Goal: Task Accomplishment & Management: Complete application form

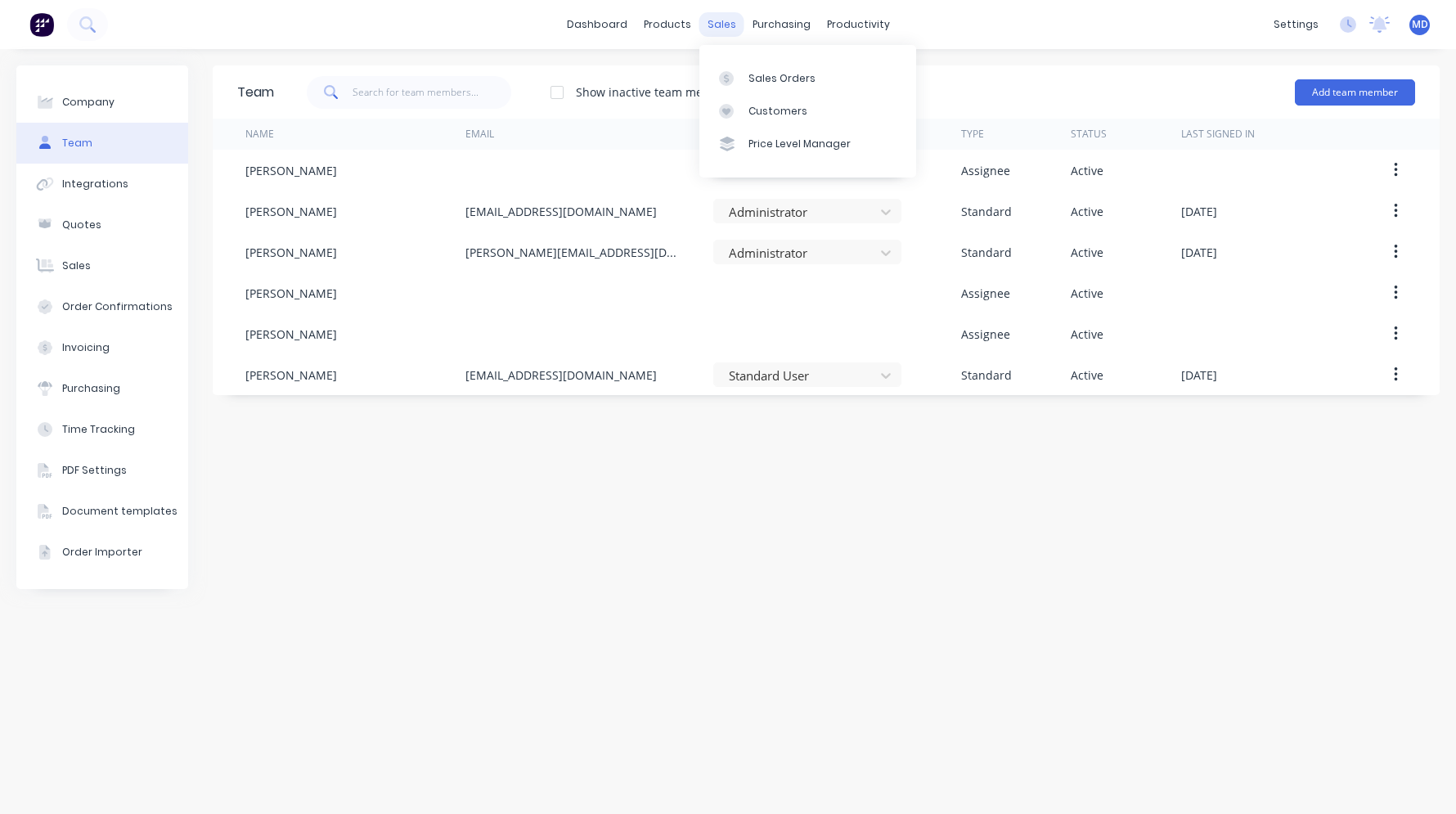
click at [728, 25] on div "sales" at bounding box center [722, 24] width 45 height 24
click at [774, 77] on div "Sales Orders" at bounding box center [783, 79] width 67 height 15
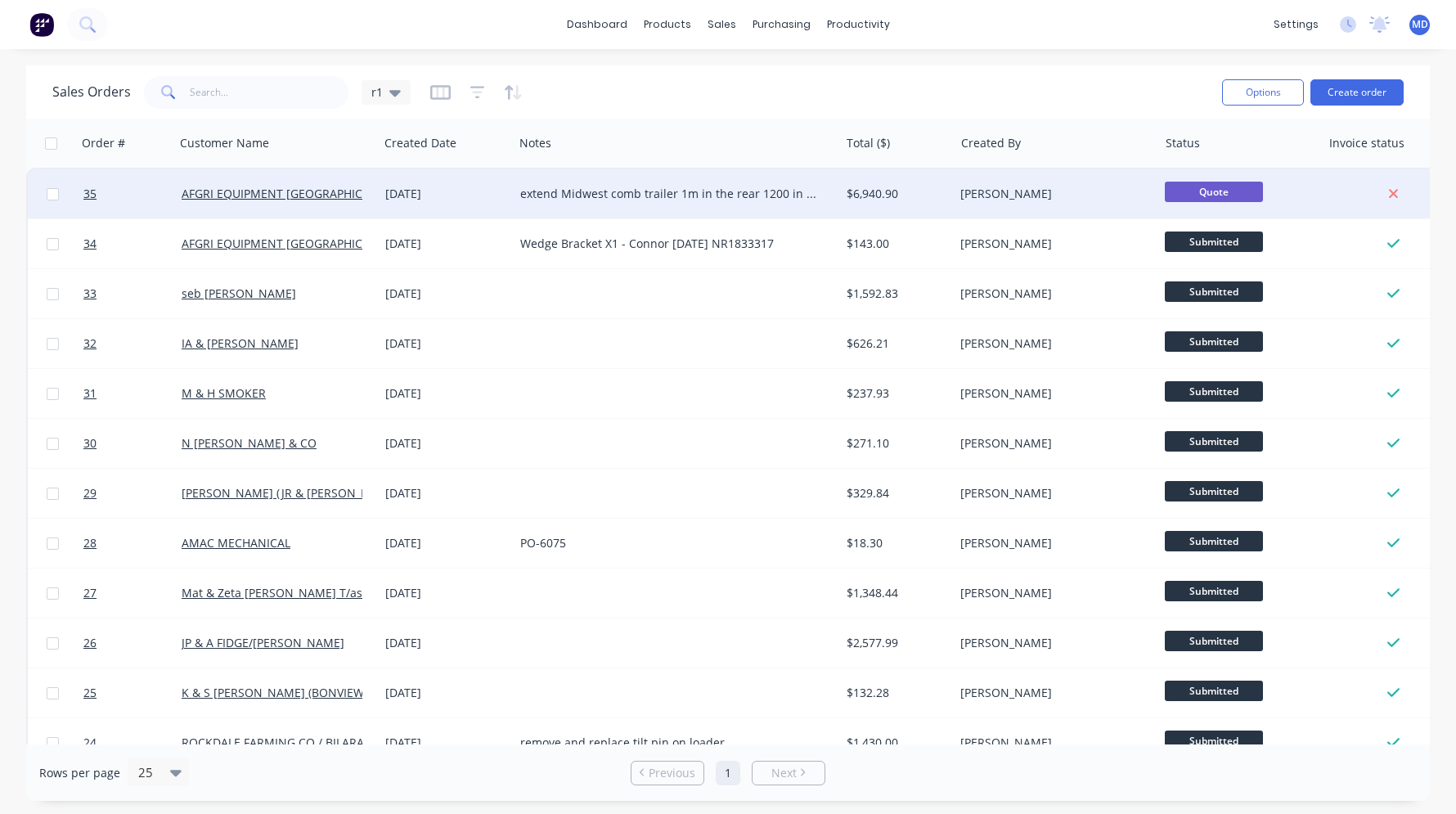
click at [459, 189] on div "[DATE]" at bounding box center [446, 193] width 122 height 16
click at [479, 187] on div "[DATE]" at bounding box center [446, 193] width 122 height 16
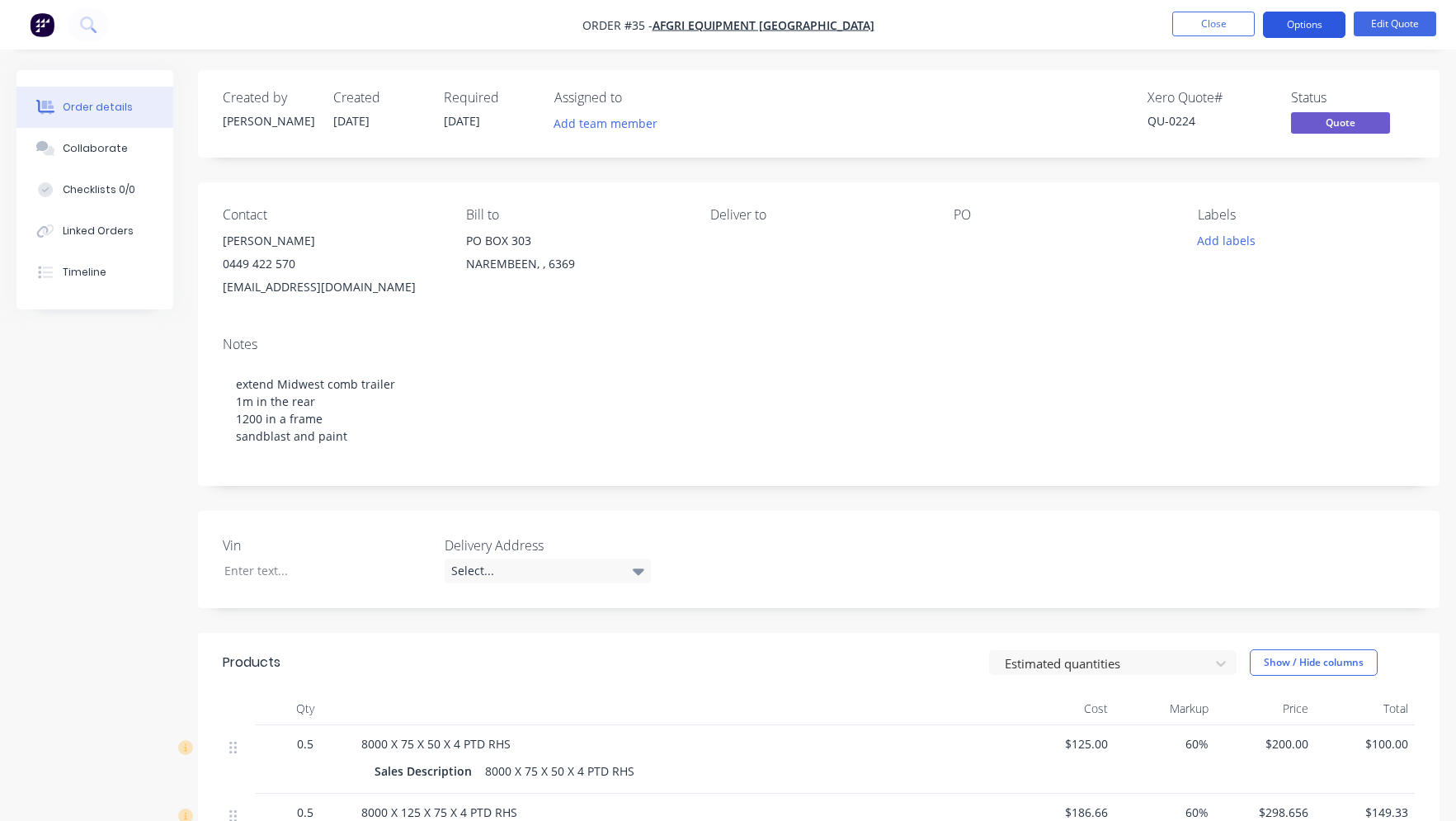
click at [1331, 30] on button "Options" at bounding box center [1304, 25] width 82 height 26
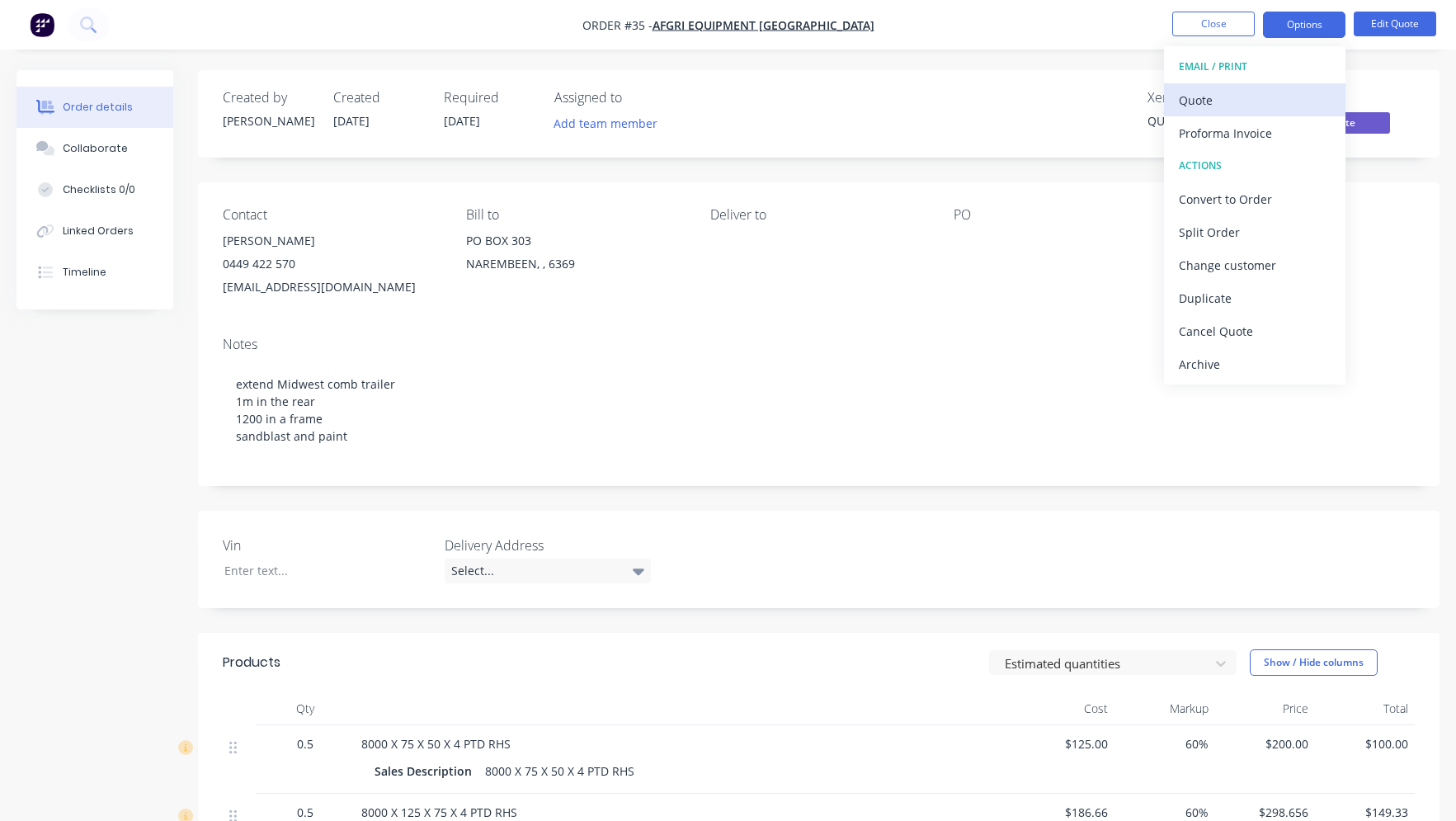
click at [1211, 88] on div "Quote" at bounding box center [1254, 100] width 152 height 24
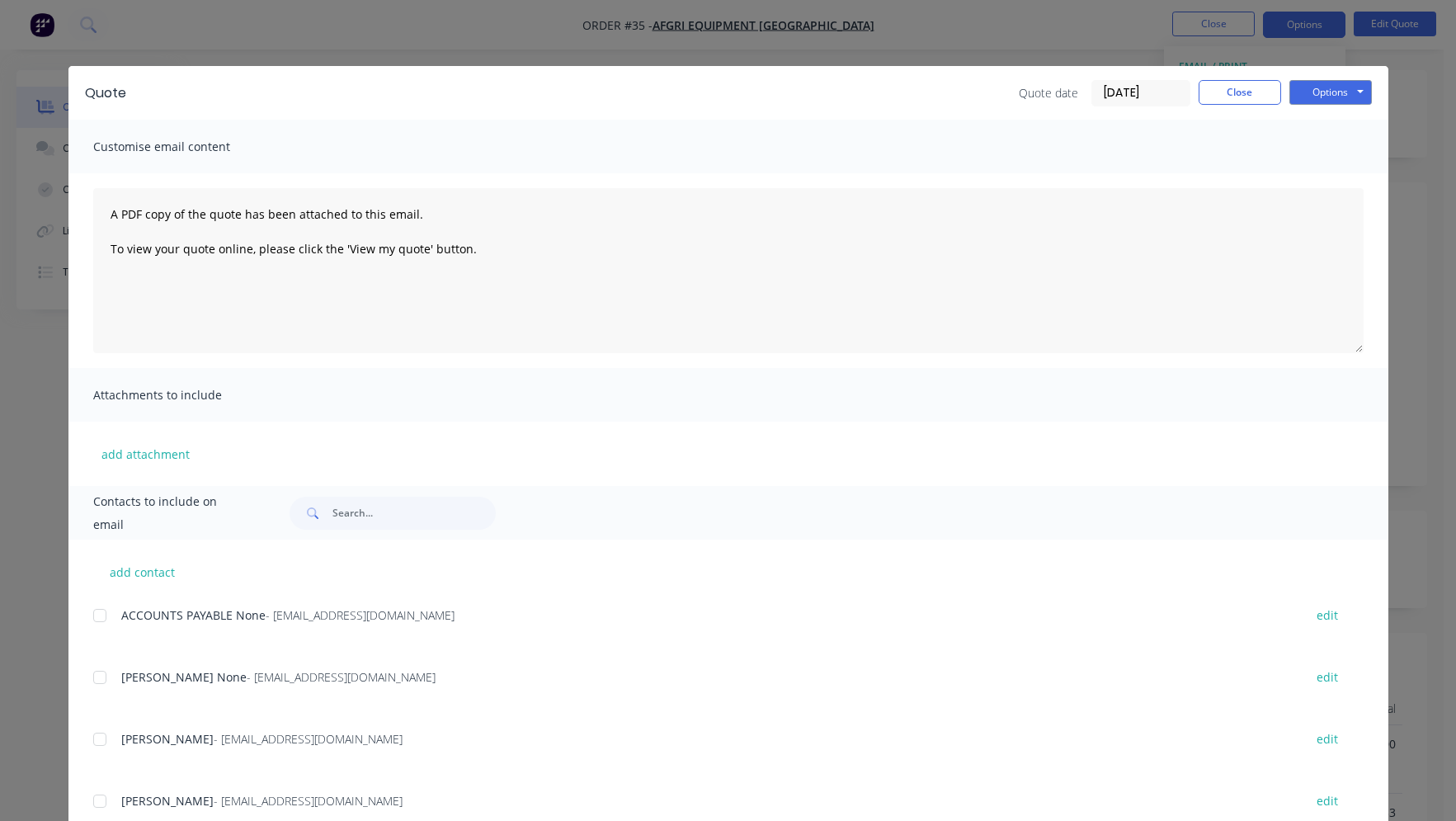
click at [108, 802] on div at bounding box center [99, 801] width 33 height 33
click at [1354, 91] on button "Options" at bounding box center [1330, 92] width 82 height 25
click at [1337, 174] on button "Email" at bounding box center [1342, 176] width 106 height 27
click at [1227, 87] on button "Close" at bounding box center [1239, 92] width 82 height 25
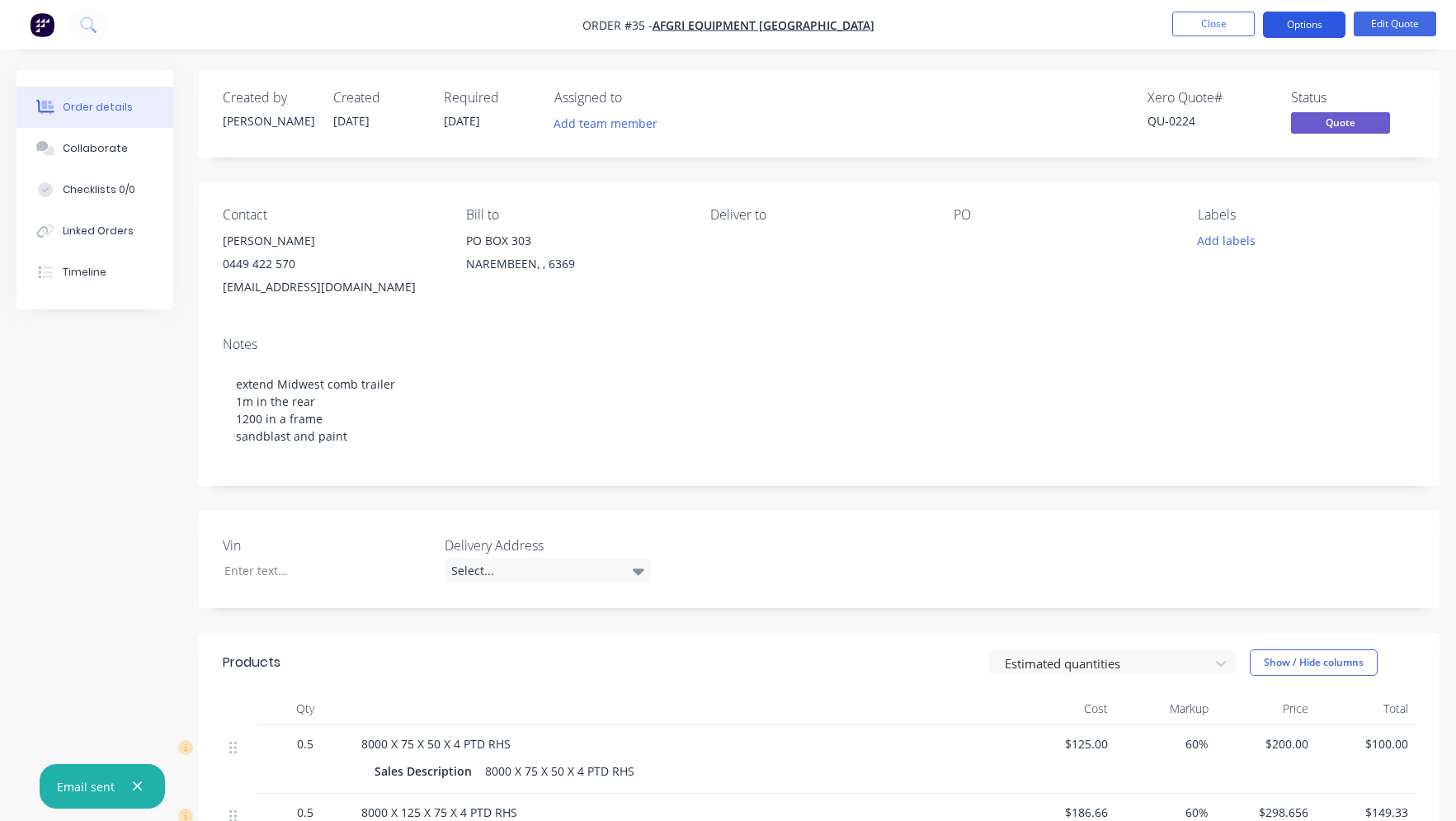
click at [1282, 33] on button "Options" at bounding box center [1304, 25] width 82 height 26
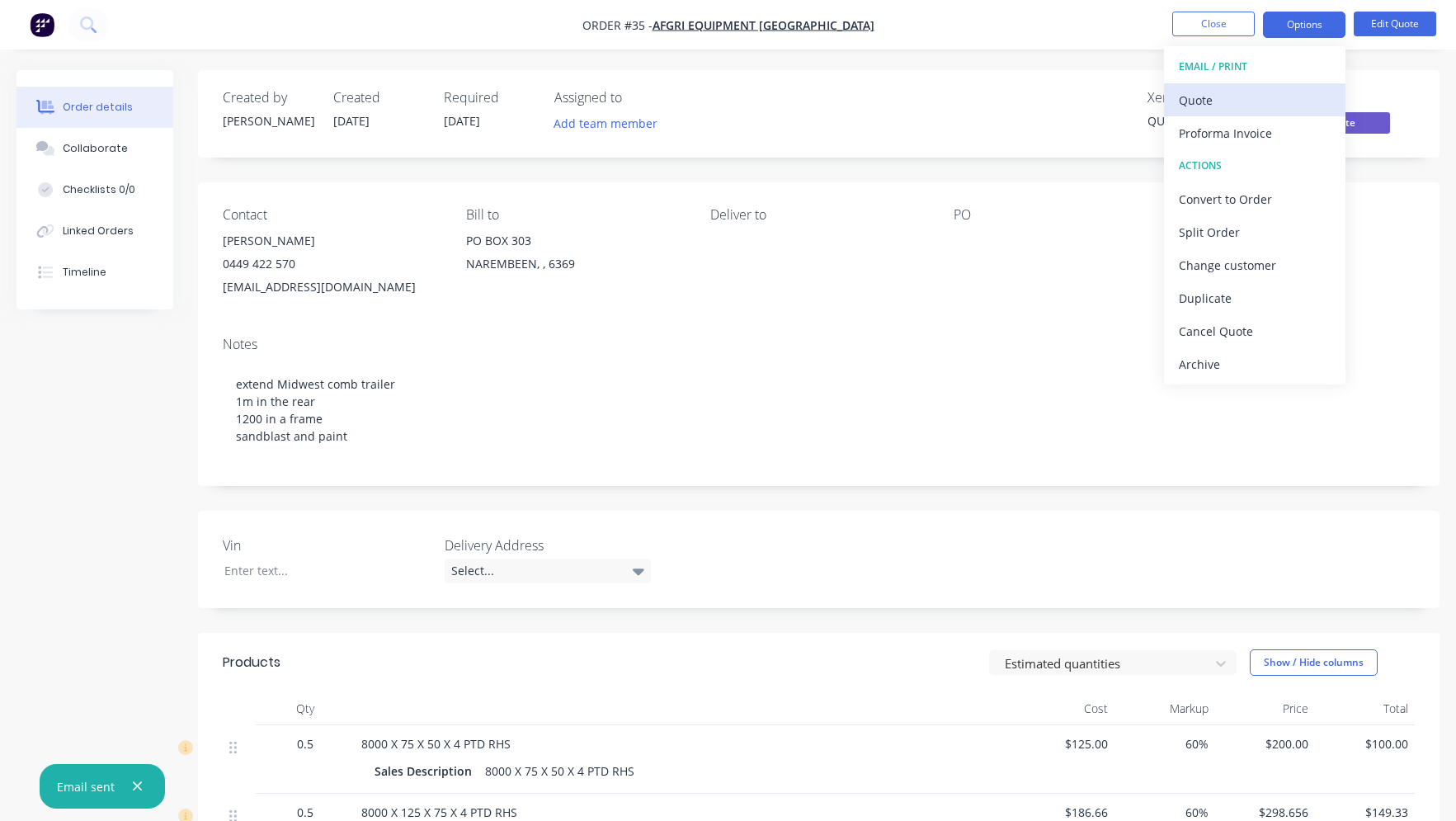
click at [1241, 96] on div "Quote" at bounding box center [1254, 100] width 152 height 24
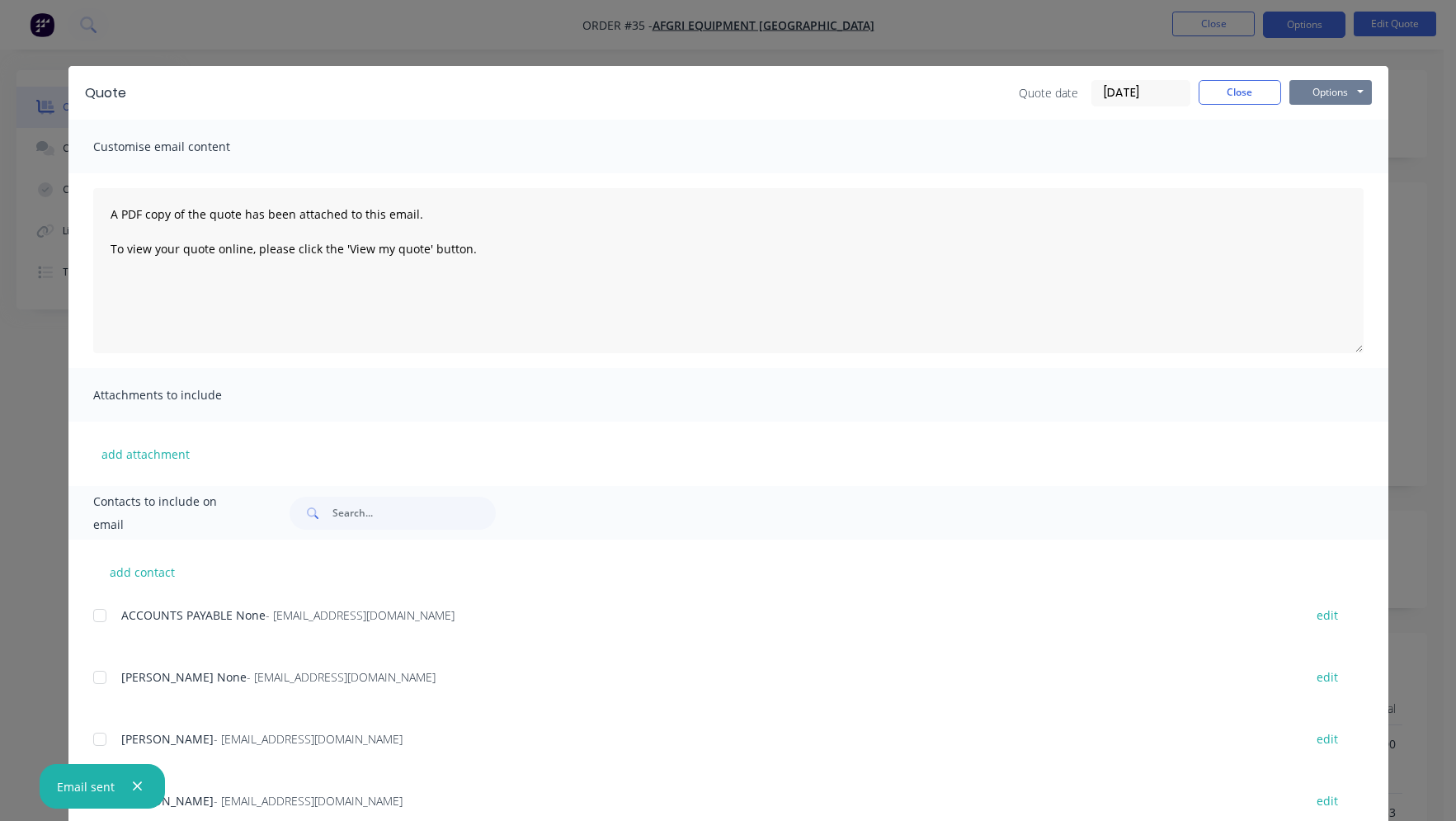
click at [1305, 97] on button "Options" at bounding box center [1330, 92] width 82 height 25
click at [1307, 129] on button "Preview" at bounding box center [1342, 122] width 106 height 27
click at [1244, 82] on button "Close" at bounding box center [1239, 92] width 82 height 25
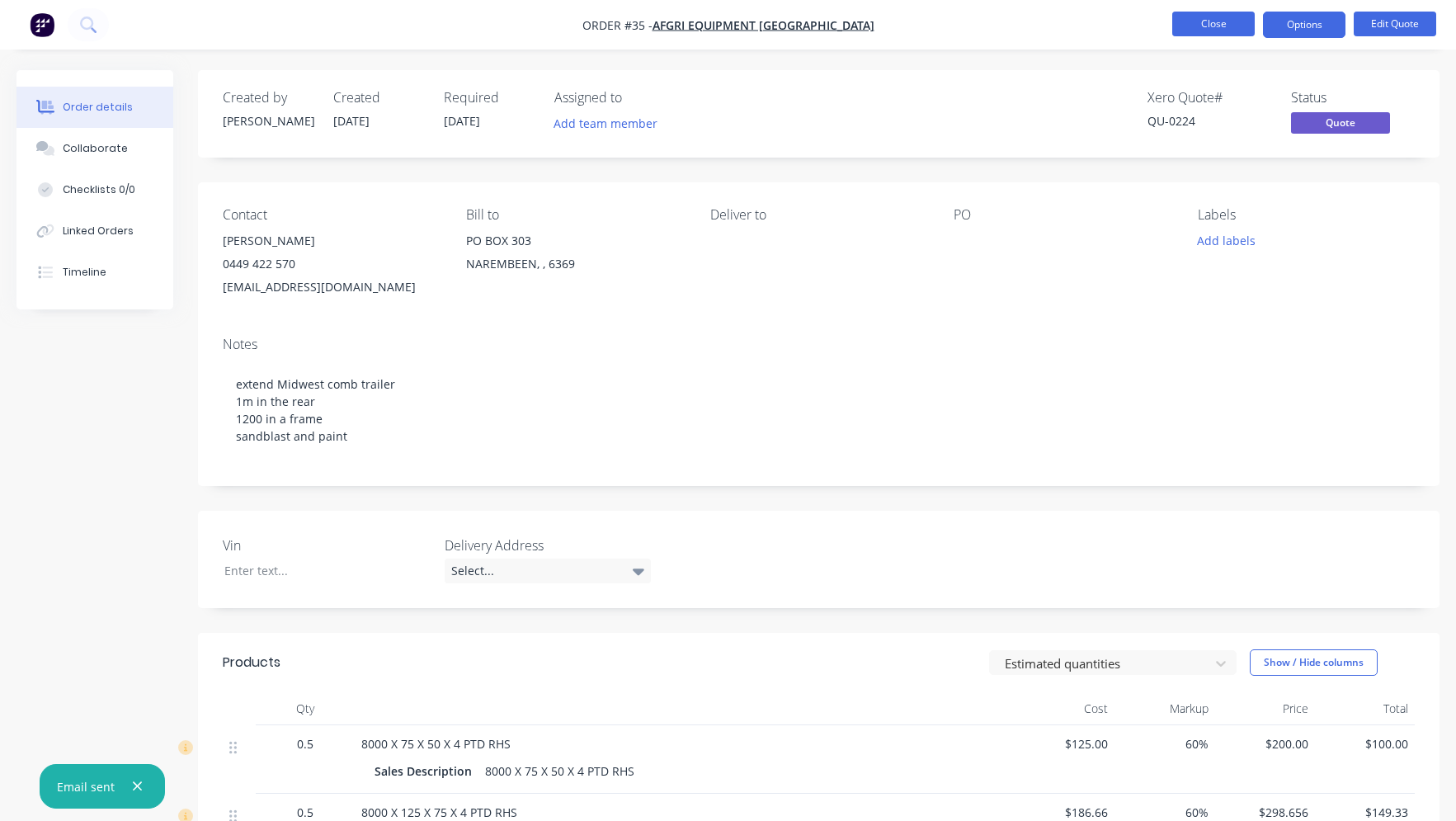
click at [1228, 36] on button "Close" at bounding box center [1213, 24] width 82 height 25
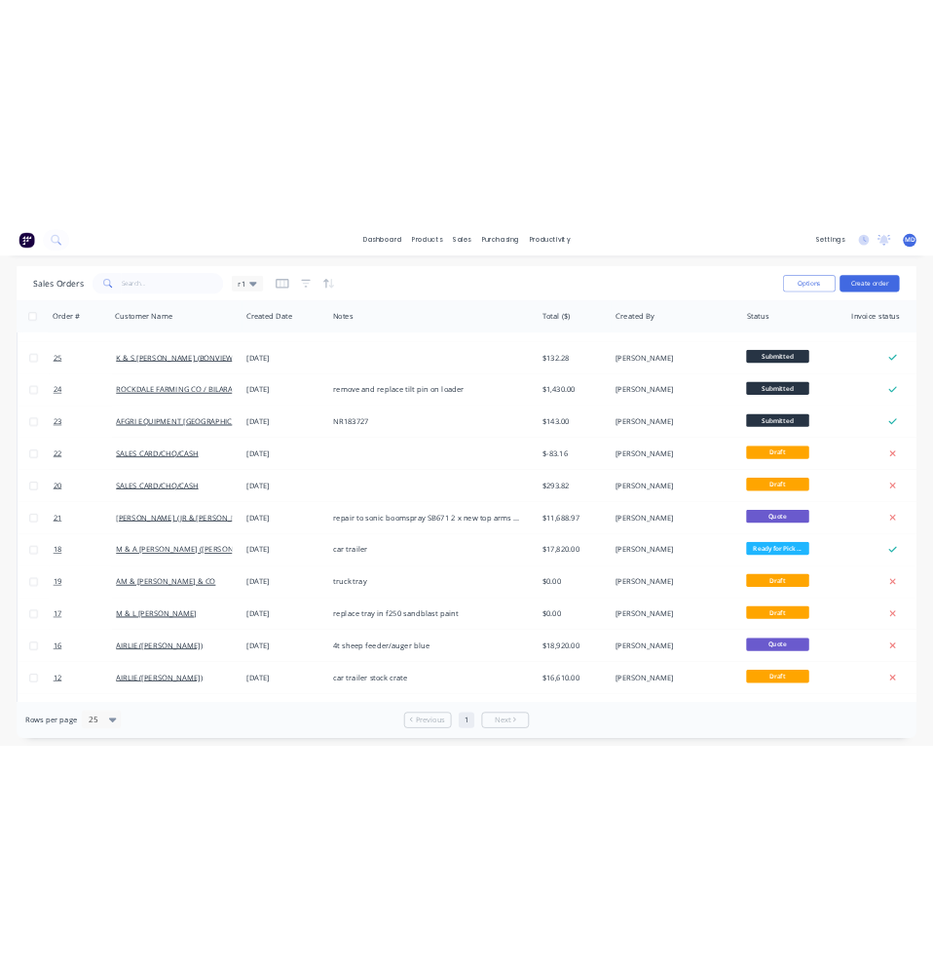
scroll to position [690, 0]
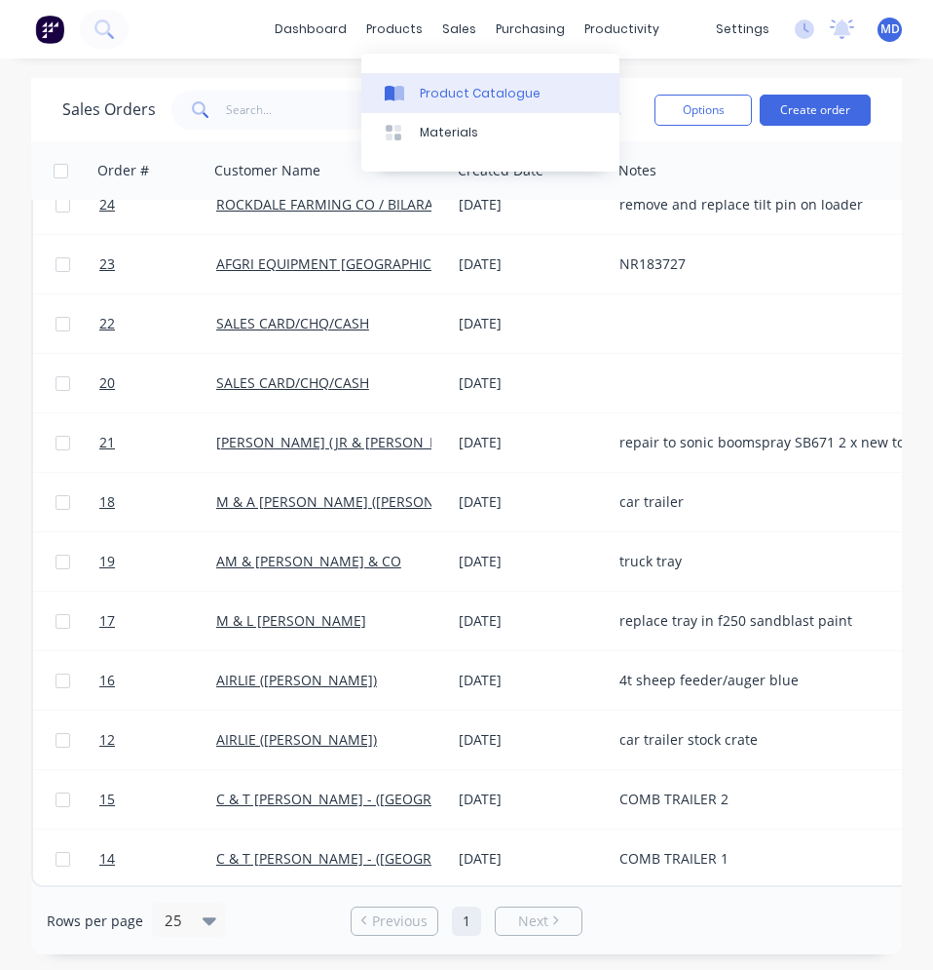
click at [410, 87] on div at bounding box center [399, 94] width 29 height 18
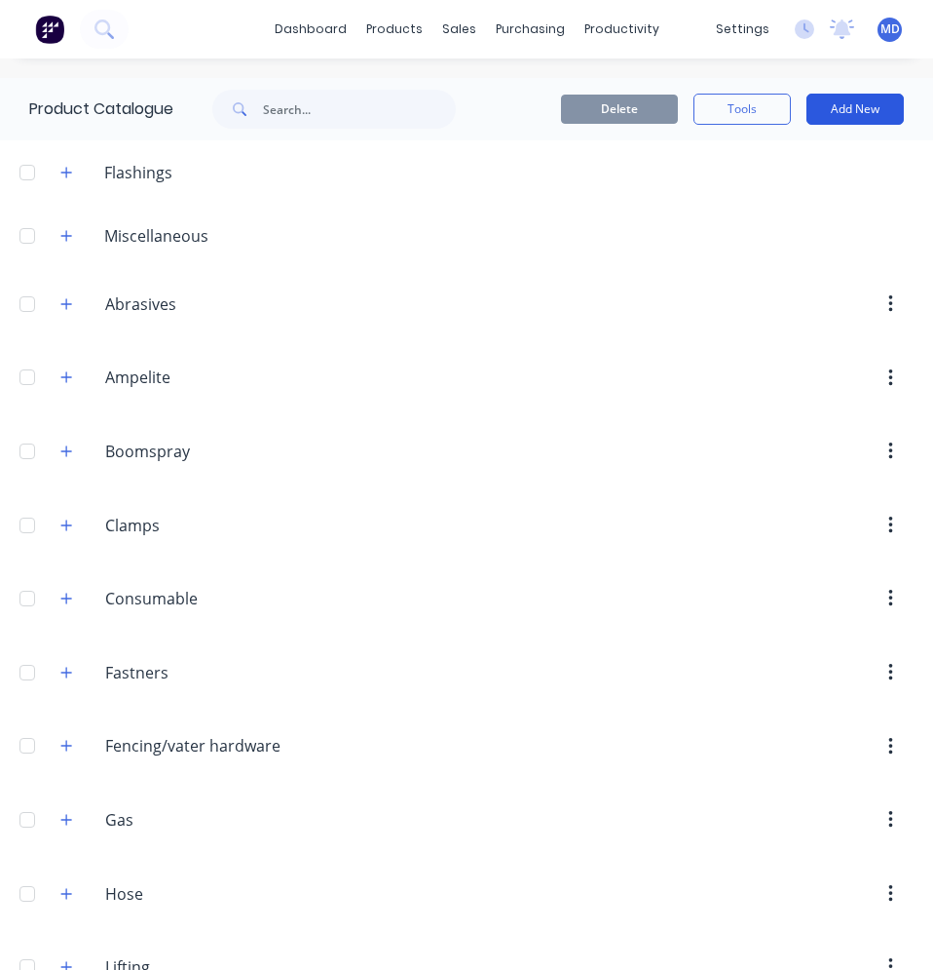
click at [824, 108] on button "Add New" at bounding box center [855, 109] width 97 height 31
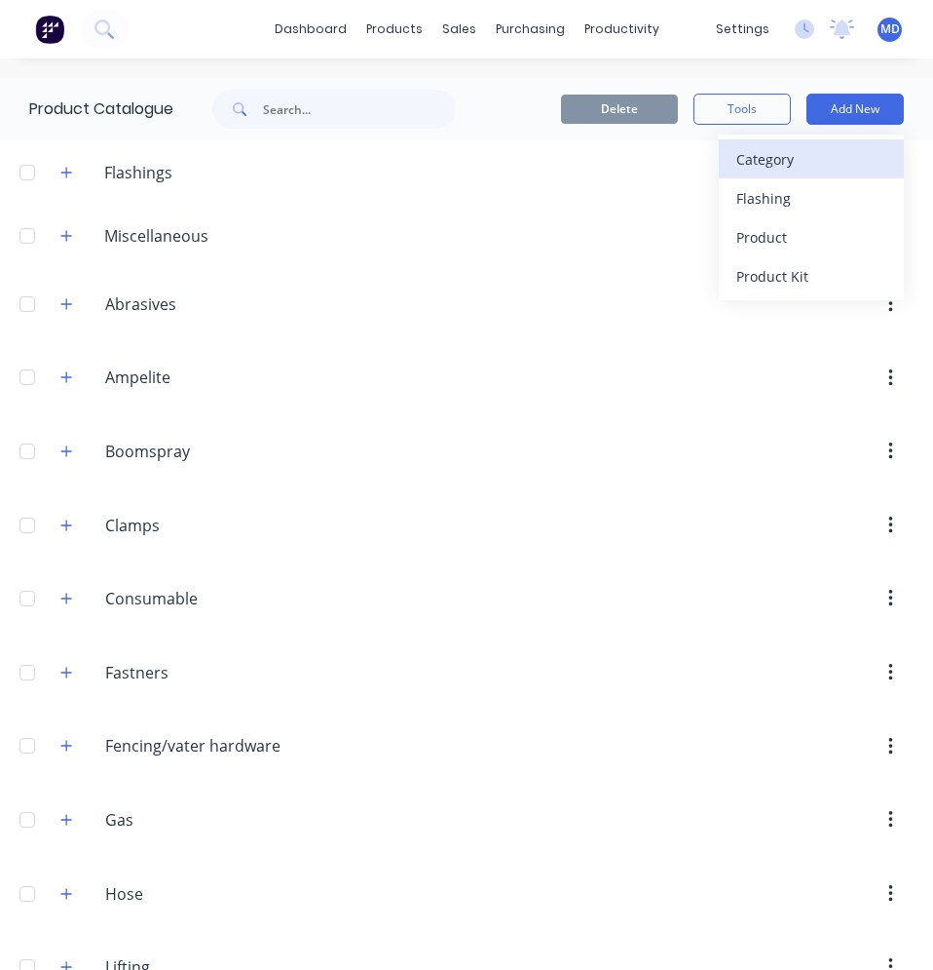
click at [783, 158] on div "Category" at bounding box center [812, 159] width 150 height 28
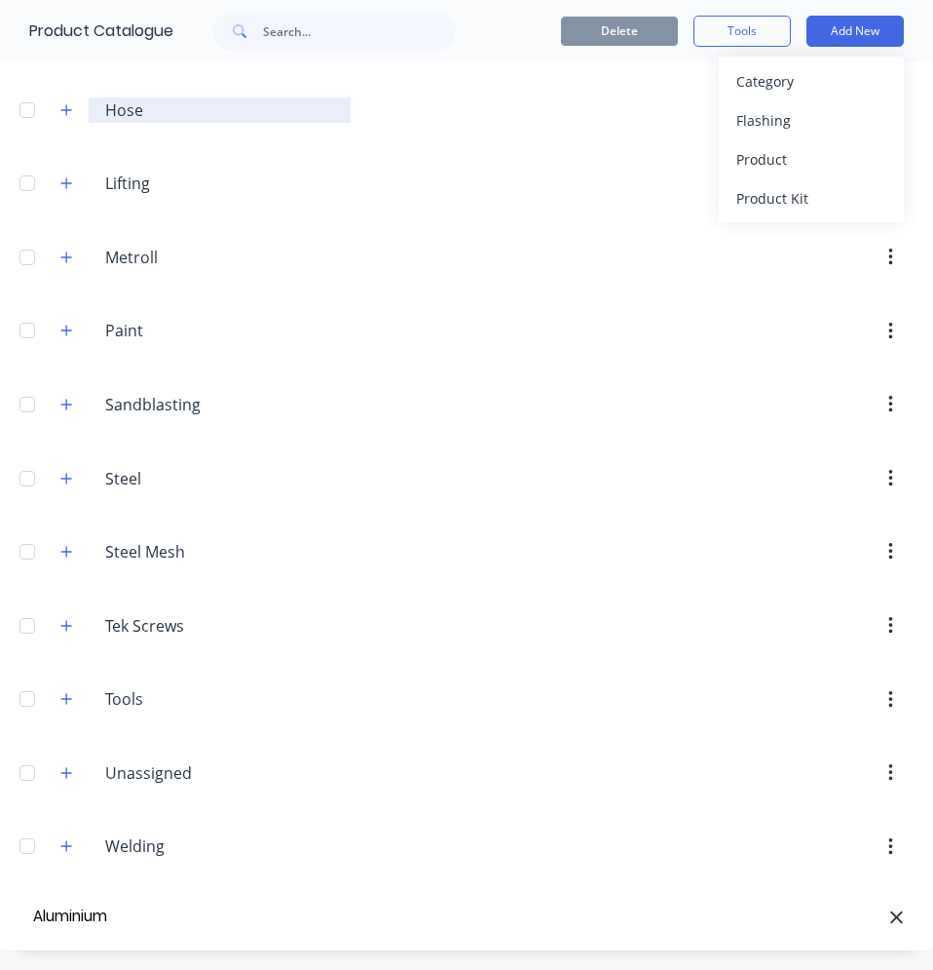
type input "Aluminium"
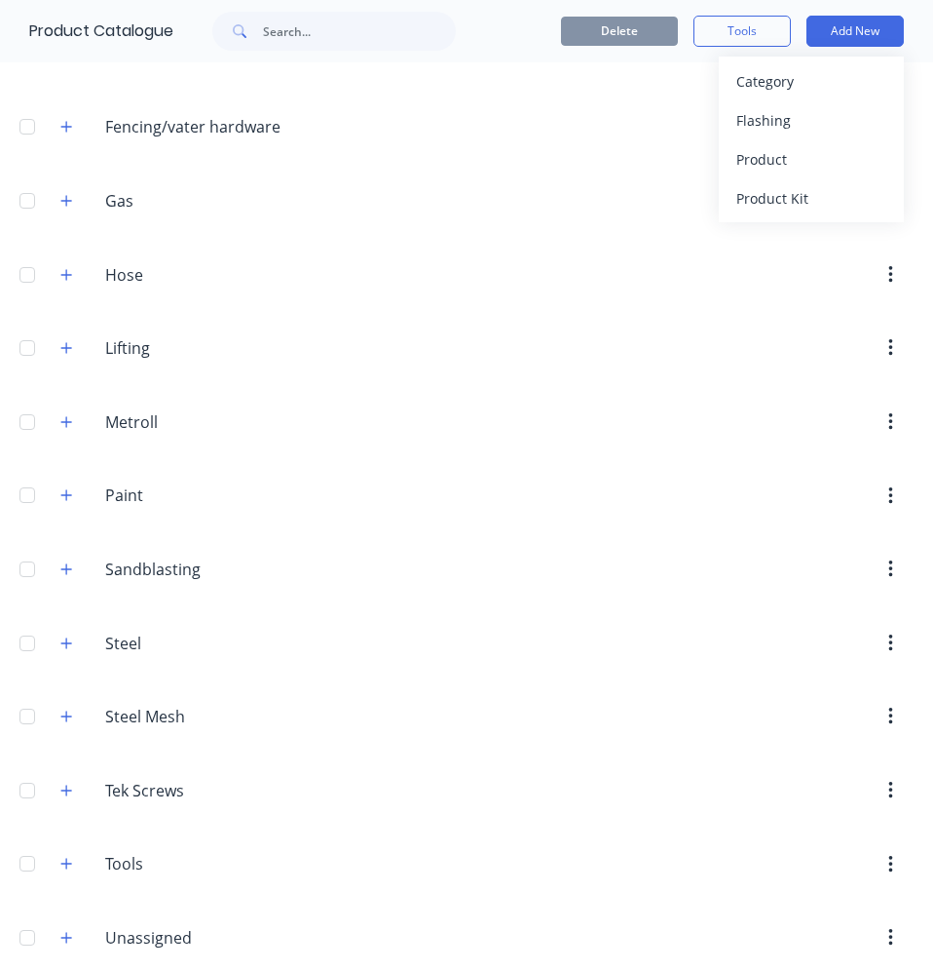
scroll to position [394, 0]
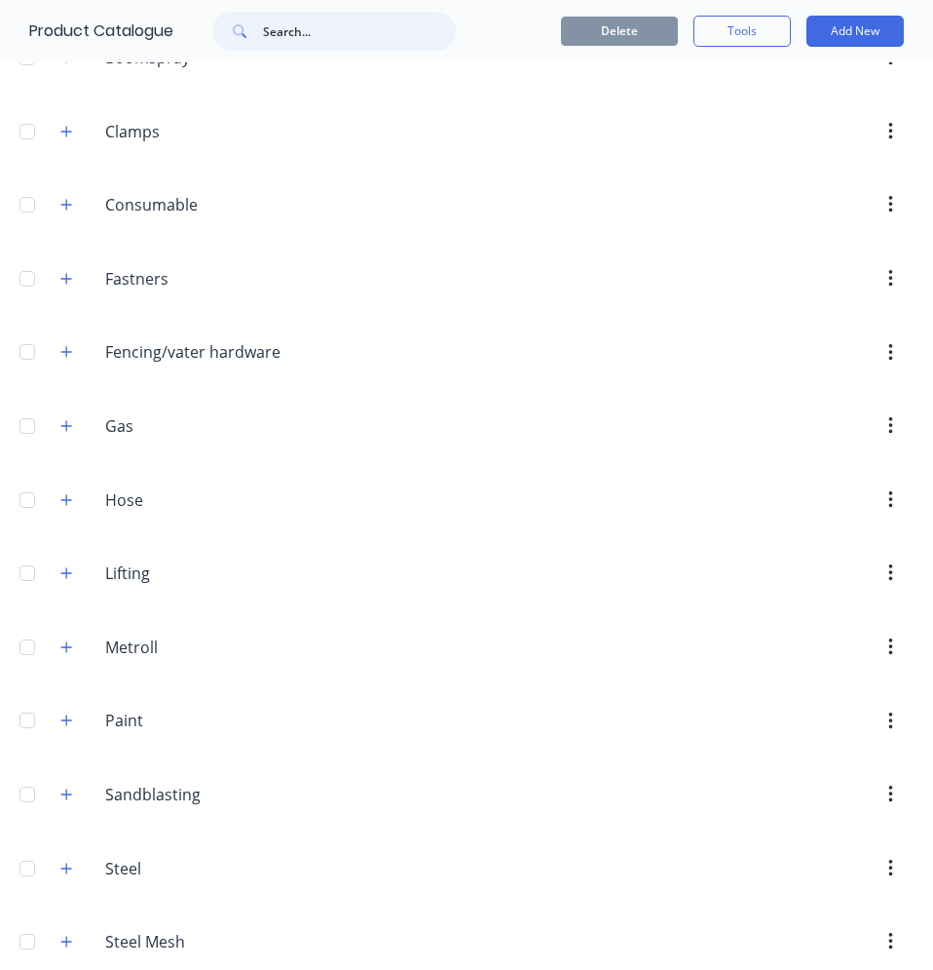
click at [297, 39] on input "text" at bounding box center [359, 31] width 193 height 39
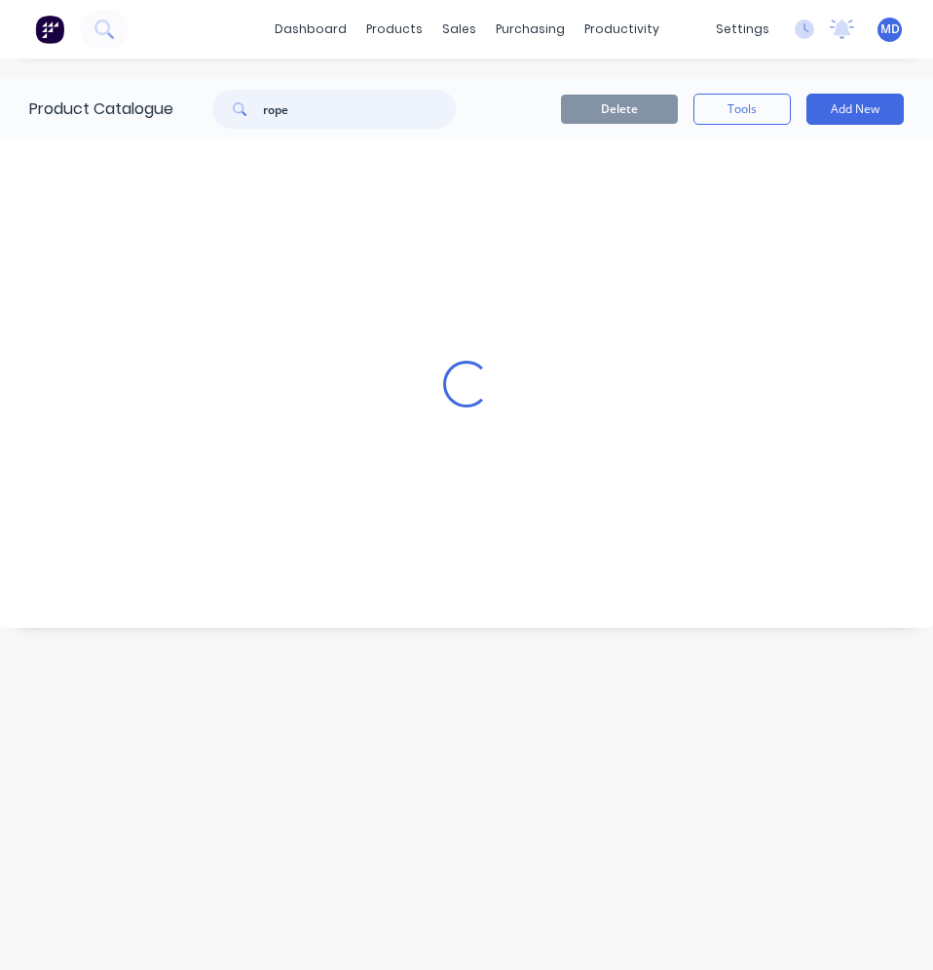
scroll to position [0, 0]
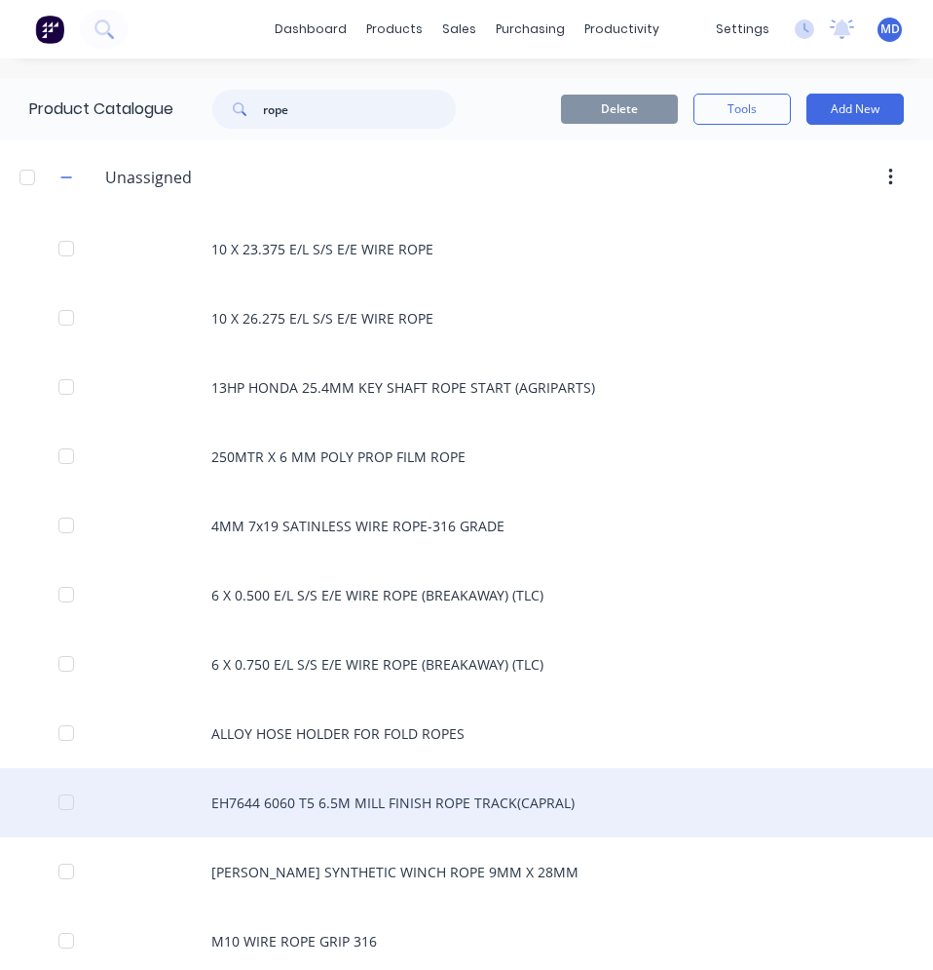
type input "rope"
click at [386, 818] on div "EH7644 6060 T5 6.5M MILL FINISH ROPE TRACK(CAPRAL)" at bounding box center [466, 802] width 933 height 69
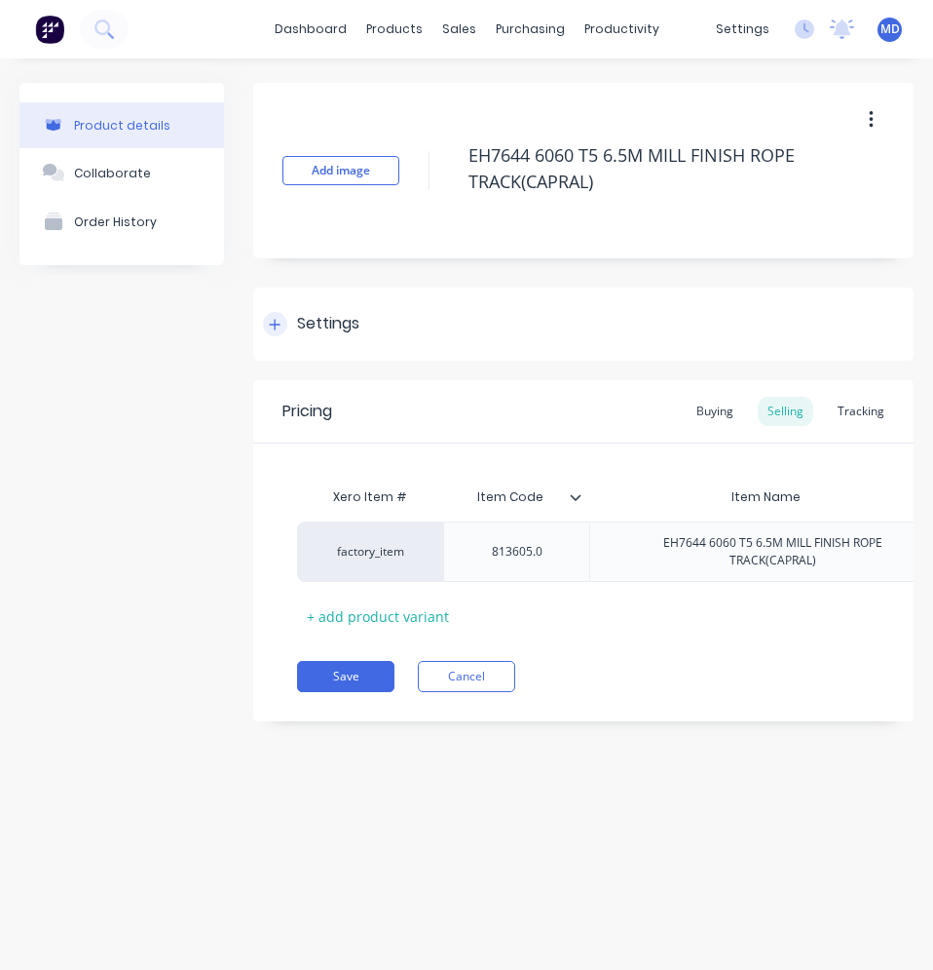
click at [271, 318] on div at bounding box center [275, 324] width 24 height 24
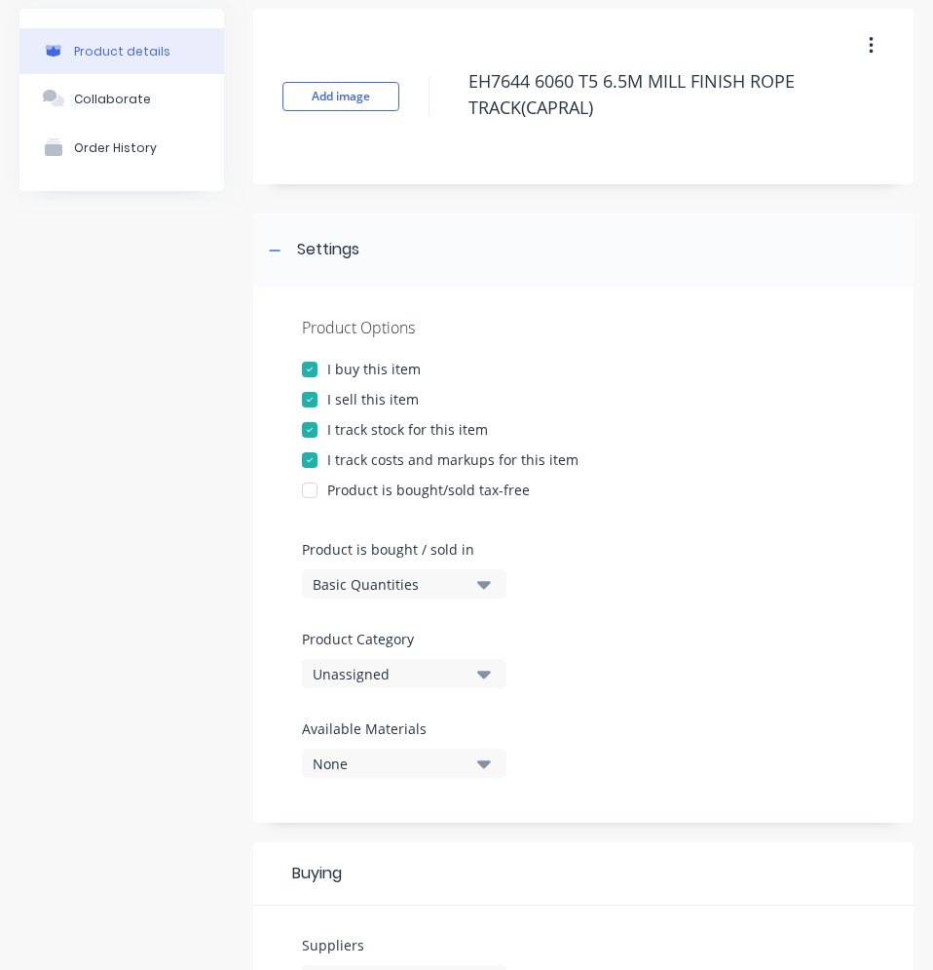
scroll to position [292, 0]
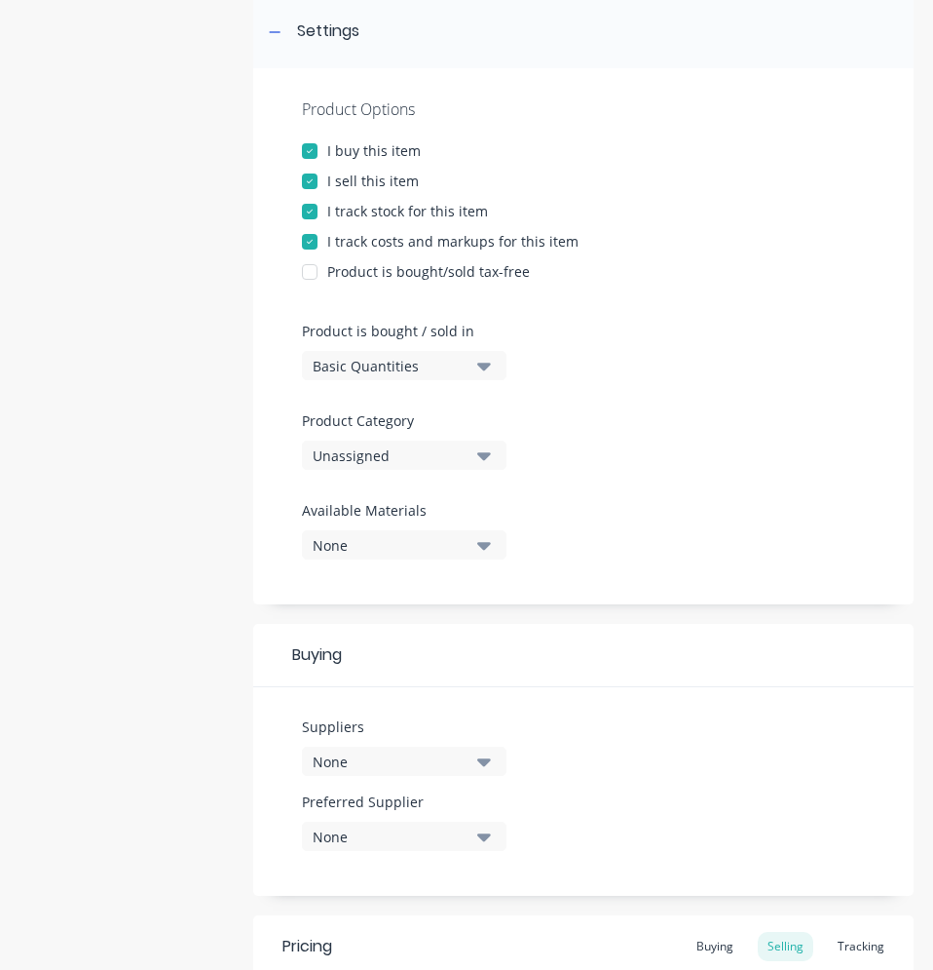
click at [381, 449] on div "Unassigned" at bounding box center [391, 455] width 156 height 20
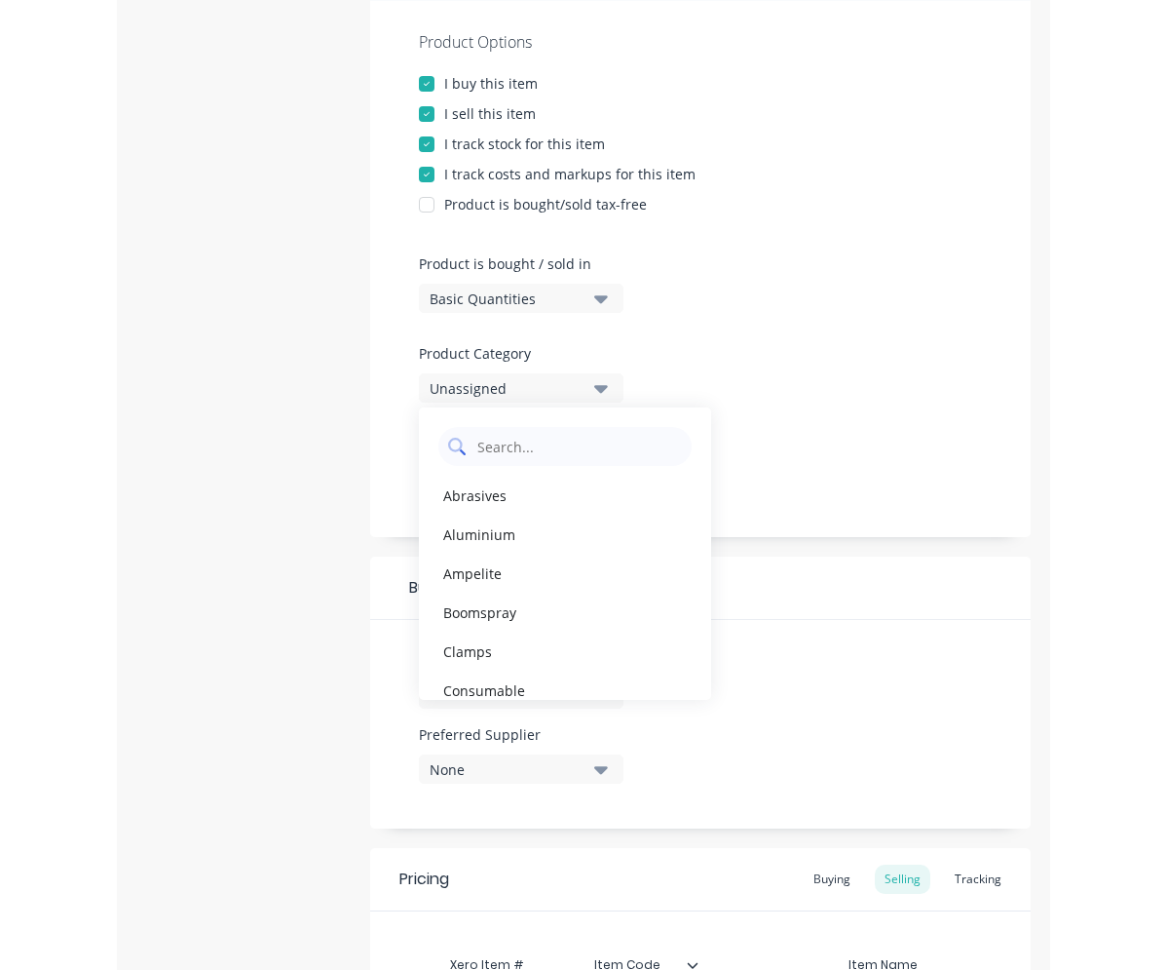
scroll to position [585, 0]
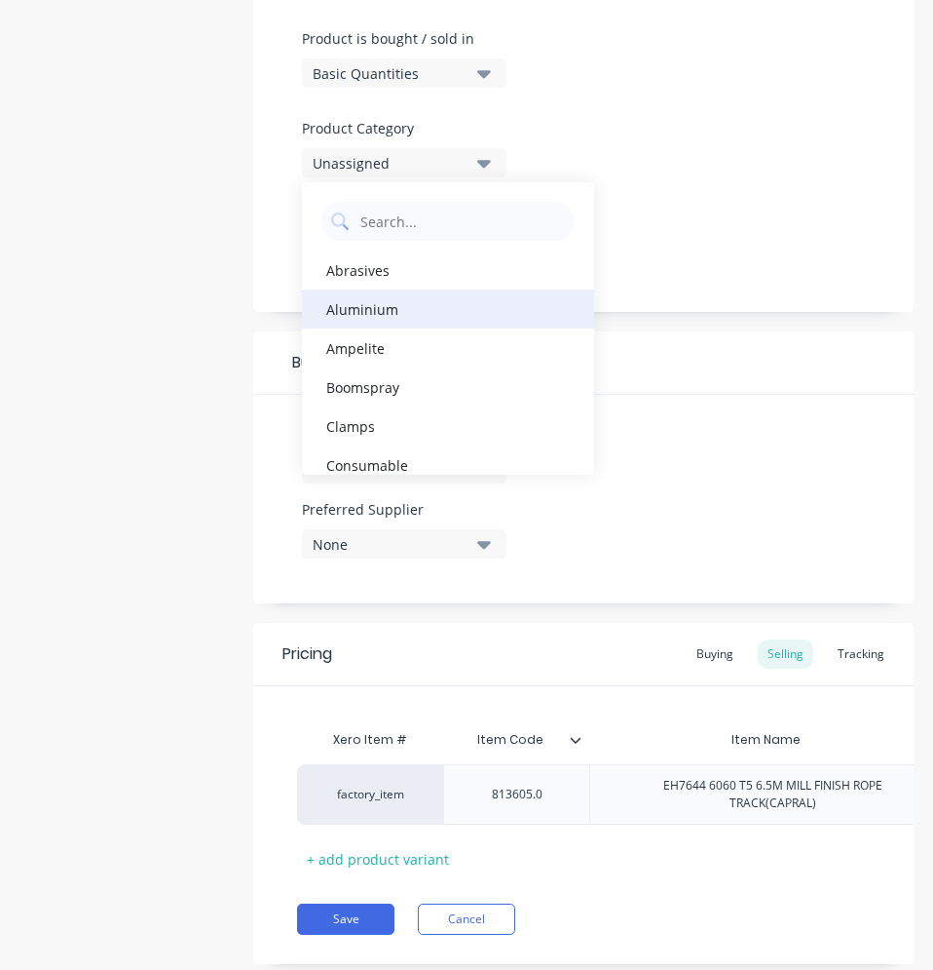
click at [388, 300] on div "Aluminium" at bounding box center [448, 308] width 292 height 39
type textarea "x"
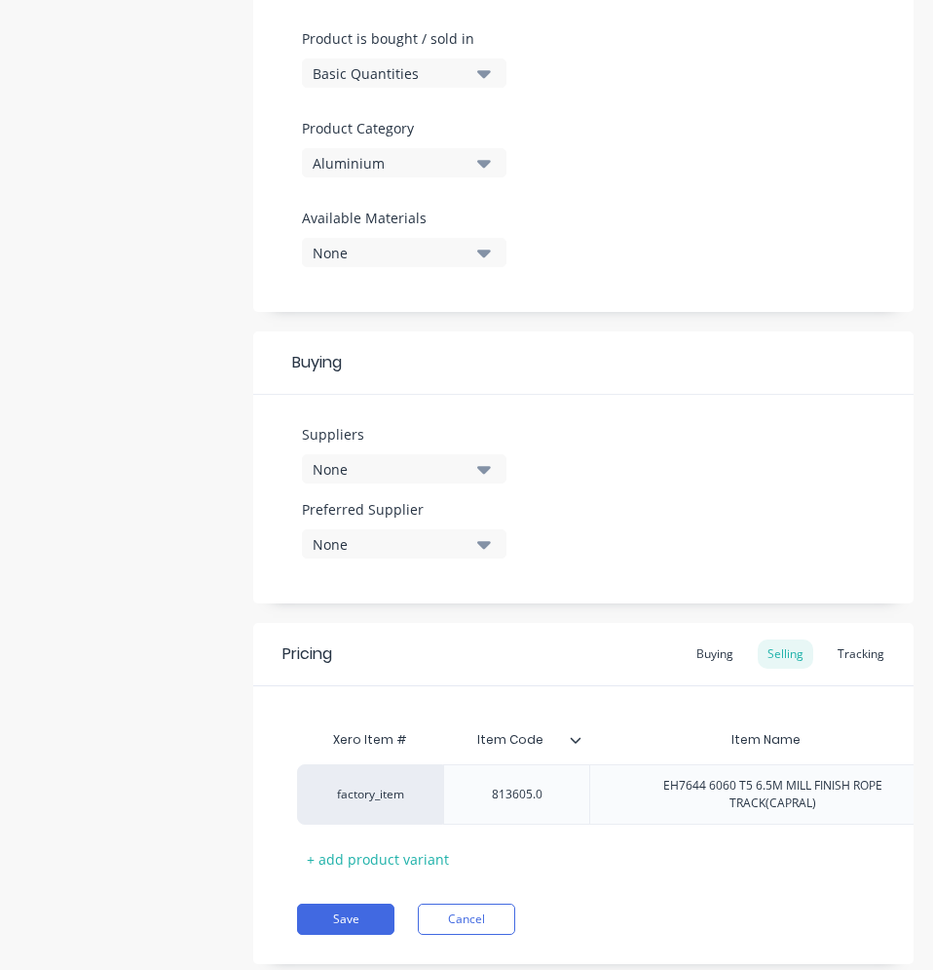
click at [445, 469] on div "None" at bounding box center [391, 469] width 156 height 20
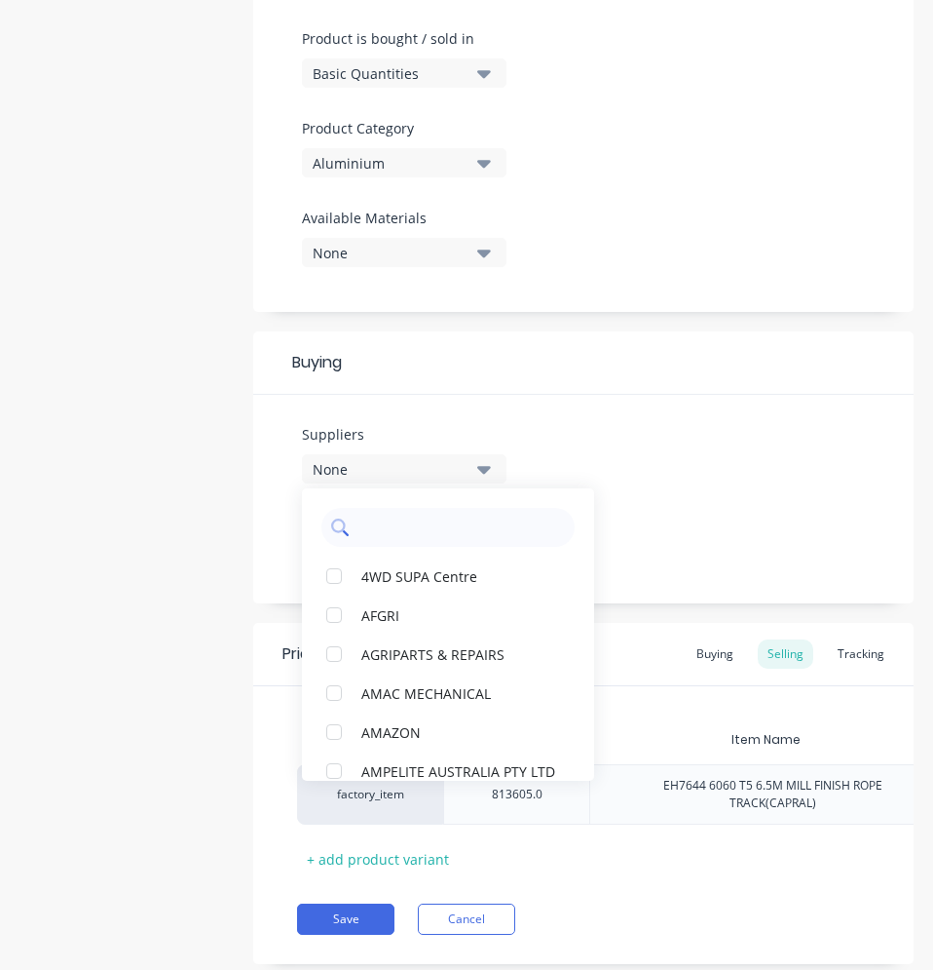
click at [422, 517] on input "text" at bounding box center [462, 527] width 207 height 39
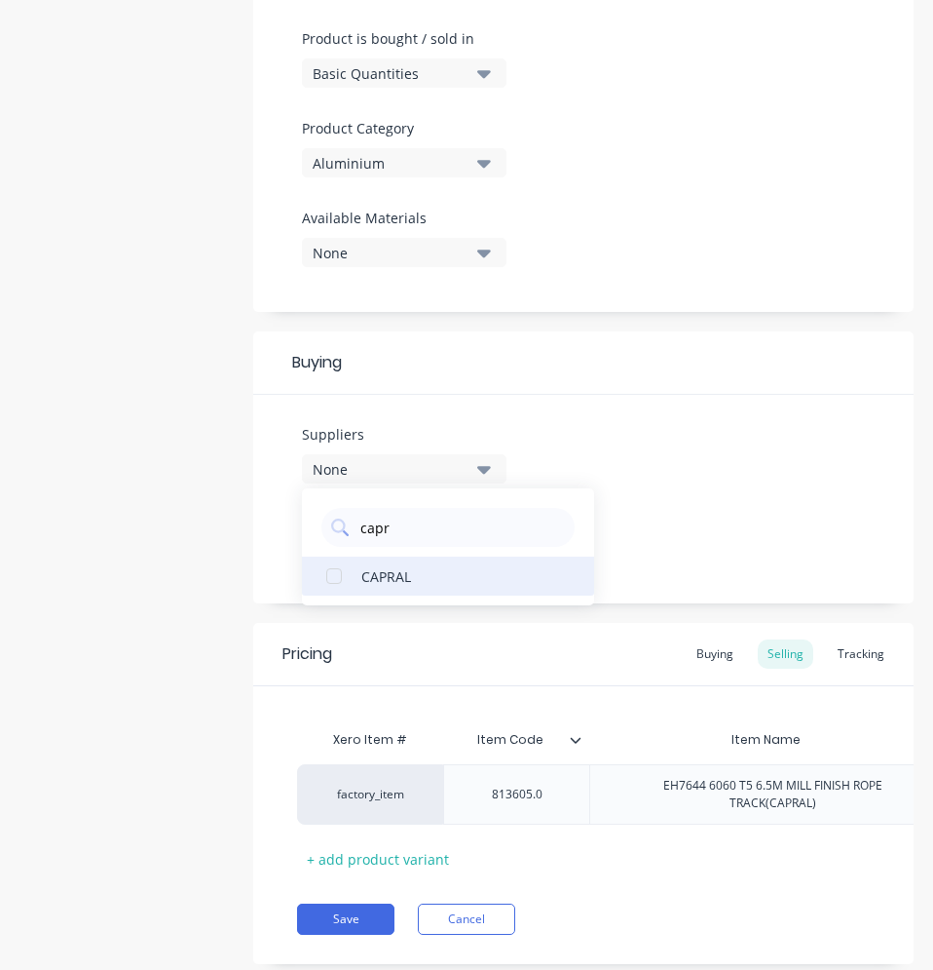
type input "capr"
click at [405, 570] on div "CAPRAL" at bounding box center [459, 575] width 195 height 20
click at [653, 509] on div "Suppliers 1 suppliers selected capr CAPRAL Preferred Supplier None" at bounding box center [583, 499] width 661 height 209
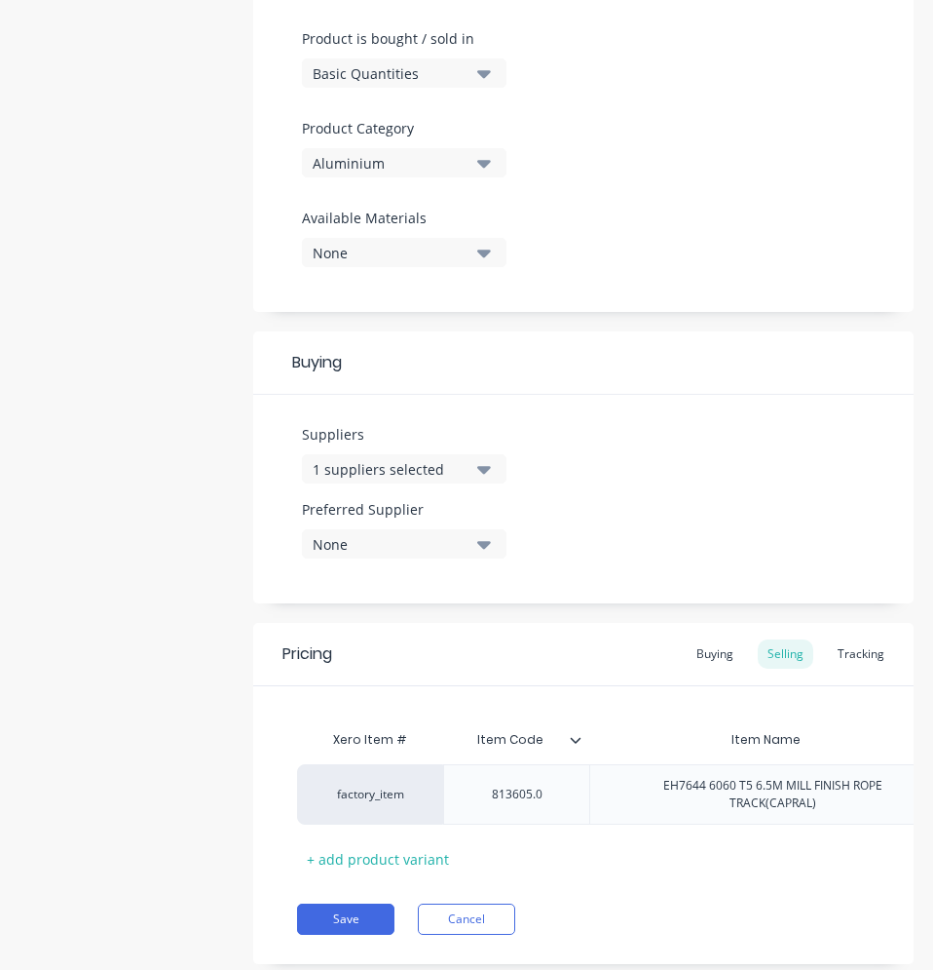
click at [492, 543] on button "None" at bounding box center [404, 543] width 205 height 29
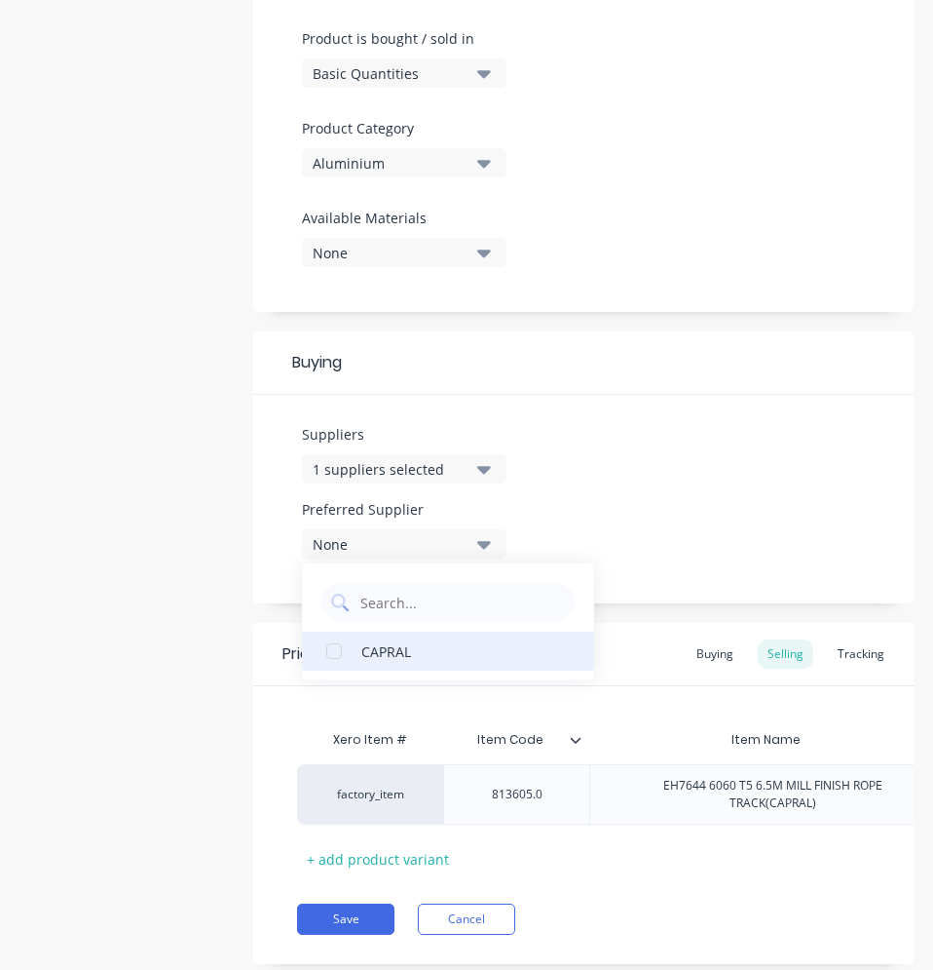
click at [400, 650] on div "CAPRAL" at bounding box center [459, 650] width 195 height 20
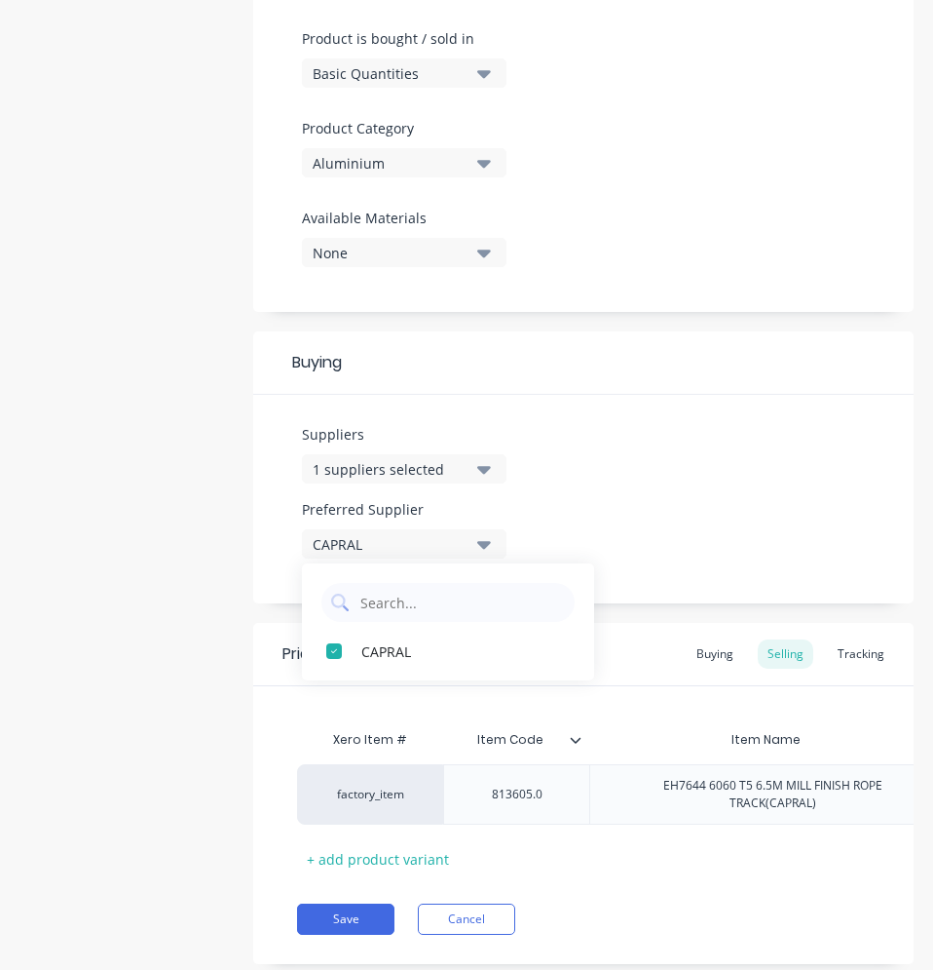
click at [689, 432] on div "Suppliers 1 suppliers selected capr Preferred Supplier CAPRAL CAPRAL" at bounding box center [583, 499] width 661 height 209
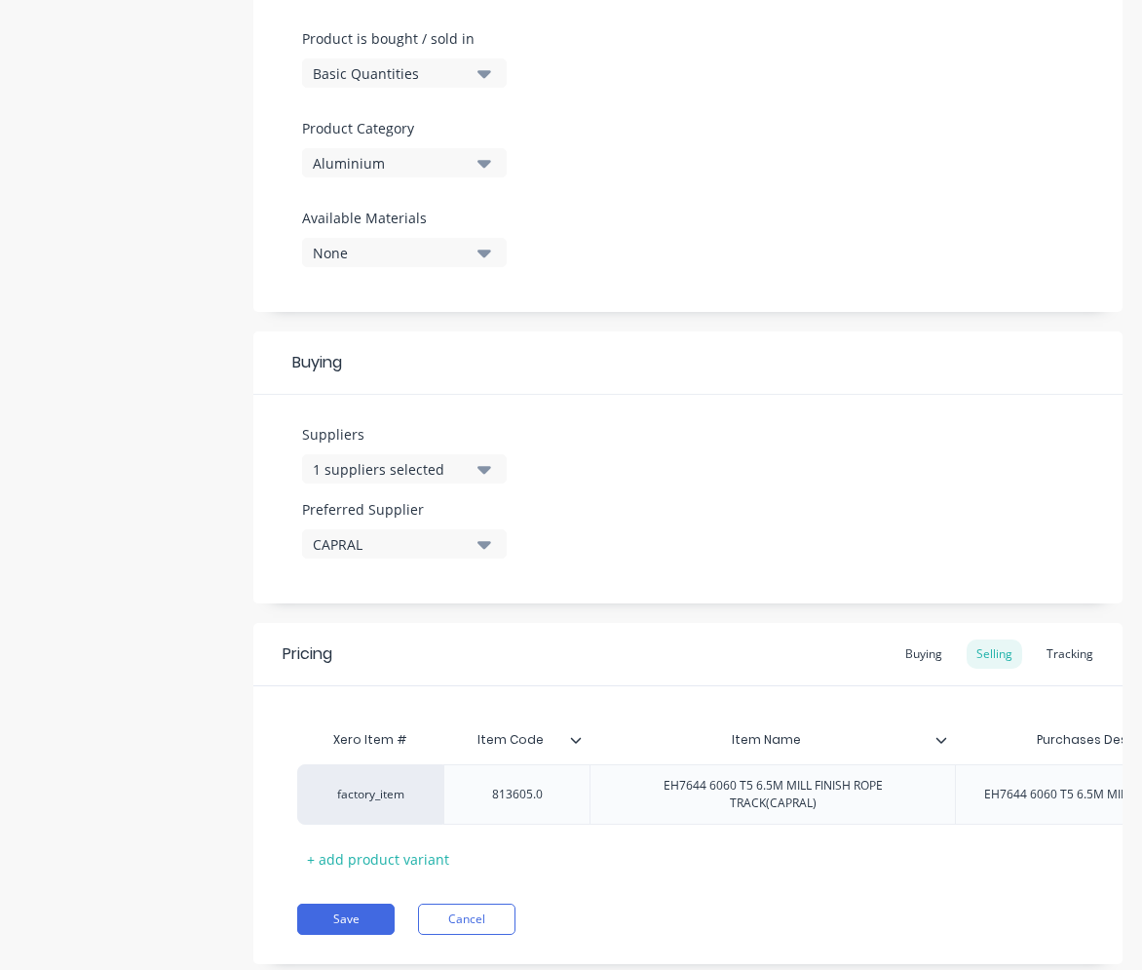
type textarea "x"
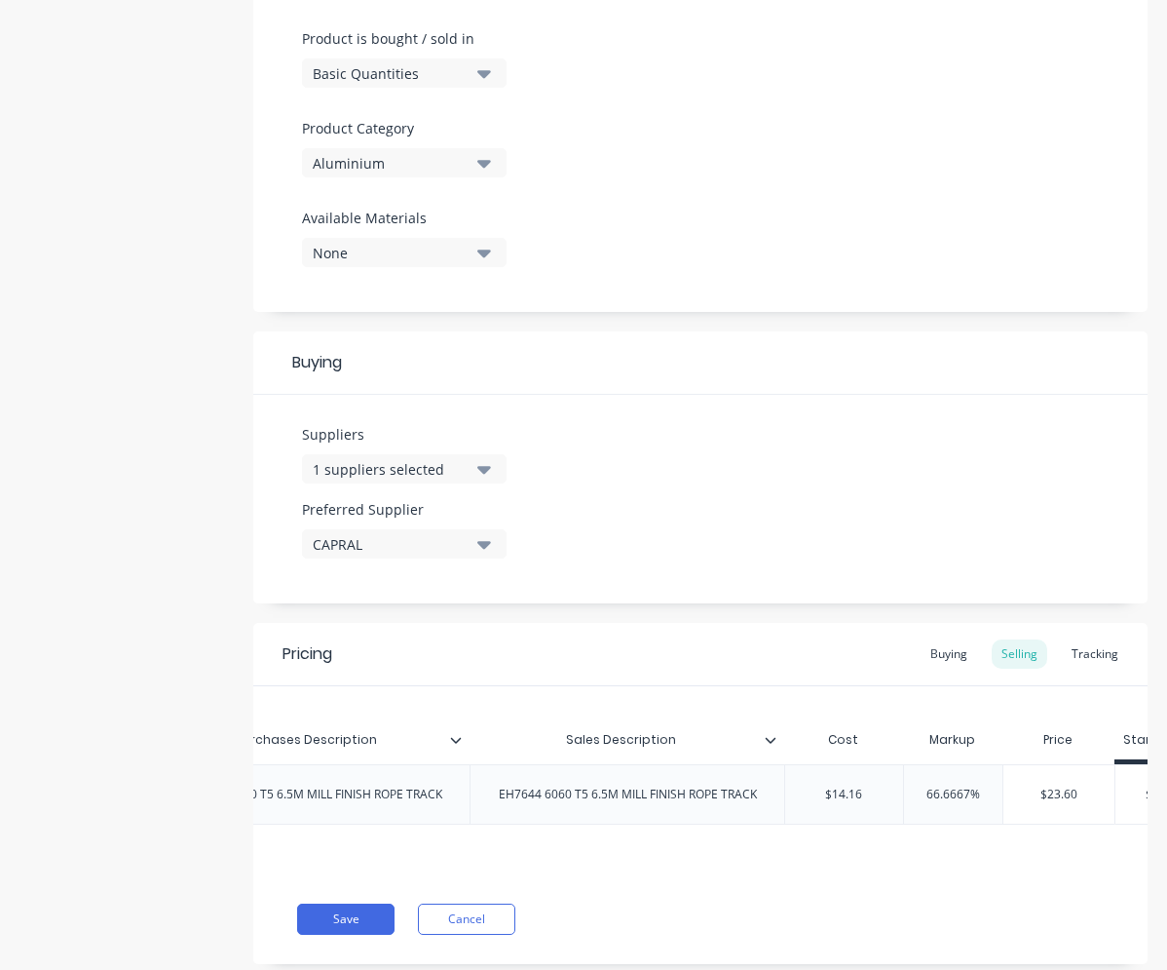
scroll to position [0, 802]
click at [954, 659] on div "Buying" at bounding box center [949, 653] width 57 height 29
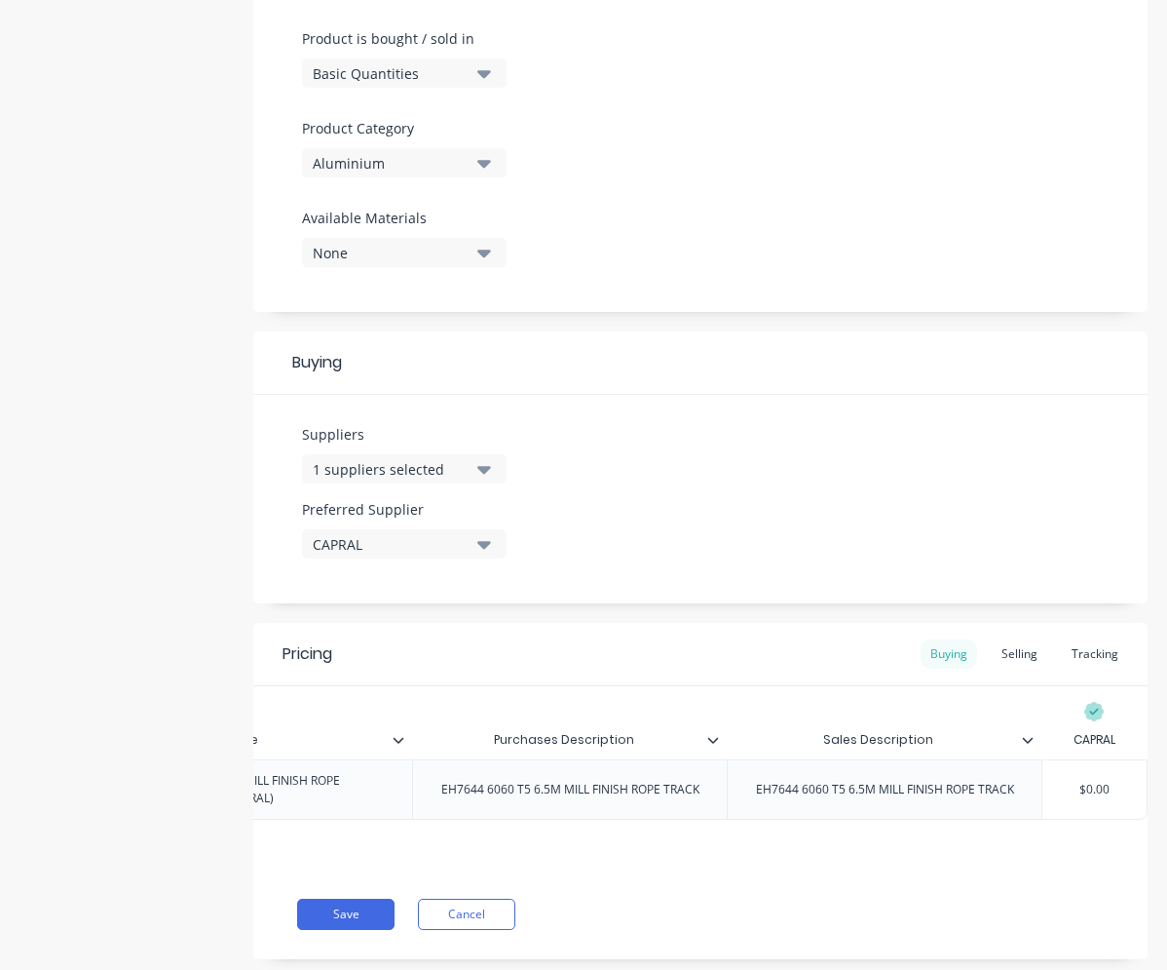
scroll to position [0, 557]
type input "$0.00"
drag, startPoint x: 1104, startPoint y: 787, endPoint x: 998, endPoint y: 785, distance: 106.2
click at [998, 785] on div "factory_item 813605.0 EH7644 6060 T5 6.5M MILL FINISH ROPE TRACK(CAPRAL) EH7644…" at bounding box center [450, 789] width 1393 height 60
type textarea "x"
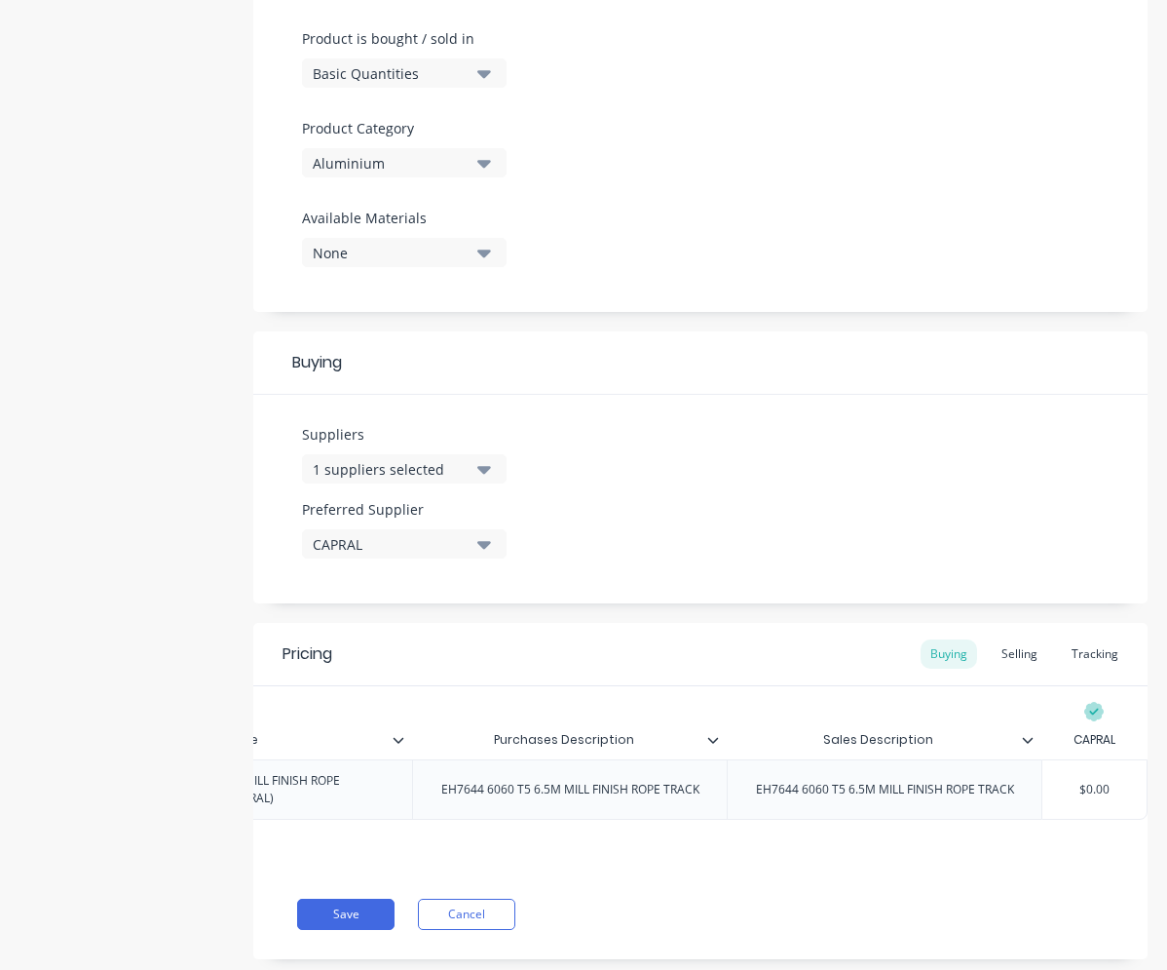
type input "1"
type textarea "x"
type input "14"
type textarea "x"
type input "14."
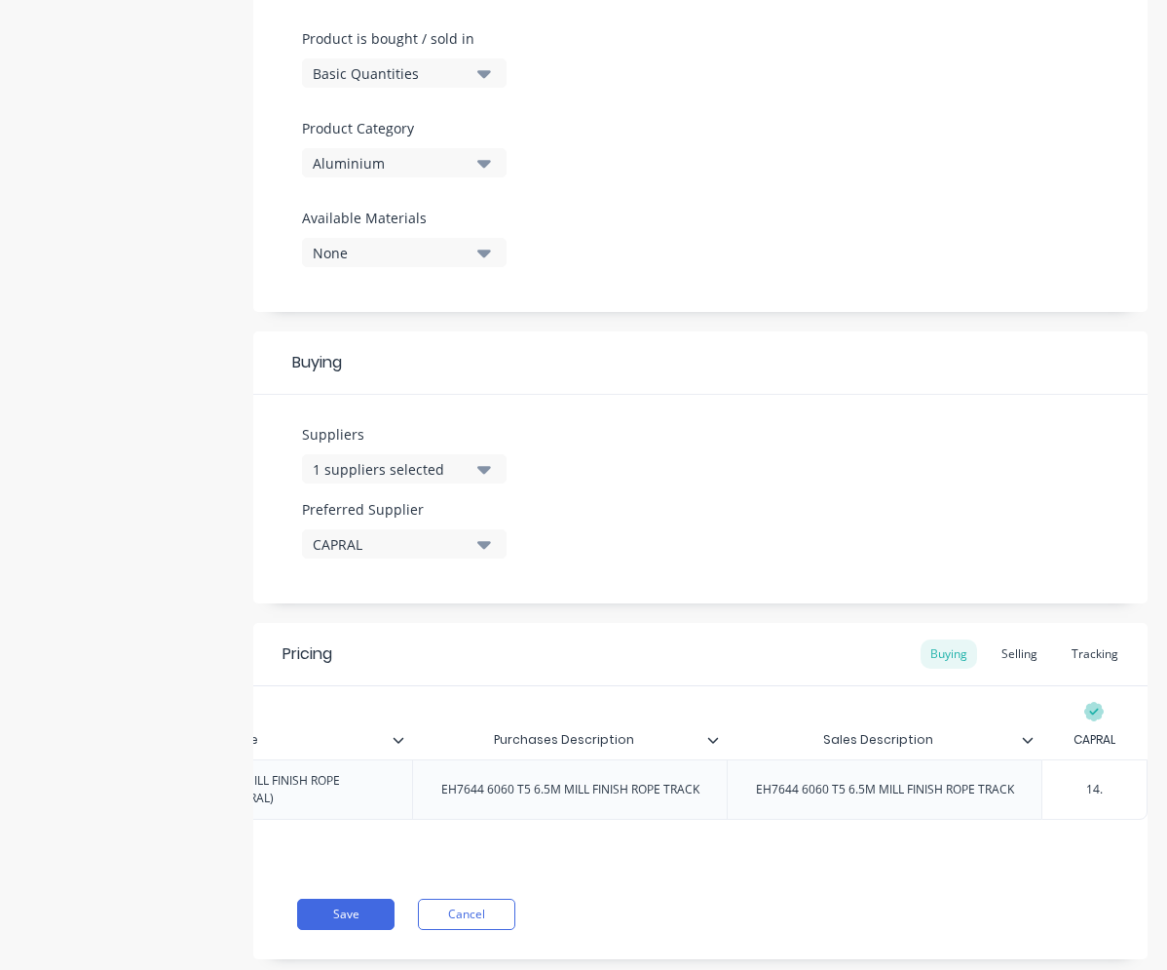
type textarea "x"
type input "14.1"
type textarea "x"
type input "14.16"
click at [1028, 661] on div "Selling" at bounding box center [1020, 653] width 56 height 29
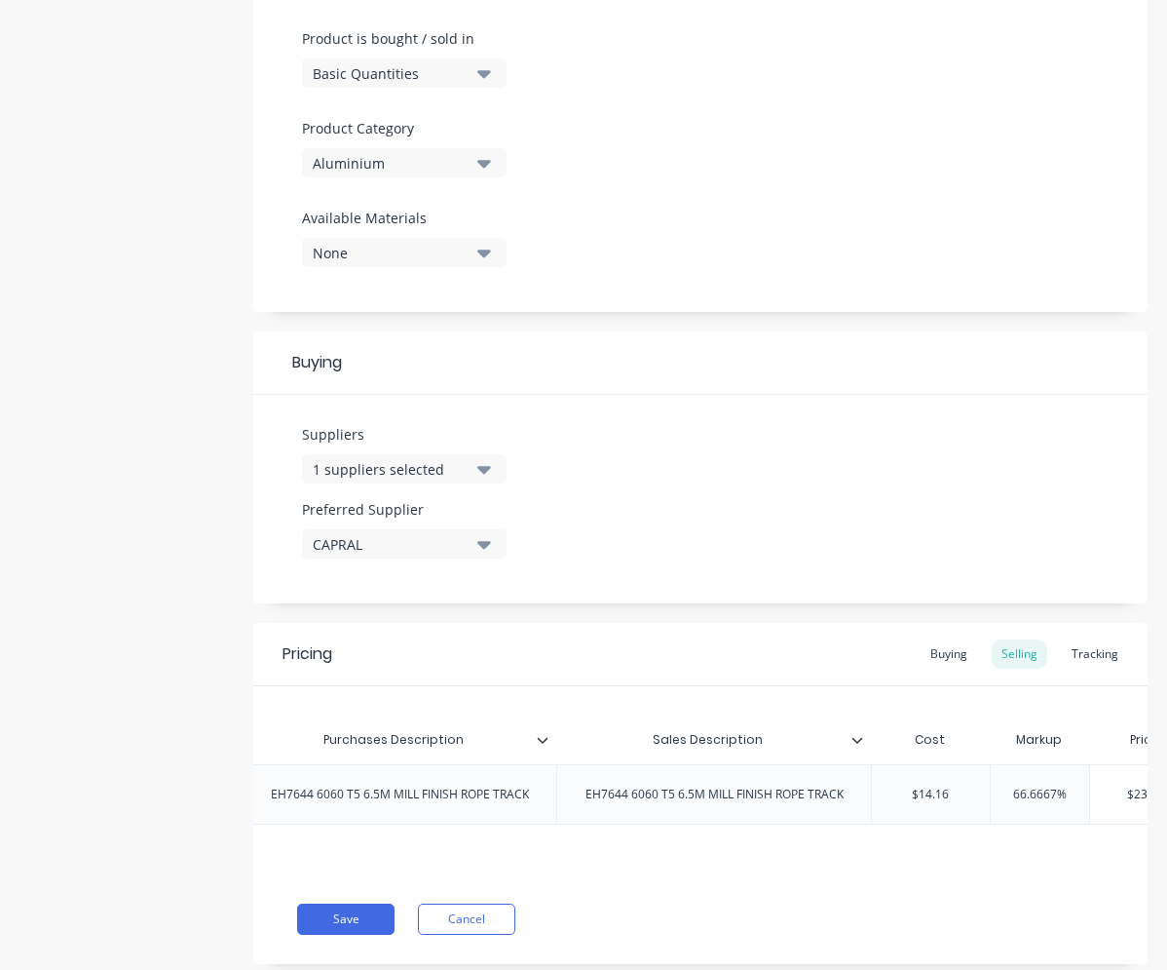
scroll to position [0, 754]
type input "66.6667%"
drag, startPoint x: 1026, startPoint y: 793, endPoint x: 964, endPoint y: 799, distance: 62.6
click at [964, 799] on input "66.6667%" at bounding box center [999, 794] width 98 height 18
type textarea "x"
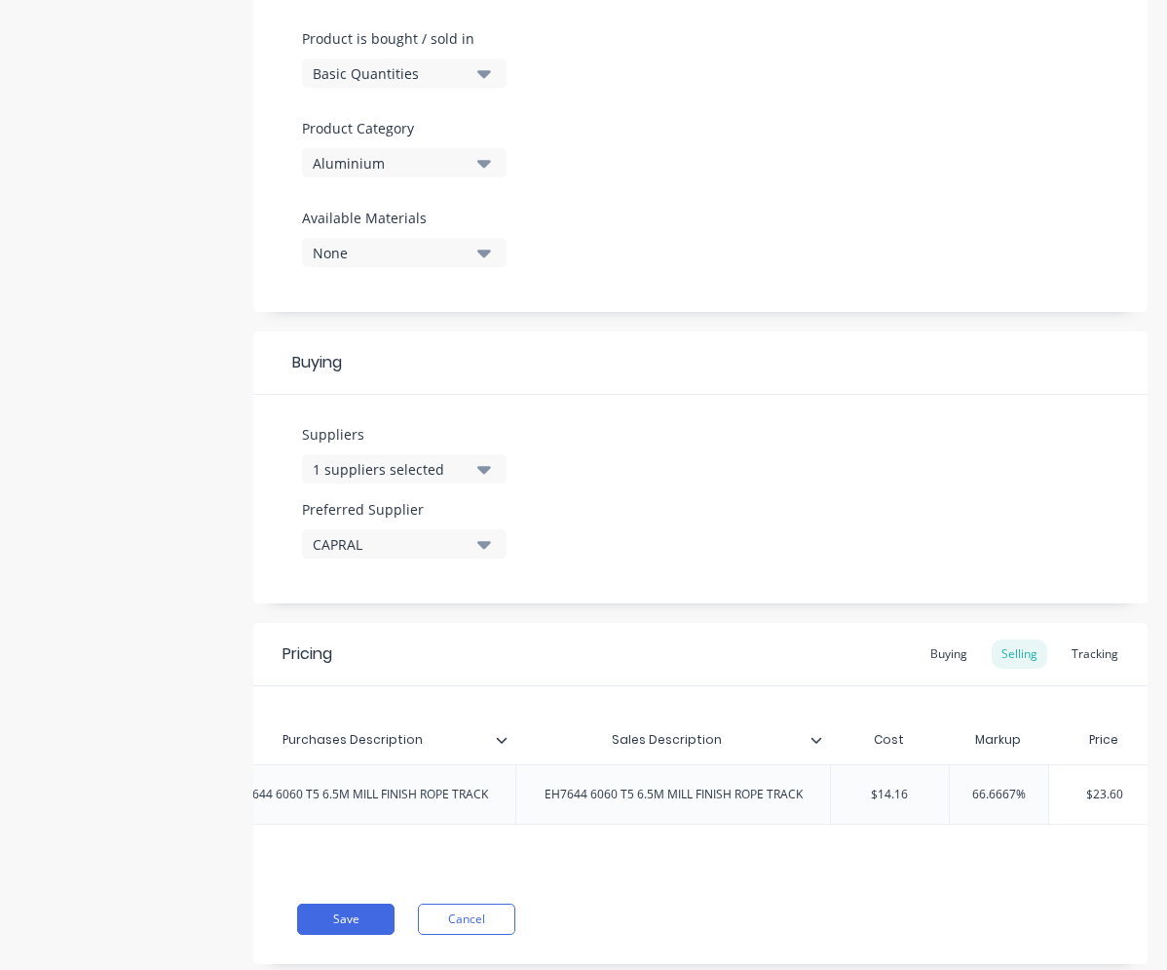
type input "6"
type textarea "x"
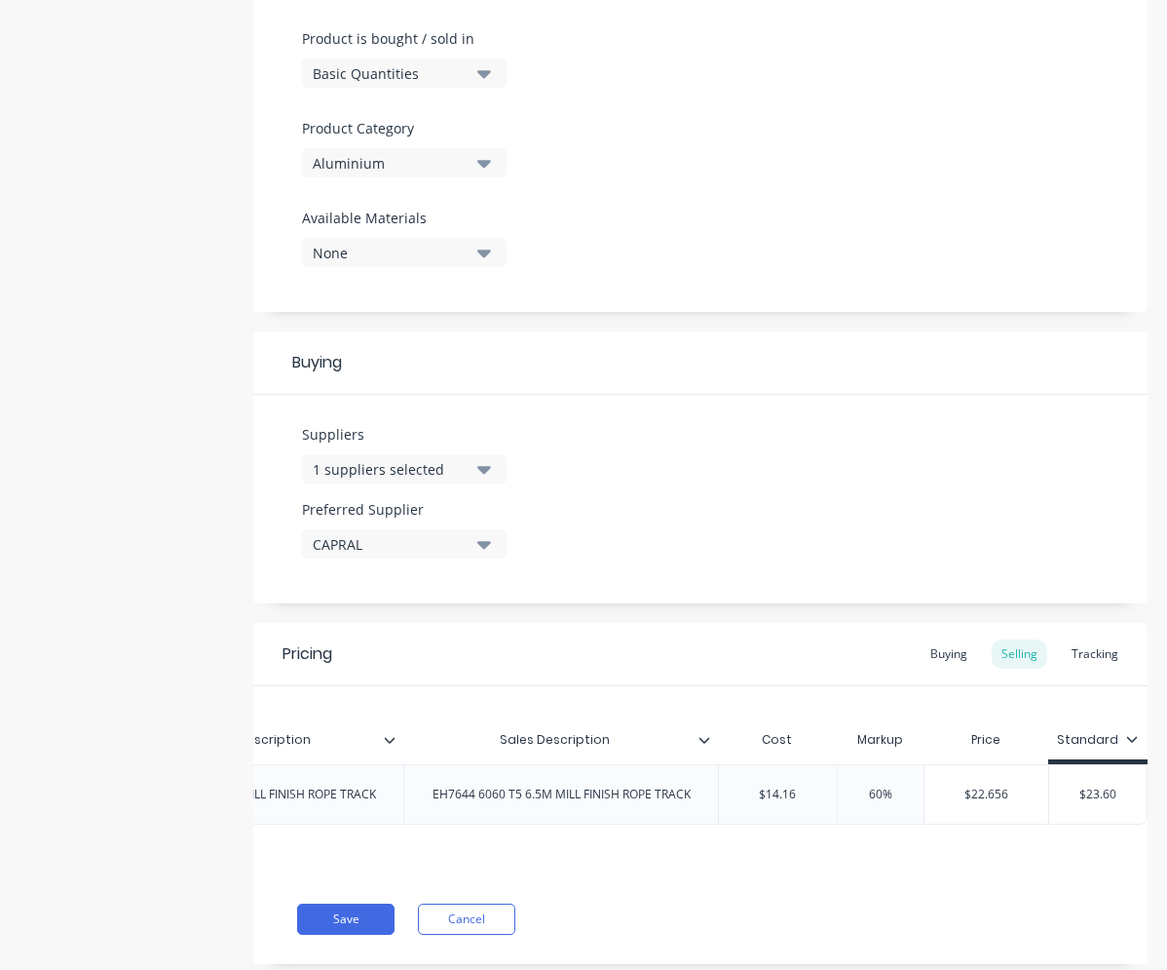
type input "60"
type input "$23.60"
drag, startPoint x: 1111, startPoint y: 797, endPoint x: 1057, endPoint y: 791, distance: 53.9
click at [1057, 791] on input "$23.60" at bounding box center [1097, 794] width 97 height 18
type textarea "x"
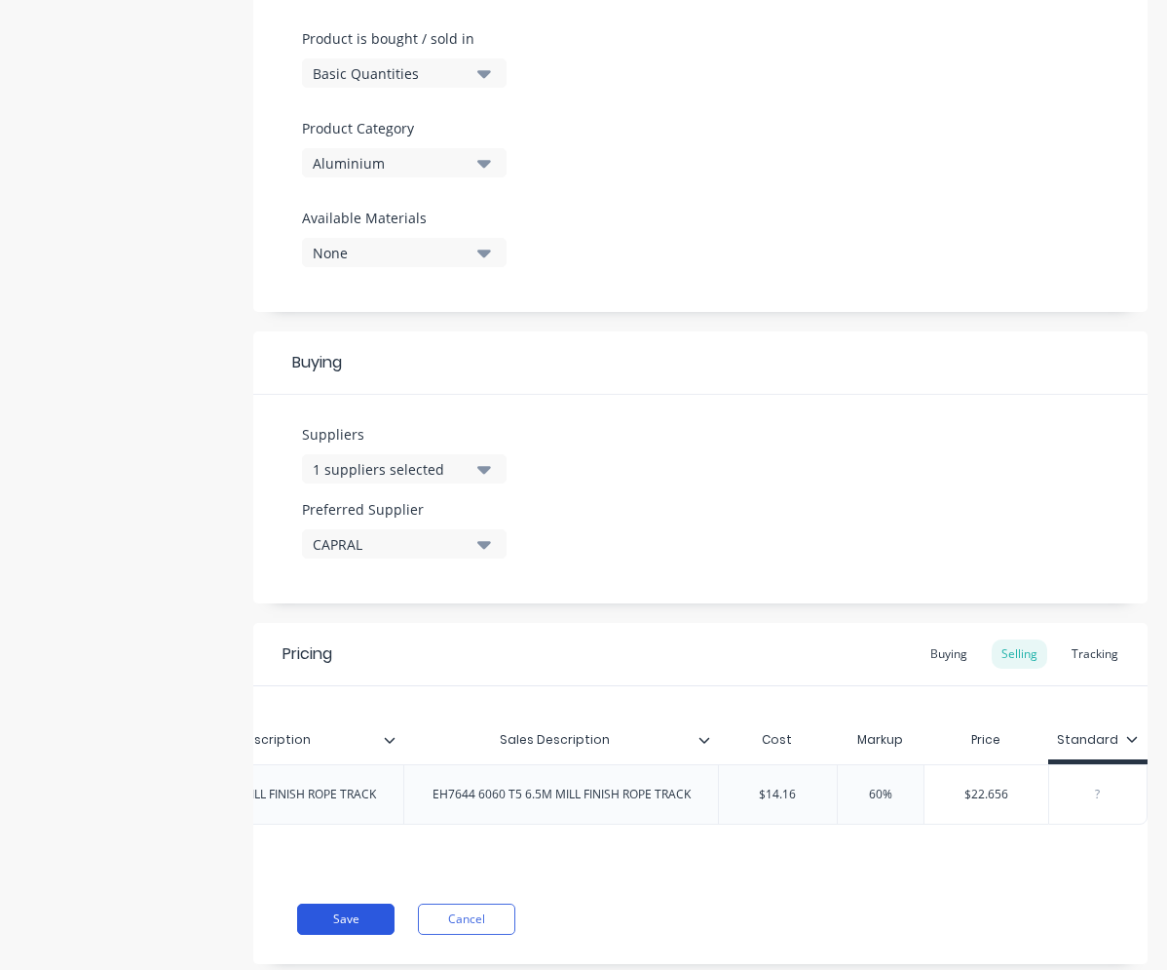
click at [387, 931] on button "Save" at bounding box center [345, 918] width 97 height 31
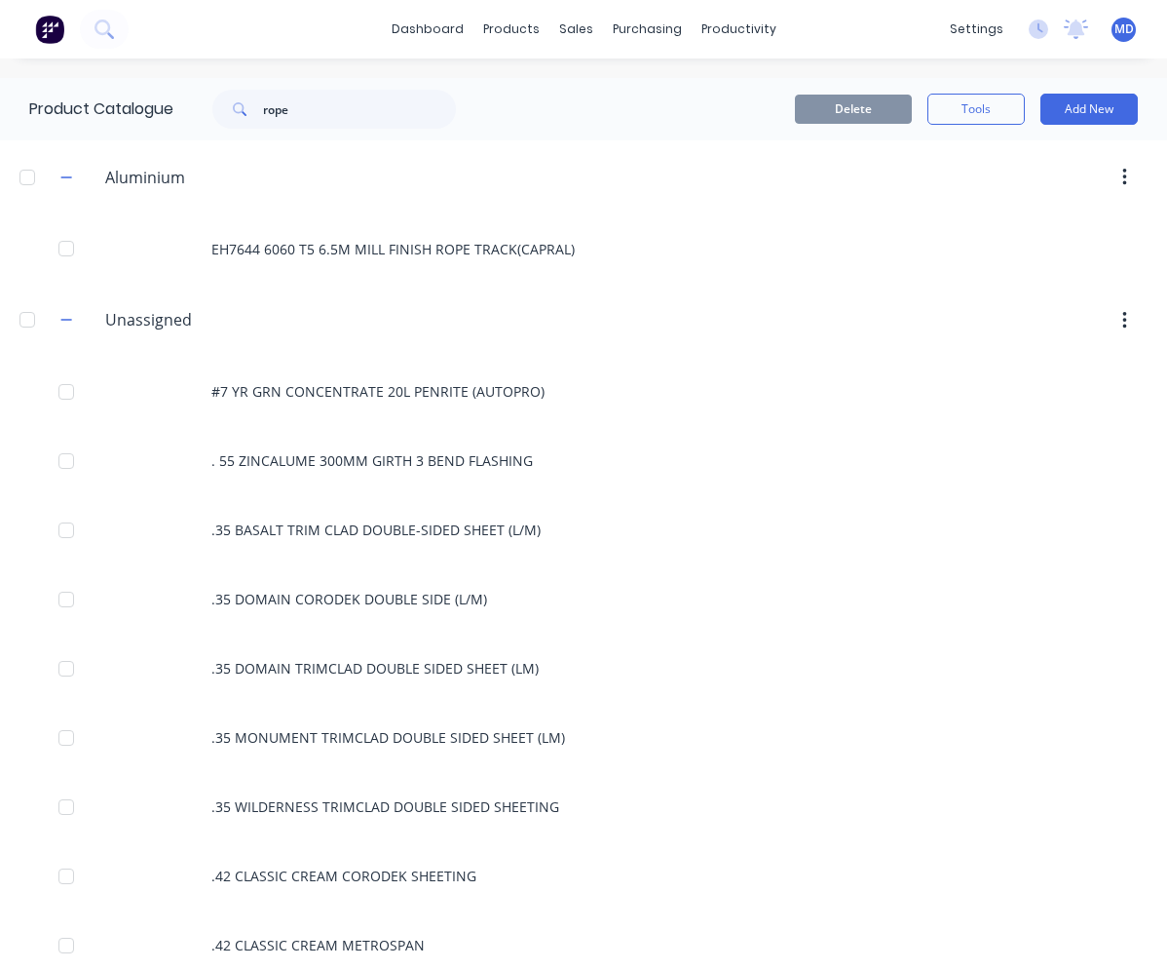
click at [657, 352] on header "Unassigned Unassigned" at bounding box center [583, 321] width 1167 height 74
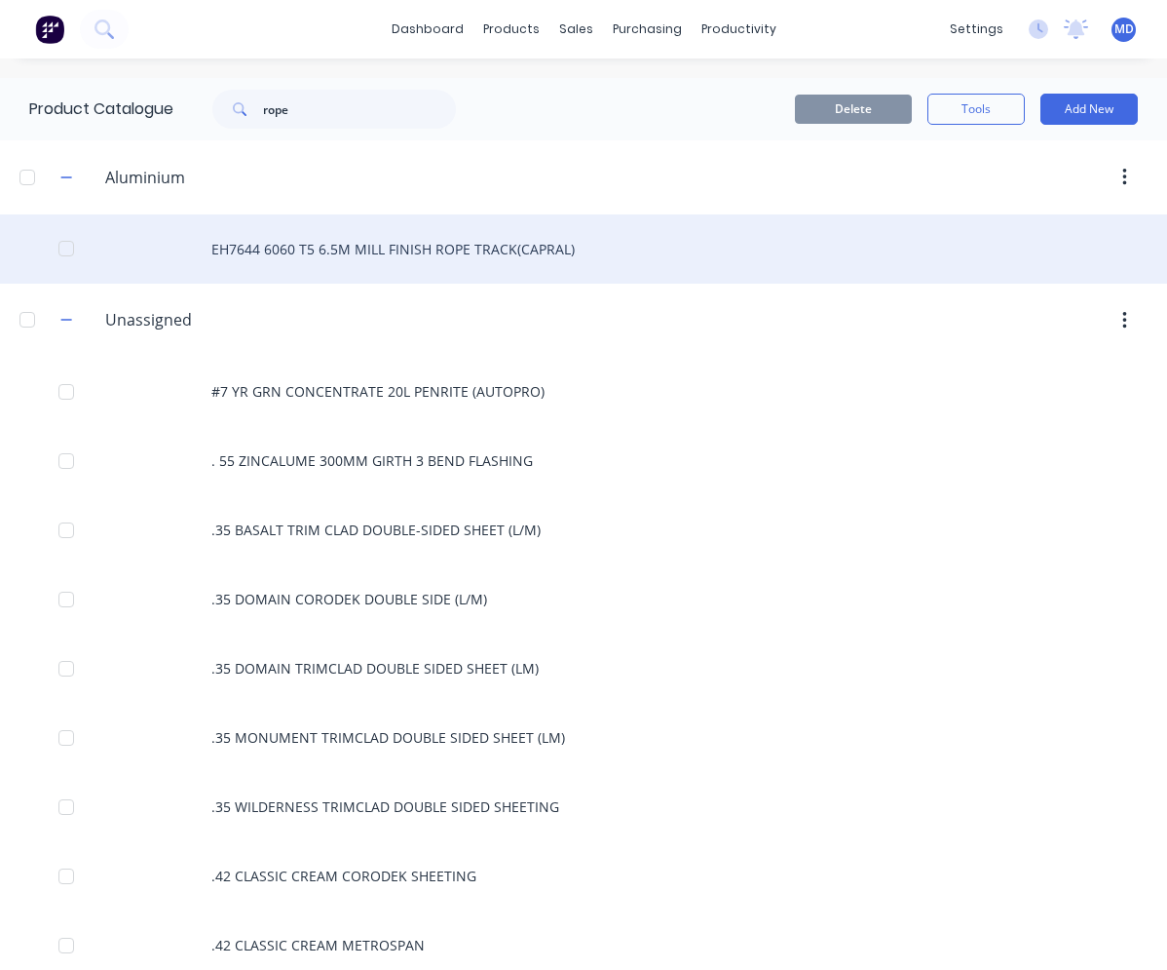
click at [387, 256] on div "EH7644 6060 T5 6.5M MILL FINISH ROPE TRACK(CAPRAL)" at bounding box center [583, 248] width 1167 height 69
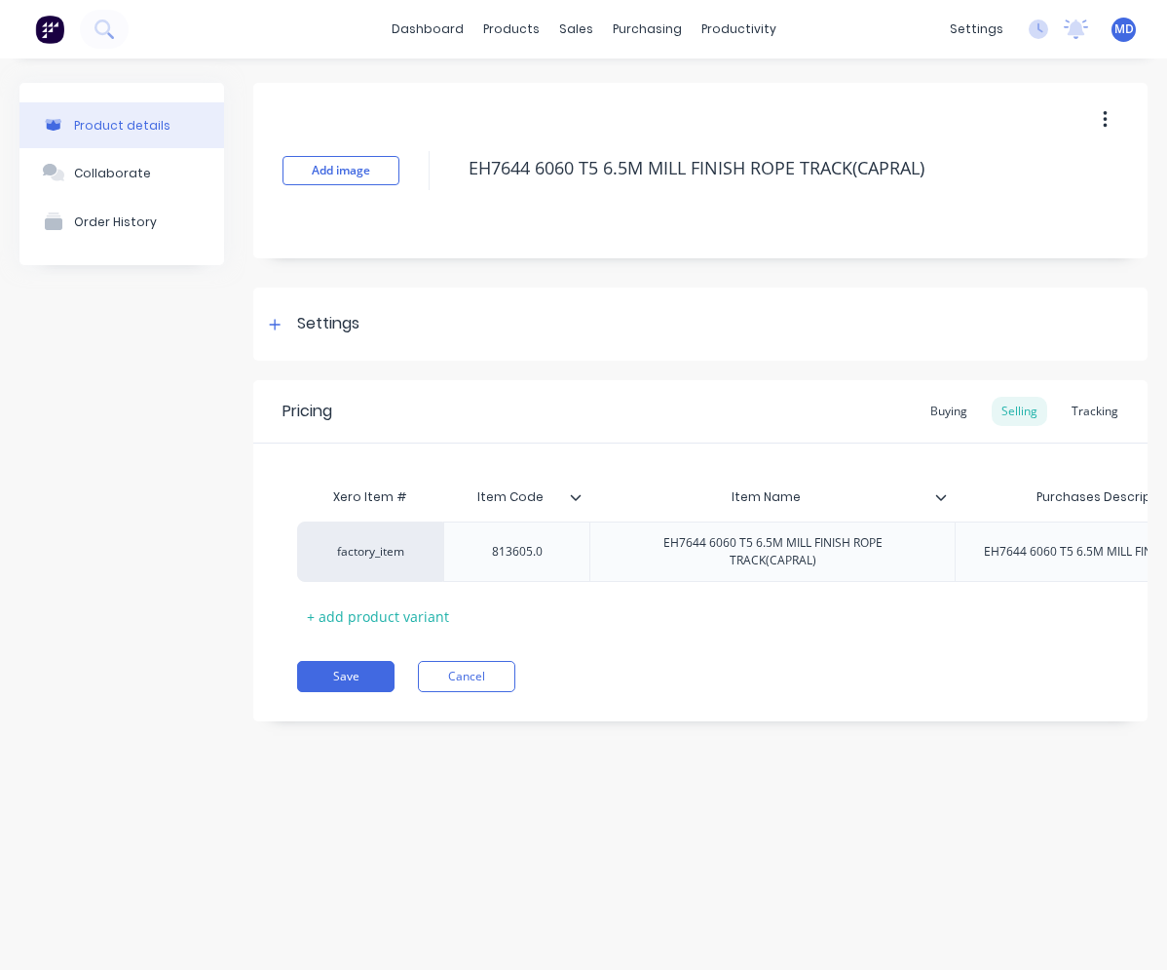
type textarea "x"
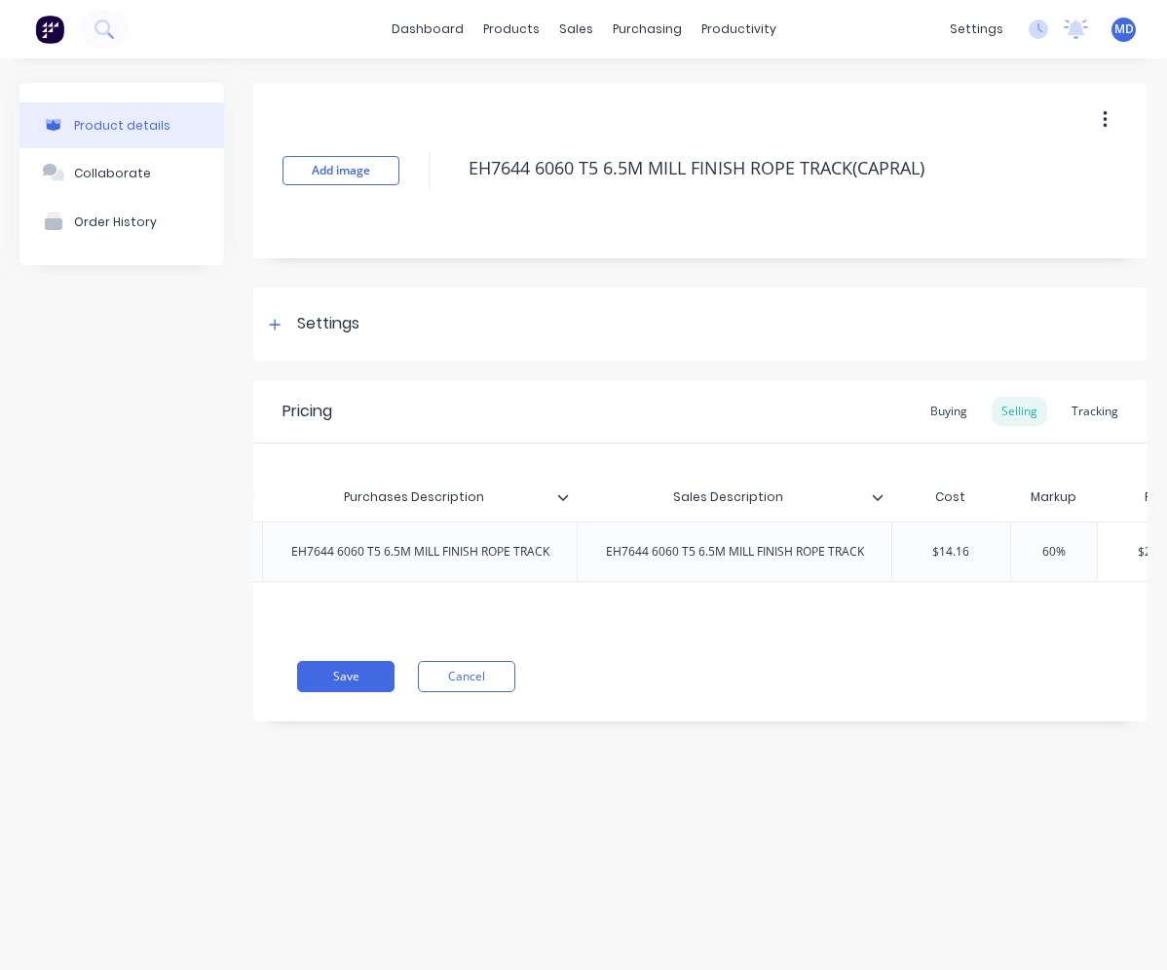
scroll to position [0, 744]
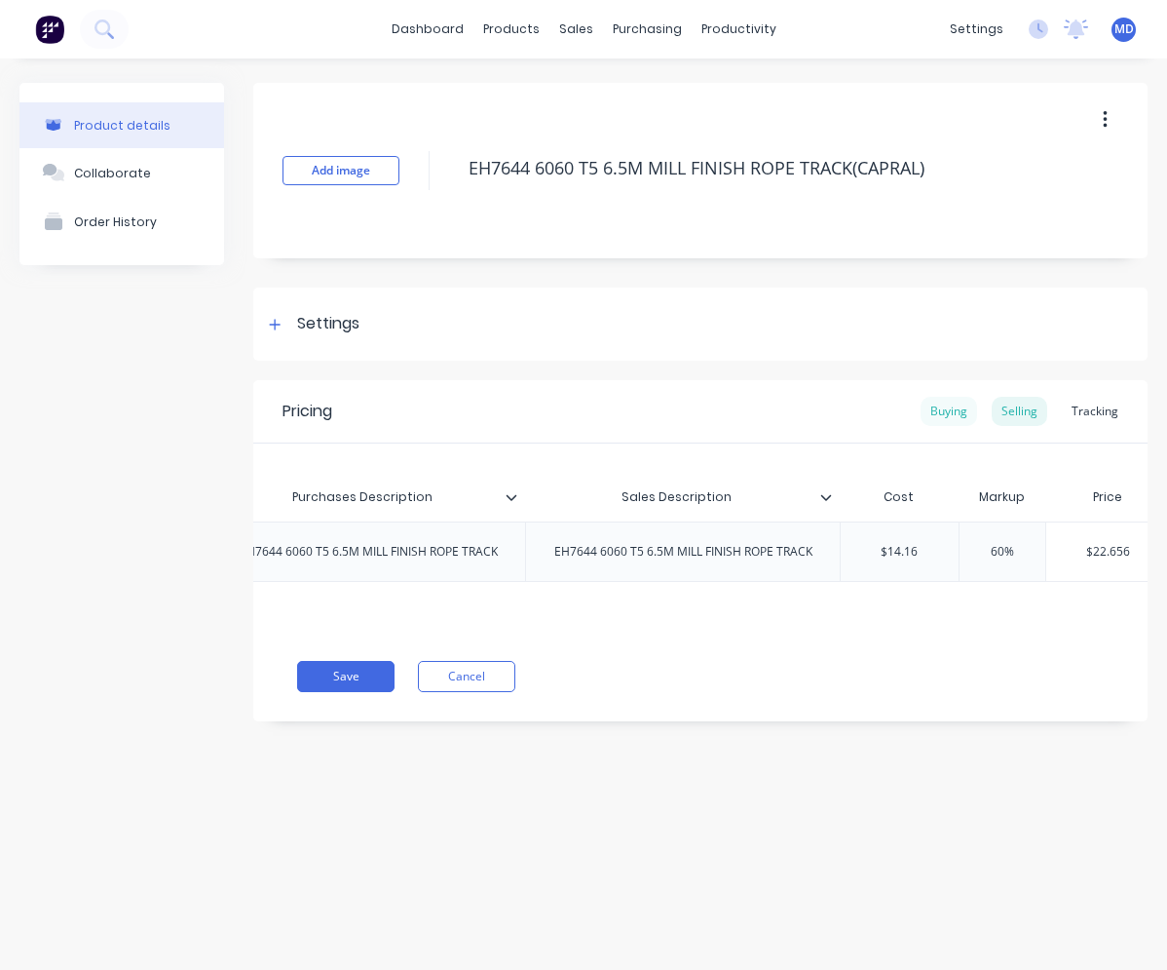
click at [966, 412] on div "Buying" at bounding box center [949, 411] width 57 height 29
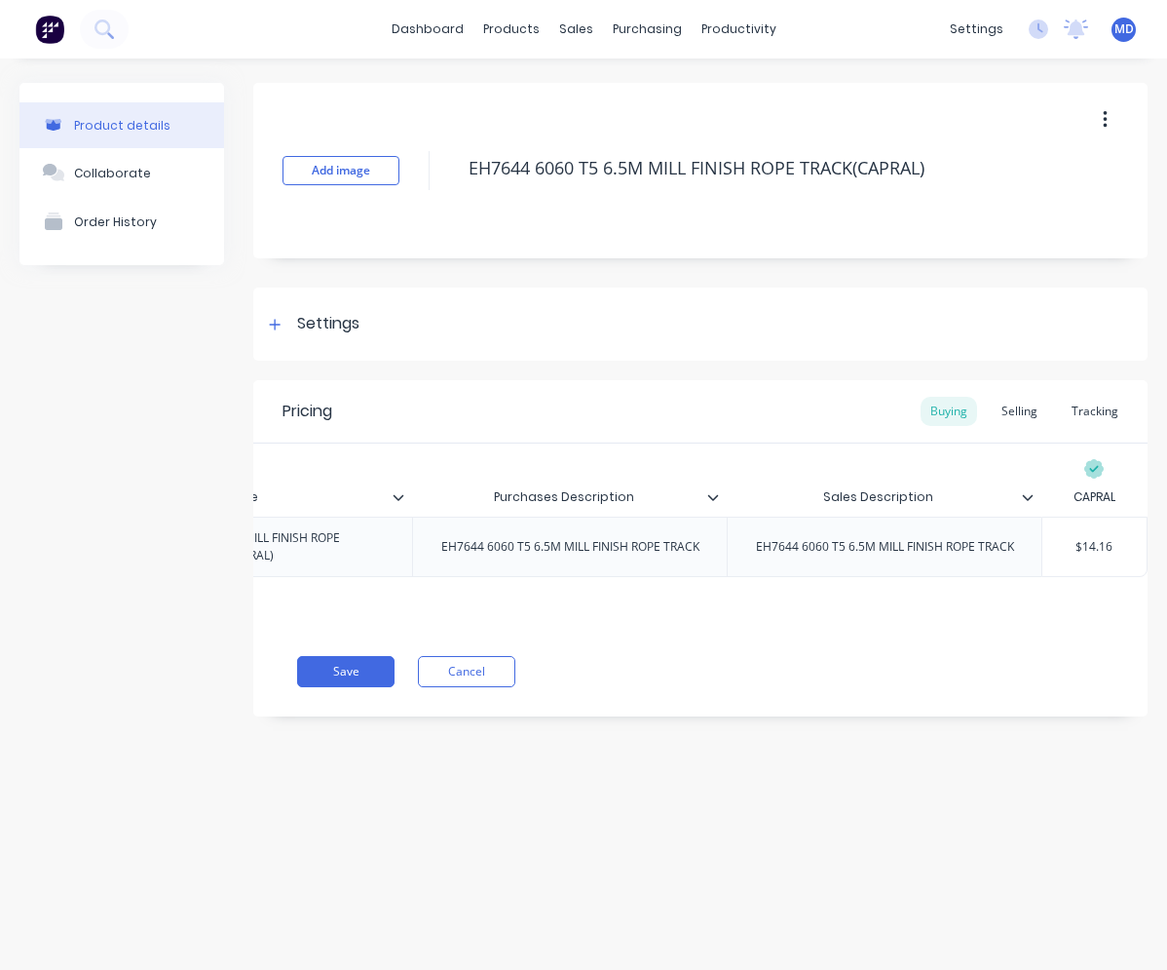
scroll to position [0, 543]
type input "$14.16"
click at [1102, 544] on input "$14.16" at bounding box center [1095, 547] width 104 height 18
type textarea "x"
type input "$14.7"
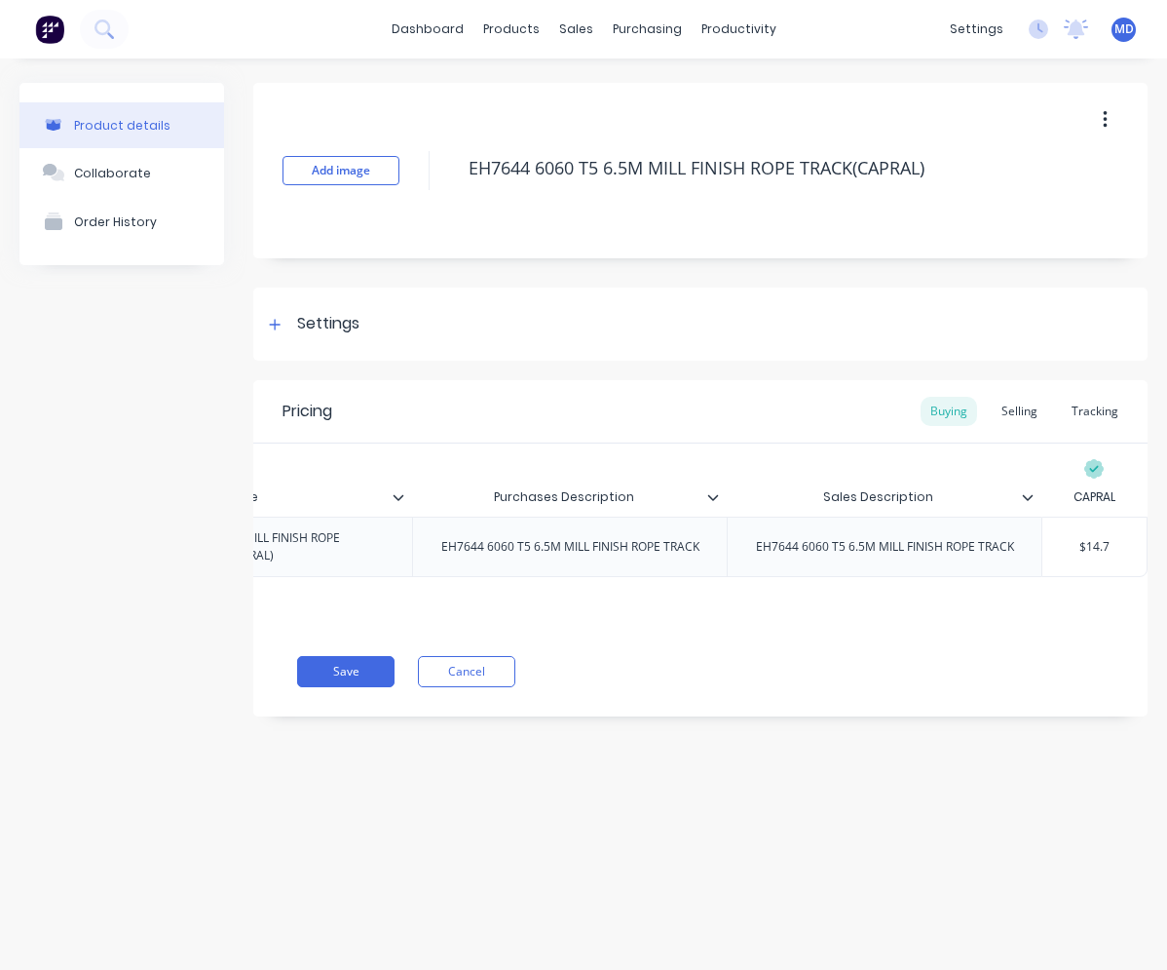
type textarea "x"
type input "$14.79"
click at [1015, 422] on div "Selling" at bounding box center [1020, 411] width 56 height 29
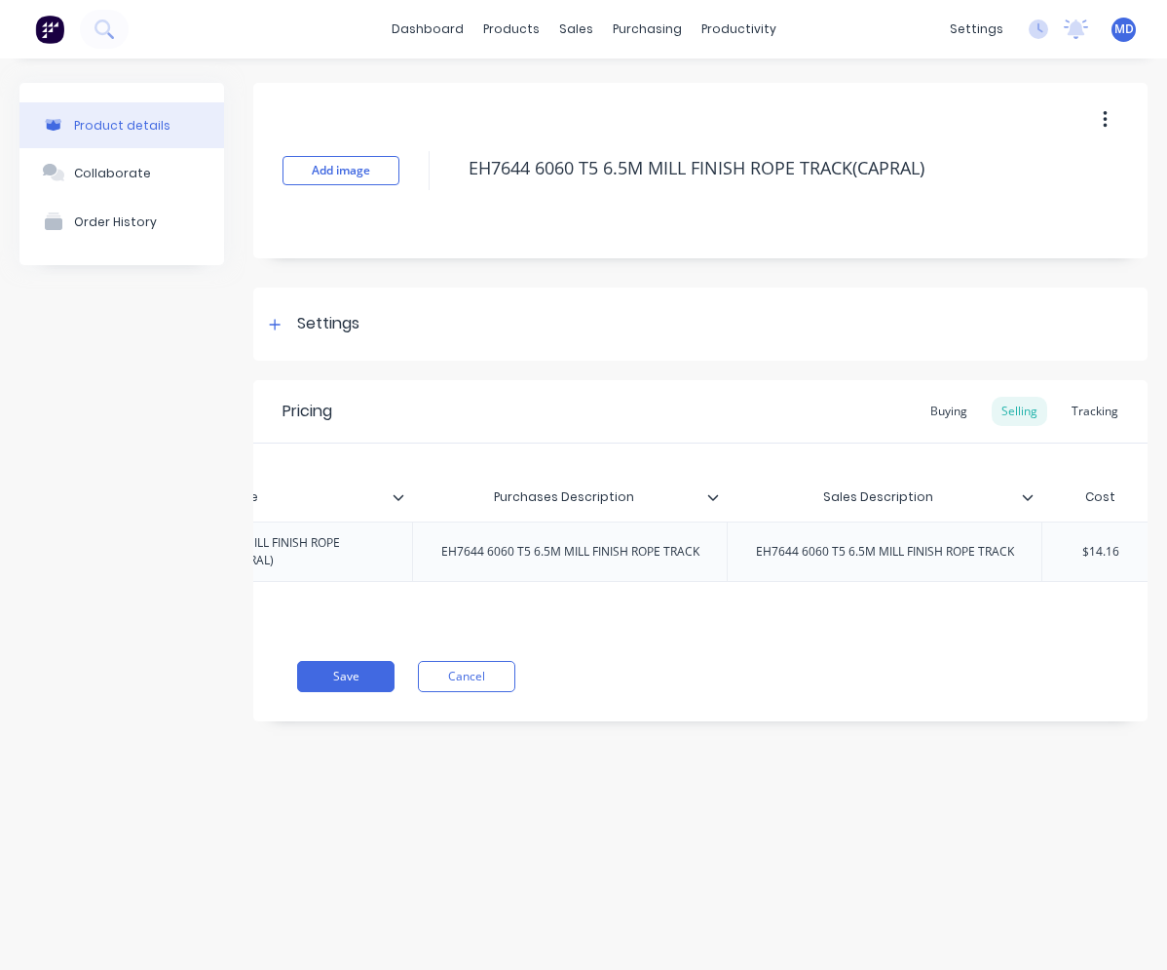
type input "$14.16"
drag, startPoint x: 1126, startPoint y: 556, endPoint x: 1111, endPoint y: 555, distance: 15.6
click at [1111, 555] on input "$14.16" at bounding box center [1102, 552] width 118 height 18
type textarea "x"
type input "$14.1"
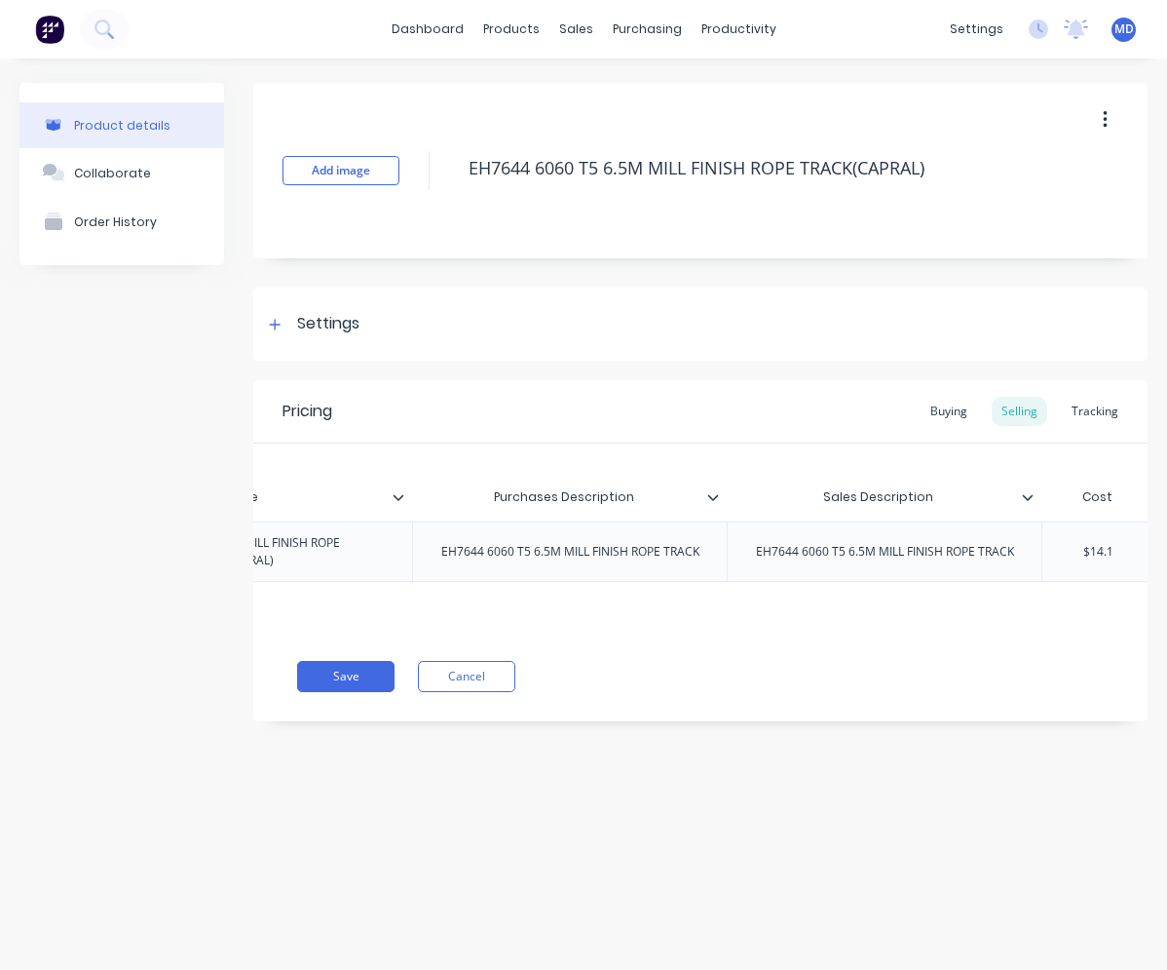
type textarea "x"
type input "$14."
type textarea "x"
type input "$14.7"
type textarea "x"
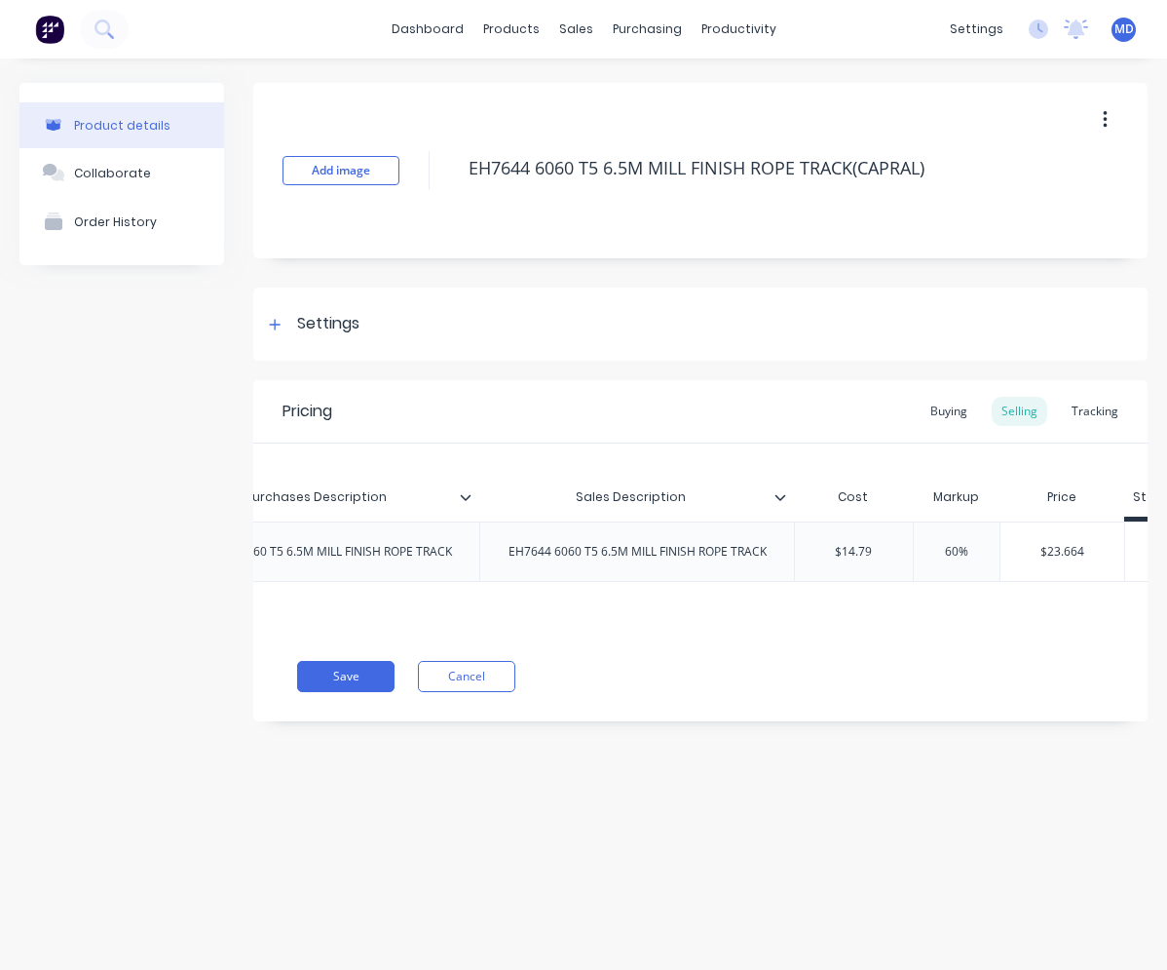
scroll to position [0, 853]
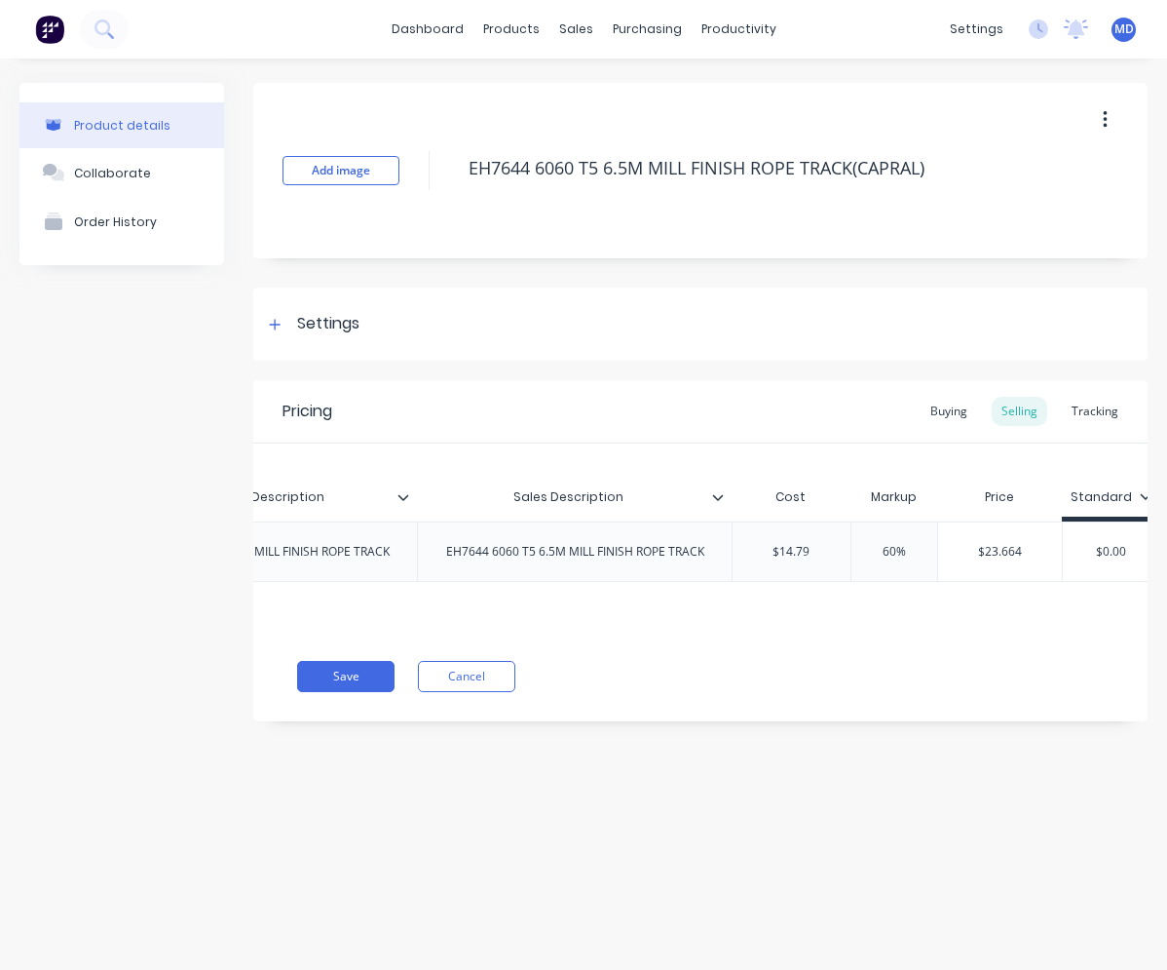
type input "$14.79"
click at [1038, 681] on div "Save Cancel" at bounding box center [722, 676] width 851 height 31
click at [349, 677] on button "Save" at bounding box center [345, 676] width 97 height 31
type textarea "x"
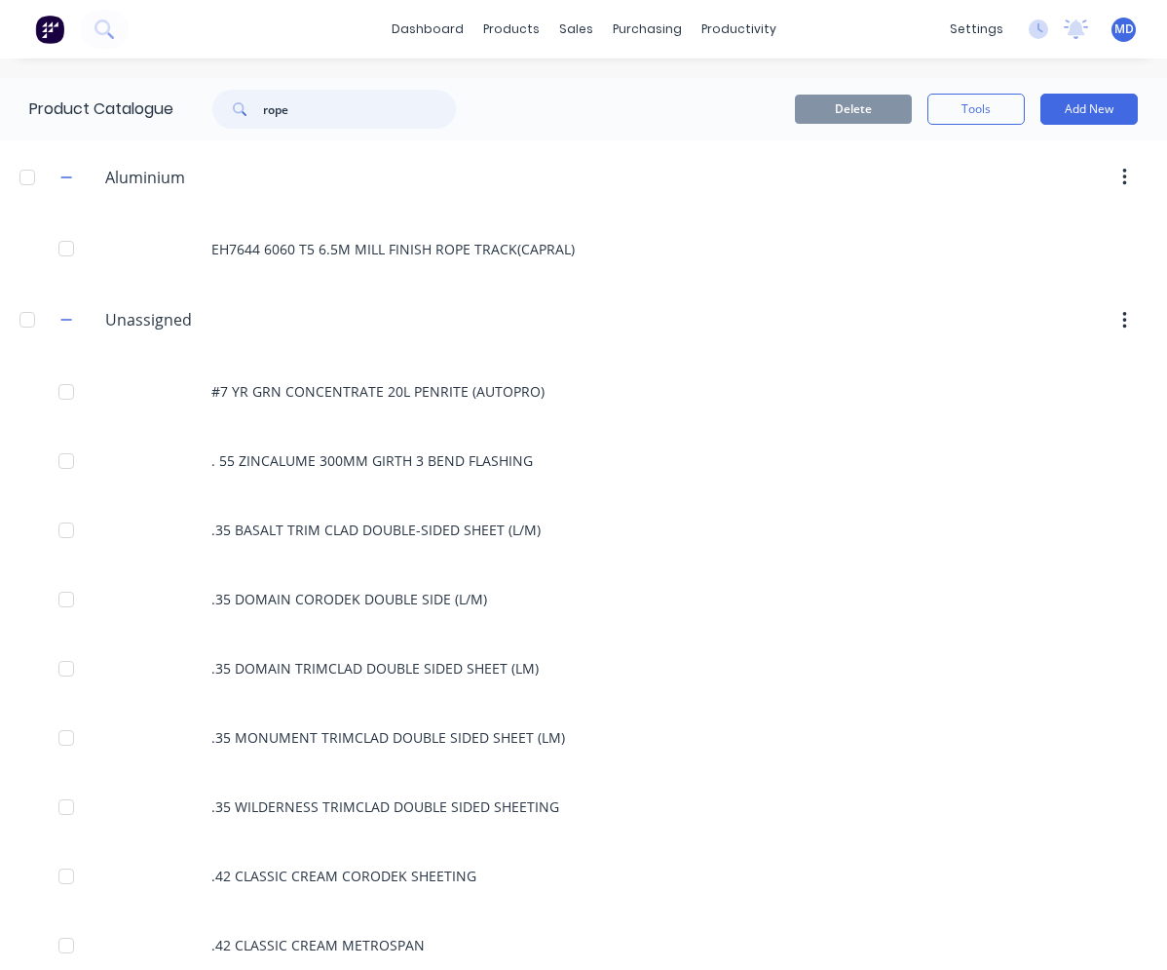
drag, startPoint x: 301, startPoint y: 106, endPoint x: 265, endPoint y: 112, distance: 36.5
click at [265, 112] on div "rope" at bounding box center [334, 109] width 244 height 39
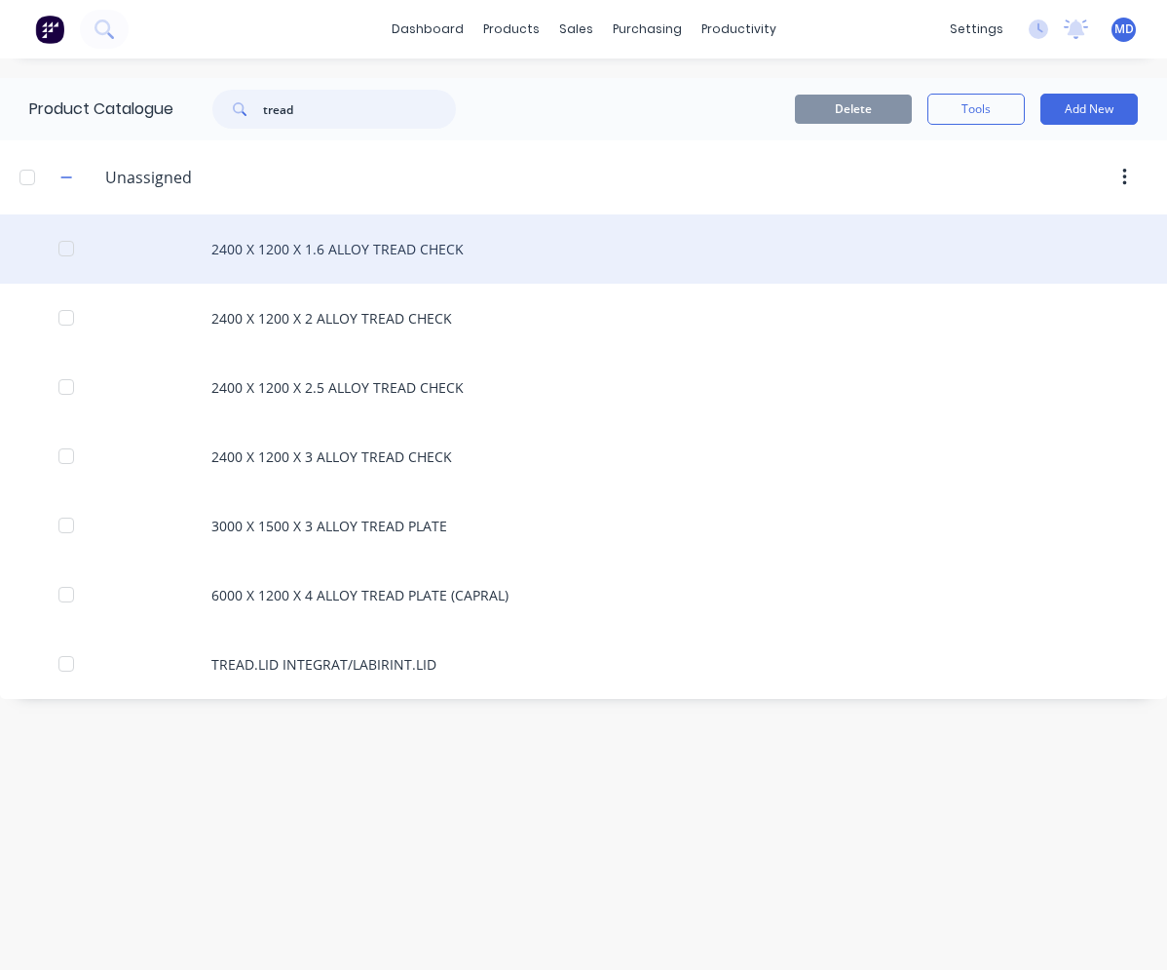
type input "tread"
click at [369, 247] on div "2400 X 1200 X 1.6 ALLOY TREAD CHECK" at bounding box center [583, 248] width 1167 height 69
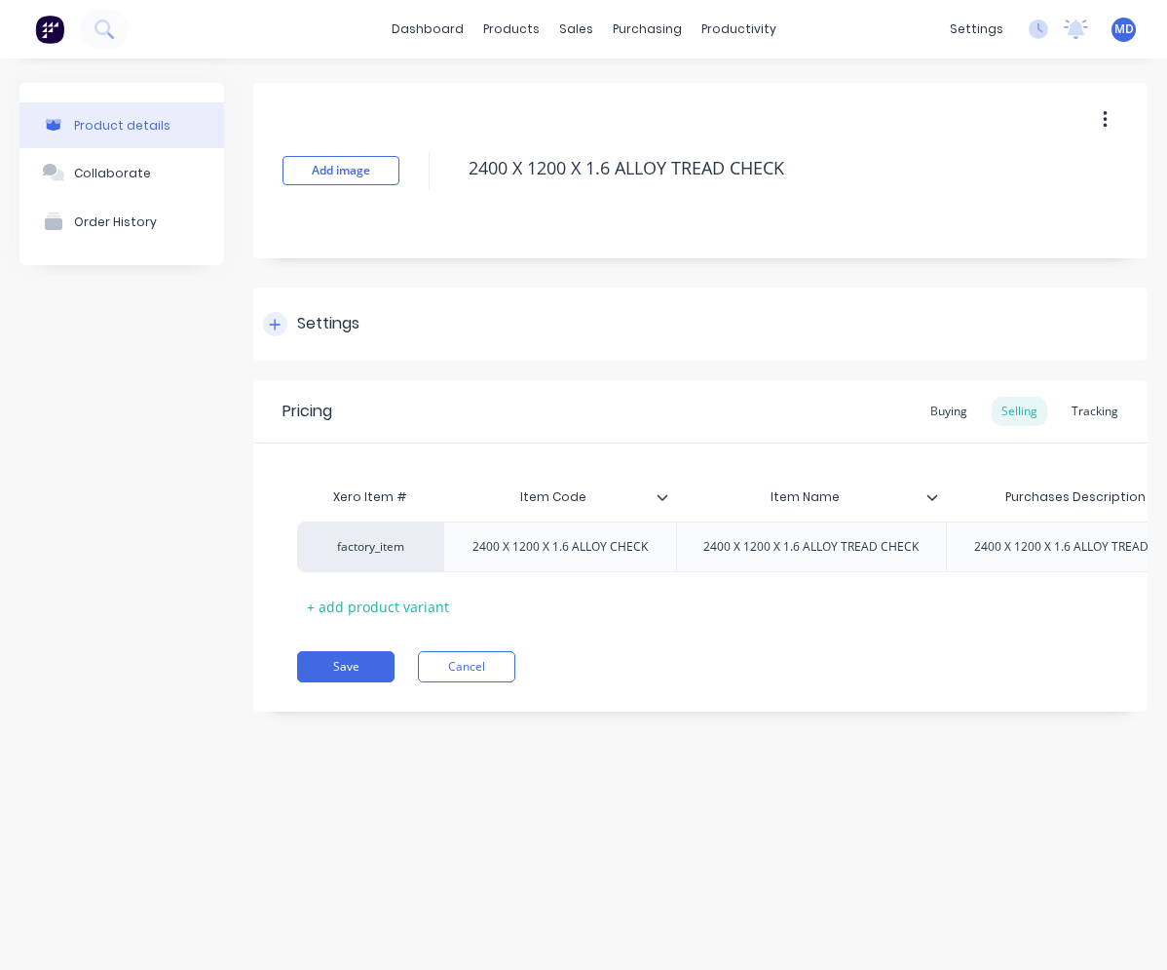
click at [330, 327] on div "Settings" at bounding box center [328, 324] width 62 height 24
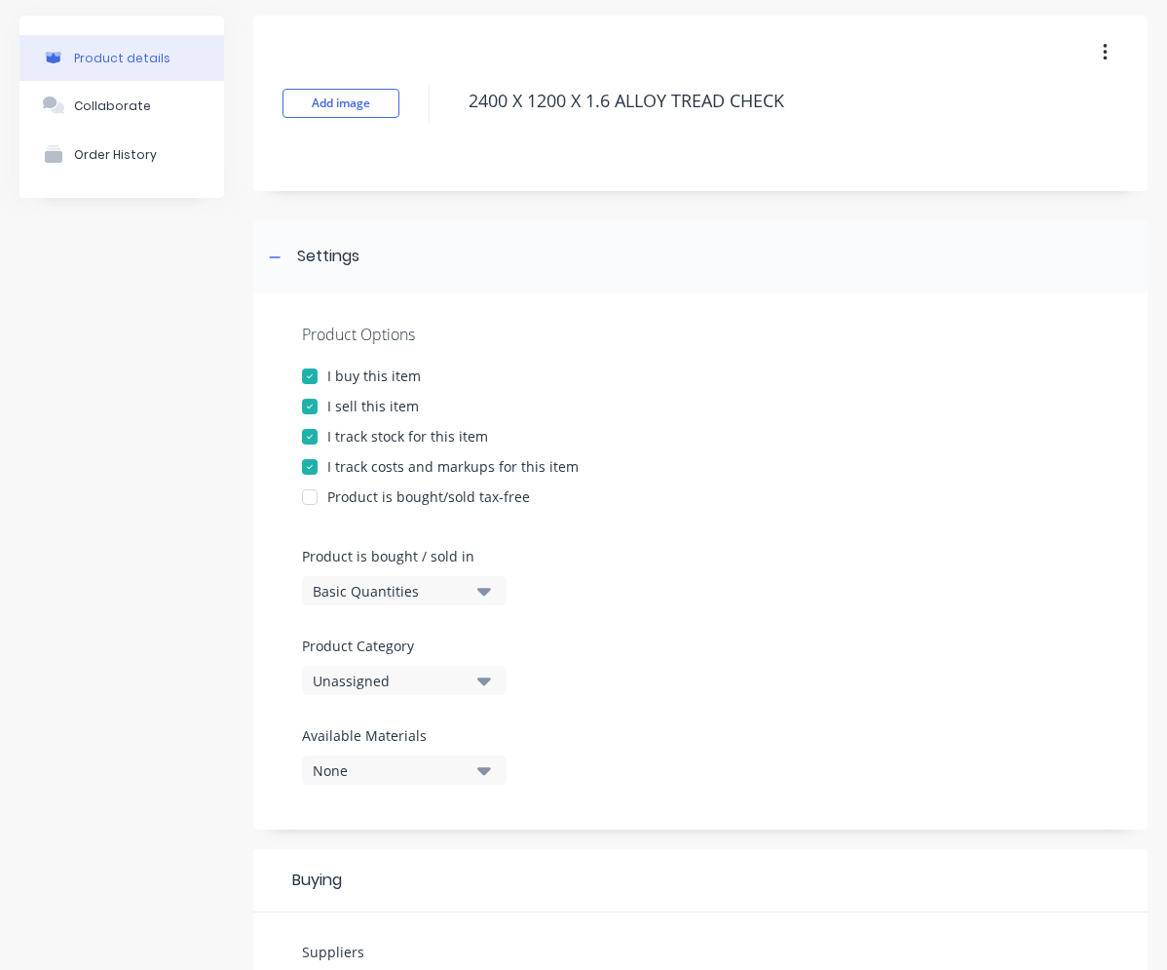
scroll to position [292, 0]
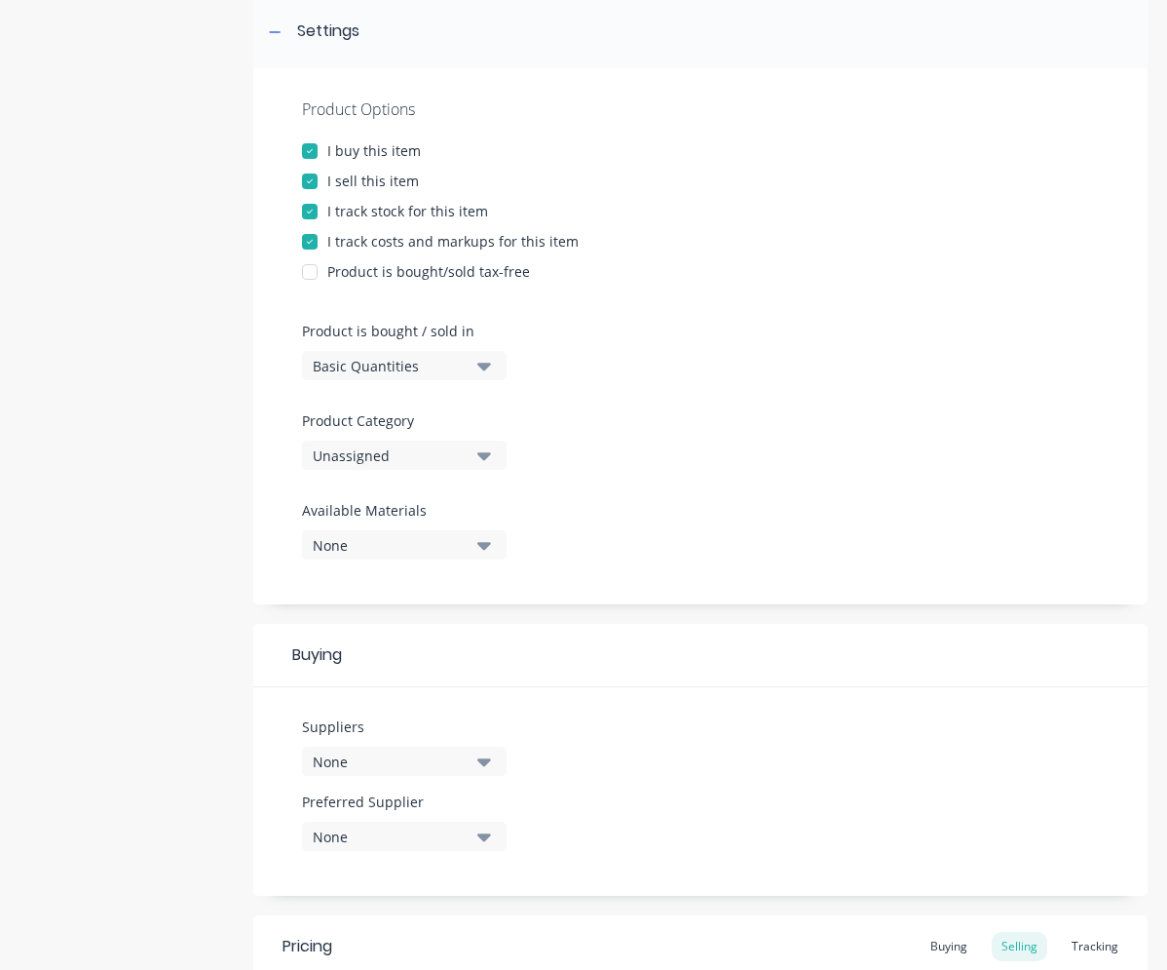
click at [478, 456] on icon "button" at bounding box center [484, 454] width 14 height 21
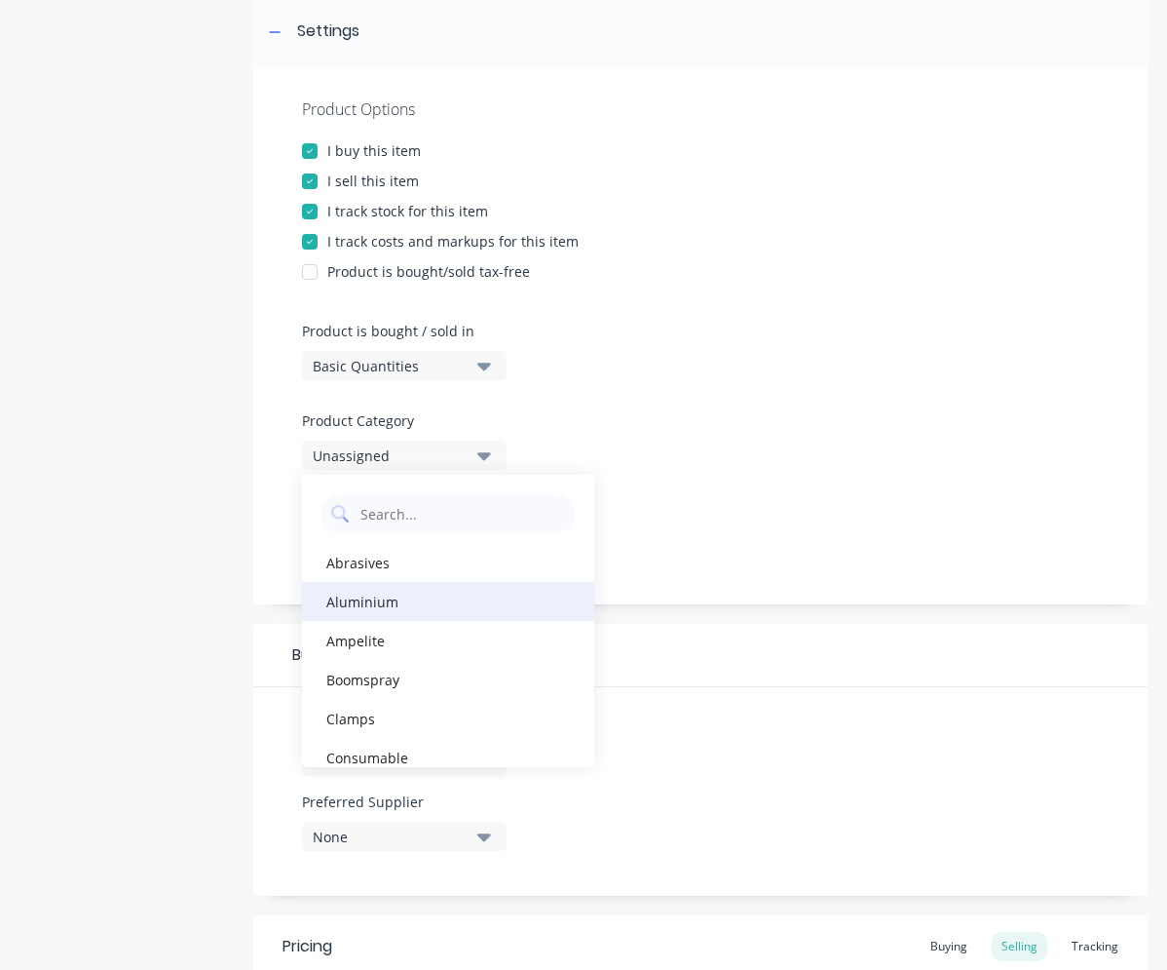
click at [409, 598] on div "Aluminium" at bounding box center [448, 601] width 292 height 39
type textarea "x"
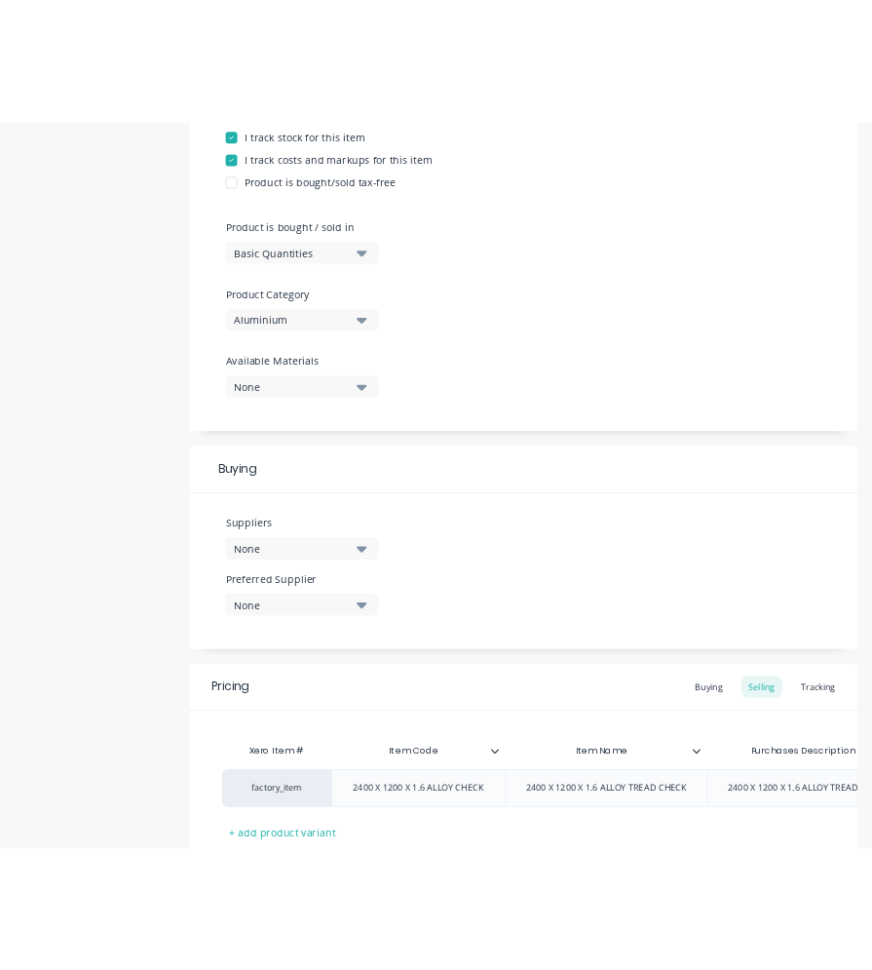
scroll to position [487, 0]
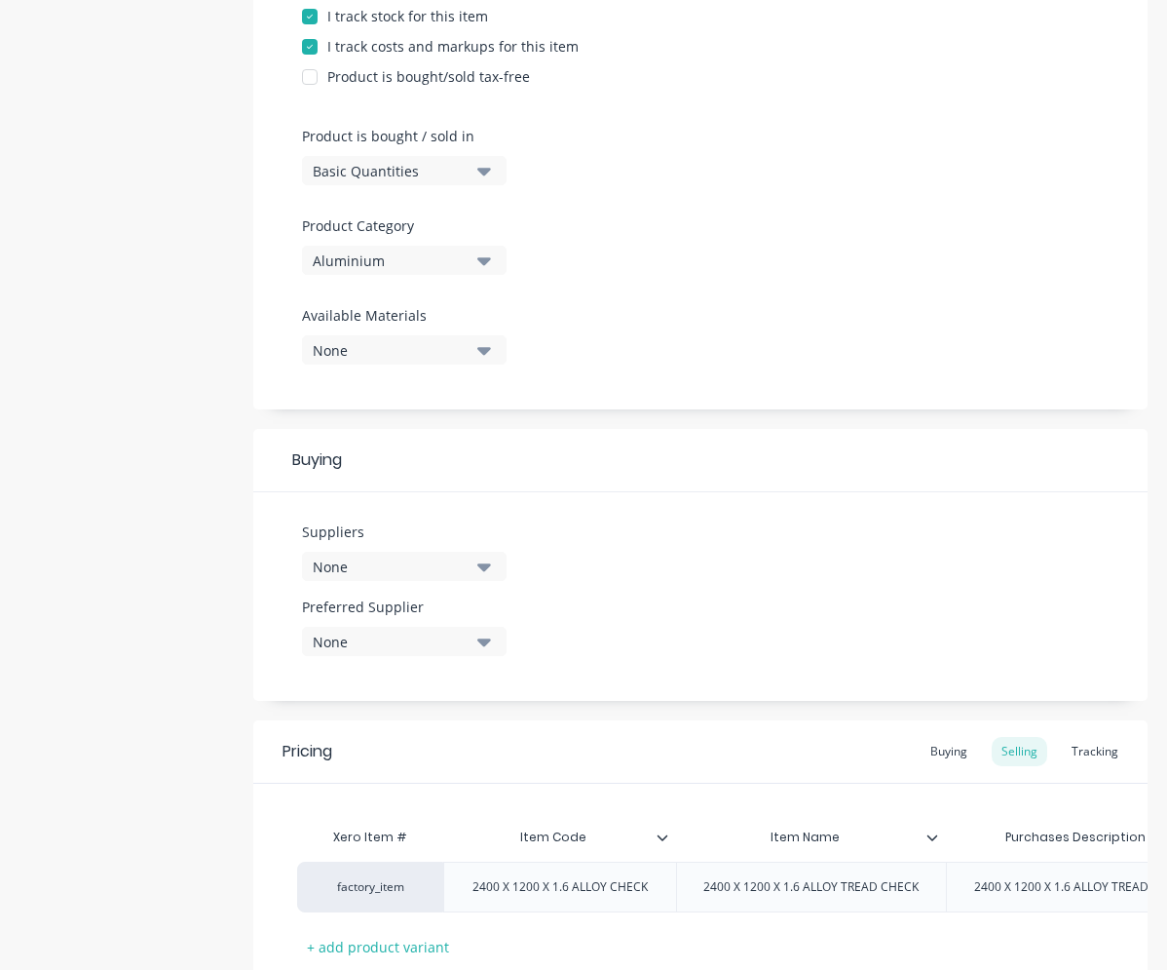
click at [460, 572] on div "None" at bounding box center [391, 566] width 156 height 20
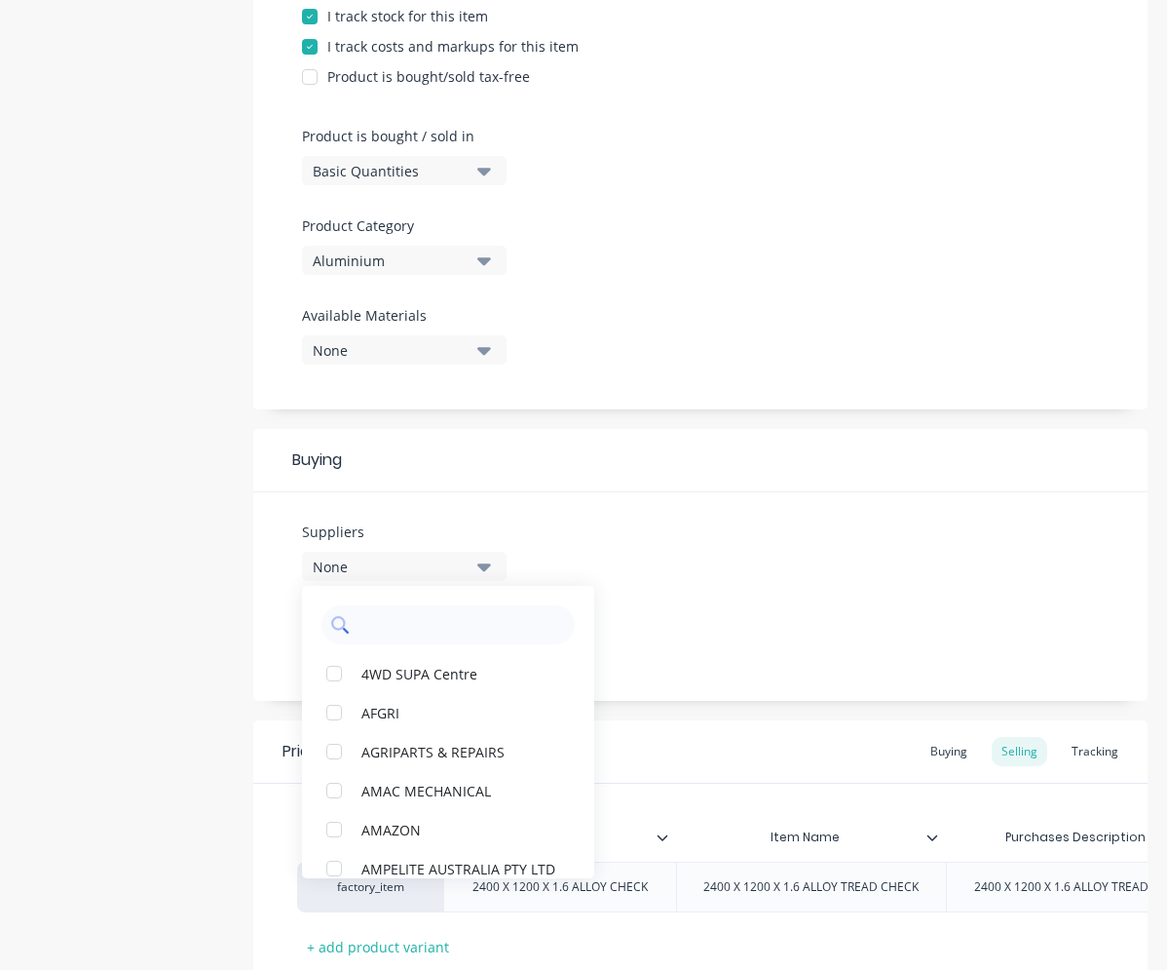
click at [438, 623] on input "text" at bounding box center [462, 624] width 207 height 39
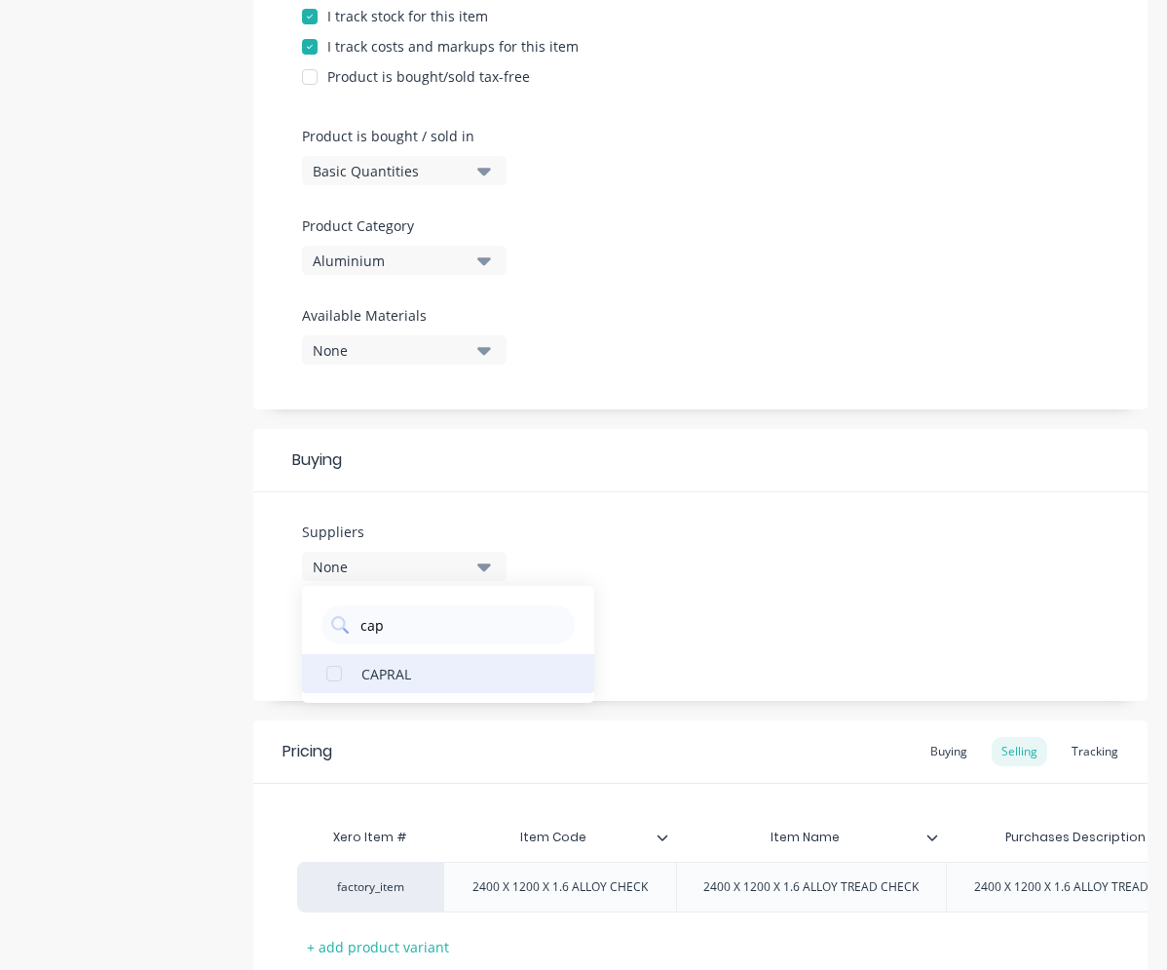
type input "cap"
click at [363, 673] on div "CAPRAL" at bounding box center [459, 673] width 195 height 20
type textarea "x"
click at [795, 649] on div "Suppliers 1 suppliers selected cap CAPRAL Preferred Supplier None" at bounding box center [700, 596] width 895 height 209
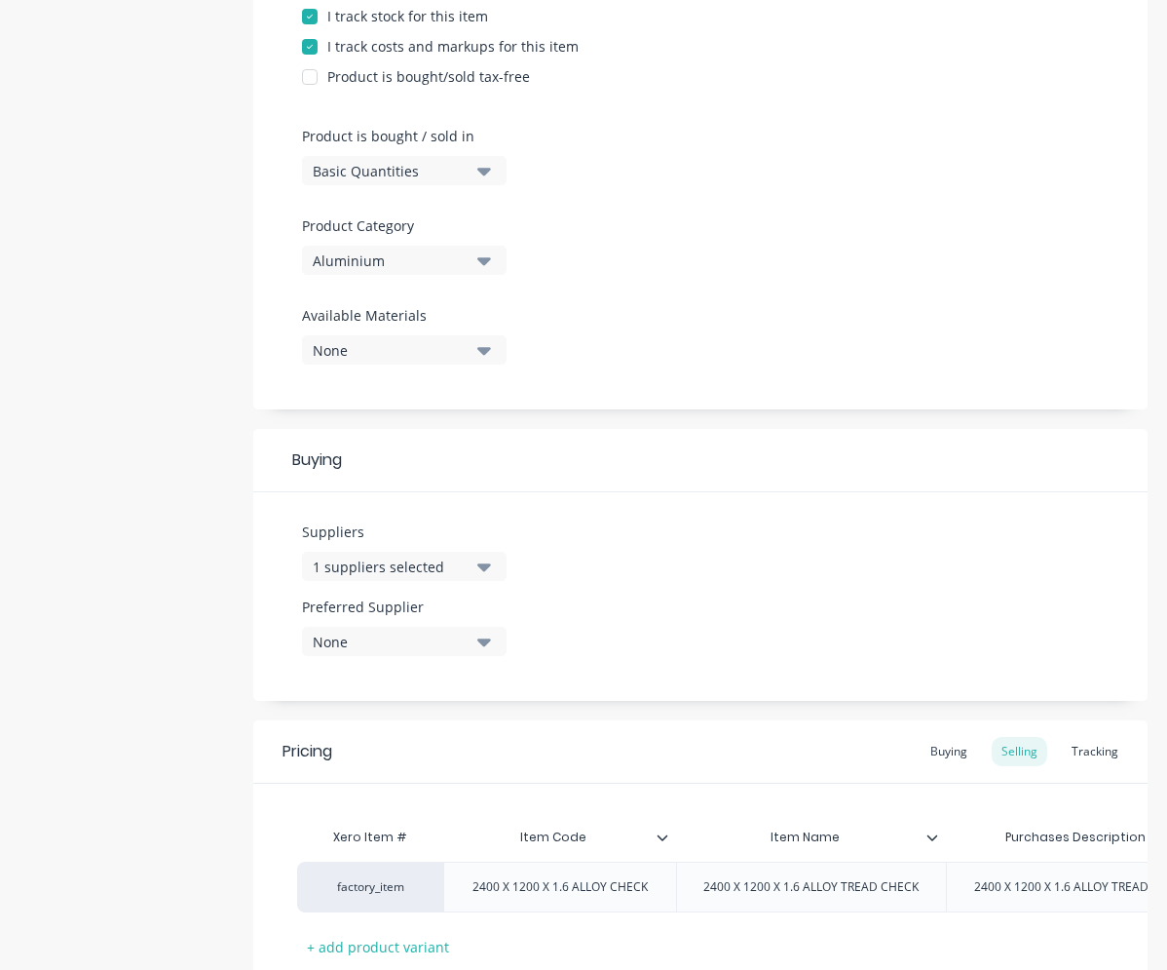
click at [489, 569] on icon "button" at bounding box center [484, 565] width 14 height 21
drag, startPoint x: 413, startPoint y: 624, endPoint x: 345, endPoint y: 625, distance: 68.2
click at [350, 625] on div "cap" at bounding box center [448, 624] width 253 height 39
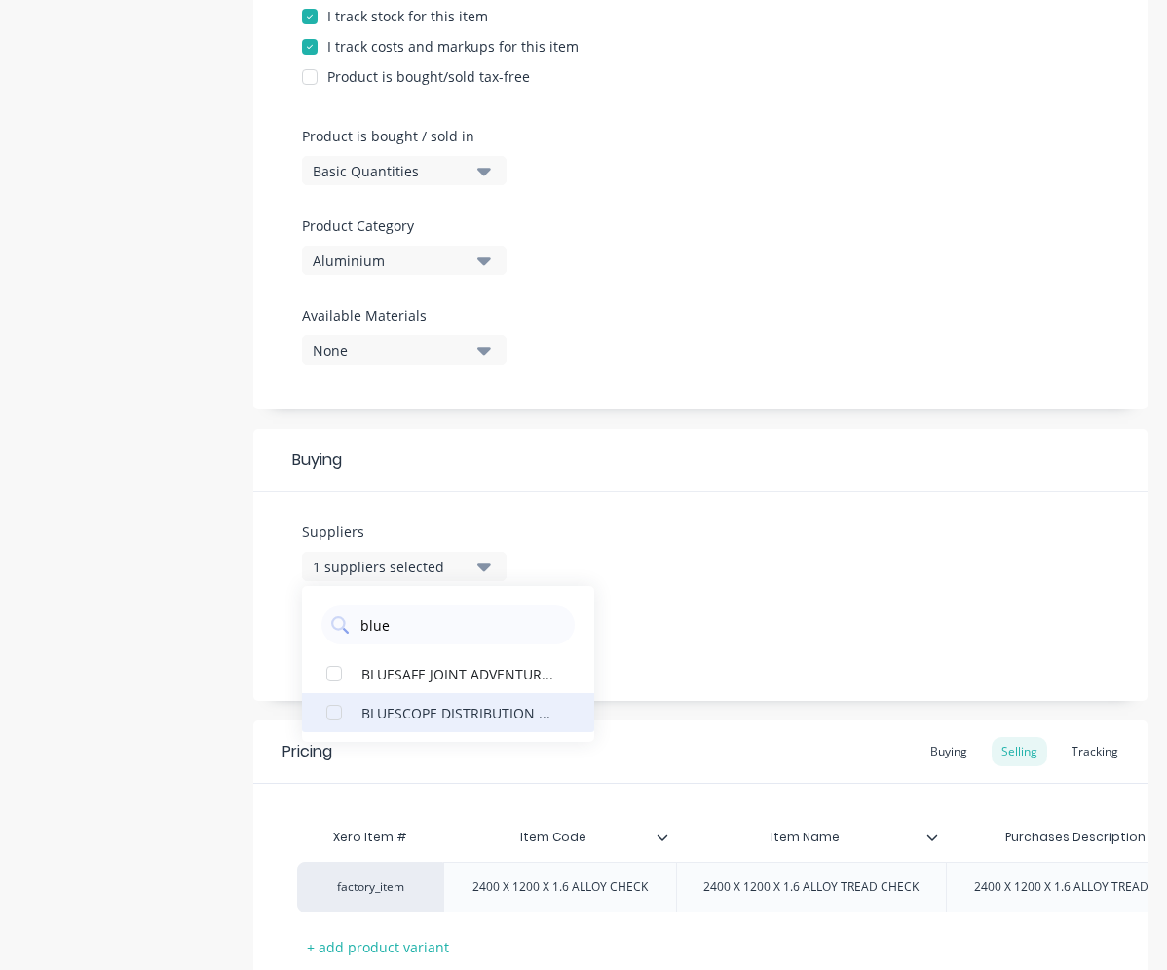
type input "blue"
click at [444, 703] on div "BLUESCOPE DISTRIBUTION PTY LTD" at bounding box center [459, 712] width 195 height 20
click at [730, 610] on div "Suppliers 2 suppliers selected blue BLUESCOPE DISTRIBUTION PTY LTD BLUESAFE JOI…" at bounding box center [700, 596] width 895 height 209
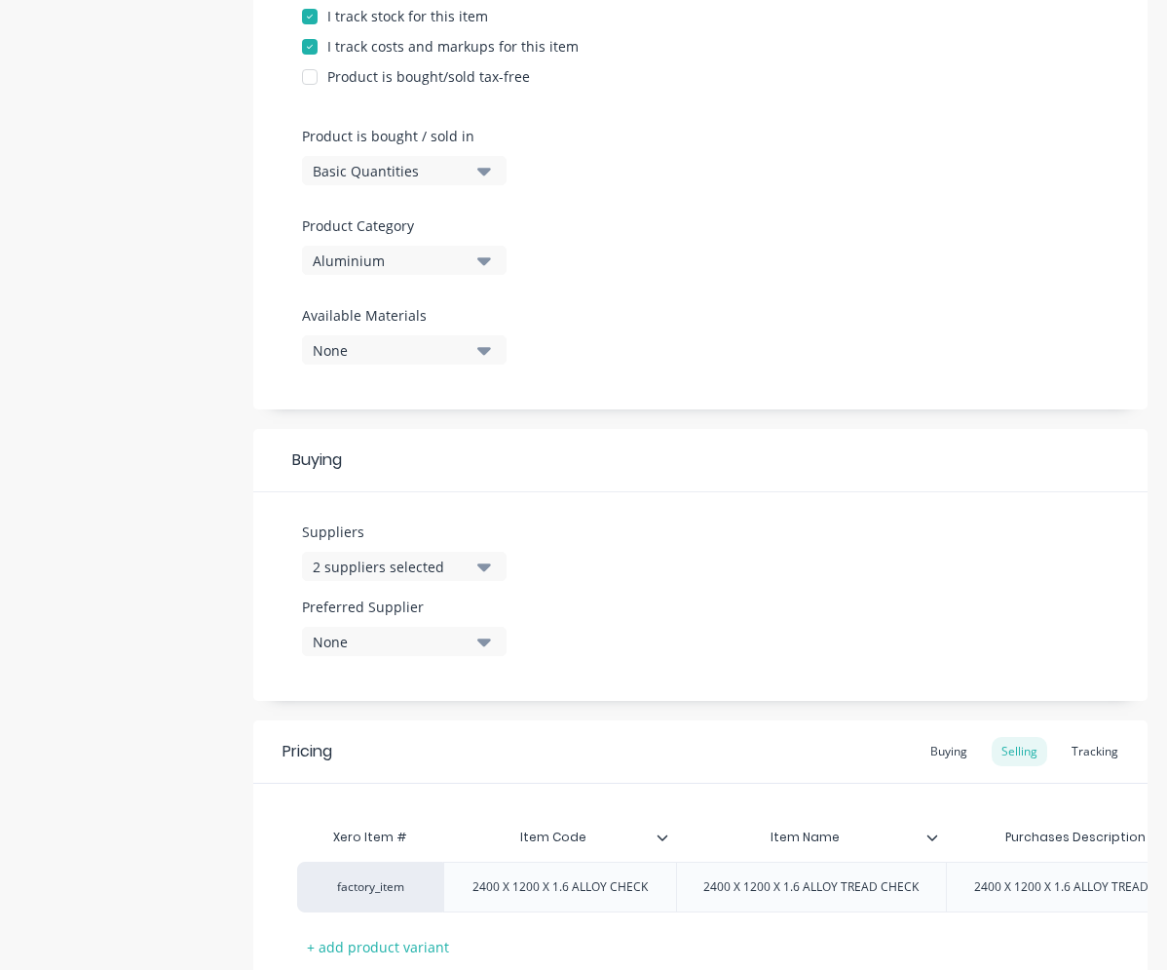
click at [453, 641] on div "None" at bounding box center [391, 641] width 156 height 20
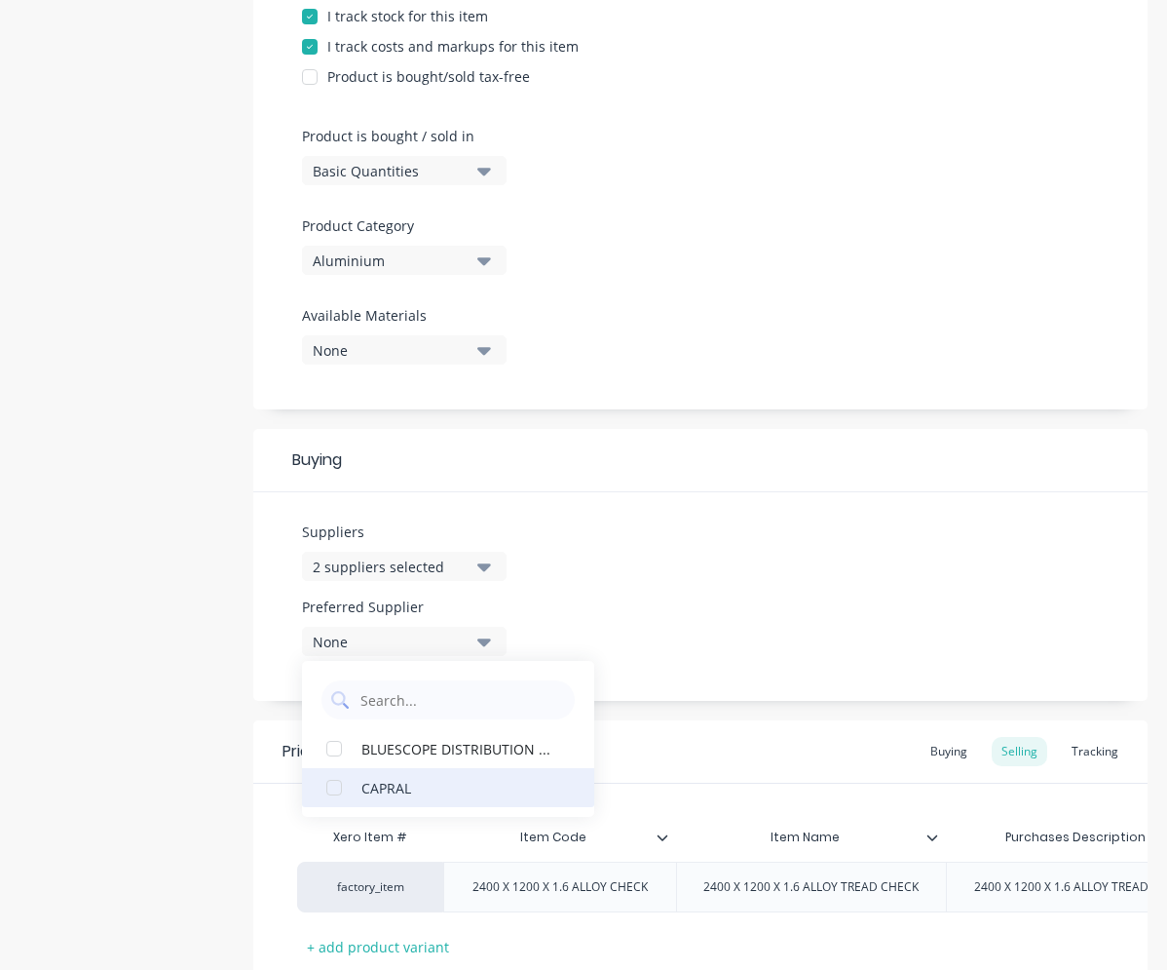
click at [410, 776] on button "CAPRAL" at bounding box center [448, 787] width 292 height 39
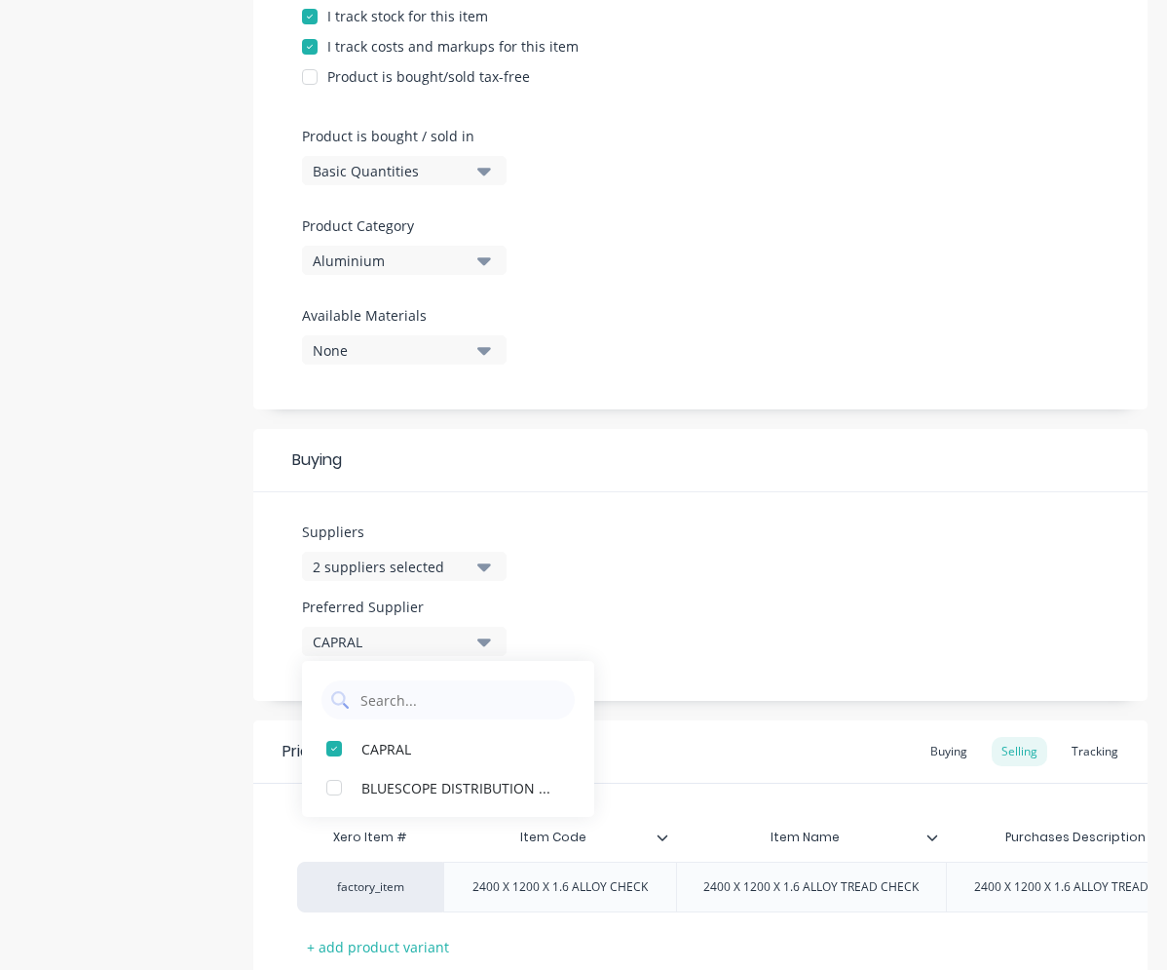
click at [662, 580] on div "Suppliers 2 suppliers selected blue Preferred Supplier CAPRAL CAPRAL BLUESCOPE …" at bounding box center [700, 596] width 895 height 209
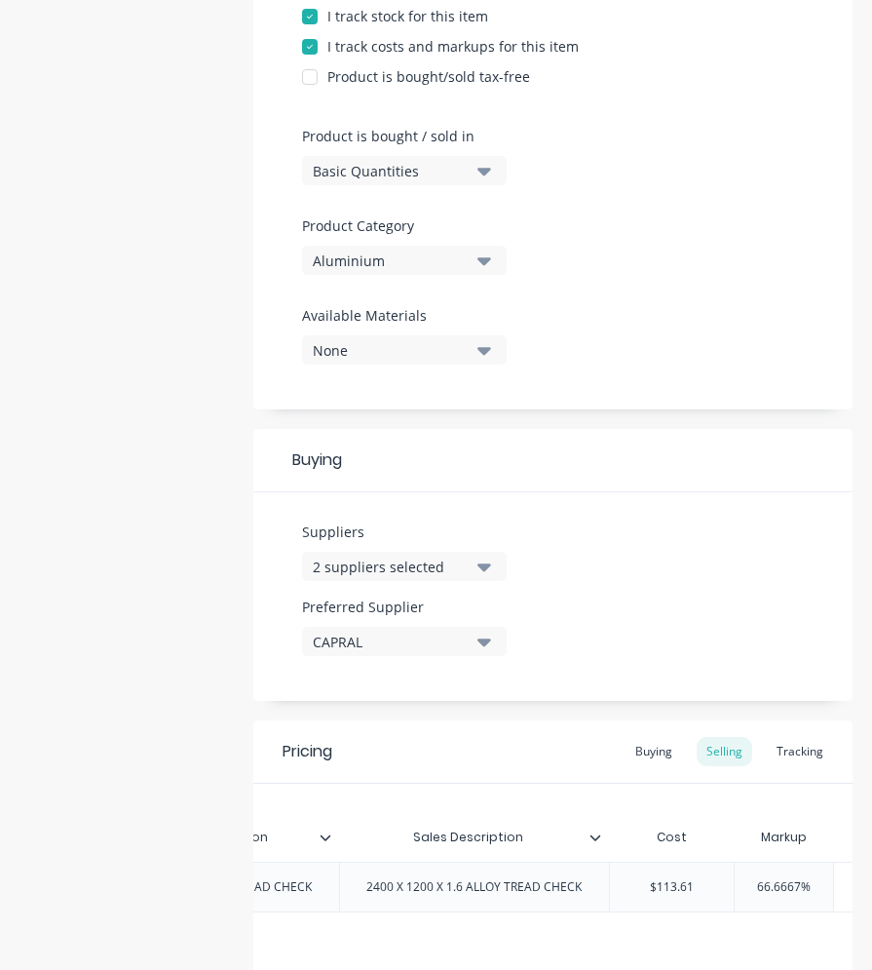
scroll to position [0, 875]
click at [483, 646] on icon "button" at bounding box center [484, 640] width 14 height 21
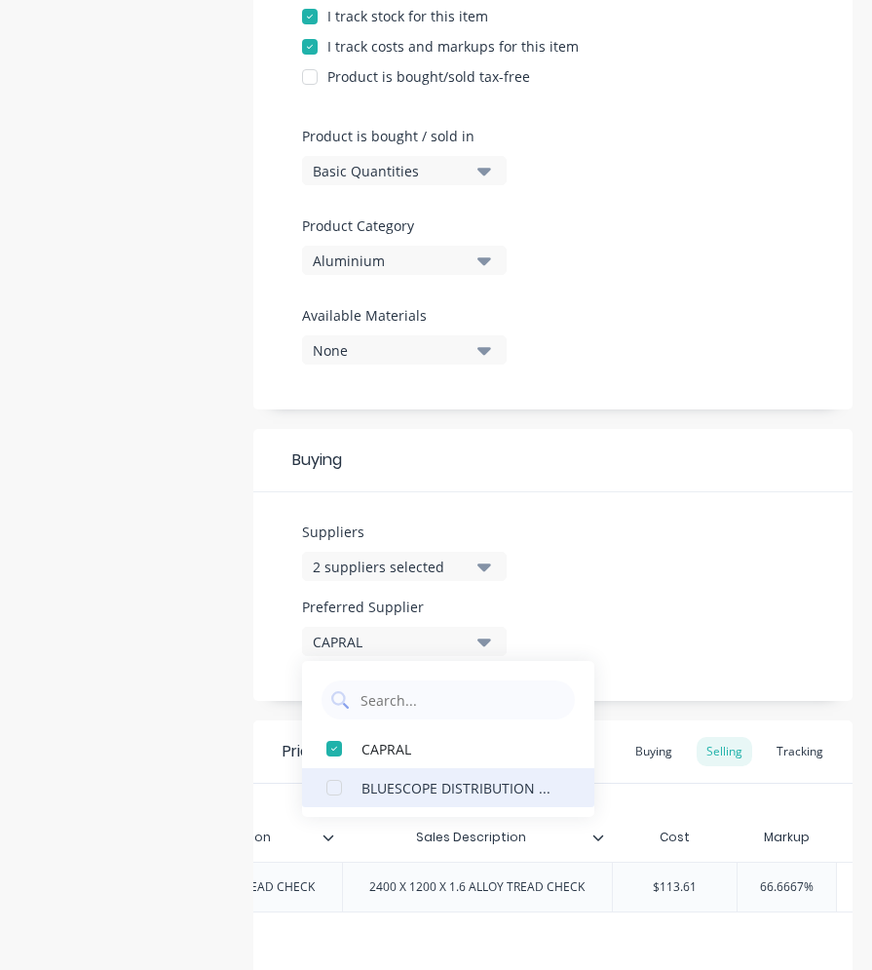
click at [374, 782] on div "BLUESCOPE DISTRIBUTION PTY LTD" at bounding box center [459, 787] width 195 height 20
type textarea "x"
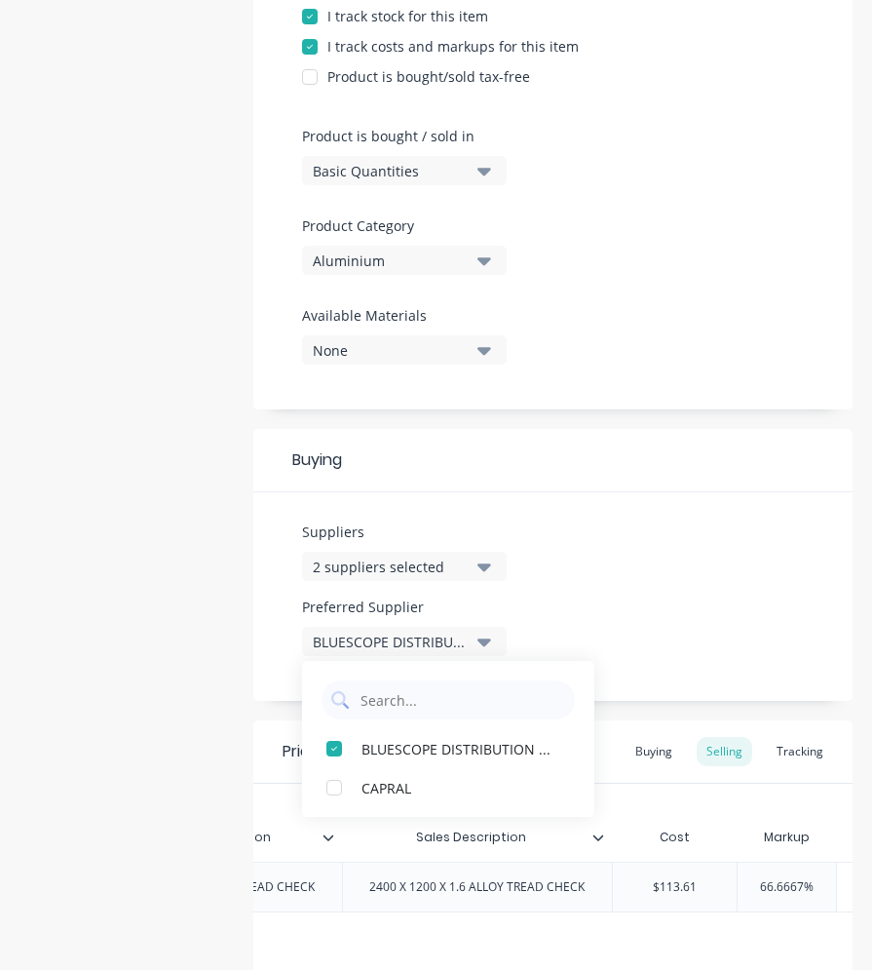
click at [611, 620] on div "Suppliers 2 suppliers selected blue Preferred Supplier BLUESCOPE DISTRIBUTION P…" at bounding box center [552, 596] width 599 height 209
click at [647, 753] on div "Buying" at bounding box center [654, 751] width 57 height 29
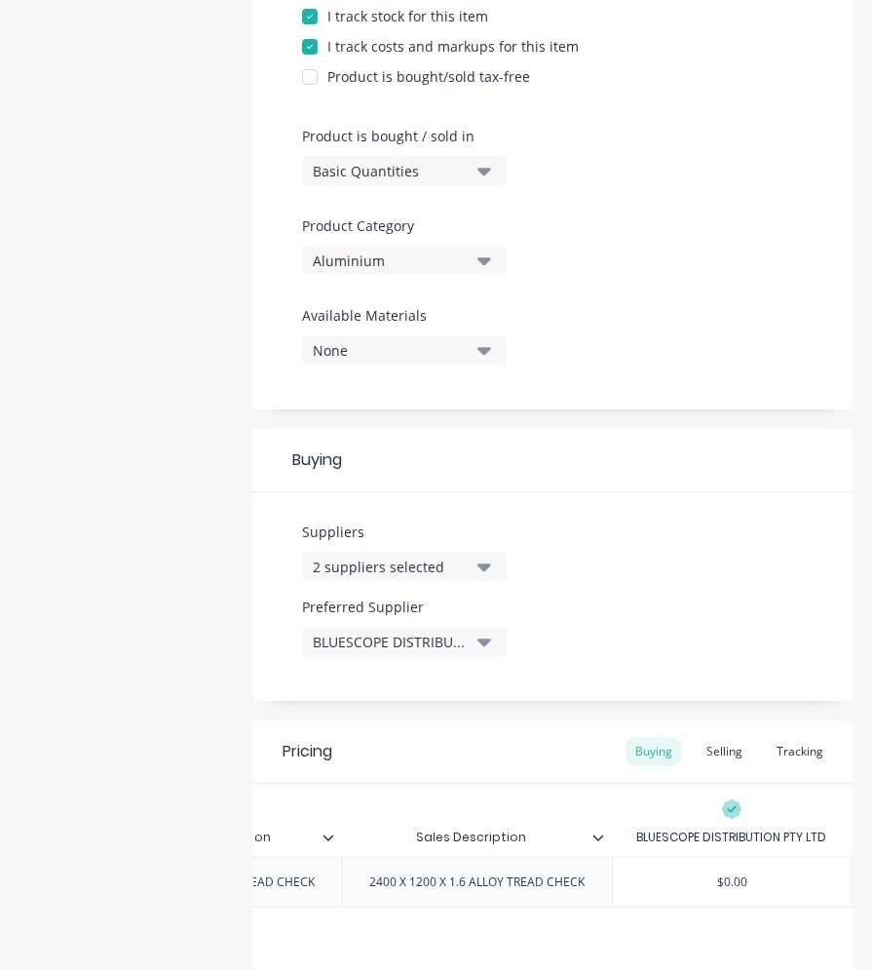
scroll to position [0, 994]
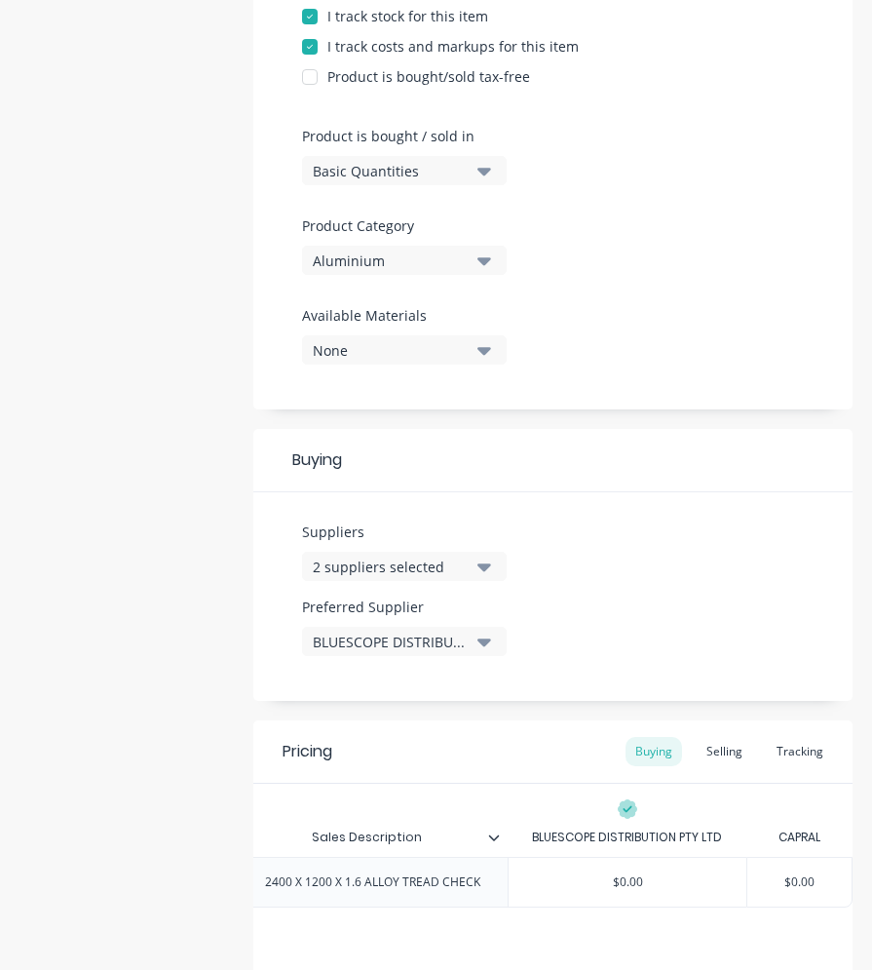
type input "$0.00"
drag, startPoint x: 816, startPoint y: 885, endPoint x: 752, endPoint y: 883, distance: 63.4
click at [754, 884] on input "$0.00" at bounding box center [799, 882] width 104 height 18
type textarea "x"
type input "11"
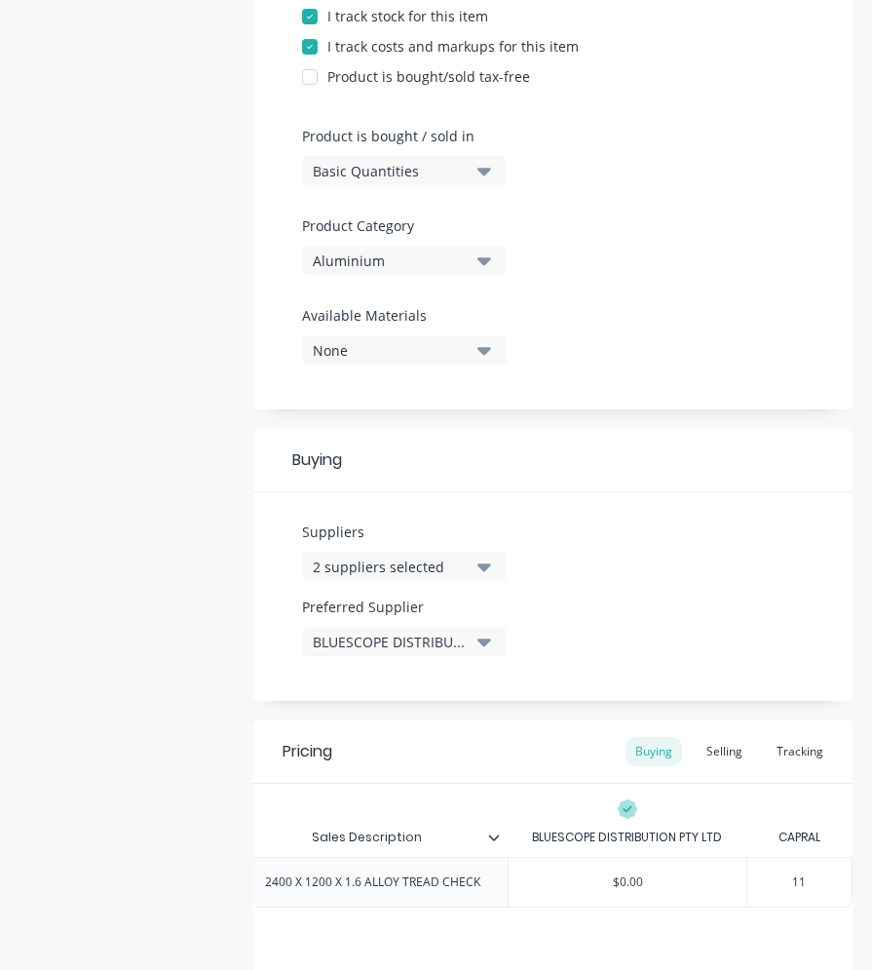
type textarea "x"
type input "113"
type textarea "x"
type input "113."
type textarea "x"
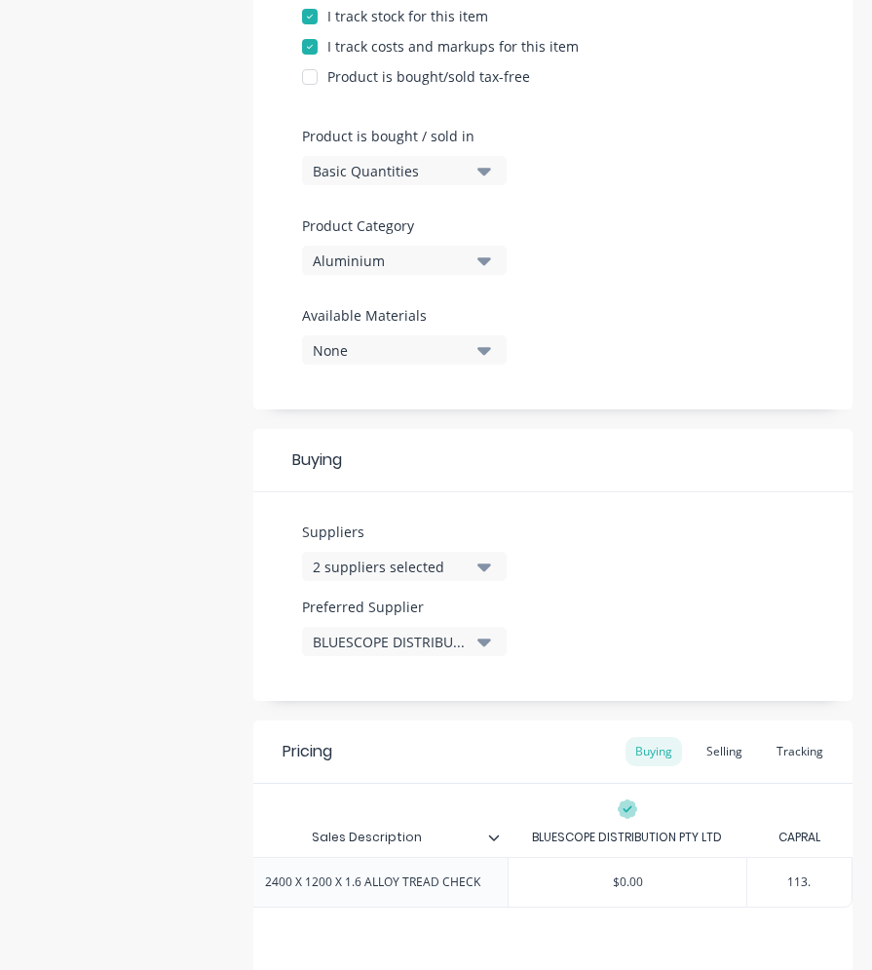
type input "113.8"
type textarea "x"
type input "$113.81"
drag, startPoint x: 626, startPoint y: 880, endPoint x: 565, endPoint y: 872, distance: 60.9
click at [565, 872] on div "$0.00 $0.00" at bounding box center [628, 881] width 238 height 49
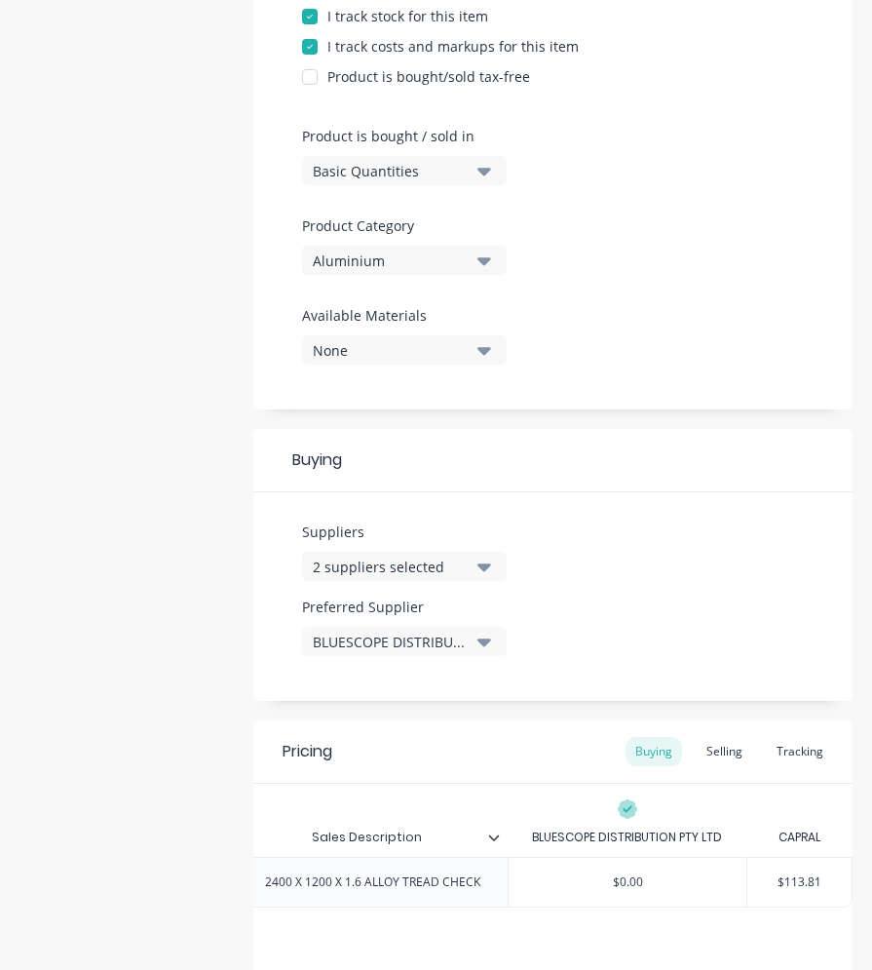
type input "8"
type textarea "x"
type input "85"
type textarea "x"
type input "854"
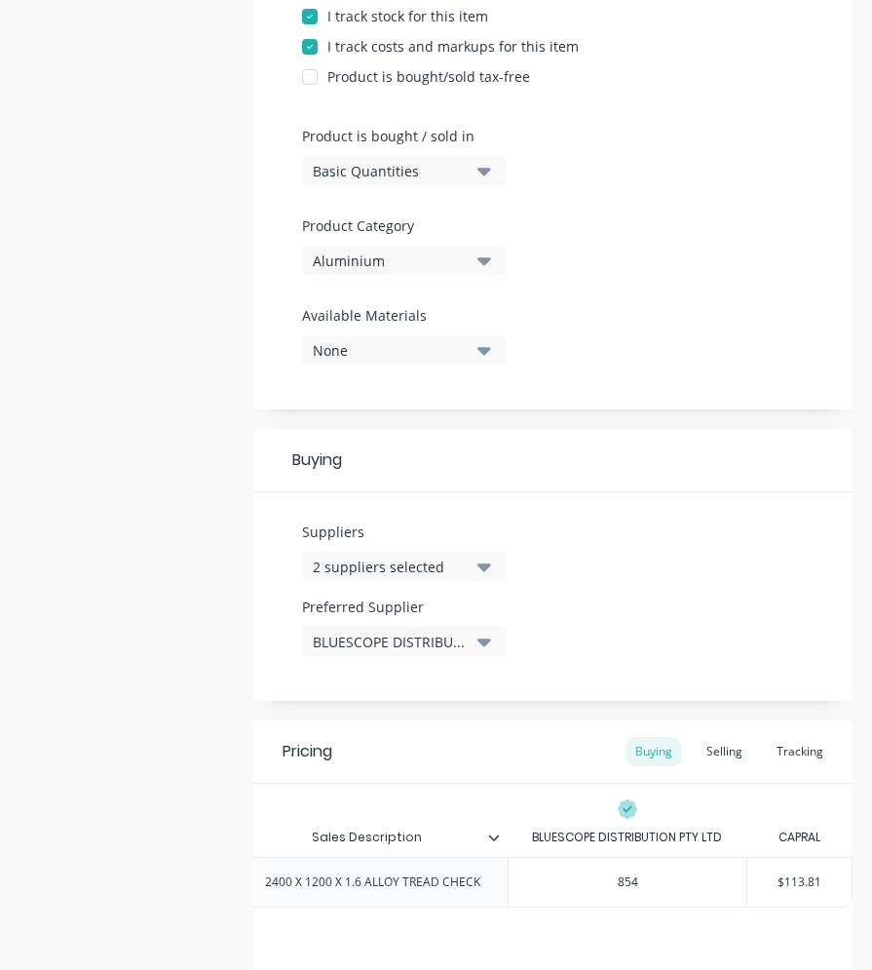
type textarea "x"
type input "854."
type textarea "x"
type input "854.1"
type textarea "x"
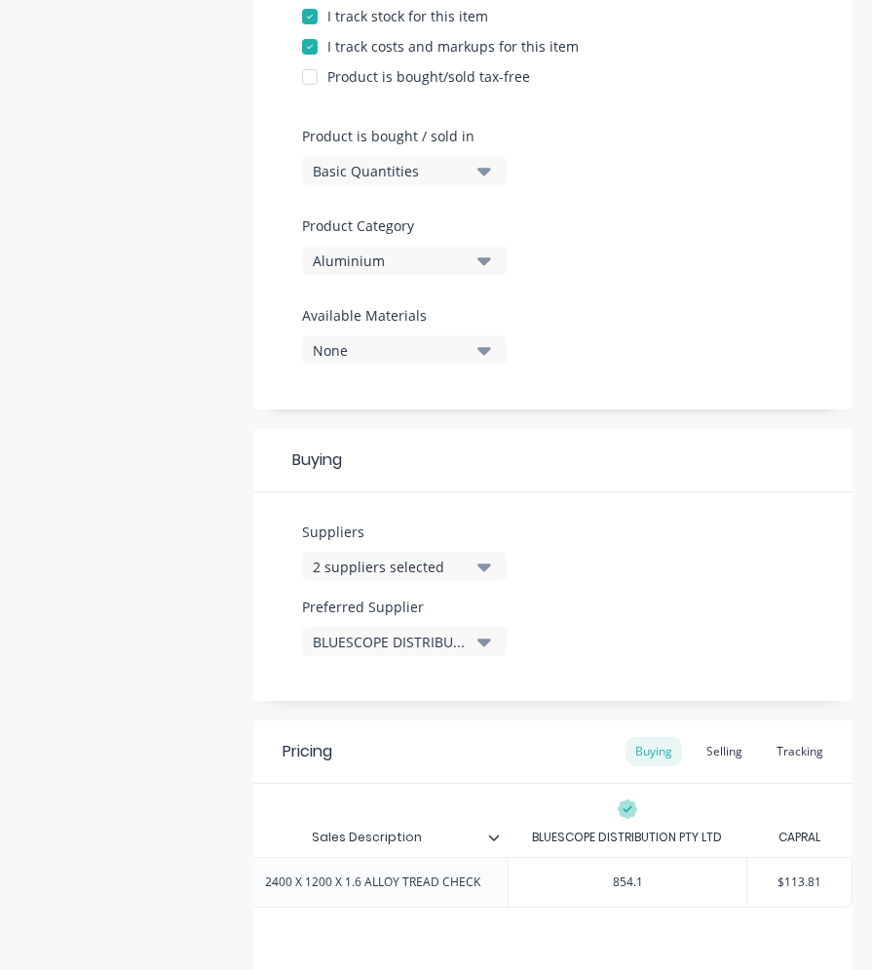
type input "854.18"
type textarea "x"
type input "84.18"
click at [709, 747] on div "Selling" at bounding box center [725, 751] width 56 height 29
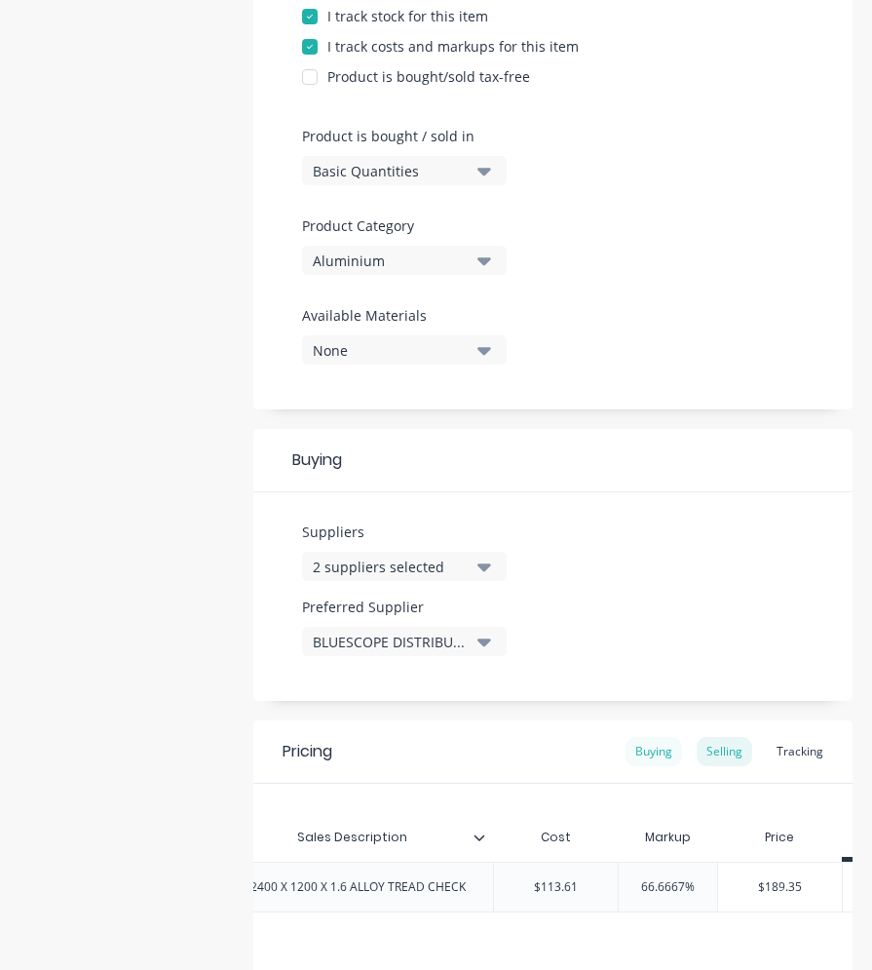
click at [641, 759] on div "Buying" at bounding box center [654, 751] width 57 height 29
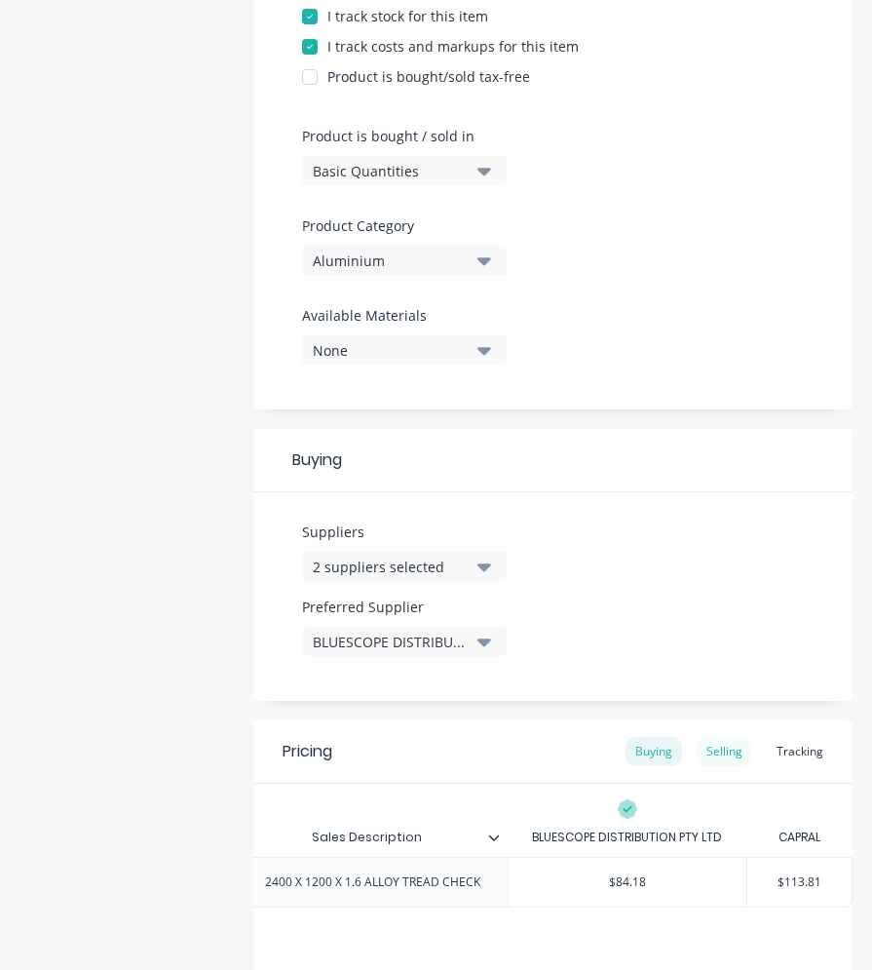
click at [697, 758] on div "Selling" at bounding box center [725, 751] width 56 height 29
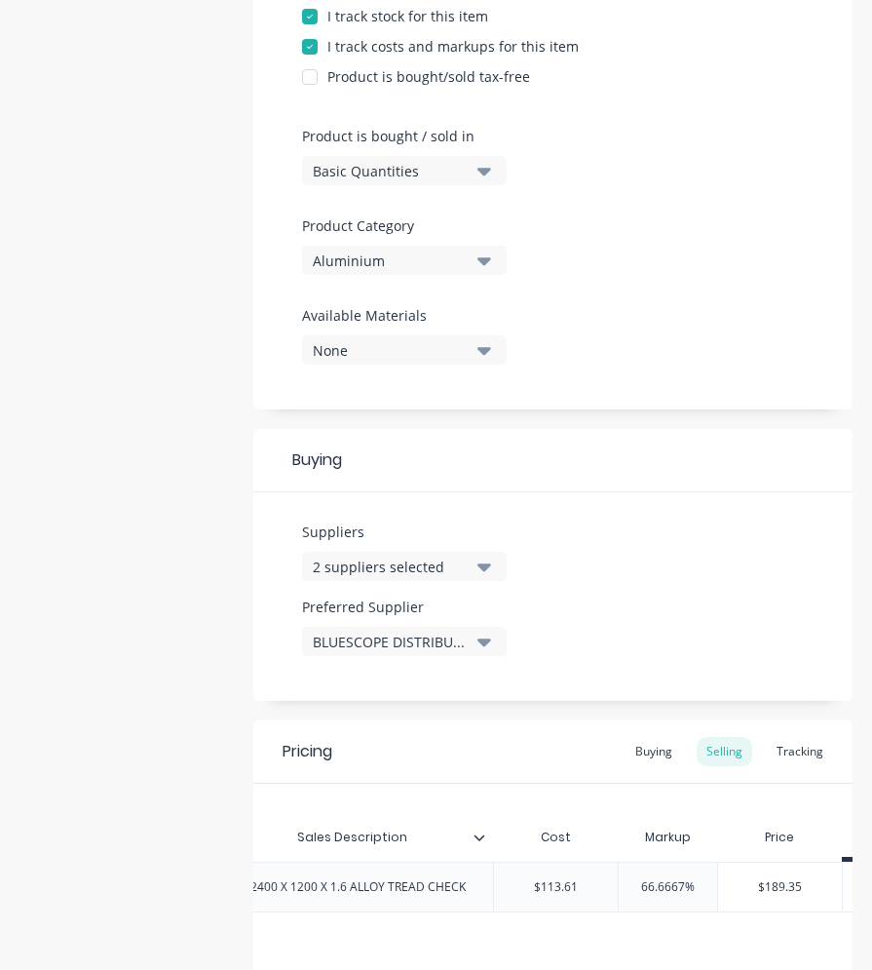
type input "$113.61"
drag, startPoint x: 577, startPoint y: 881, endPoint x: 566, endPoint y: 886, distance: 11.8
click at [566, 886] on input "$113.61" at bounding box center [556, 887] width 124 height 18
type textarea "x"
type input "$113.8"
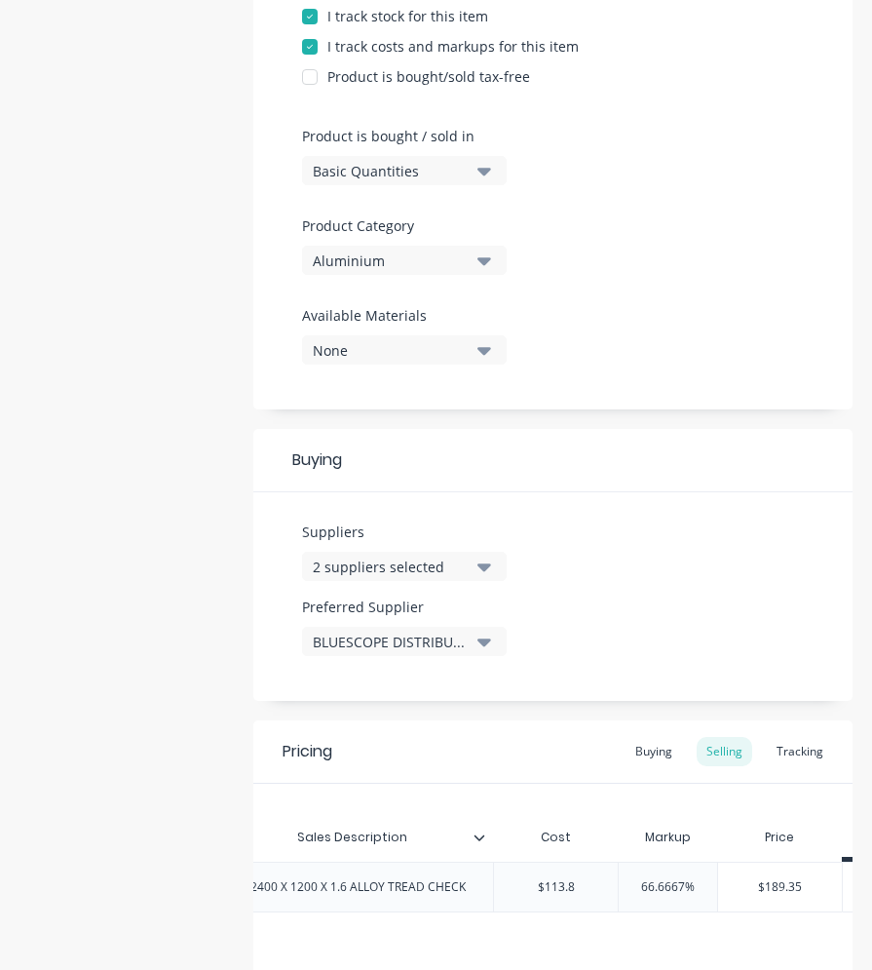
type textarea "x"
type input "$113.81"
type input "66.6667%"
drag, startPoint x: 684, startPoint y: 887, endPoint x: 648, endPoint y: 891, distance: 36.3
click at [652, 891] on input "66.6667%" at bounding box center [668, 887] width 98 height 18
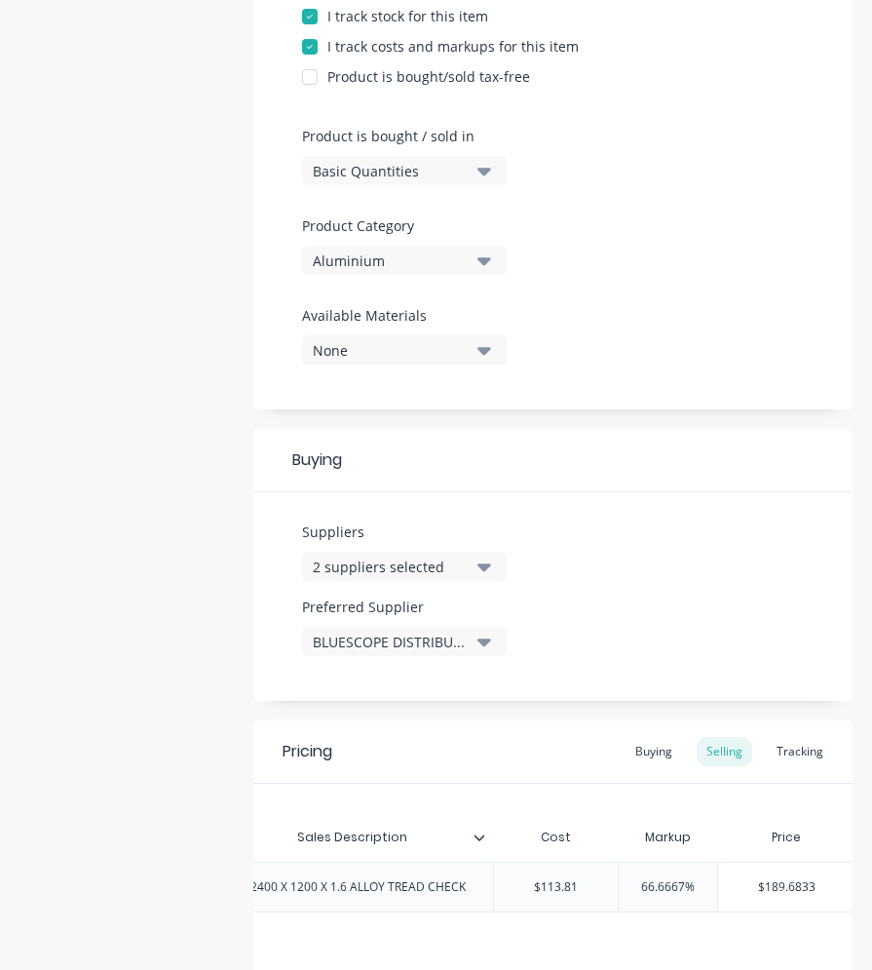
type textarea "x"
type input "66%"
type textarea "x"
type input "6%"
type textarea "x"
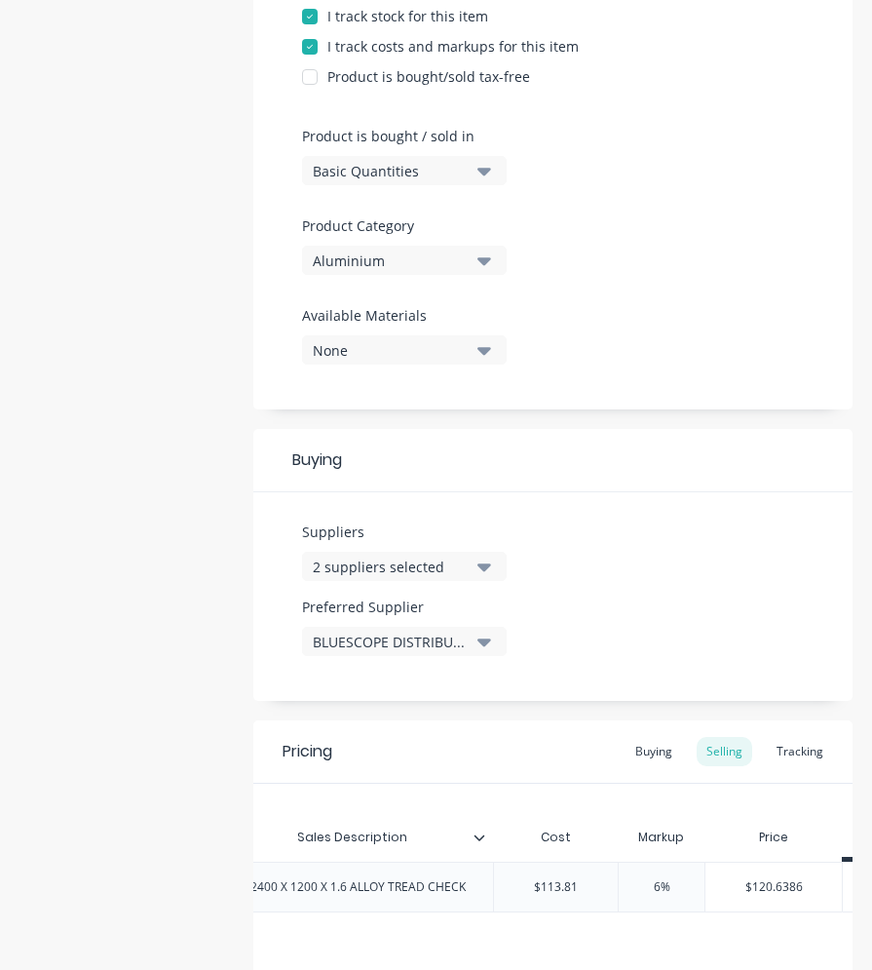
type input "%"
type textarea "x"
type input "60%"
type textarea "x"
type input "60%"
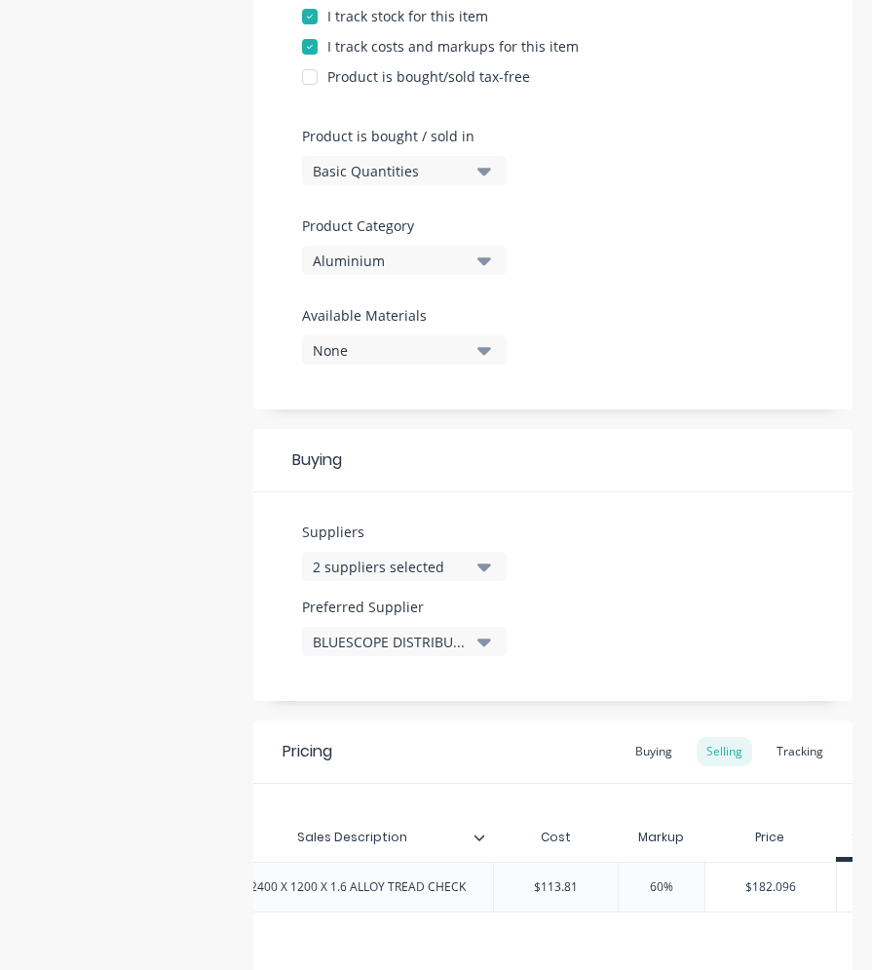
click at [569, 786] on div "Xero Item # Item Code Item Name Purchases Description Sales Description Cost Ma…" at bounding box center [552, 872] width 599 height 178
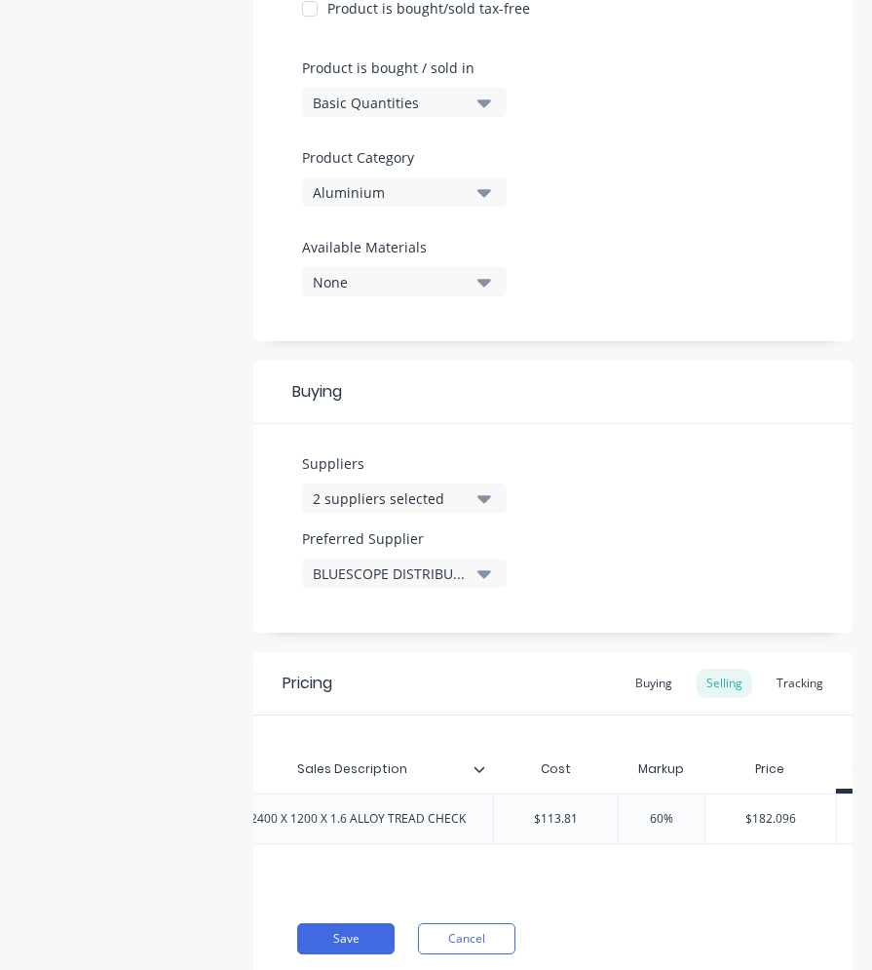
scroll to position [637, 0]
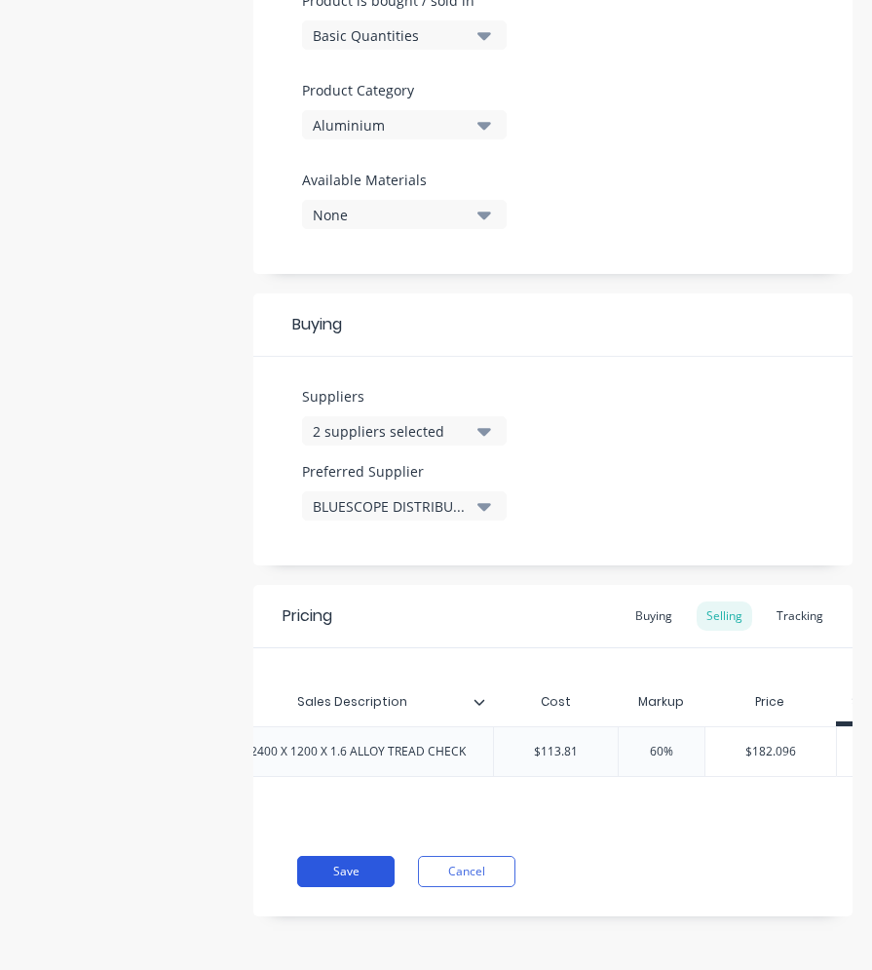
click at [341, 861] on button "Save" at bounding box center [345, 871] width 97 height 31
type textarea "x"
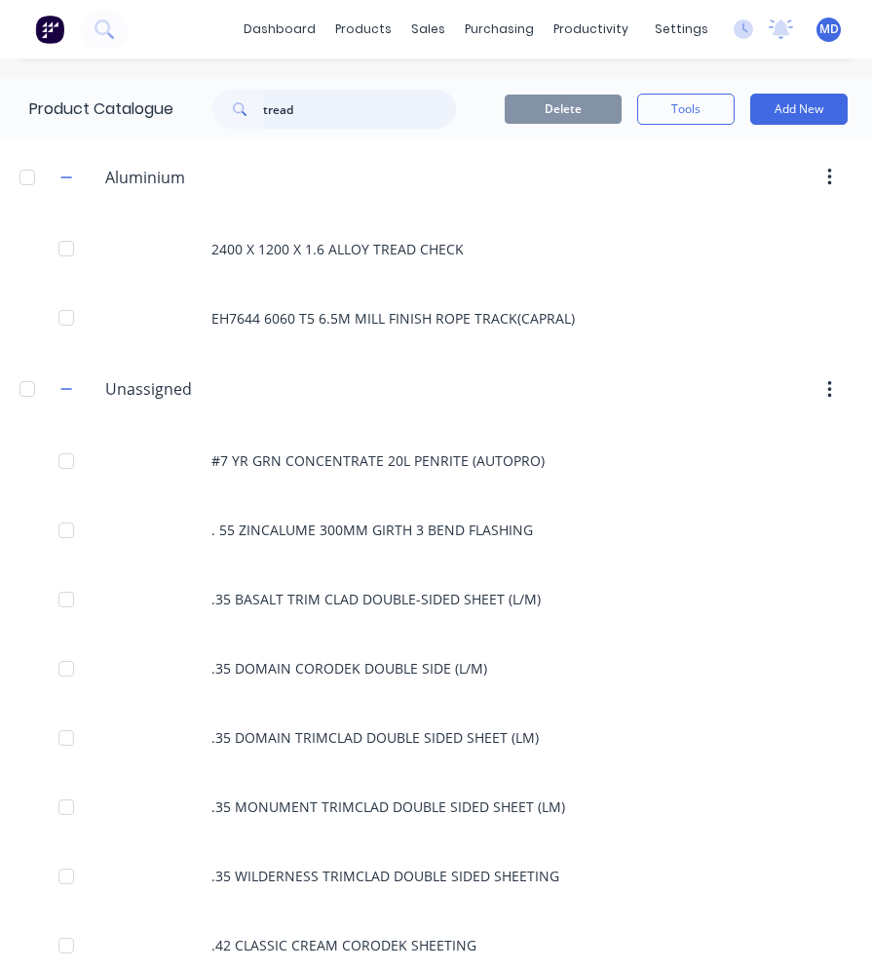
click at [306, 110] on input "tread" at bounding box center [359, 109] width 193 height 39
type input "tread"
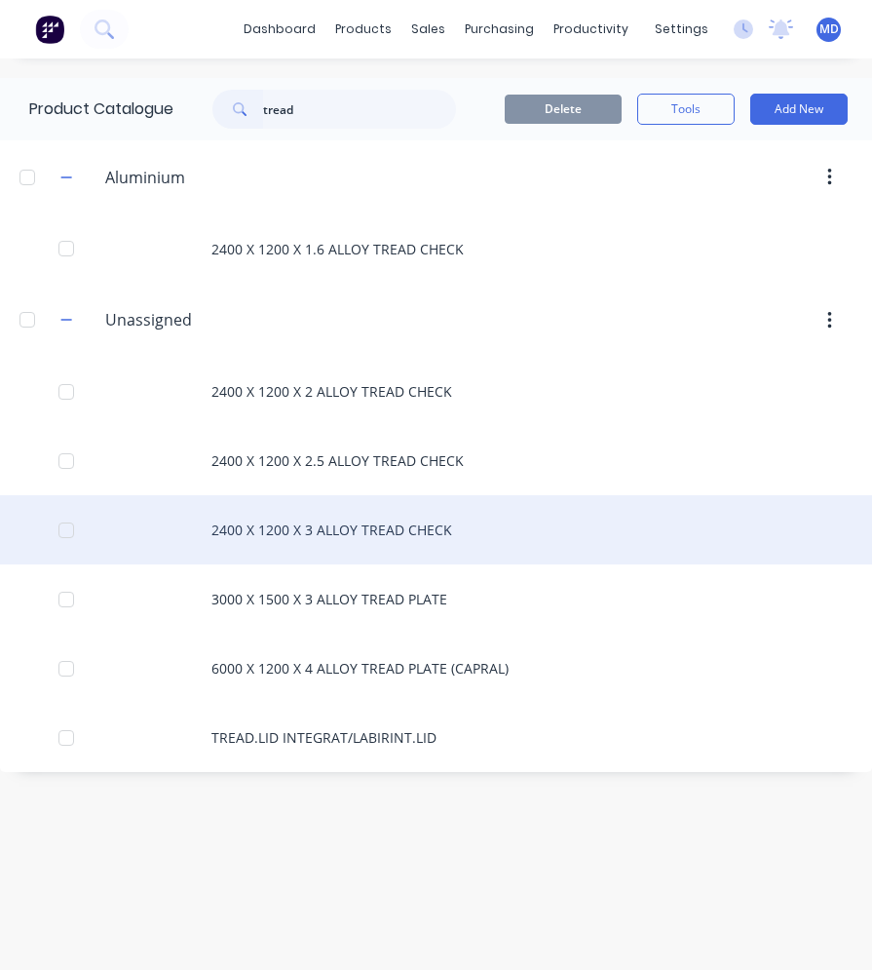
click at [322, 529] on div "2400 X 1200 X 3 ALLOY TREAD CHECK" at bounding box center [436, 529] width 872 height 69
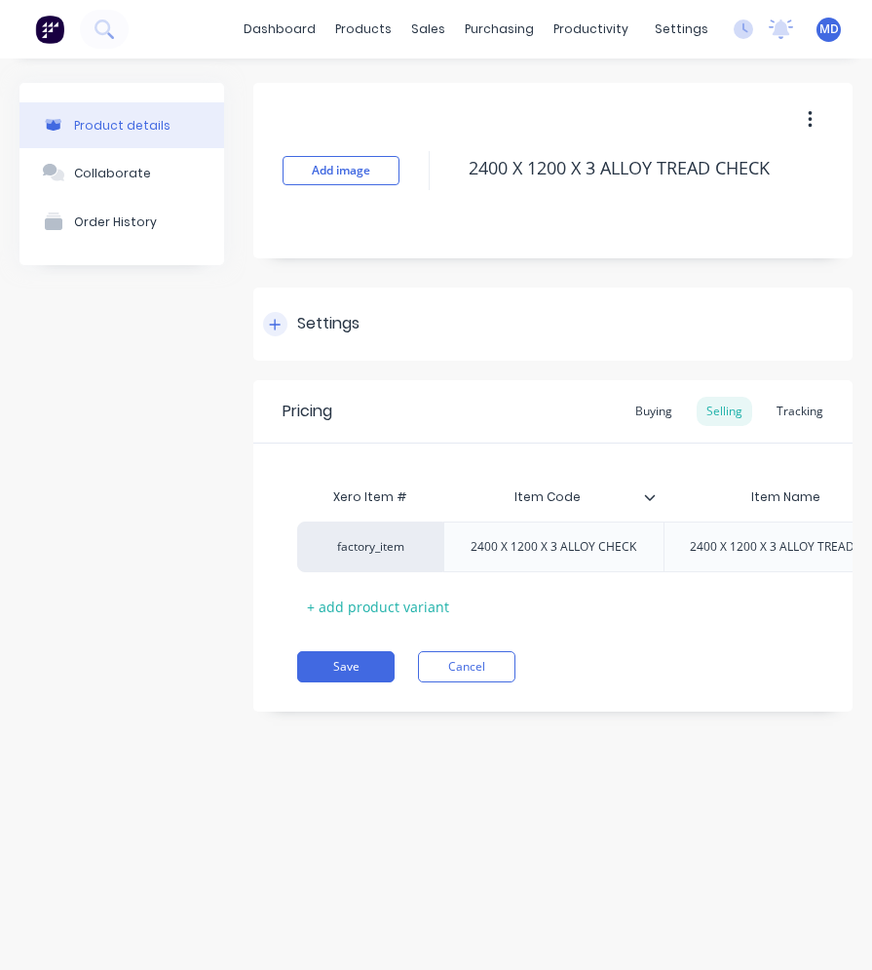
click at [323, 316] on div "Settings" at bounding box center [328, 324] width 62 height 24
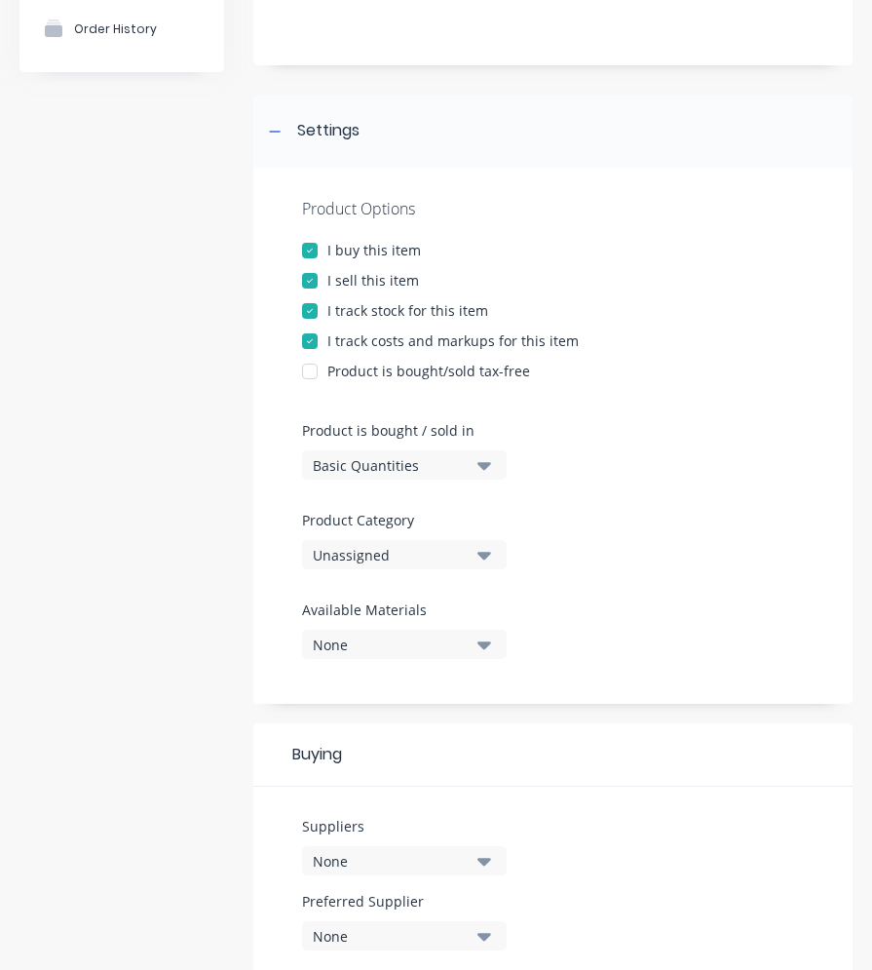
scroll to position [195, 0]
click at [375, 558] on div "Unassigned" at bounding box center [391, 553] width 156 height 20
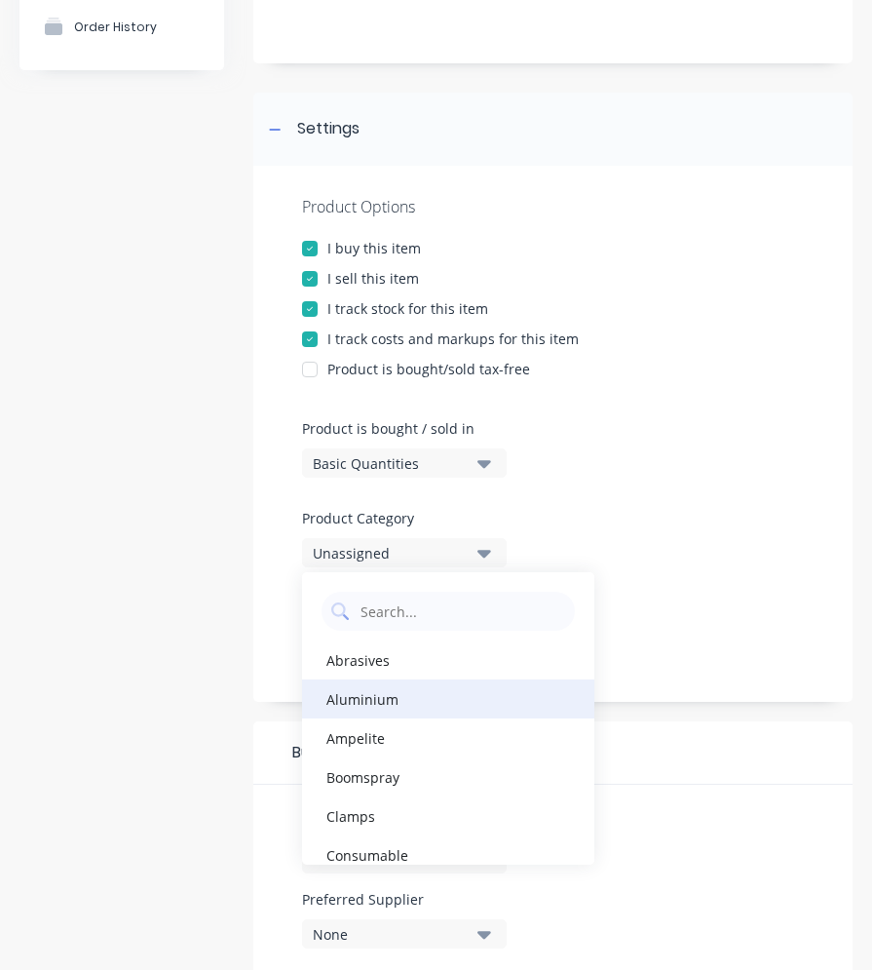
click at [337, 705] on div "Aluminium" at bounding box center [448, 698] width 292 height 39
type textarea "x"
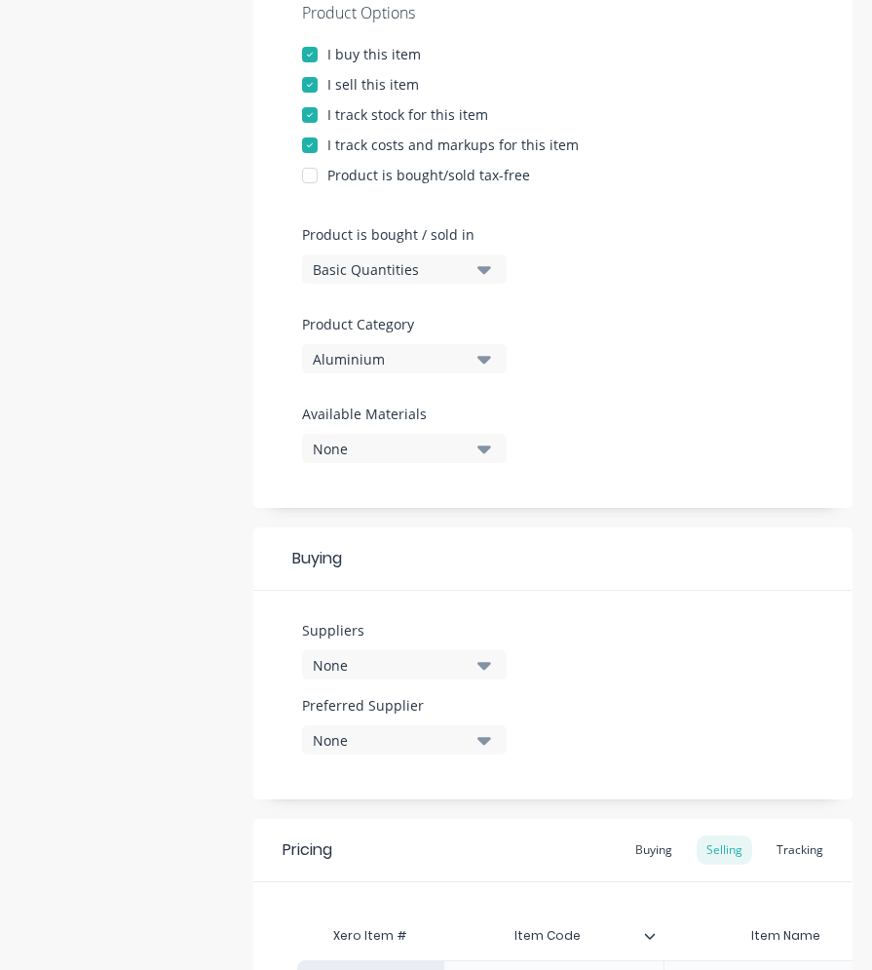
scroll to position [390, 0]
click at [386, 658] on div "None" at bounding box center [391, 664] width 156 height 20
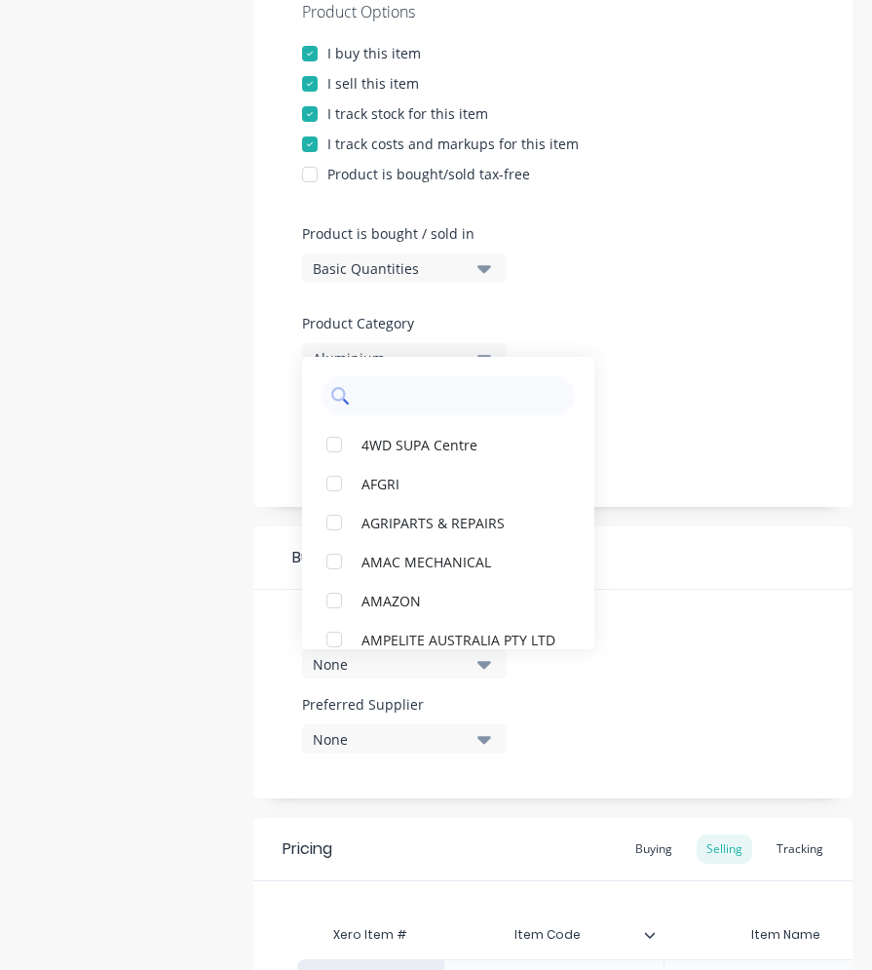
click at [379, 394] on input "text" at bounding box center [462, 395] width 207 height 39
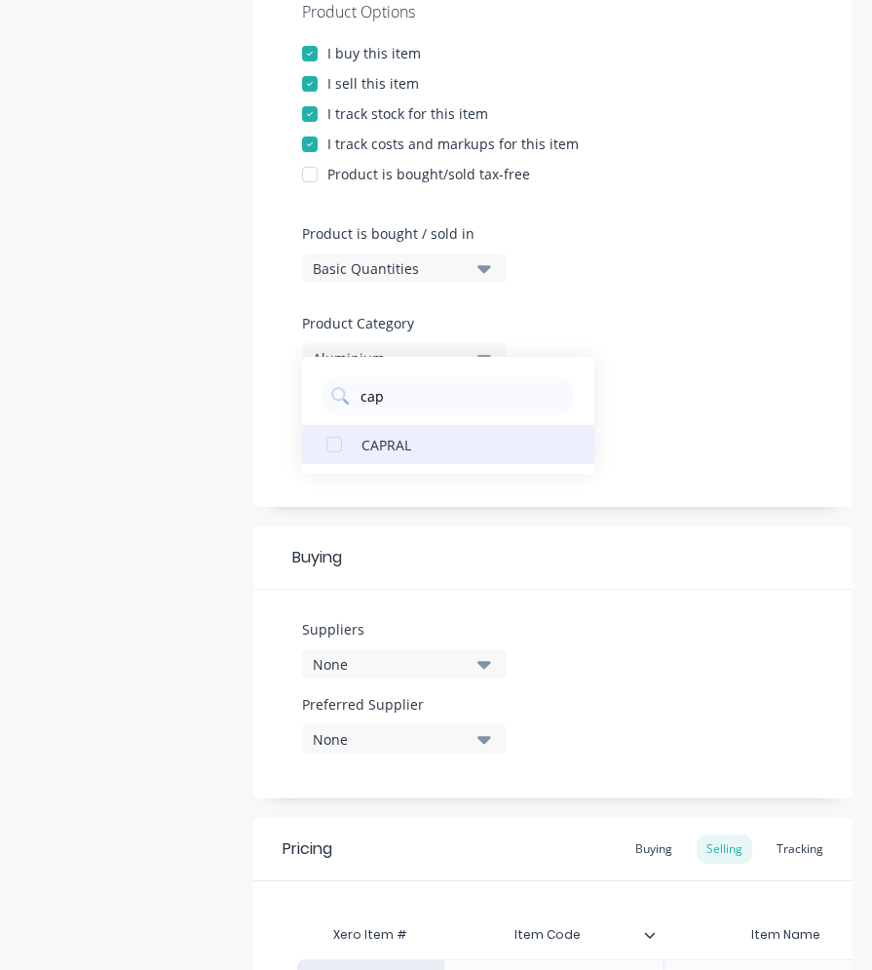
type input "cap"
click at [379, 441] on div "CAPRAL" at bounding box center [459, 444] width 195 height 20
type textarea "x"
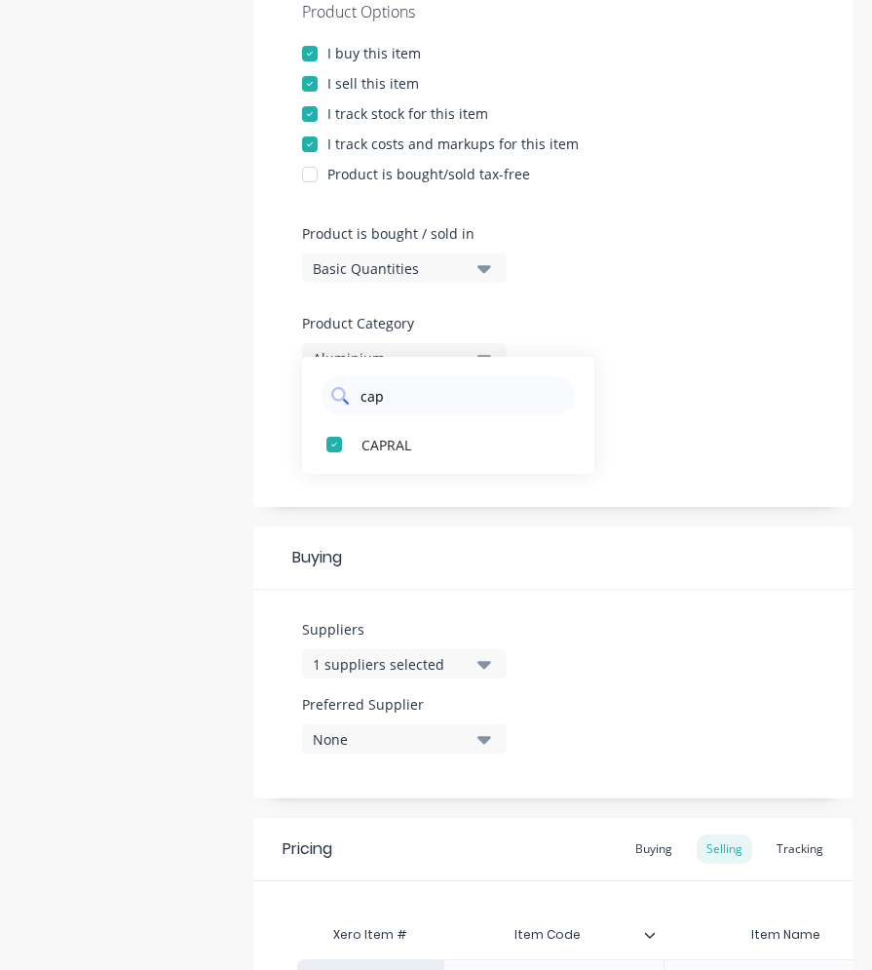
drag, startPoint x: 405, startPoint y: 402, endPoint x: 346, endPoint y: 399, distance: 59.6
click at [351, 400] on div "cap" at bounding box center [448, 395] width 253 height 39
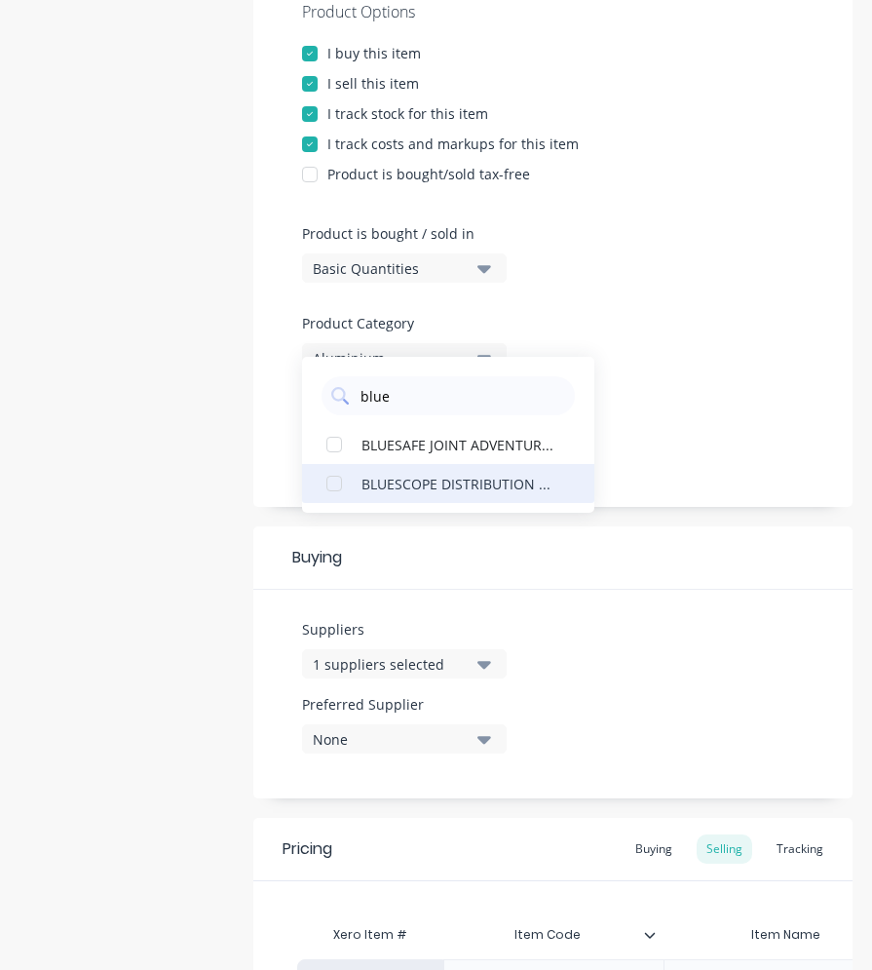
type input "blue"
click at [370, 479] on div "BLUESCOPE DISTRIBUTION PTY LTD" at bounding box center [459, 483] width 195 height 20
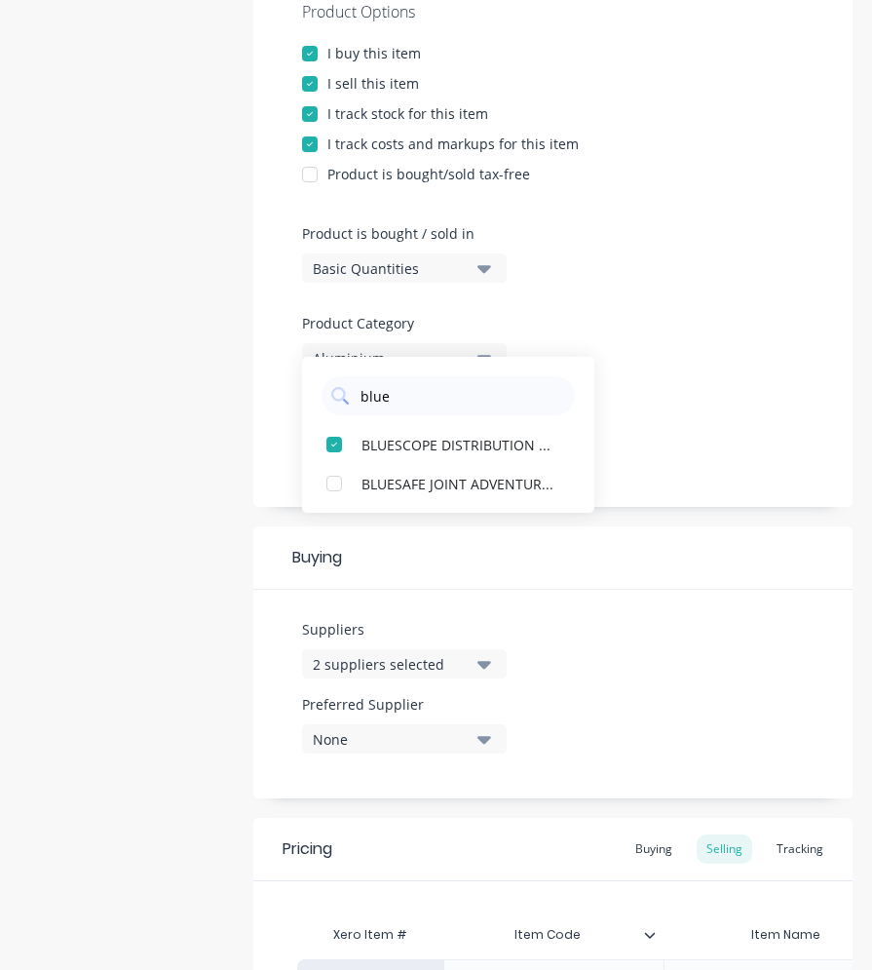
click at [394, 738] on div "None" at bounding box center [391, 739] width 156 height 20
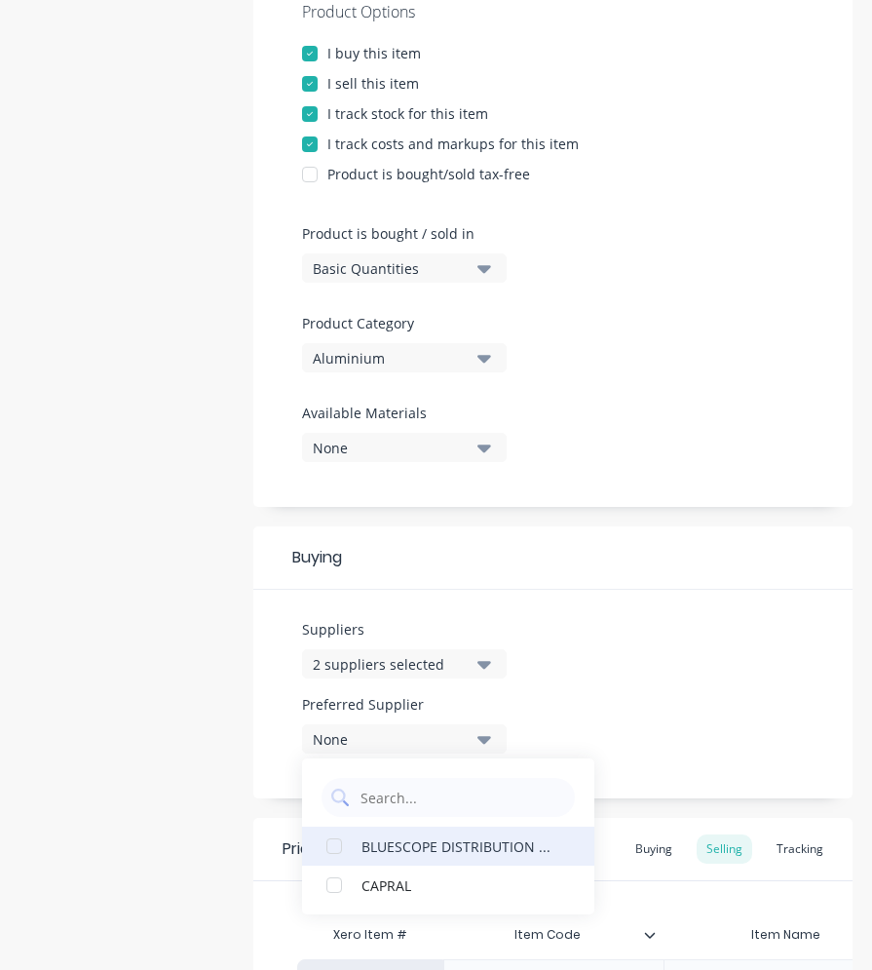
click at [382, 847] on div "BLUESCOPE DISTRIBUTION PTY LTD" at bounding box center [459, 845] width 195 height 20
type textarea "x"
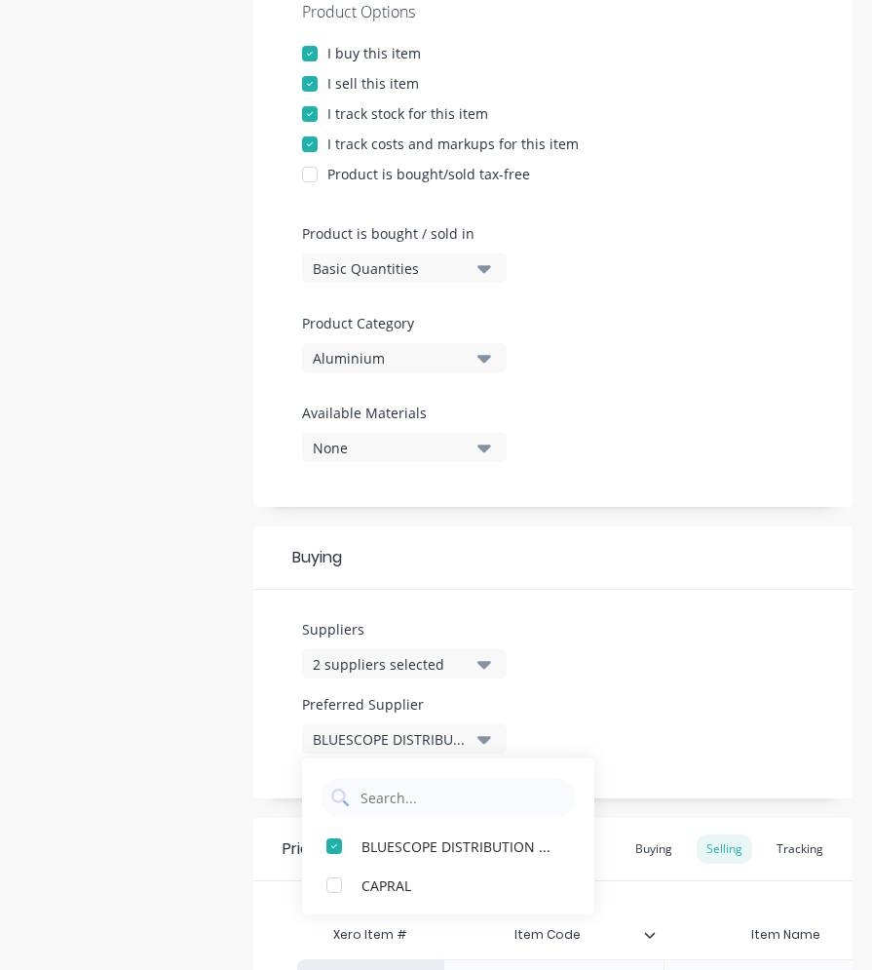
click at [671, 660] on div "Suppliers 2 suppliers selected blue Preferred Supplier BLUESCOPE DISTRIBUTION P…" at bounding box center [552, 694] width 599 height 209
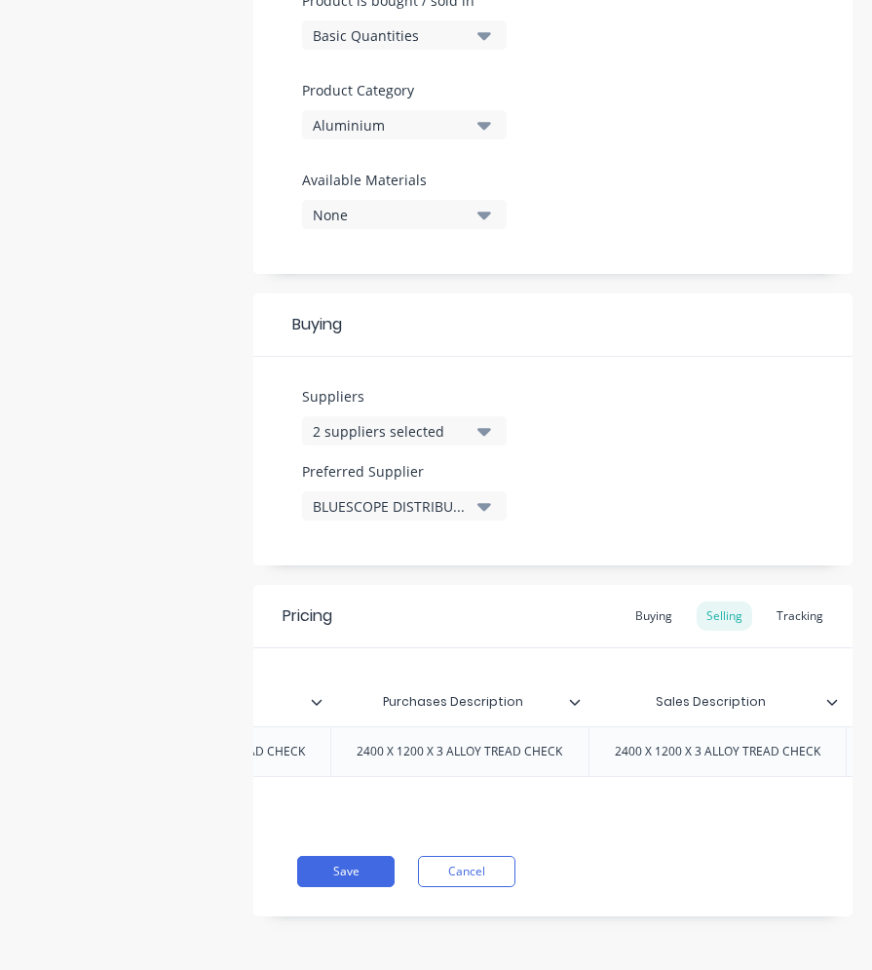
scroll to position [0, 671]
click at [641, 601] on div "Buying" at bounding box center [654, 615] width 57 height 29
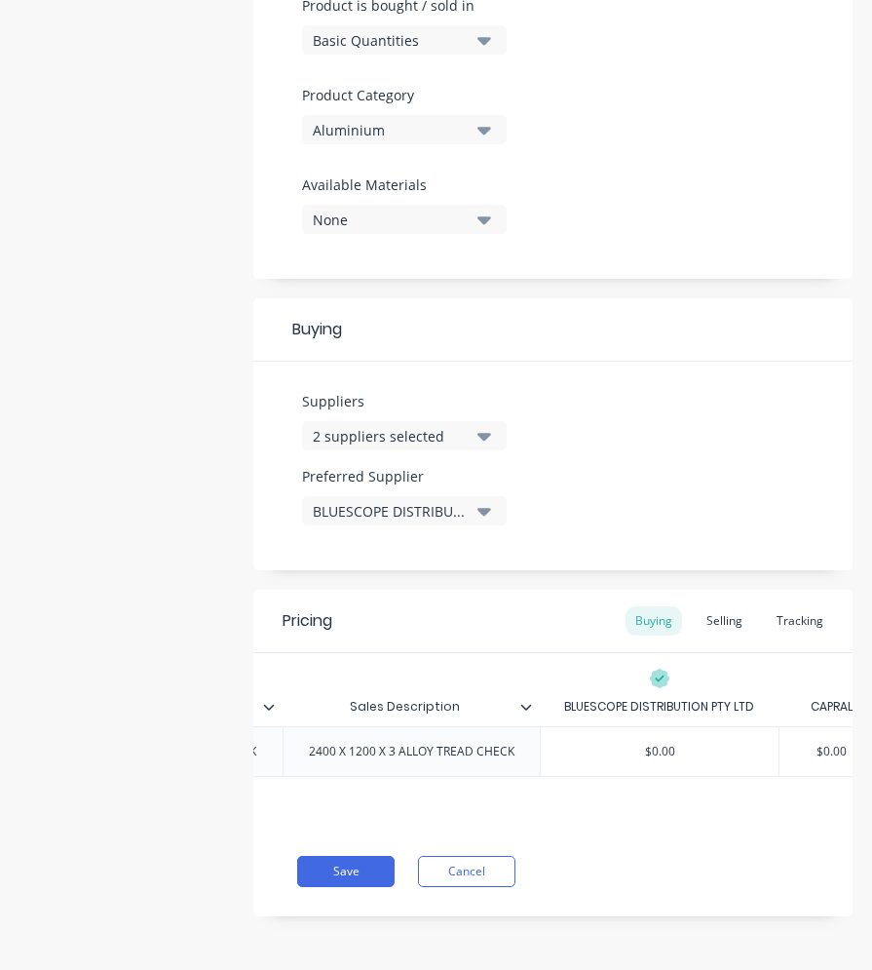
scroll to position [0, 943]
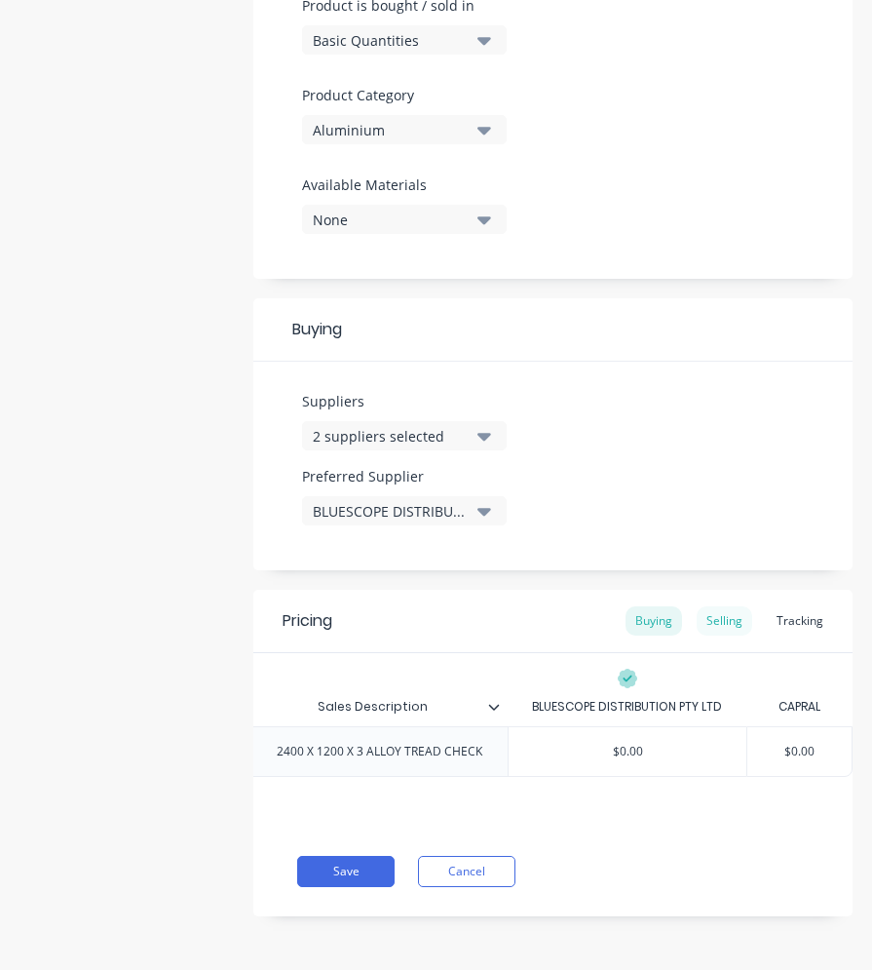
click at [703, 614] on div "Selling" at bounding box center [725, 620] width 56 height 29
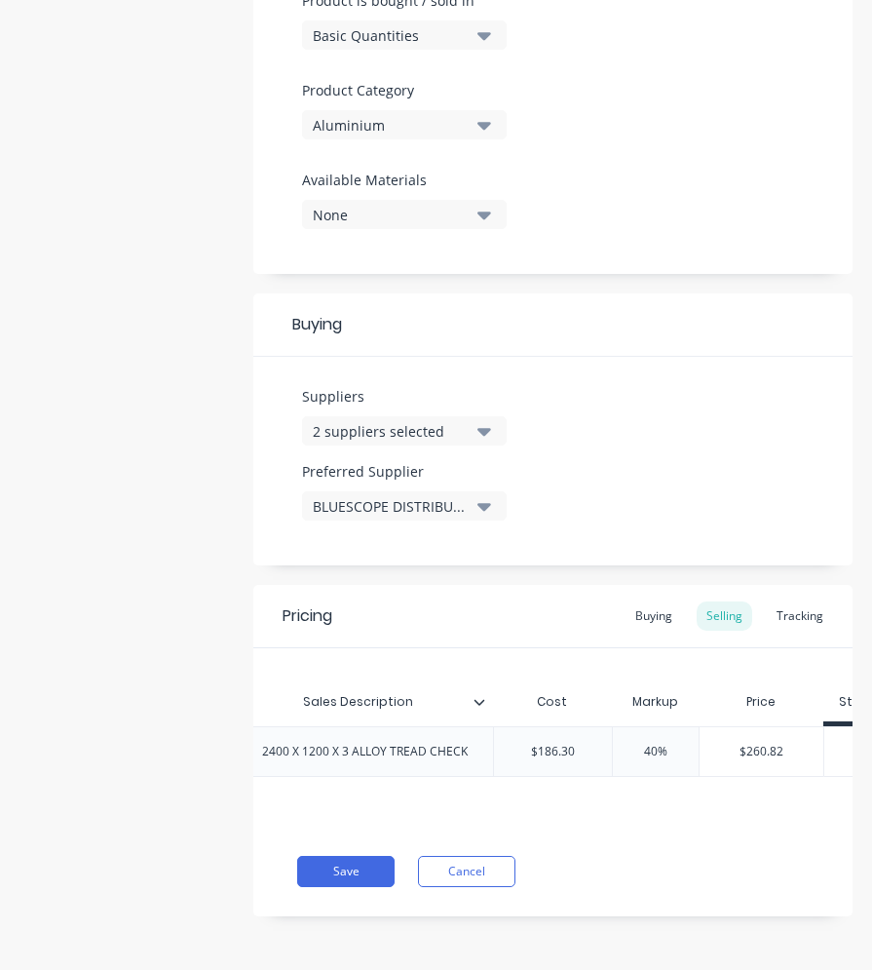
type input "40%"
drag, startPoint x: 656, startPoint y: 744, endPoint x: 645, endPoint y: 744, distance: 10.7
click at [645, 744] on input "40%" at bounding box center [655, 751] width 97 height 18
type textarea "x"
type input "60%"
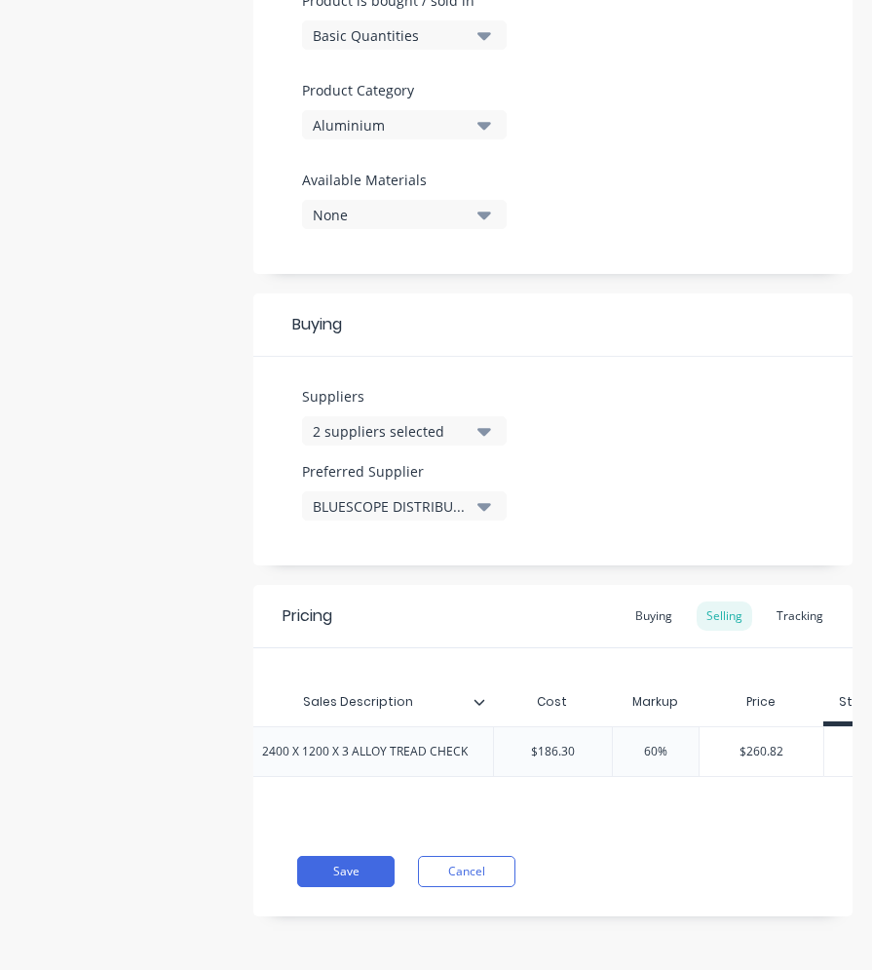
type textarea "x"
type input "60%"
click at [650, 617] on div "Buying" at bounding box center [654, 615] width 57 height 29
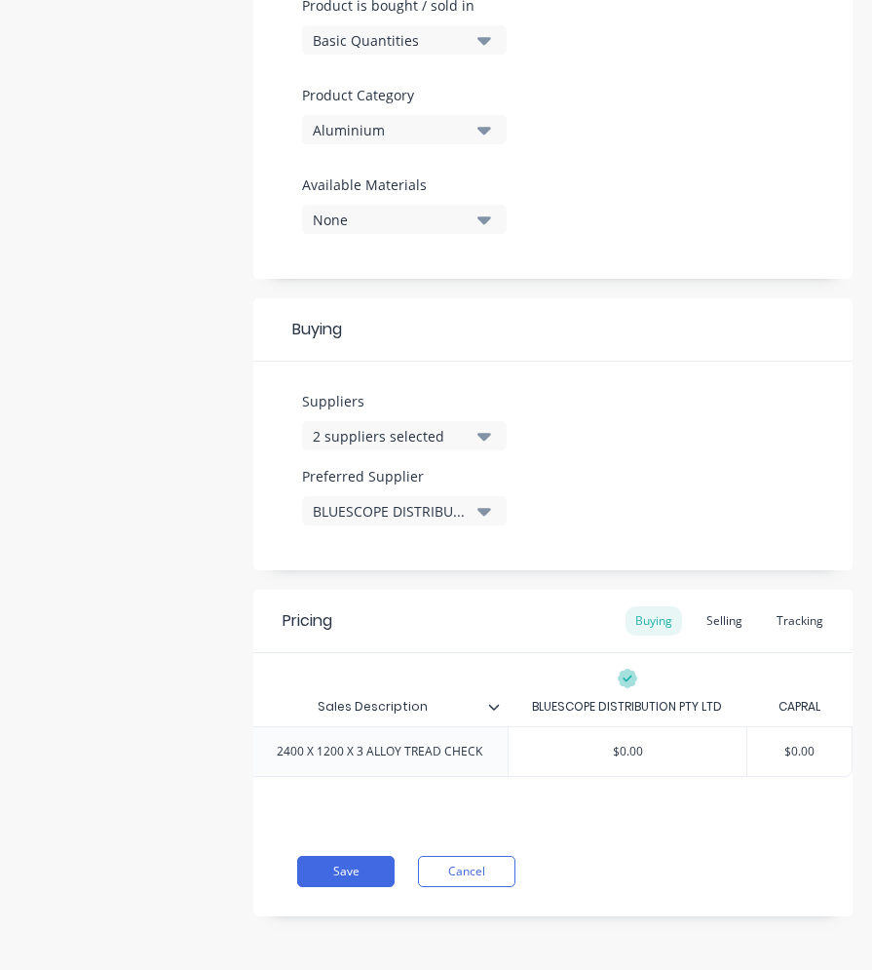
type input "$0.00"
drag, startPoint x: 634, startPoint y: 736, endPoint x: 604, endPoint y: 731, distance: 30.6
click at [604, 742] on input "$0.00" at bounding box center [628, 751] width 238 height 18
type textarea "x"
type input "$1"
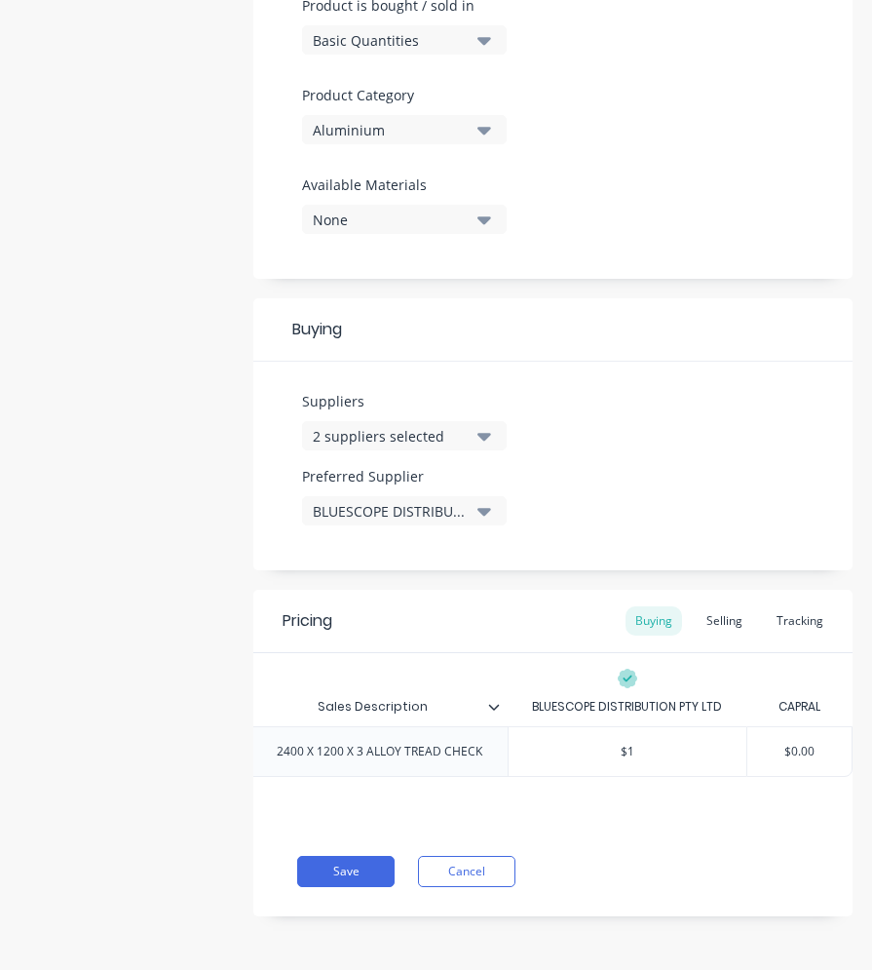
type textarea "x"
type input "$18"
type textarea "x"
type input "$186"
type textarea "x"
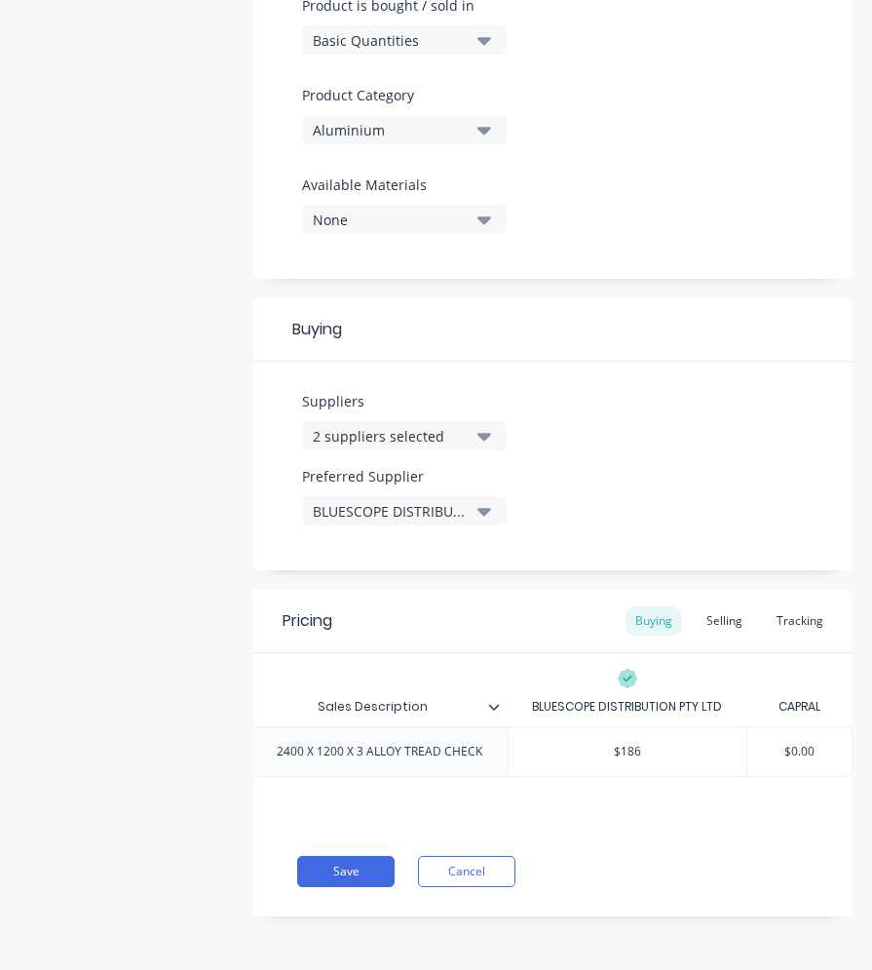
type input "$186."
type textarea "x"
type input "$186.30"
type textarea "x"
type input "$186.30"
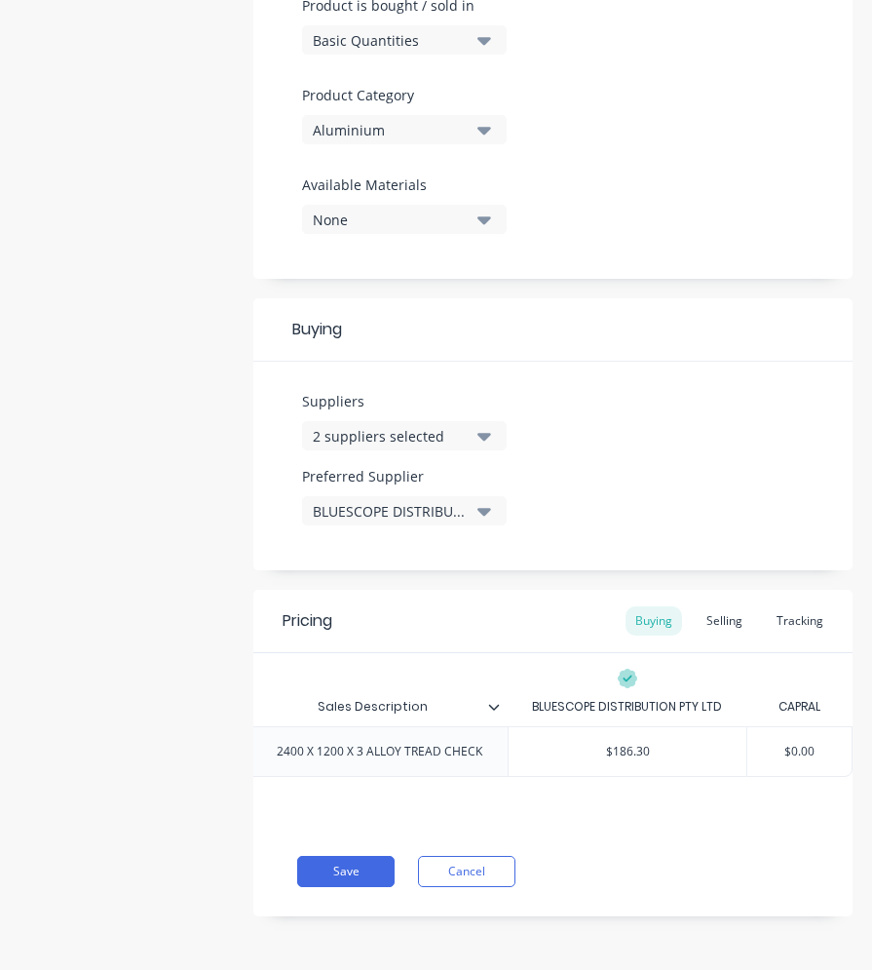
type input "$0.00"
drag, startPoint x: 798, startPoint y: 732, endPoint x: 776, endPoint y: 735, distance: 22.6
click at [776, 742] on input "$0.00" at bounding box center [799, 751] width 104 height 18
type textarea "x"
type input "$2"
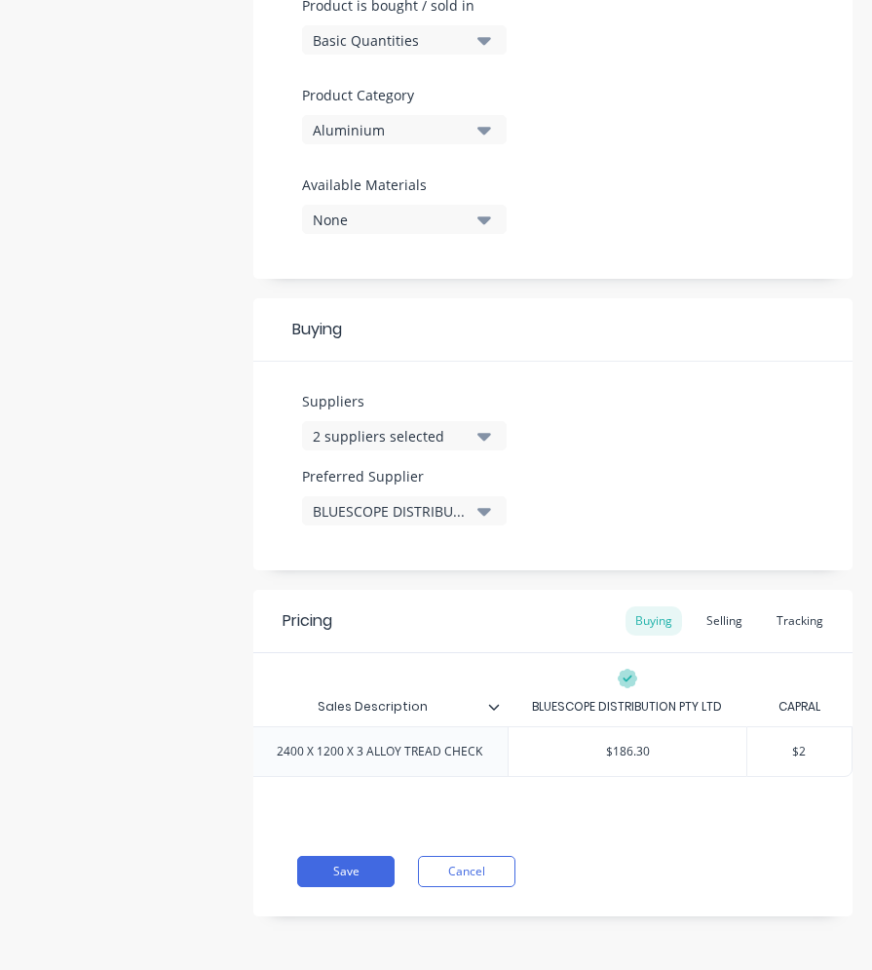
type textarea "x"
type input "$21"
type textarea "x"
type input "$217"
type textarea "x"
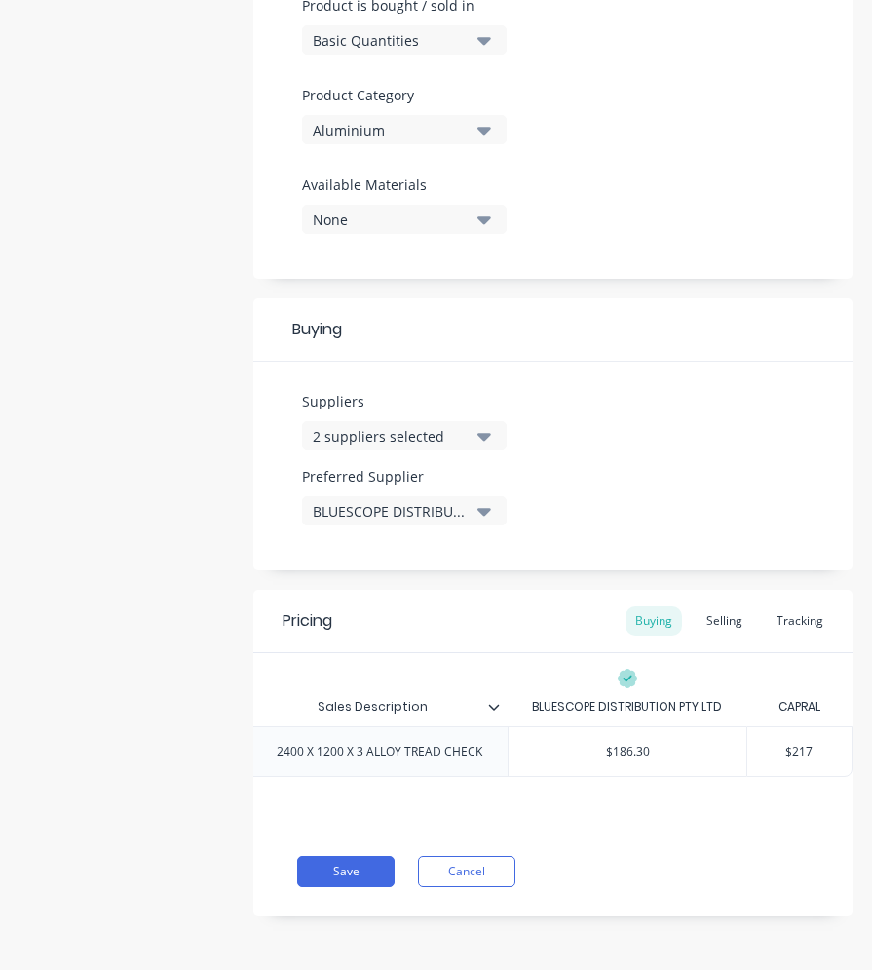
type input "$217."
type textarea "x"
type input "$217.3"
type textarea "x"
type input "$217.34"
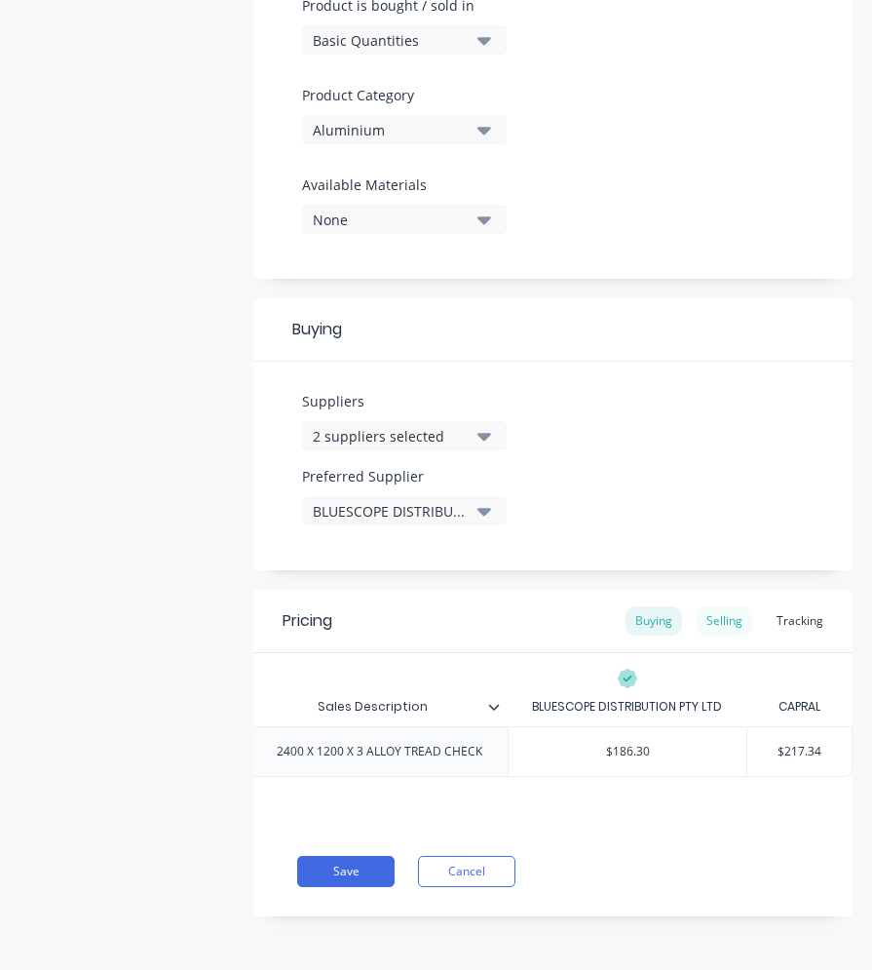
click at [724, 606] on div "Selling" at bounding box center [725, 620] width 56 height 29
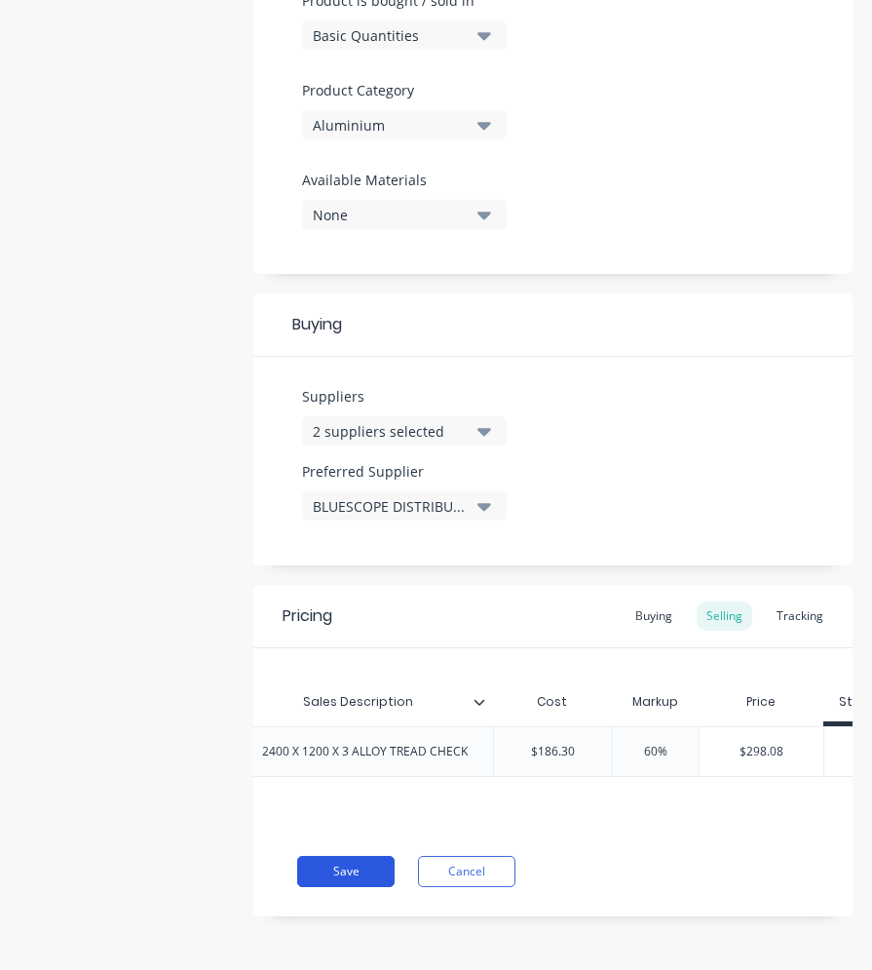
click at [360, 871] on button "Save" at bounding box center [345, 871] width 97 height 31
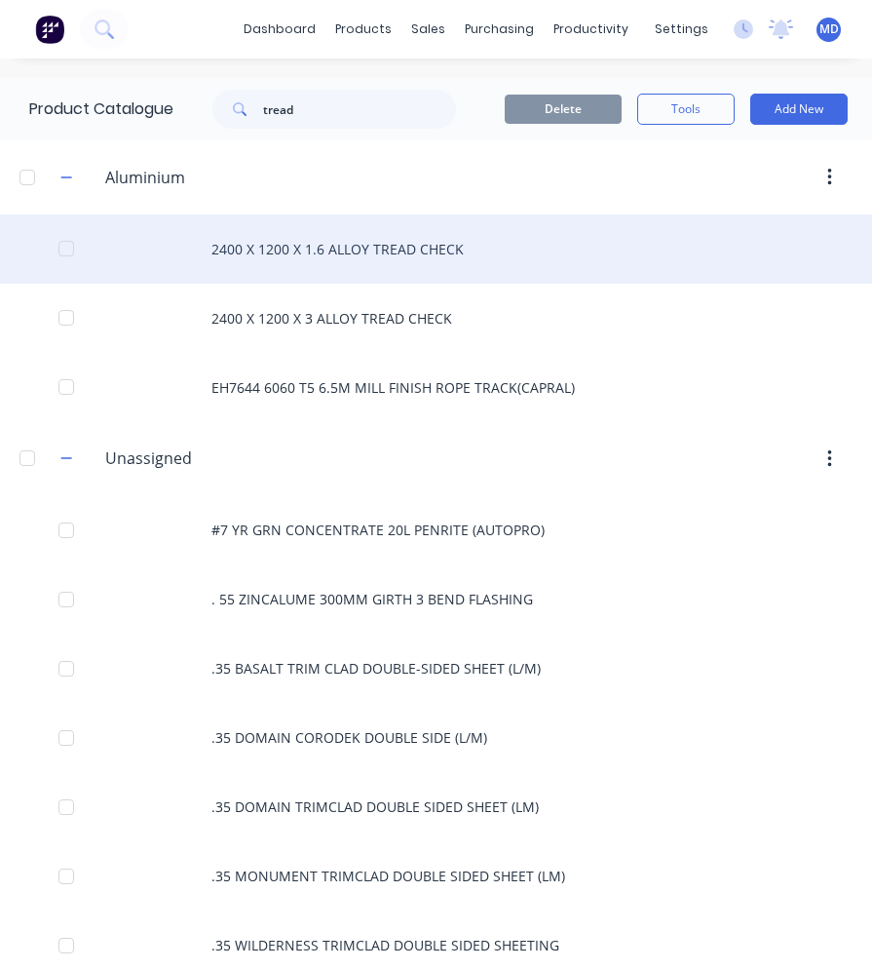
click at [338, 254] on div "2400 X 1200 X 1.6 ALLOY TREAD CHECK" at bounding box center [436, 248] width 872 height 69
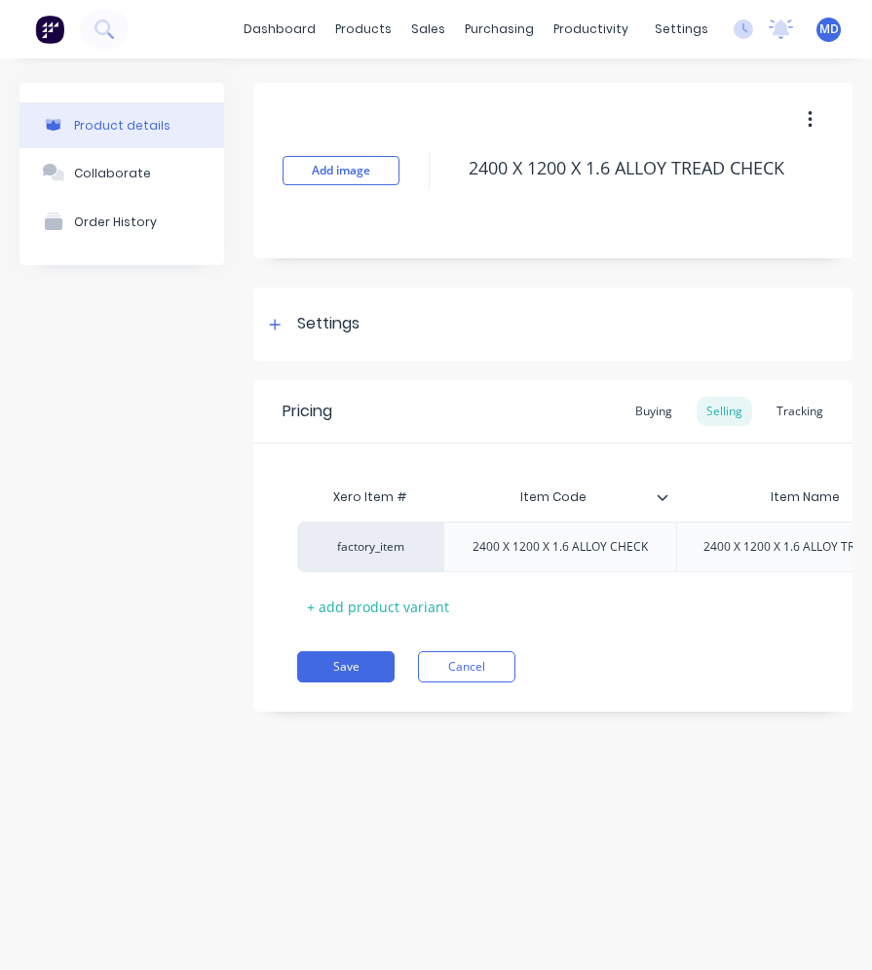
scroll to position [0, 1089]
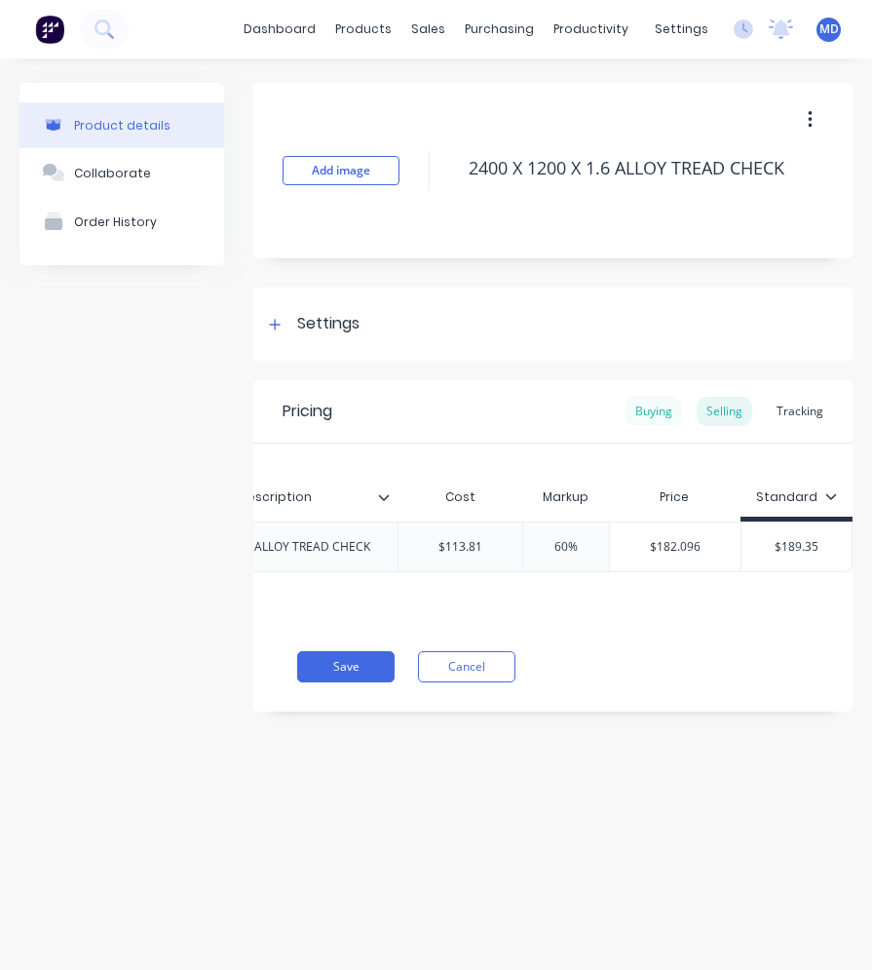
click at [657, 405] on div "Buying" at bounding box center [654, 411] width 57 height 29
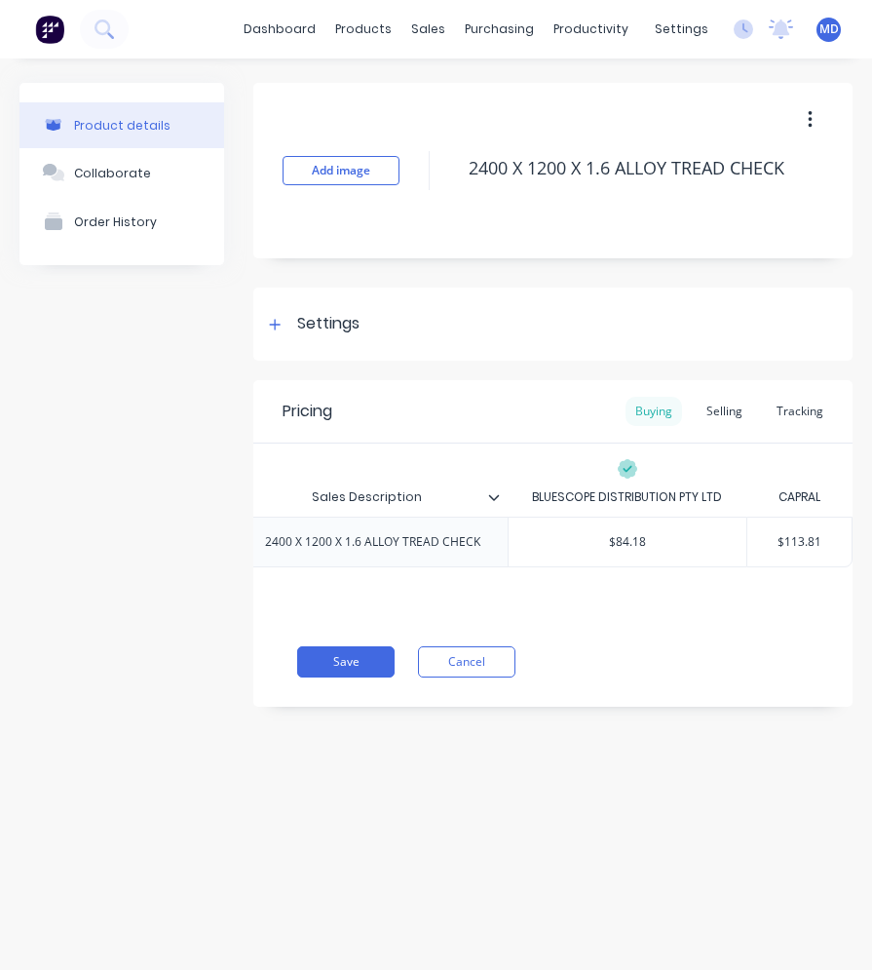
scroll to position [0, 979]
click at [371, 670] on button "Save" at bounding box center [345, 661] width 97 height 31
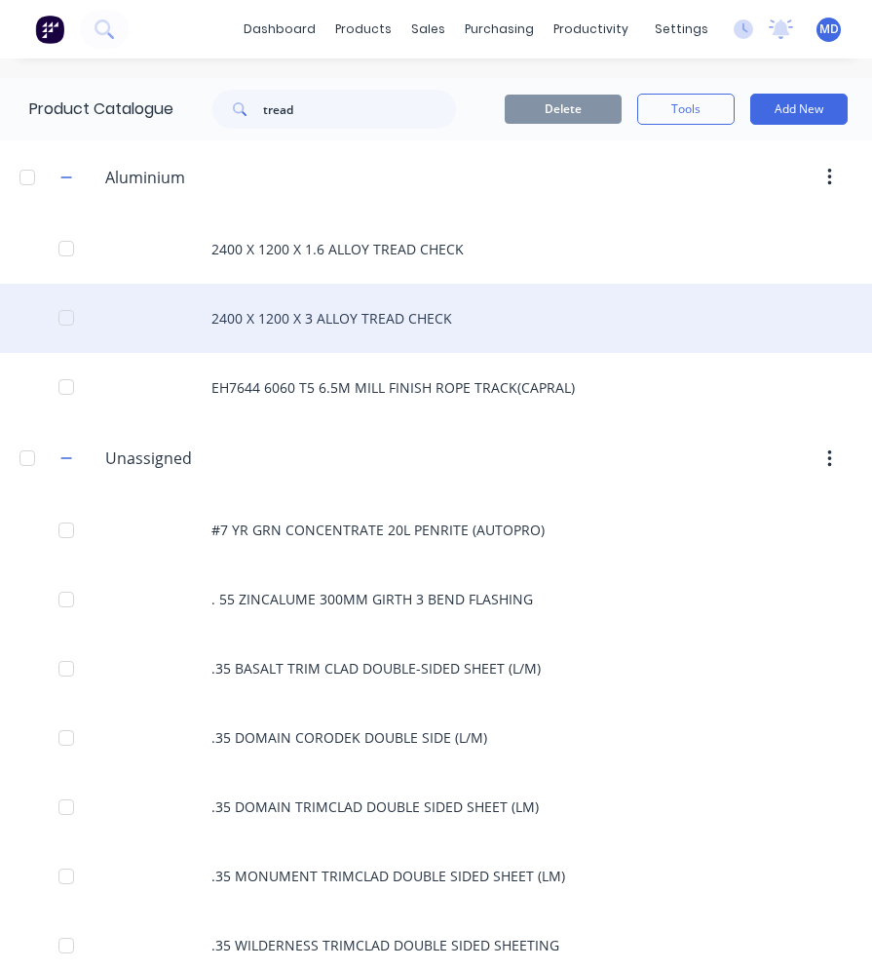
click at [326, 330] on div "2400 X 1200 X 3 ALLOY TREAD CHECK" at bounding box center [436, 318] width 872 height 69
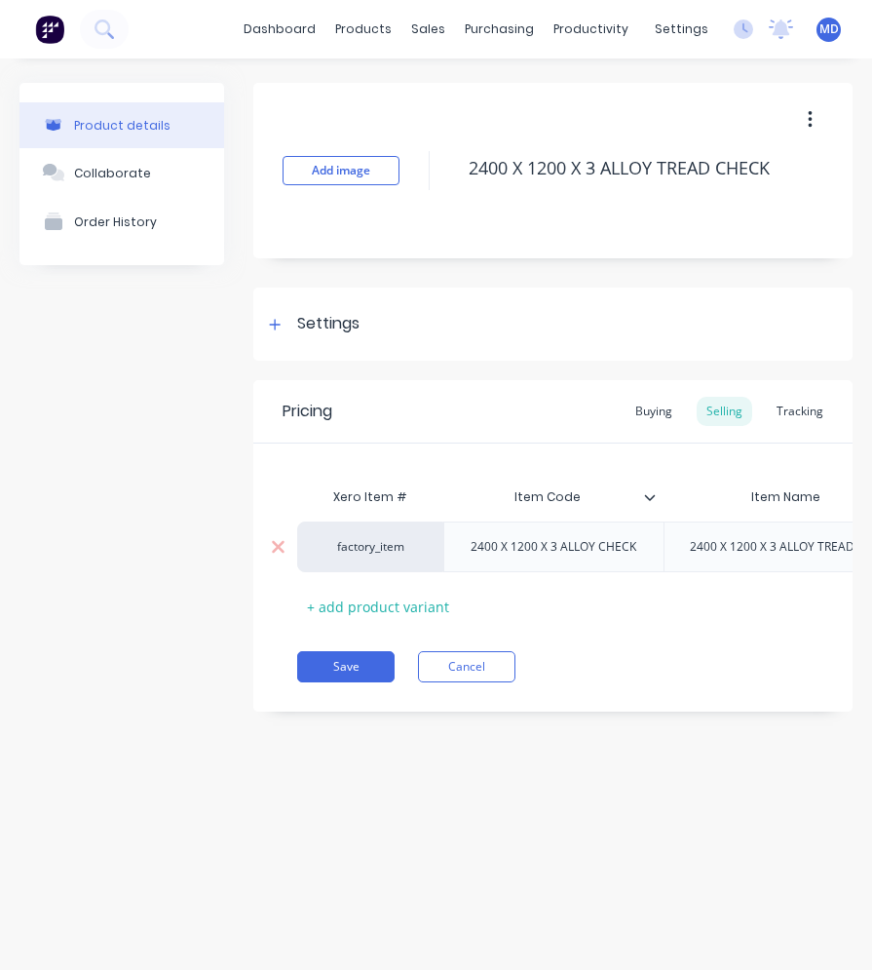
type textarea "x"
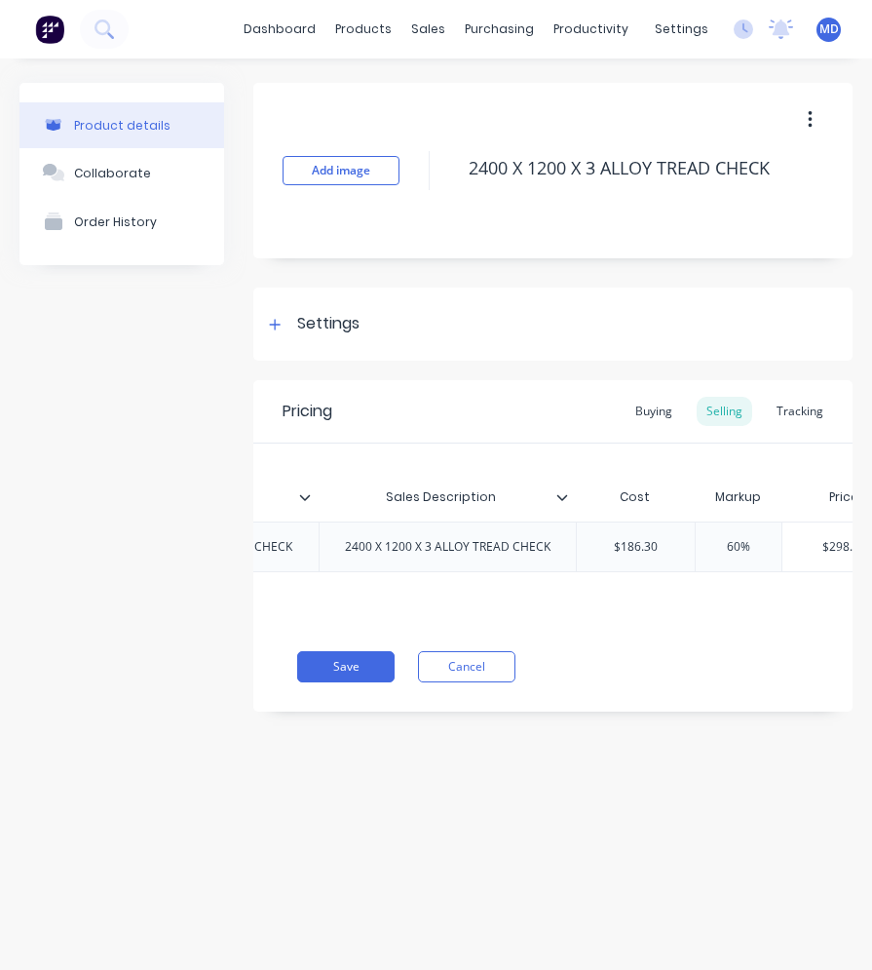
scroll to position [0, 1023]
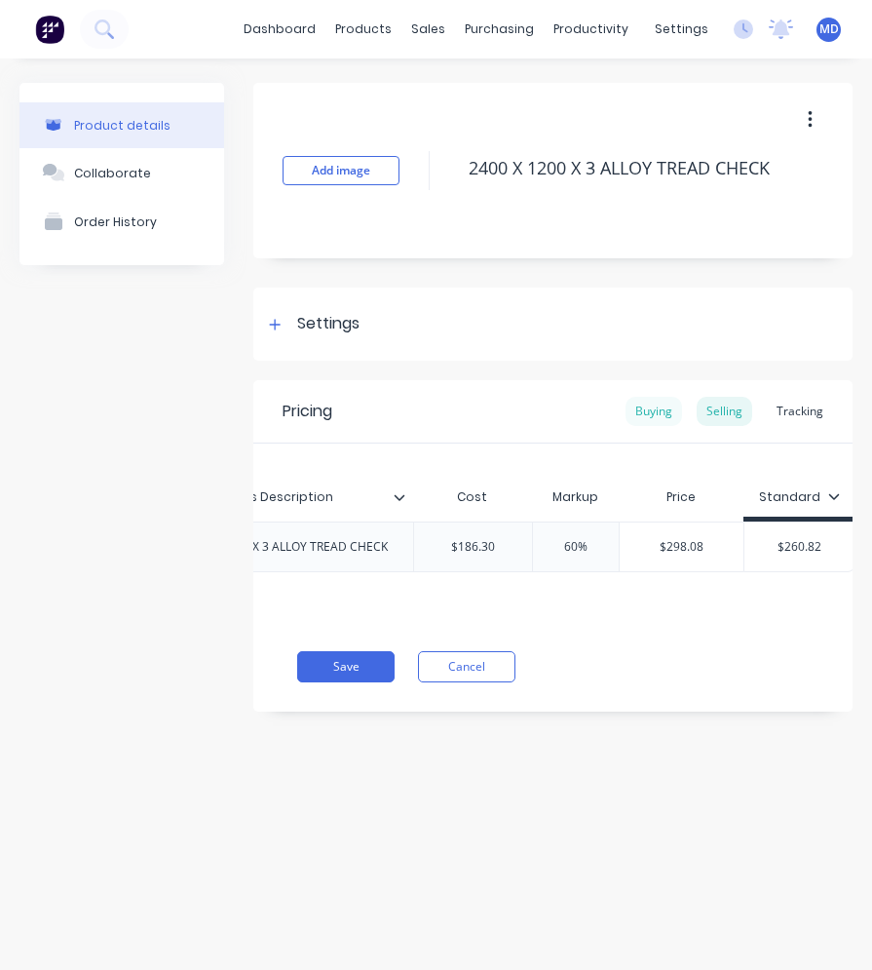
click at [659, 412] on div "Buying" at bounding box center [654, 411] width 57 height 29
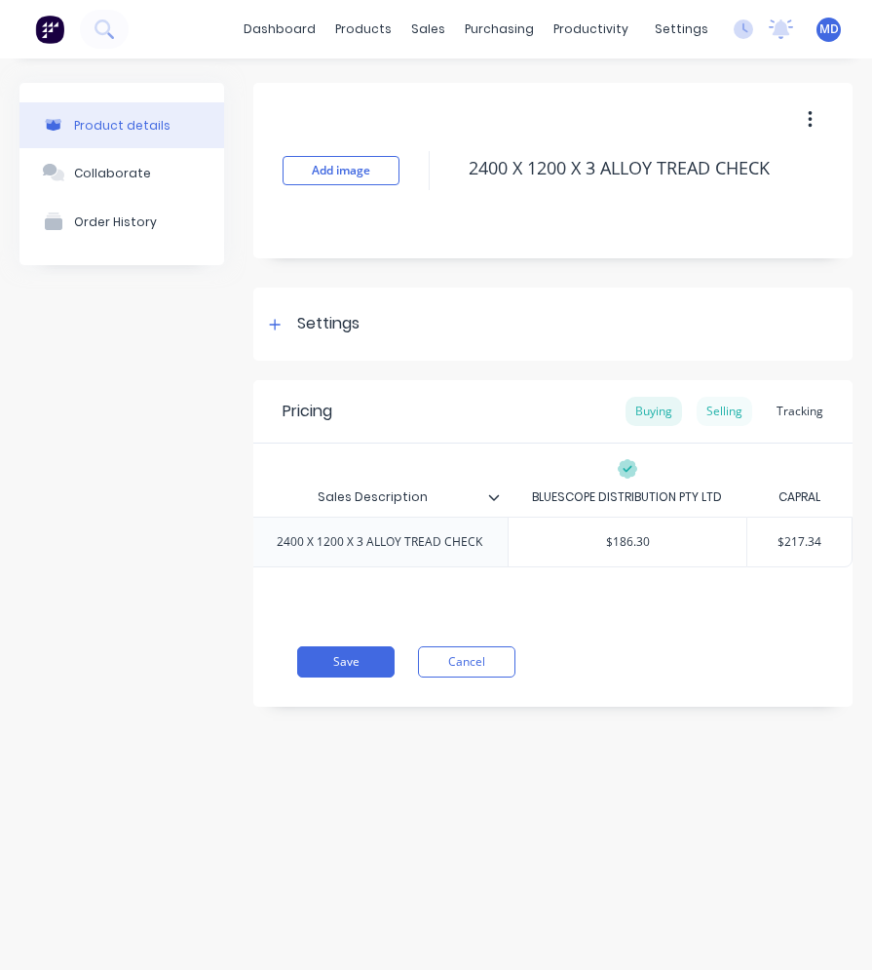
click at [709, 410] on div "Selling" at bounding box center [725, 411] width 56 height 29
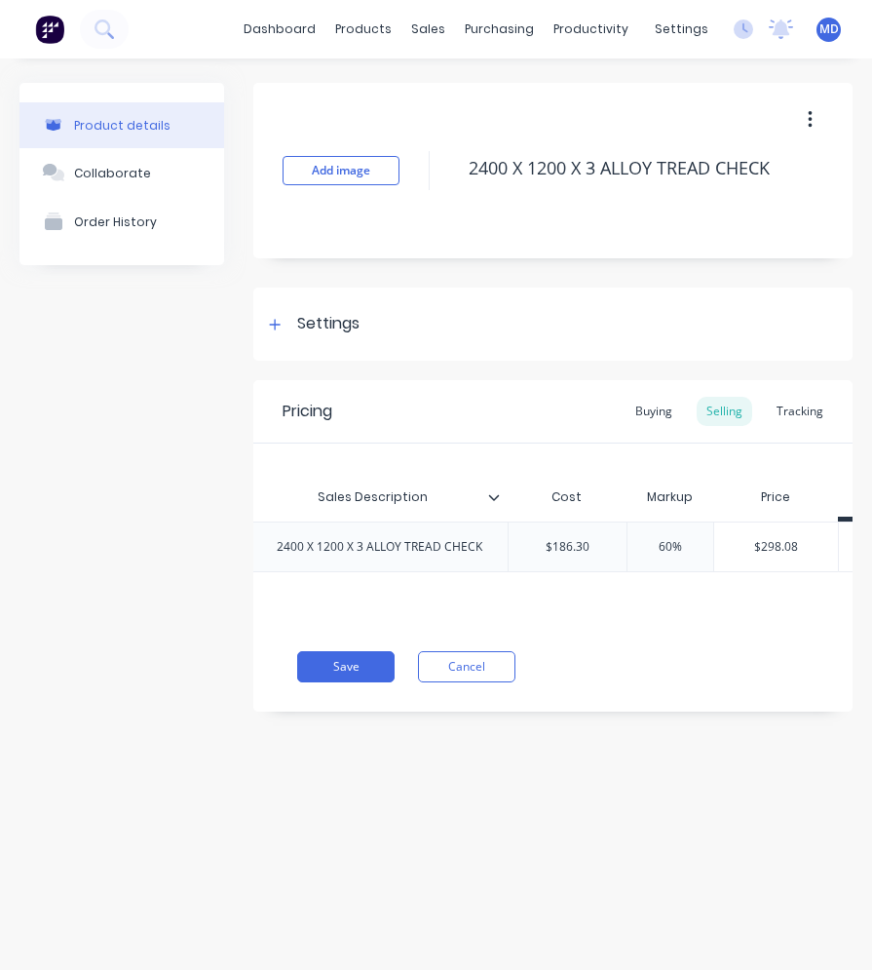
type input "$186.30"
drag, startPoint x: 594, startPoint y: 544, endPoint x: 541, endPoint y: 544, distance: 53.6
click at [541, 544] on input "$186.30" at bounding box center [568, 547] width 118 height 18
type textarea "x"
type input "21"
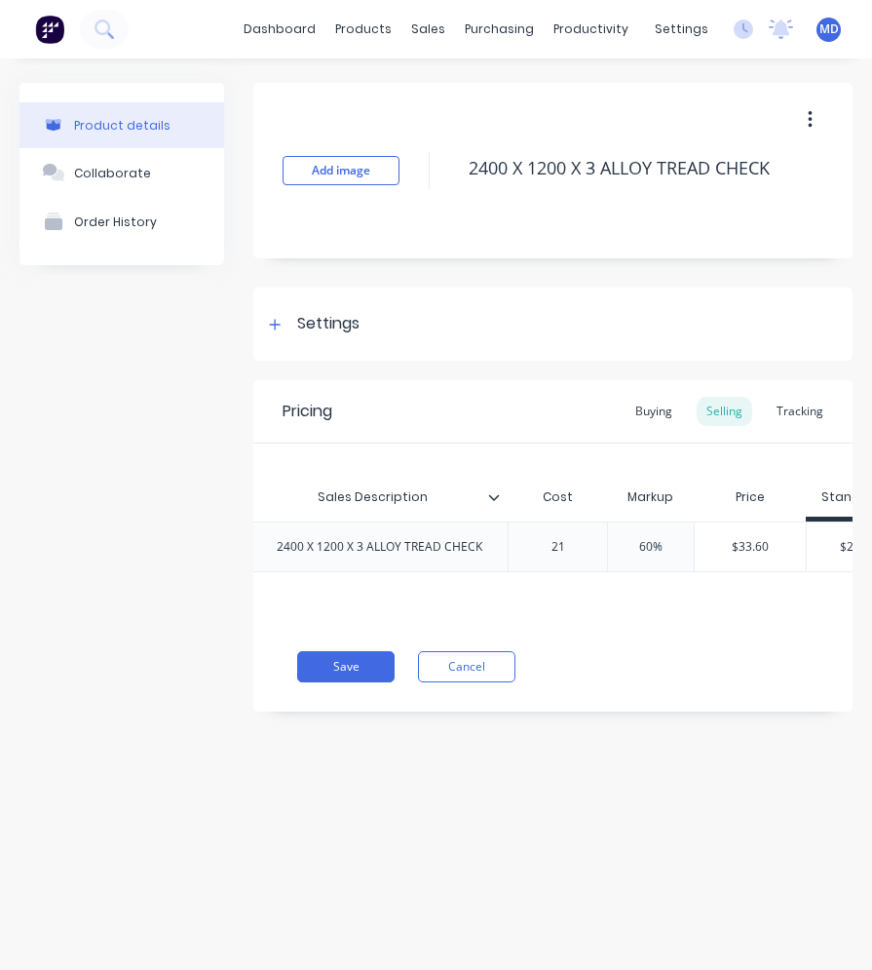
type textarea "x"
type input "217."
type textarea "x"
type input "217.3"
type textarea "x"
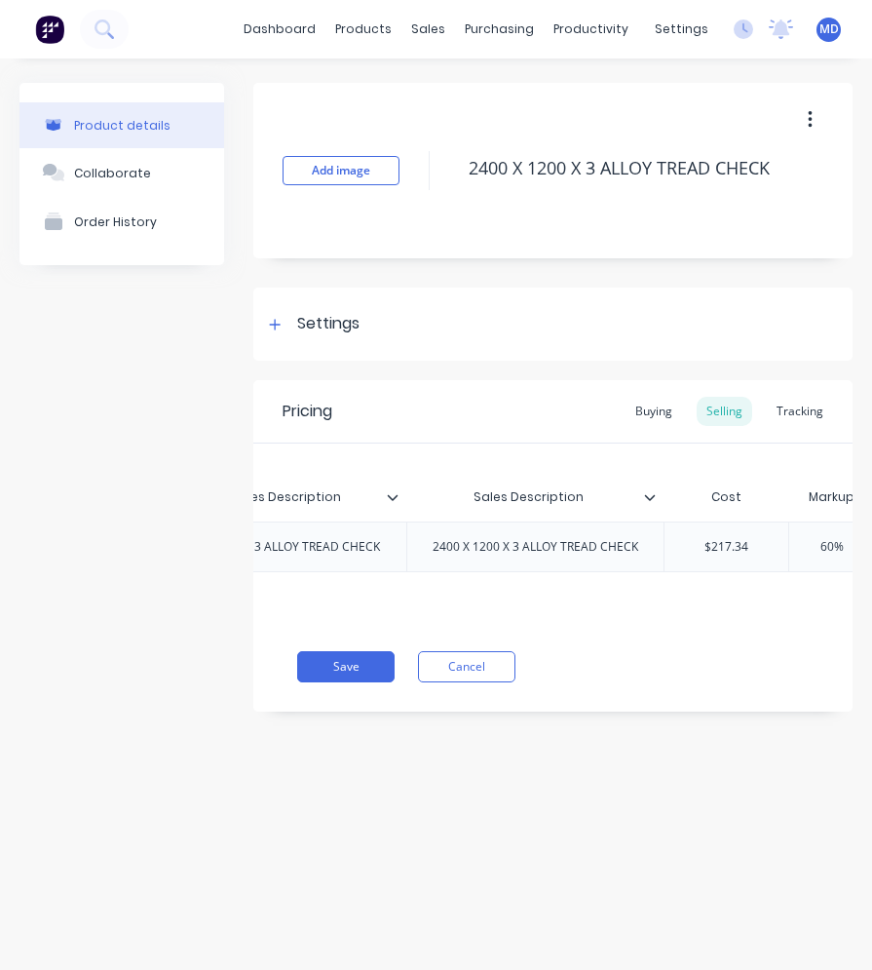
scroll to position [0, 1039]
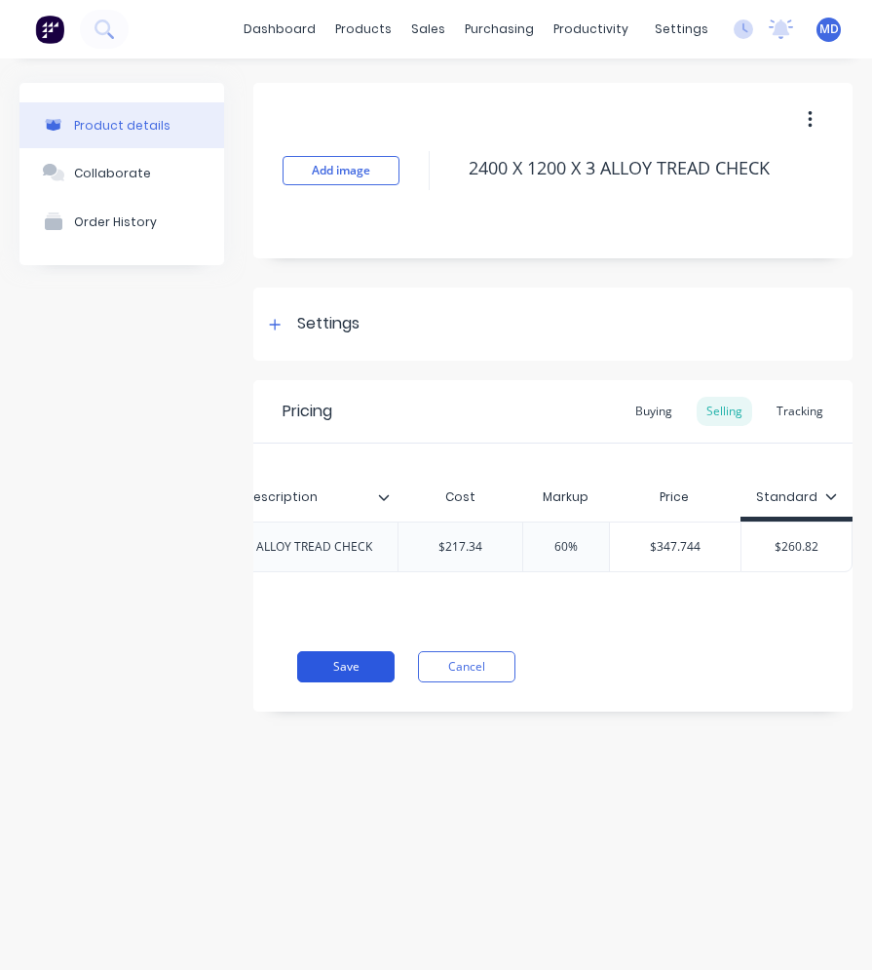
type input "217.34"
click at [383, 678] on button "Save" at bounding box center [345, 666] width 97 height 31
type textarea "x"
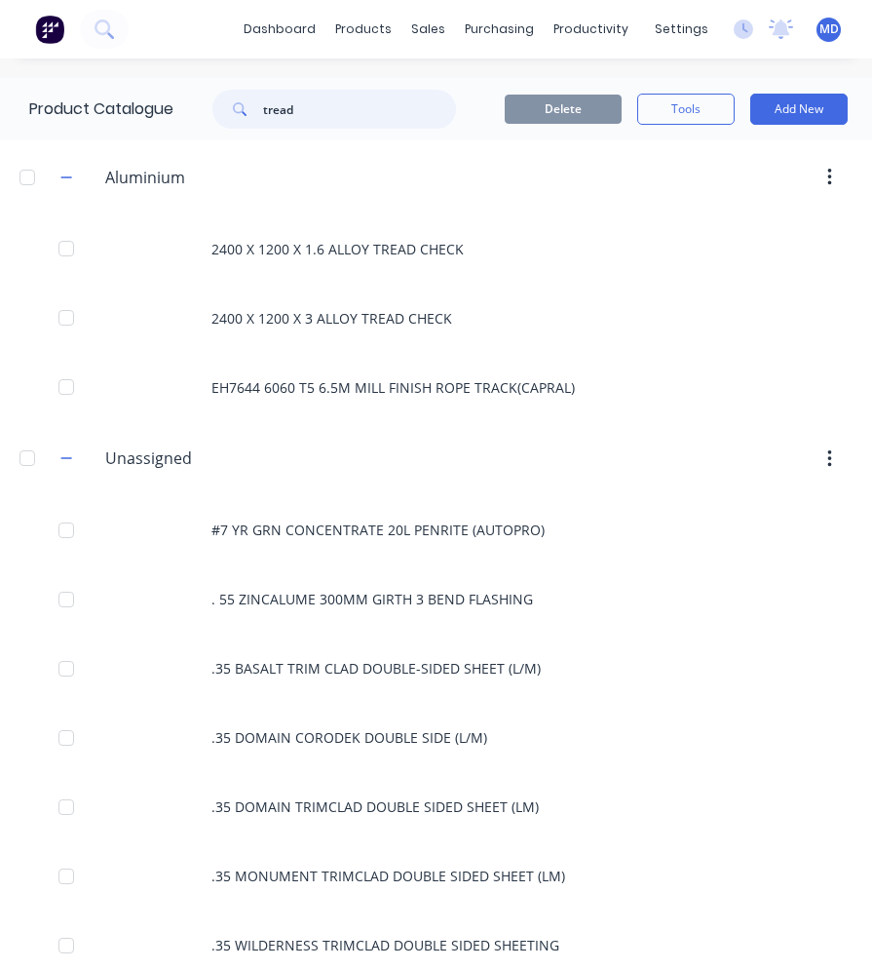
drag, startPoint x: 304, startPoint y: 104, endPoint x: 267, endPoint y: 110, distance: 37.5
click at [267, 110] on input "tread" at bounding box center [359, 109] width 193 height 39
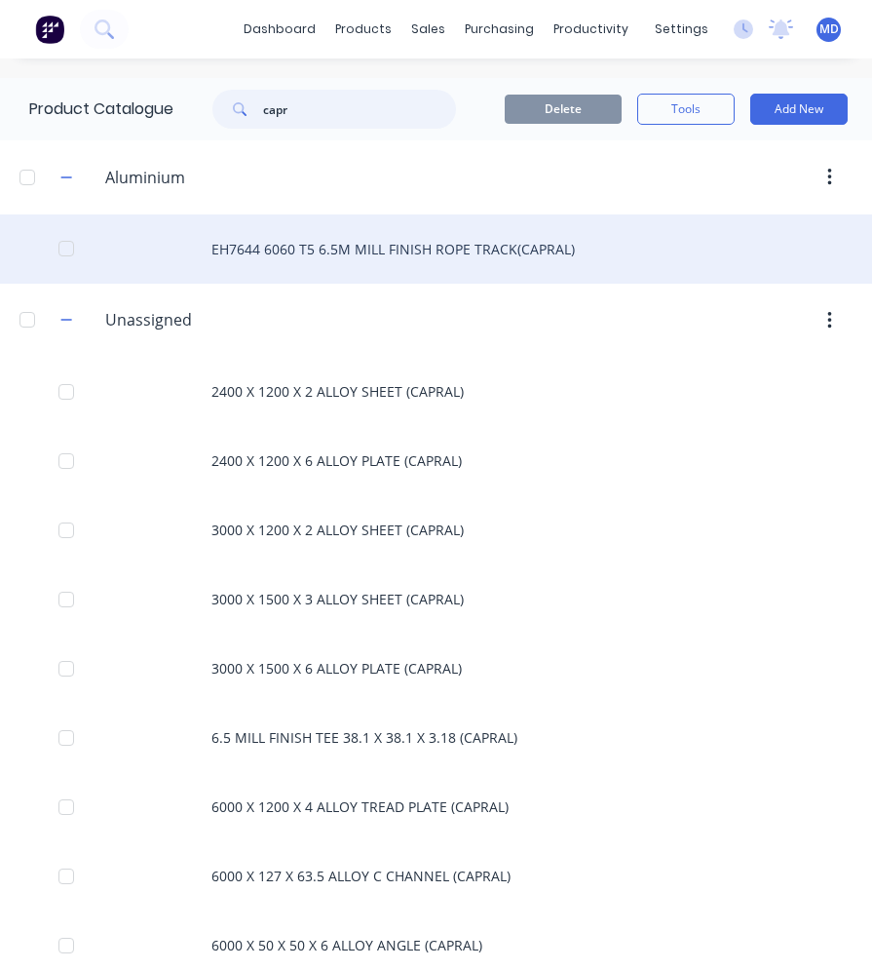
type input "capr"
click at [312, 247] on div "EH7644 6060 T5 6.5M MILL FINISH ROPE TRACK(CAPRAL)" at bounding box center [436, 248] width 872 height 69
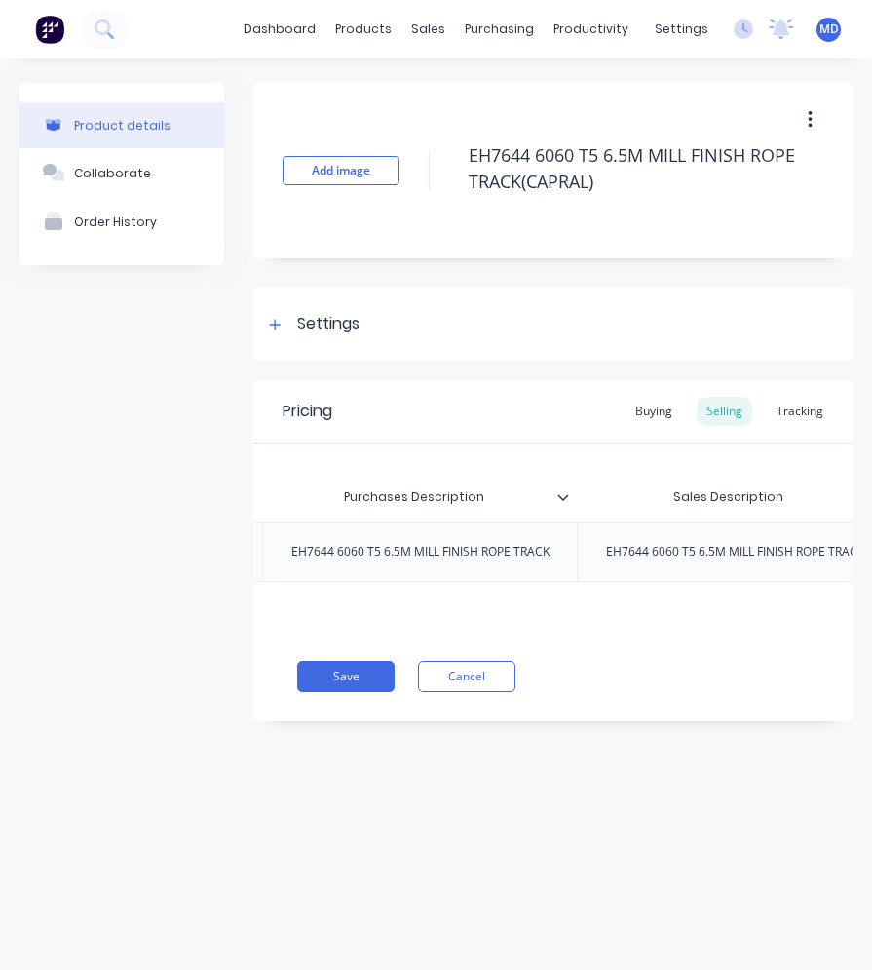
scroll to position [0, 323]
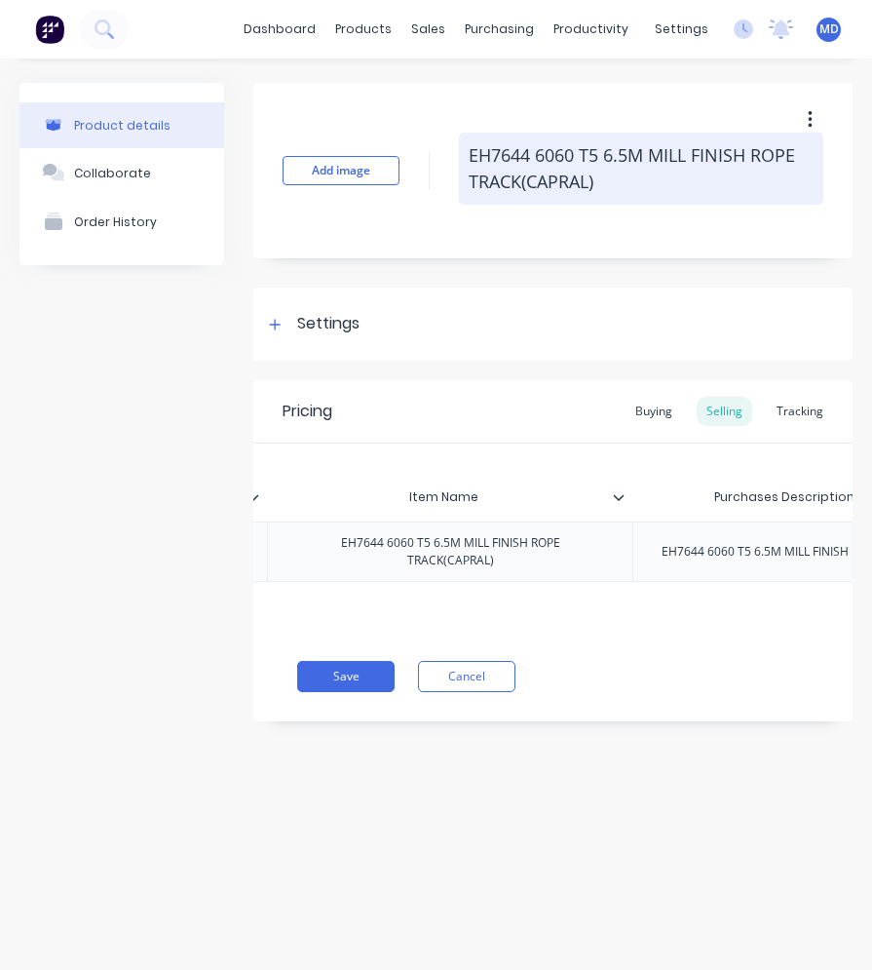
drag, startPoint x: 599, startPoint y: 175, endPoint x: 523, endPoint y: 188, distance: 77.1
click at [523, 188] on textarea "EH7644 6060 T5 6.5M MILL FINISH ROPE TRACK(CAPRAL)" at bounding box center [641, 169] width 364 height 72
type textarea "x"
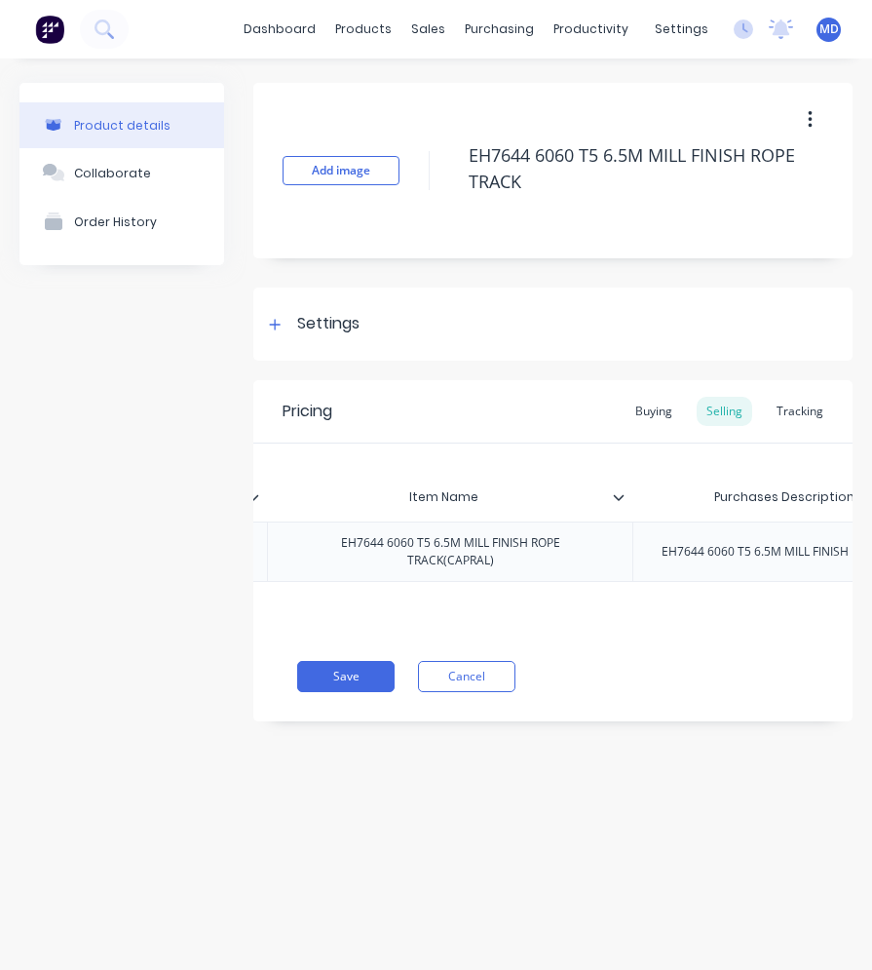
type textarea "EH7644 6060 T5 6.5M MILL FINISH ROPE TRACK"
type textarea "x"
type textarea "EH7644 6060 T5 6.5M MILL FINISH ROPE TRACK"
click at [504, 558] on div "EH7644 6060 T5 6.5M MILL FINISH ROPE TRACK(CAPRAL)" at bounding box center [450, 551] width 322 height 43
click at [621, 505] on div "Item Name" at bounding box center [449, 497] width 365 height 49
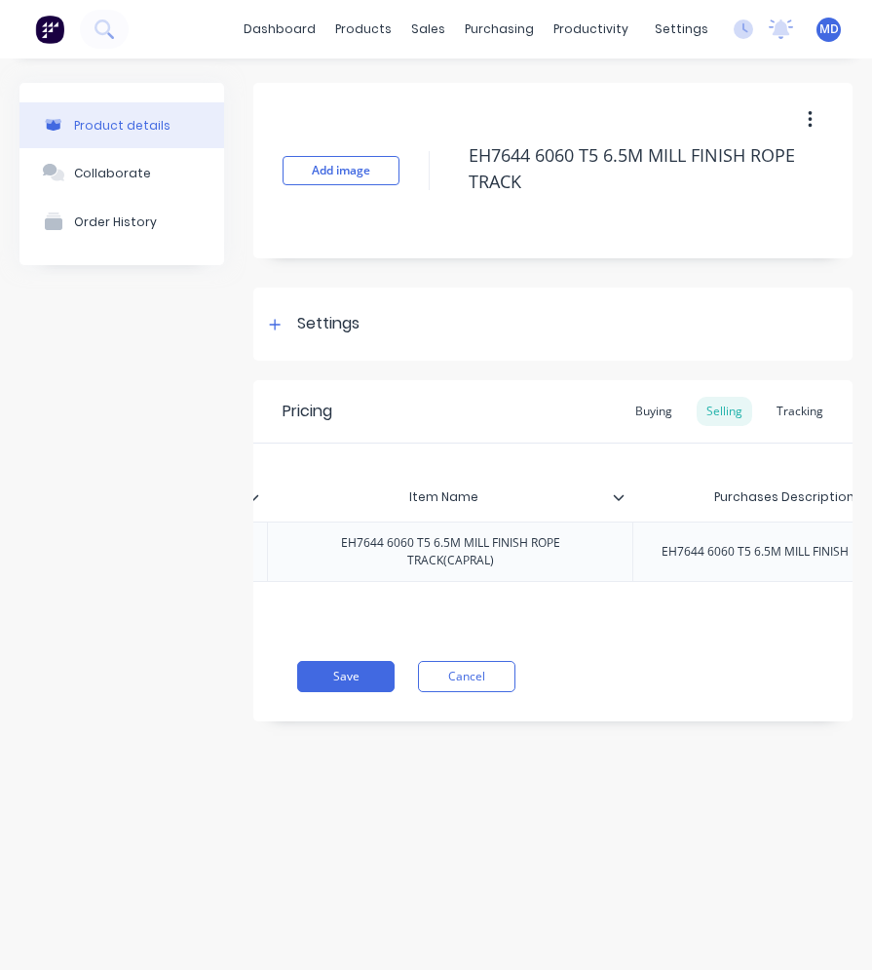
click at [621, 496] on icon at bounding box center [619, 497] width 12 height 12
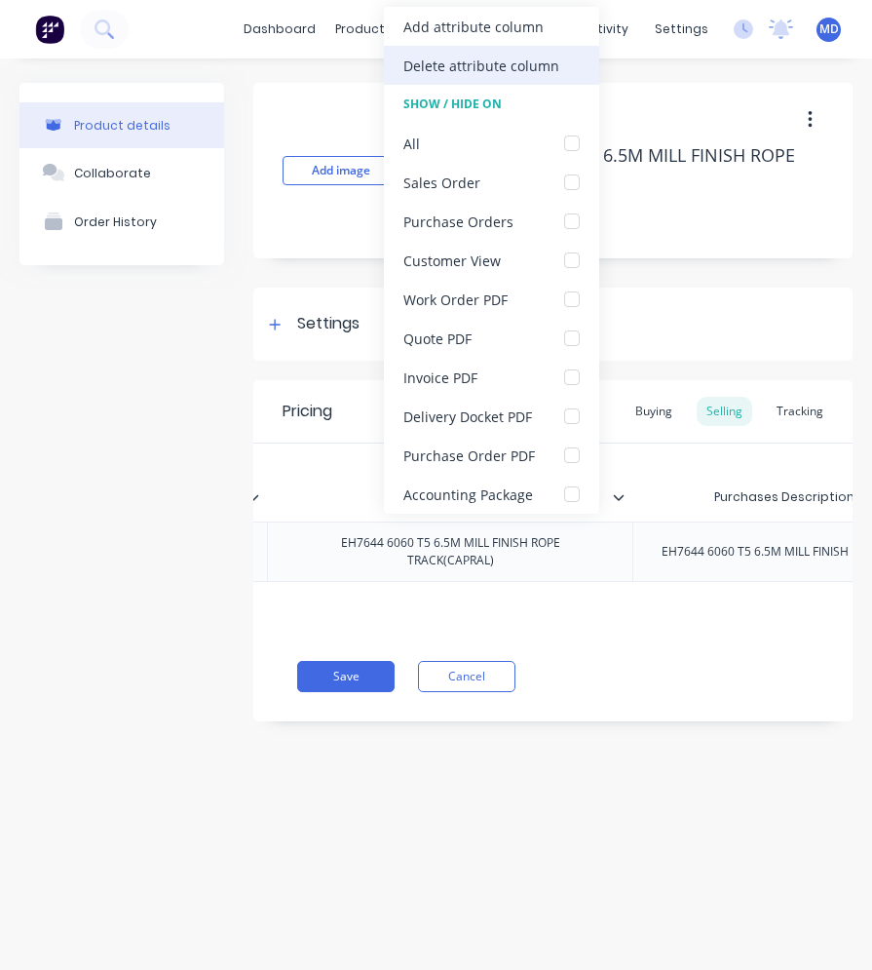
click at [492, 62] on div "Delete attribute column" at bounding box center [481, 66] width 156 height 20
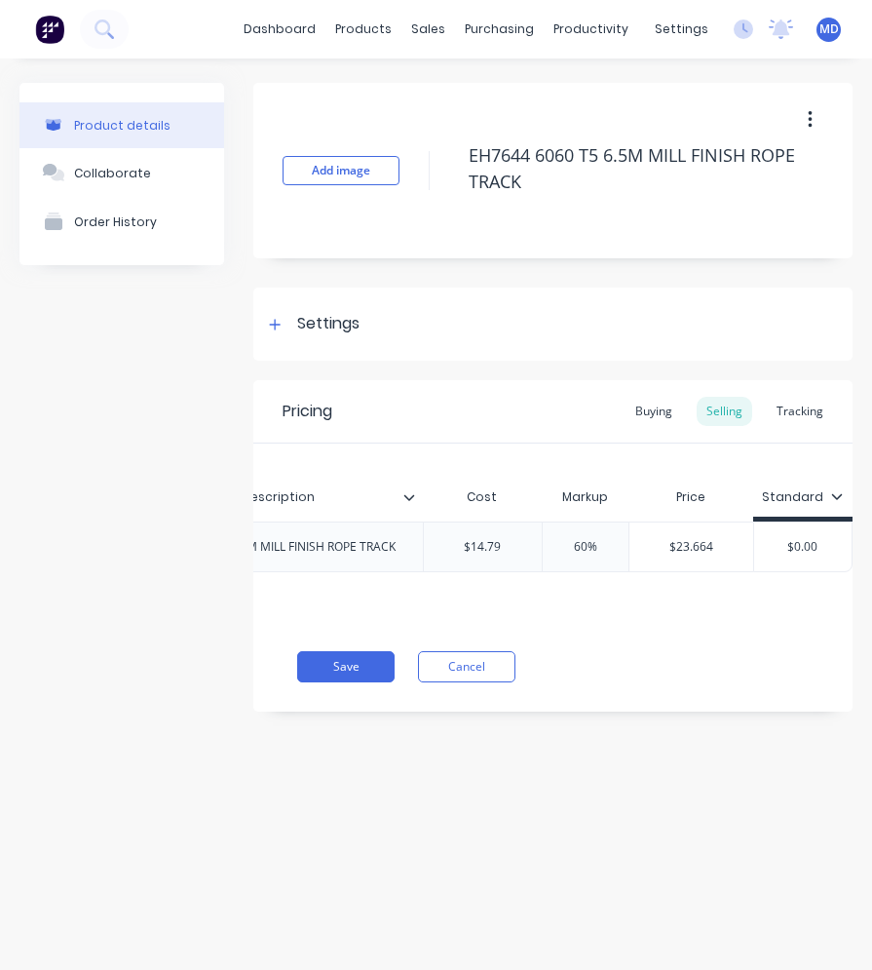
scroll to position [0, 628]
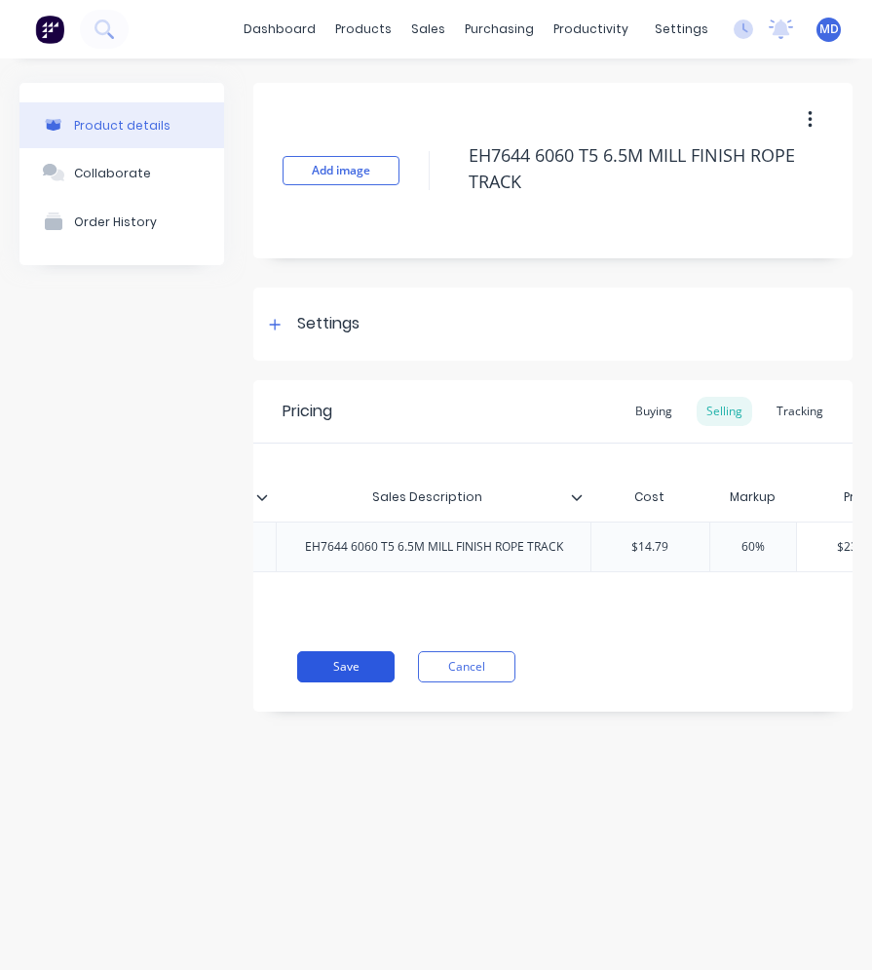
click at [367, 682] on button "Save" at bounding box center [345, 666] width 97 height 31
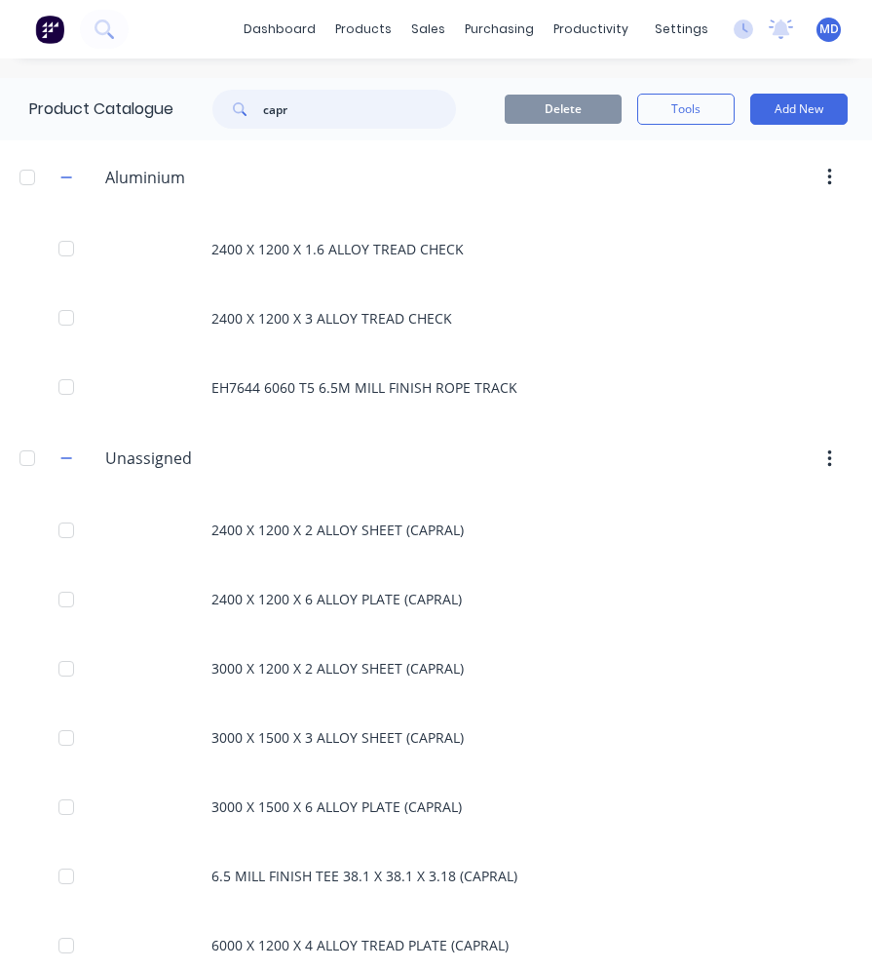
drag, startPoint x: 316, startPoint y: 107, endPoint x: 268, endPoint y: 111, distance: 47.9
click at [268, 111] on input "capr" at bounding box center [359, 109] width 193 height 39
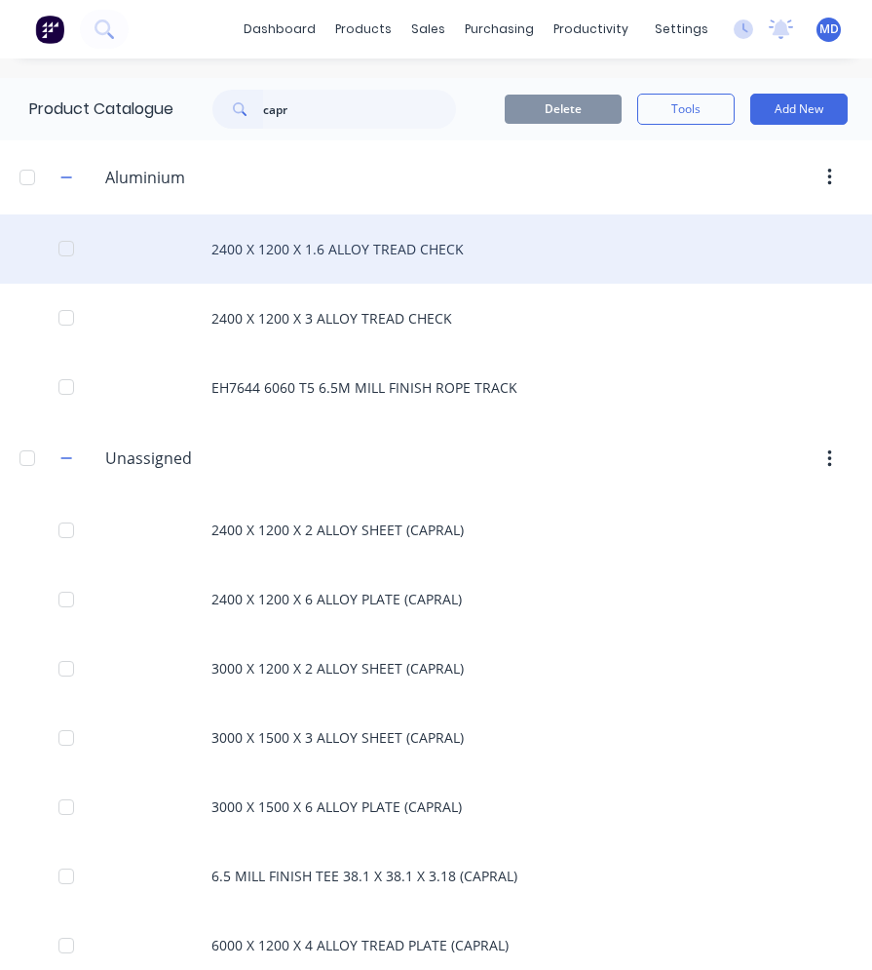
click at [359, 246] on div "2400 X 1200 X 1.6 ALLOY TREAD CHECK" at bounding box center [436, 248] width 872 height 69
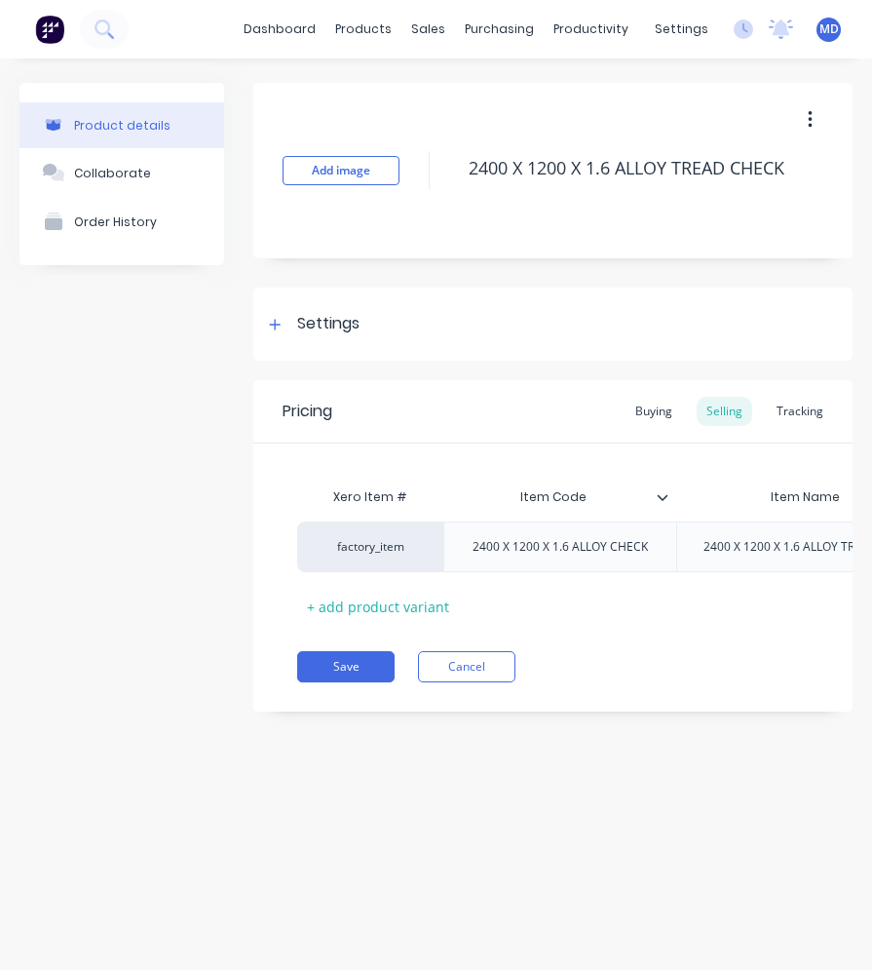
type textarea "x"
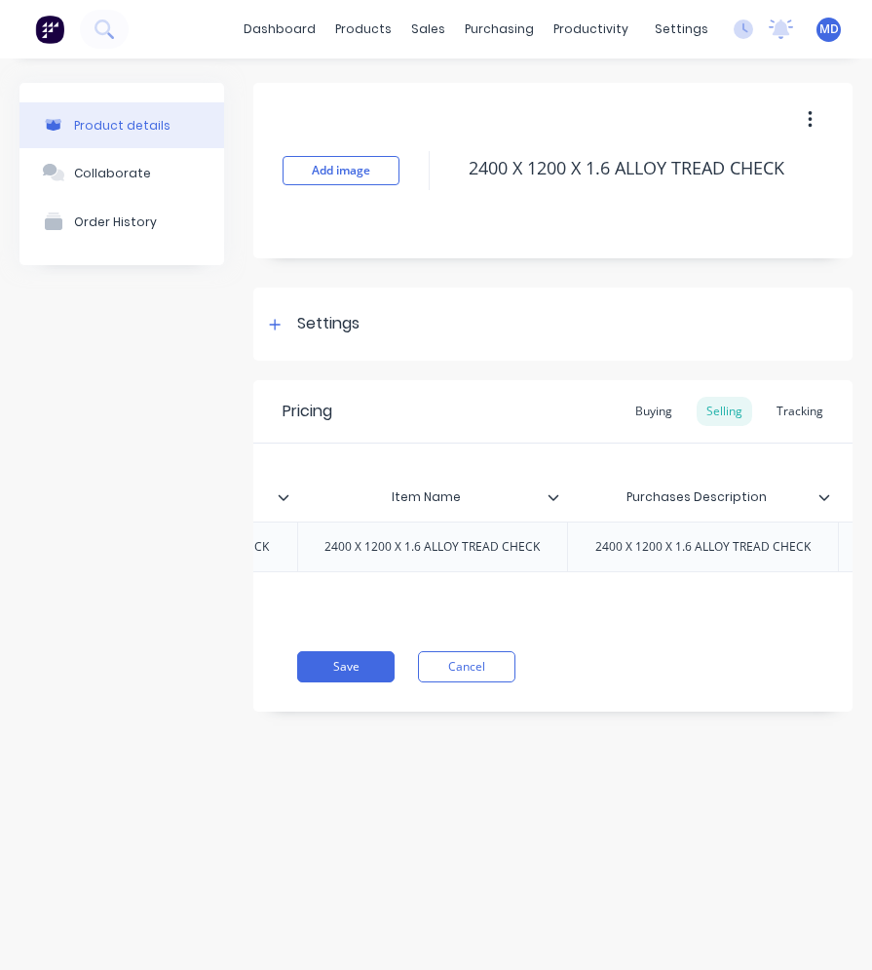
scroll to position [0, 364]
type input "Item Name"
click at [566, 504] on input "Item Name" at bounding box center [441, 497] width 259 height 18
click at [569, 494] on icon at bounding box center [568, 497] width 12 height 12
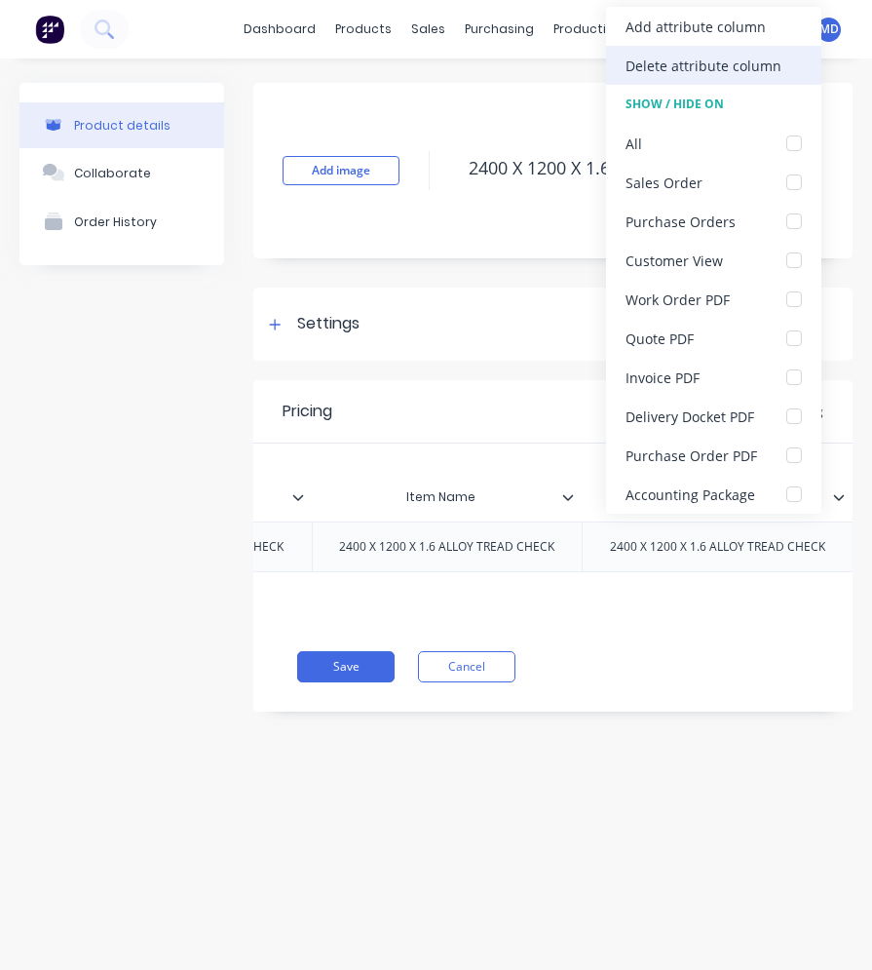
click at [695, 53] on div "Delete attribute column" at bounding box center [713, 65] width 215 height 39
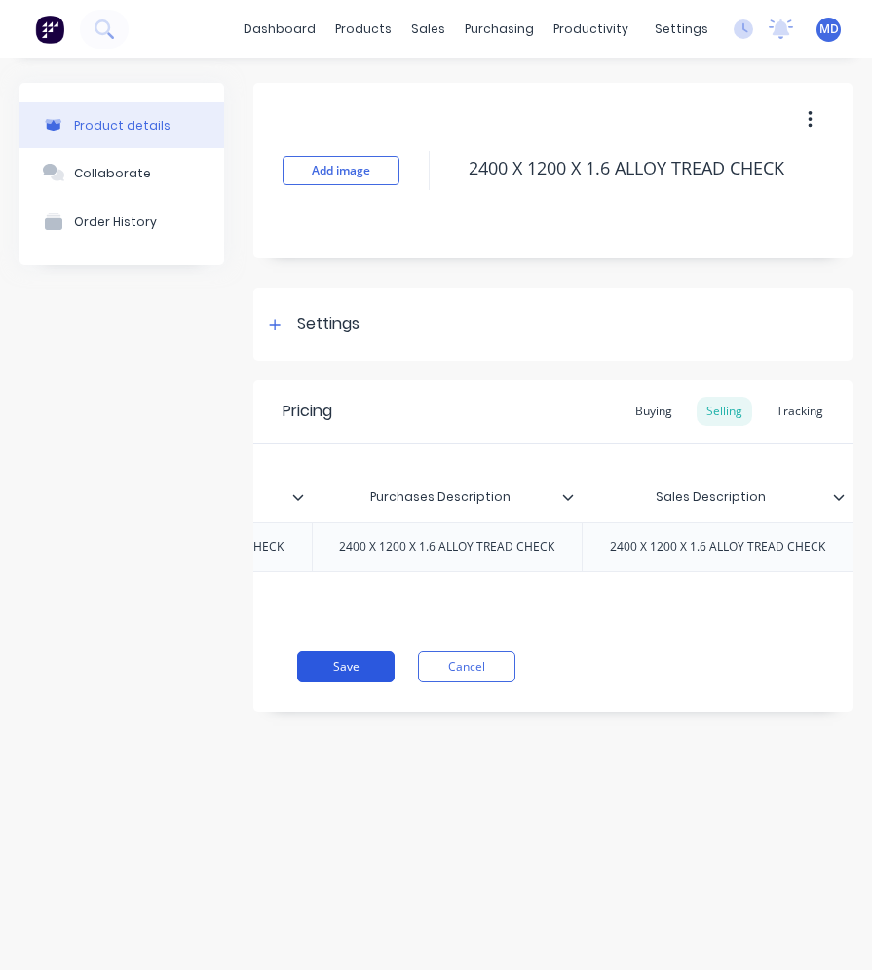
click at [373, 682] on button "Save" at bounding box center [345, 666] width 97 height 31
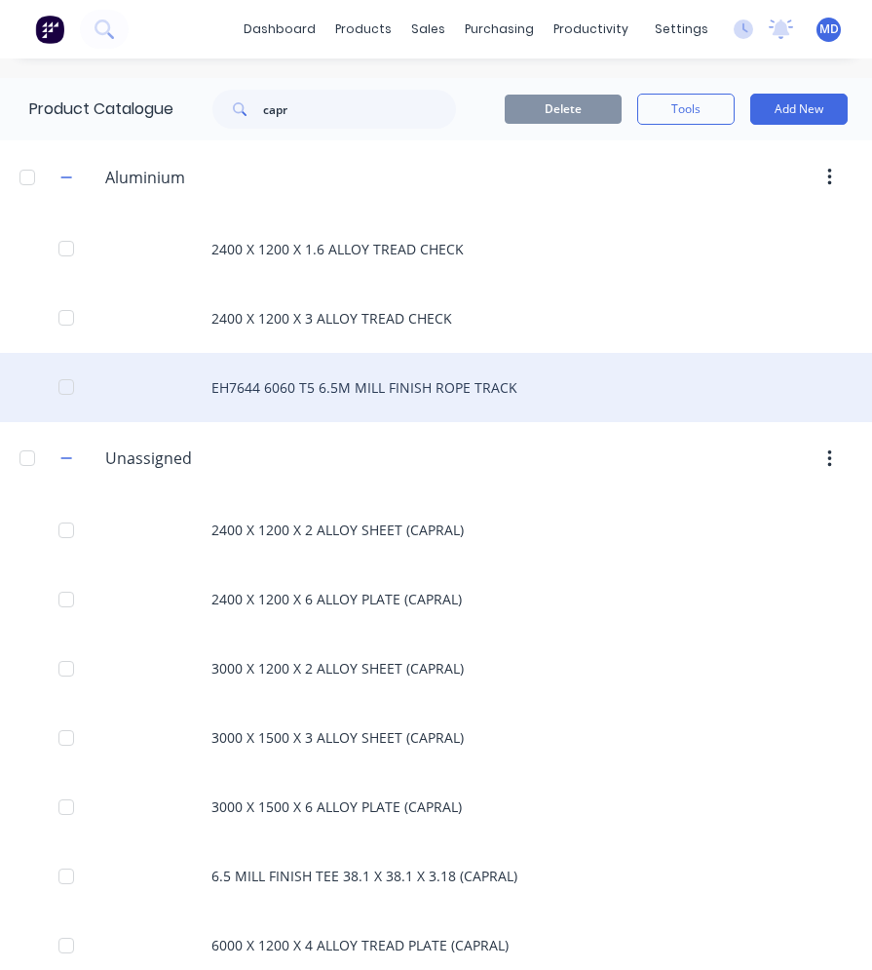
click at [354, 375] on div "EH7644 6060 T5 6.5M MILL FINISH ROPE TRACK" at bounding box center [436, 387] width 872 height 69
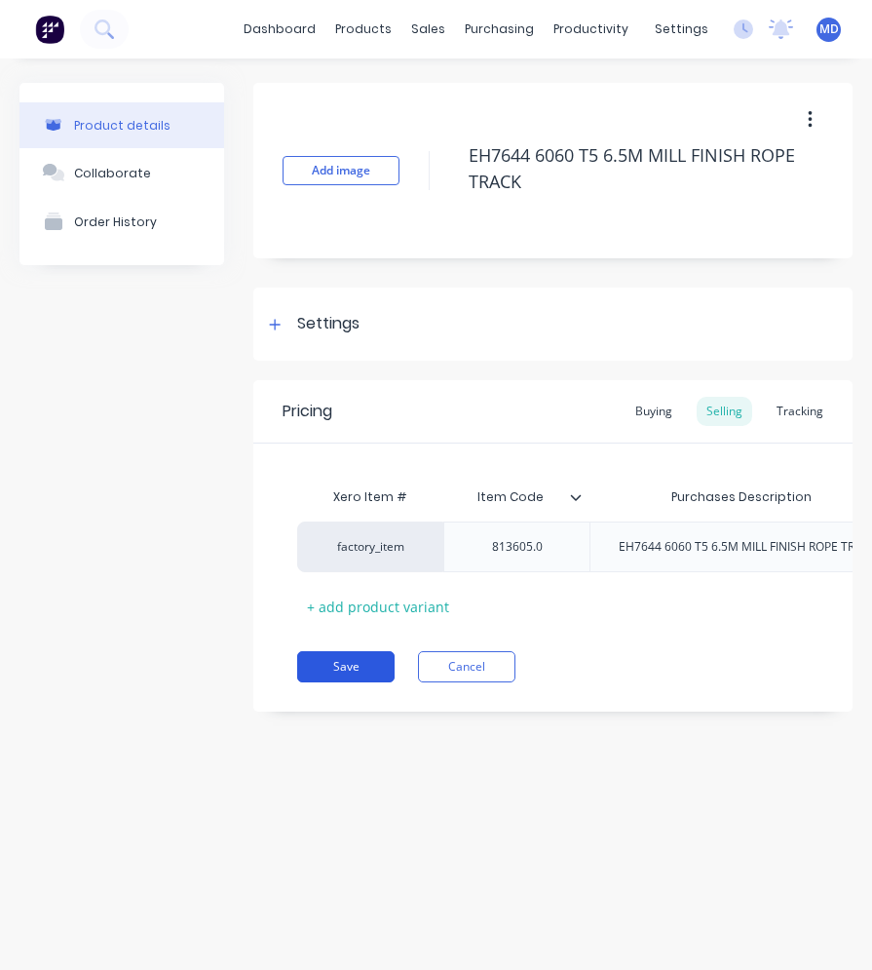
click at [340, 682] on button "Save" at bounding box center [345, 666] width 97 height 31
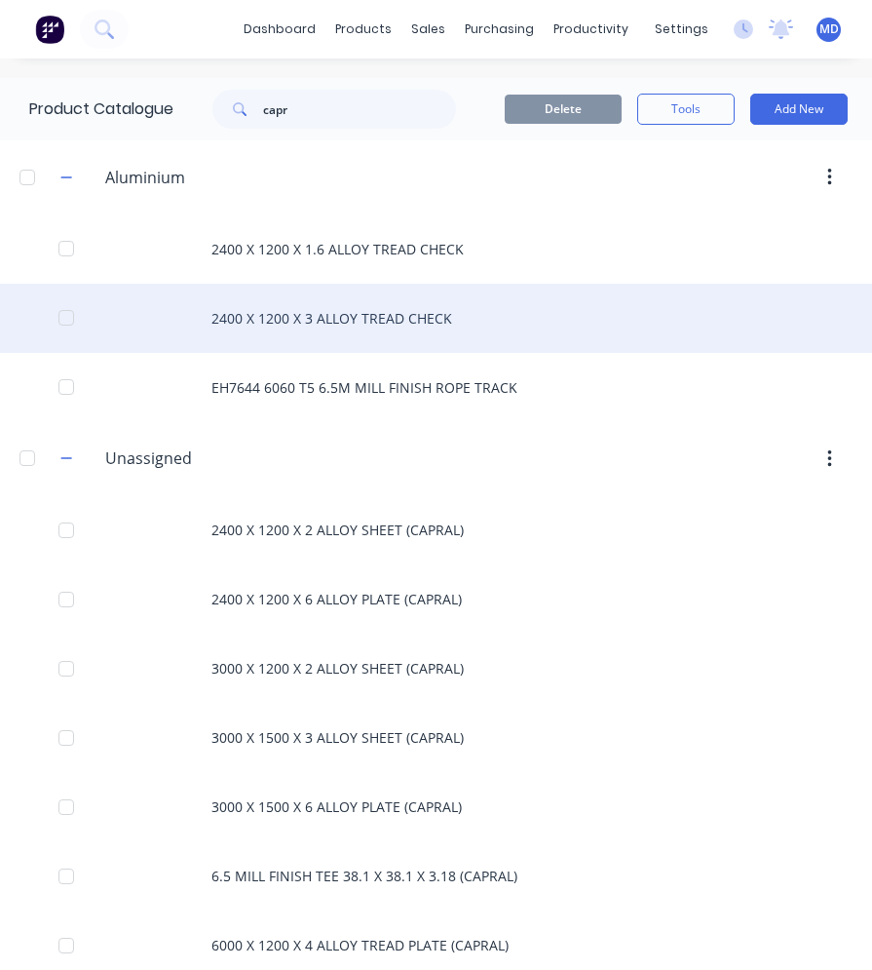
click at [400, 333] on div "2400 X 1200 X 3 ALLOY TREAD CHECK" at bounding box center [436, 318] width 872 height 69
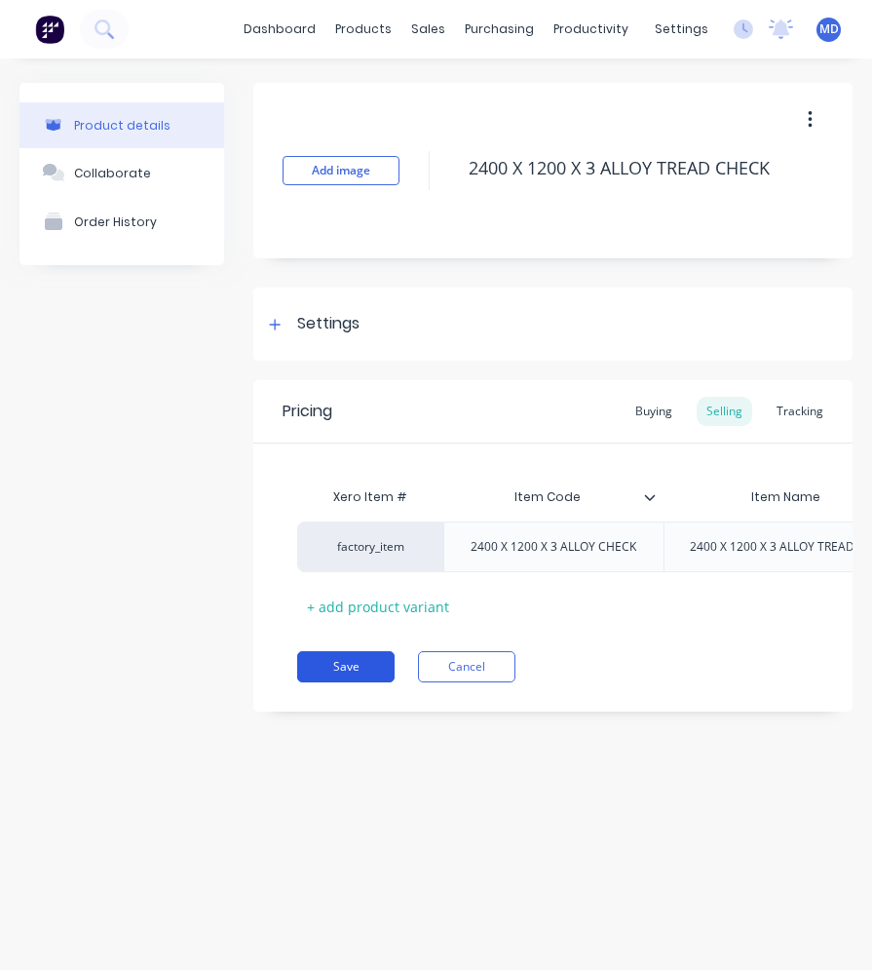
click at [342, 682] on button "Save" at bounding box center [345, 666] width 97 height 31
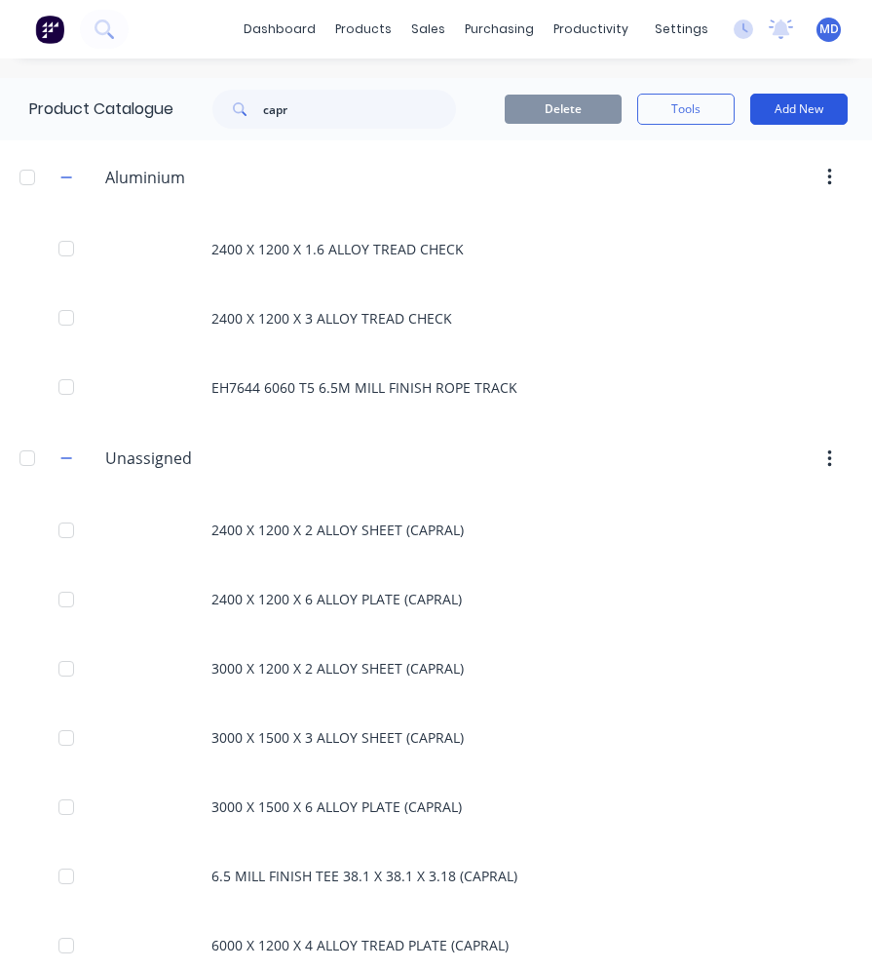
click at [788, 116] on button "Add New" at bounding box center [798, 109] width 97 height 31
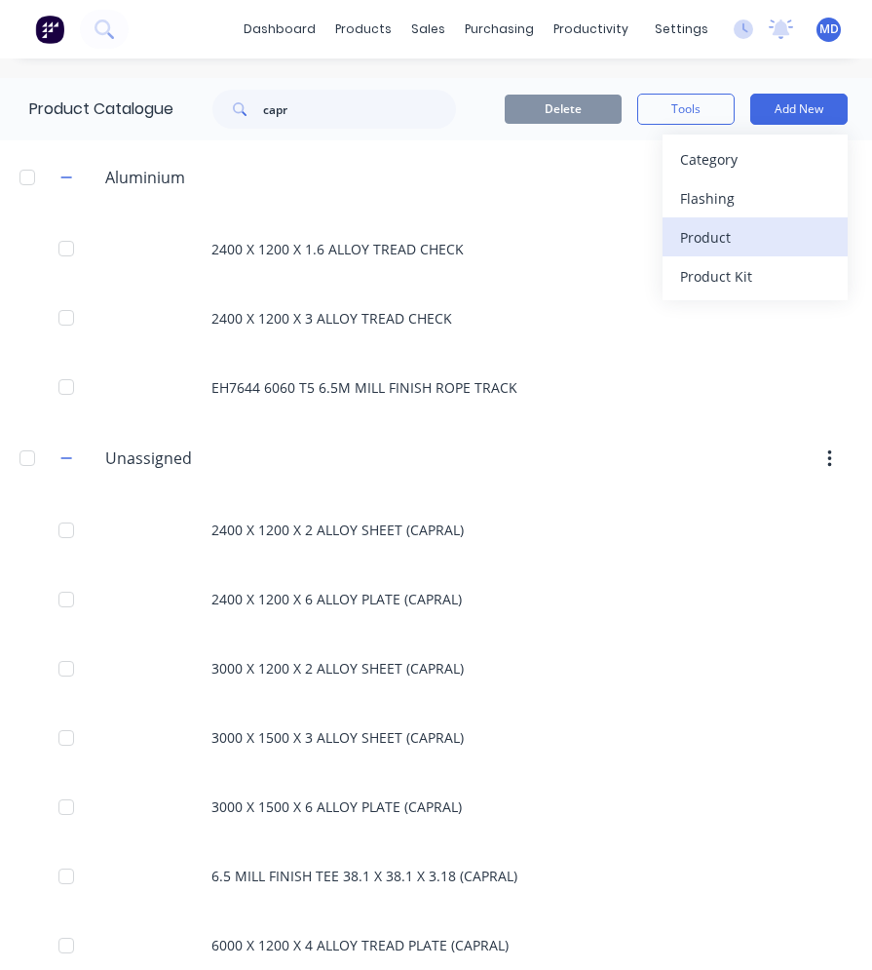
click at [726, 231] on div "Product" at bounding box center [755, 237] width 150 height 28
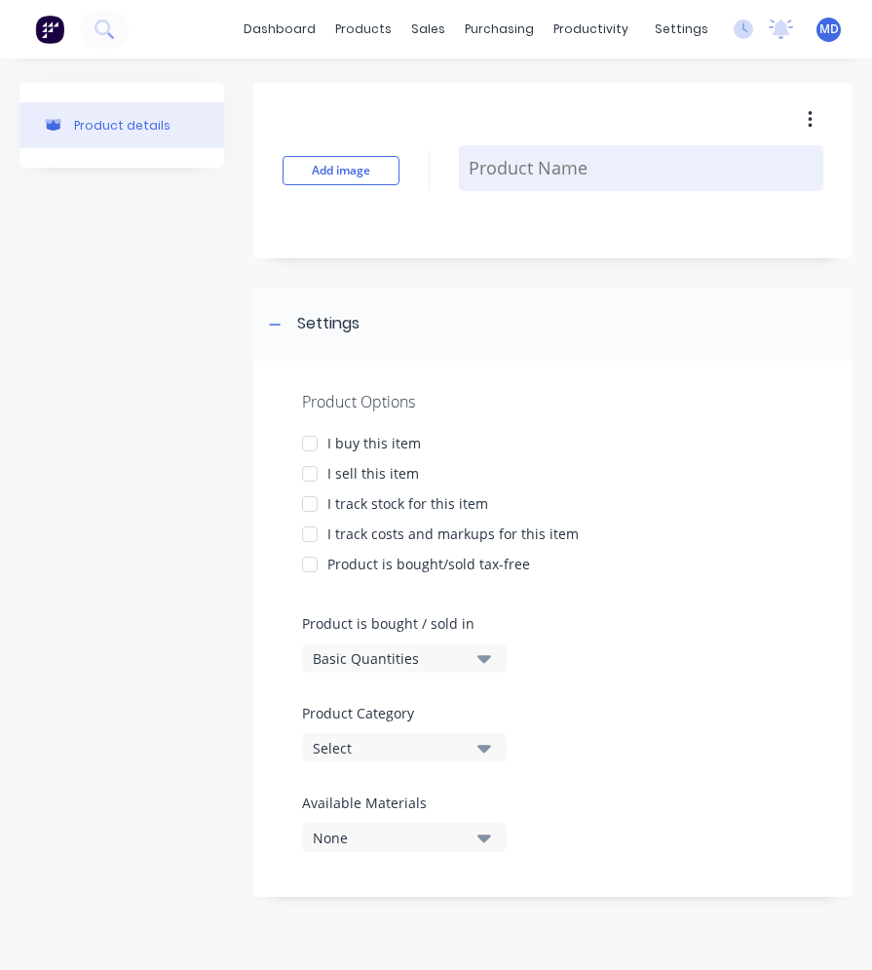
click at [484, 175] on textarea at bounding box center [641, 168] width 364 height 46
type textarea "x"
type textarea "2"
type textarea "x"
type textarea "24"
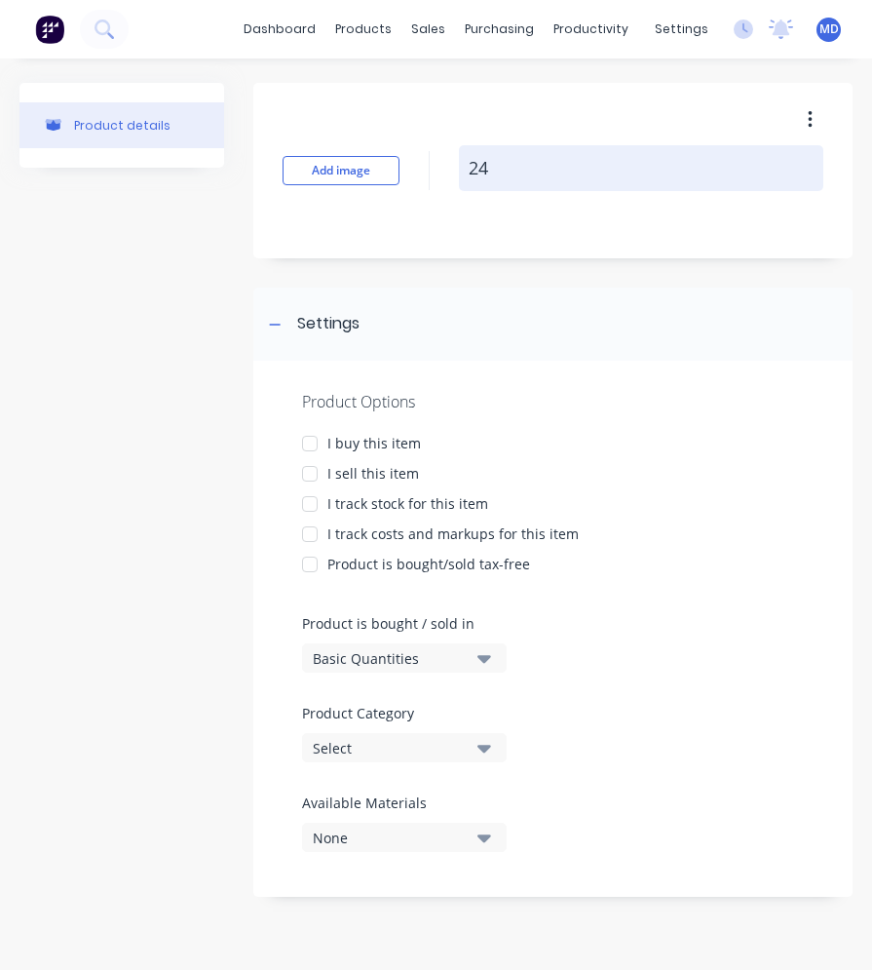
type textarea "x"
type textarea "240"
type textarea "x"
type textarea "2400"
type textarea "x"
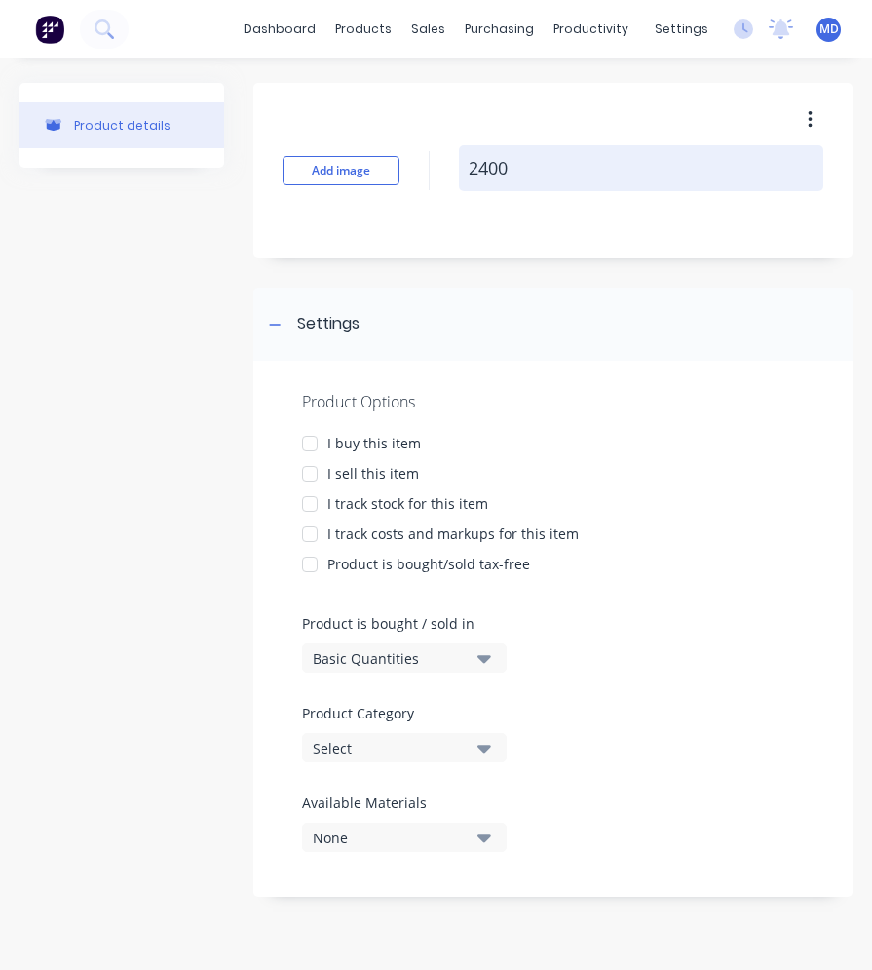
type textarea "2400"
type textarea "x"
type textarea "2400 x"
type textarea "x"
type textarea "2400 x"
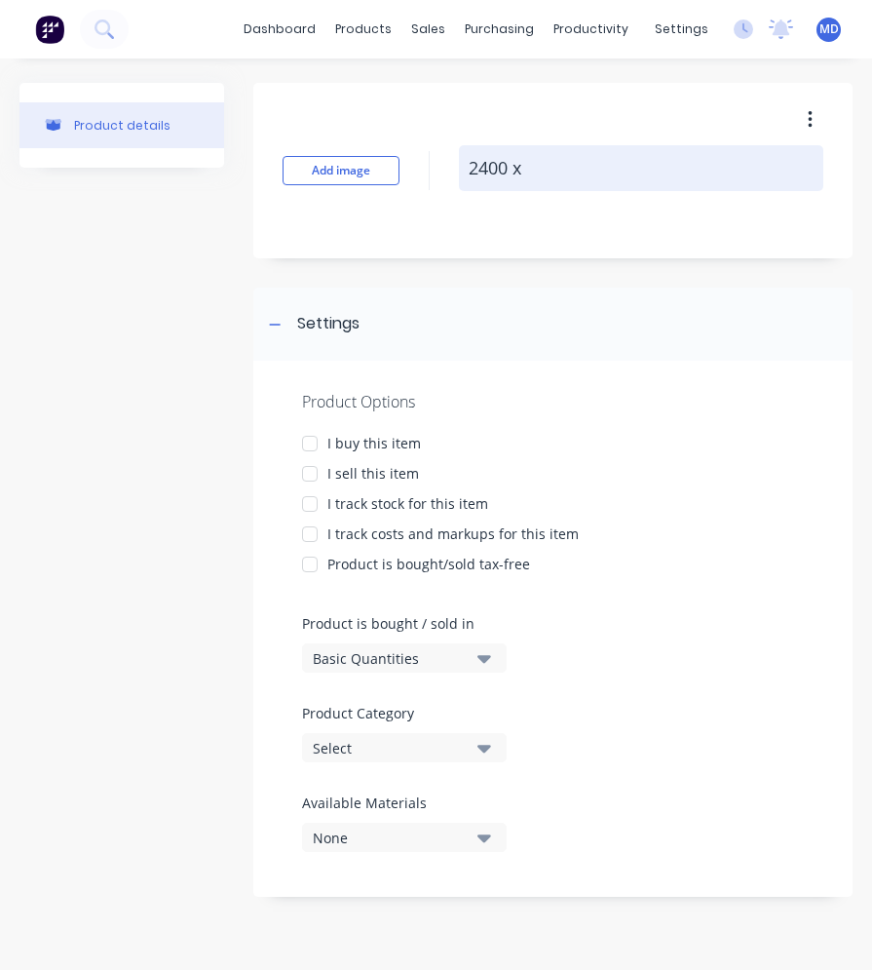
type textarea "x"
type textarea "2400 x 1"
type textarea "x"
type textarea "2400 x 12"
type textarea "x"
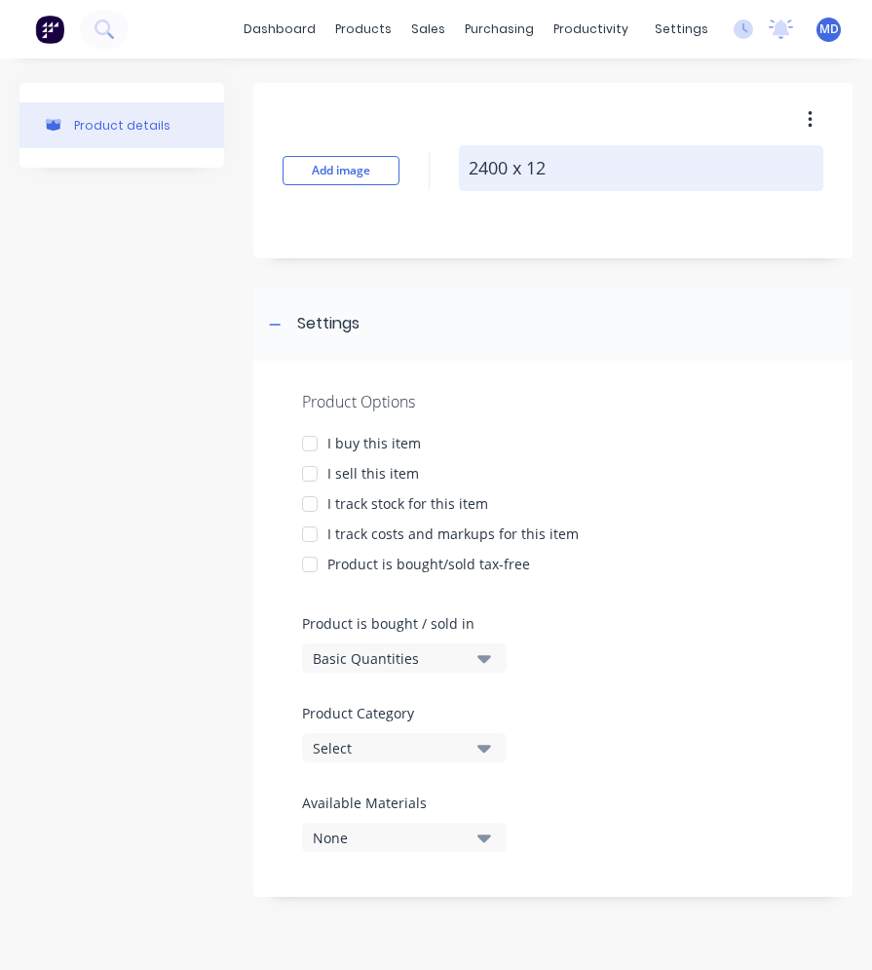
type textarea "2400 x 120"
type textarea "x"
type textarea "2400 x 1200"
type textarea "x"
type textarea "2400 x 1200"
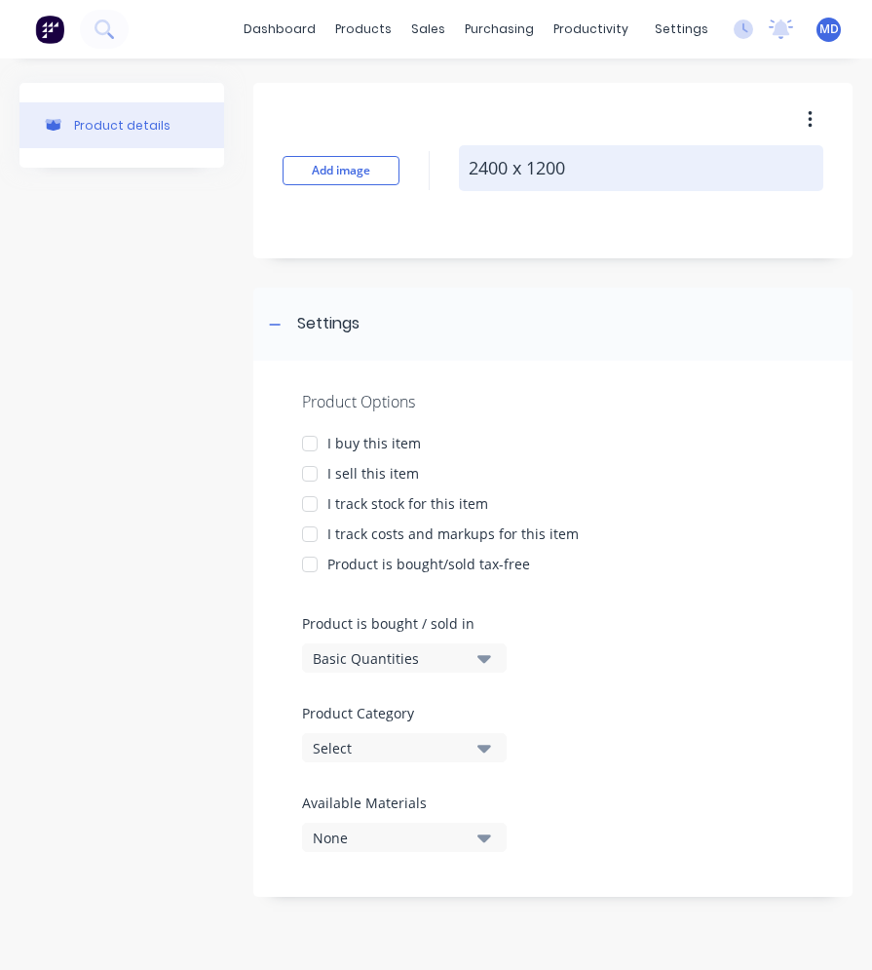
type textarea "x"
type textarea "2400 x 1200 x"
type textarea "x"
type textarea "2400 x 1200 x"
type textarea "x"
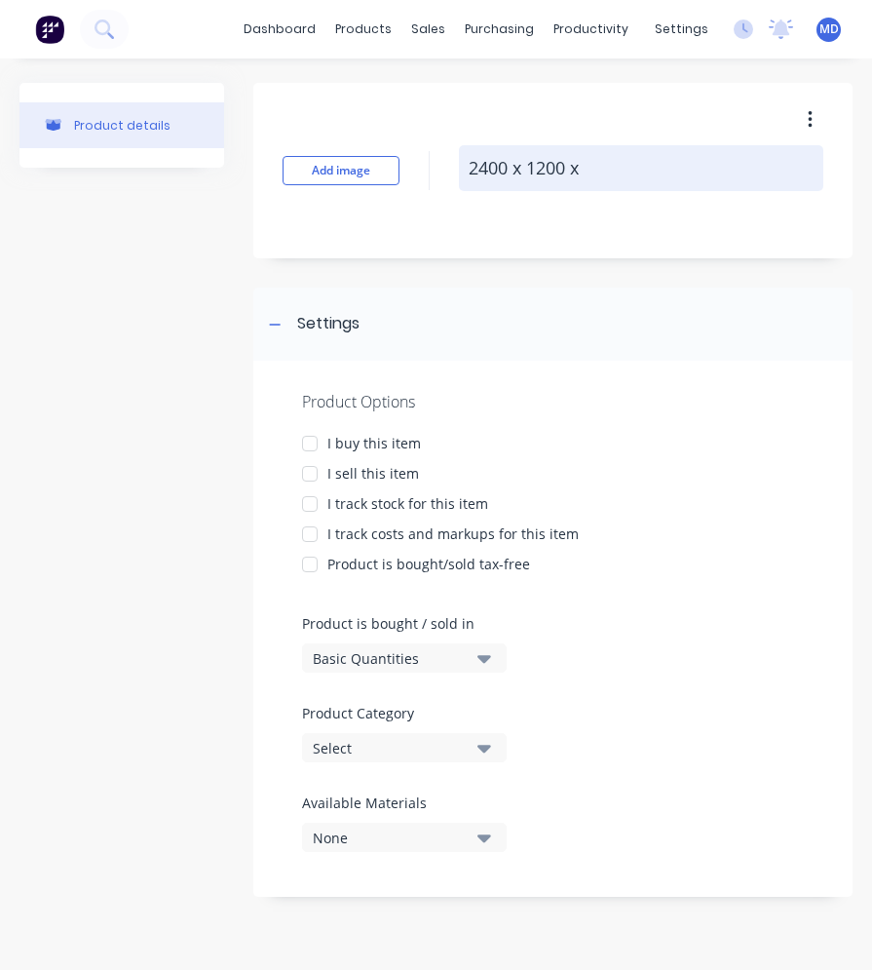
type textarea "2400 x 1200 x 3"
type textarea "x"
type textarea "2400 x 1200 x 3"
type textarea "x"
type textarea "2400 x 1200 x 3 a"
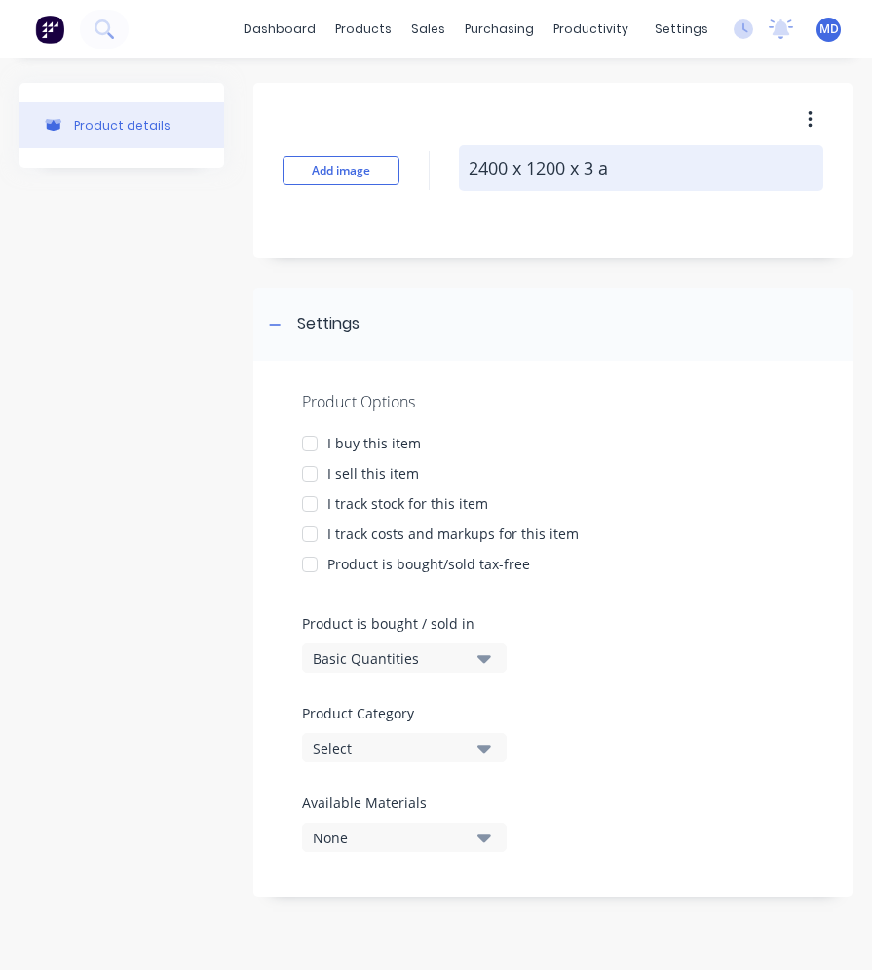
type textarea "x"
type textarea "2400 x 1200 x 3 al"
type textarea "x"
type textarea "2400 x 1200 x 3 all"
type textarea "x"
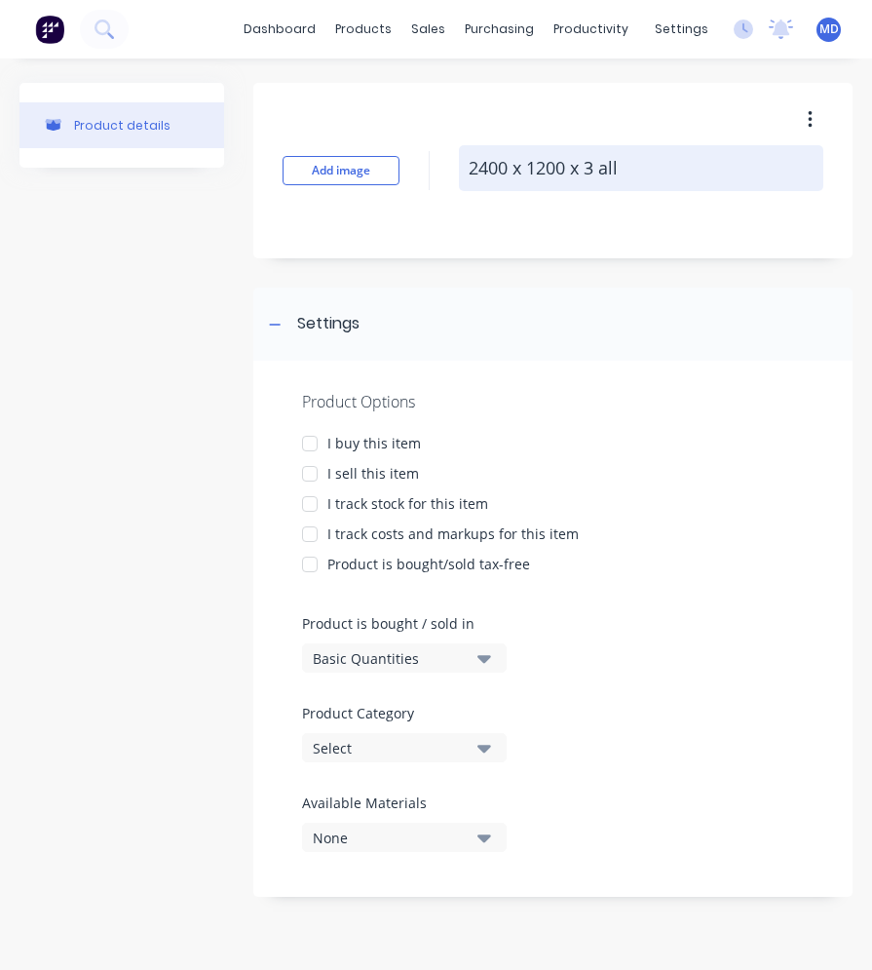
type textarea "2400 x 1200 x 3 allo"
type textarea "x"
type textarea "2400 x 1200 x 3 alloy"
type textarea "x"
type textarea "2400 x 1200 x 3 alloy"
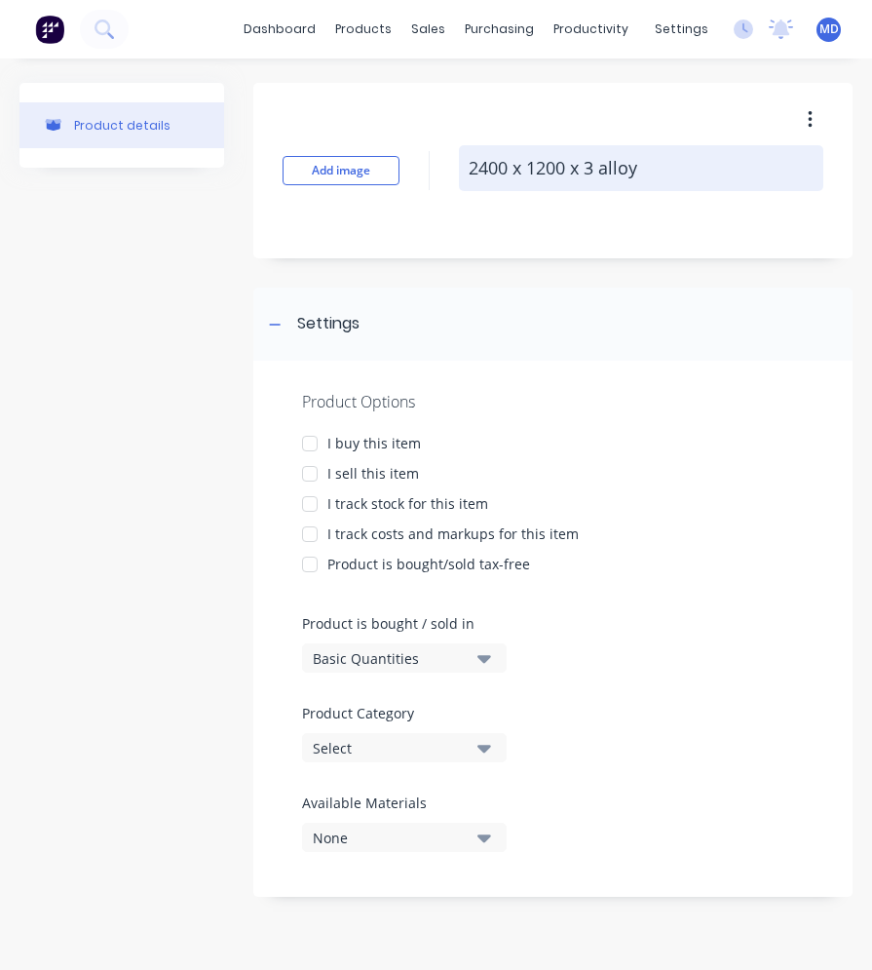
type textarea "x"
type textarea "2400 x 1200 x 3 alloy s"
type textarea "x"
type textarea "2400 x 1200 x 3 alloy sh"
type textarea "x"
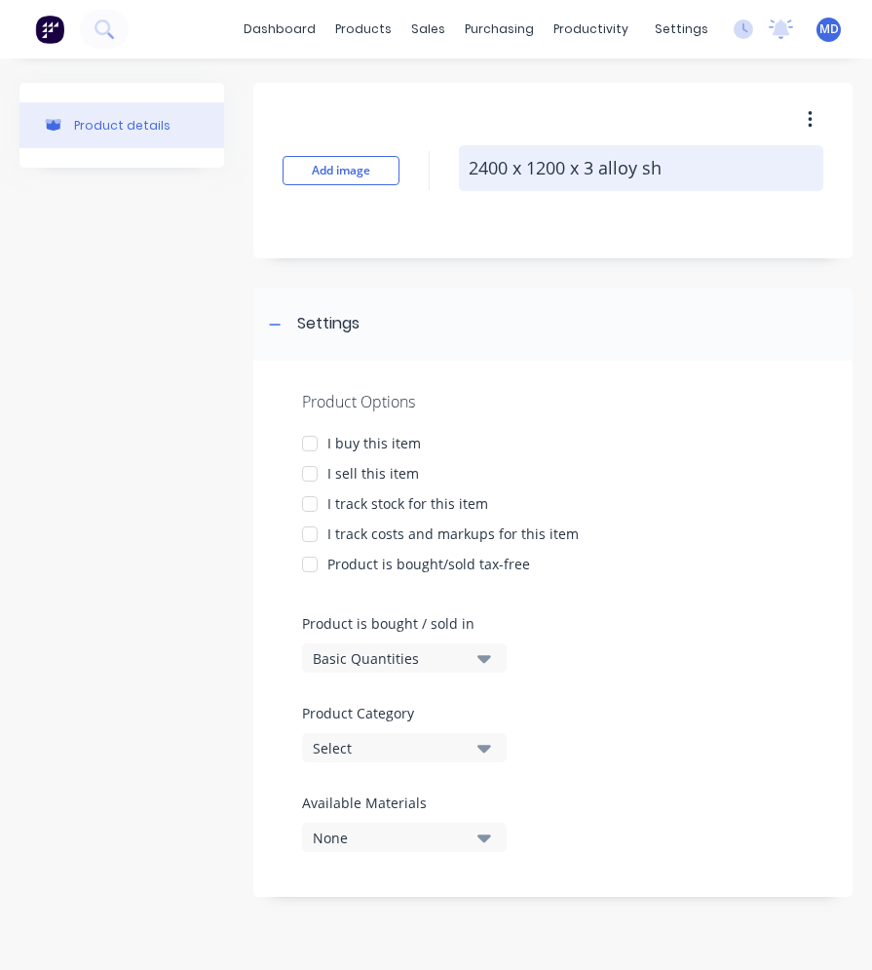
type textarea "2400 x 1200 x 3 alloy she"
type textarea "x"
type textarea "2400 x 1200 x 3 alloy shee"
type textarea "x"
type textarea "2400 x 1200 x 3 alloy sheet"
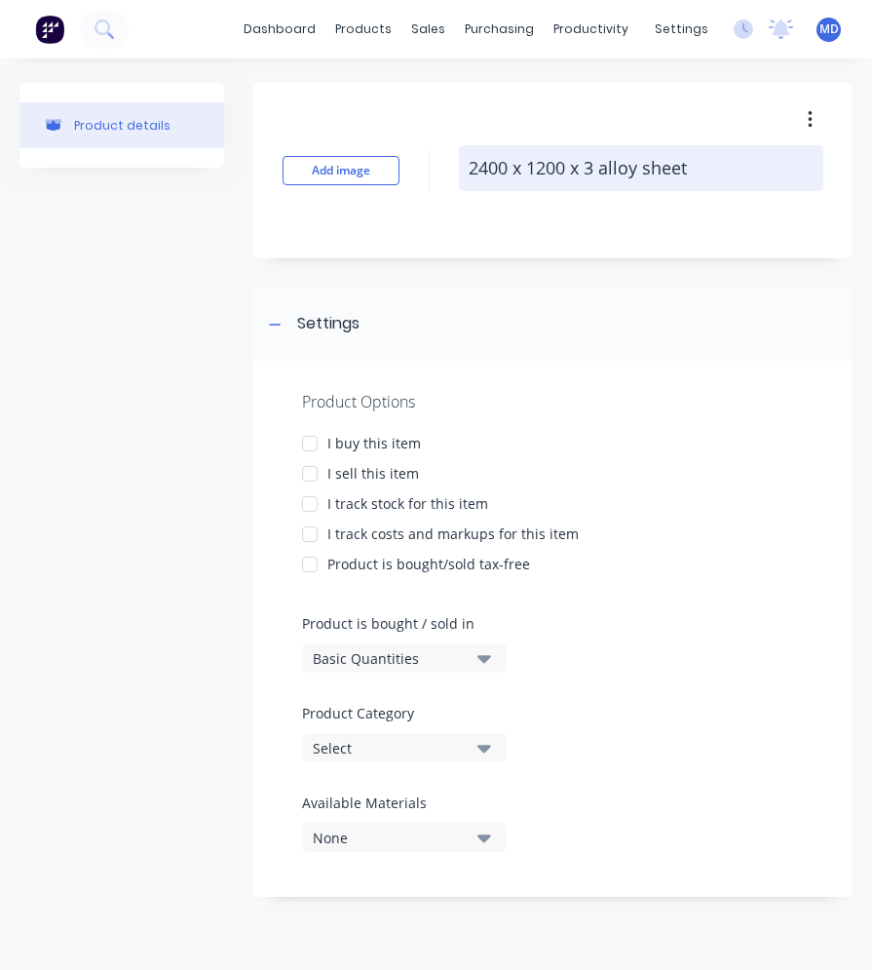
type textarea "x"
type textarea "2400 x 1200 x 3 alloy heet"
type textarea "x"
type textarea "2400 x 1200 x 3 alloy Sheet"
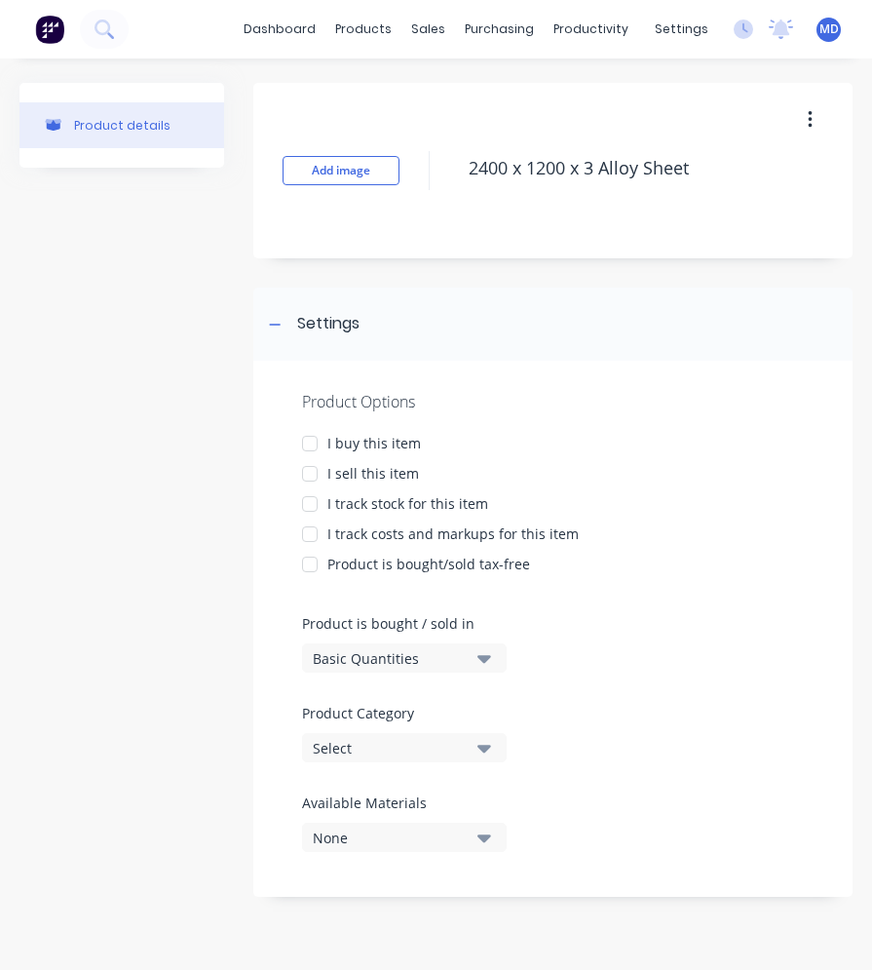
click at [306, 438] on div at bounding box center [309, 443] width 39 height 39
click at [315, 473] on div at bounding box center [309, 473] width 39 height 39
click at [316, 507] on div at bounding box center [309, 503] width 39 height 39
click at [314, 534] on div at bounding box center [309, 533] width 39 height 39
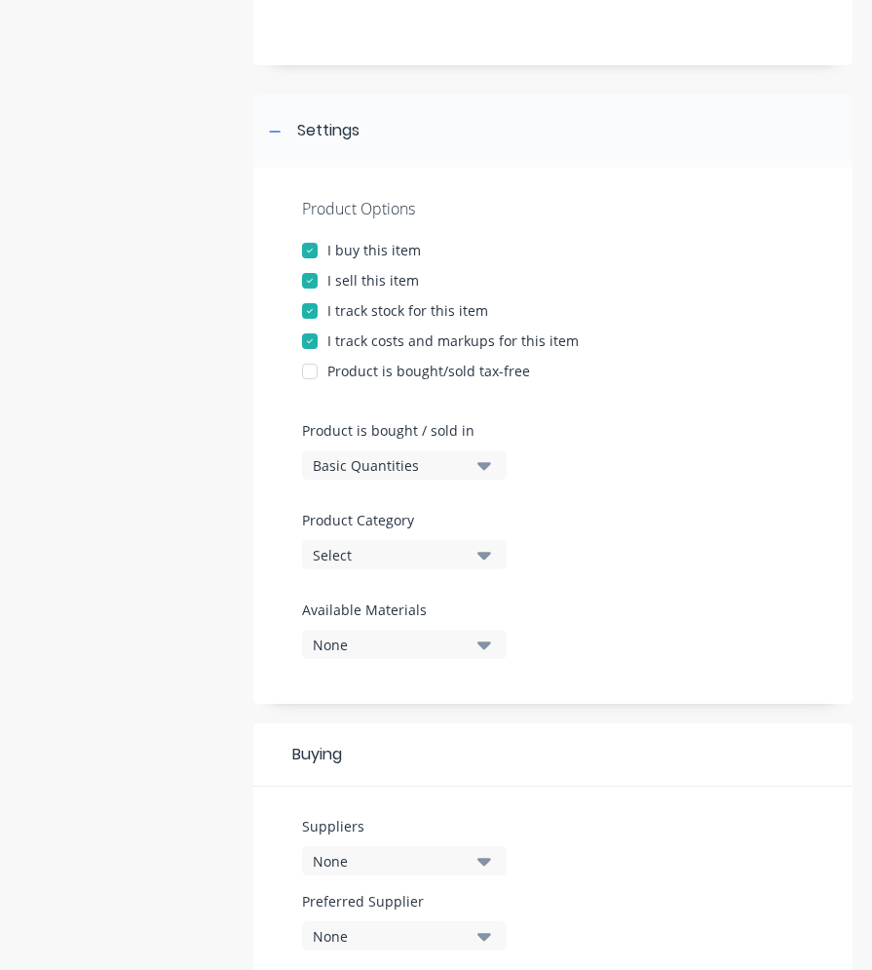
scroll to position [195, 0]
click at [442, 546] on div "Select" at bounding box center [391, 553] width 156 height 20
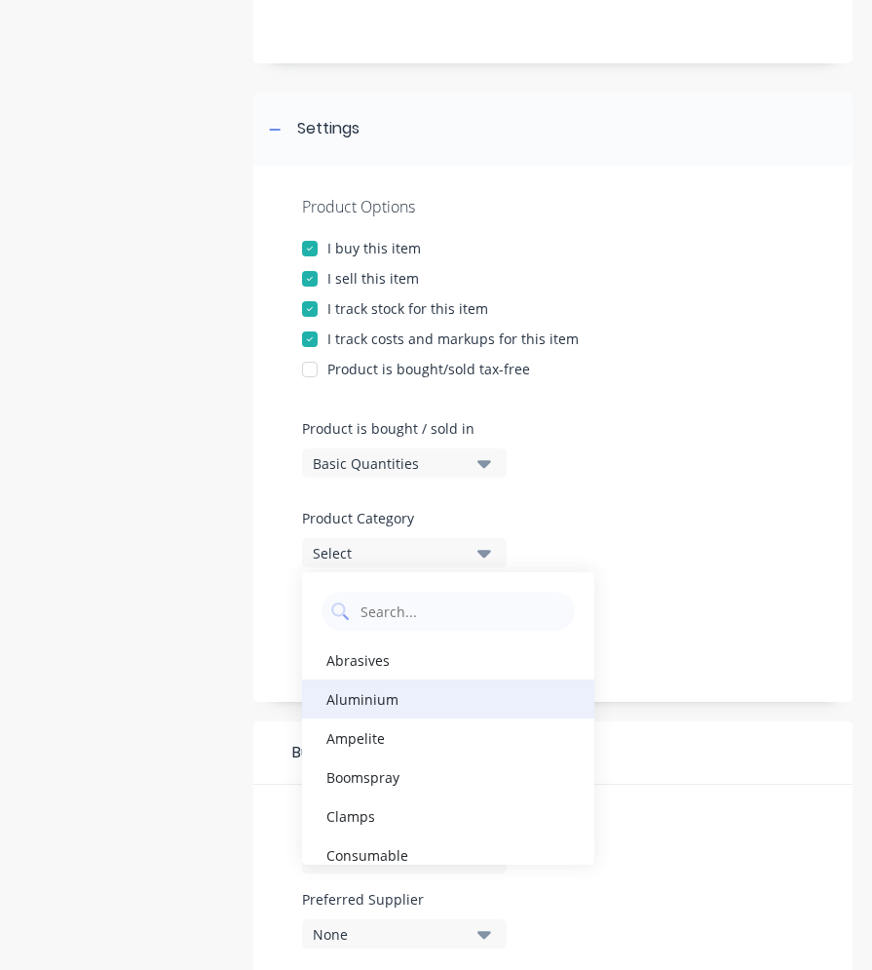
click at [413, 687] on div "Aluminium" at bounding box center [448, 698] width 292 height 39
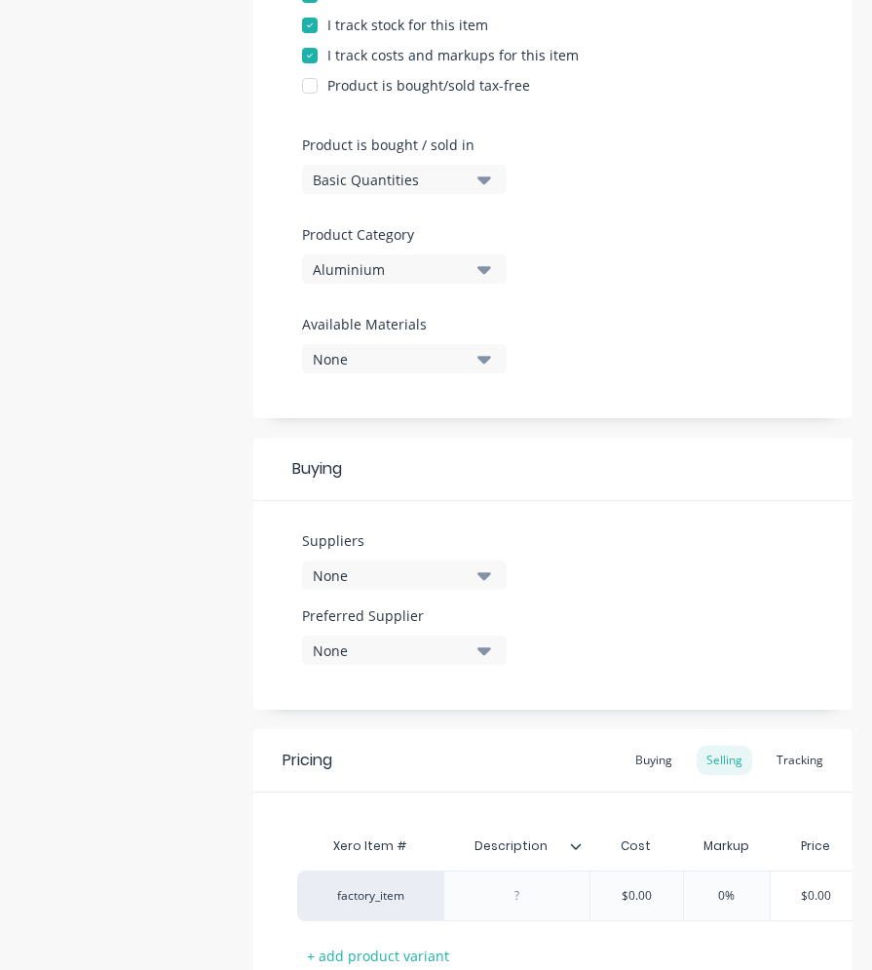
scroll to position [487, 0]
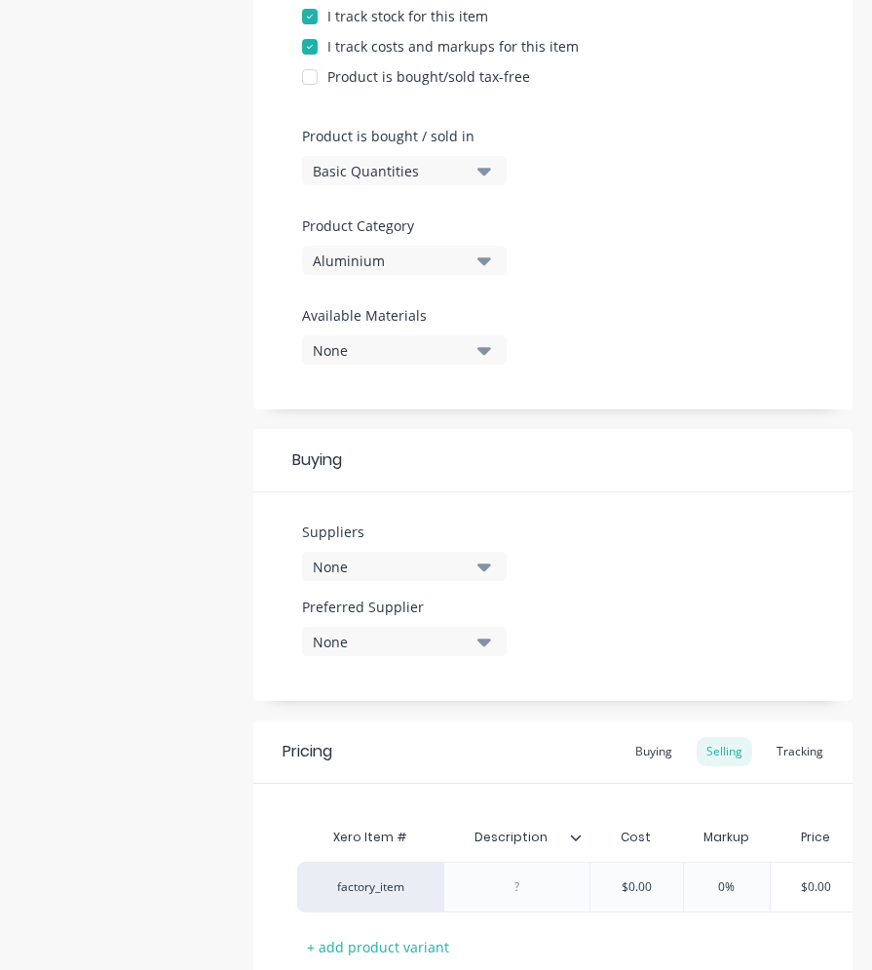
click at [489, 572] on icon "button" at bounding box center [484, 565] width 14 height 21
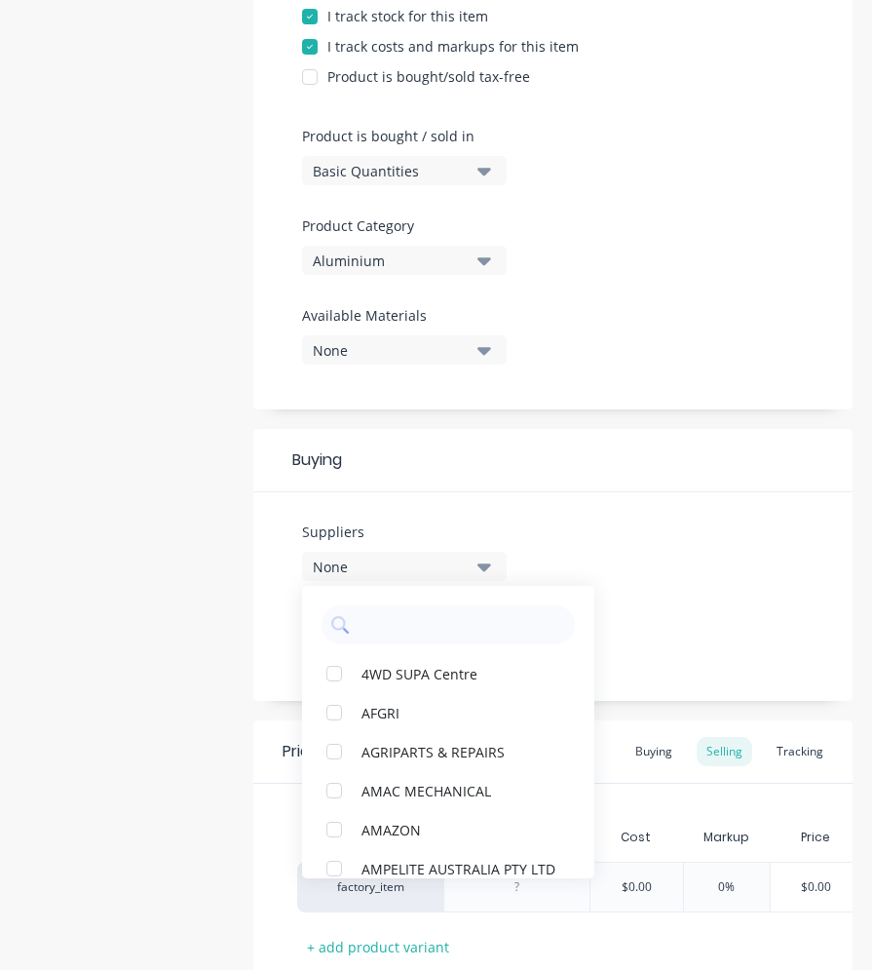
click at [604, 506] on div "Suppliers None 4WD SUPA Centre AFGRI AGRIPARTS & REPAIRS AMAC MECHANICAL AMAZON…" at bounding box center [552, 596] width 599 height 209
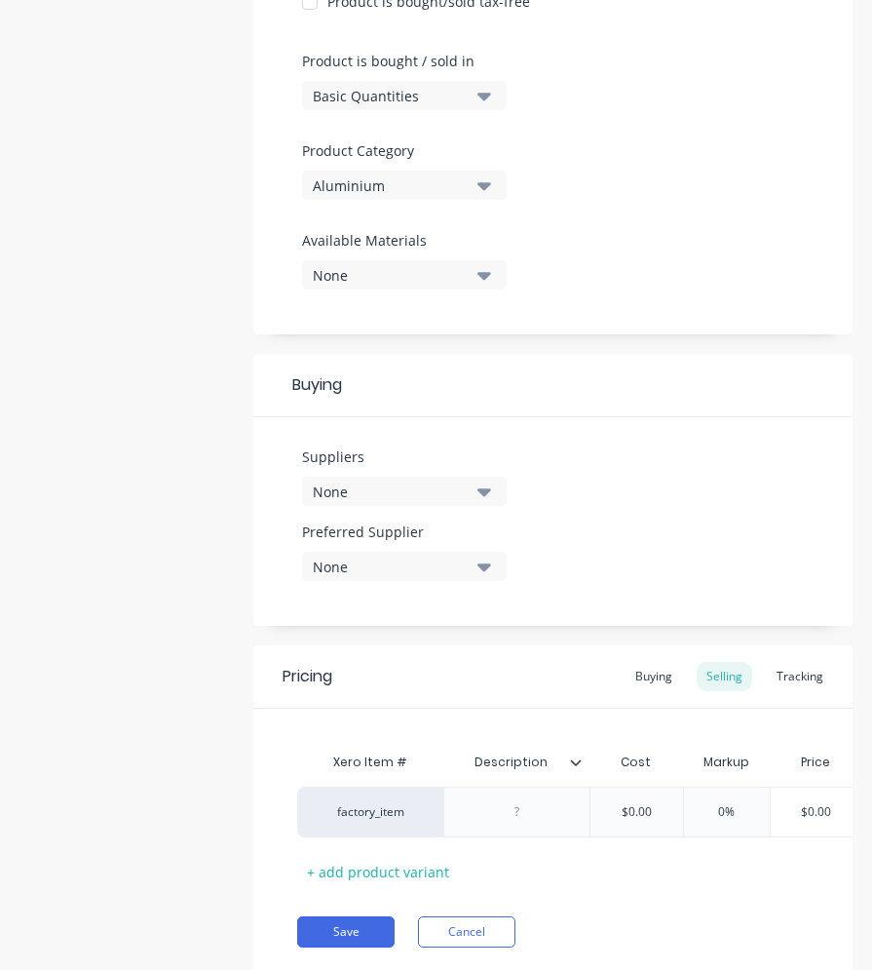
scroll to position [637, 0]
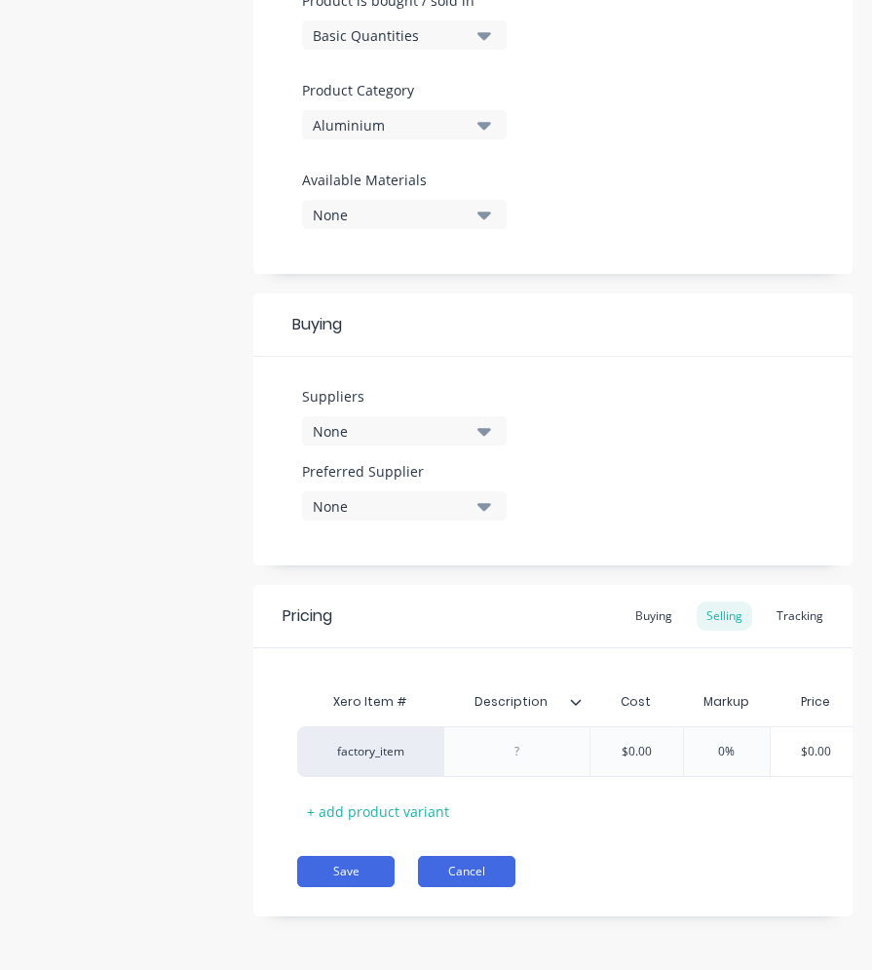
click at [482, 864] on button "Cancel" at bounding box center [466, 871] width 97 height 31
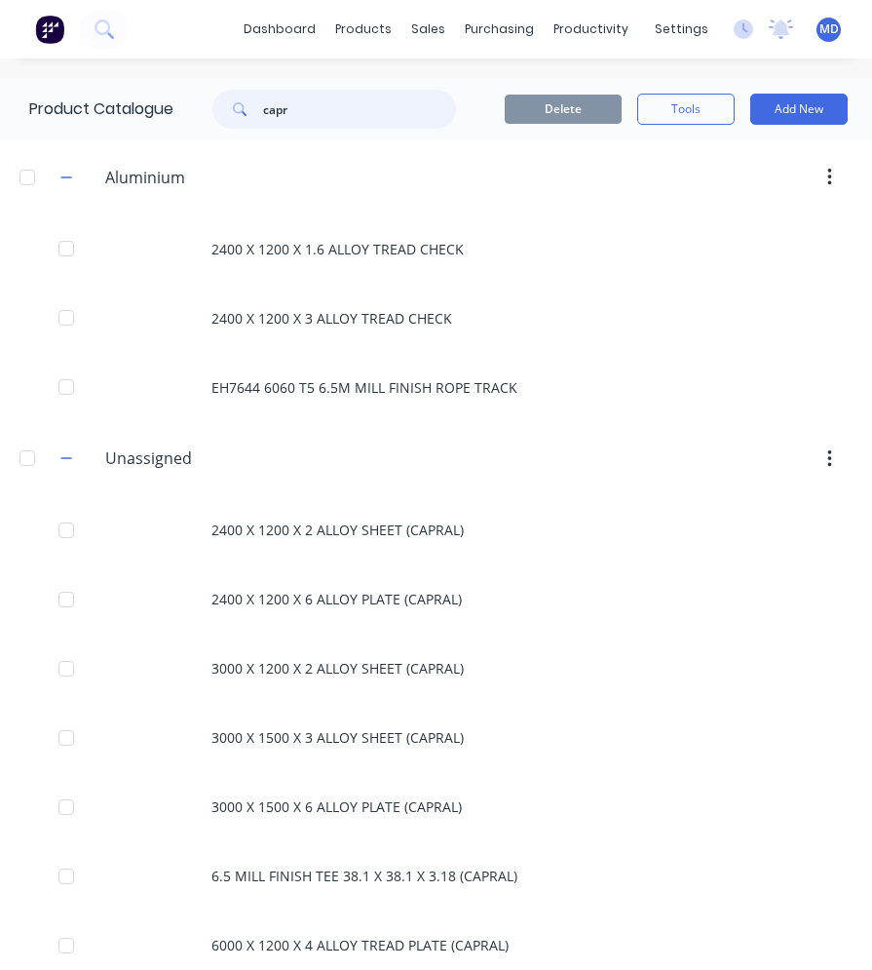
drag, startPoint x: 293, startPoint y: 112, endPoint x: 260, endPoint y: 114, distance: 33.2
click at [260, 114] on div "capr" at bounding box center [334, 109] width 244 height 39
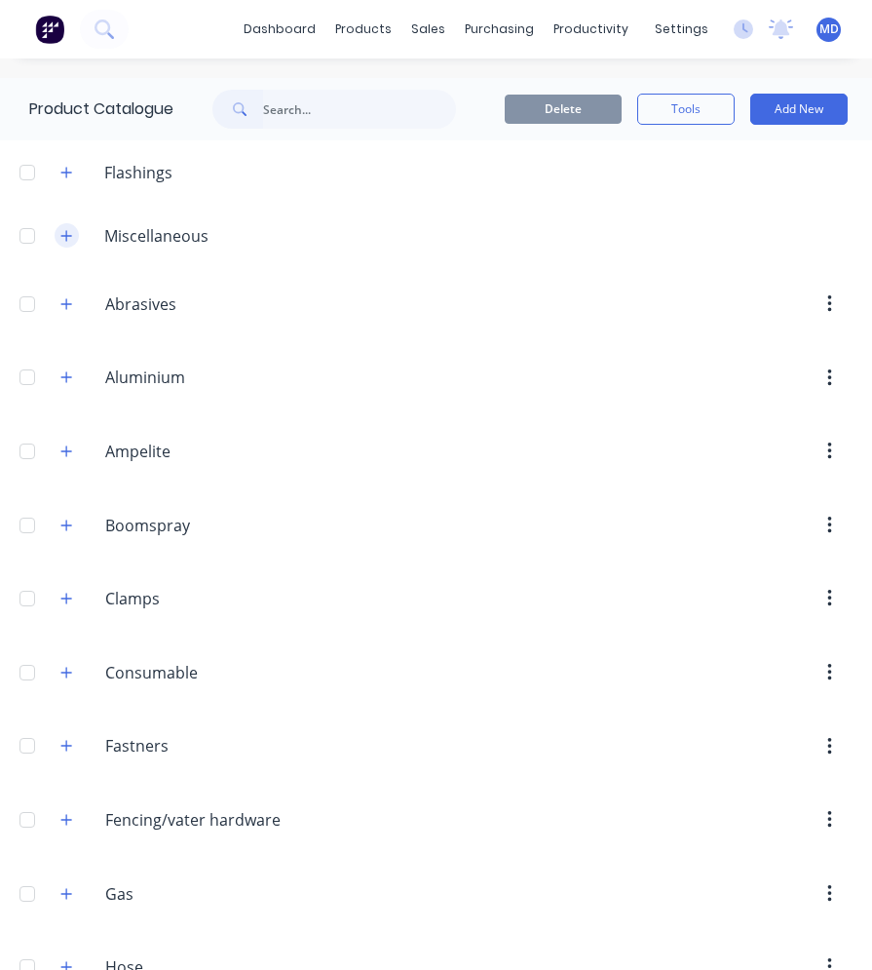
click at [74, 231] on button "button" at bounding box center [67, 235] width 24 height 24
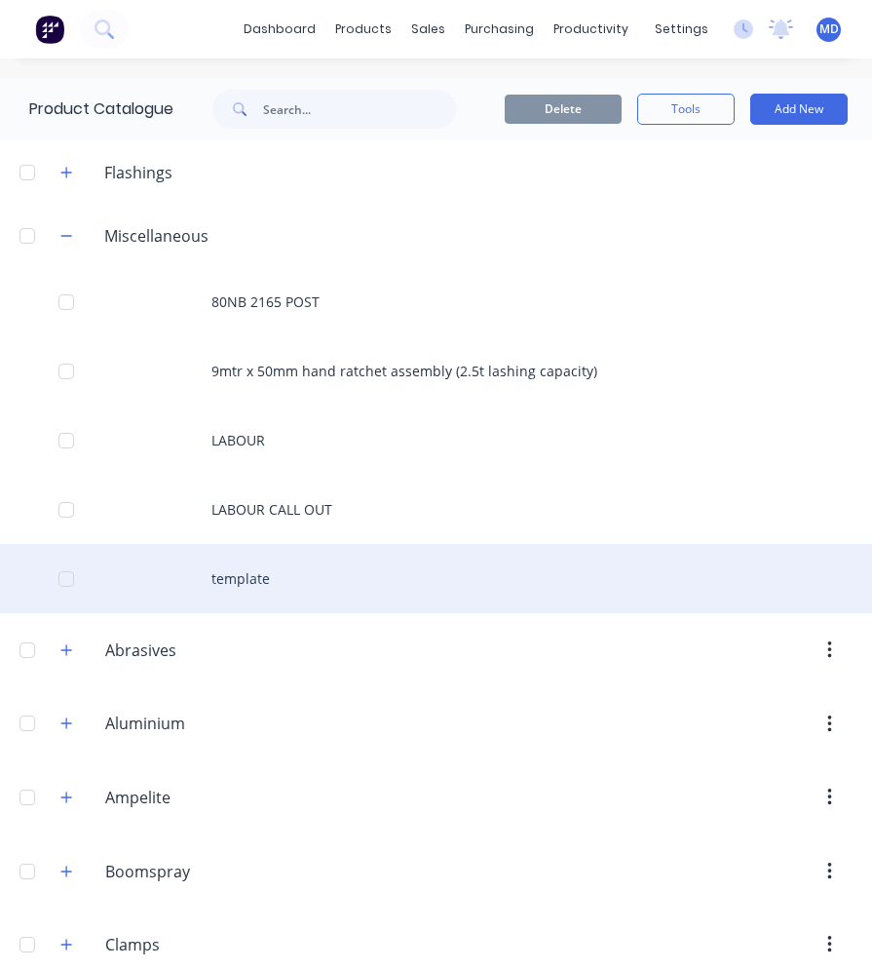
click at [235, 577] on div "template" at bounding box center [436, 578] width 872 height 69
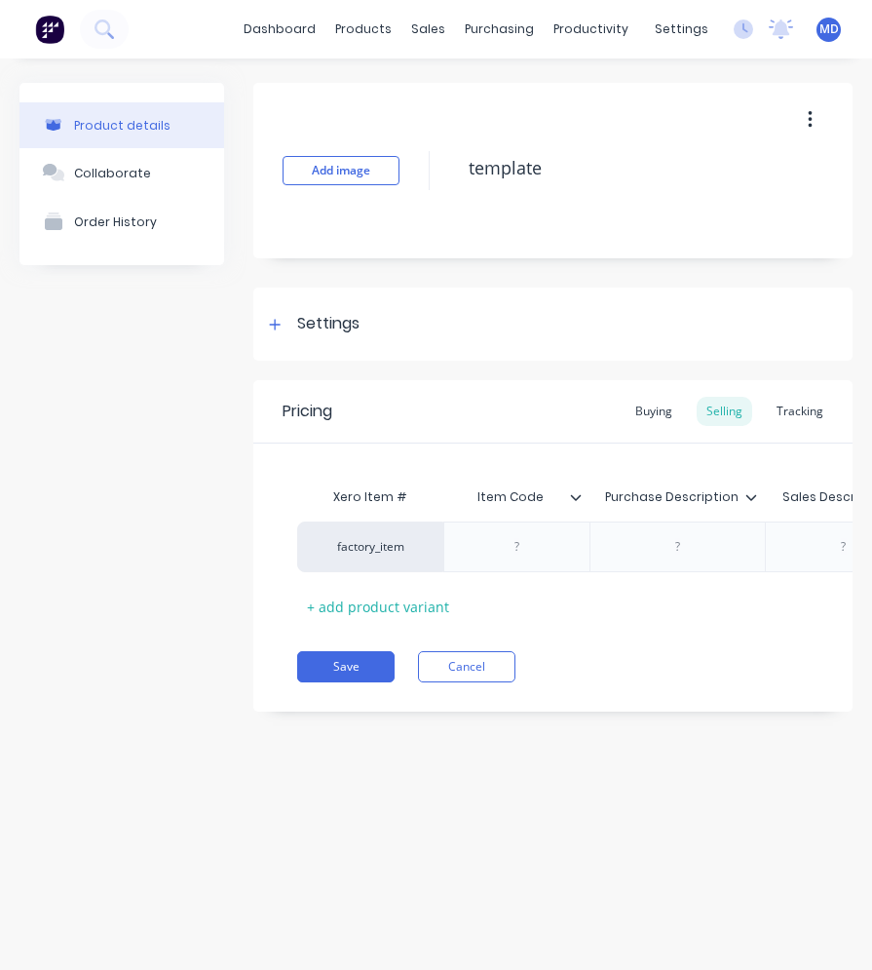
click at [810, 122] on icon "button" at bounding box center [810, 119] width 5 height 21
click at [704, 178] on span "Duplicate" at bounding box center [739, 171] width 146 height 20
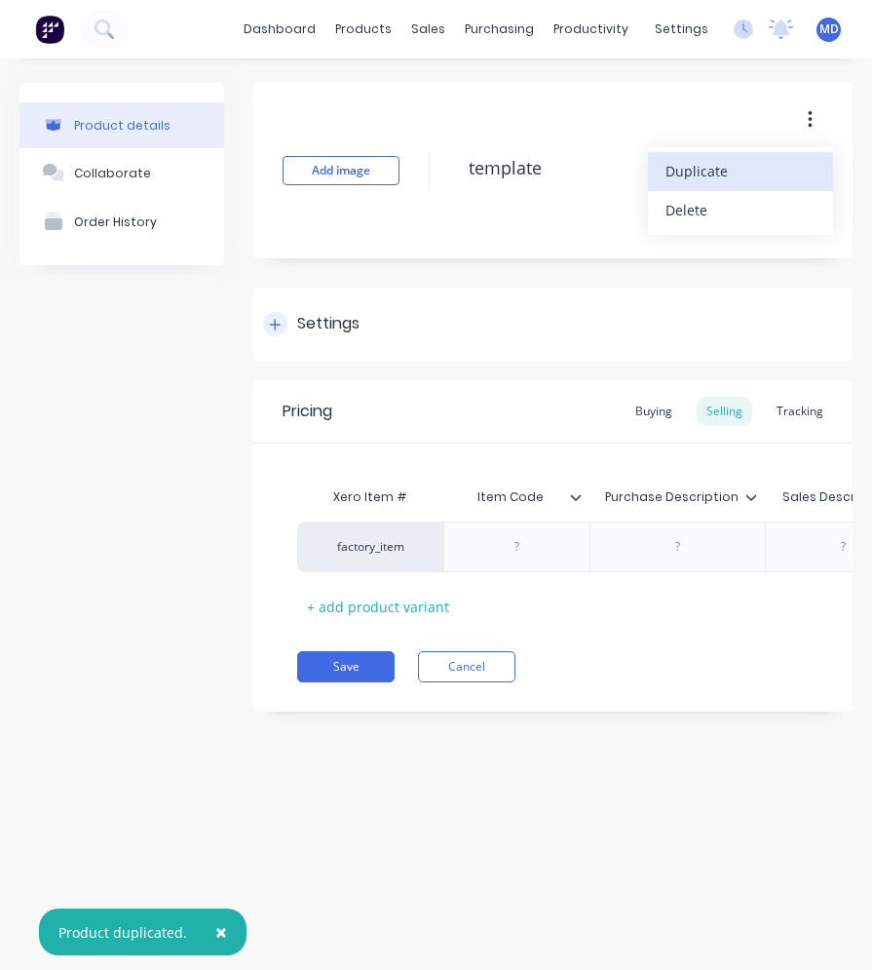
click at [278, 328] on icon at bounding box center [275, 325] width 12 height 14
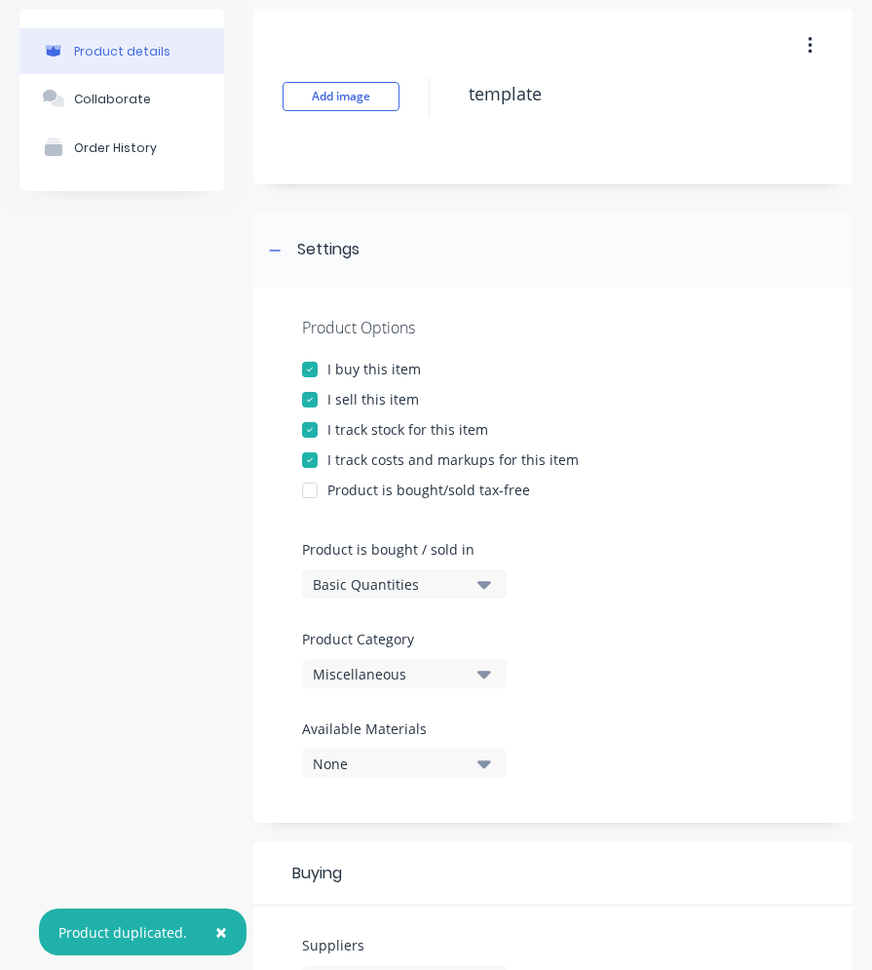
scroll to position [292, 0]
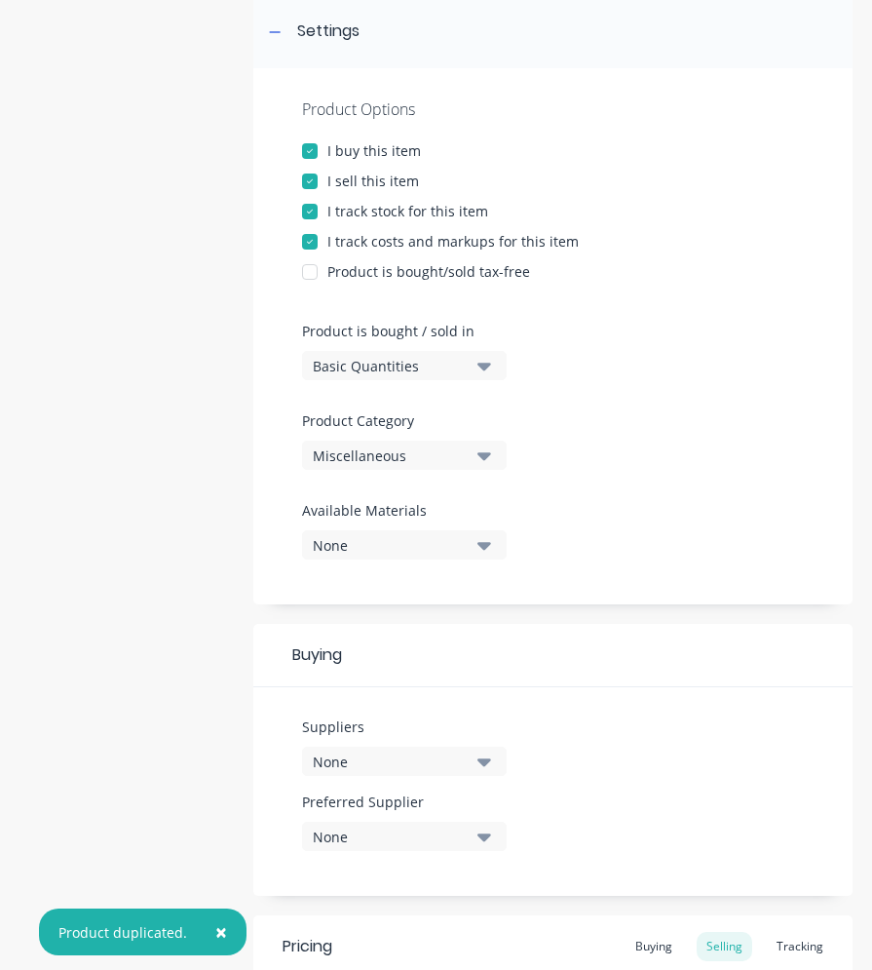
click at [401, 453] on div "Miscellaneous" at bounding box center [391, 455] width 156 height 20
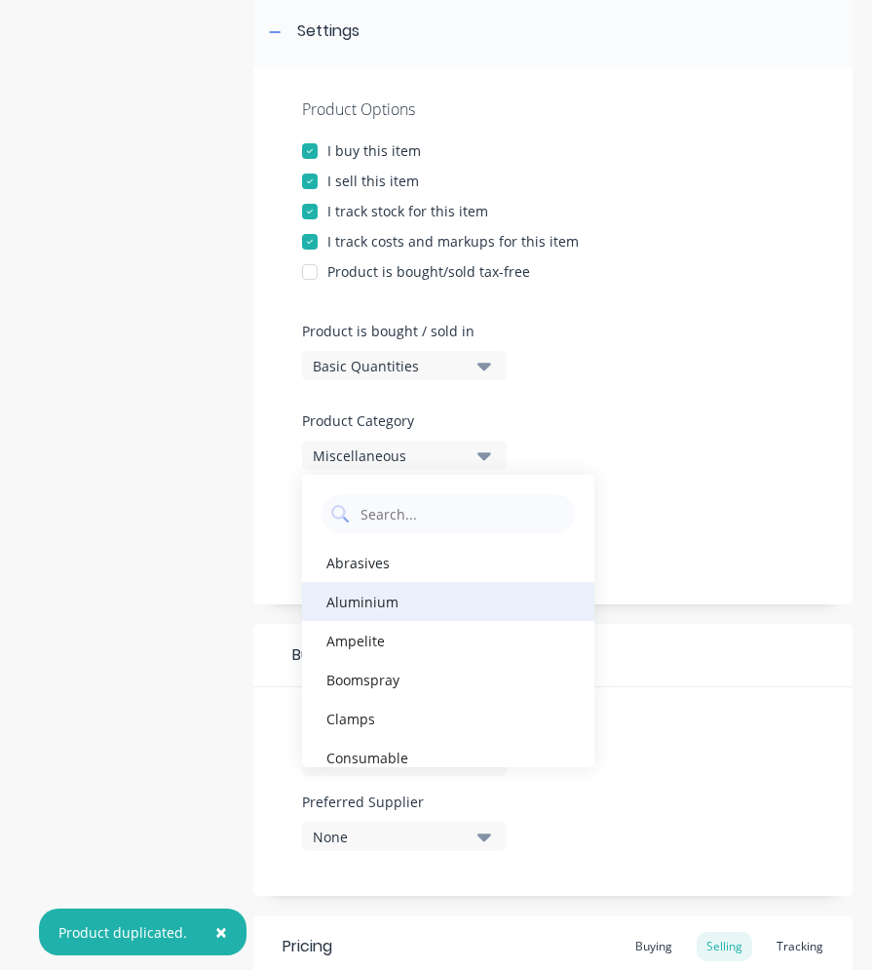
click at [353, 603] on div "Aluminium" at bounding box center [448, 601] width 292 height 39
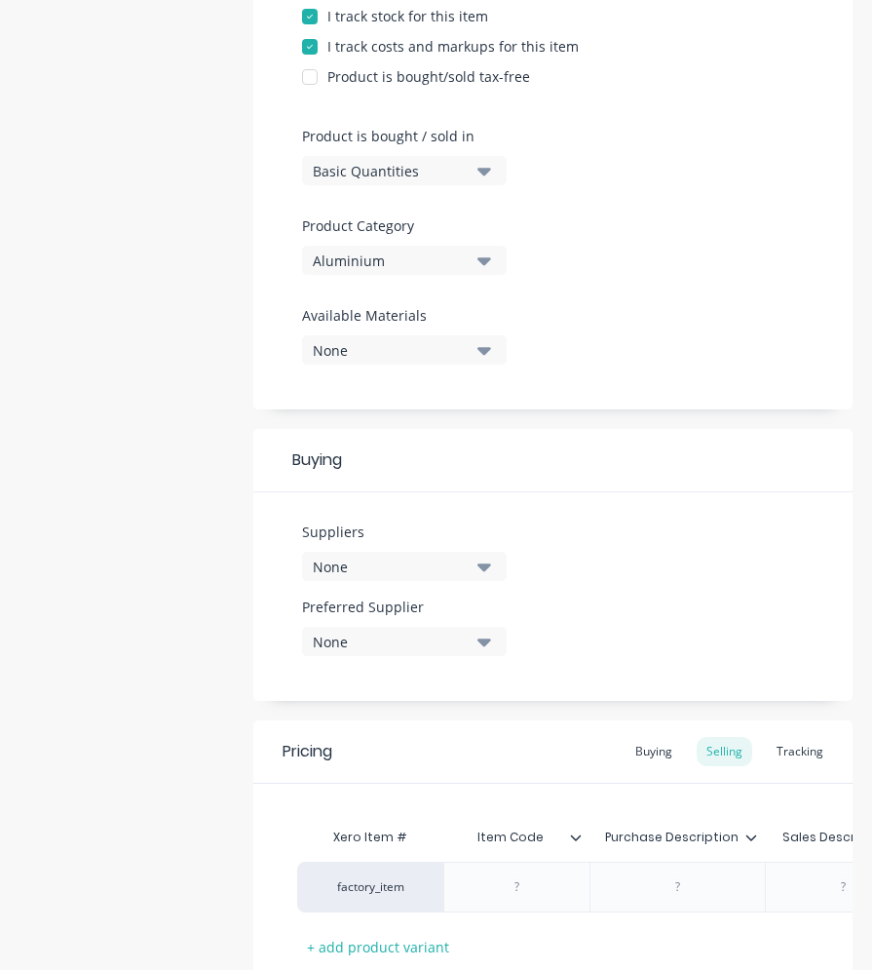
scroll to position [585, 0]
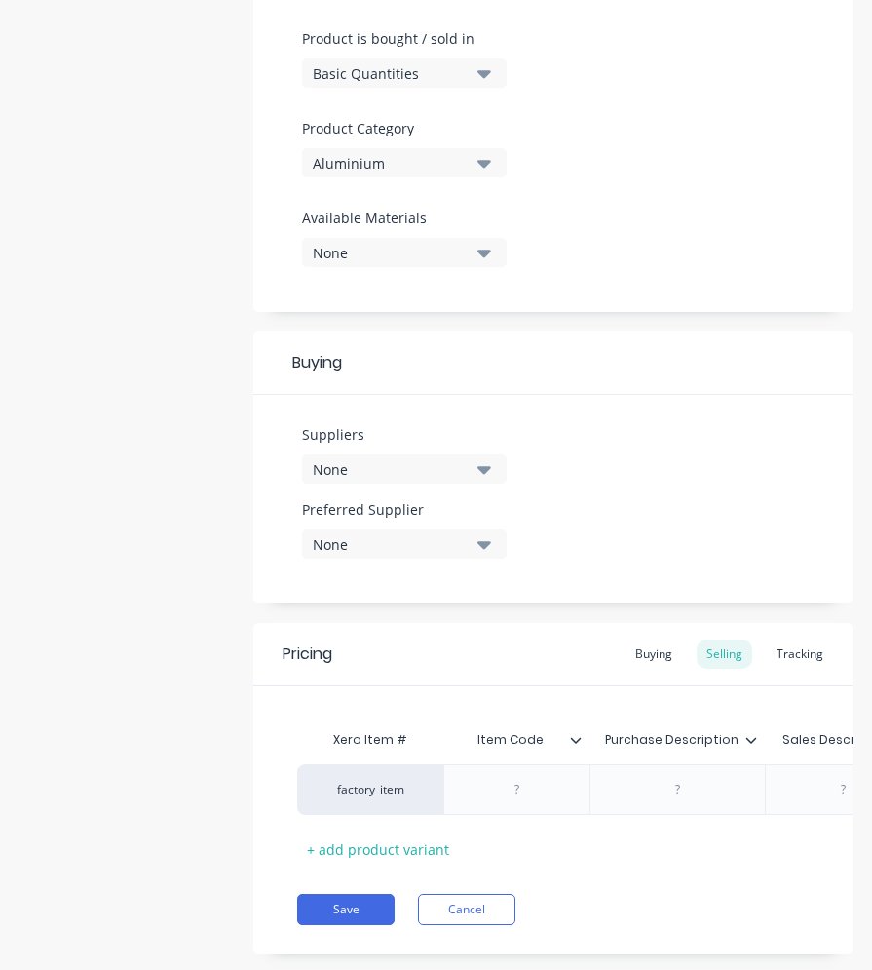
click at [462, 471] on div "None" at bounding box center [391, 469] width 156 height 20
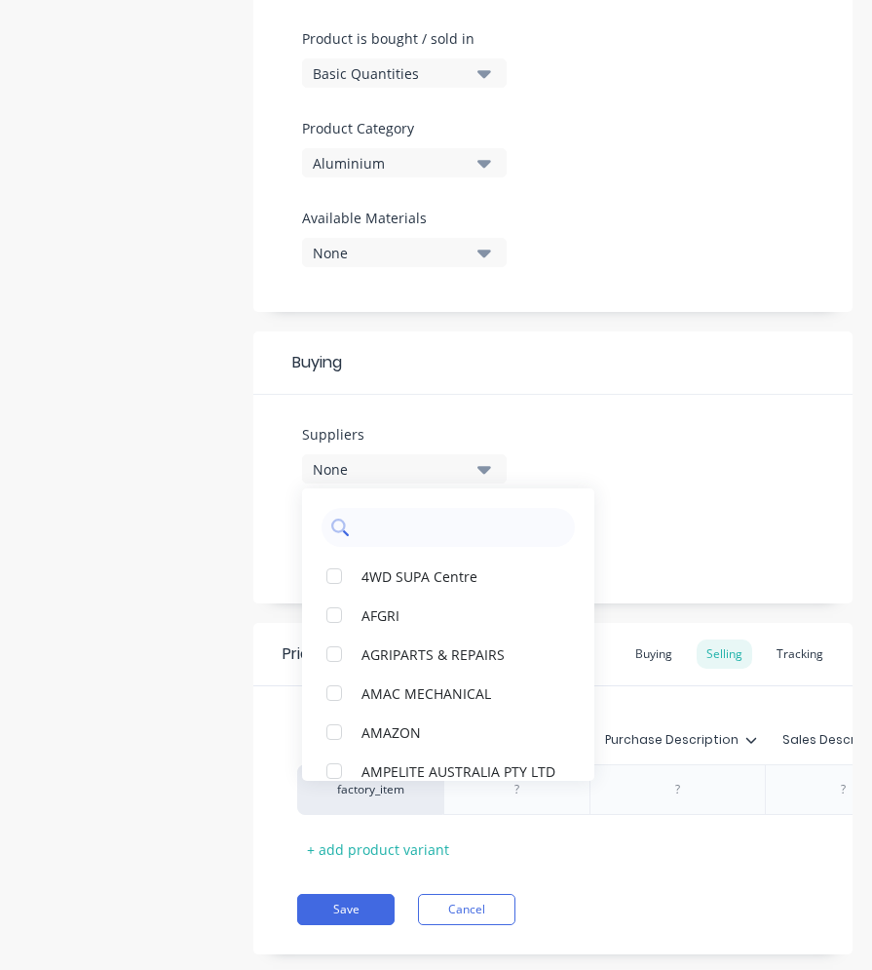
click at [424, 532] on input "text" at bounding box center [462, 527] width 207 height 39
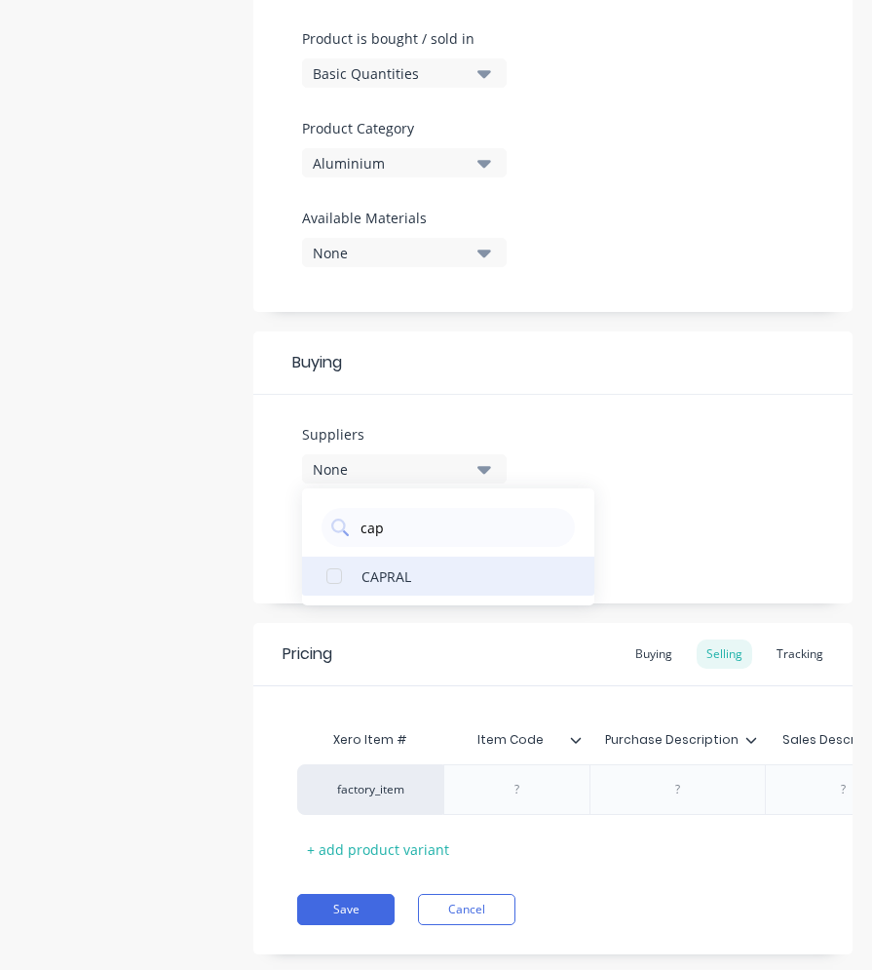
click at [389, 568] on div "CAPRAL" at bounding box center [459, 575] width 195 height 20
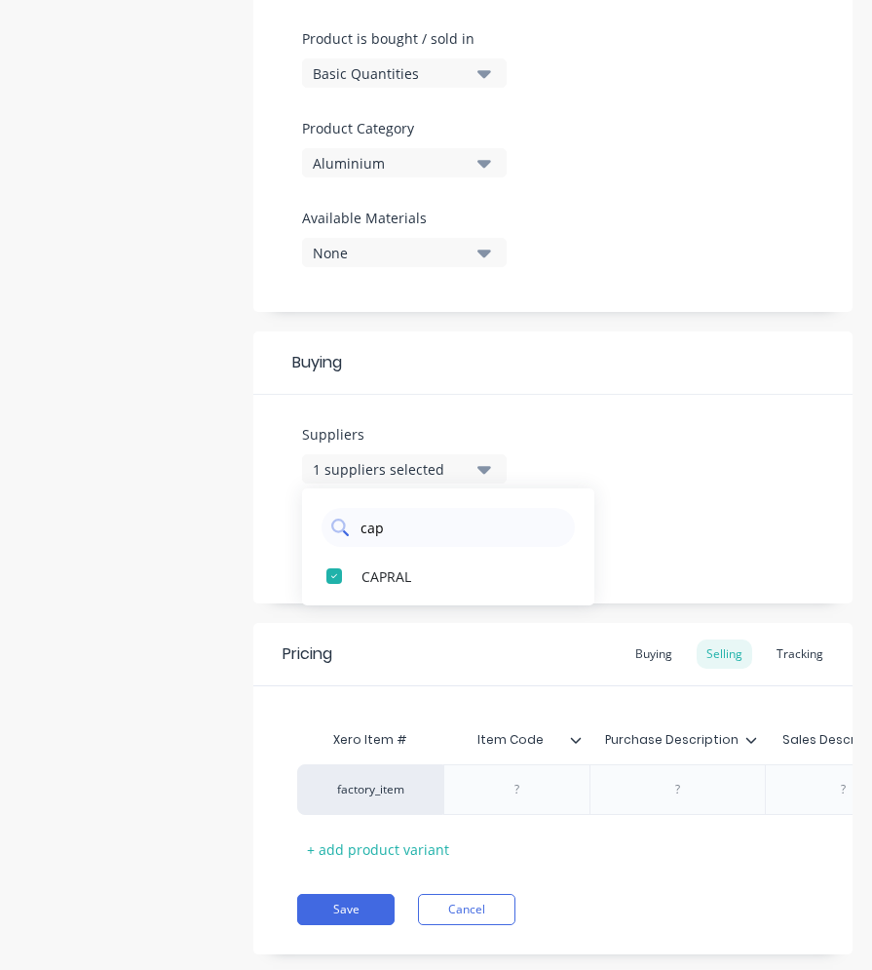
drag, startPoint x: 397, startPoint y: 530, endPoint x: 355, endPoint y: 526, distance: 42.1
click at [355, 526] on div "cap" at bounding box center [448, 527] width 253 height 39
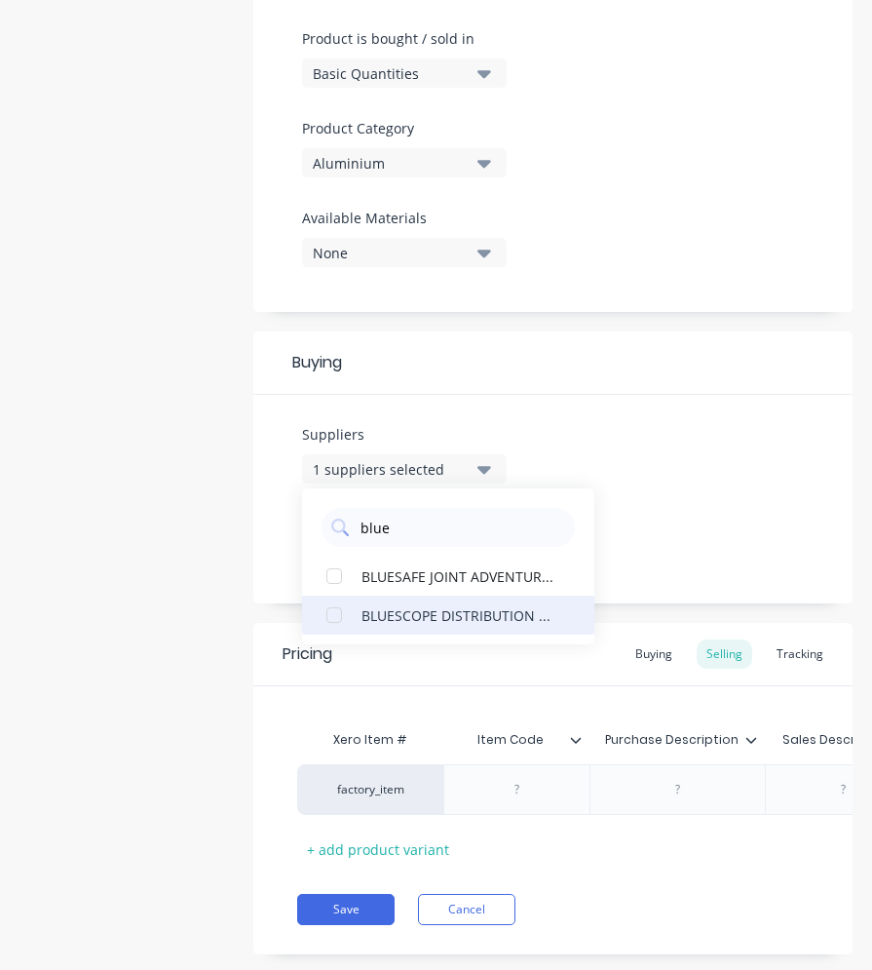
click at [397, 618] on div "BLUESCOPE DISTRIBUTION PTY LTD" at bounding box center [459, 614] width 195 height 20
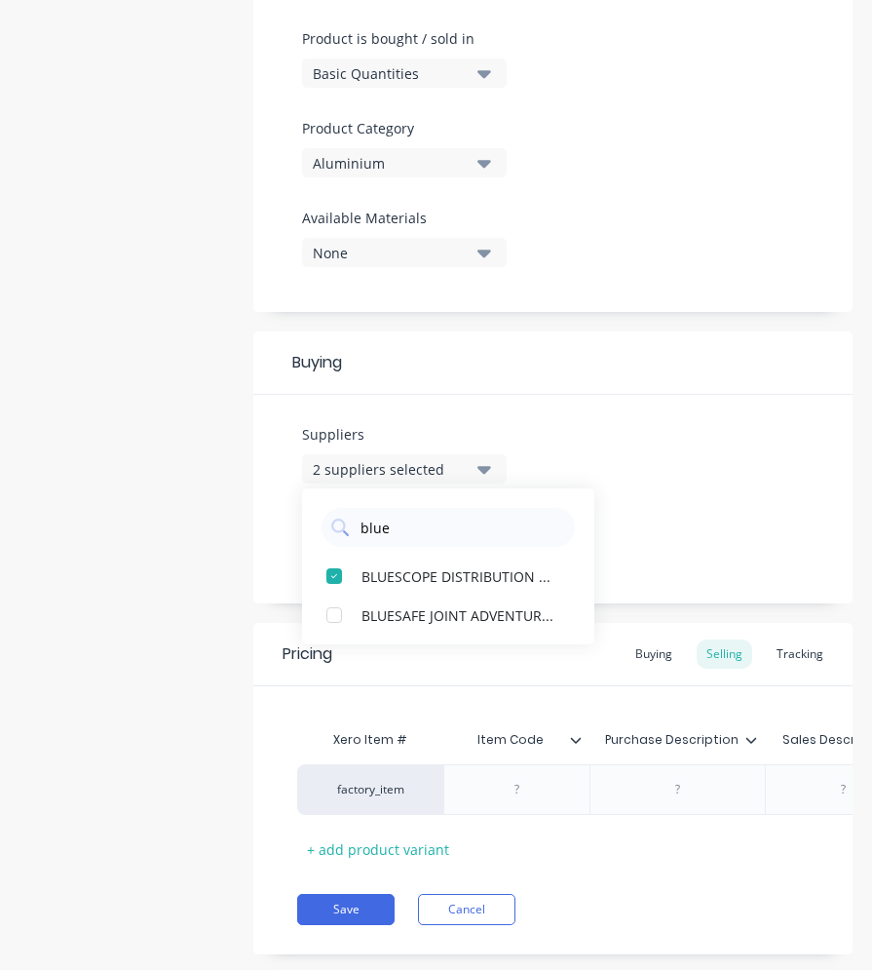
click at [733, 527] on div "Suppliers 2 suppliers selected blue BLUESCOPE DISTRIBUTION PTY LTD BLUESAFE JOI…" at bounding box center [552, 499] width 599 height 209
click at [450, 549] on div "None" at bounding box center [391, 544] width 156 height 20
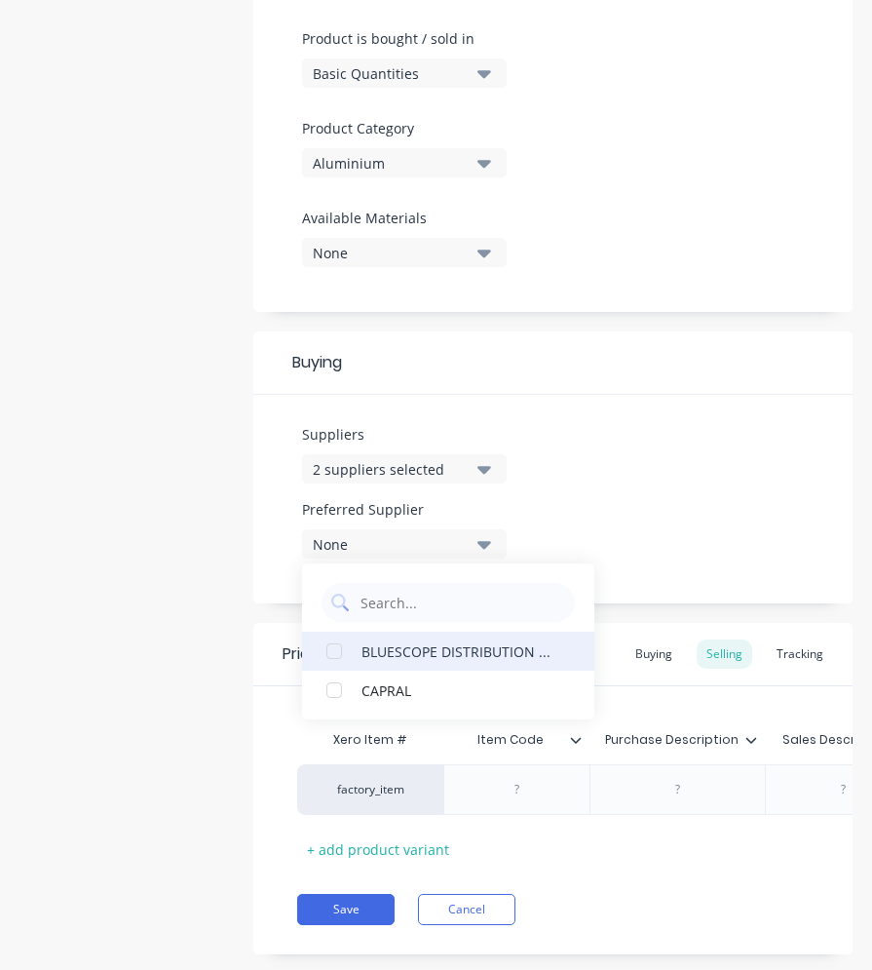
click at [399, 652] on div "BLUESCOPE DISTRIBUTION PTY LTD" at bounding box center [459, 650] width 195 height 20
drag, startPoint x: 340, startPoint y: 686, endPoint x: 496, endPoint y: 599, distance: 178.4
click at [339, 684] on div "button" at bounding box center [334, 689] width 39 height 39
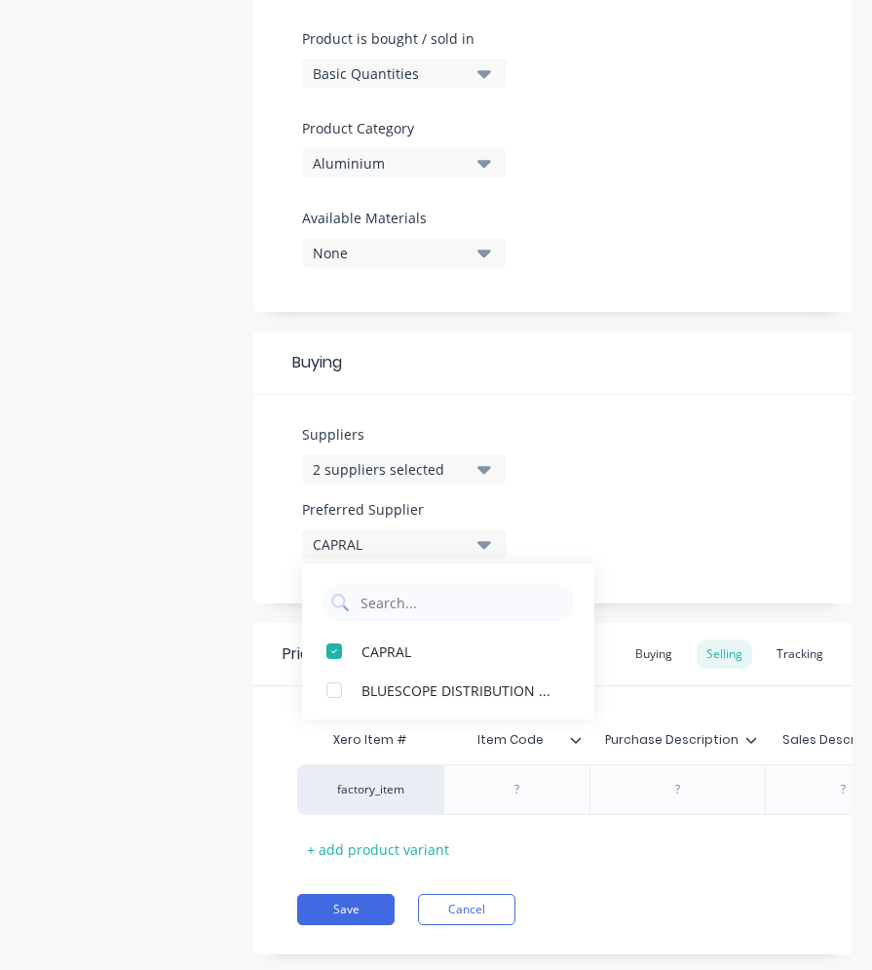
click at [771, 452] on div "Suppliers 2 suppliers selected blue Preferred Supplier CAPRAL CAPRAL BLUESCOPE …" at bounding box center [552, 499] width 599 height 209
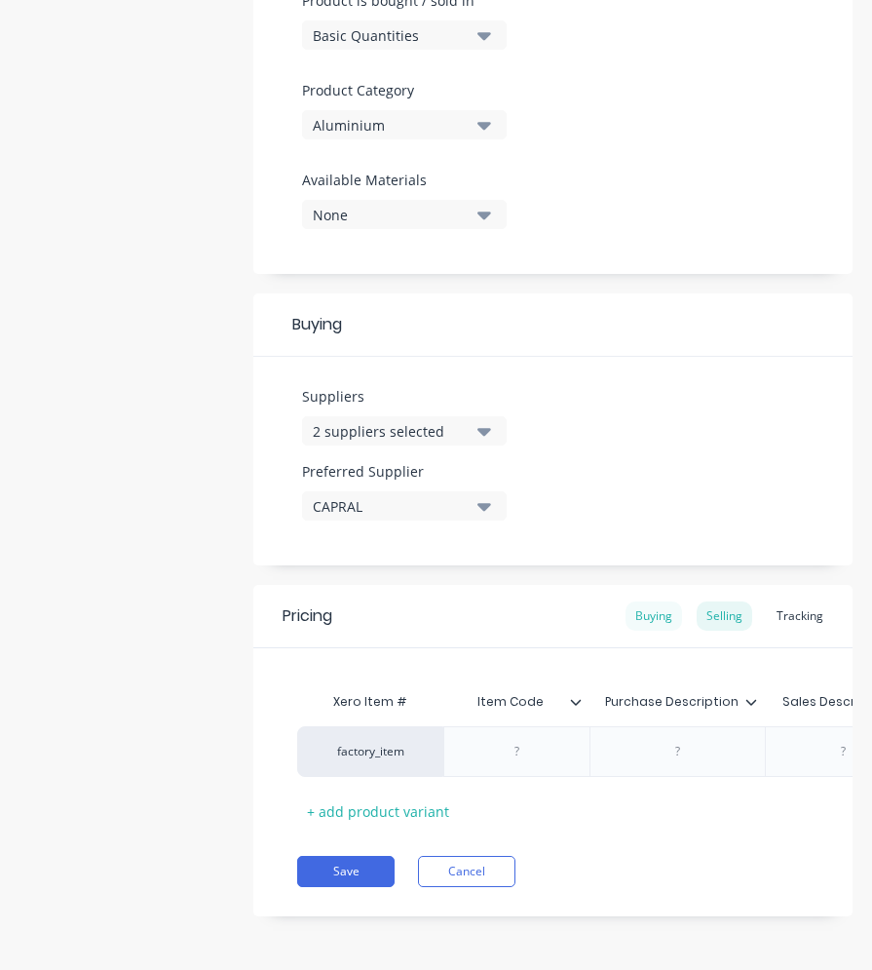
click at [626, 603] on div "Buying" at bounding box center [654, 615] width 57 height 29
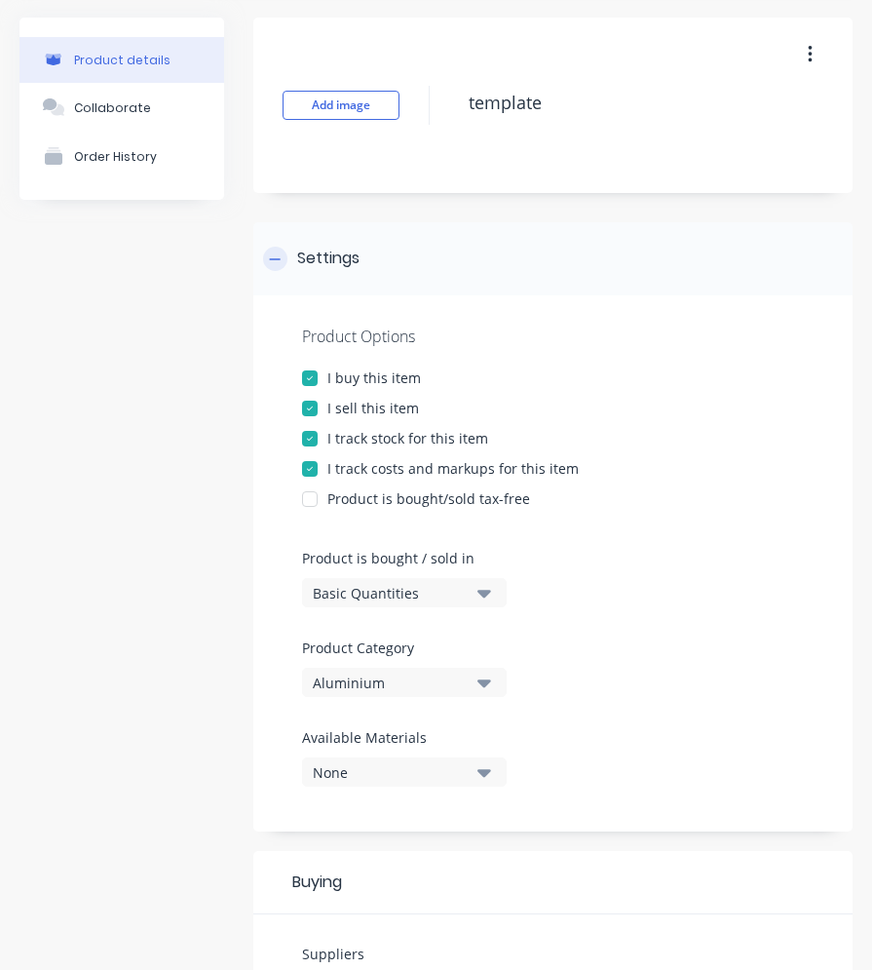
scroll to position [0, 0]
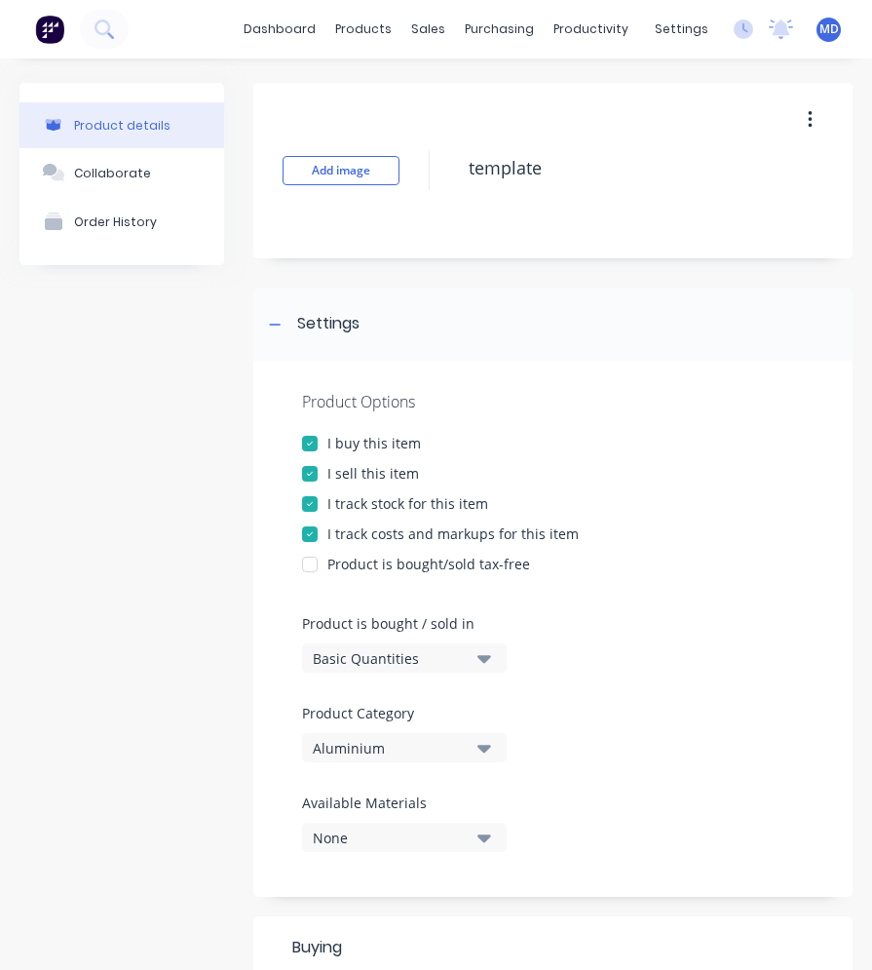
drag, startPoint x: 550, startPoint y: 171, endPoint x: 442, endPoint y: 167, distance: 107.3
click at [442, 167] on div "Add image template" at bounding box center [552, 170] width 599 height 175
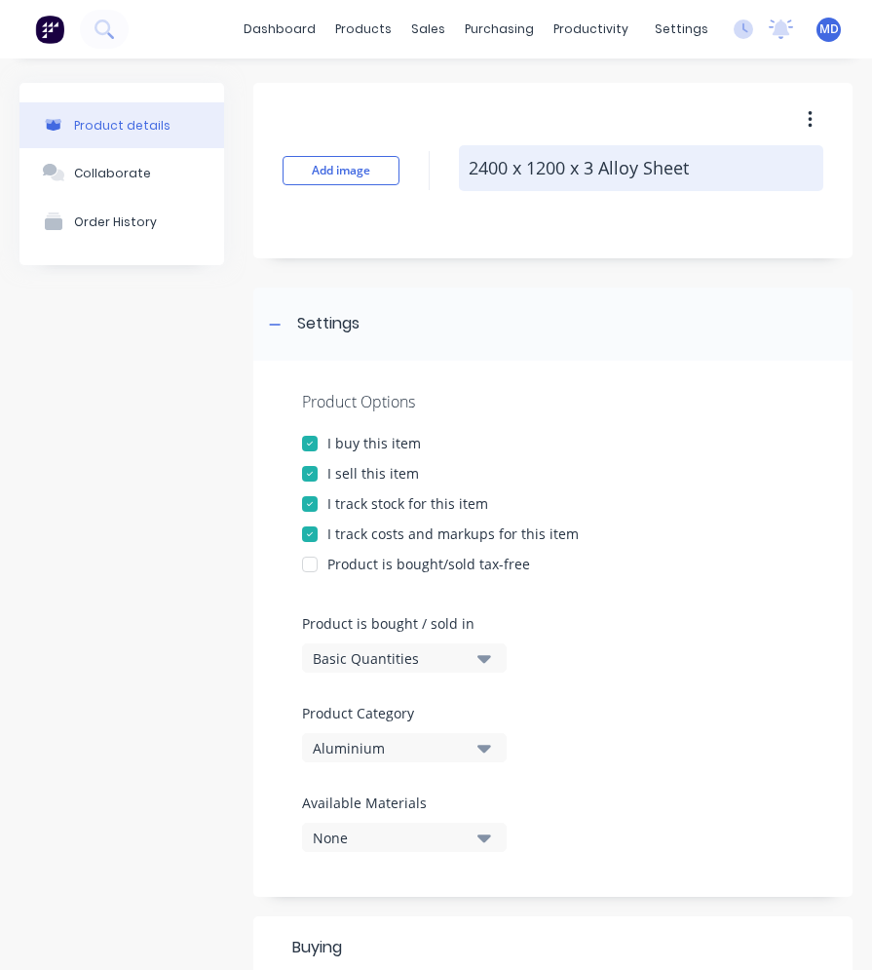
drag, startPoint x: 694, startPoint y: 171, endPoint x: 468, endPoint y: 167, distance: 226.1
click at [468, 167] on textarea "2400 x 1200 x 3 Alloy Sheet" at bounding box center [641, 168] width 364 height 46
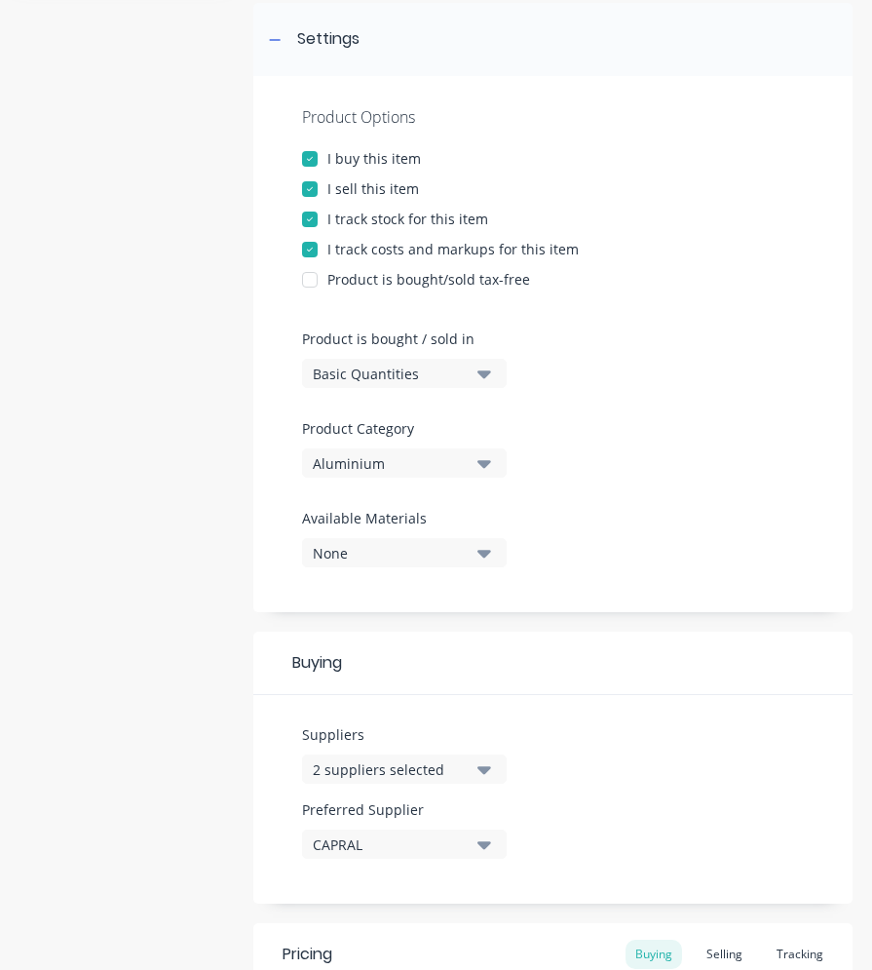
scroll to position [632, 0]
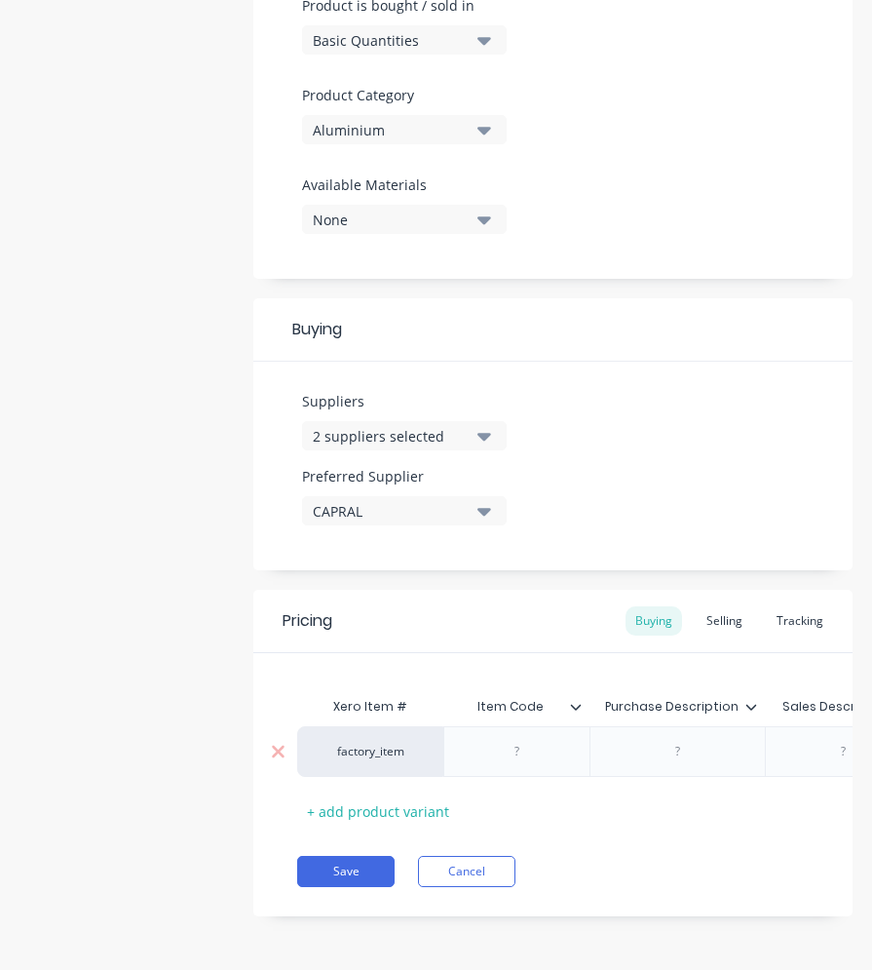
click at [488, 739] on div at bounding box center [517, 751] width 97 height 25
paste div
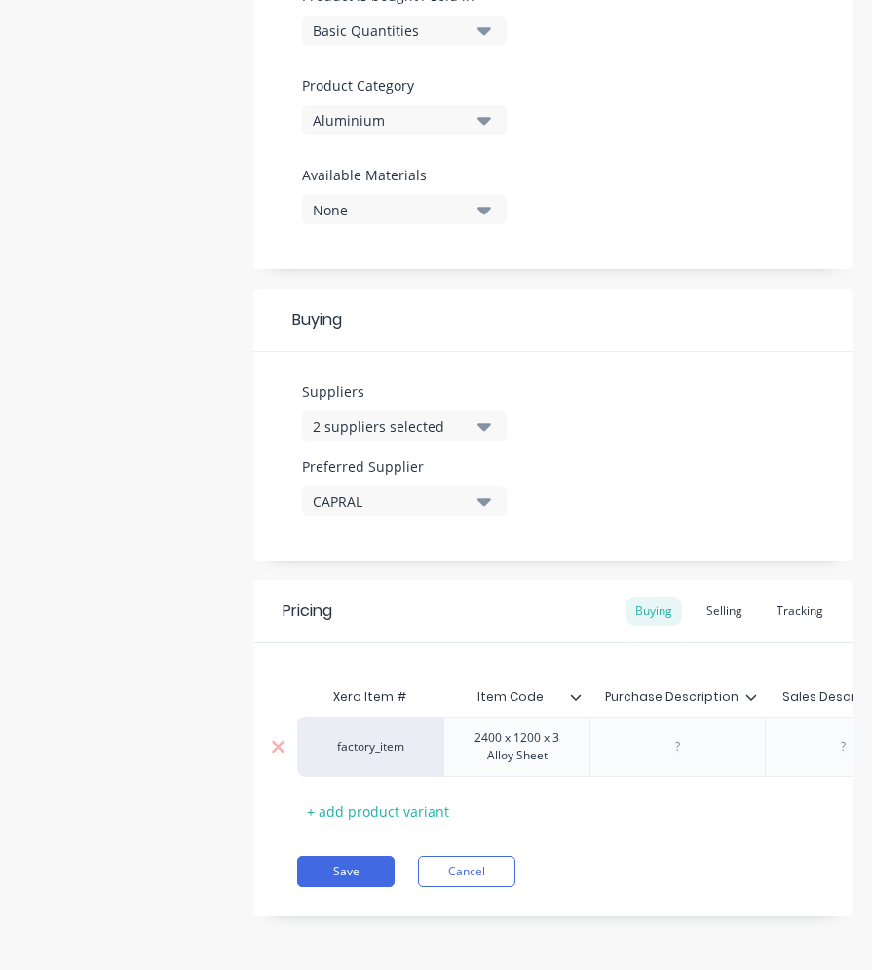
click at [686, 748] on div at bounding box center [677, 746] width 175 height 60
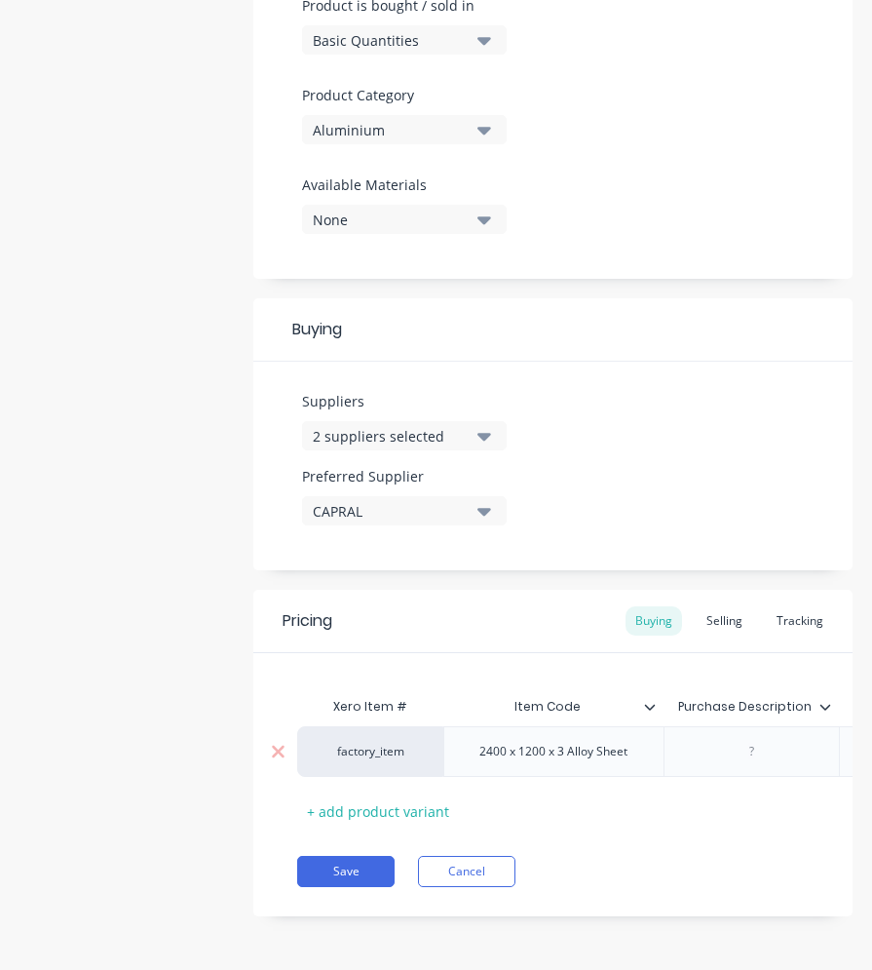
scroll to position [0, 502]
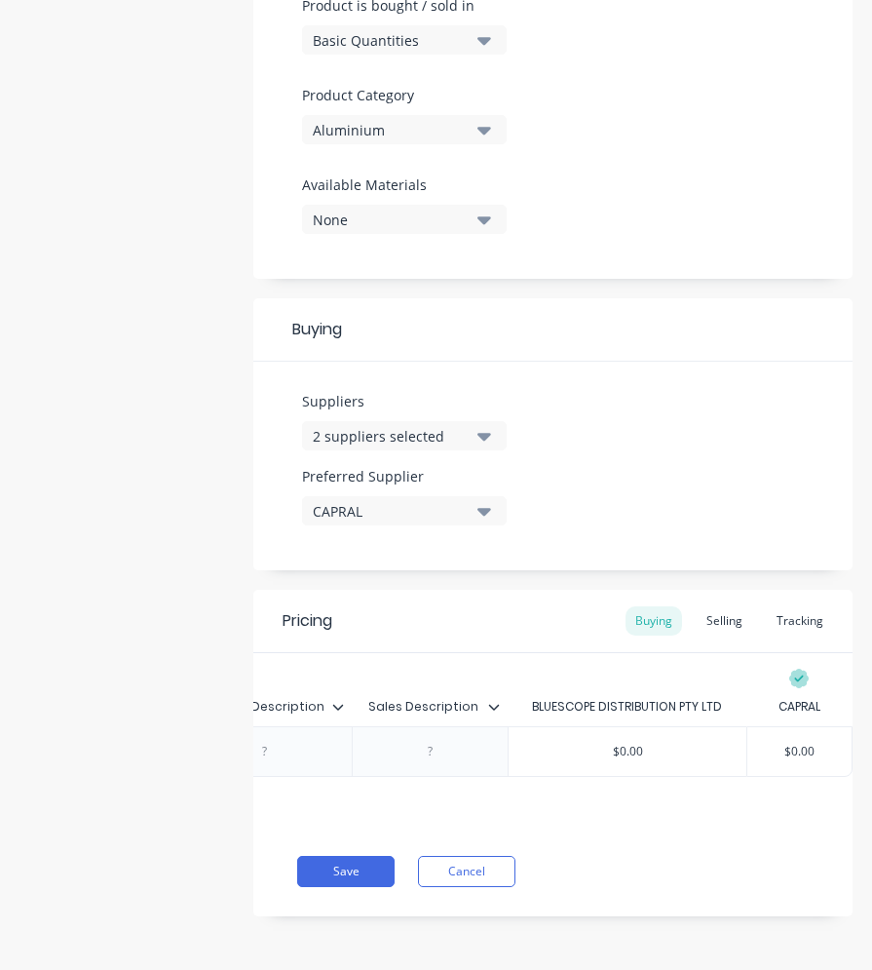
click at [428, 744] on div at bounding box center [429, 751] width 97 height 25
paste div
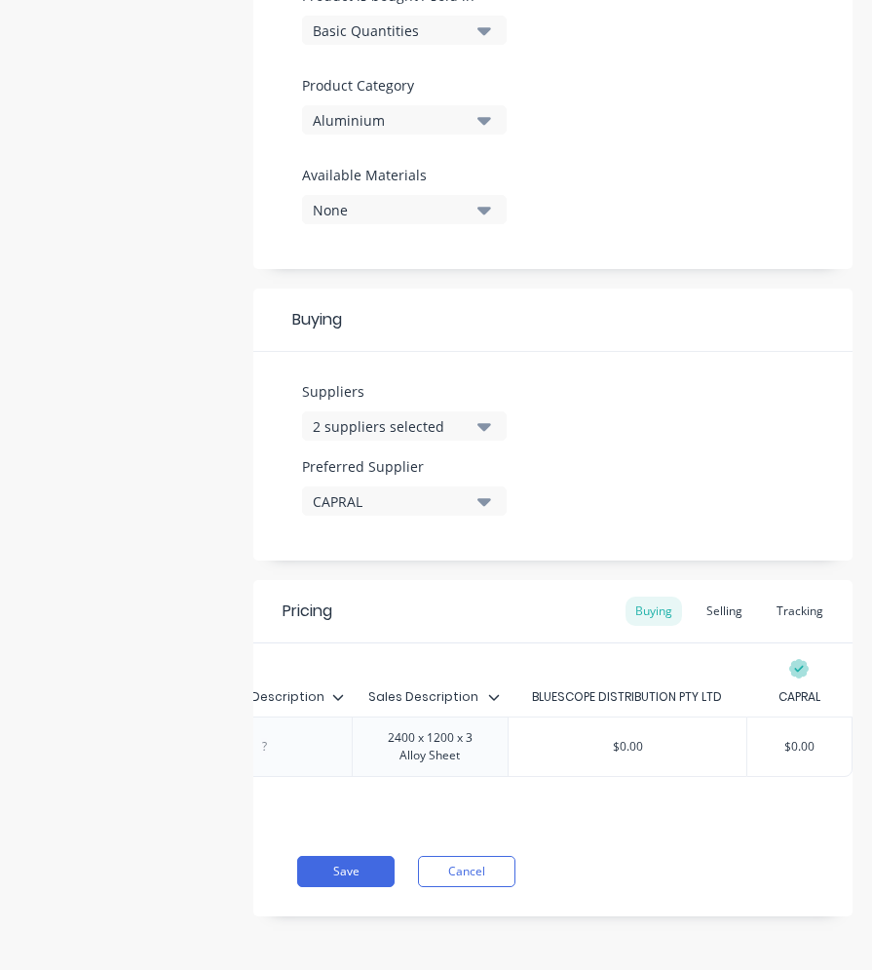
click at [302, 742] on div at bounding box center [263, 746] width 175 height 60
click at [275, 742] on div at bounding box center [263, 746] width 97 height 25
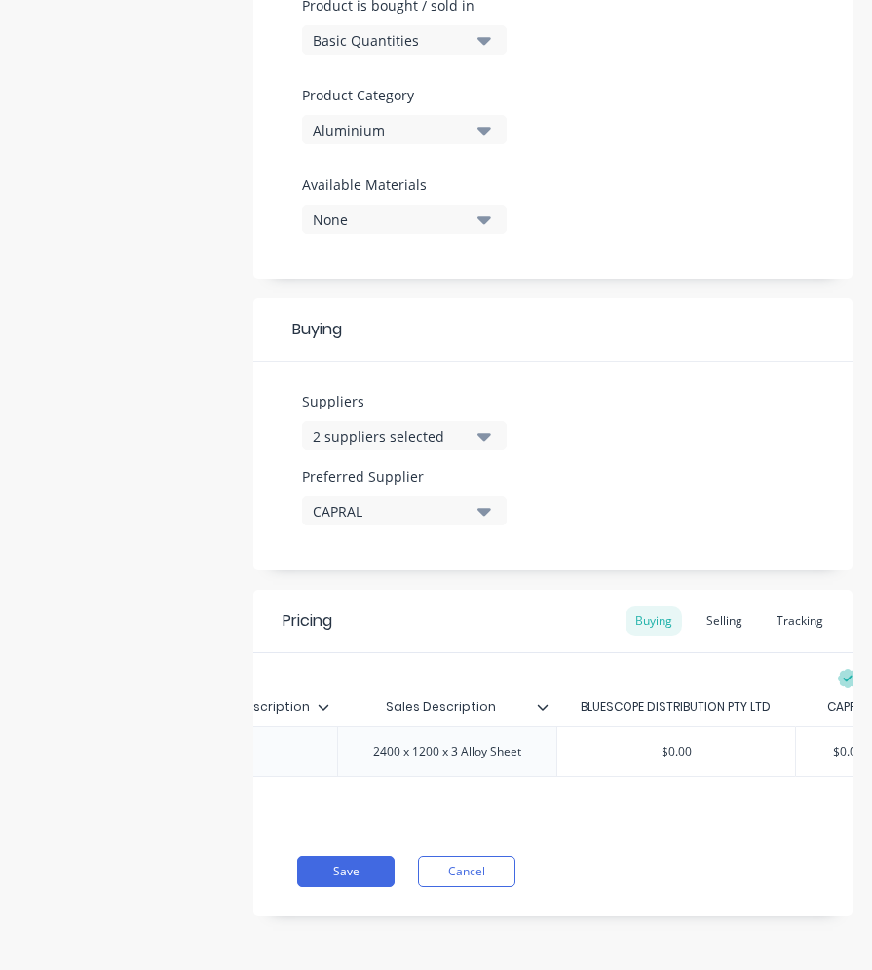
paste div
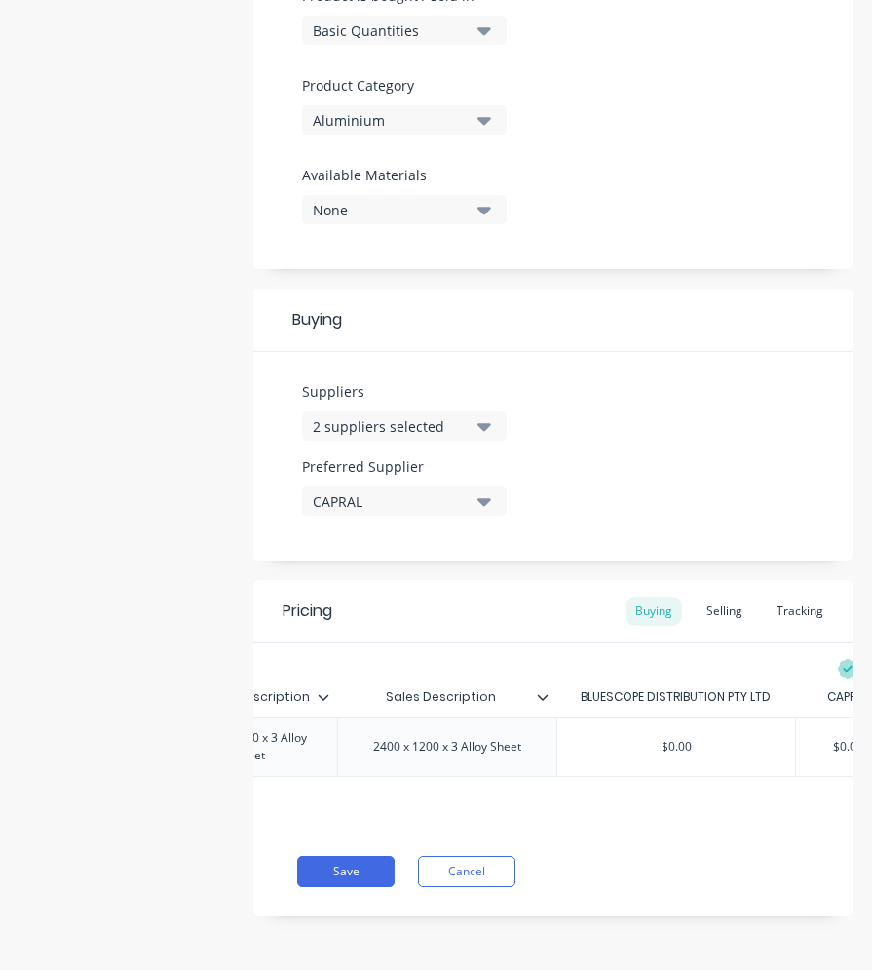
scroll to position [0, 565]
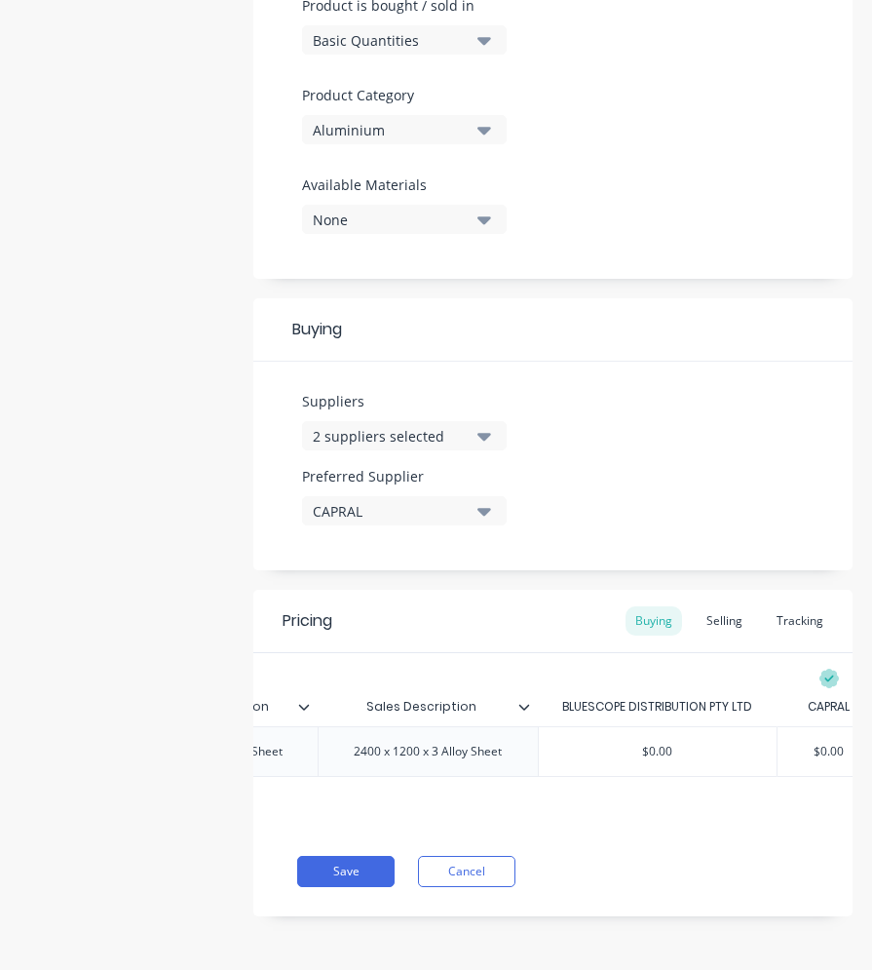
click at [791, 743] on input "$0.00" at bounding box center [830, 751] width 104 height 18
drag, startPoint x: 802, startPoint y: 742, endPoint x: 754, endPoint y: 740, distance: 47.8
click at [754, 742] on input "text" at bounding box center [800, 751] width 104 height 18
click at [798, 742] on input "text" at bounding box center [800, 751] width 104 height 18
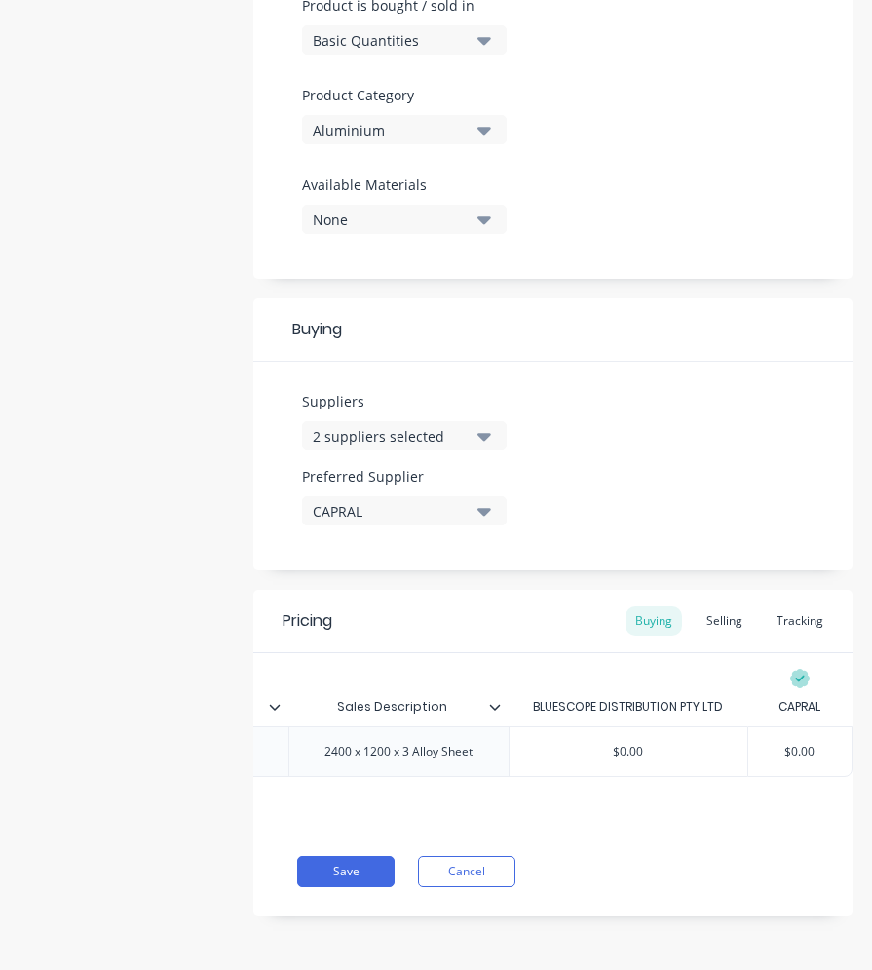
click at [803, 742] on input "text" at bounding box center [800, 751] width 104 height 18
click at [493, 798] on div "Xero Item # Item Code Purchase Description Sales Description BLUESCOPE DISTRIBU…" at bounding box center [552, 739] width 599 height 173
click at [803, 742] on input "$0.00" at bounding box center [800, 751] width 104 height 18
drag, startPoint x: 803, startPoint y: 735, endPoint x: 779, endPoint y: 736, distance: 24.4
click at [781, 742] on input "$0.00" at bounding box center [800, 751] width 104 height 18
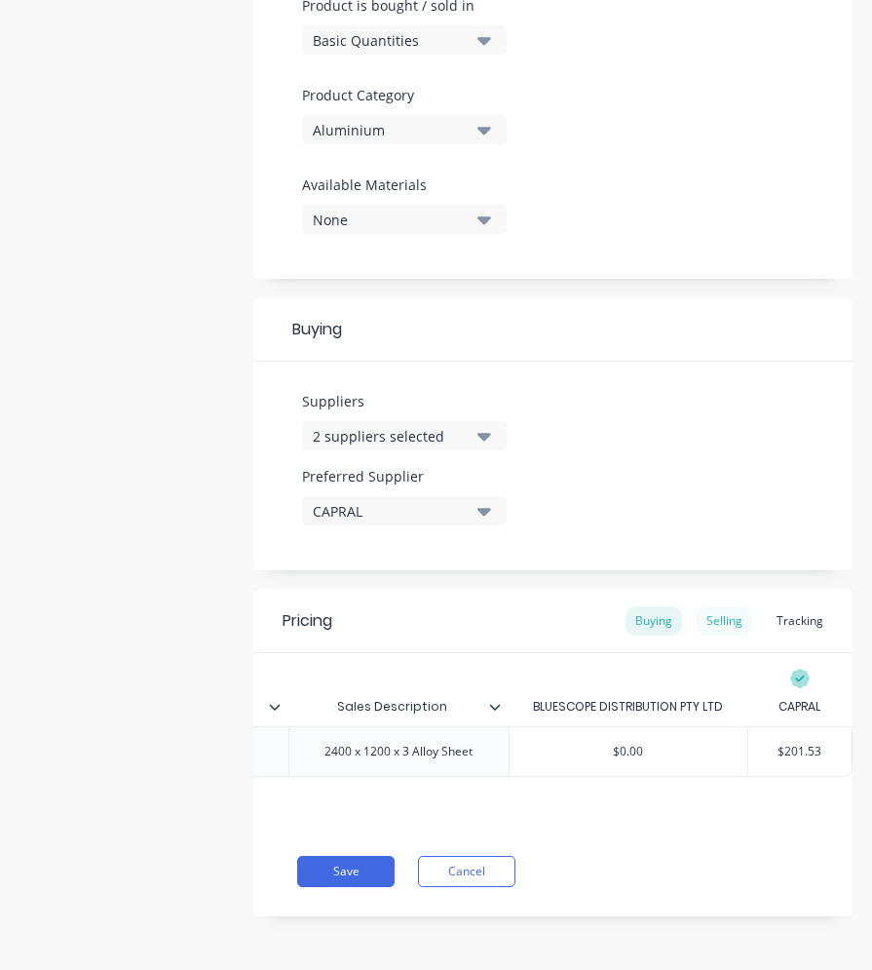
click at [704, 608] on div "Selling" at bounding box center [725, 620] width 56 height 29
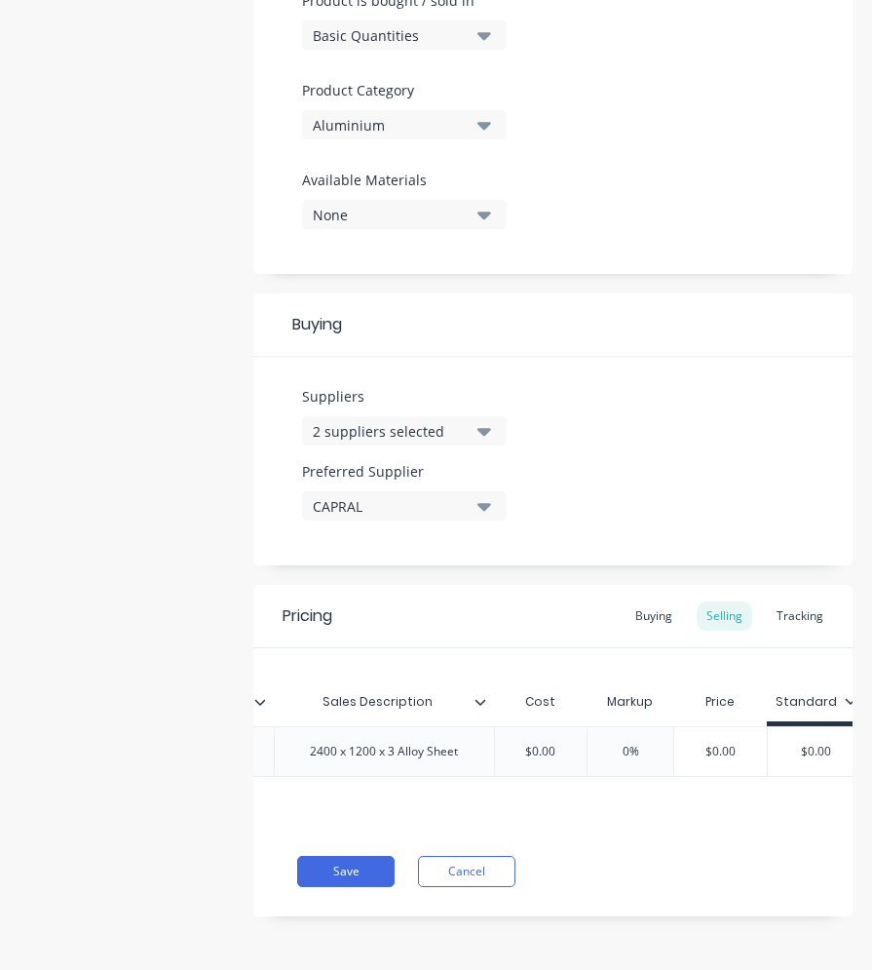
drag, startPoint x: 565, startPoint y: 737, endPoint x: 533, endPoint y: 741, distance: 32.4
click at [533, 742] on input "$0.00" at bounding box center [540, 751] width 97 height 18
click at [631, 743] on input "0%" at bounding box center [662, 751] width 97 height 18
click at [350, 875] on button "Save" at bounding box center [345, 871] width 97 height 31
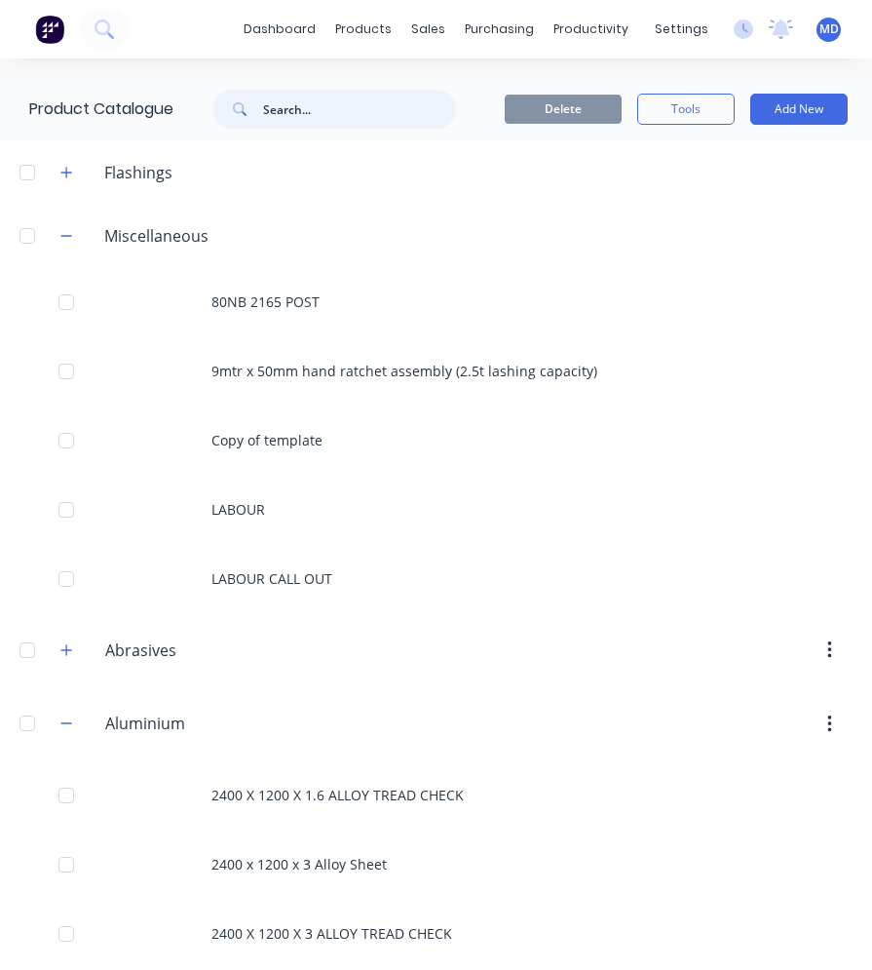
click at [285, 118] on input "text" at bounding box center [359, 109] width 193 height 39
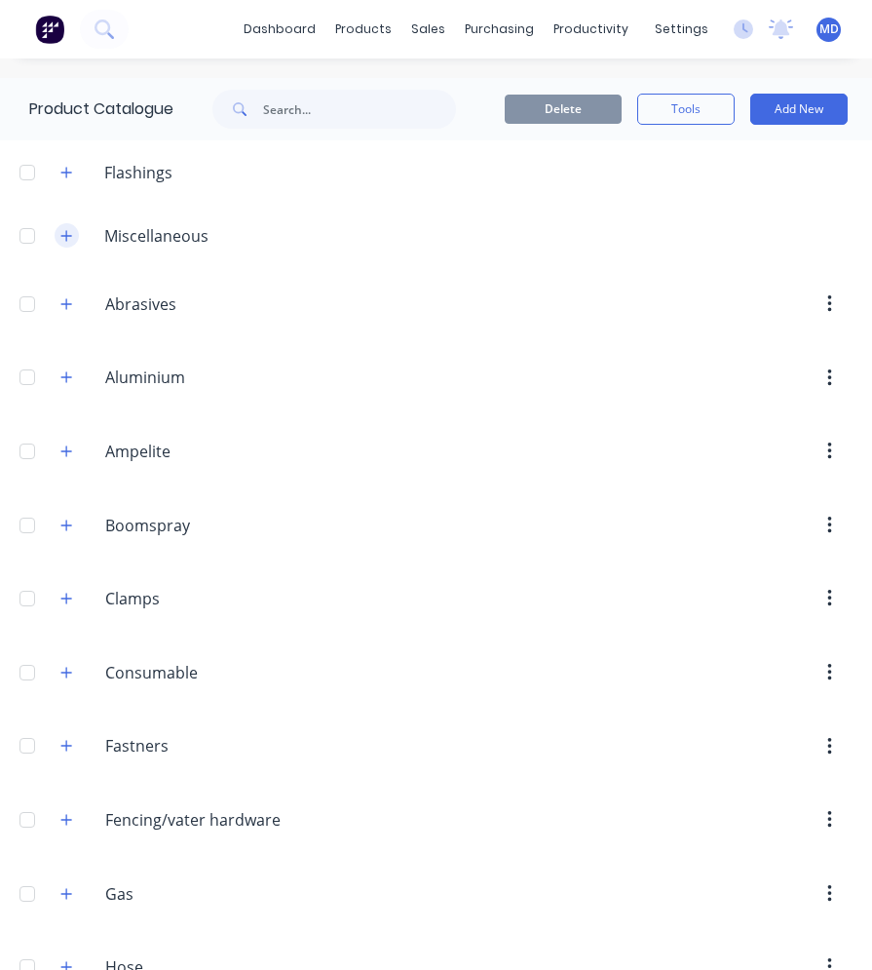
click at [74, 240] on button "button" at bounding box center [67, 235] width 24 height 24
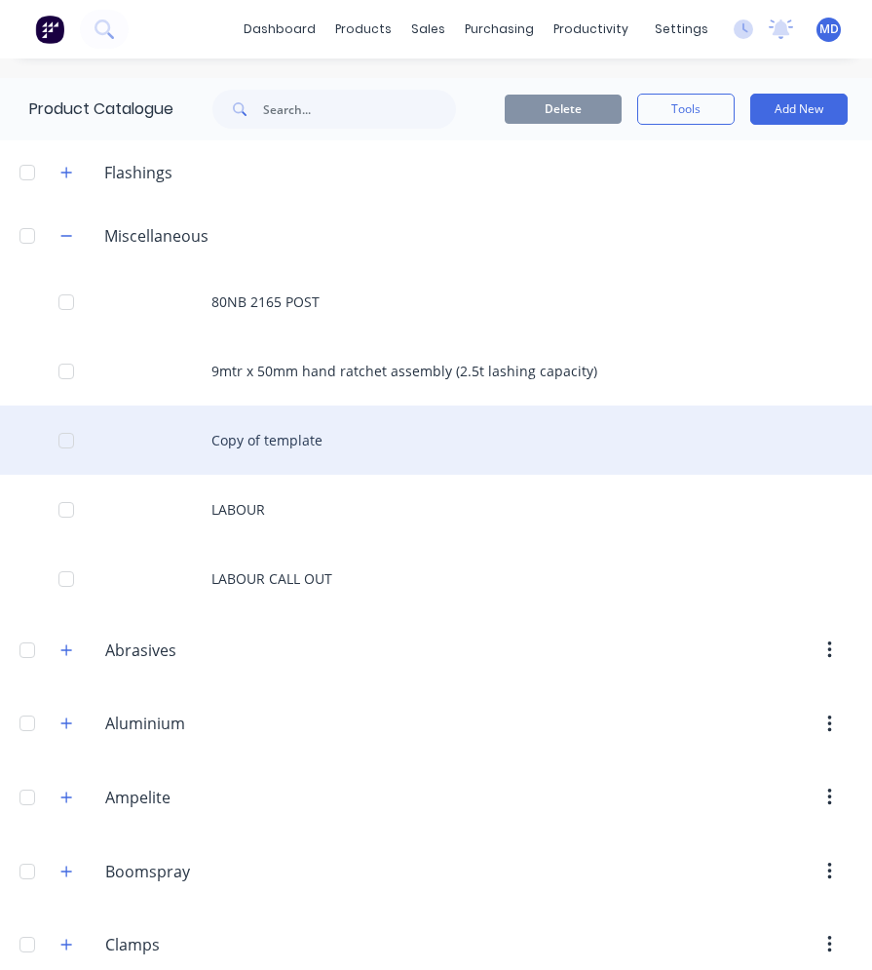
click at [272, 452] on div "Copy of template" at bounding box center [436, 439] width 872 height 69
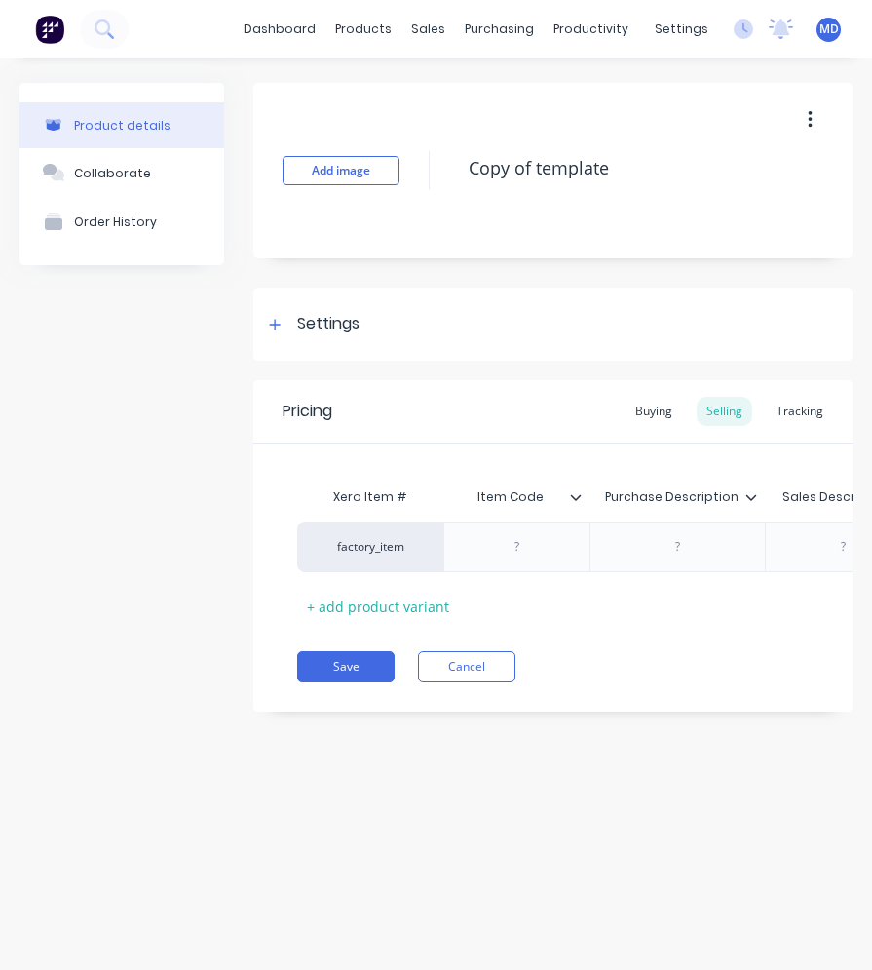
click at [806, 119] on button "button" at bounding box center [810, 119] width 46 height 35
click at [724, 166] on span "Duplicate" at bounding box center [739, 171] width 146 height 20
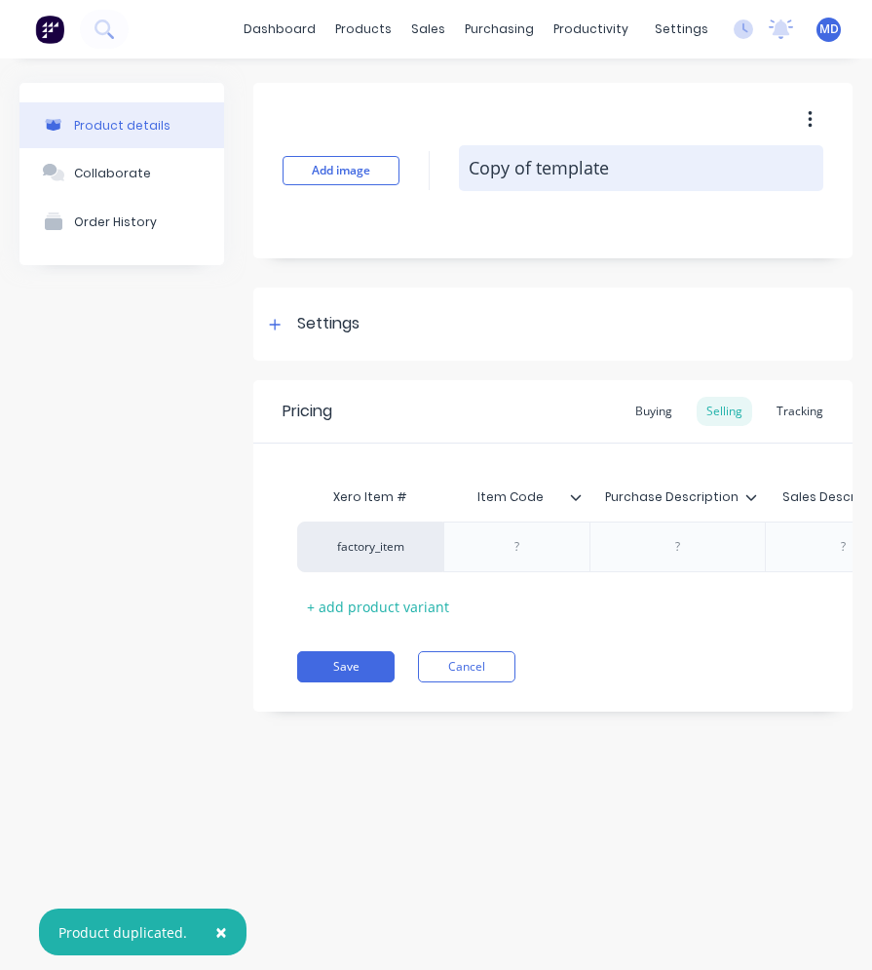
click at [479, 171] on textarea "Copy of template" at bounding box center [641, 168] width 364 height 46
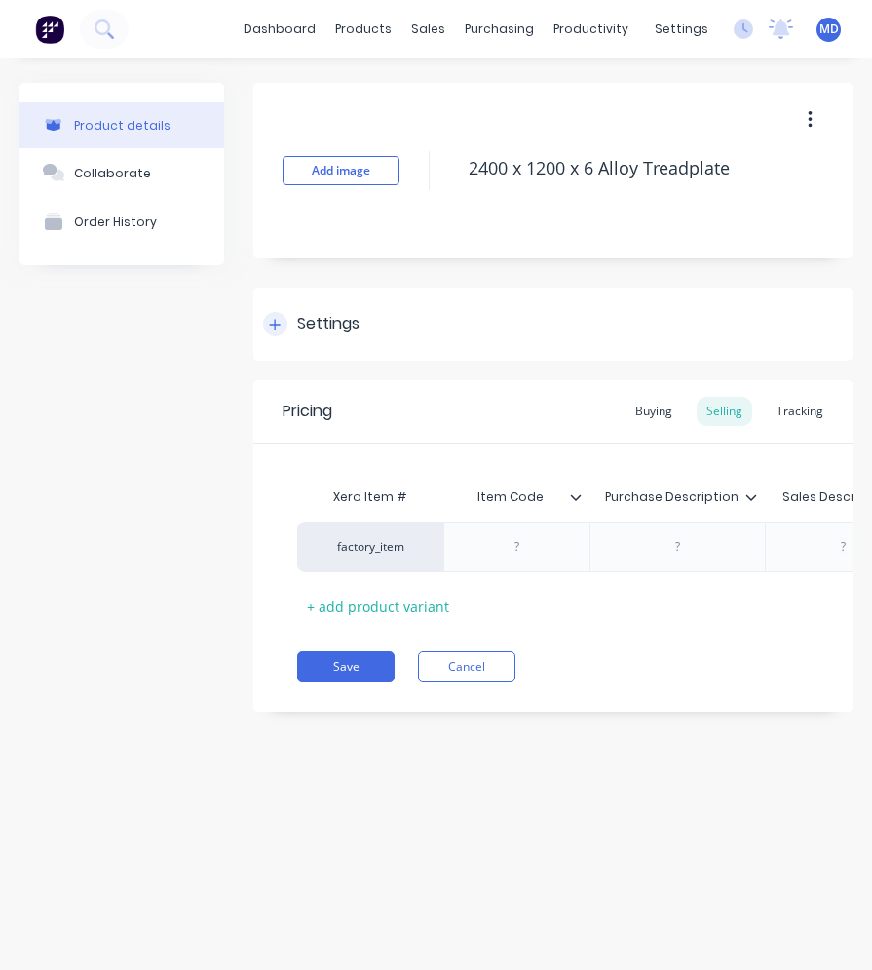
click at [286, 328] on div at bounding box center [275, 324] width 24 height 24
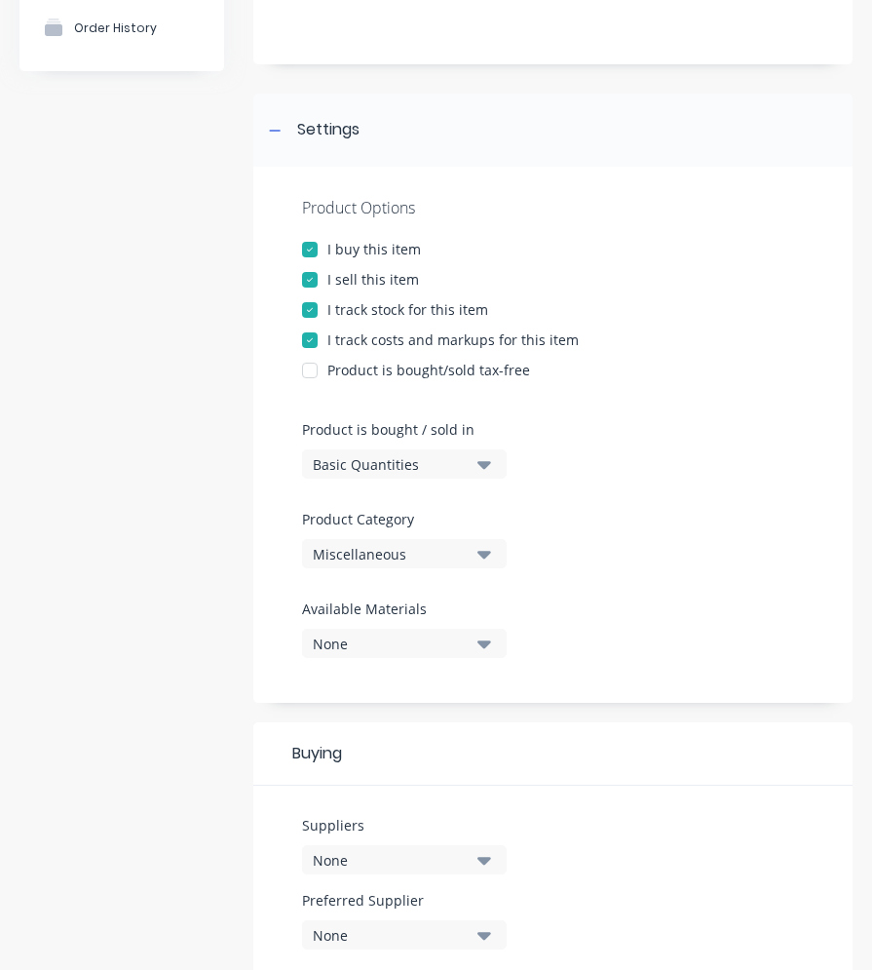
scroll to position [195, 0]
click at [395, 547] on div "Miscellaneous" at bounding box center [391, 553] width 156 height 20
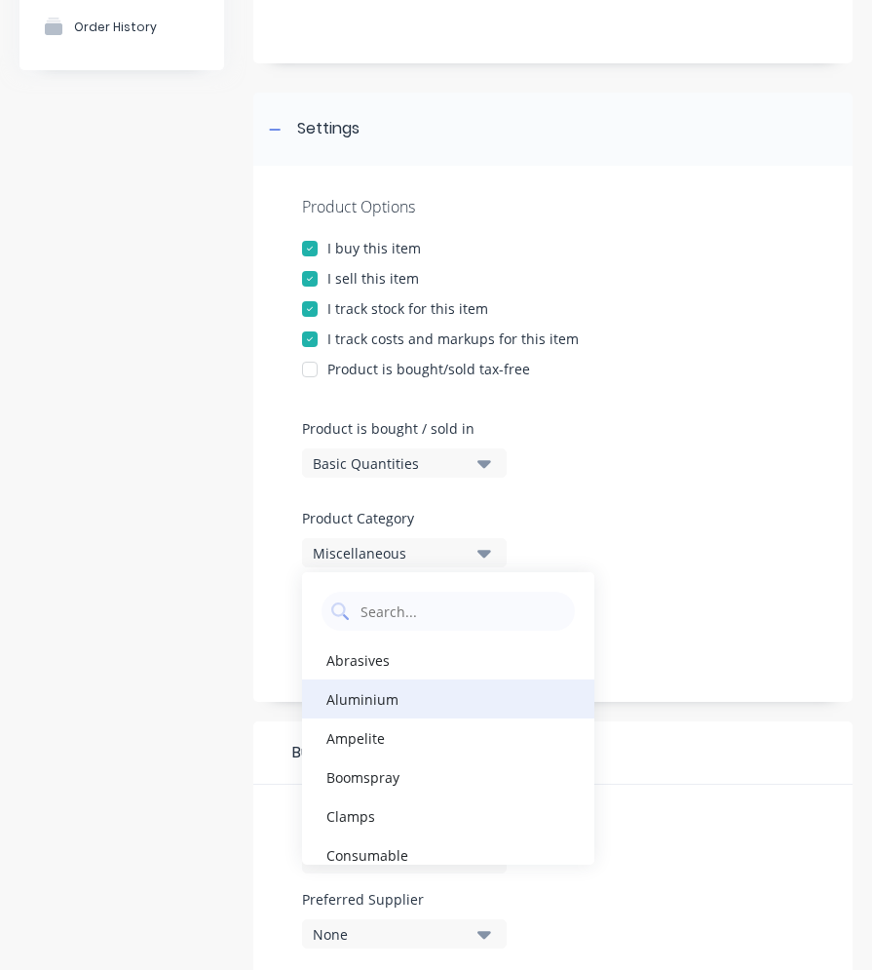
click at [369, 683] on div "Aluminium" at bounding box center [448, 698] width 292 height 39
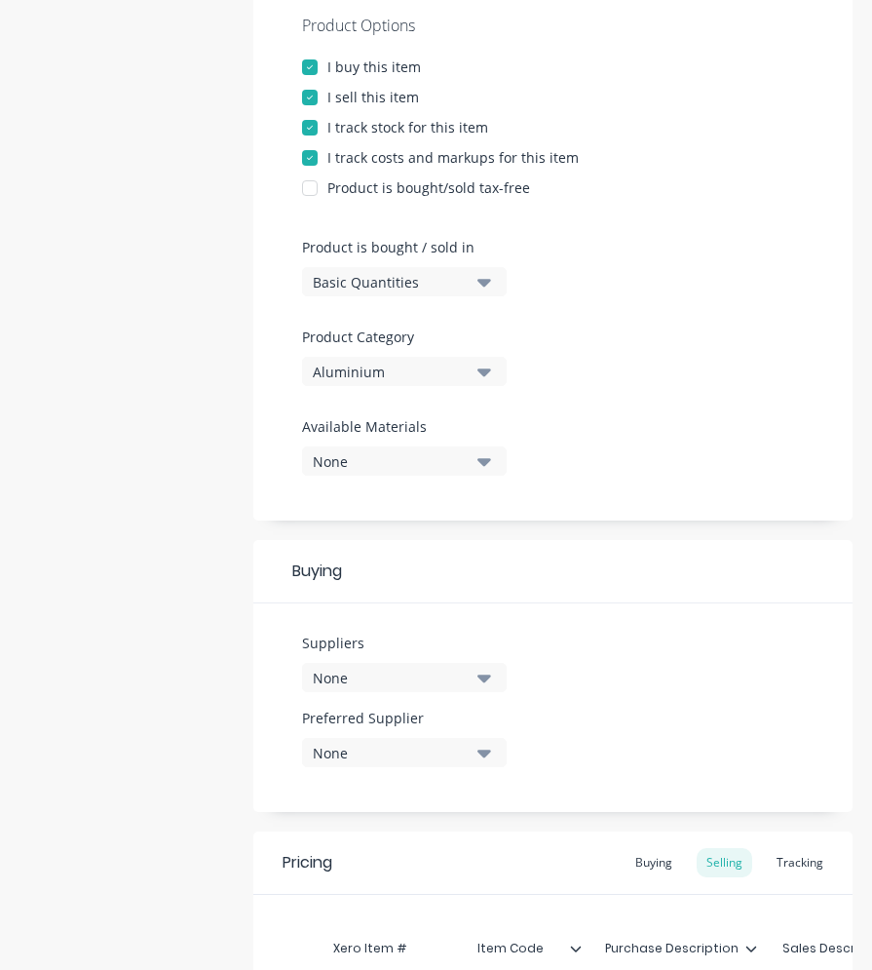
scroll to position [585, 0]
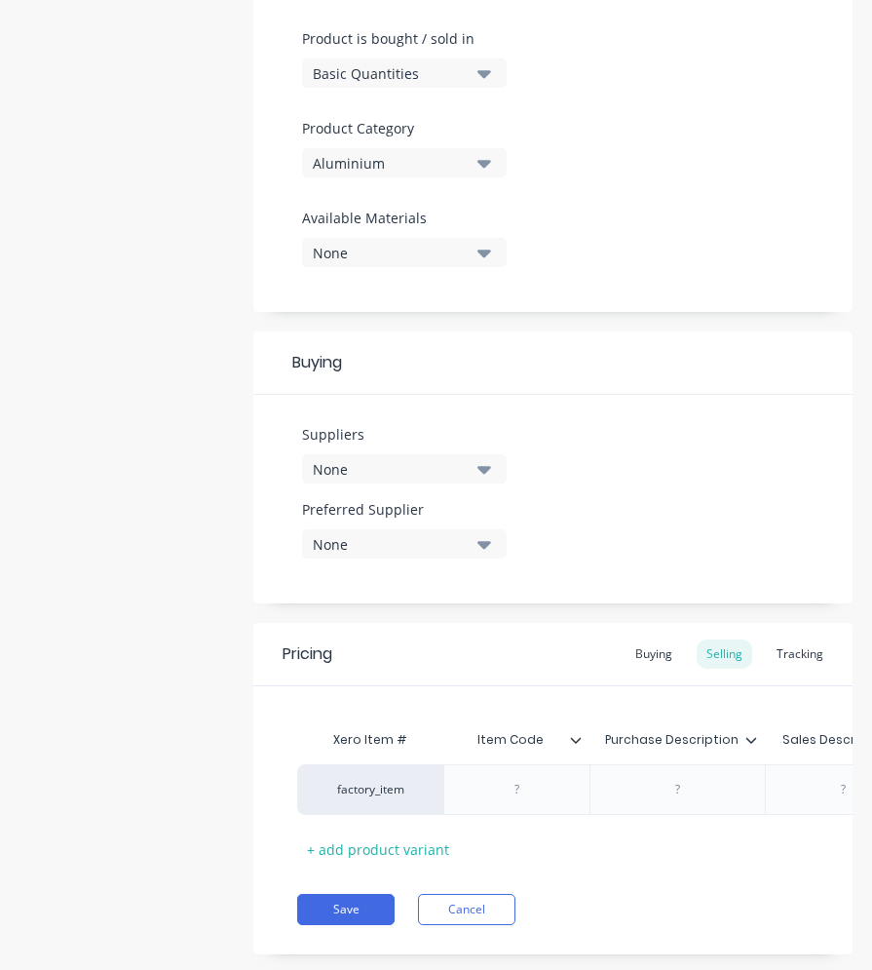
click at [439, 475] on div "None" at bounding box center [391, 469] width 156 height 20
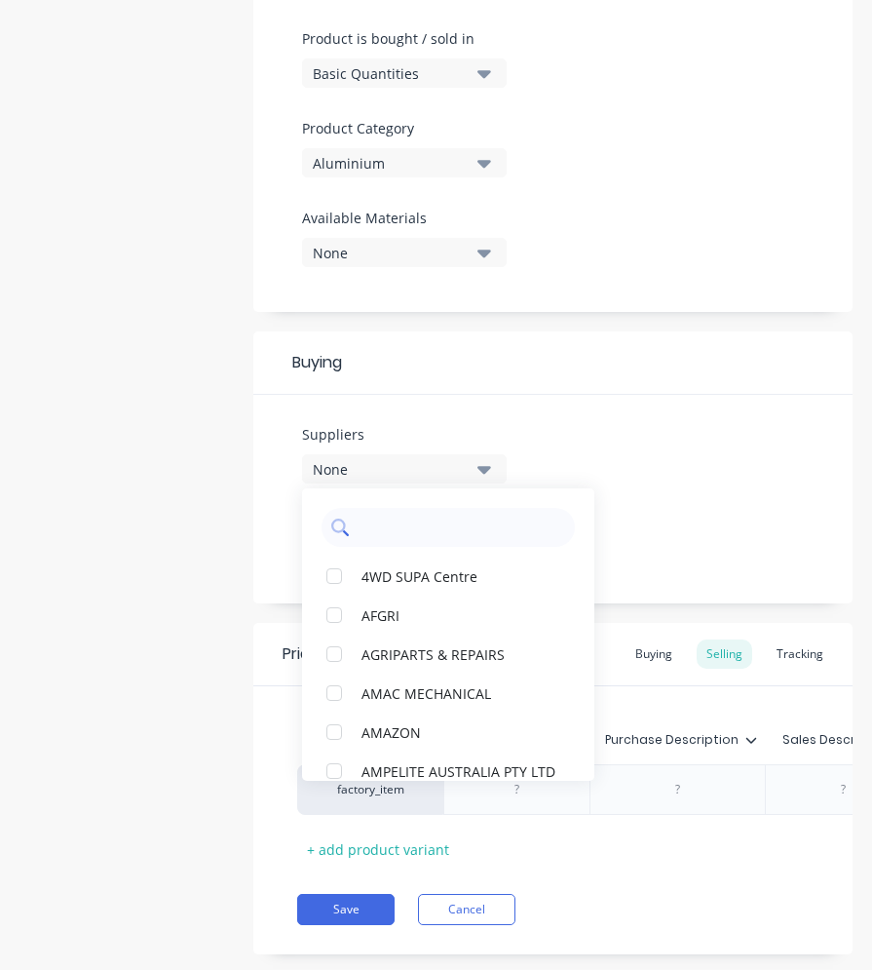
click at [424, 529] on input "text" at bounding box center [462, 527] width 207 height 39
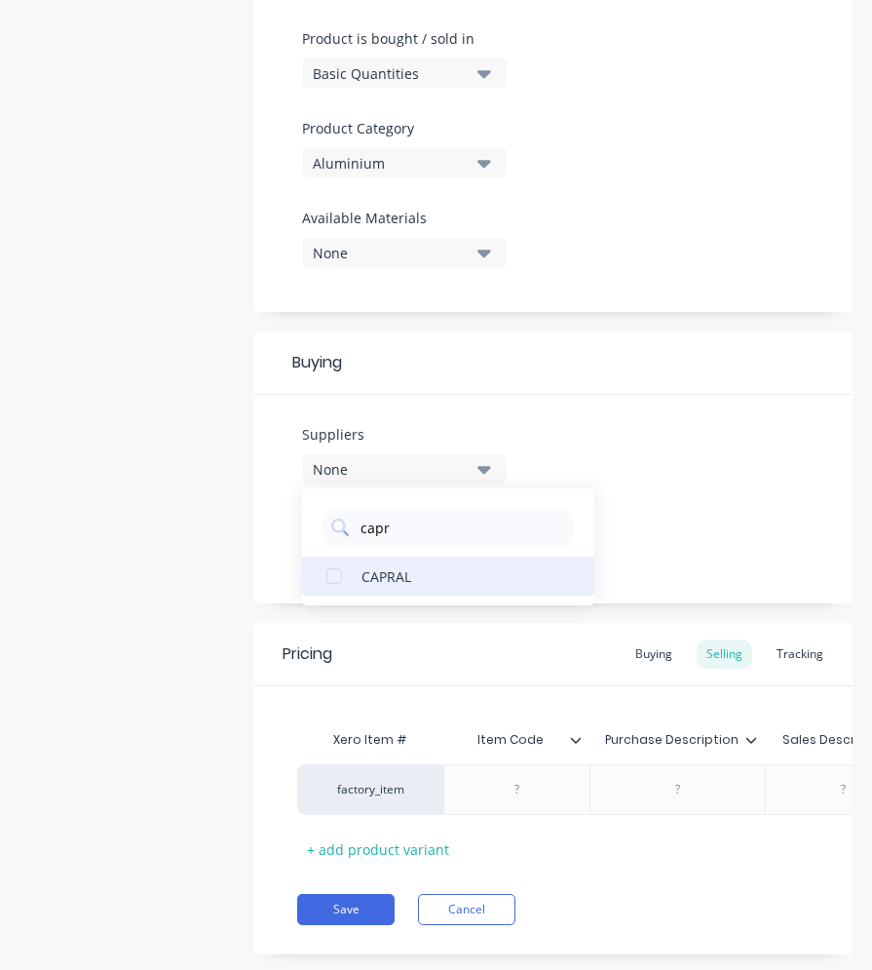
click at [404, 571] on div "CAPRAL" at bounding box center [459, 575] width 195 height 20
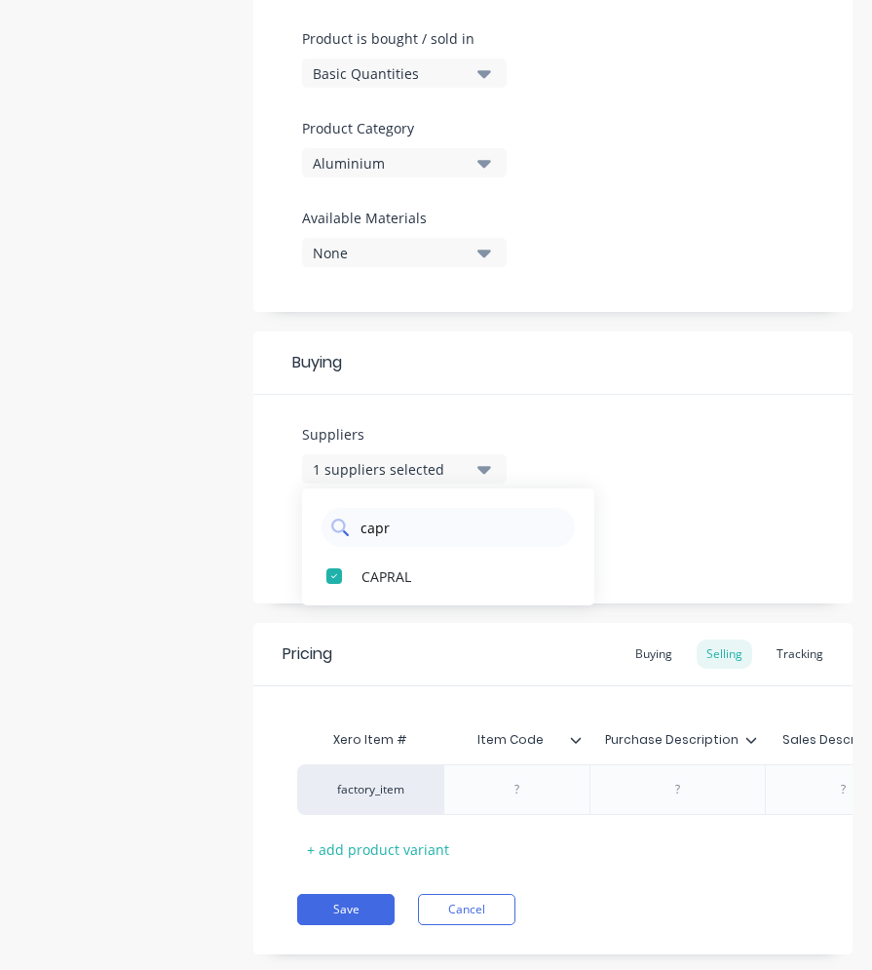
drag, startPoint x: 394, startPoint y: 533, endPoint x: 360, endPoint y: 531, distance: 34.2
click at [360, 531] on input "capr" at bounding box center [462, 527] width 207 height 39
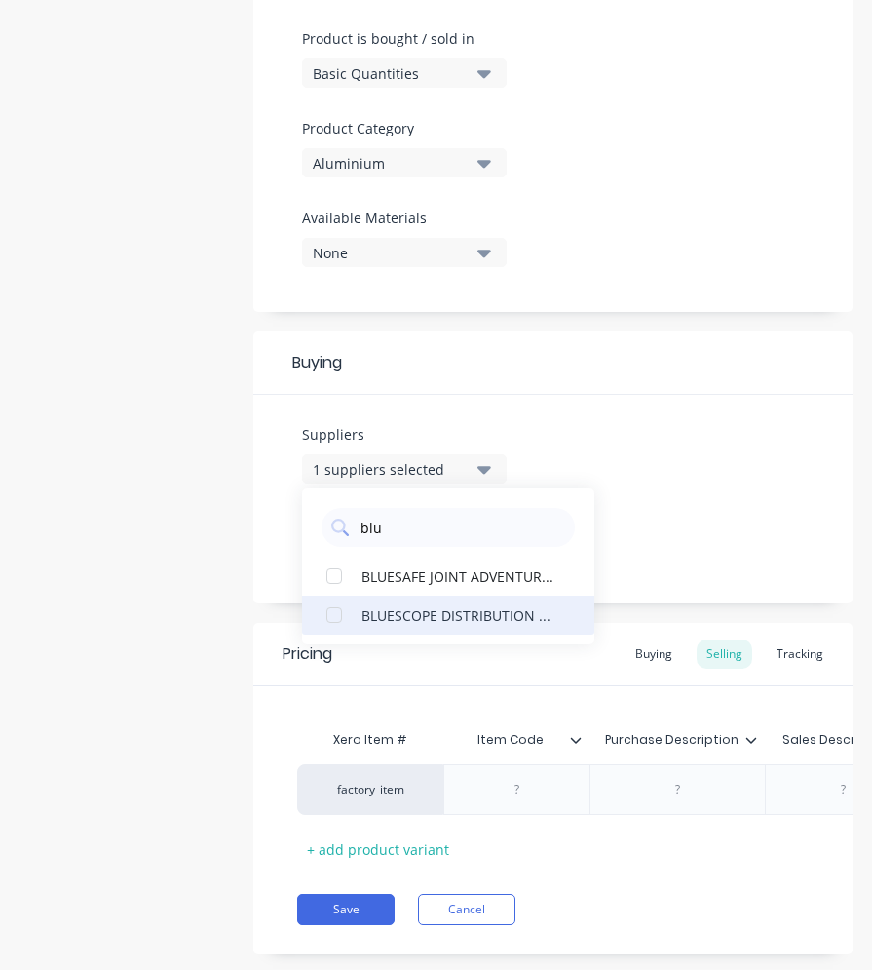
click at [371, 609] on div "BLUESCOPE DISTRIBUTION PTY LTD" at bounding box center [459, 614] width 195 height 20
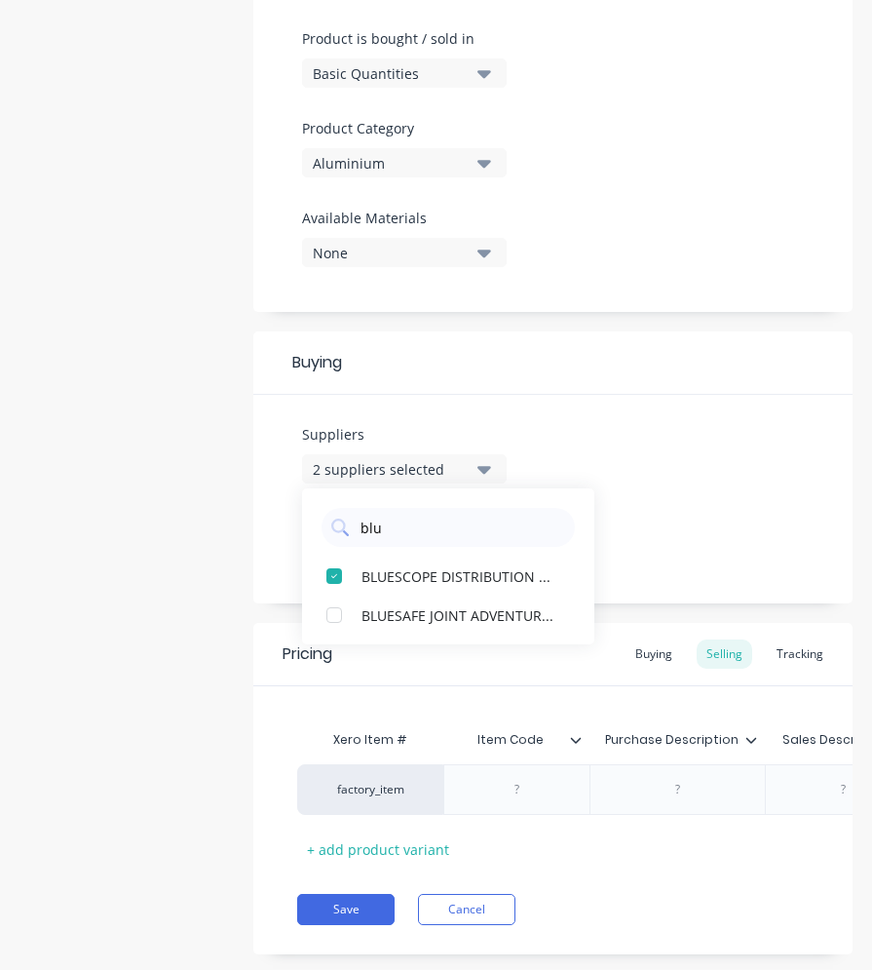
click at [618, 455] on div "Suppliers 2 suppliers selected blu BLUESCOPE DISTRIBUTION PTY LTD BLUESAFE JOIN…" at bounding box center [552, 499] width 599 height 209
click at [448, 539] on div "None" at bounding box center [391, 544] width 156 height 20
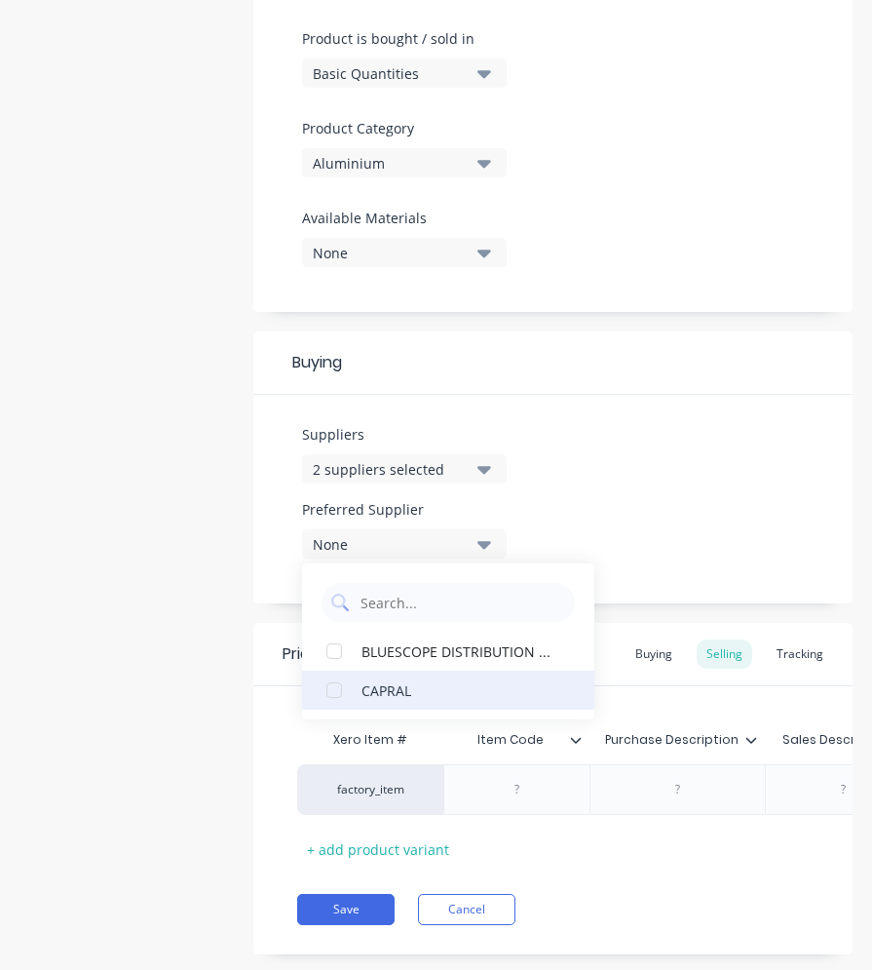
click at [383, 690] on div "CAPRAL" at bounding box center [459, 689] width 195 height 20
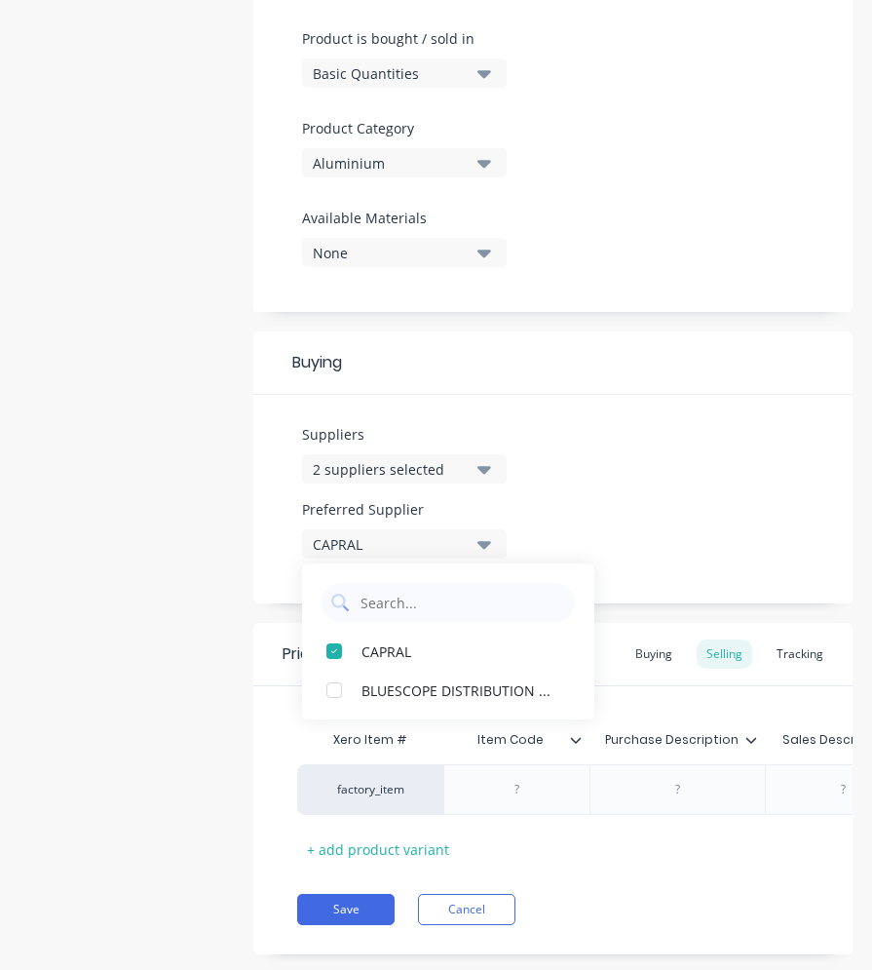
click at [609, 444] on div "Suppliers 2 suppliers selected blu Preferred Supplier CAPRAL CAPRAL BLUESCOPE D…" at bounding box center [552, 499] width 599 height 209
click at [643, 647] on div "Buying" at bounding box center [654, 653] width 57 height 29
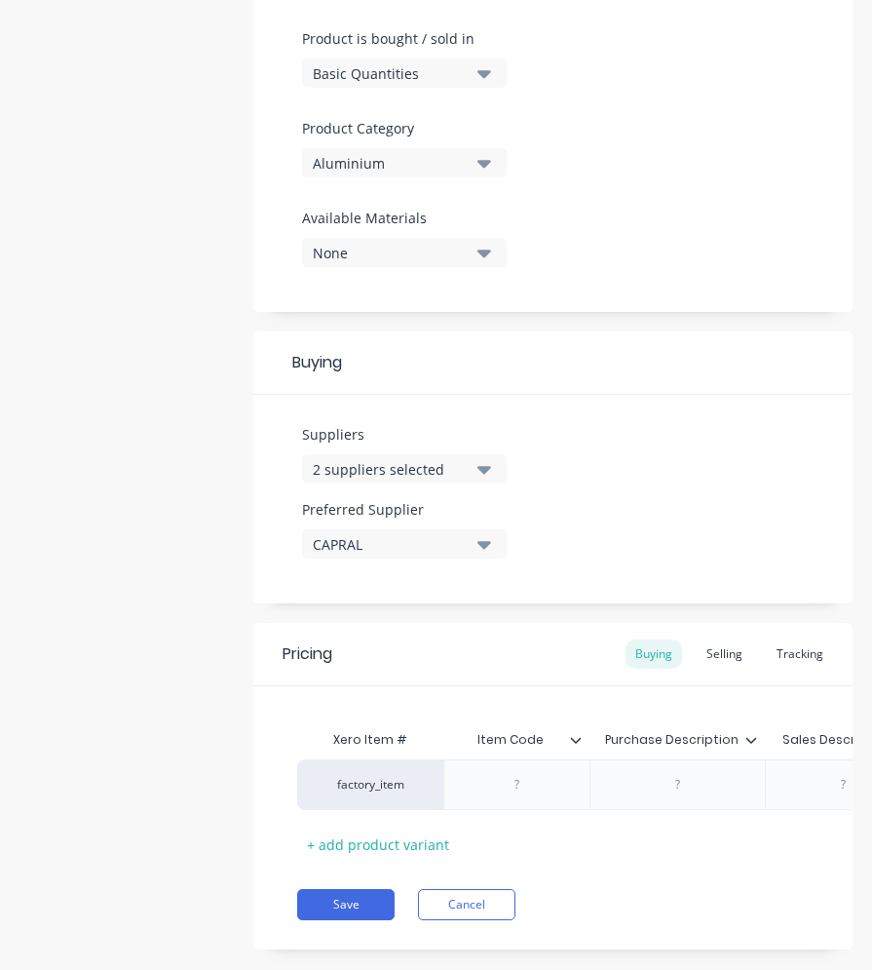
scroll to position [0, 428]
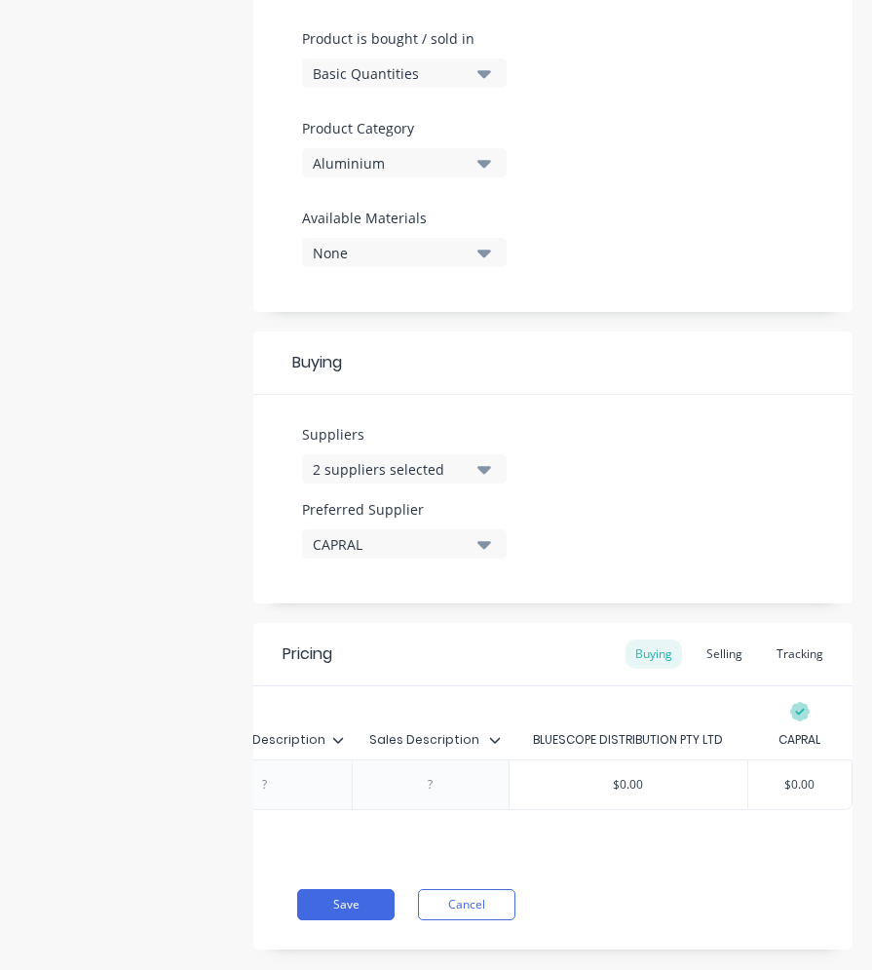
drag, startPoint x: 809, startPoint y: 780, endPoint x: 747, endPoint y: 779, distance: 61.4
click at [748, 779] on input "$0.00" at bounding box center [800, 785] width 104 height 18
click at [687, 694] on div "Xero Item # Item Code Purchase Description Sales Description BLUESCOPE DISTRIBU…" at bounding box center [552, 772] width 599 height 173
click at [705, 656] on div "Selling" at bounding box center [725, 653] width 56 height 29
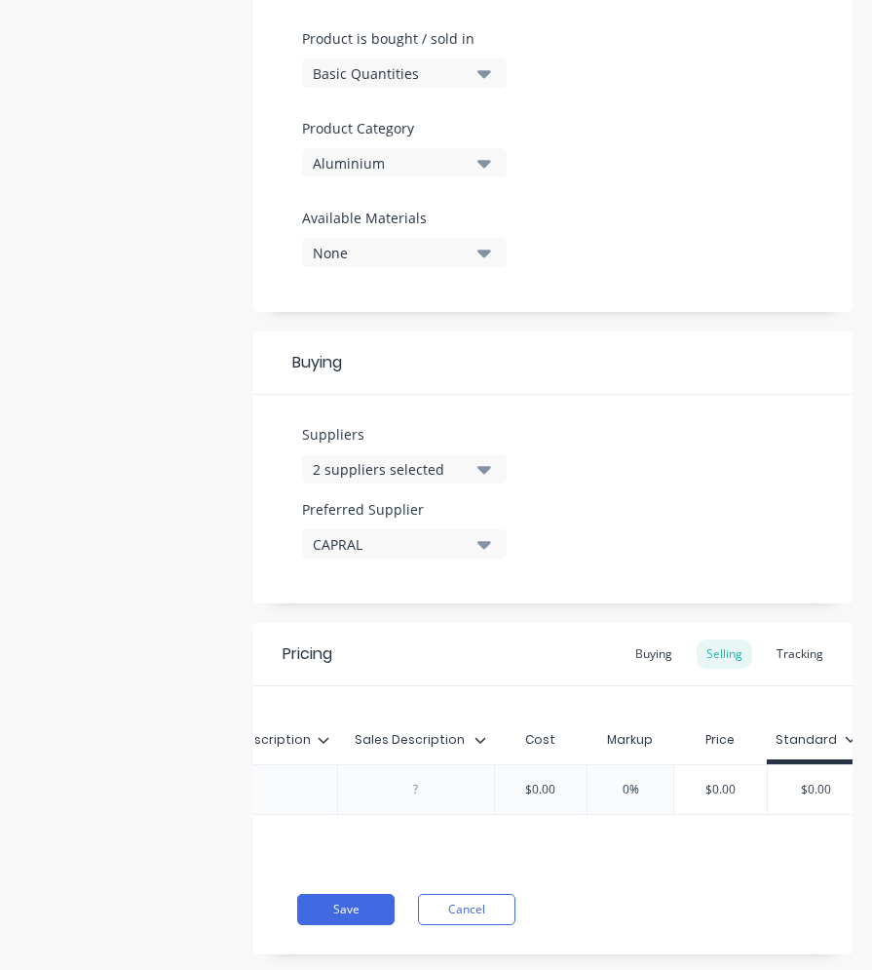
drag, startPoint x: 576, startPoint y: 790, endPoint x: 519, endPoint y: 790, distance: 56.5
click at [519, 790] on input "$0.00" at bounding box center [540, 790] width 97 height 18
click at [646, 789] on input "0%" at bounding box center [662, 790] width 97 height 18
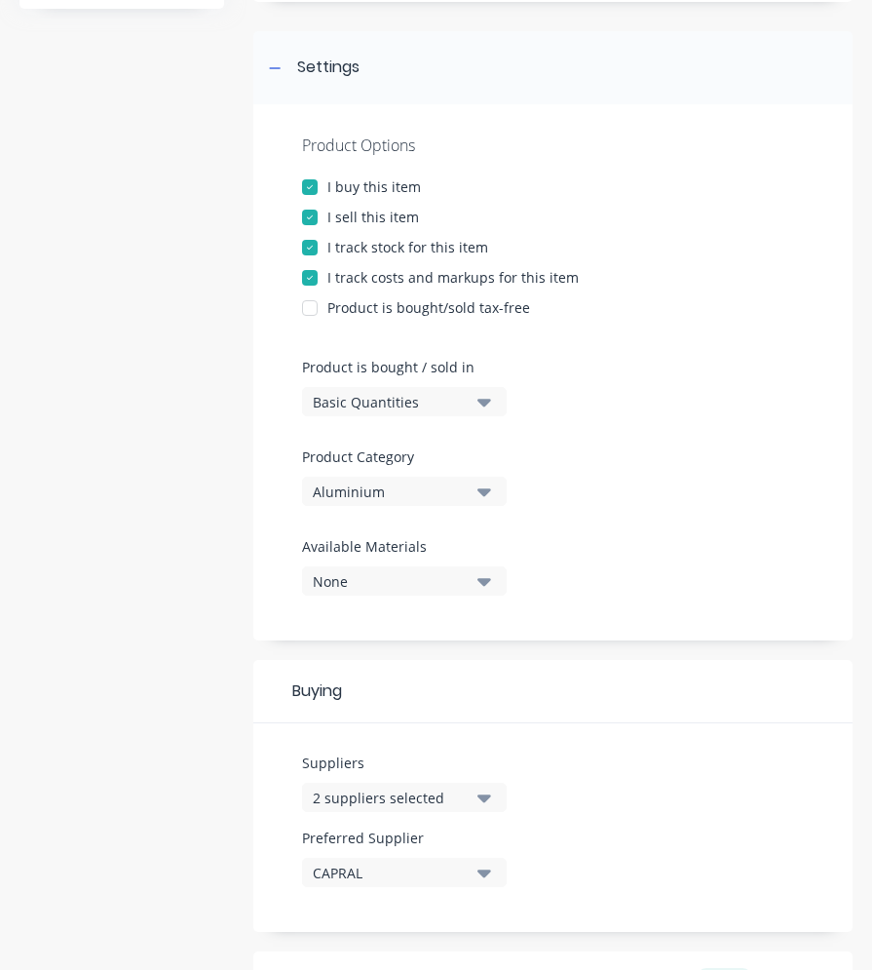
scroll to position [0, 0]
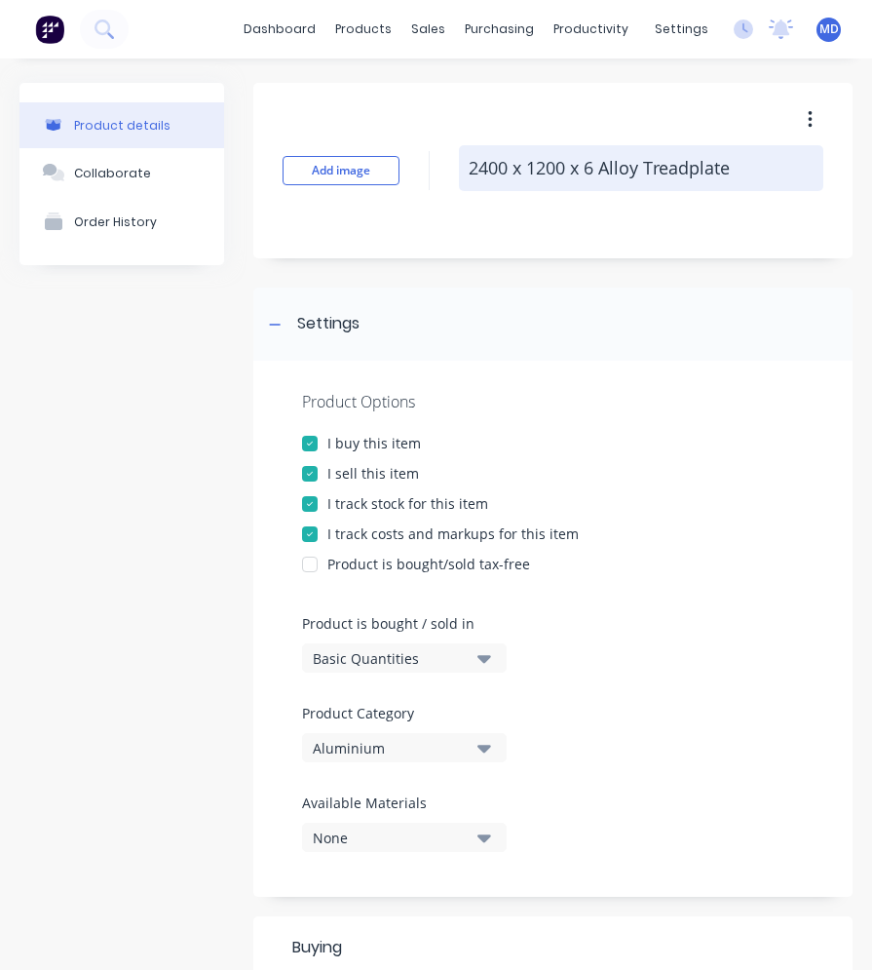
drag, startPoint x: 732, startPoint y: 174, endPoint x: 468, endPoint y: 176, distance: 264.1
click at [468, 176] on textarea "2400 x 1200 x 6 Alloy Treadplate" at bounding box center [641, 168] width 364 height 46
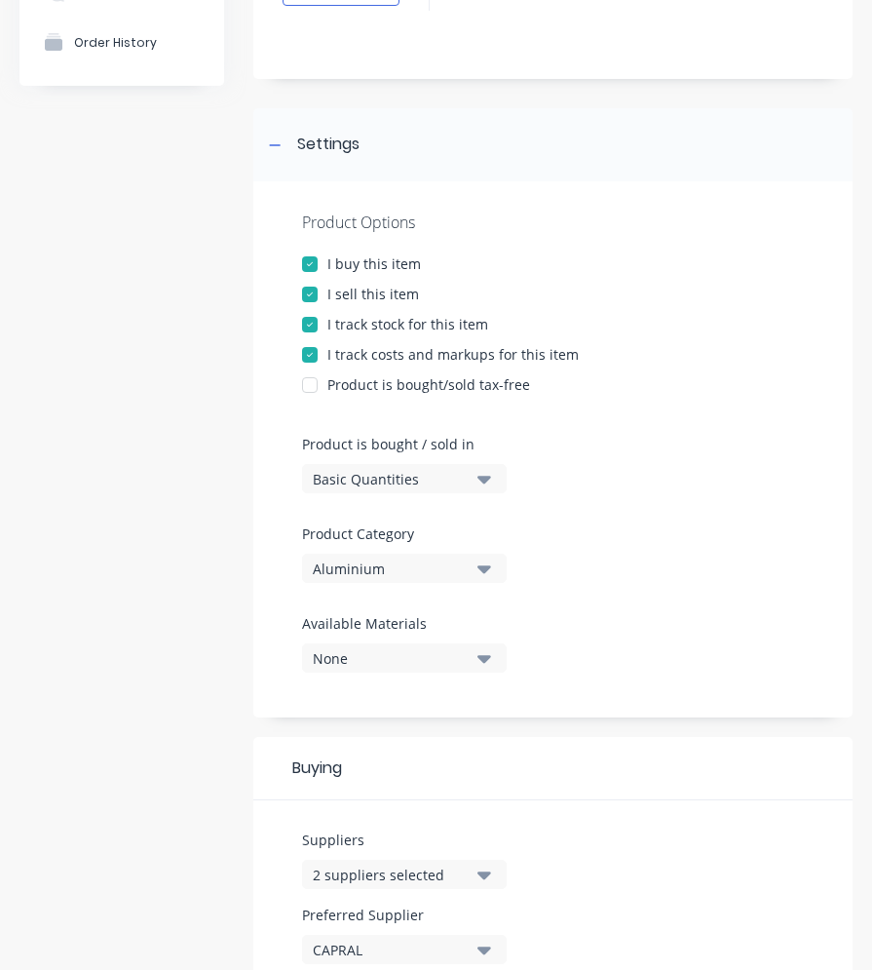
scroll to position [585, 0]
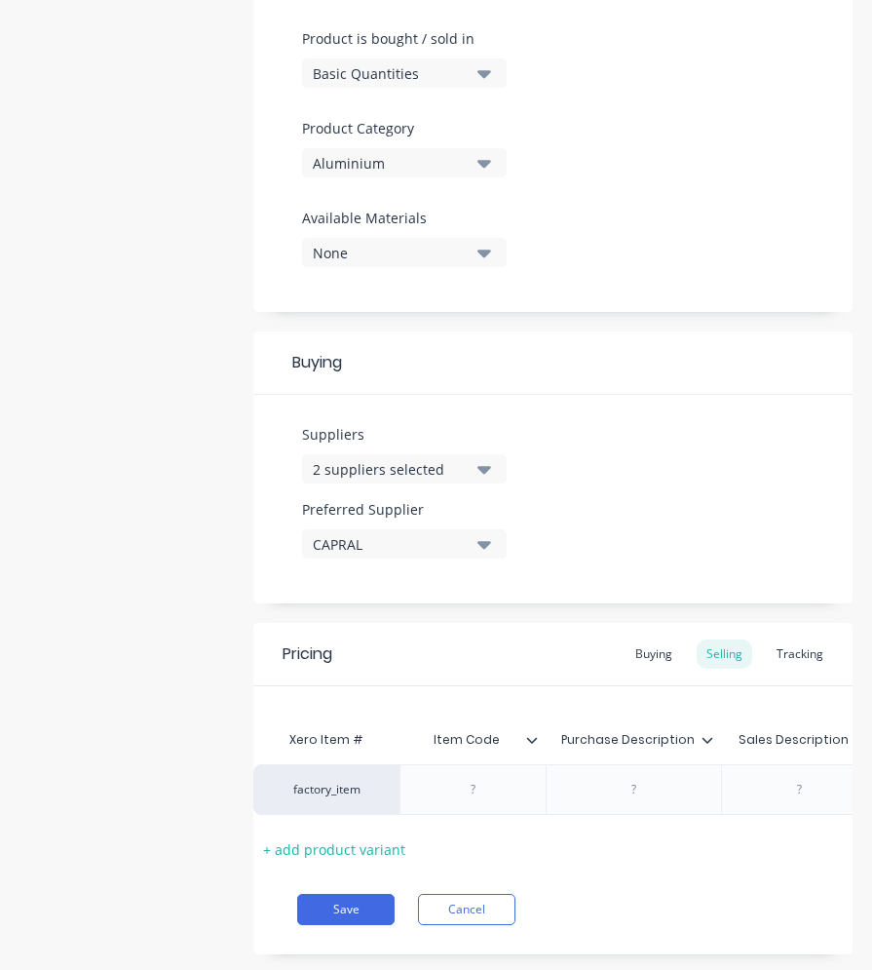
click at [466, 789] on div at bounding box center [473, 789] width 97 height 25
paste div
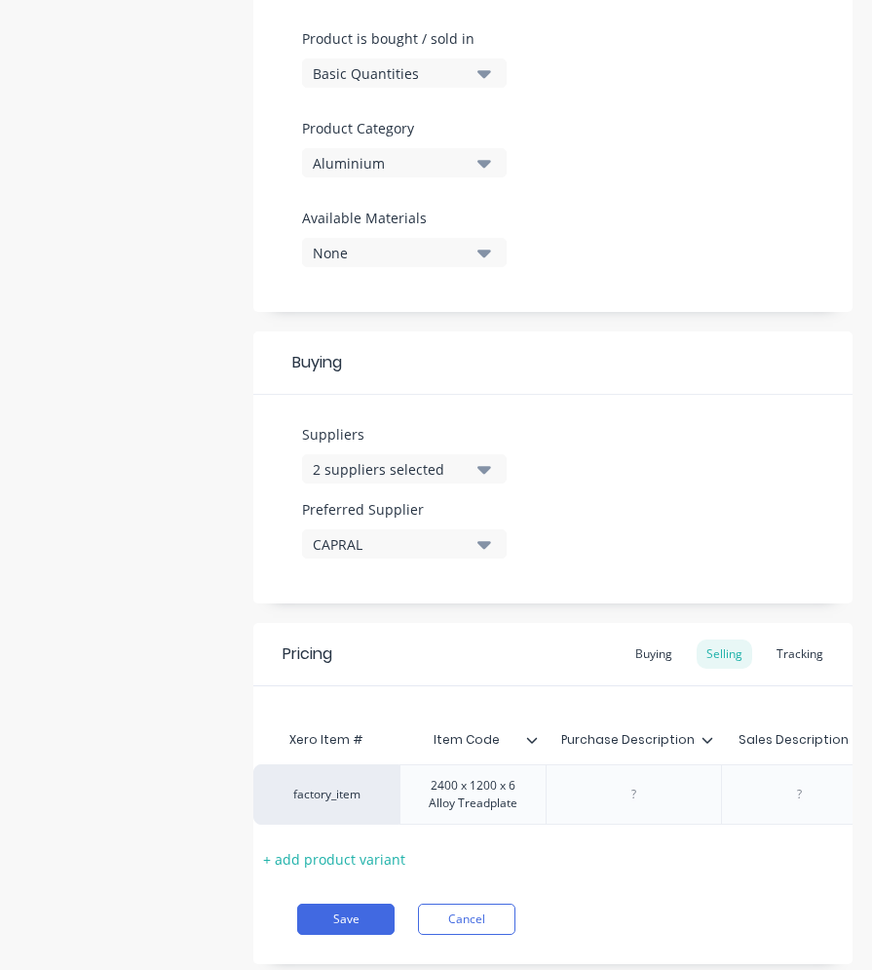
click at [639, 800] on div "factory_item 2400 x 1200 x 6 Alloy Treadplate $409.98 409.98 60% 60% $655.968 $…" at bounding box center [786, 794] width 1066 height 60
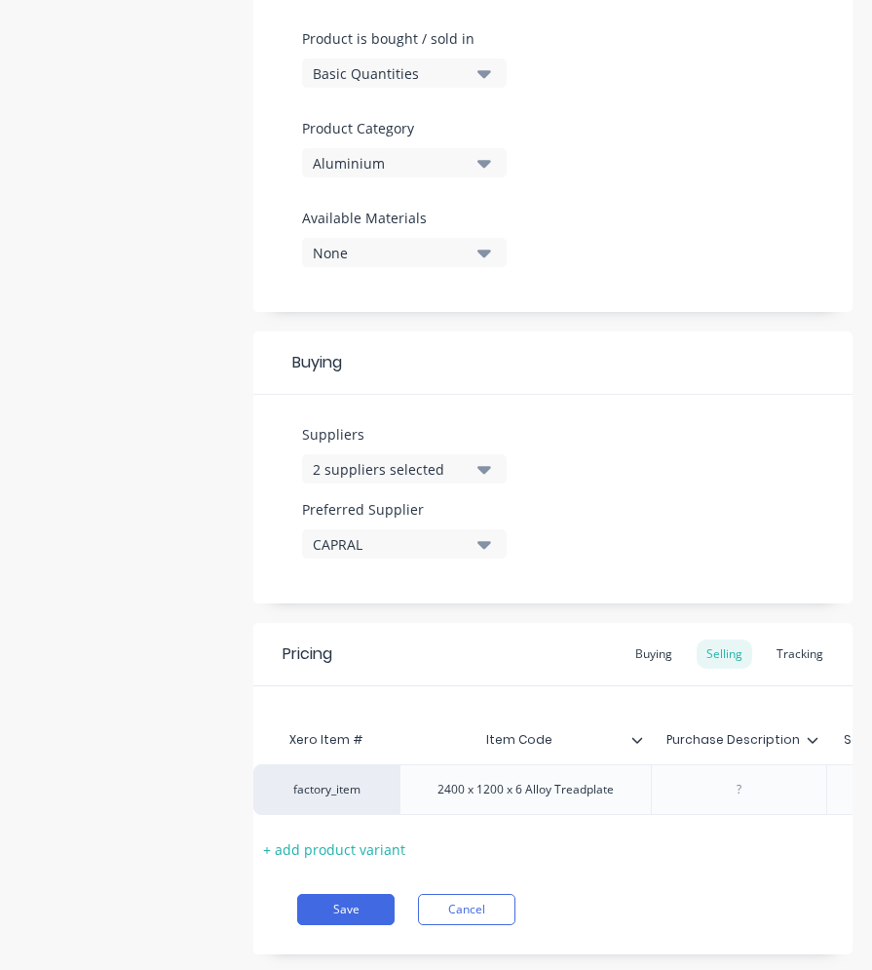
paste div
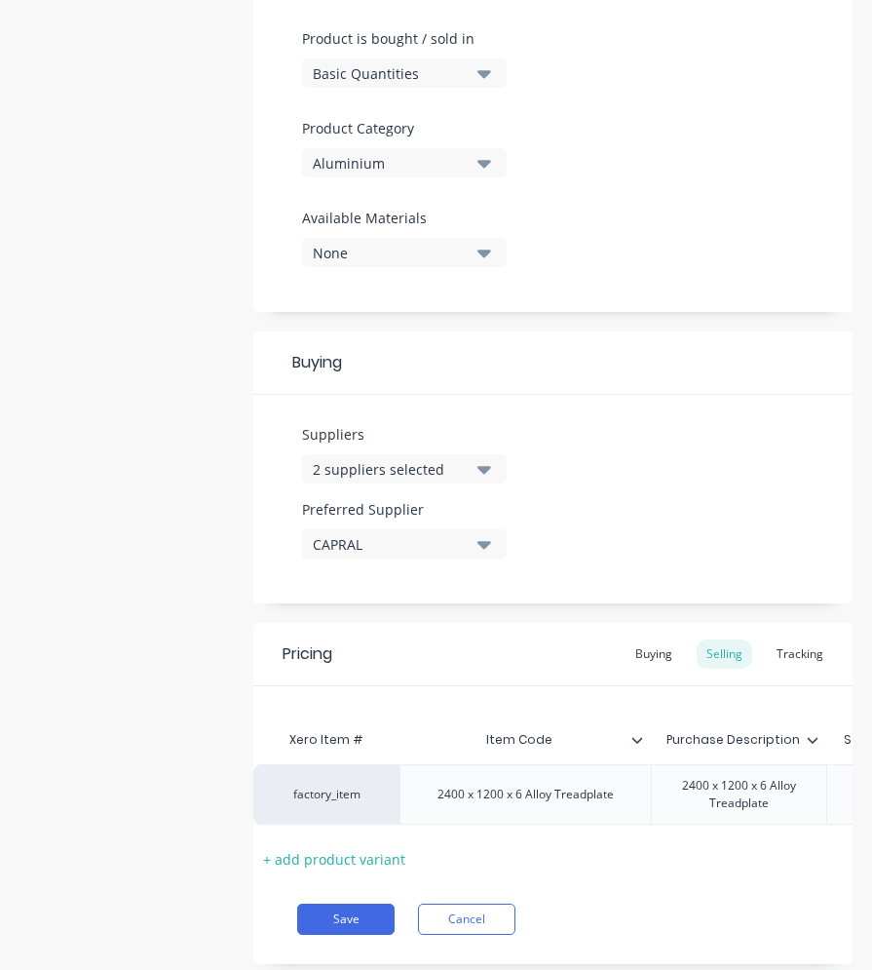
scroll to position [0, 318]
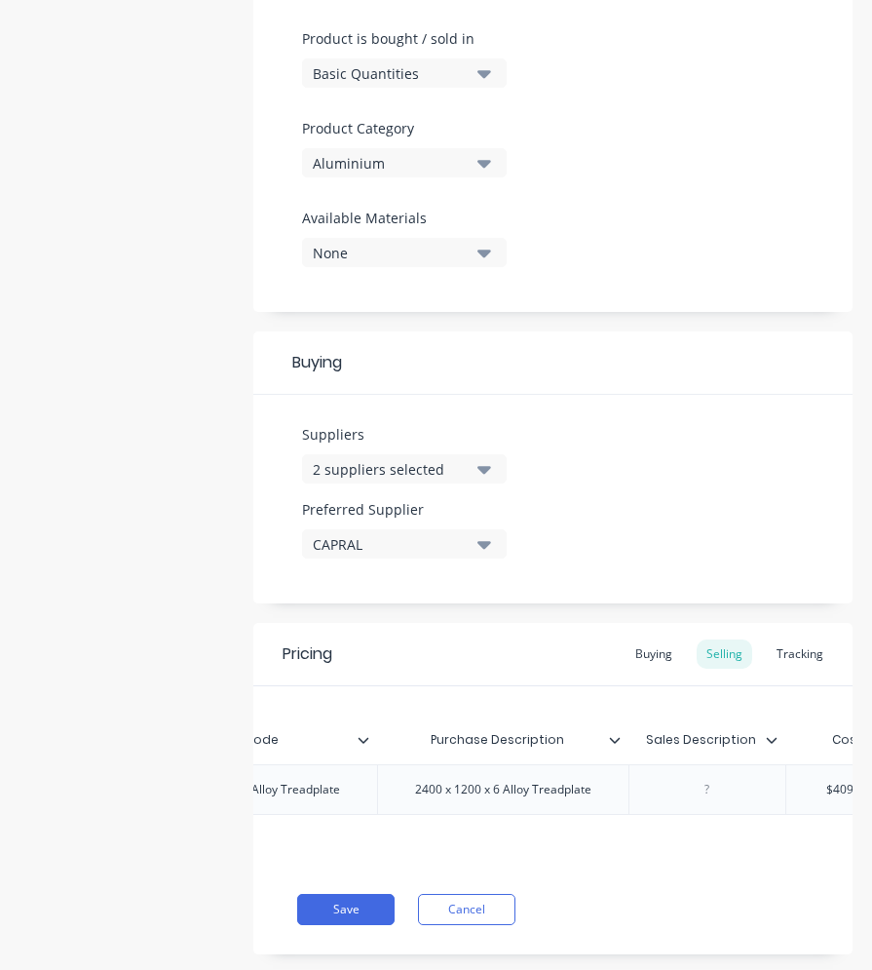
click at [632, 799] on div at bounding box center [706, 789] width 157 height 51
paste div
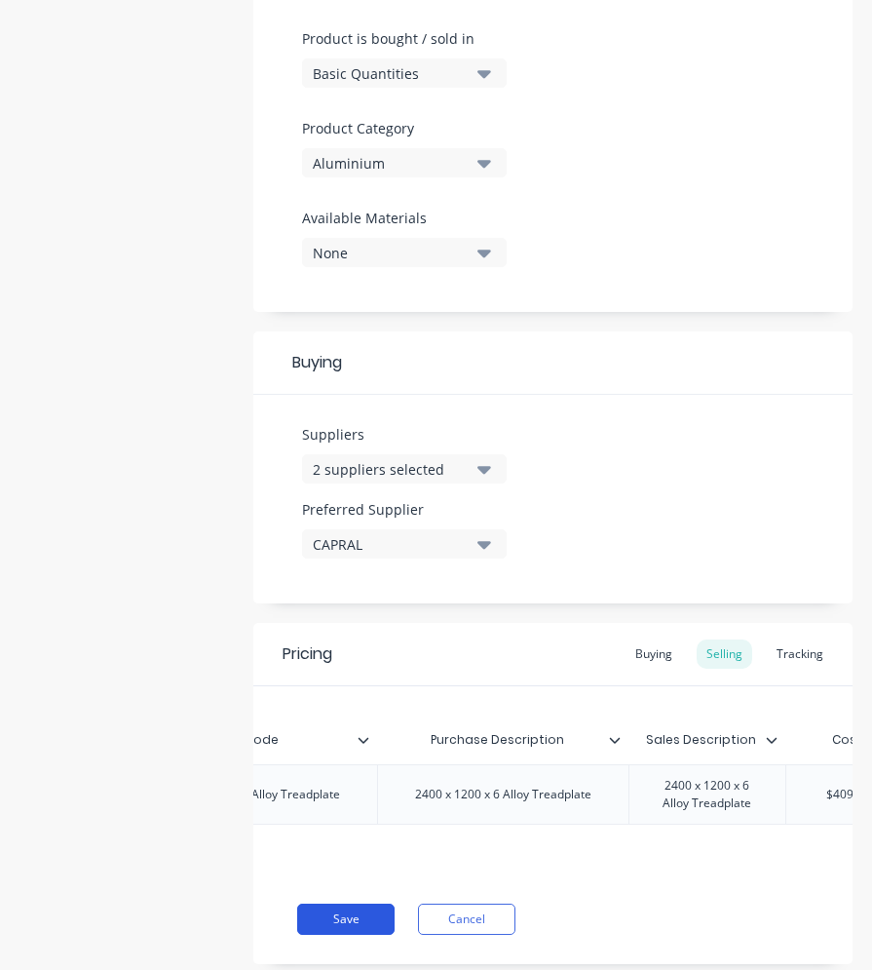
click at [359, 927] on button "Save" at bounding box center [345, 918] width 97 height 31
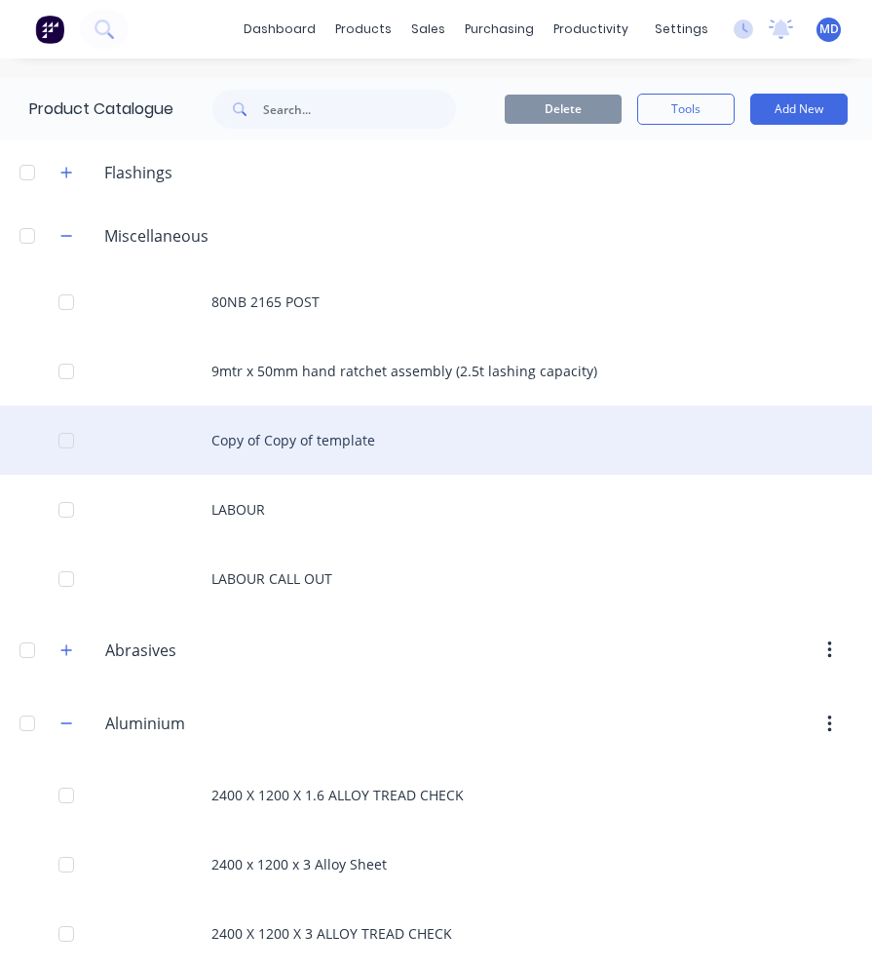
click at [281, 437] on div "Copy of Copy of template" at bounding box center [436, 439] width 872 height 69
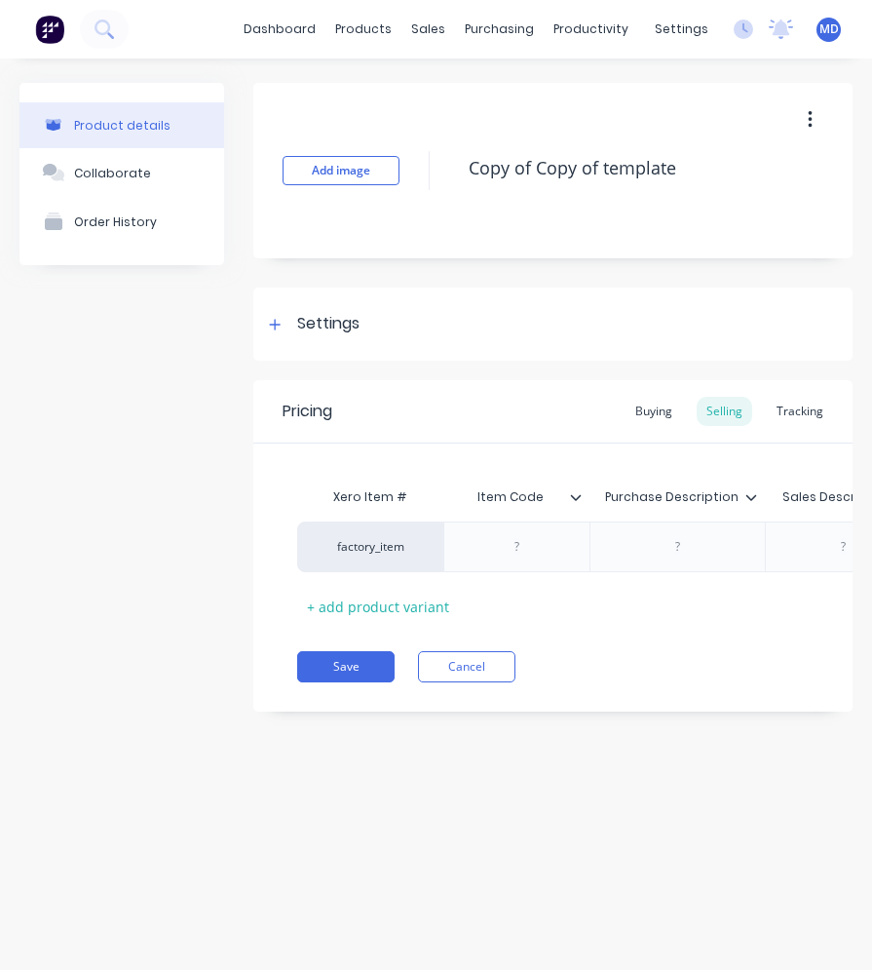
drag, startPoint x: 530, startPoint y: 167, endPoint x: 409, endPoint y: 166, distance: 120.8
click at [409, 166] on div "Add image Copy of Copy of template" at bounding box center [552, 170] width 599 height 175
click at [354, 675] on button "Save" at bounding box center [345, 666] width 97 height 31
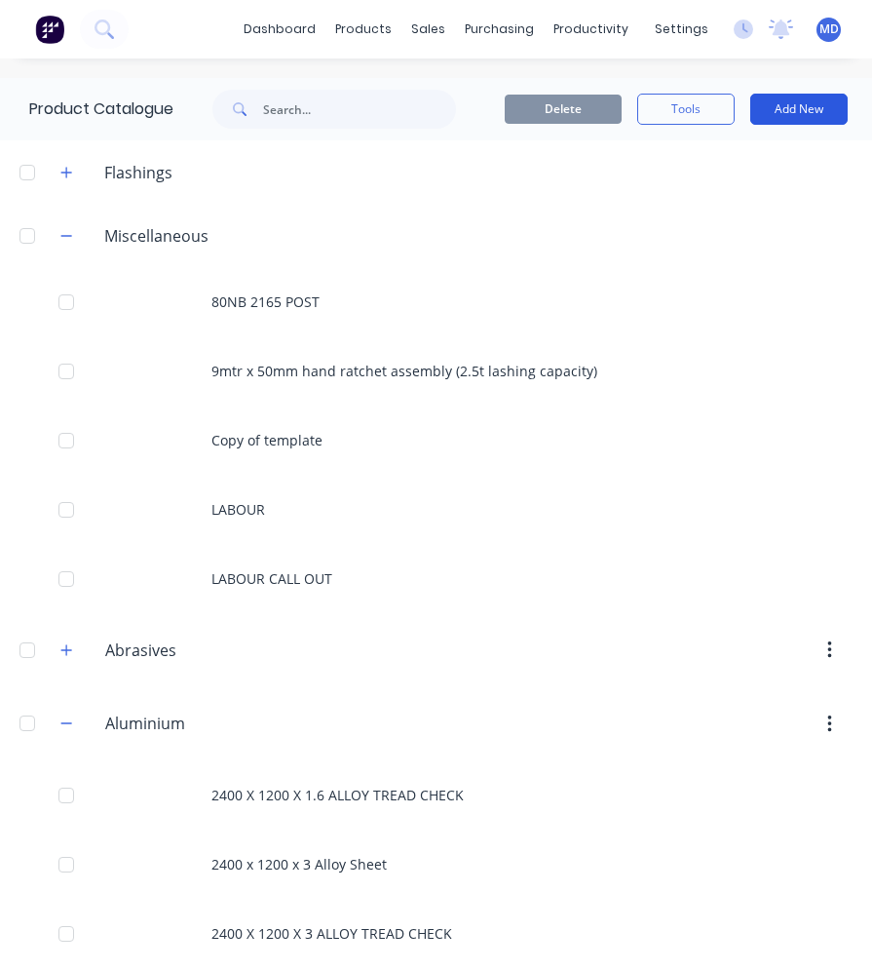
click at [792, 106] on button "Add New" at bounding box center [798, 109] width 97 height 31
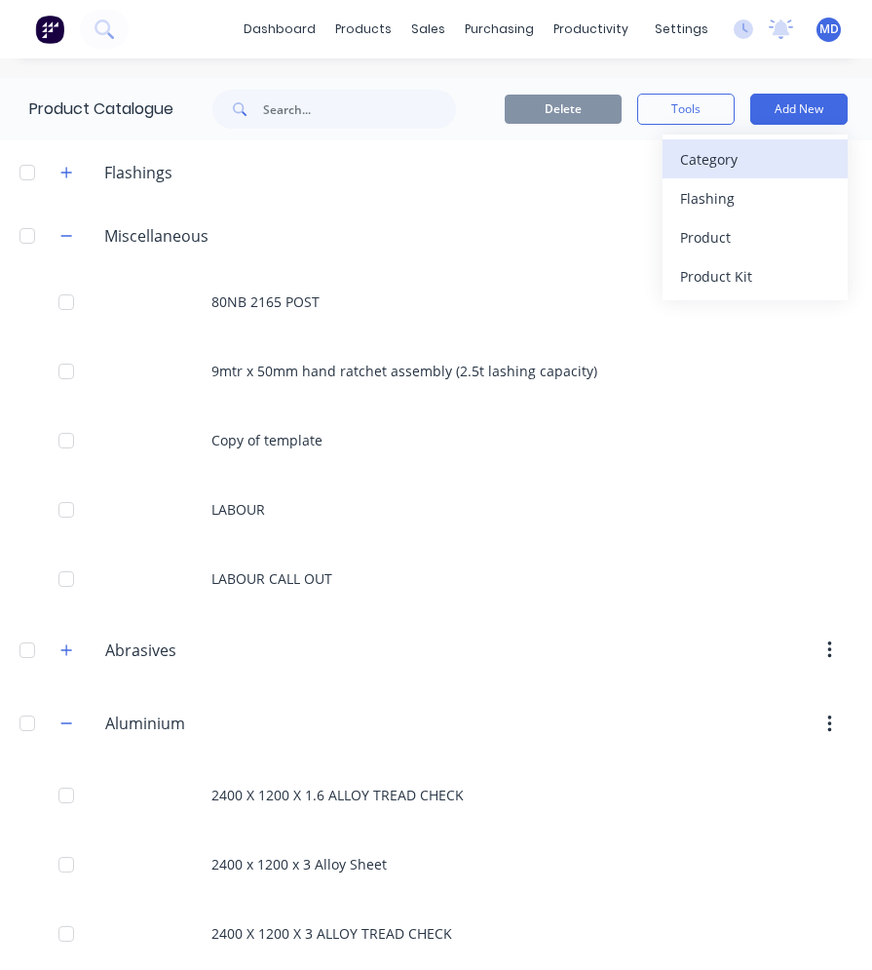
click at [761, 151] on div "Category" at bounding box center [755, 159] width 150 height 28
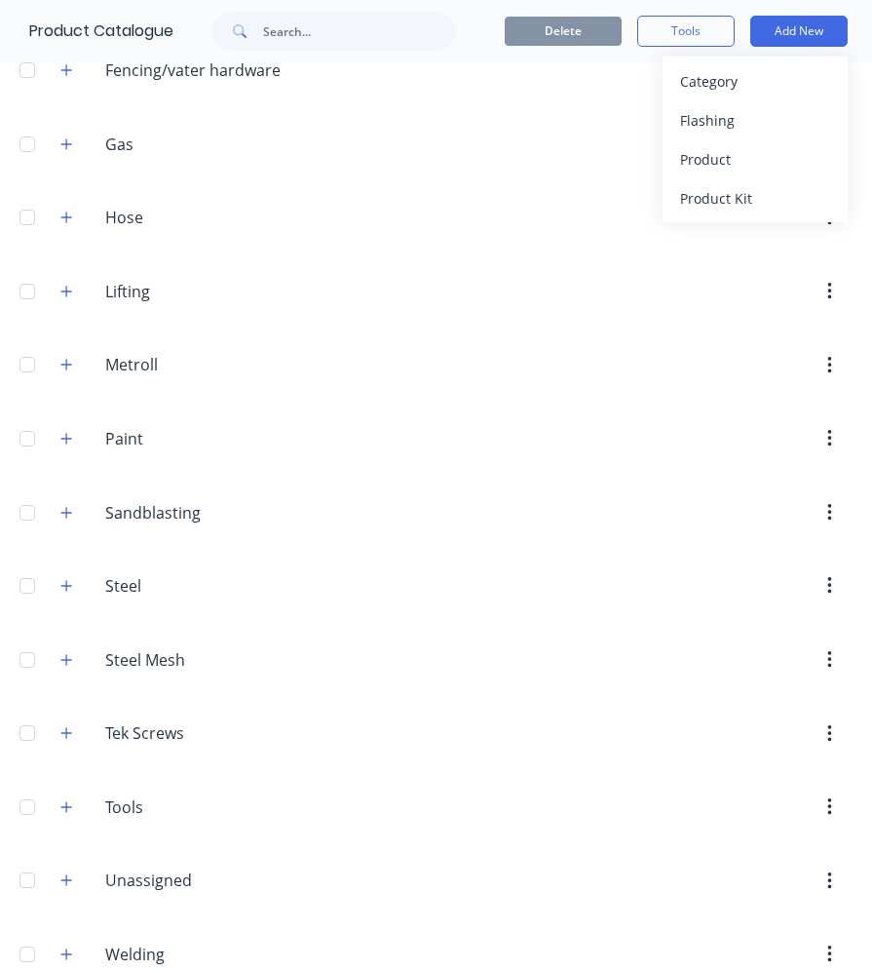
scroll to position [1272, 0]
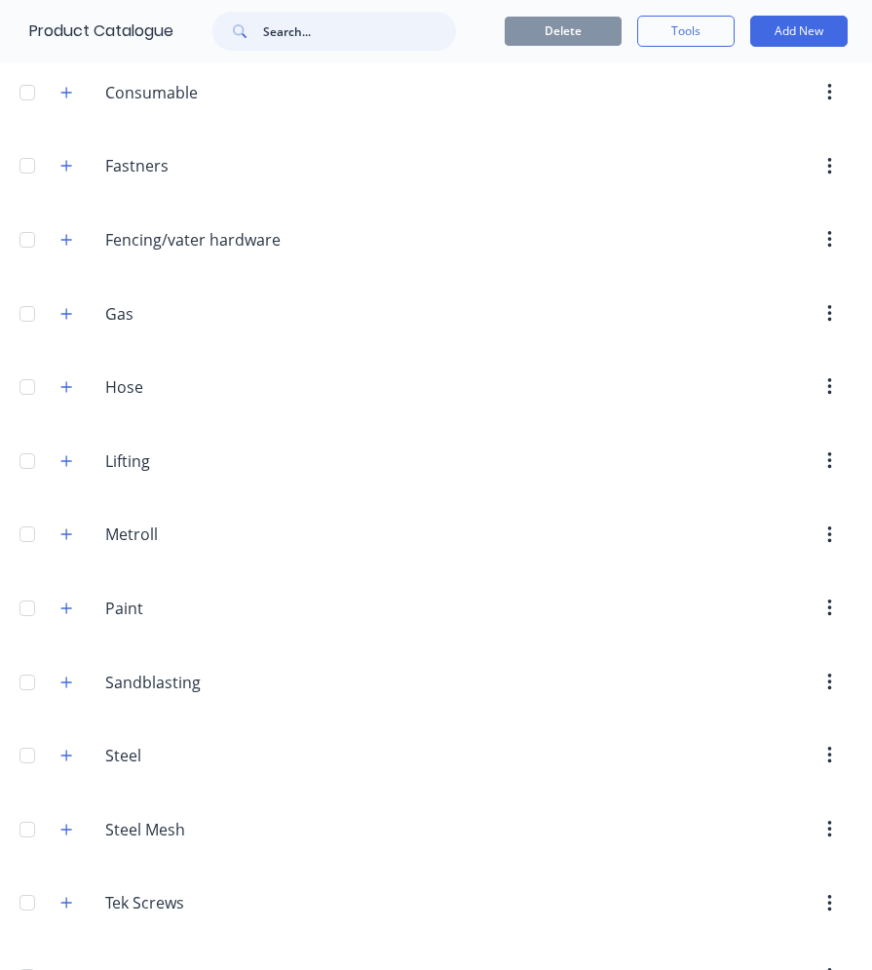
click at [303, 23] on input "text" at bounding box center [359, 31] width 193 height 39
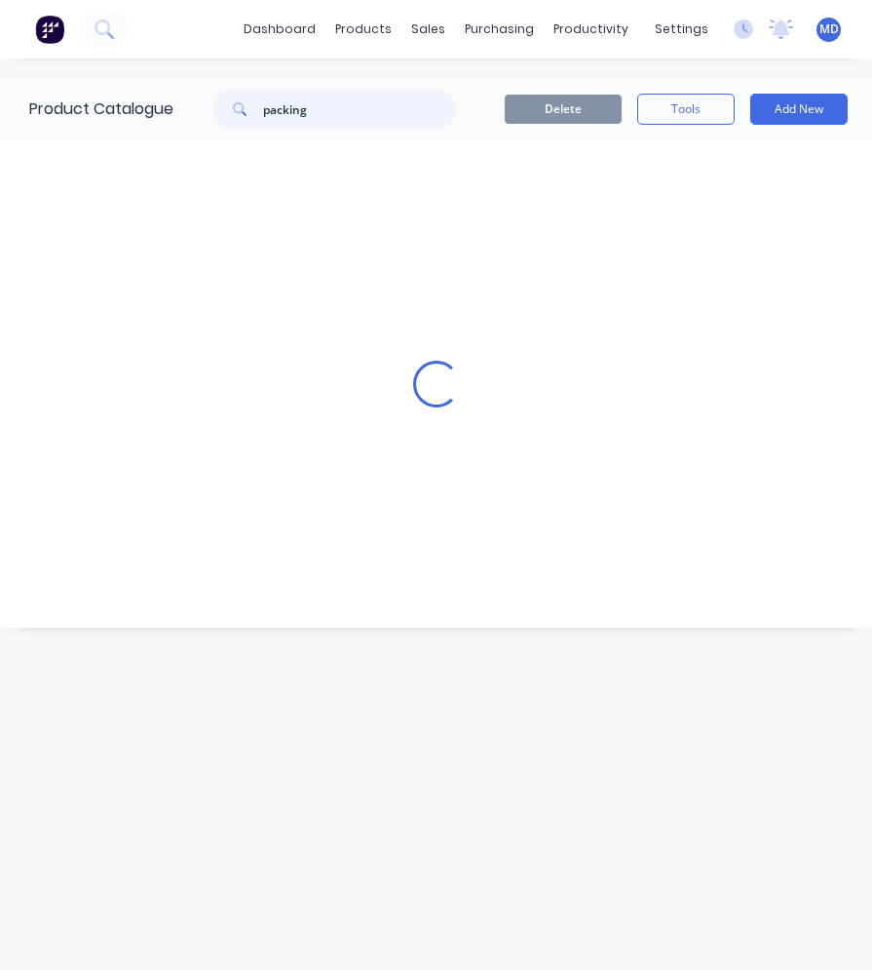
scroll to position [15, 0]
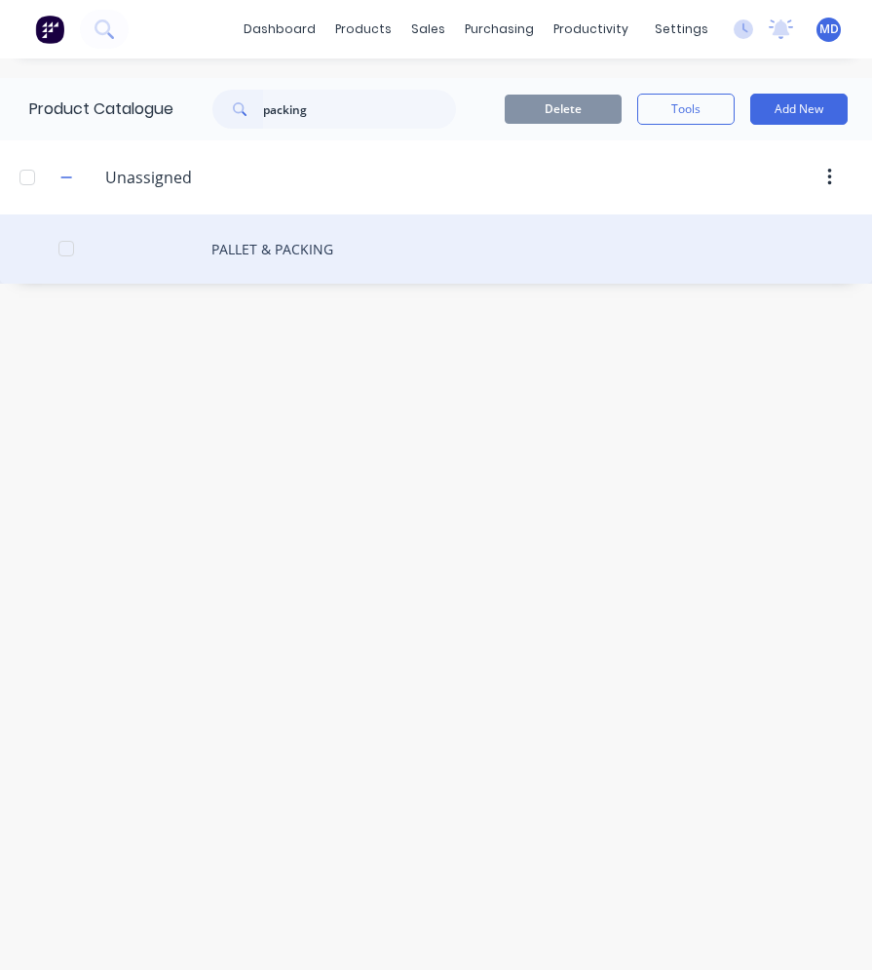
click at [325, 232] on div "PALLET & PACKING" at bounding box center [436, 248] width 872 height 69
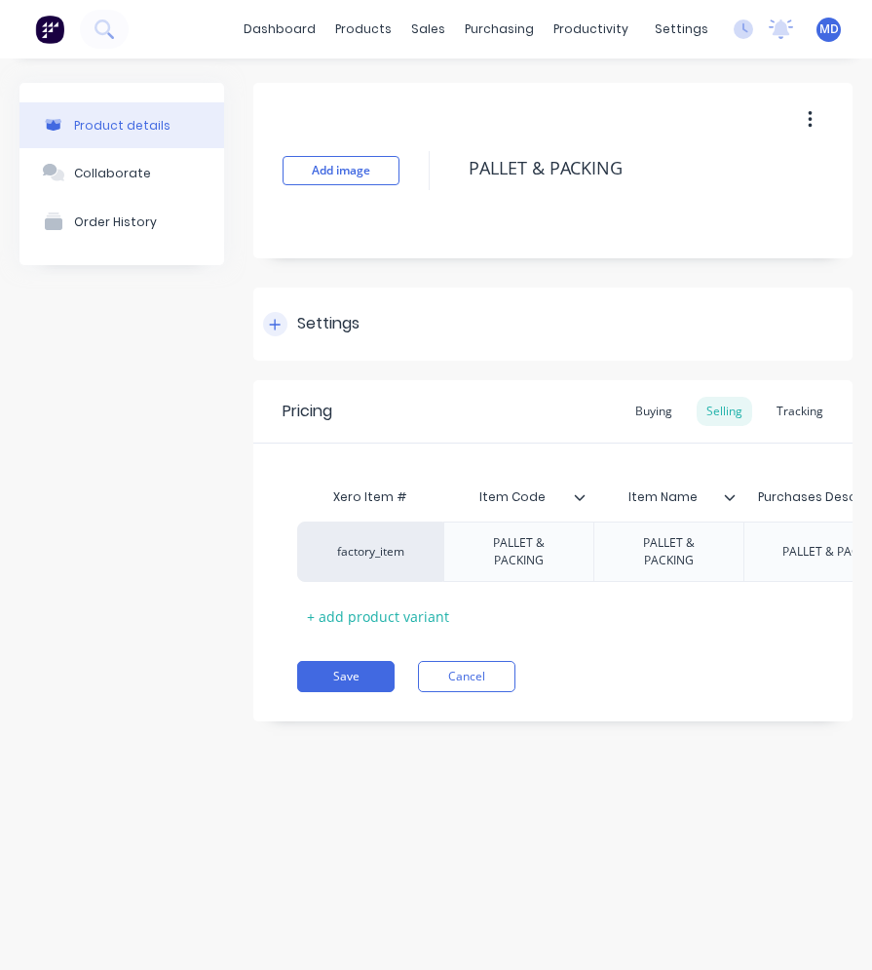
click at [326, 318] on div "Settings" at bounding box center [328, 324] width 62 height 24
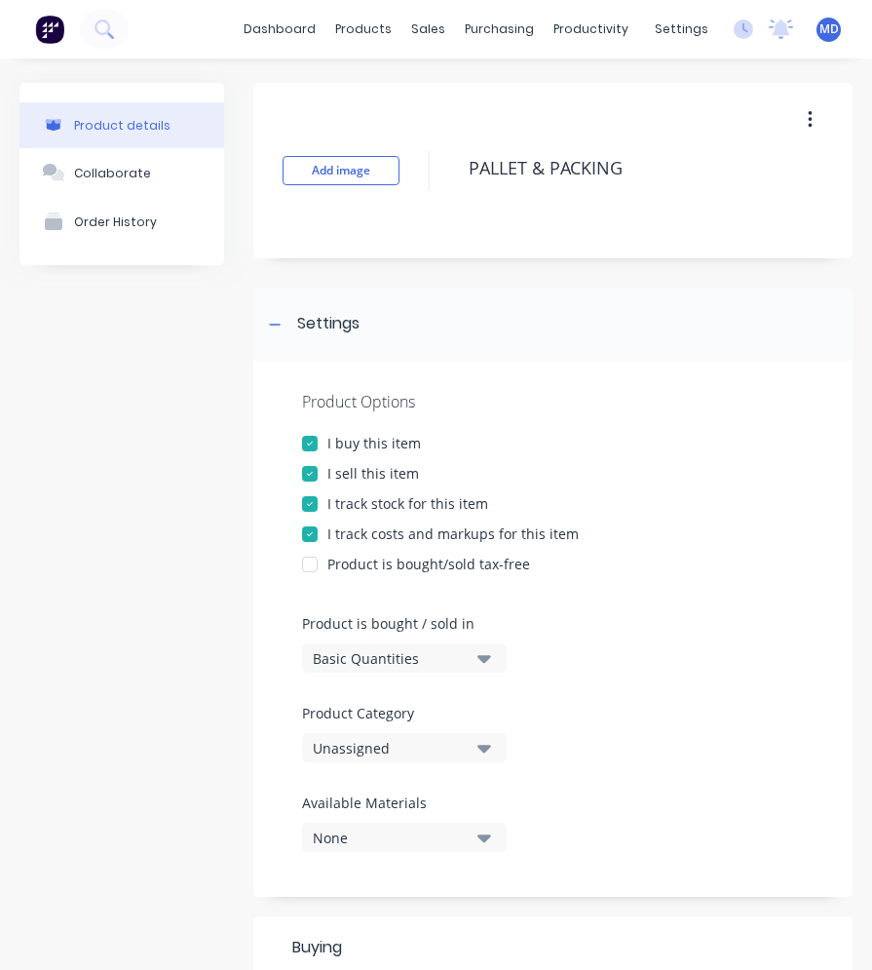
click at [340, 441] on div "I buy this item" at bounding box center [374, 443] width 94 height 20
click at [305, 439] on div at bounding box center [309, 443] width 39 height 39
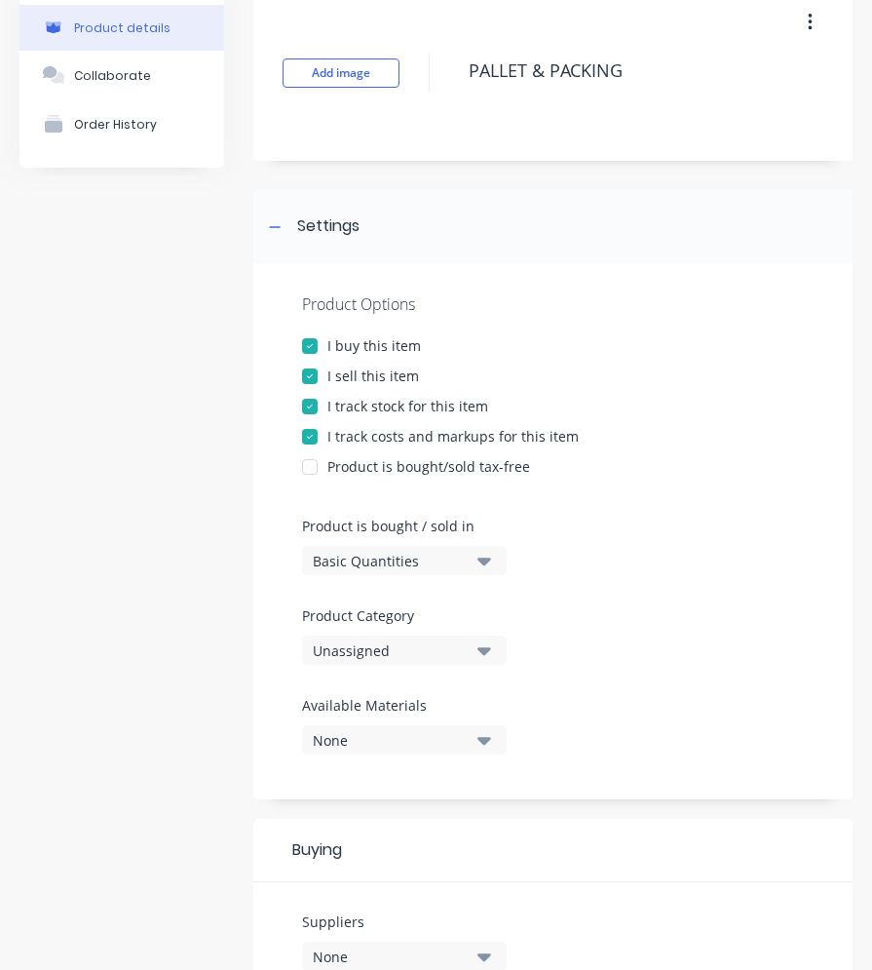
click at [314, 409] on div at bounding box center [309, 406] width 39 height 39
click at [310, 433] on div at bounding box center [309, 436] width 39 height 39
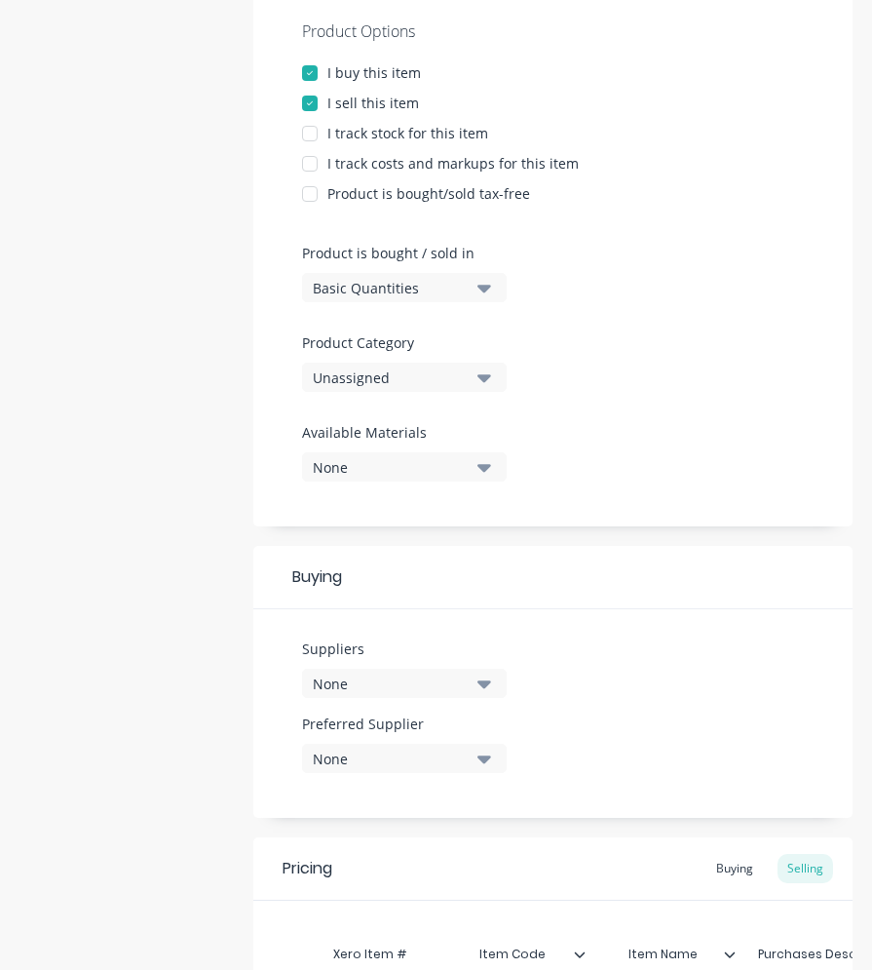
scroll to position [390, 0]
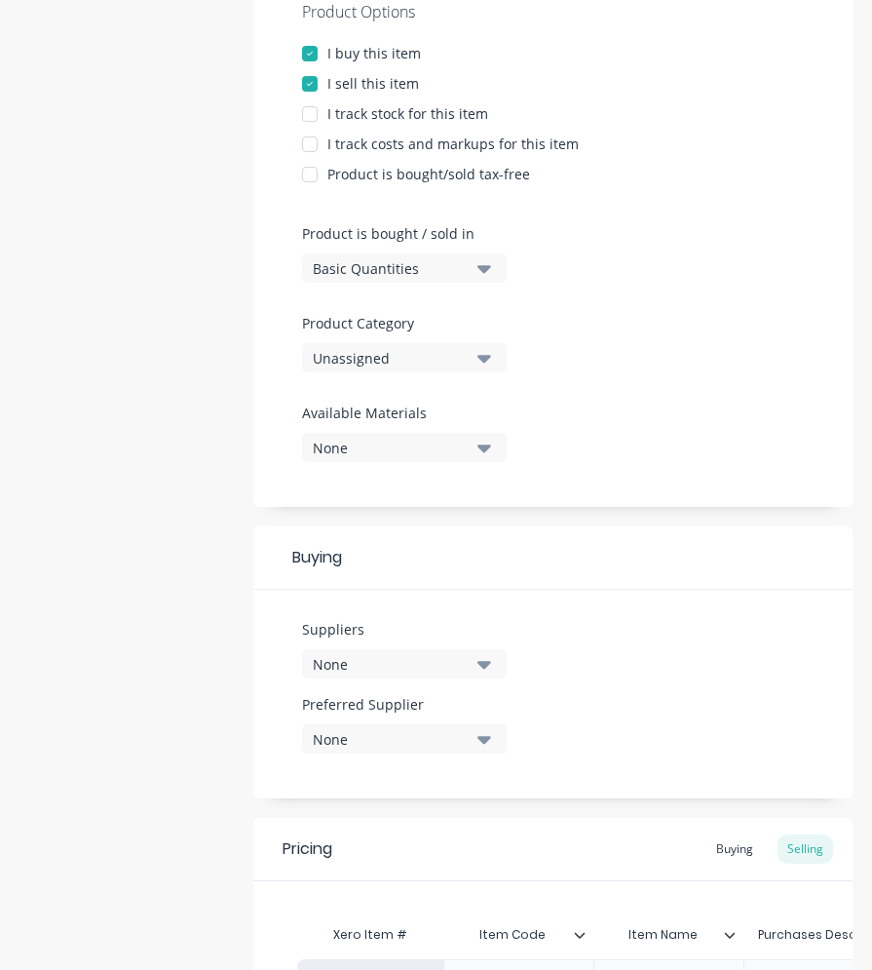
click at [422, 364] on div "Unassigned" at bounding box center [391, 358] width 156 height 20
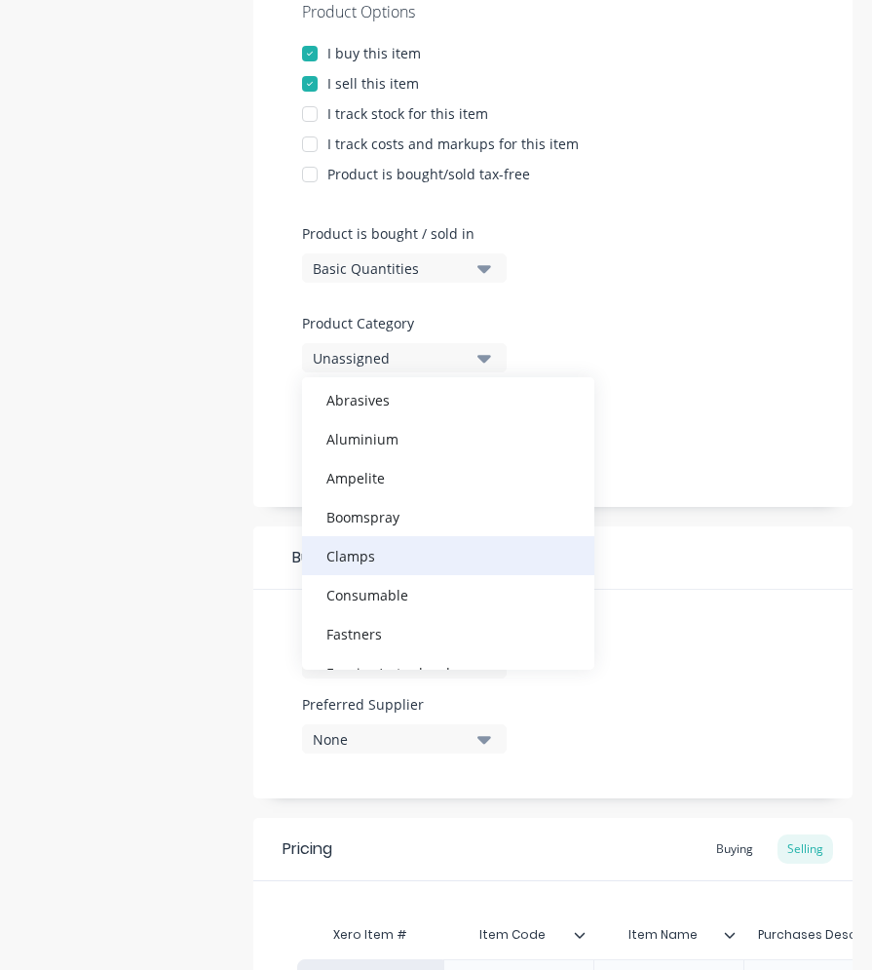
scroll to position [292, 0]
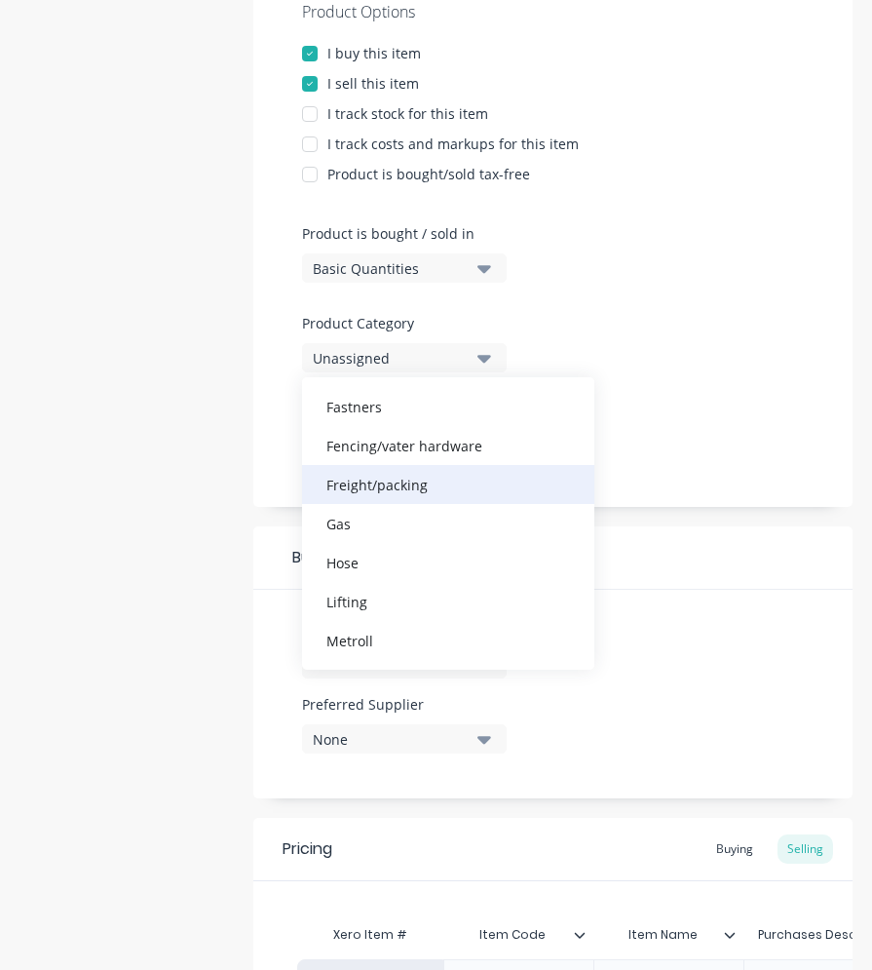
click at [403, 488] on div "Freight/packing" at bounding box center [448, 484] width 292 height 39
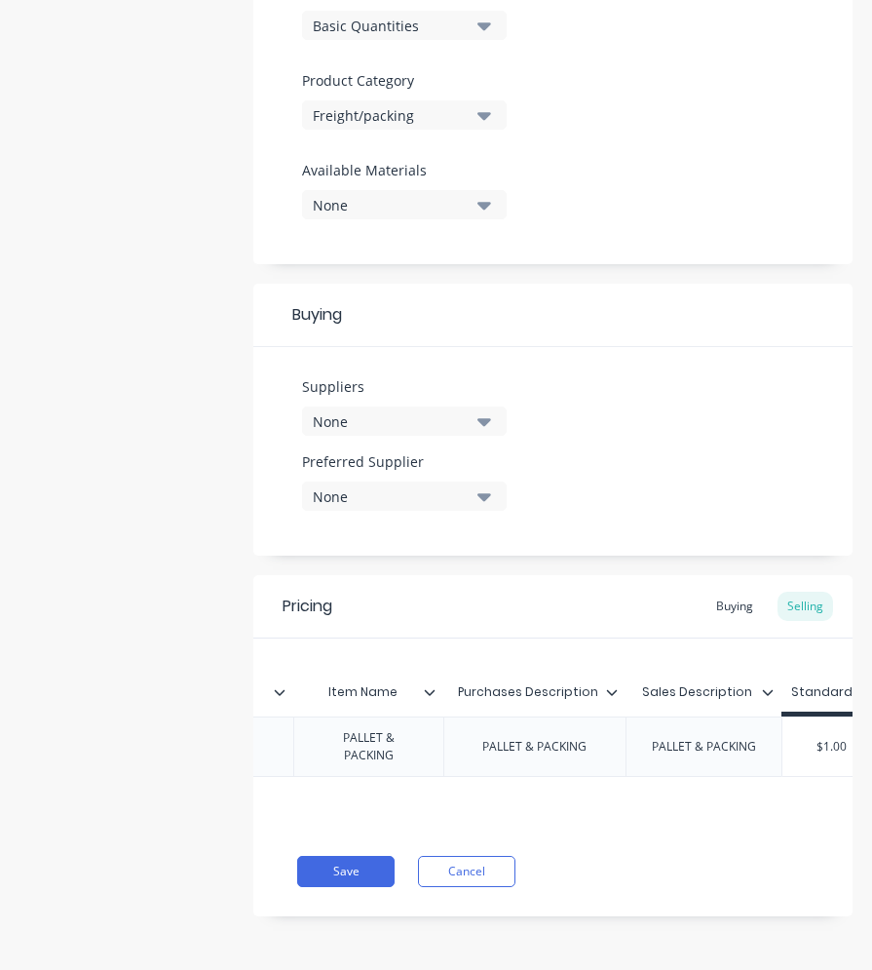
scroll to position [0, 343]
click at [721, 600] on div "Buying" at bounding box center [734, 605] width 57 height 29
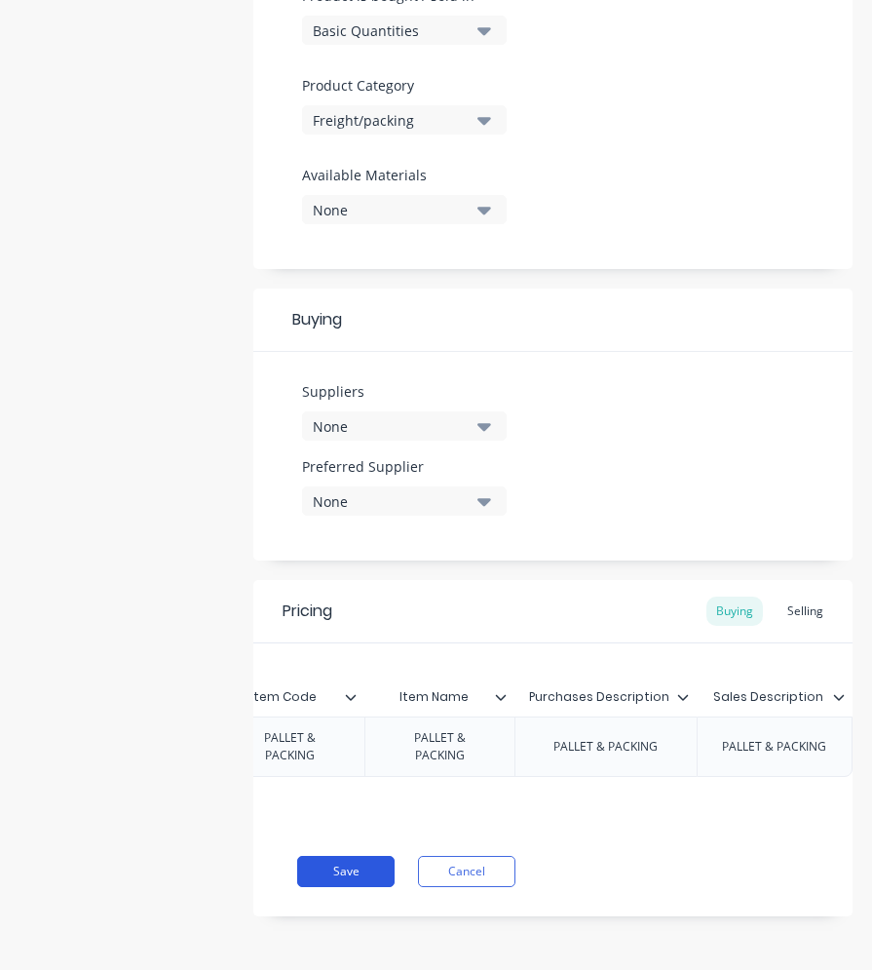
click at [372, 864] on button "Save" at bounding box center [345, 871] width 97 height 31
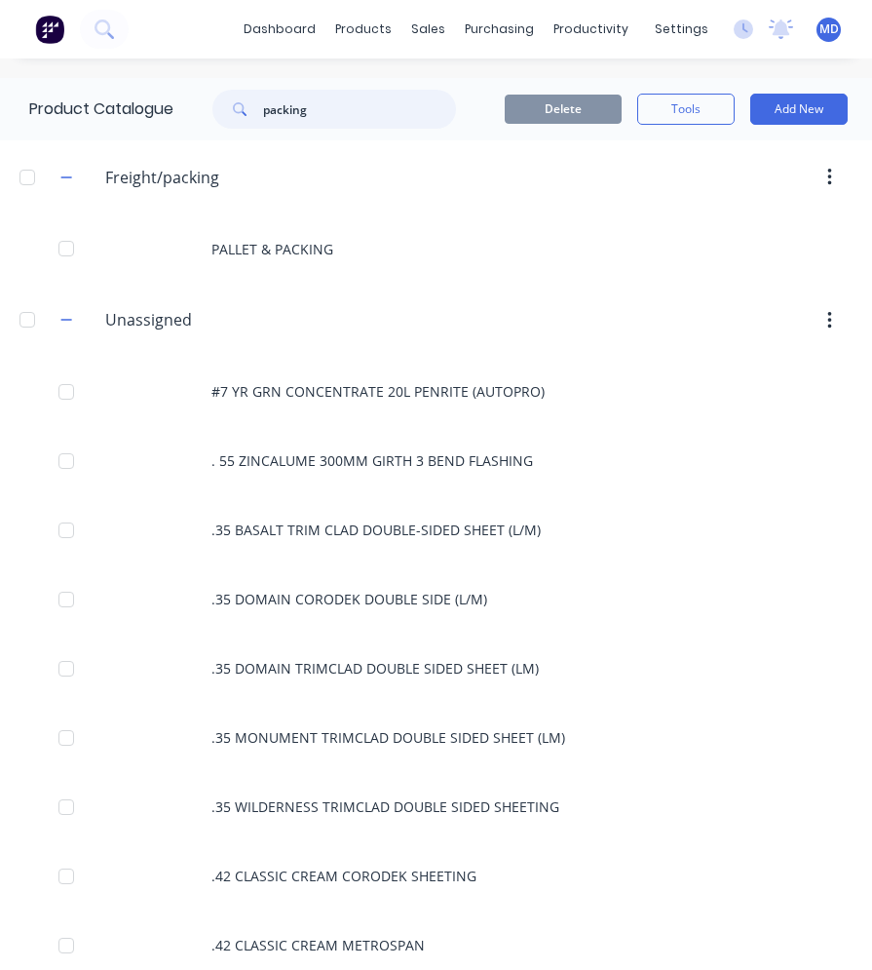
drag, startPoint x: 324, startPoint y: 109, endPoint x: 260, endPoint y: 104, distance: 63.5
click at [267, 104] on input "packing" at bounding box center [359, 109] width 193 height 39
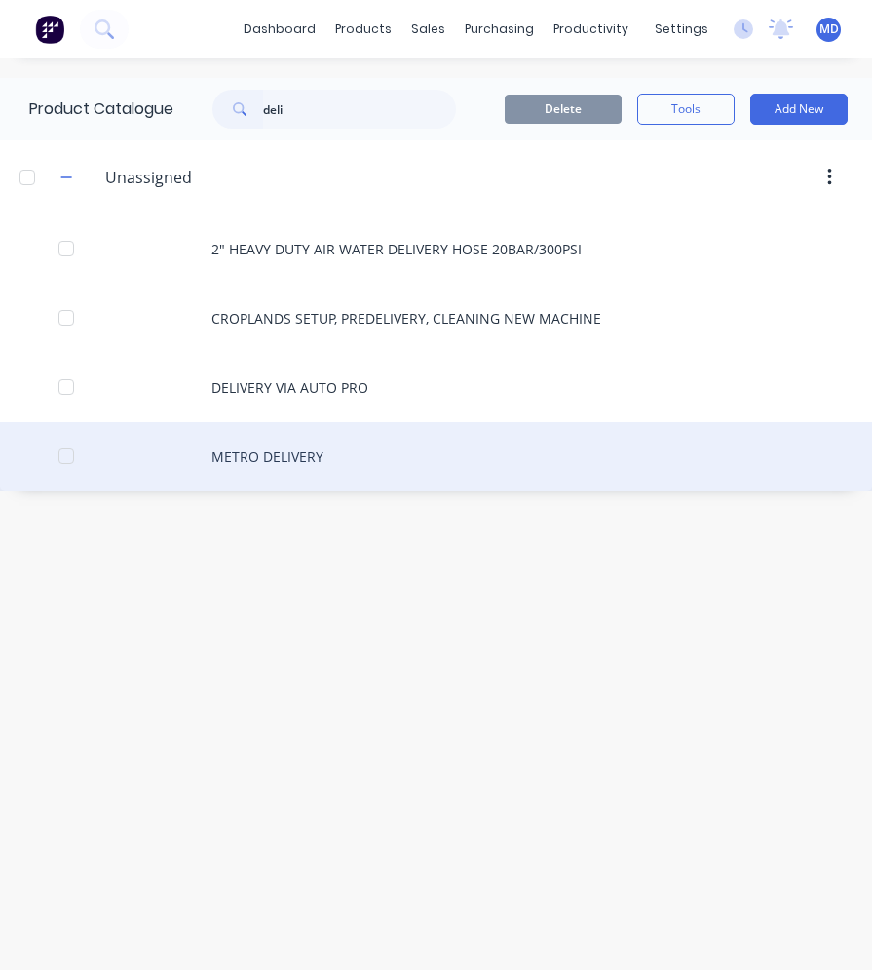
click at [270, 446] on div "METRO DELIVERY" at bounding box center [436, 456] width 872 height 69
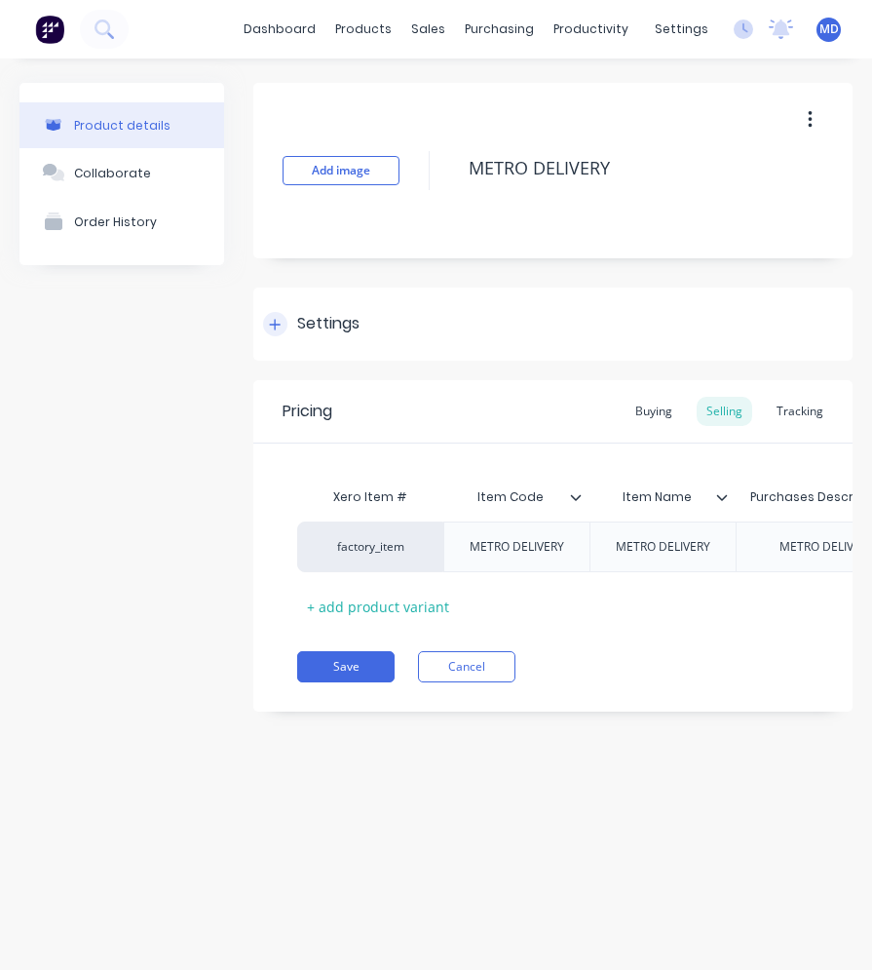
click at [324, 312] on div "Settings" at bounding box center [328, 324] width 62 height 24
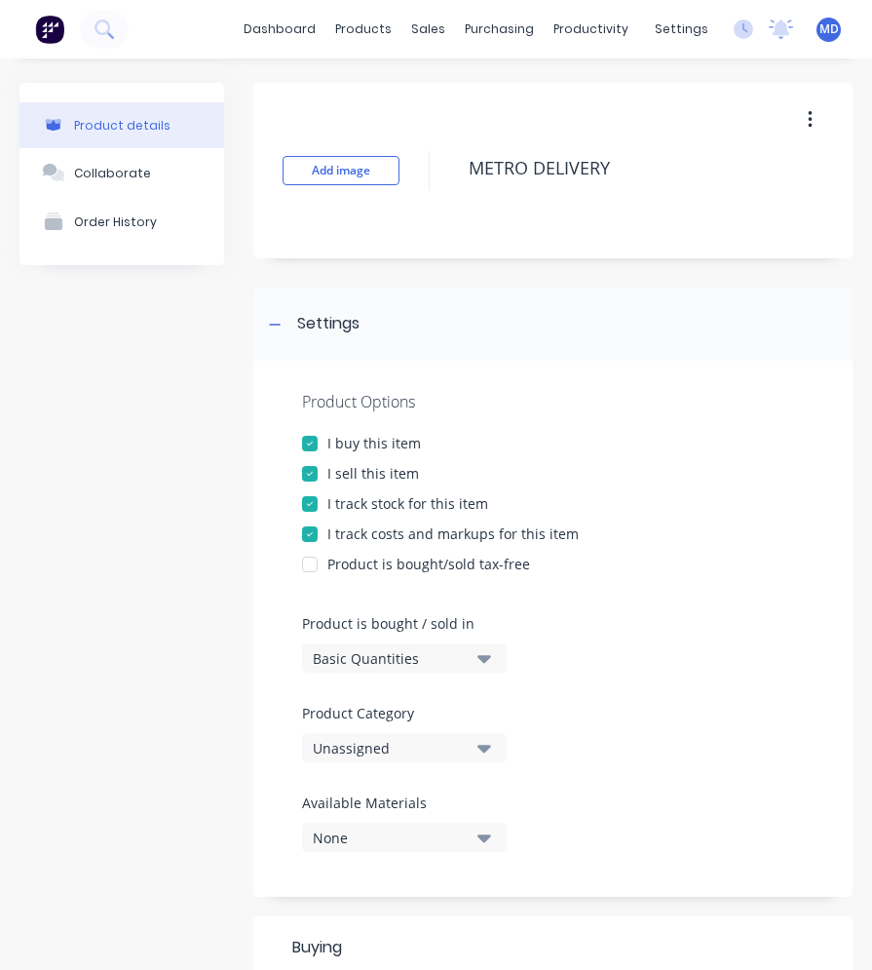
click at [305, 501] on div at bounding box center [309, 503] width 39 height 39
click at [313, 530] on div at bounding box center [309, 533] width 39 height 39
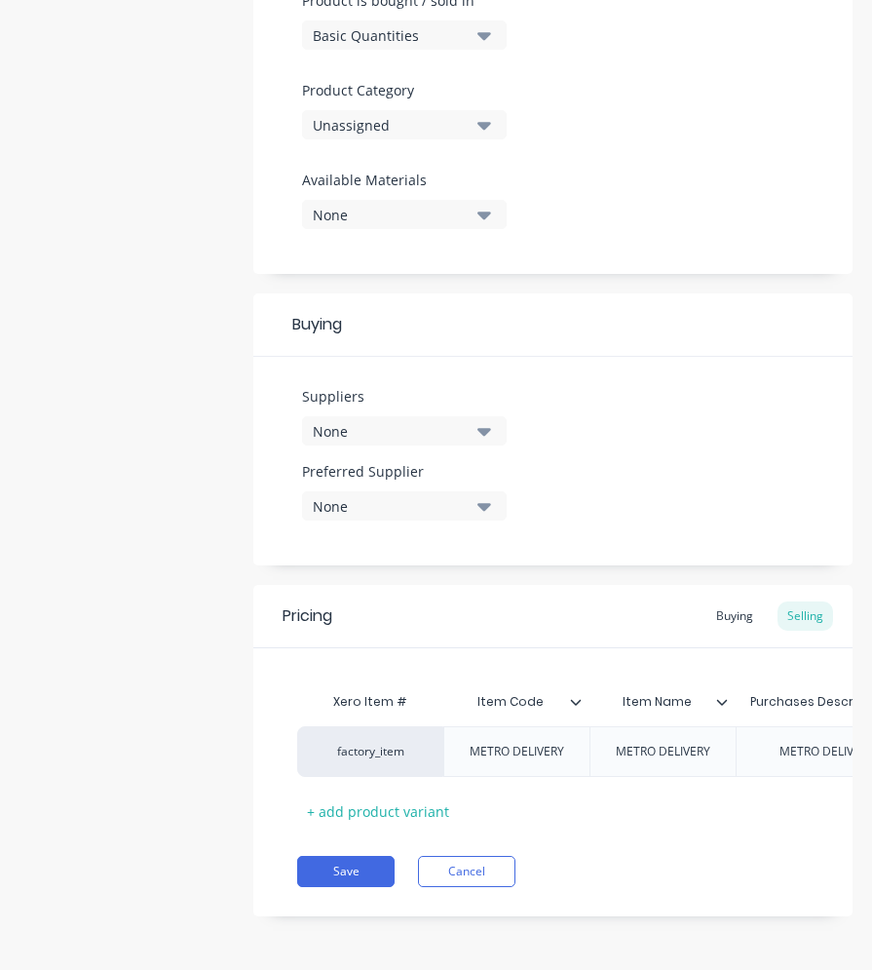
scroll to position [637, 0]
click at [374, 879] on button "Save" at bounding box center [345, 871] width 97 height 31
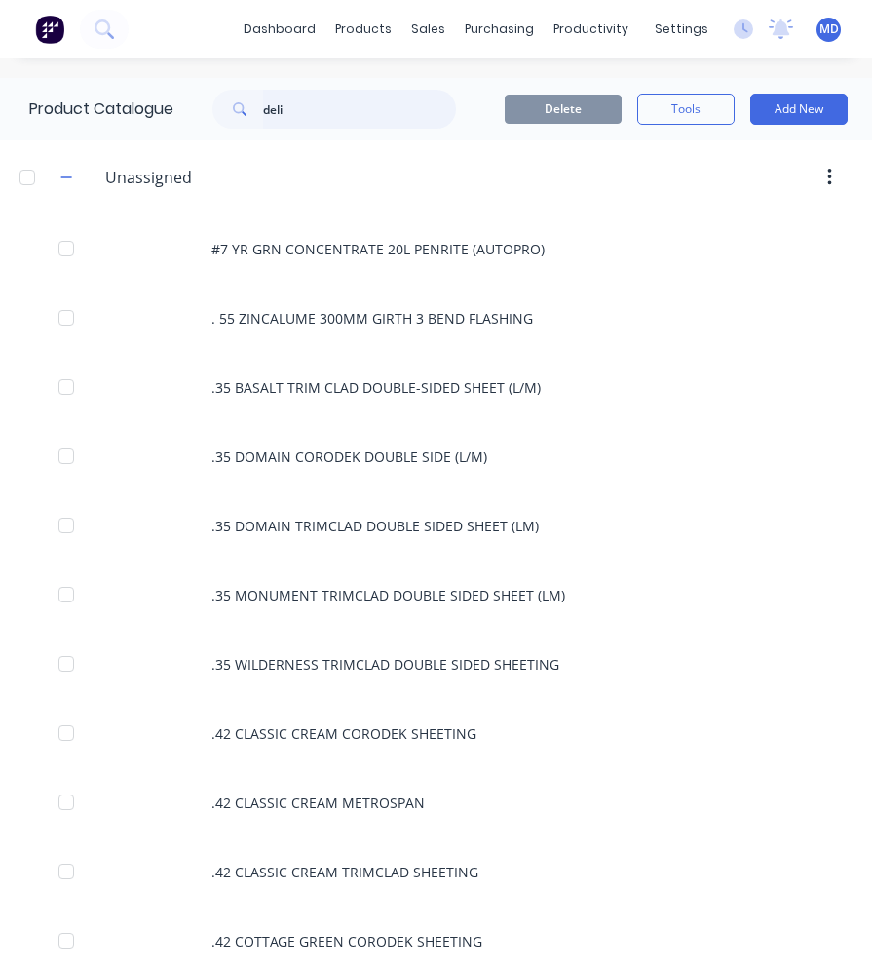
click at [306, 114] on input "deli" at bounding box center [359, 109] width 193 height 39
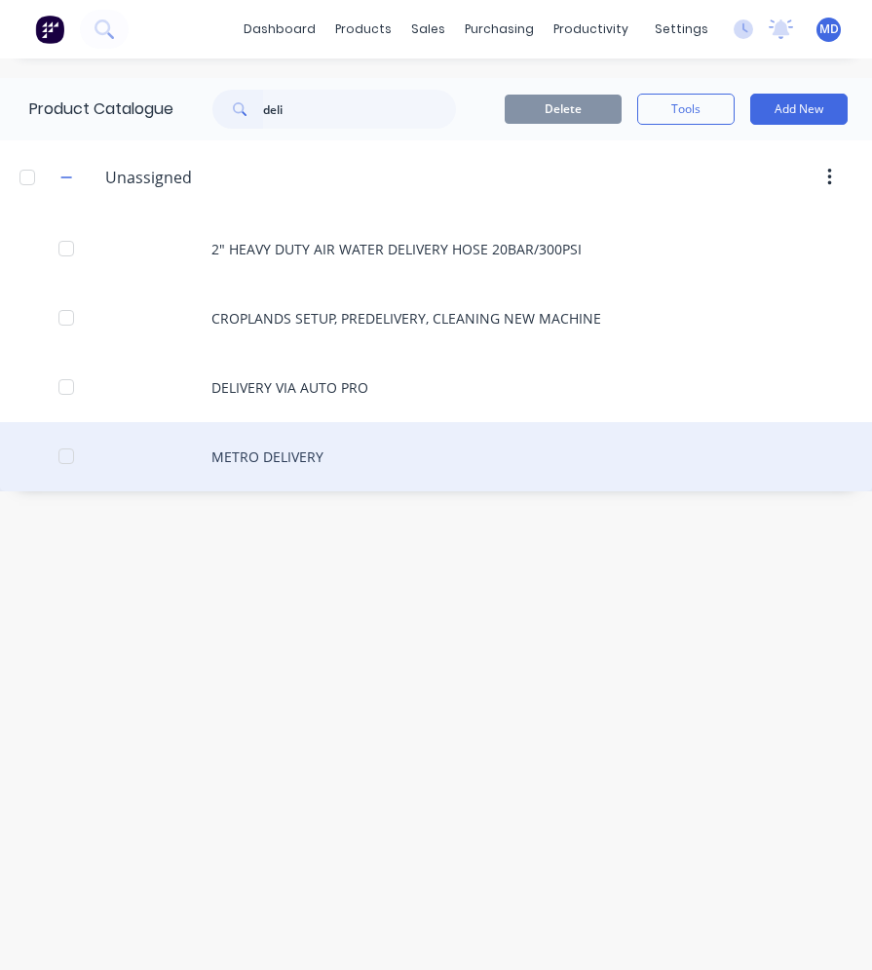
click at [281, 448] on div "METRO DELIVERY" at bounding box center [436, 456] width 872 height 69
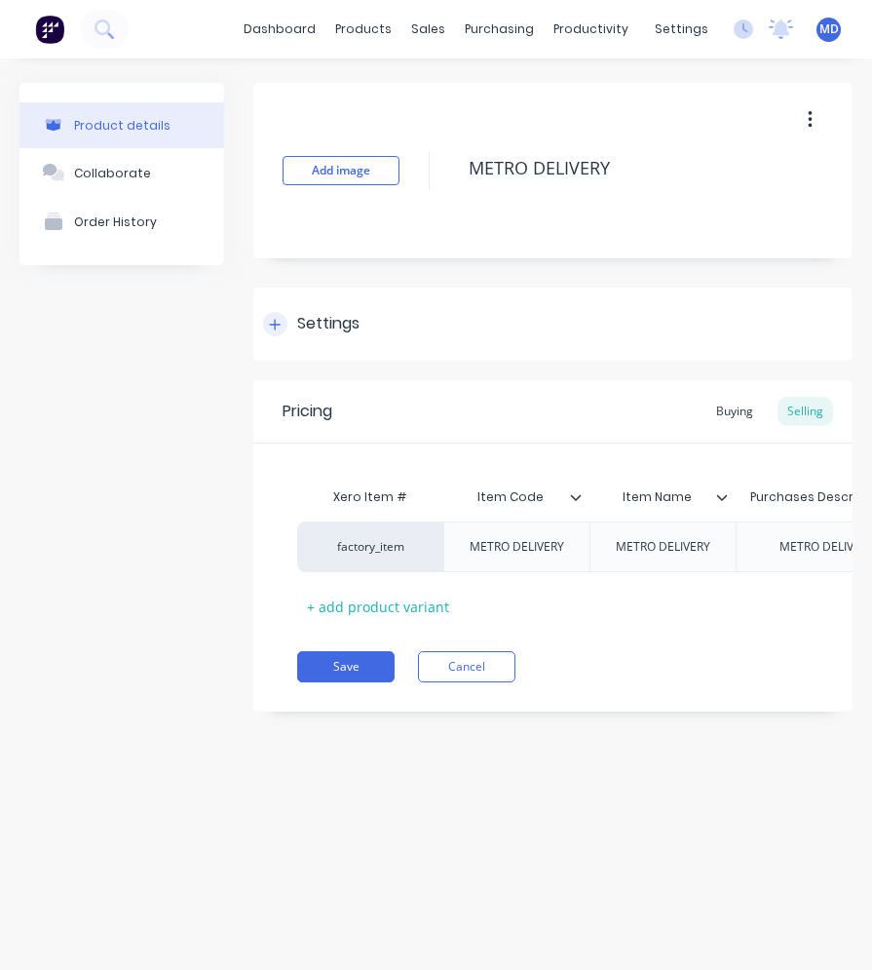
click at [310, 324] on div "Settings" at bounding box center [328, 324] width 62 height 24
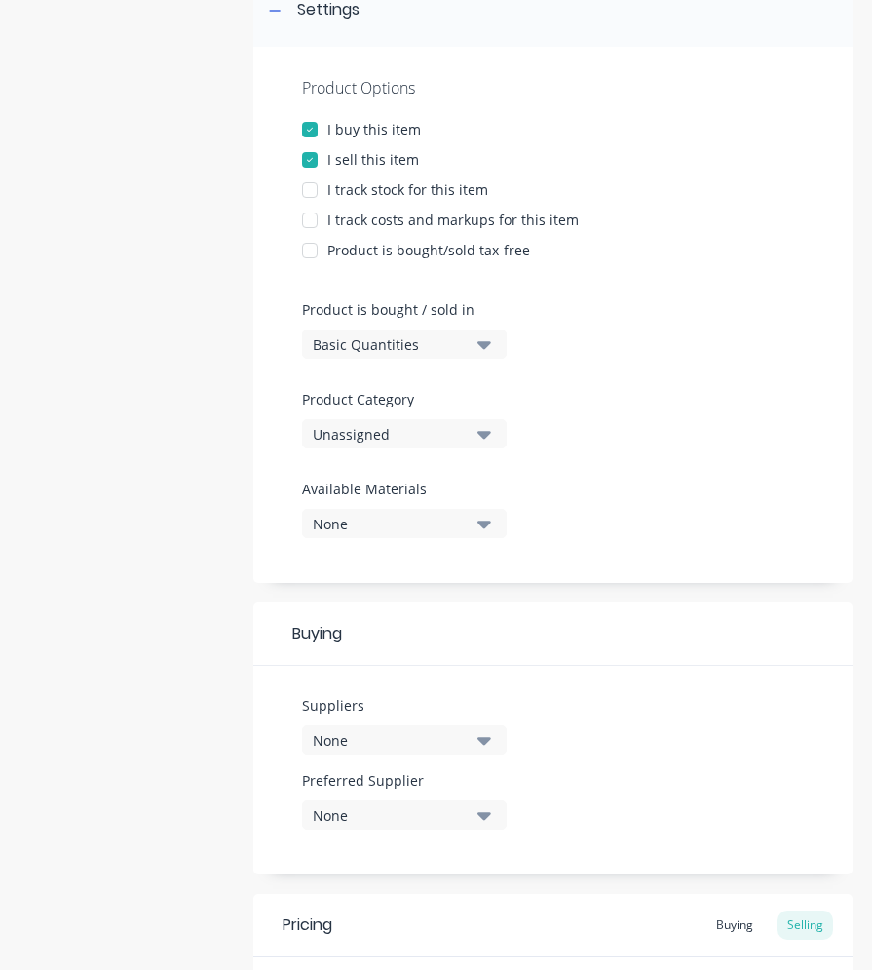
scroll to position [390, 0]
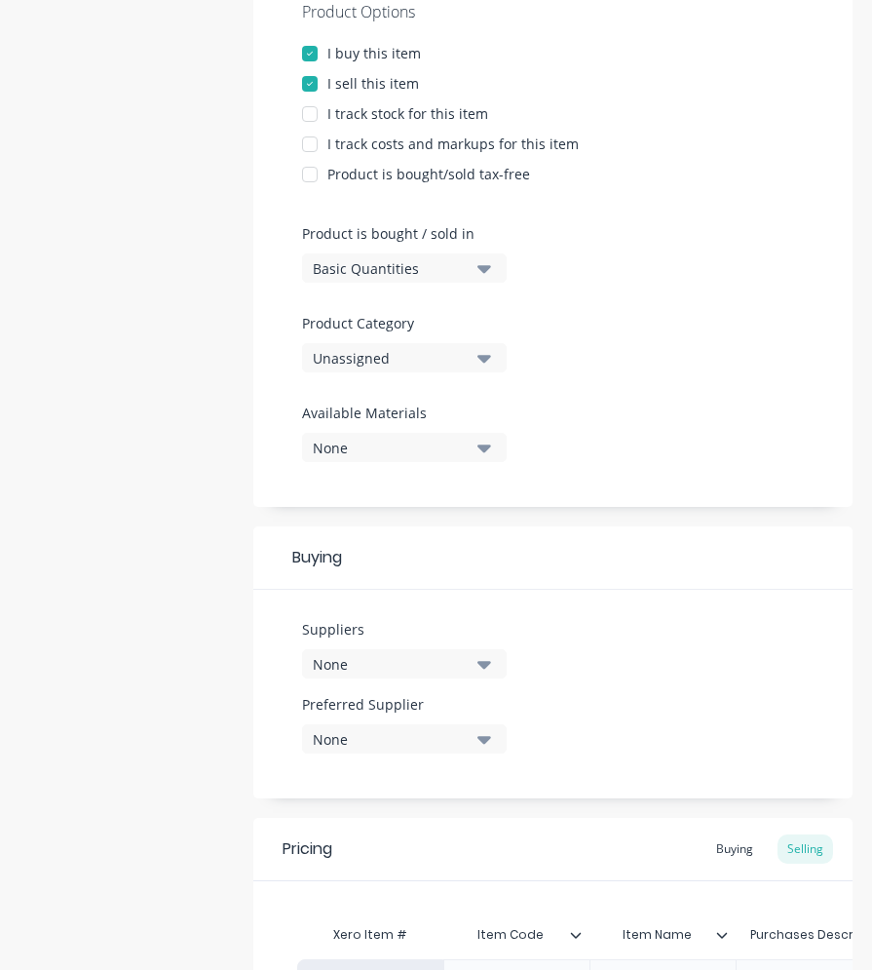
click at [393, 358] on div "Unassigned" at bounding box center [391, 358] width 156 height 20
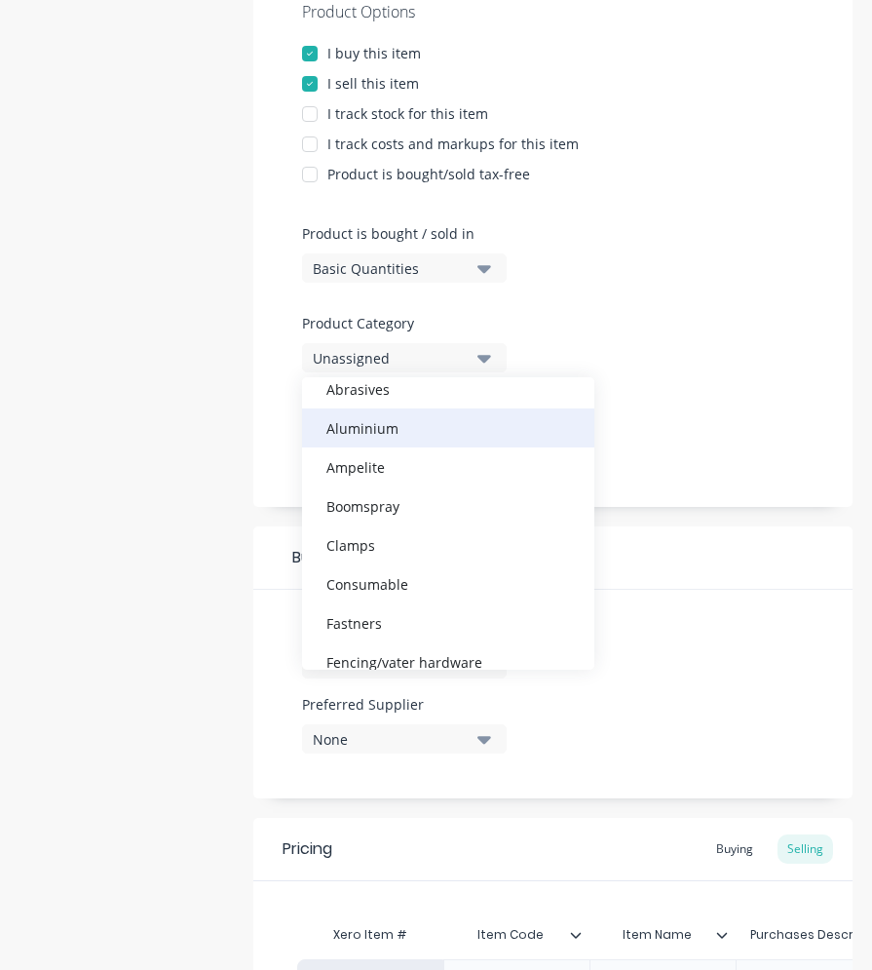
scroll to position [195, 0]
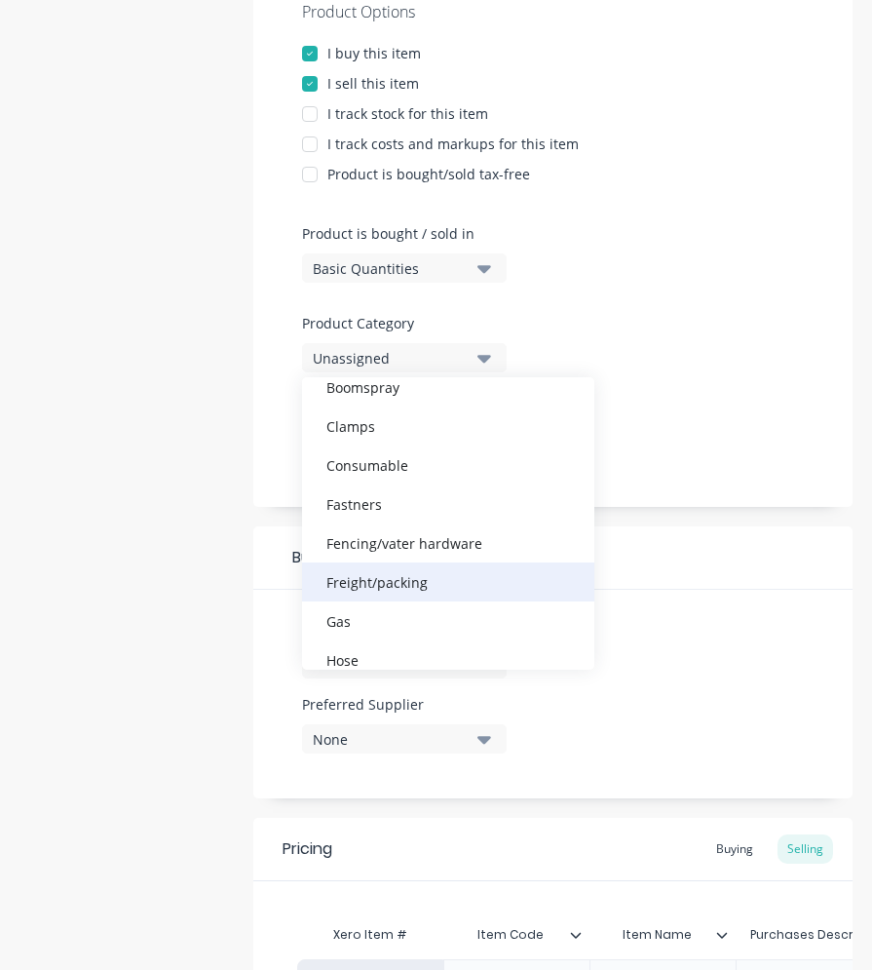
click at [387, 581] on div "Freight/packing" at bounding box center [448, 581] width 292 height 39
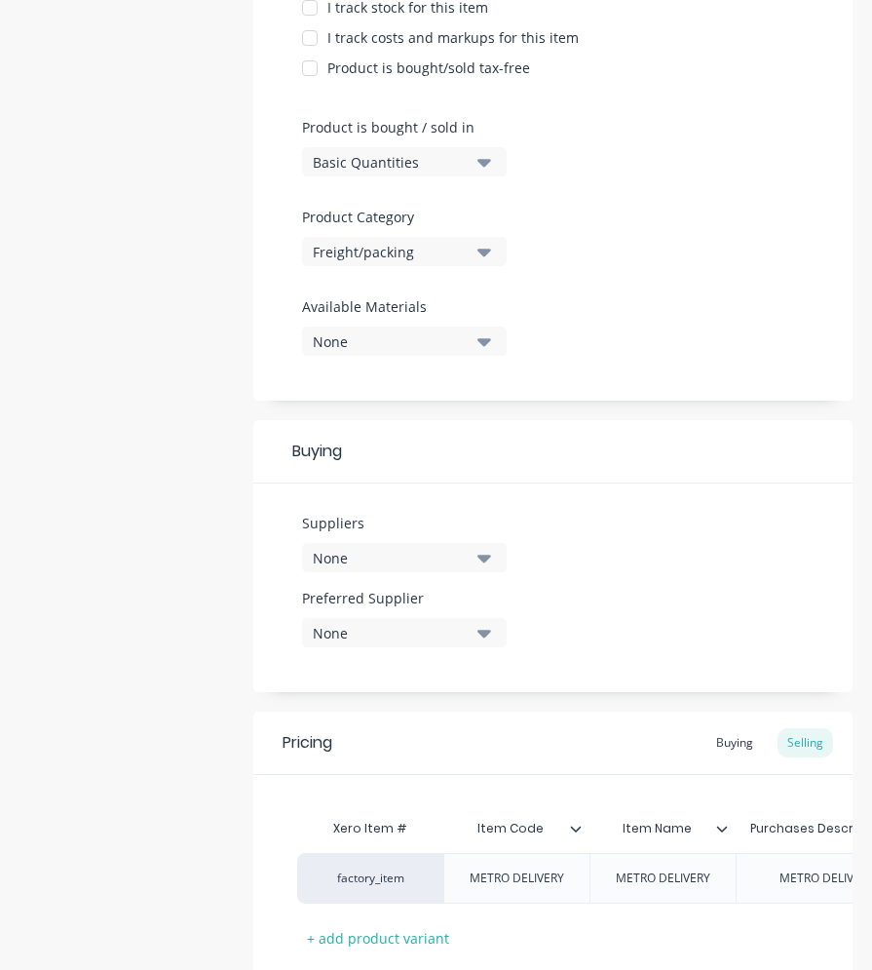
scroll to position [637, 0]
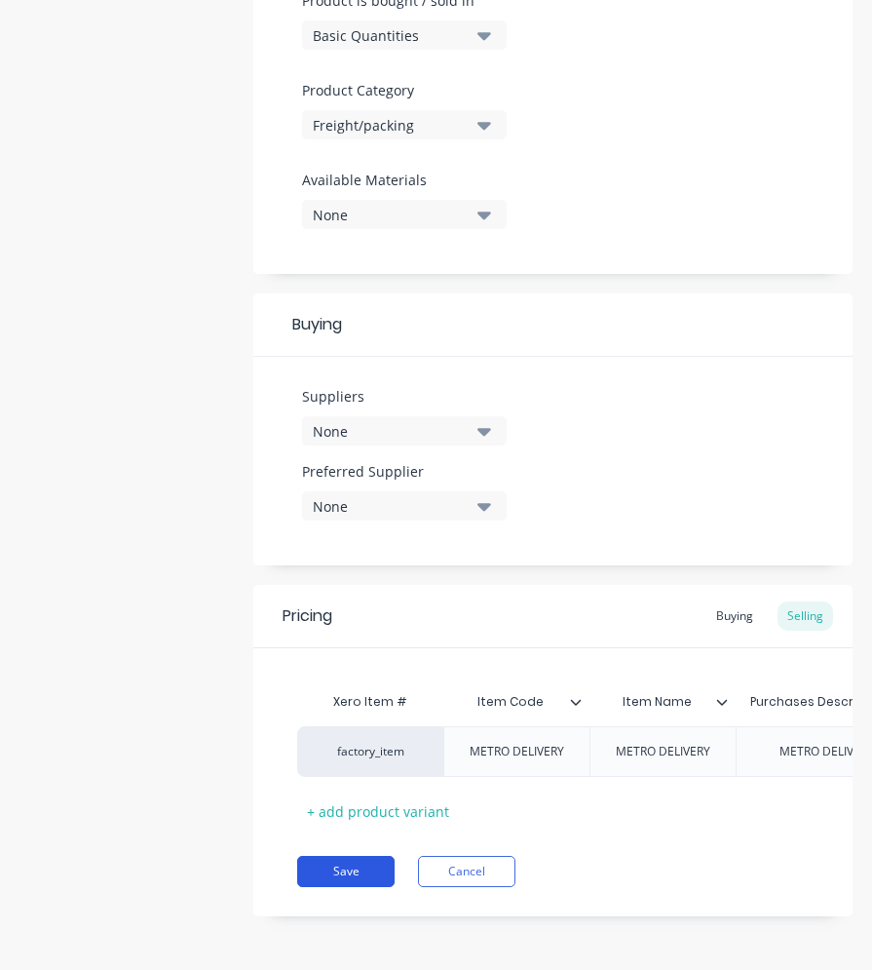
click at [331, 875] on button "Save" at bounding box center [345, 871] width 97 height 31
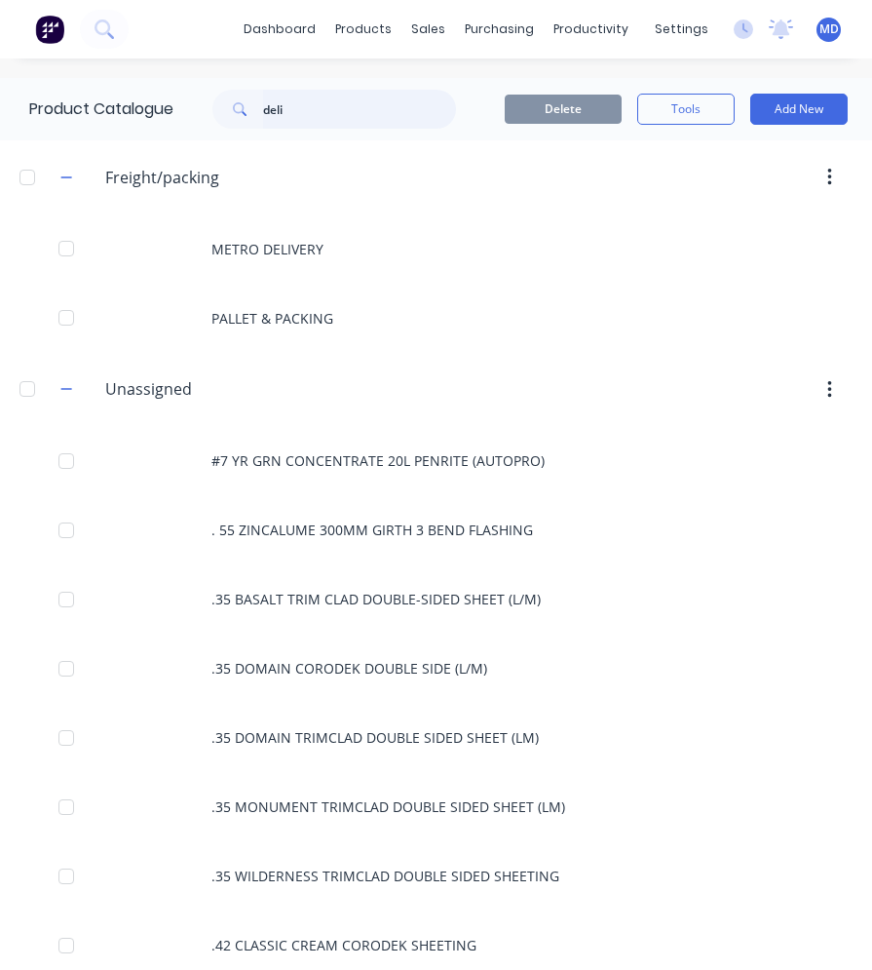
click at [322, 111] on input "deli" at bounding box center [359, 109] width 193 height 39
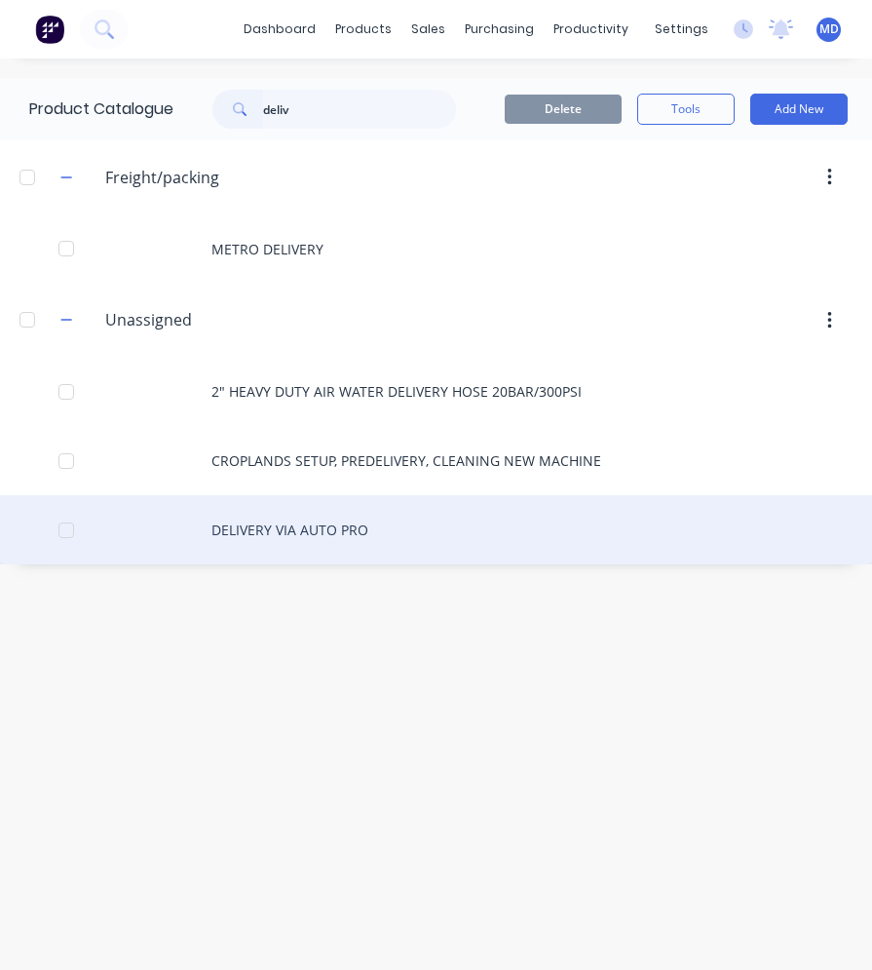
click at [312, 520] on div "DELIVERY VIA AUTO PRO" at bounding box center [436, 529] width 872 height 69
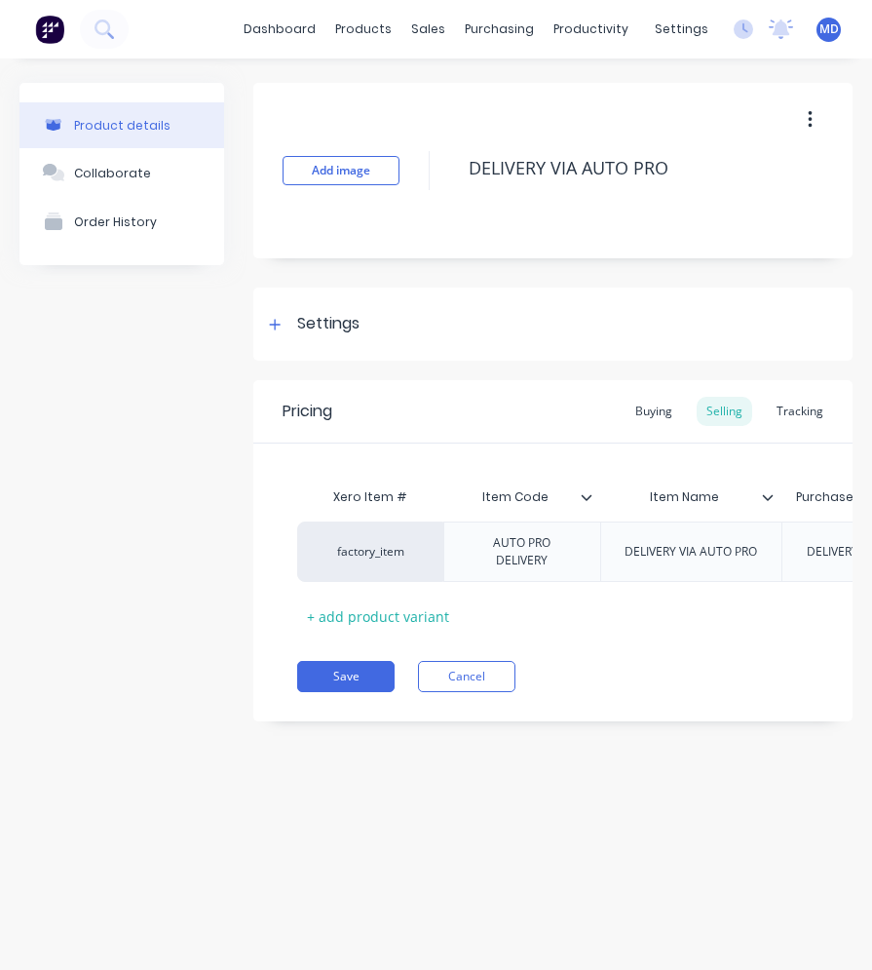
click at [315, 395] on div "Pricing Buying Selling Tracking" at bounding box center [552, 411] width 599 height 63
click at [306, 336] on div "Settings" at bounding box center [552, 323] width 599 height 73
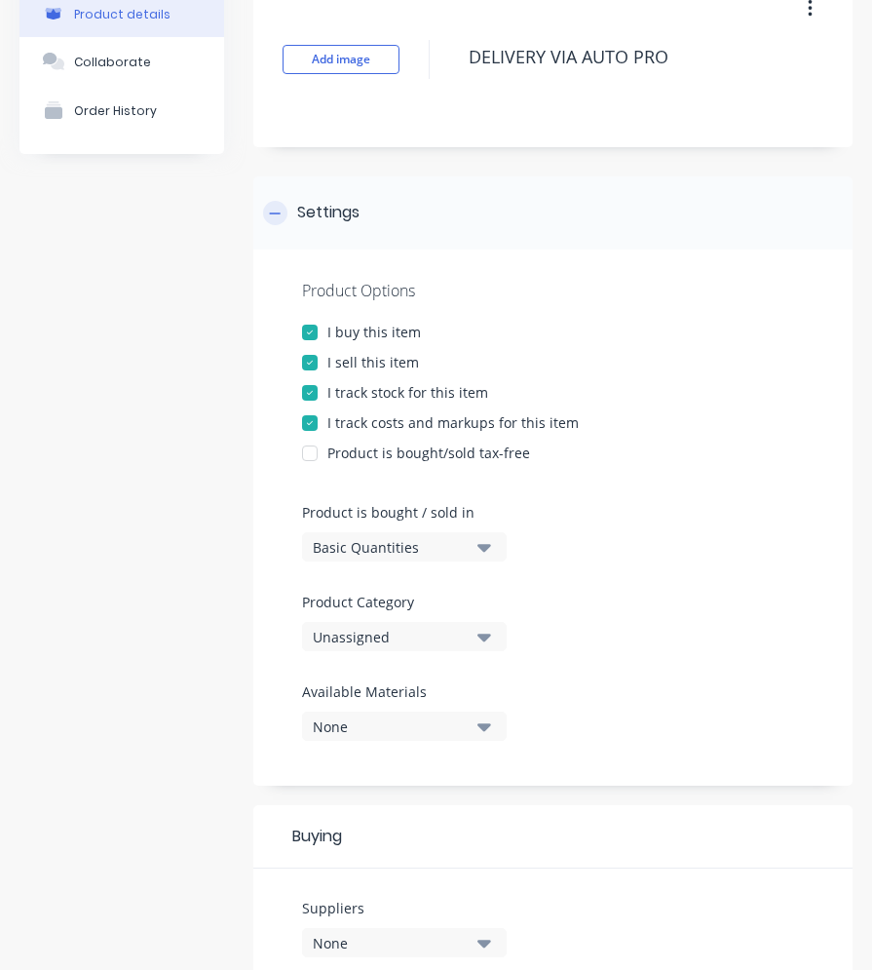
scroll to position [292, 0]
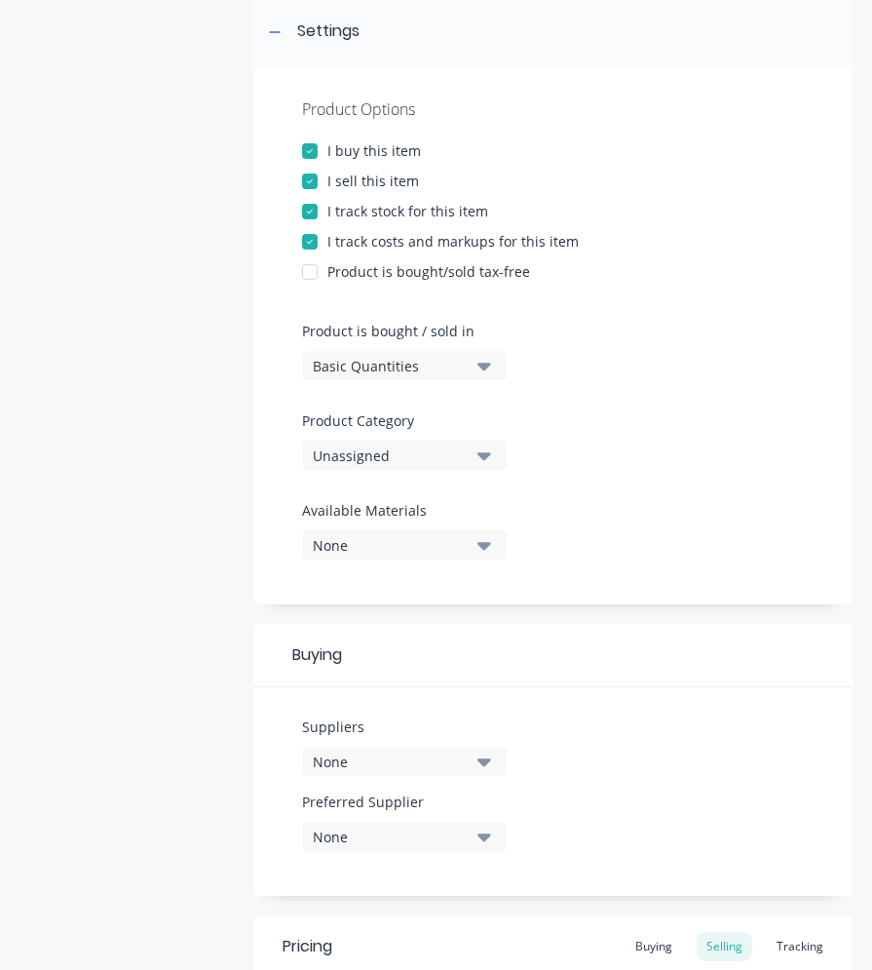
click at [385, 453] on div "Unassigned" at bounding box center [391, 455] width 156 height 20
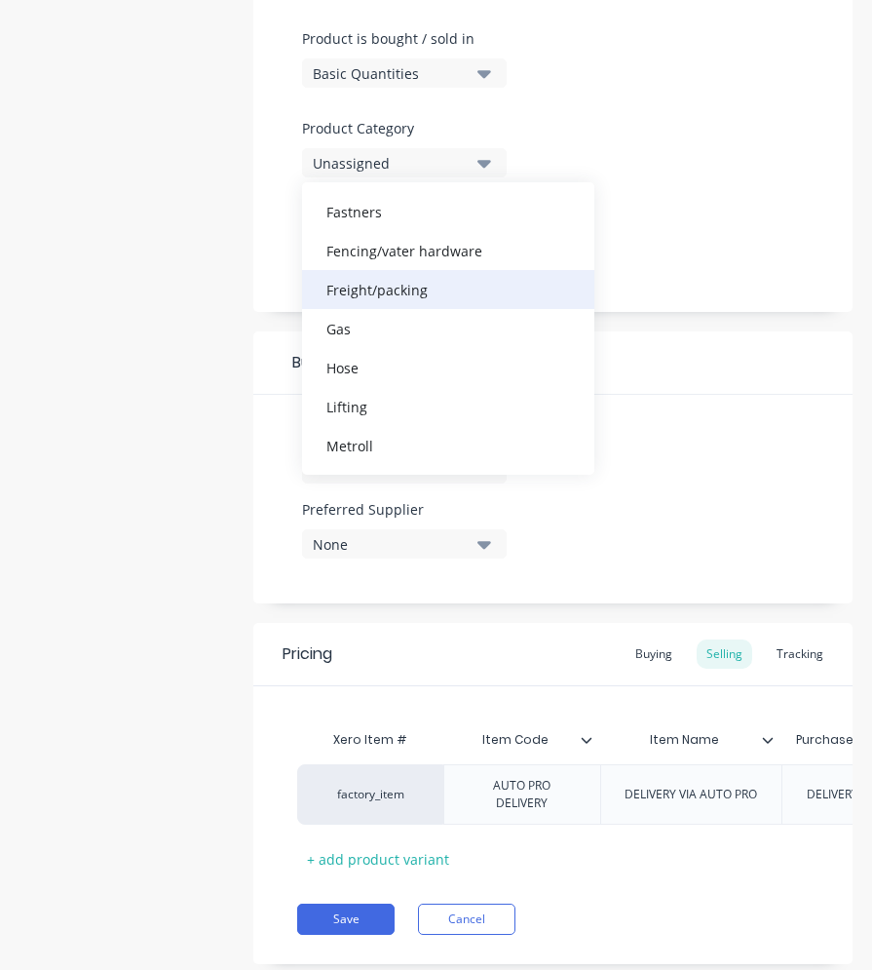
click at [381, 296] on div "Freight/packing" at bounding box center [448, 289] width 292 height 39
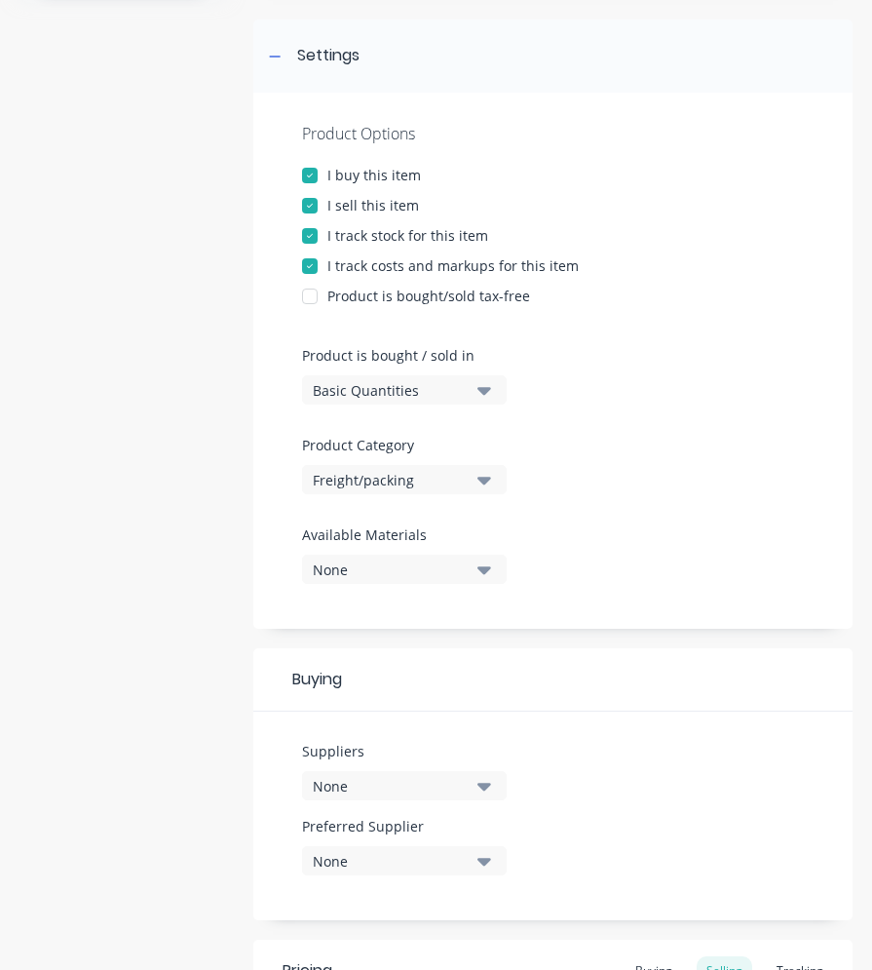
scroll to position [160, 0]
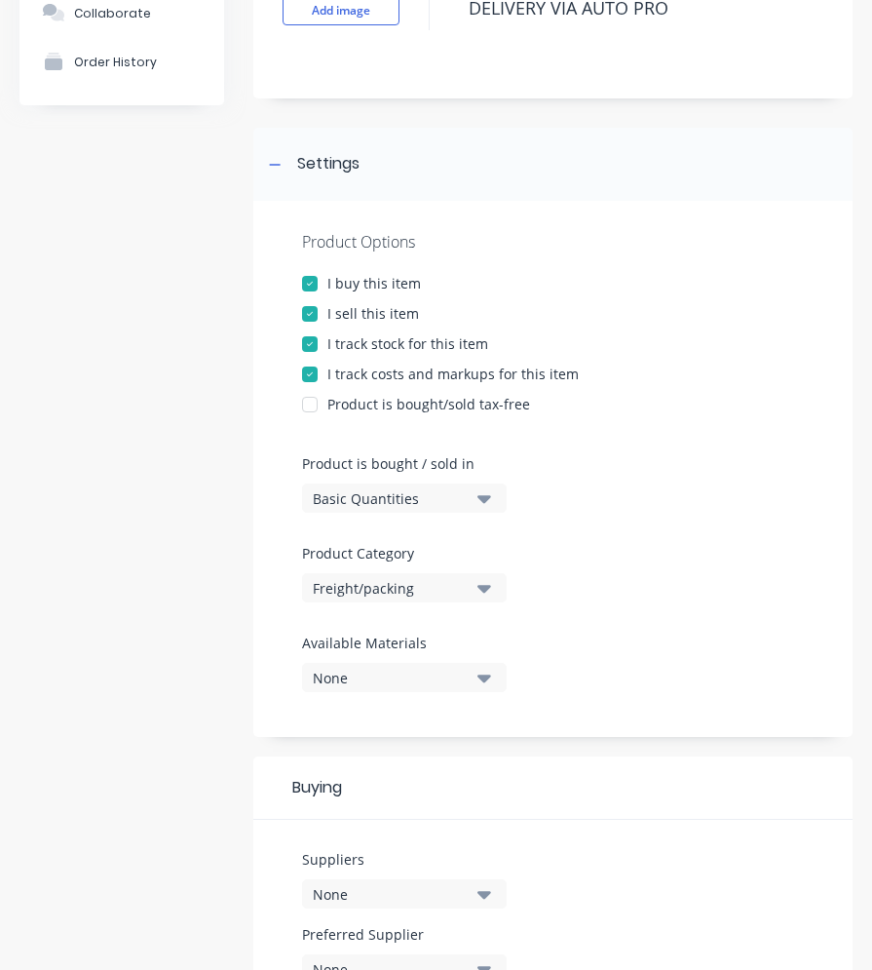
click at [357, 279] on div "I buy this item" at bounding box center [374, 283] width 94 height 20
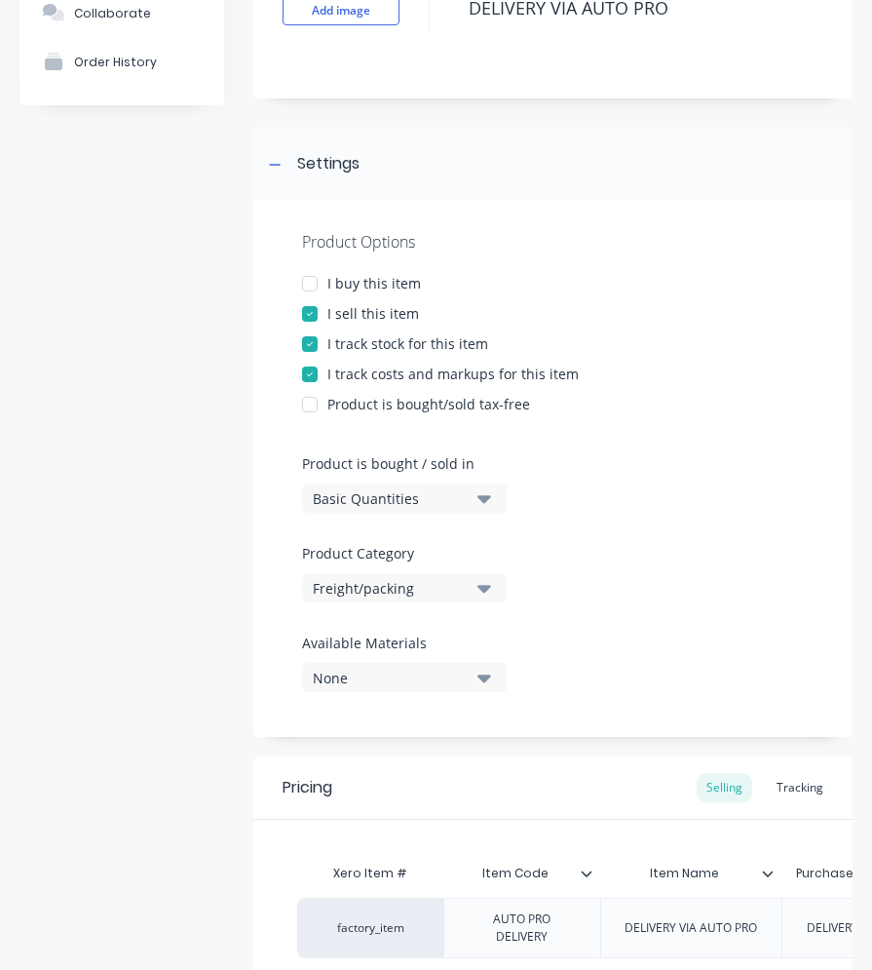
click at [334, 281] on div "I buy this item" at bounding box center [374, 283] width 94 height 20
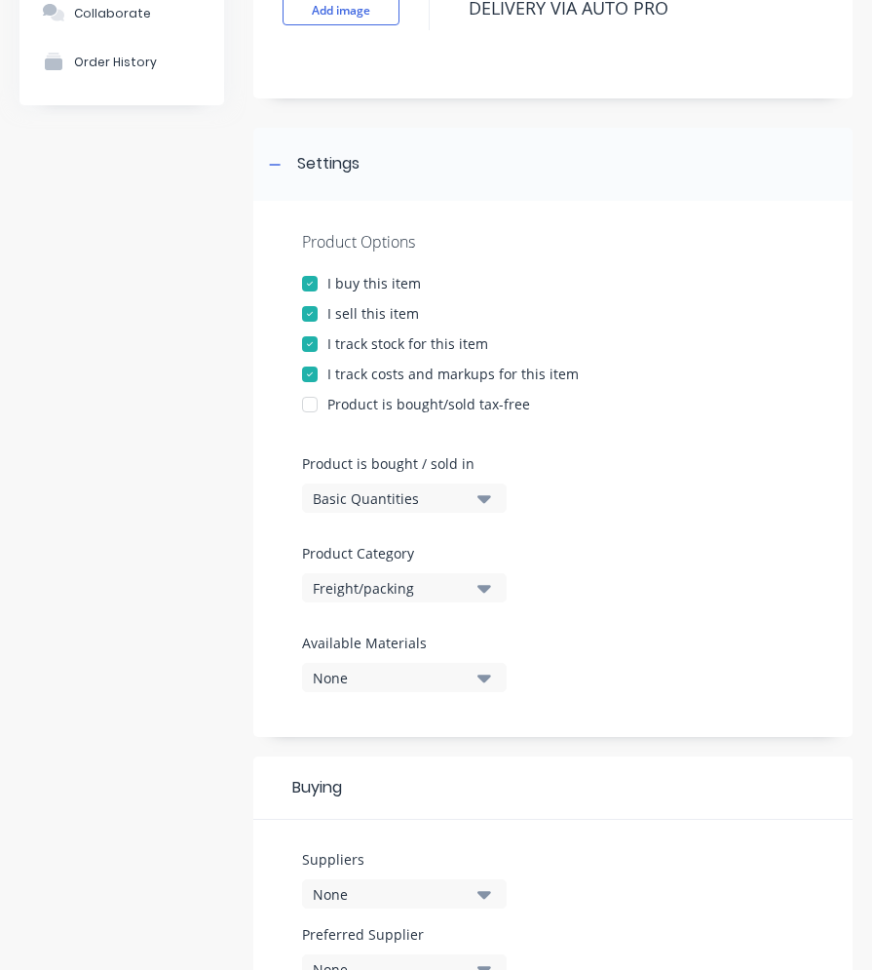
click at [326, 342] on div at bounding box center [309, 343] width 39 height 39
click at [326, 375] on div at bounding box center [309, 374] width 39 height 39
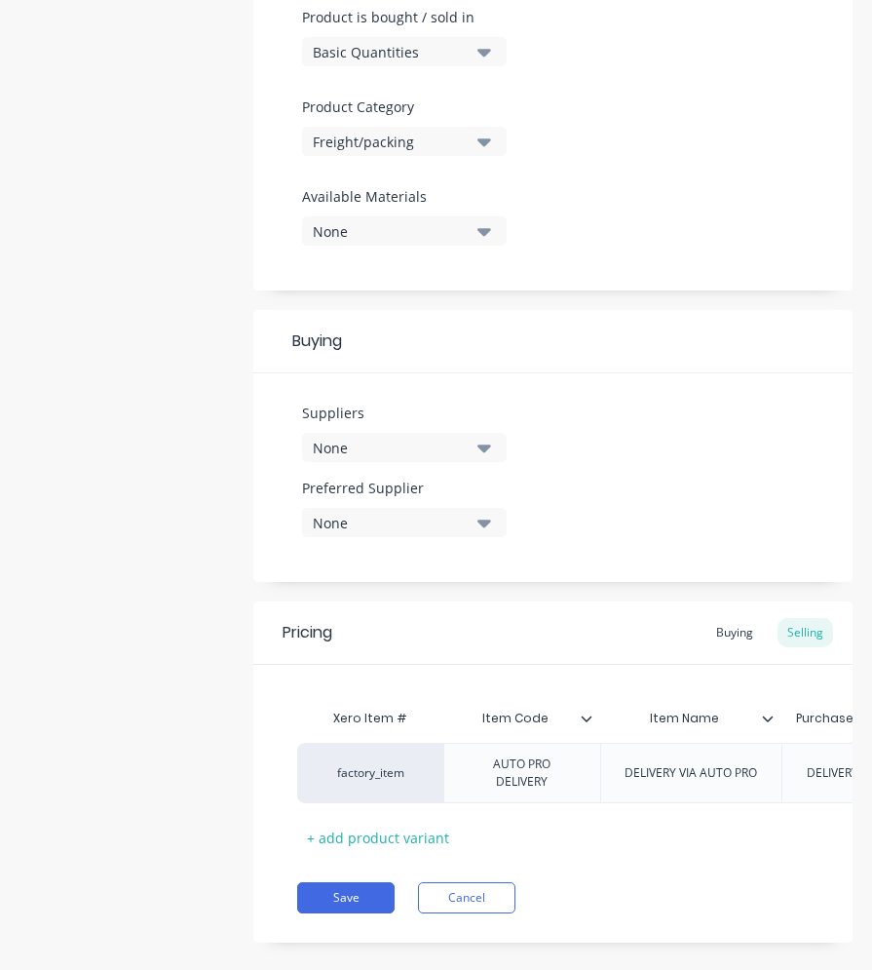
scroll to position [647, 0]
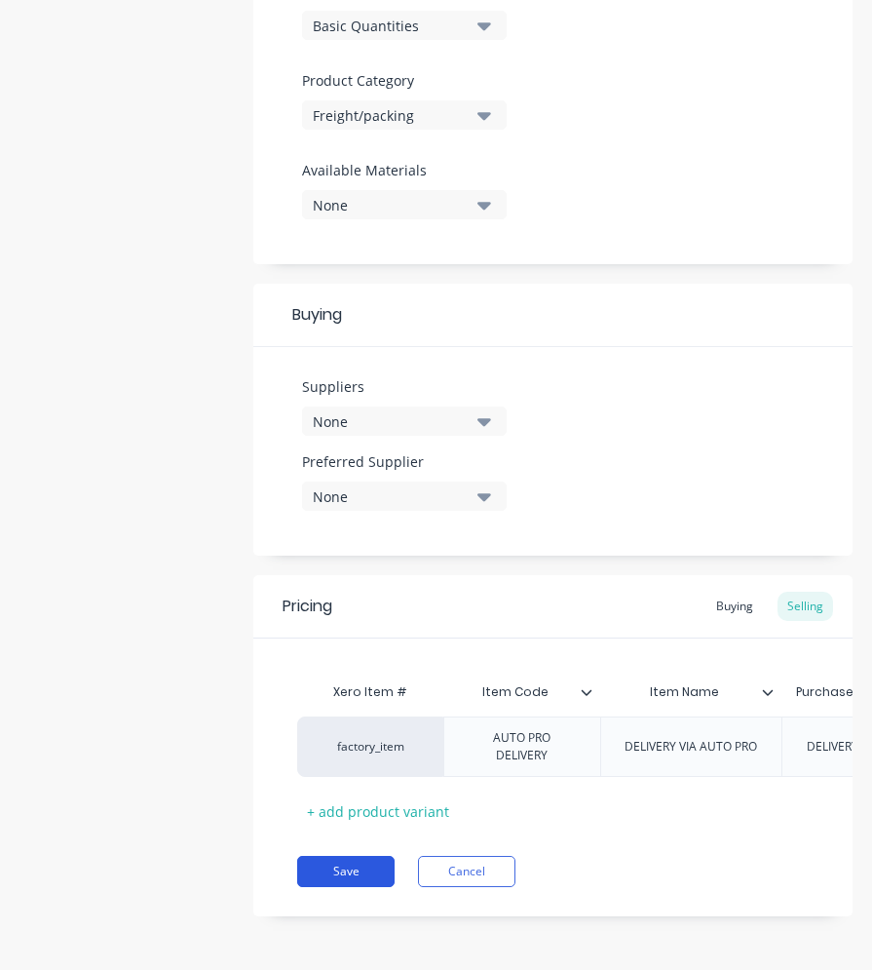
click at [365, 866] on button "Save" at bounding box center [345, 871] width 97 height 31
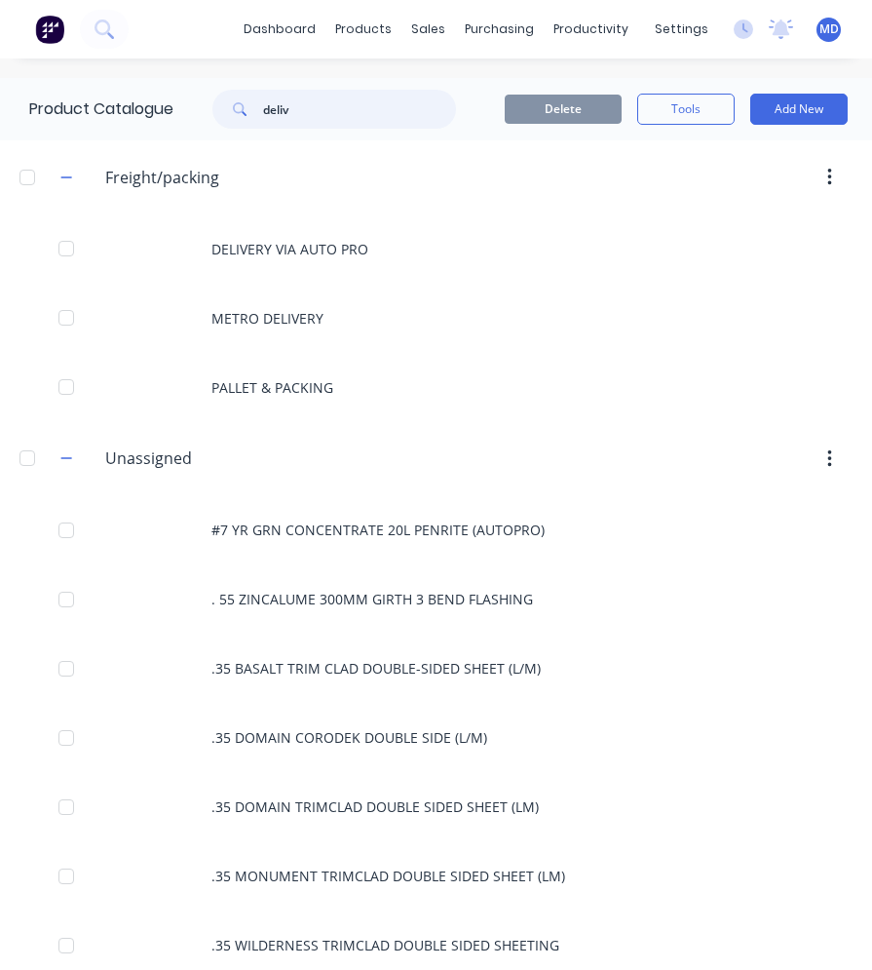
drag, startPoint x: 309, startPoint y: 109, endPoint x: 256, endPoint y: 109, distance: 52.6
click at [256, 109] on div "deliv" at bounding box center [334, 109] width 244 height 39
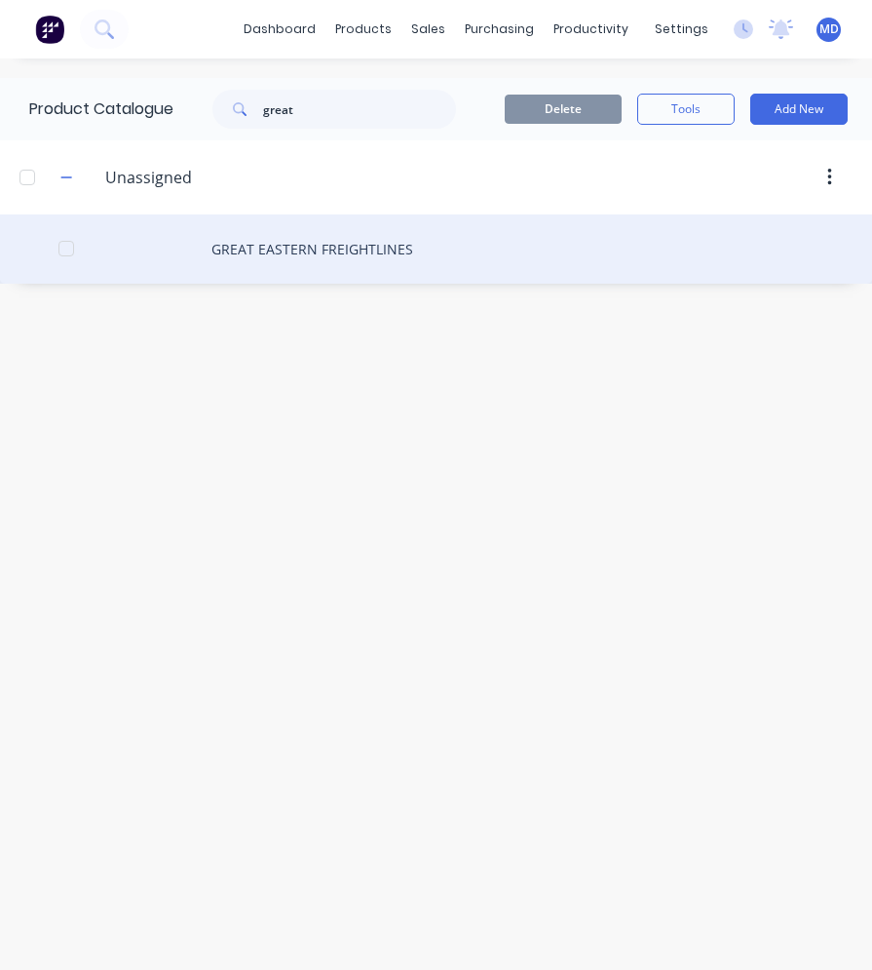
click at [329, 259] on div "GREAT EASTERN FREIGHTLINES" at bounding box center [436, 248] width 872 height 69
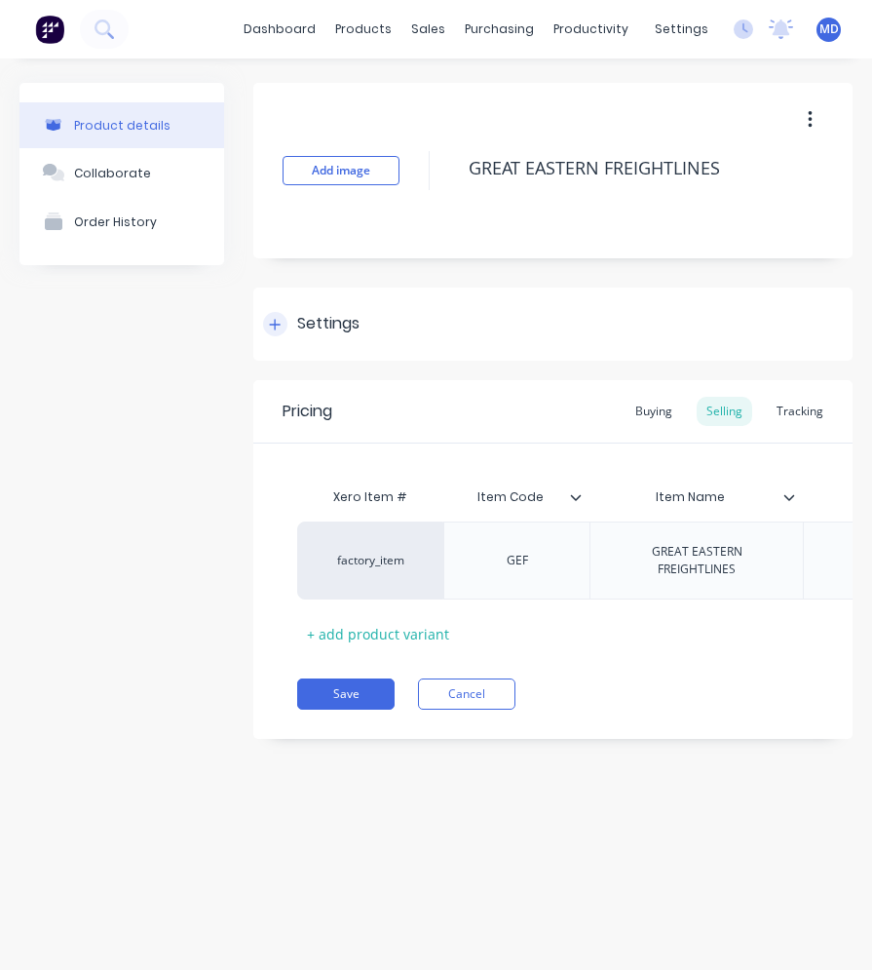
click at [338, 318] on div "Settings" at bounding box center [328, 324] width 62 height 24
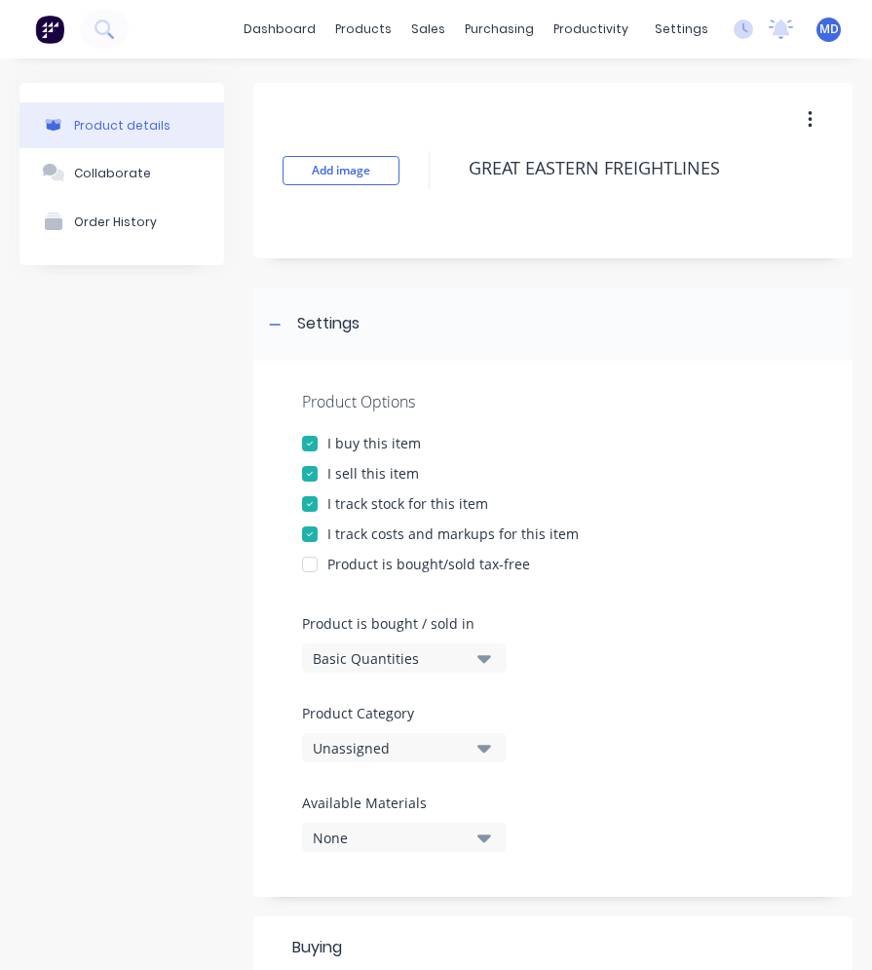
click at [306, 496] on div at bounding box center [309, 503] width 39 height 39
click at [312, 531] on div at bounding box center [309, 533] width 39 height 39
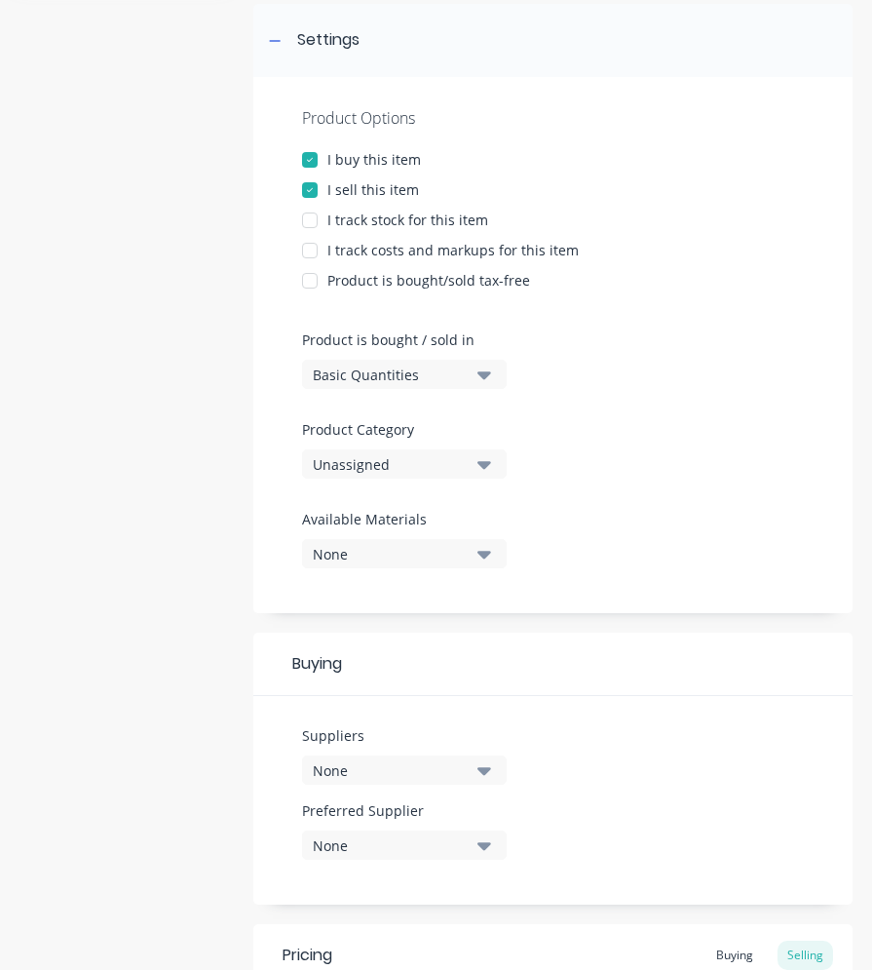
scroll to position [292, 0]
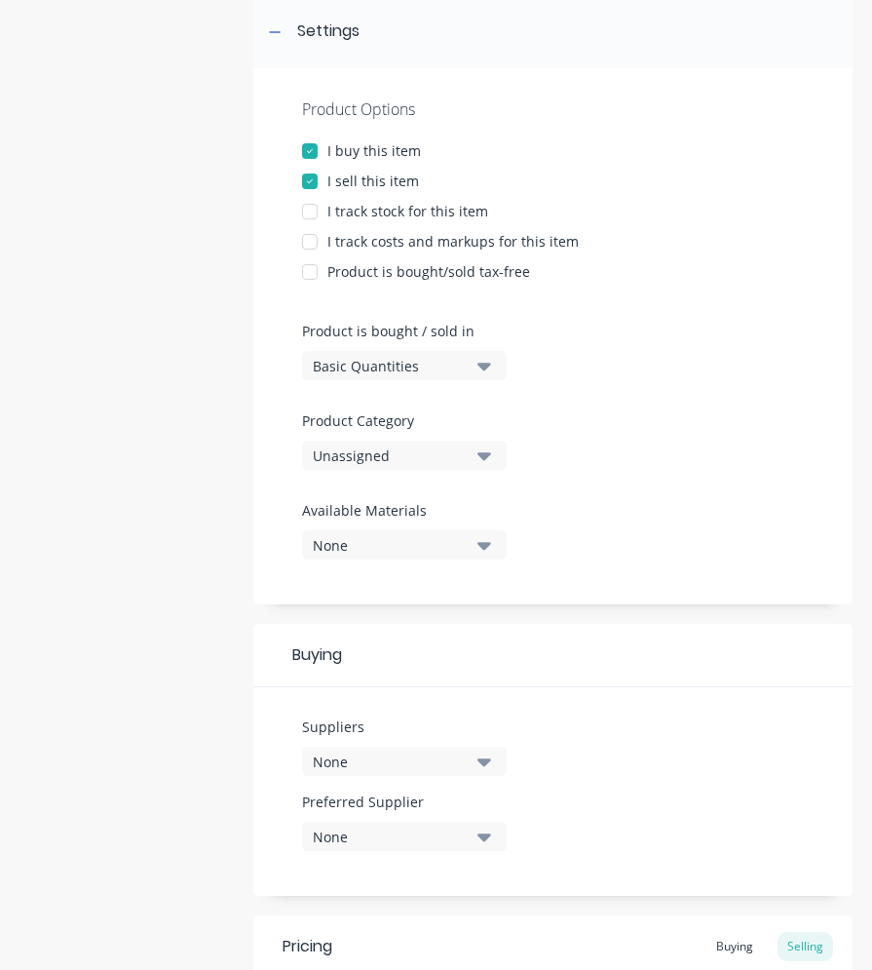
click at [403, 458] on div "Unassigned" at bounding box center [391, 455] width 156 height 20
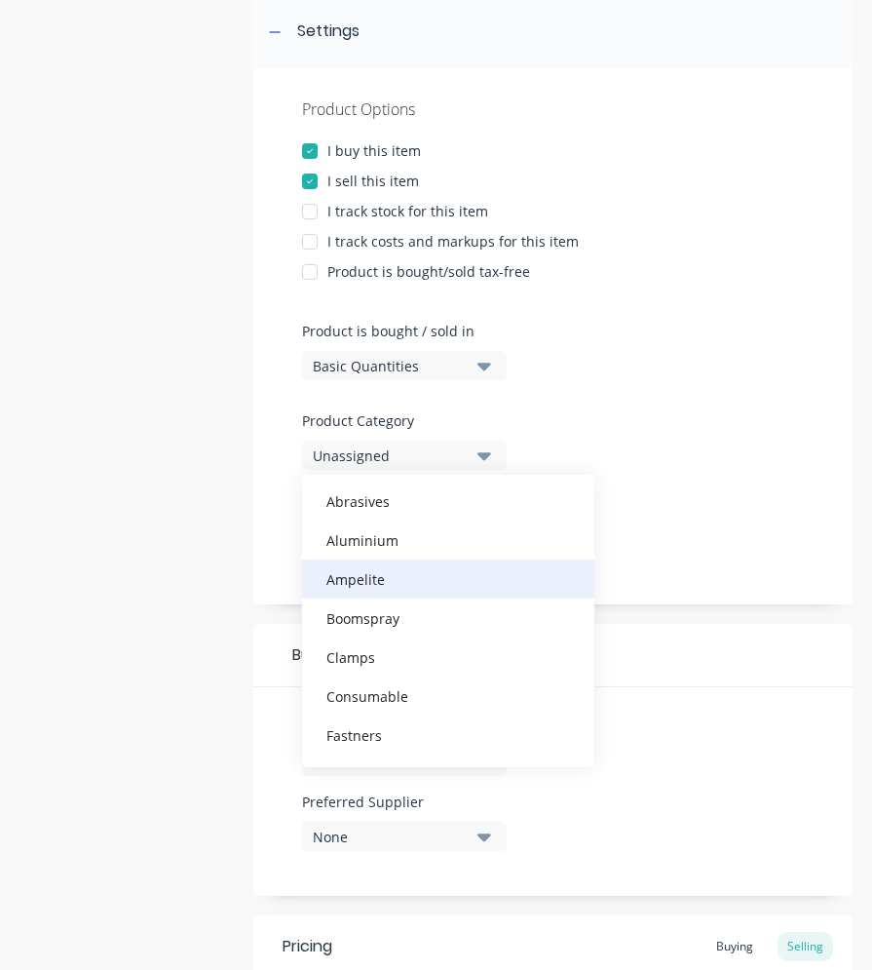
scroll to position [193, 0]
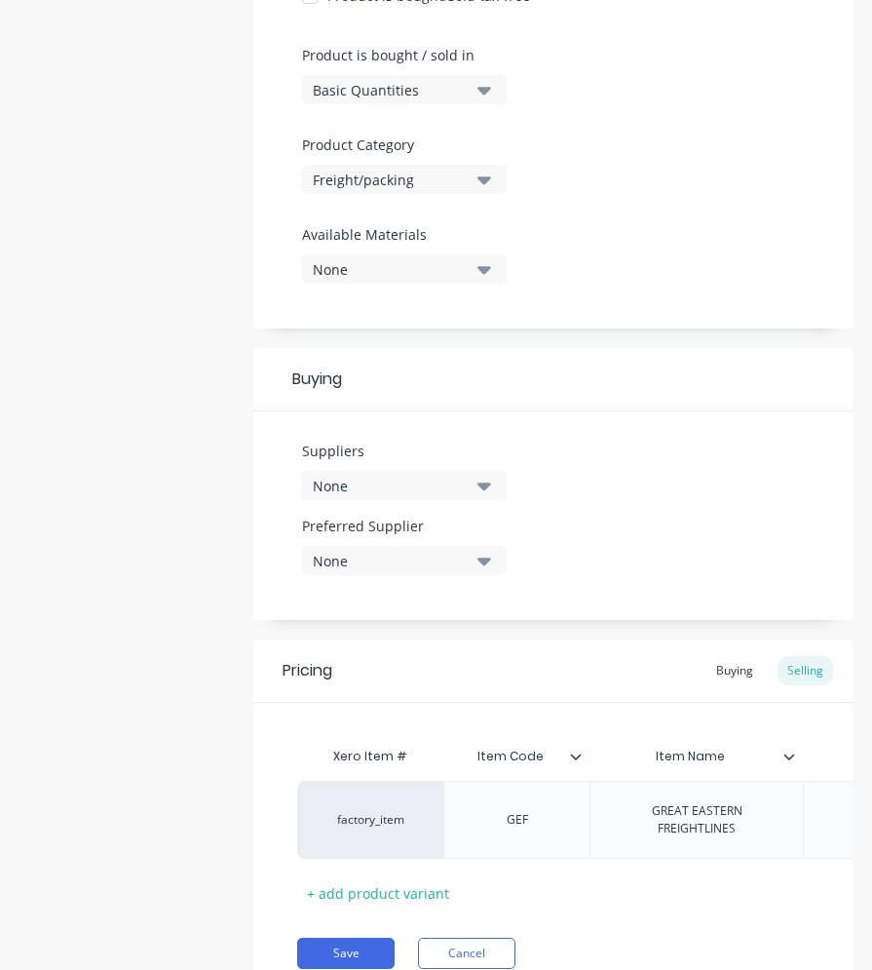
scroll to position [647, 0]
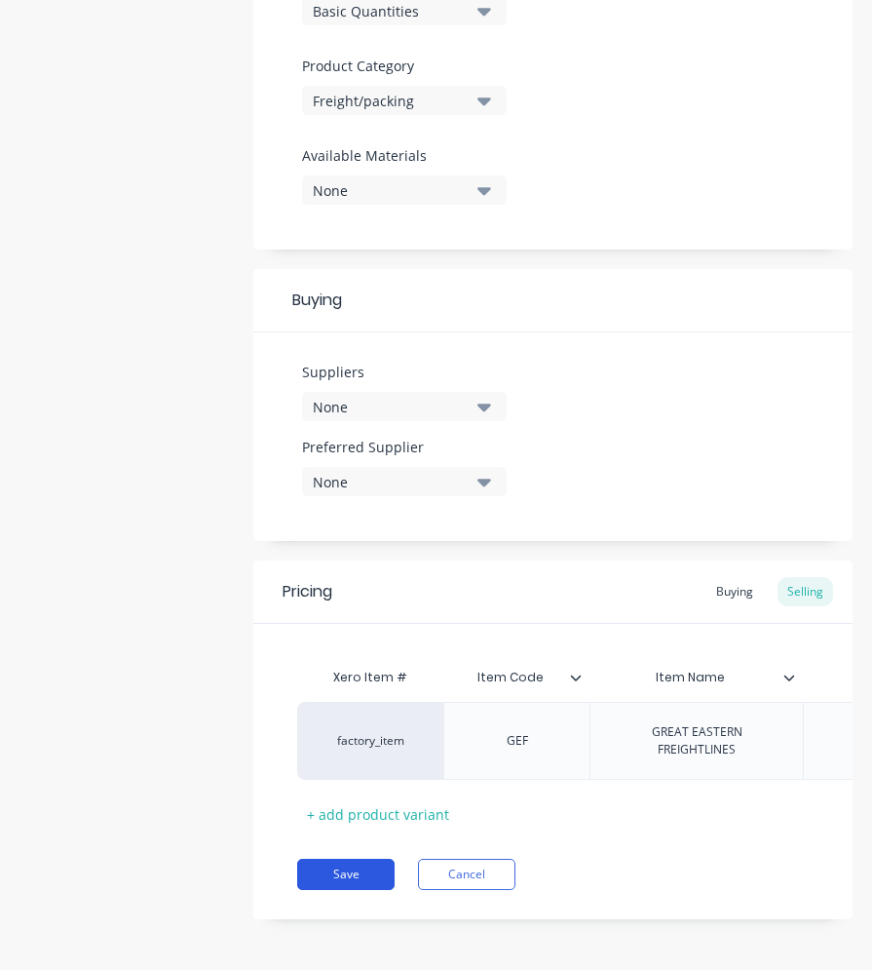
click at [365, 864] on button "Save" at bounding box center [345, 873] width 97 height 31
type textarea "x"
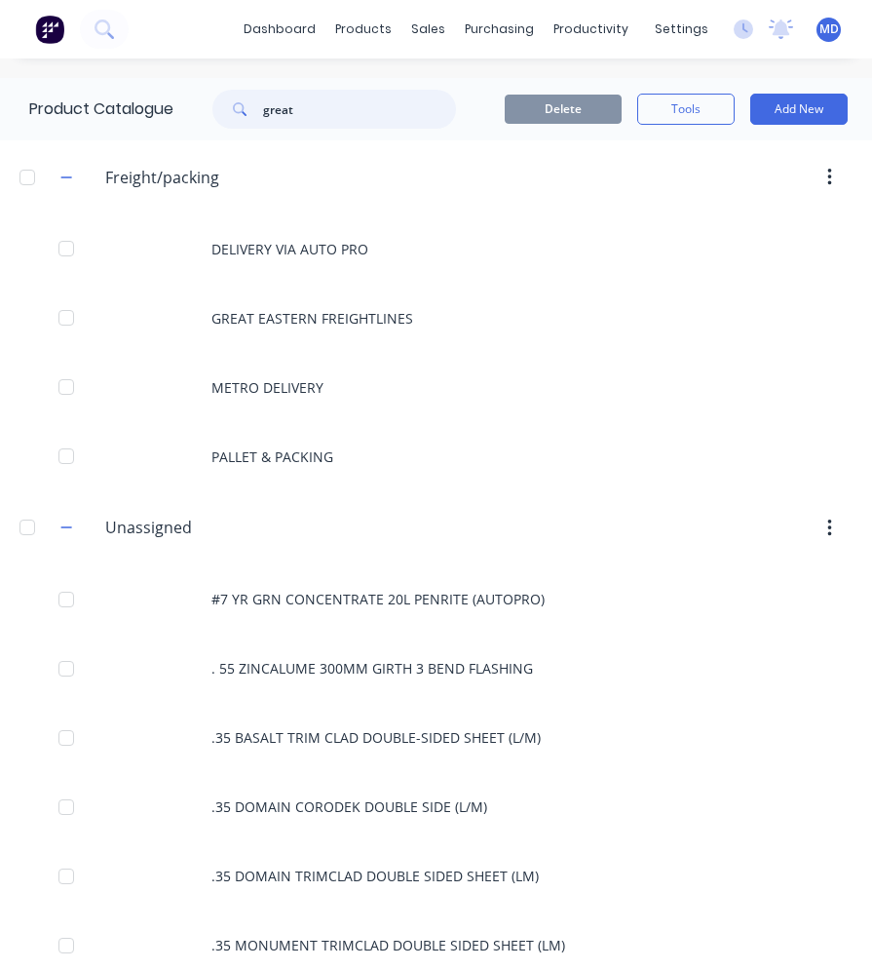
drag, startPoint x: 314, startPoint y: 110, endPoint x: 247, endPoint y: 107, distance: 66.3
click at [256, 106] on div "great" at bounding box center [334, 109] width 244 height 39
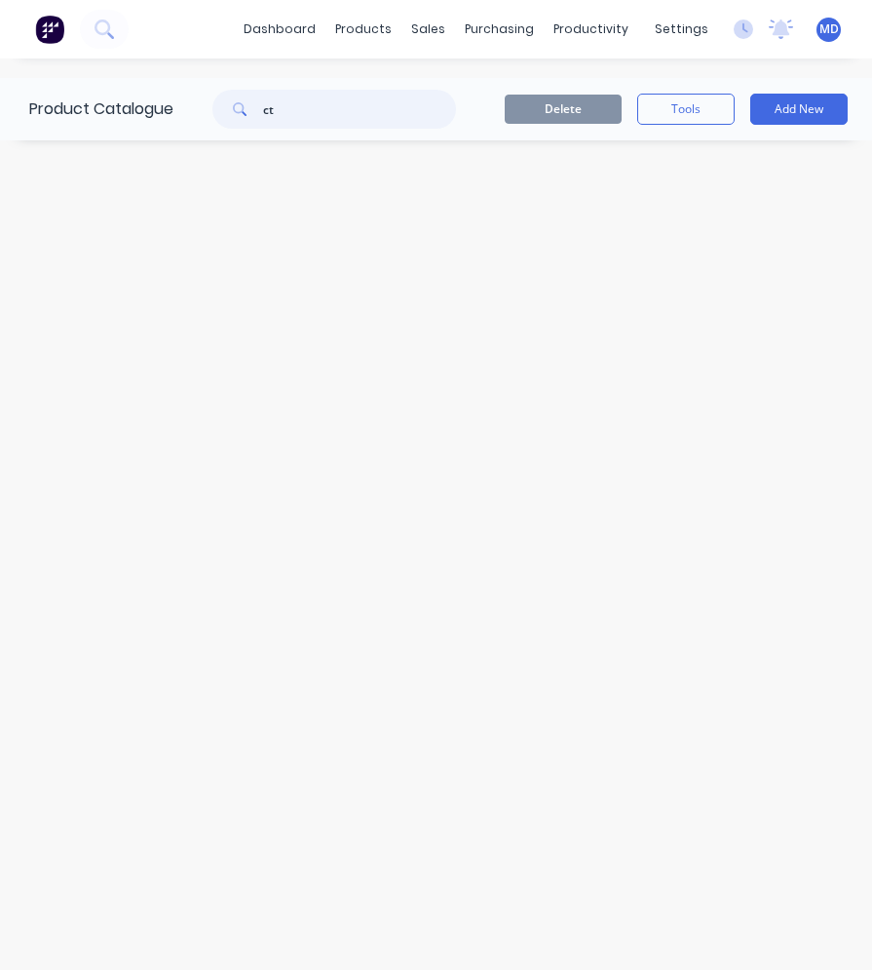
type input "c"
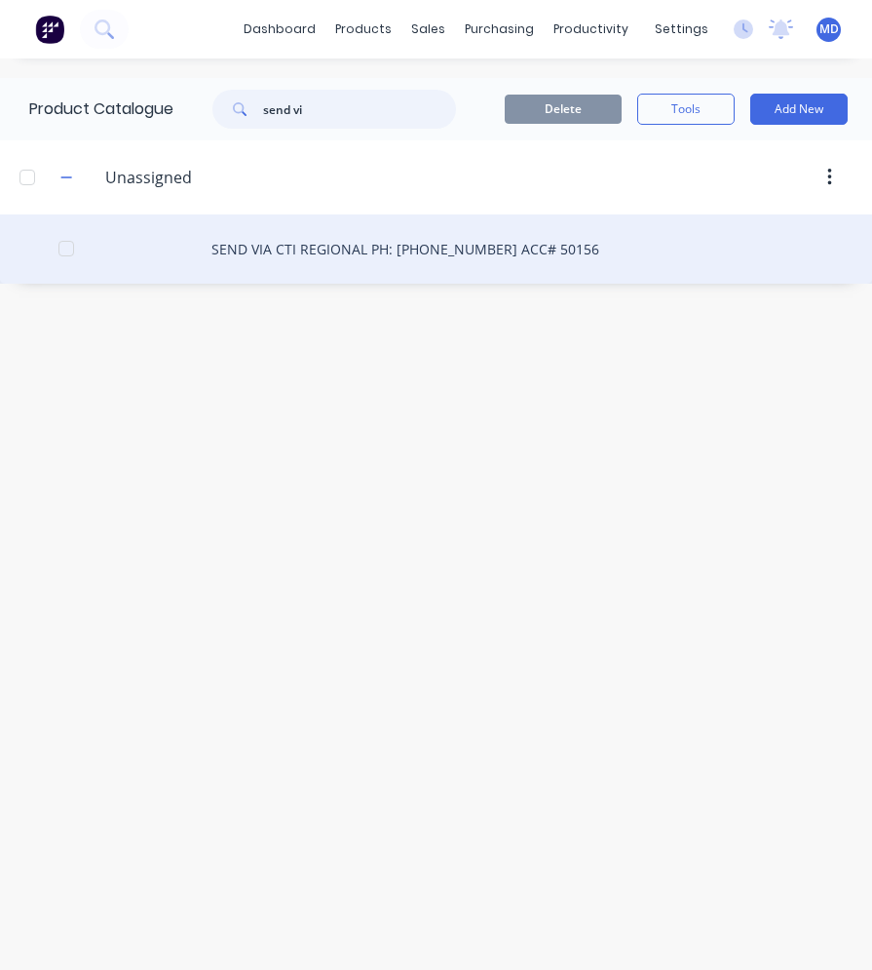
type input "send vi"
click at [335, 255] on div "SEND VIA CTI REGIONAL PH: [PHONE_NUMBER] ACC# 50156" at bounding box center [436, 248] width 872 height 69
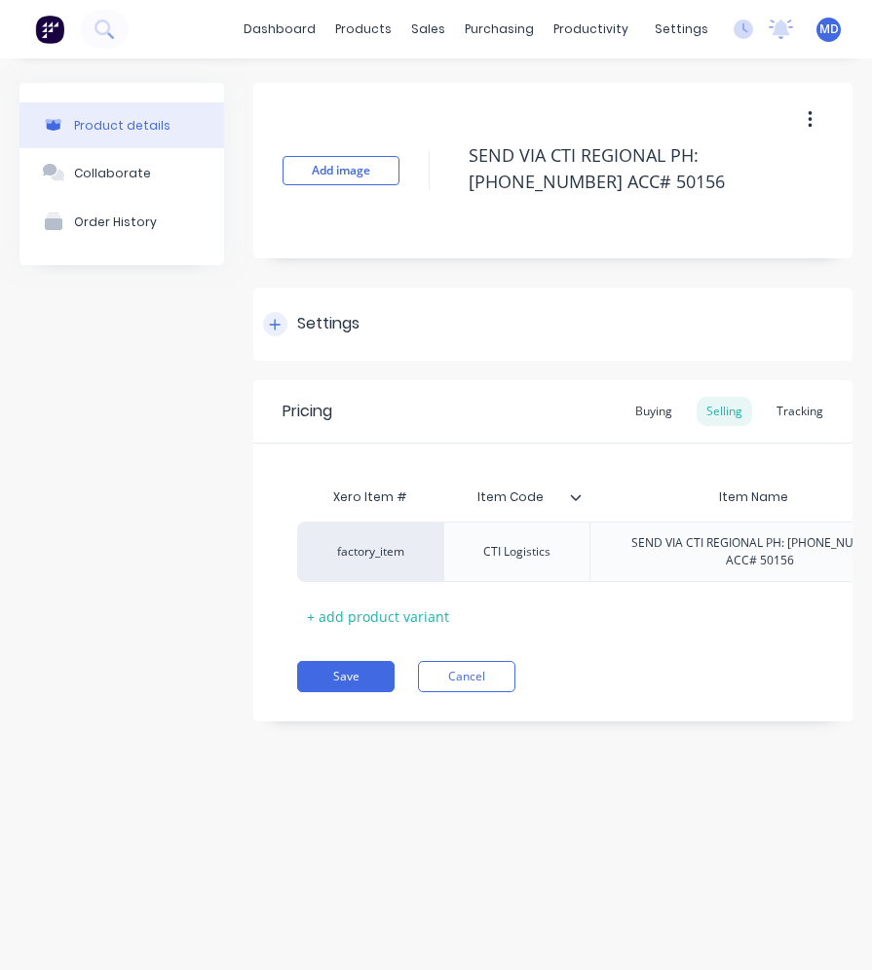
click at [315, 324] on div "Settings" at bounding box center [328, 324] width 62 height 24
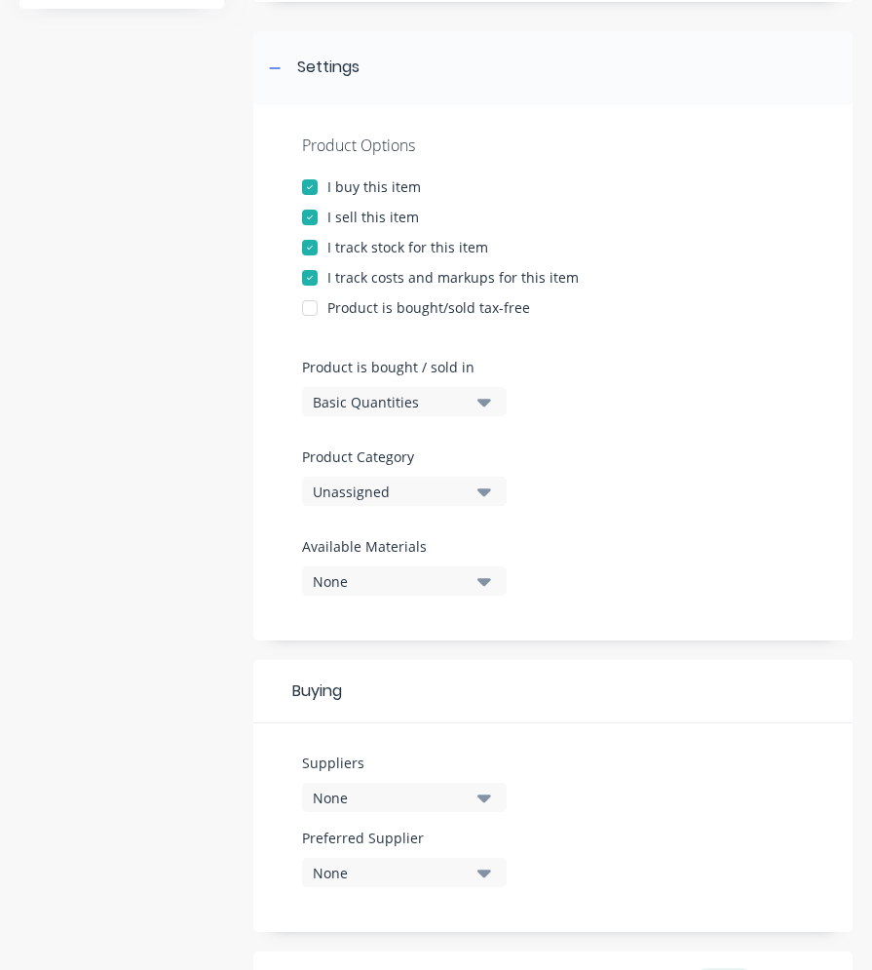
scroll to position [292, 0]
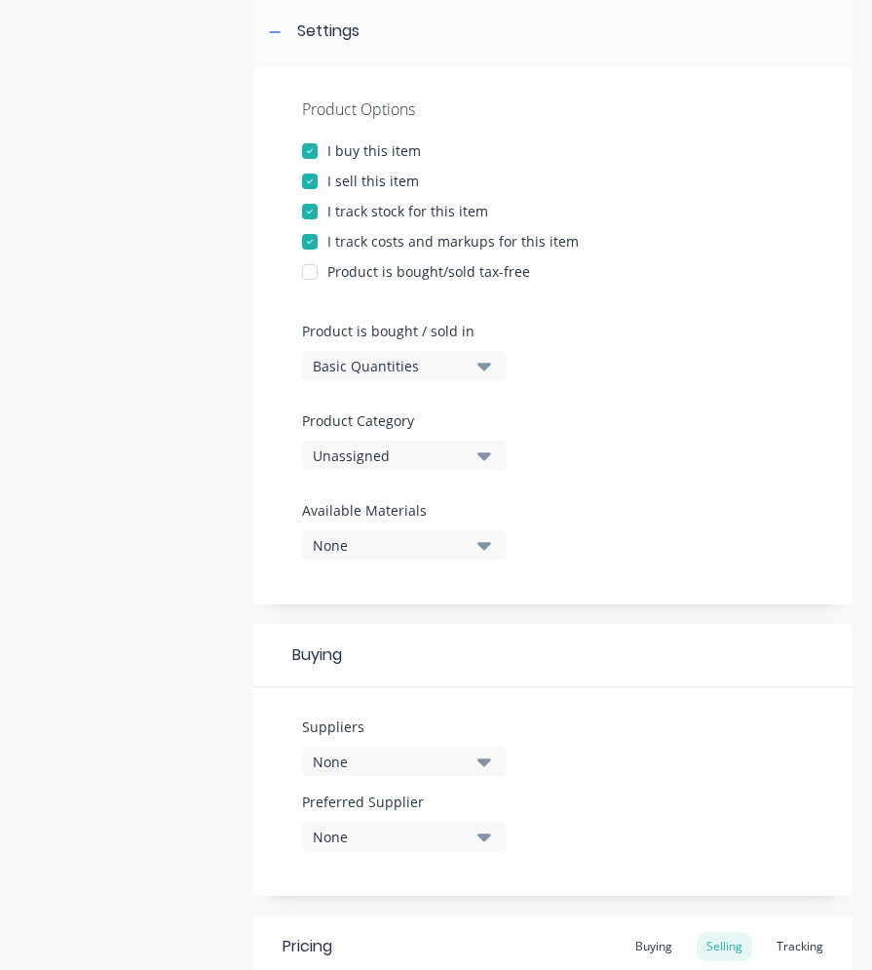
click at [315, 213] on div at bounding box center [309, 211] width 39 height 39
click at [313, 231] on div at bounding box center [309, 241] width 39 height 39
click at [383, 442] on button "Unassigned" at bounding box center [404, 454] width 205 height 29
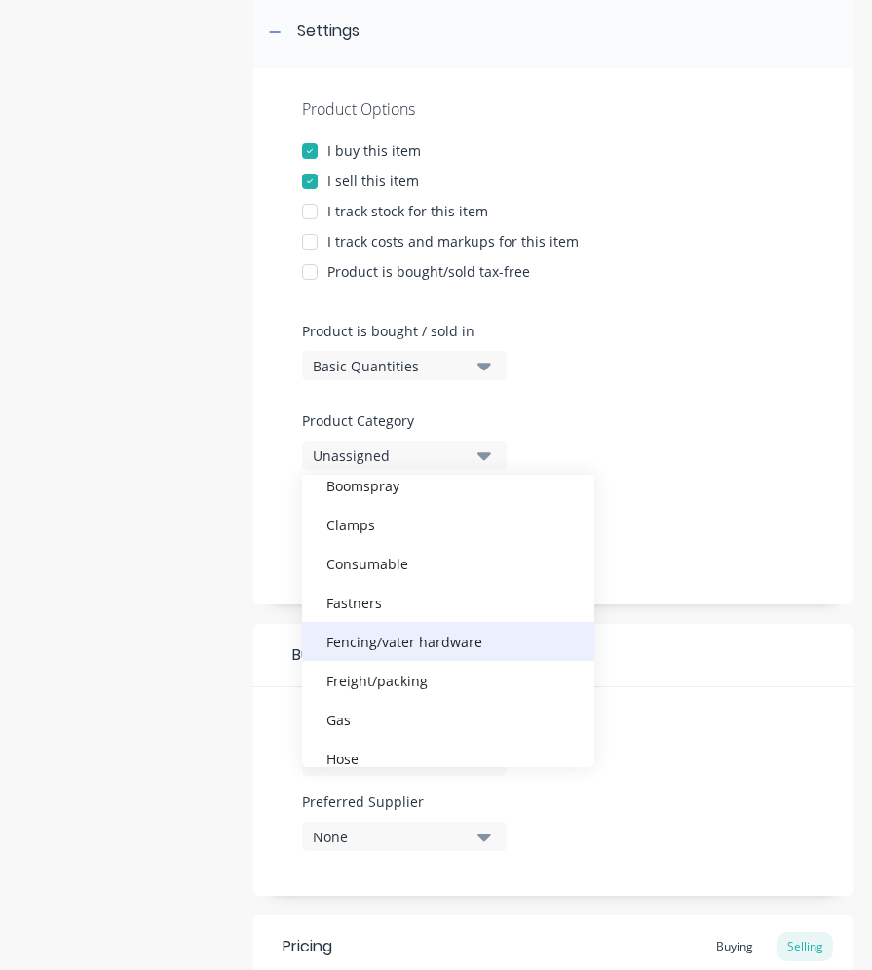
scroll to position [195, 0]
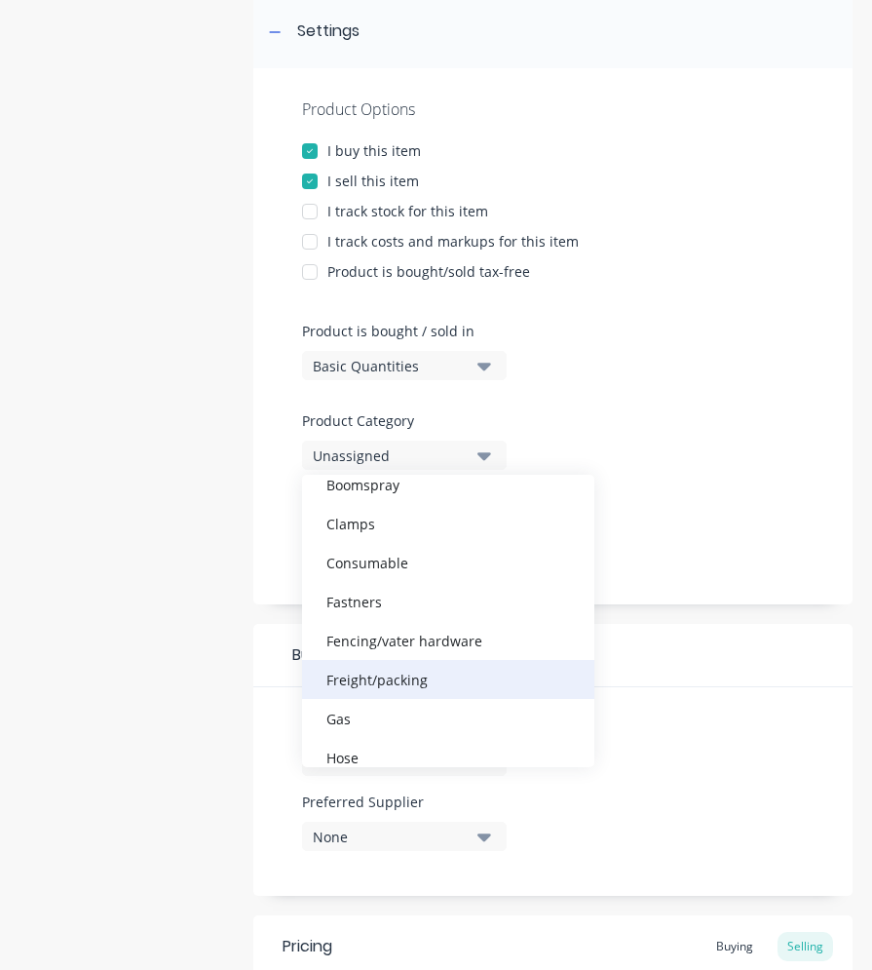
click at [392, 680] on div "Freight/packing" at bounding box center [448, 679] width 292 height 39
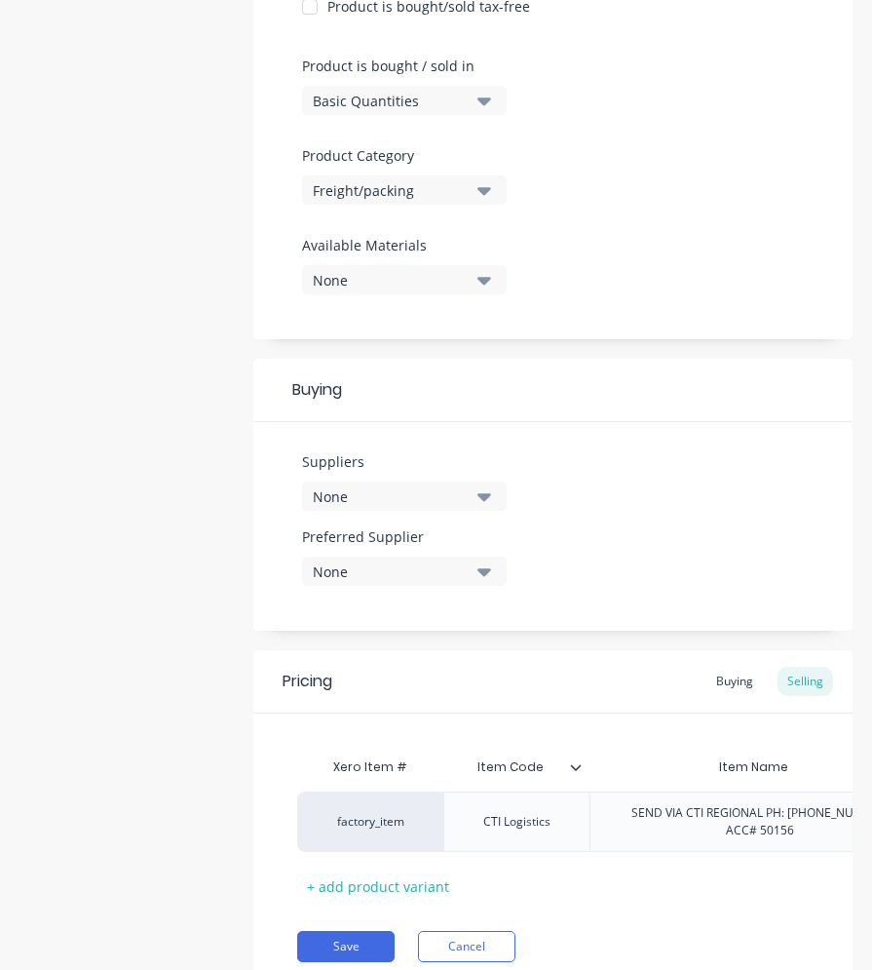
scroll to position [637, 0]
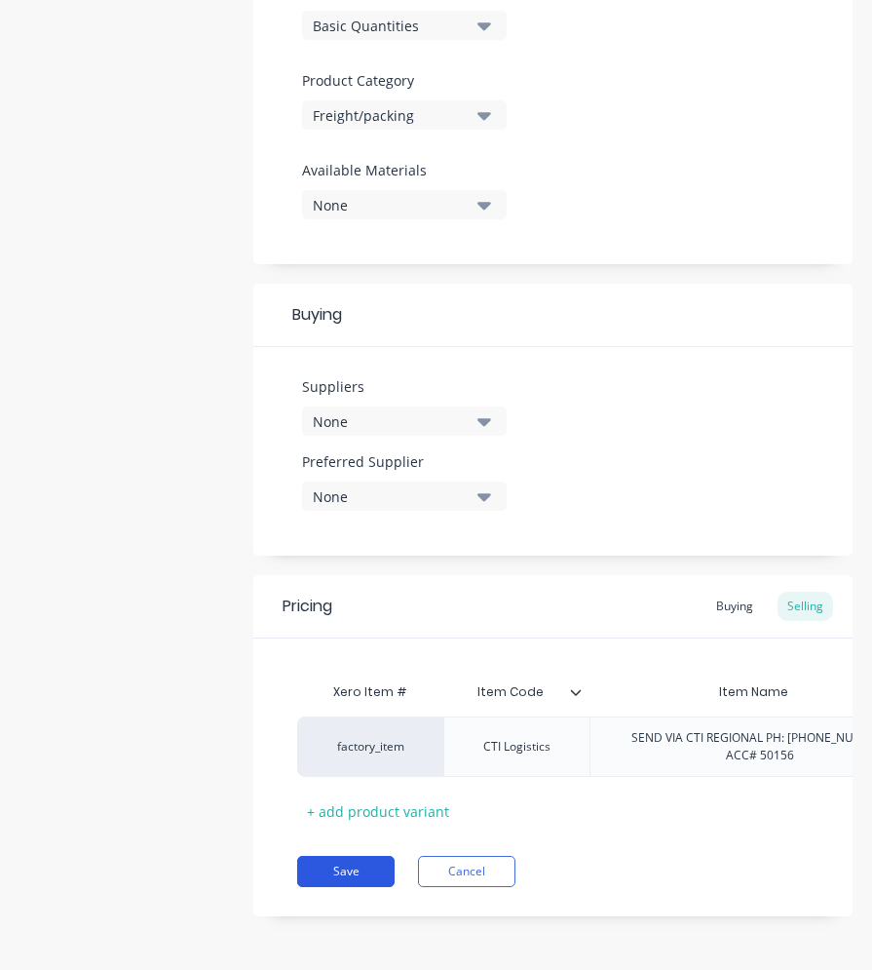
click at [378, 867] on button "Save" at bounding box center [345, 871] width 97 height 31
type textarea "x"
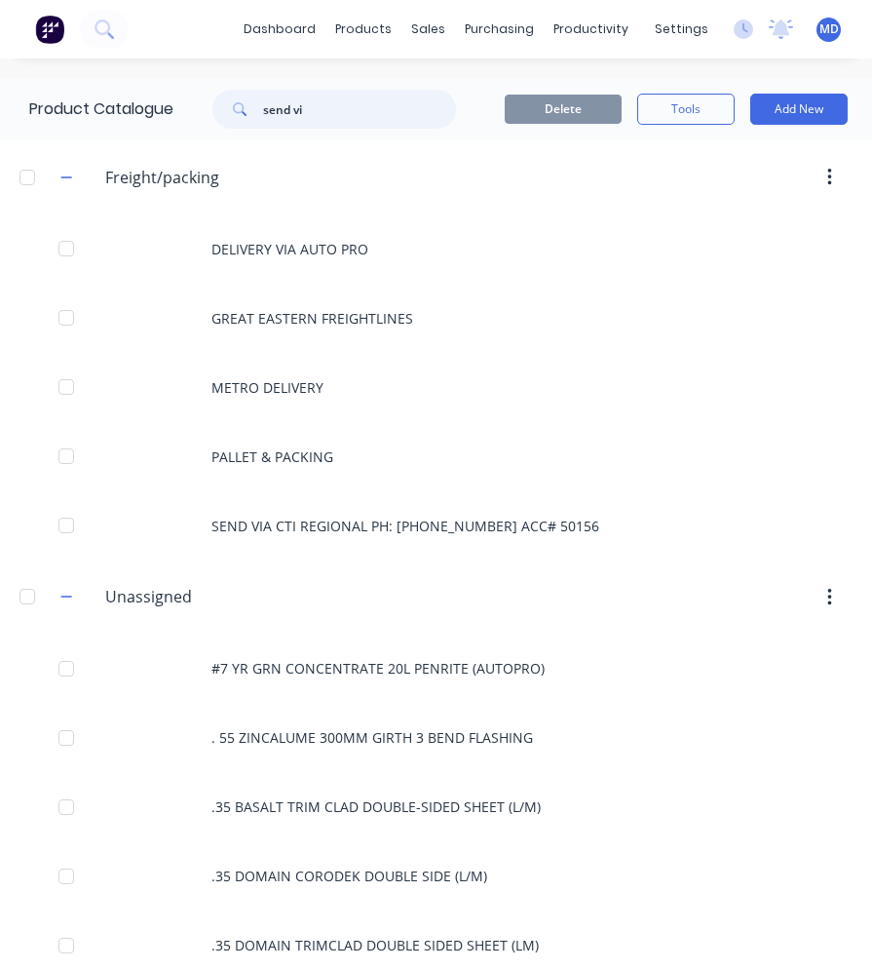
drag, startPoint x: 311, startPoint y: 107, endPoint x: 230, endPoint y: 106, distance: 80.9
click at [239, 107] on div "send vi" at bounding box center [334, 109] width 244 height 39
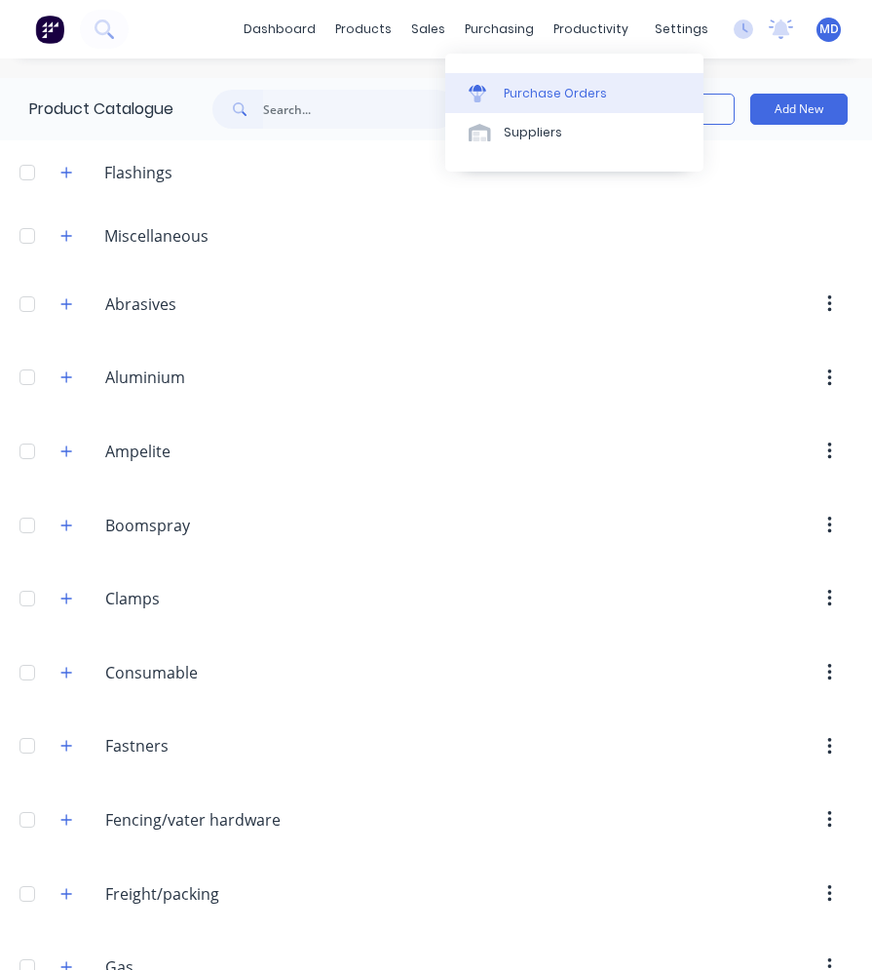
click at [507, 93] on div "Purchase Orders" at bounding box center [555, 94] width 103 height 18
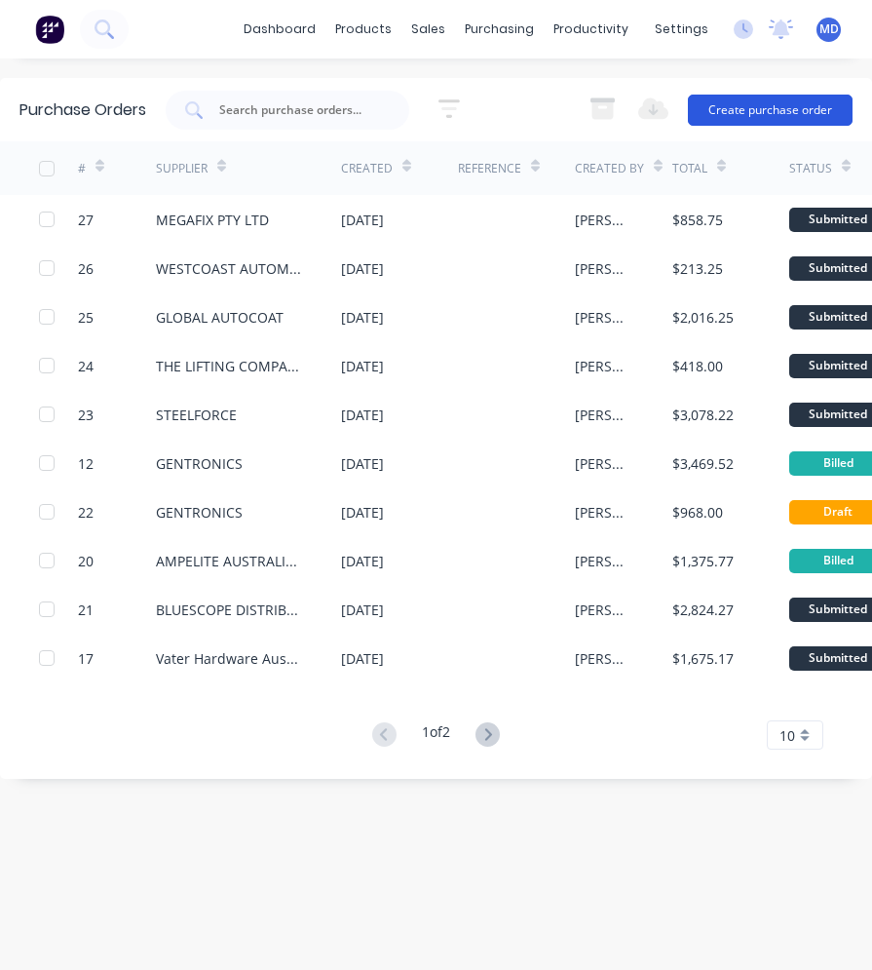
click at [735, 116] on button "Create purchase order" at bounding box center [770, 110] width 165 height 31
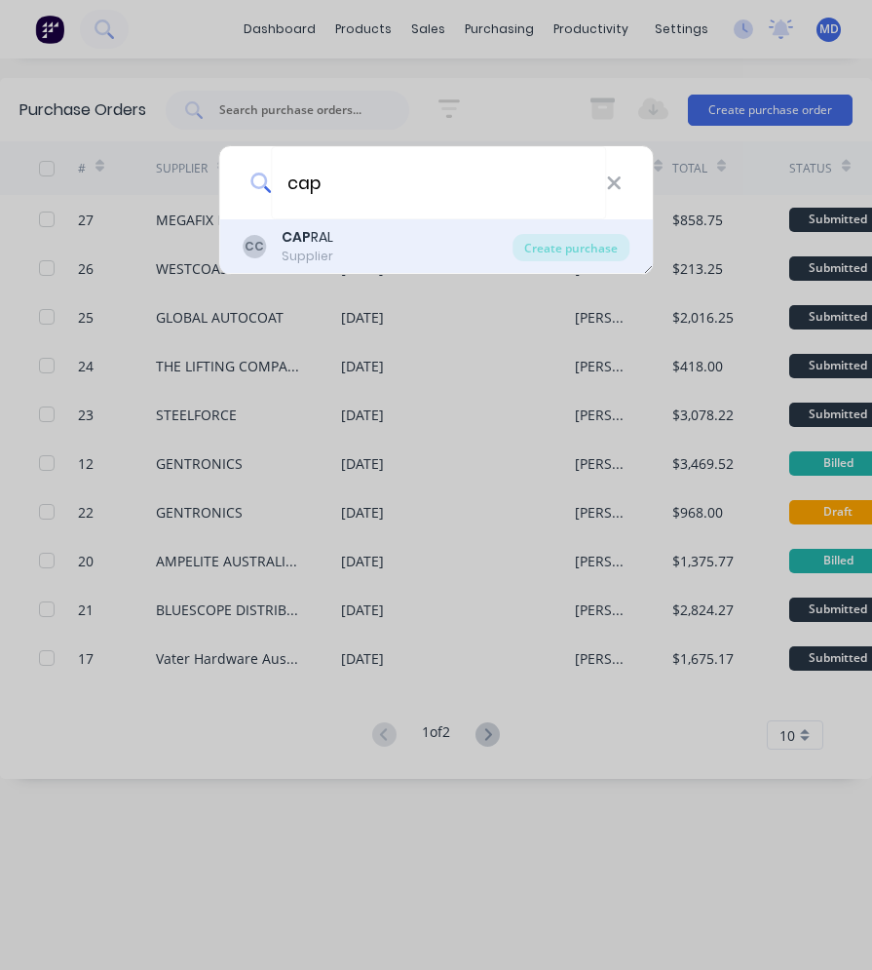
type input "cap"
click at [288, 241] on b "CAP" at bounding box center [296, 236] width 29 height 19
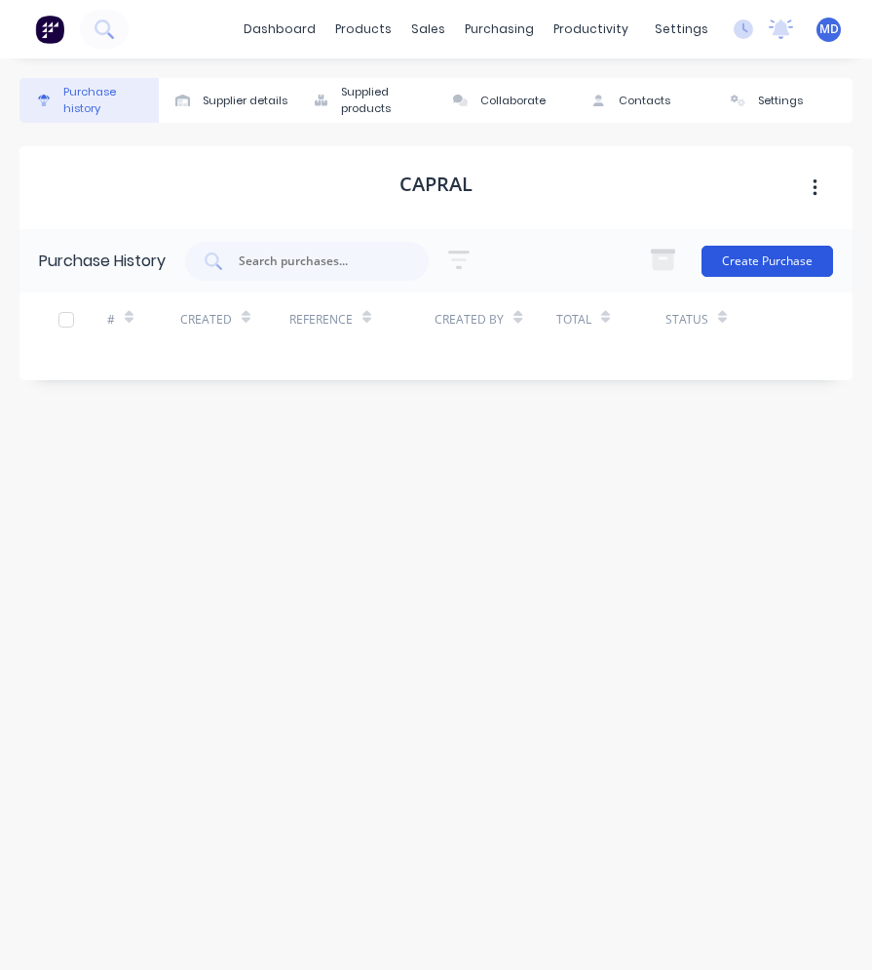
click at [766, 251] on button "Create Purchase" at bounding box center [768, 261] width 132 height 31
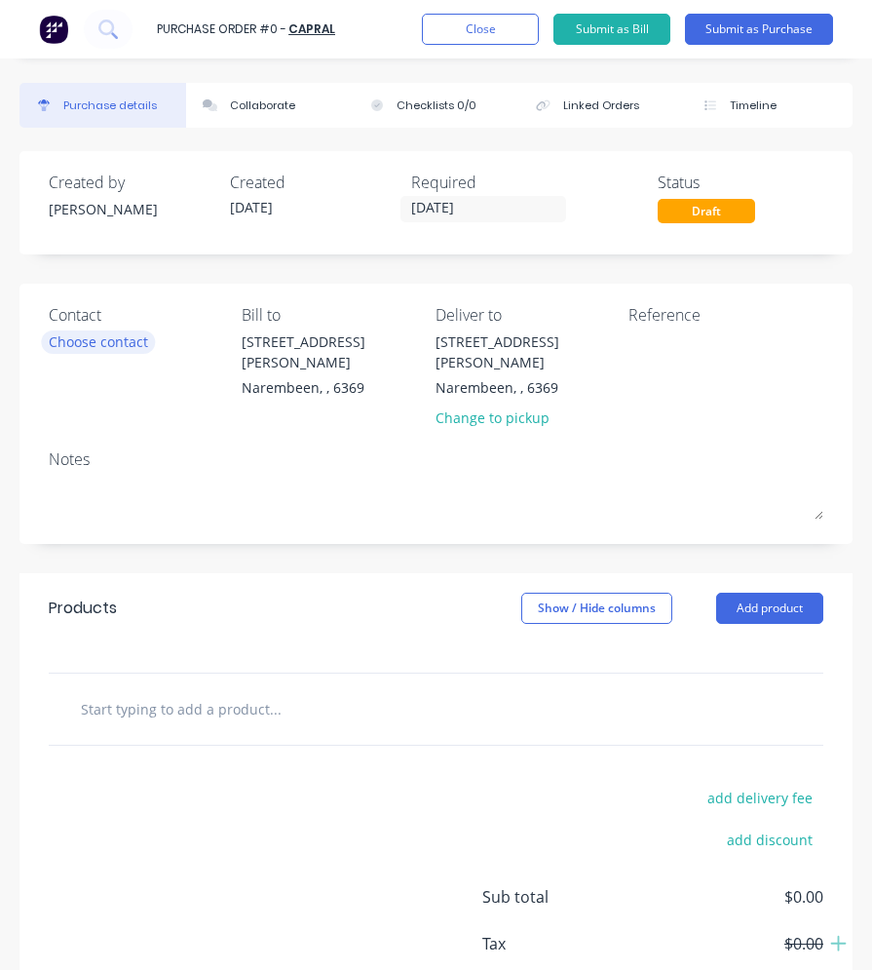
click at [132, 334] on div "Choose contact" at bounding box center [98, 341] width 99 height 20
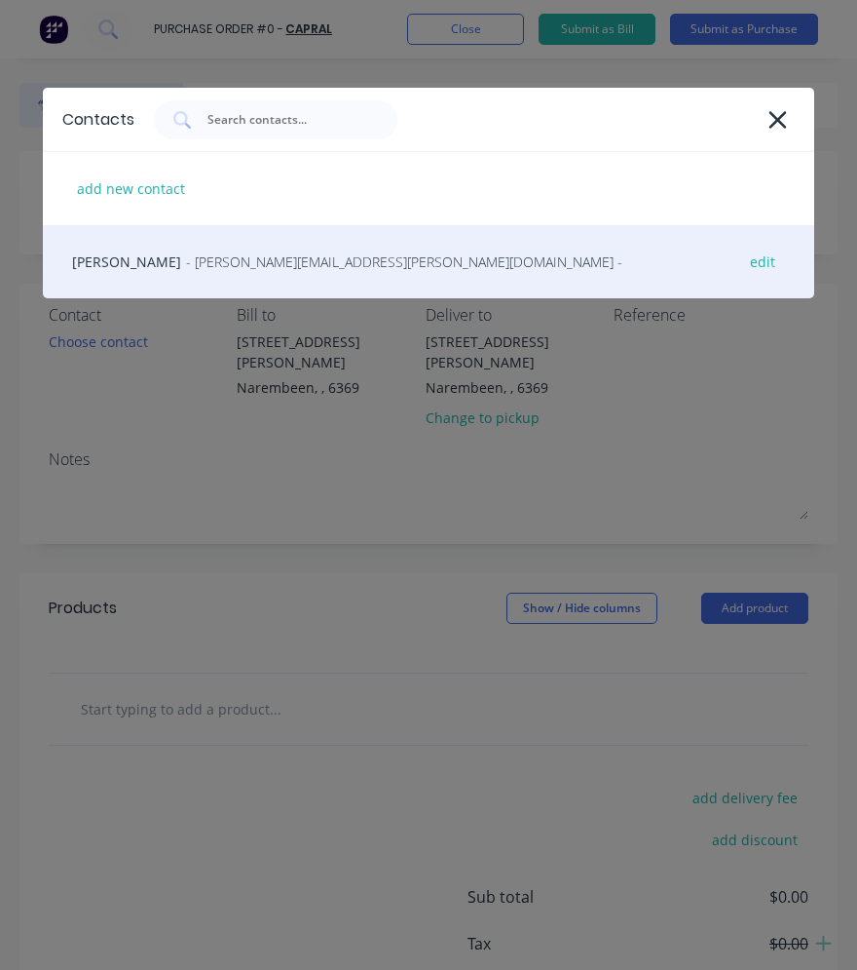
click at [171, 270] on div "Nigel Matthews - nigel.matthews@capral.com.au - edit" at bounding box center [429, 261] width 772 height 73
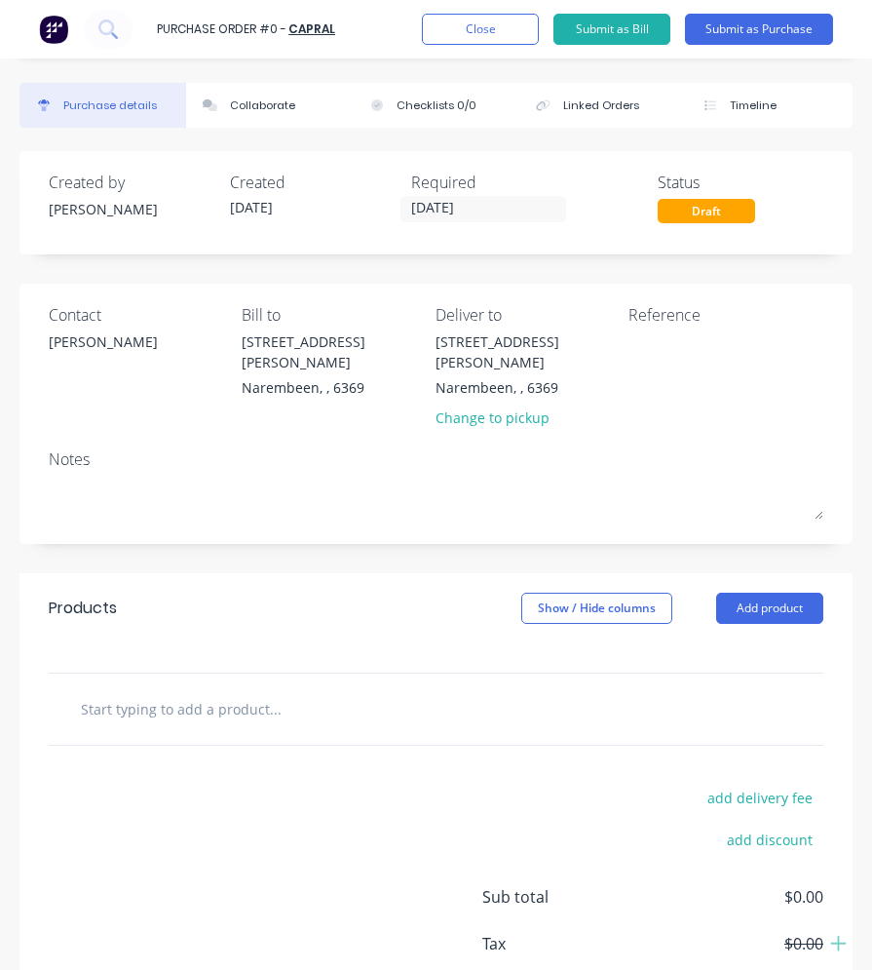
click at [194, 689] on input "text" at bounding box center [226, 708] width 292 height 39
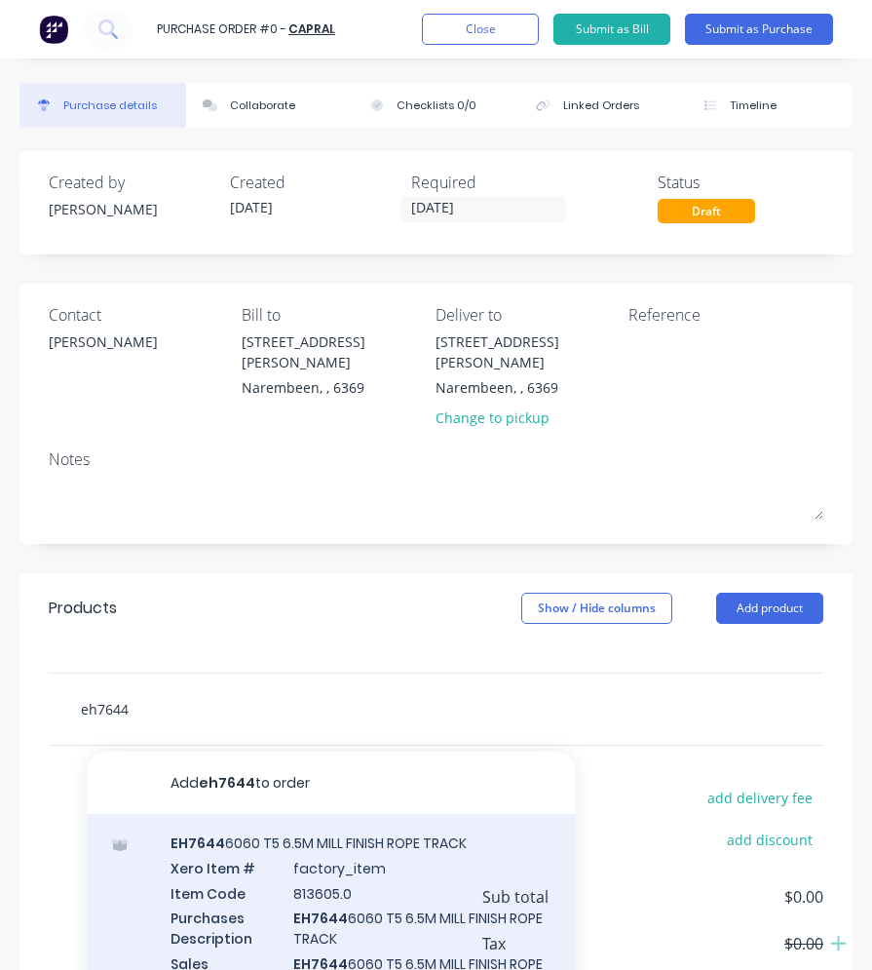
scroll to position [7, 0]
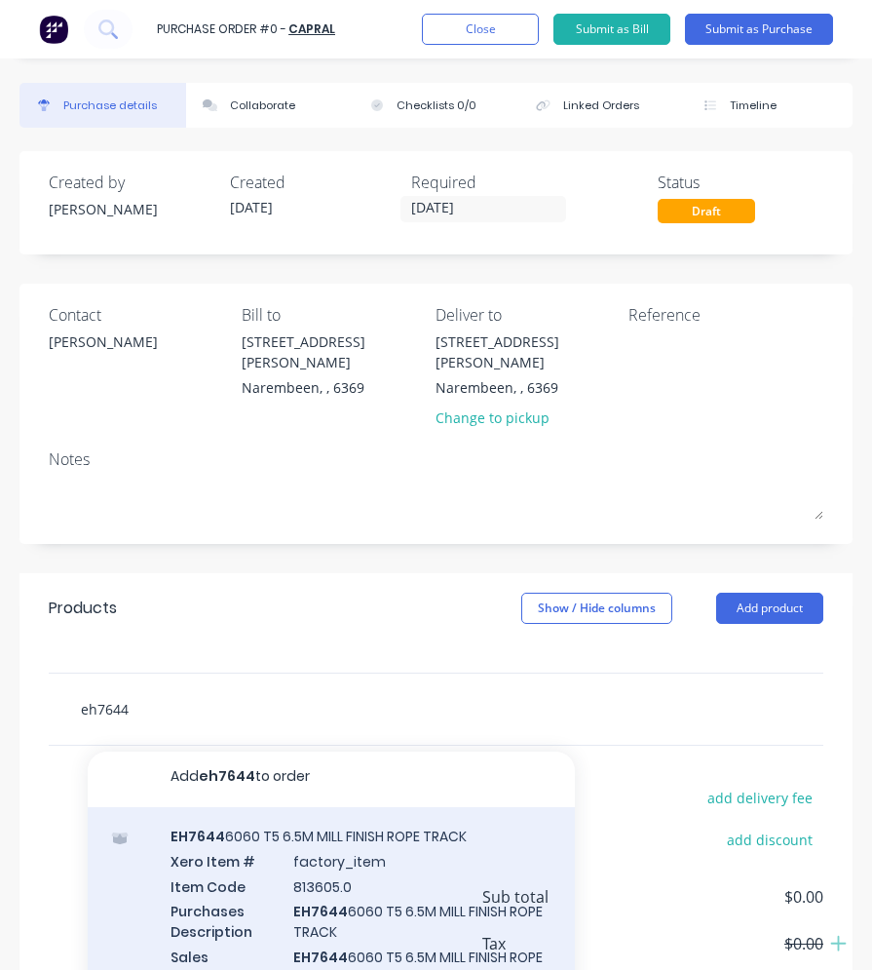
type input "eh7644"
click at [367, 887] on div "EH7644 6060 T5 6.5M MILL FINISH ROPE TRACK Xero Item # factory_item Item Code 8…" at bounding box center [331, 918] width 487 height 223
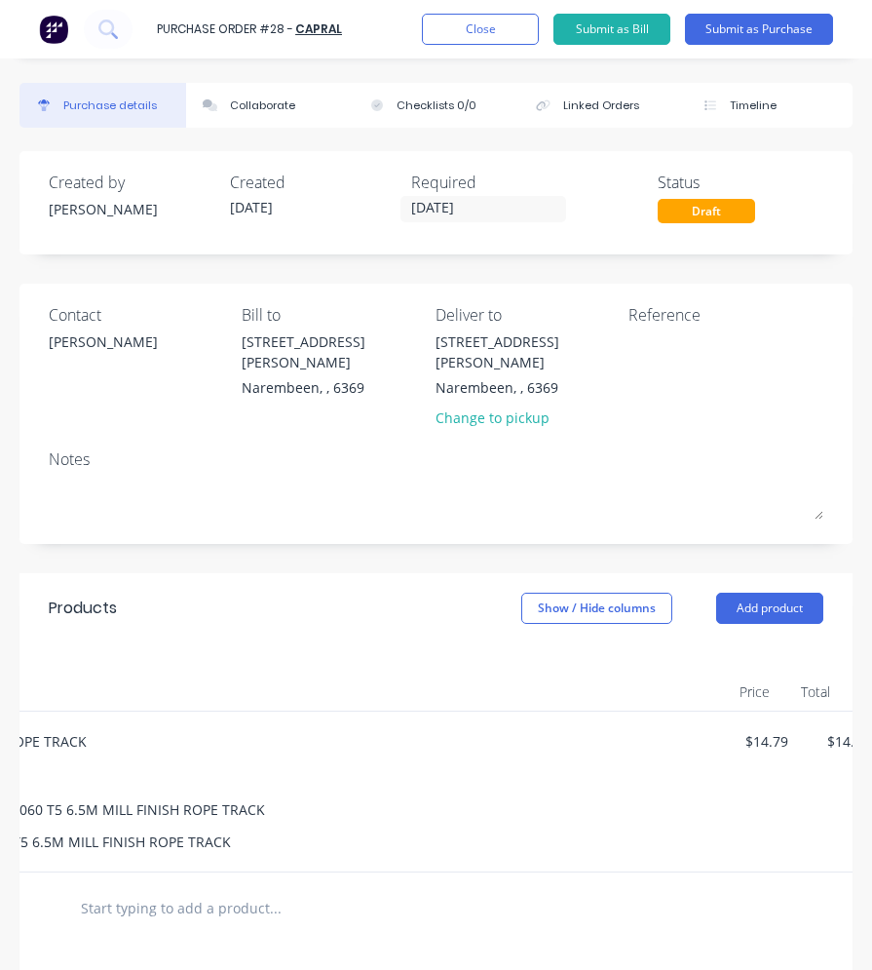
scroll to position [0, 552]
click at [801, 731] on button "button" at bounding box center [822, 744] width 46 height 35
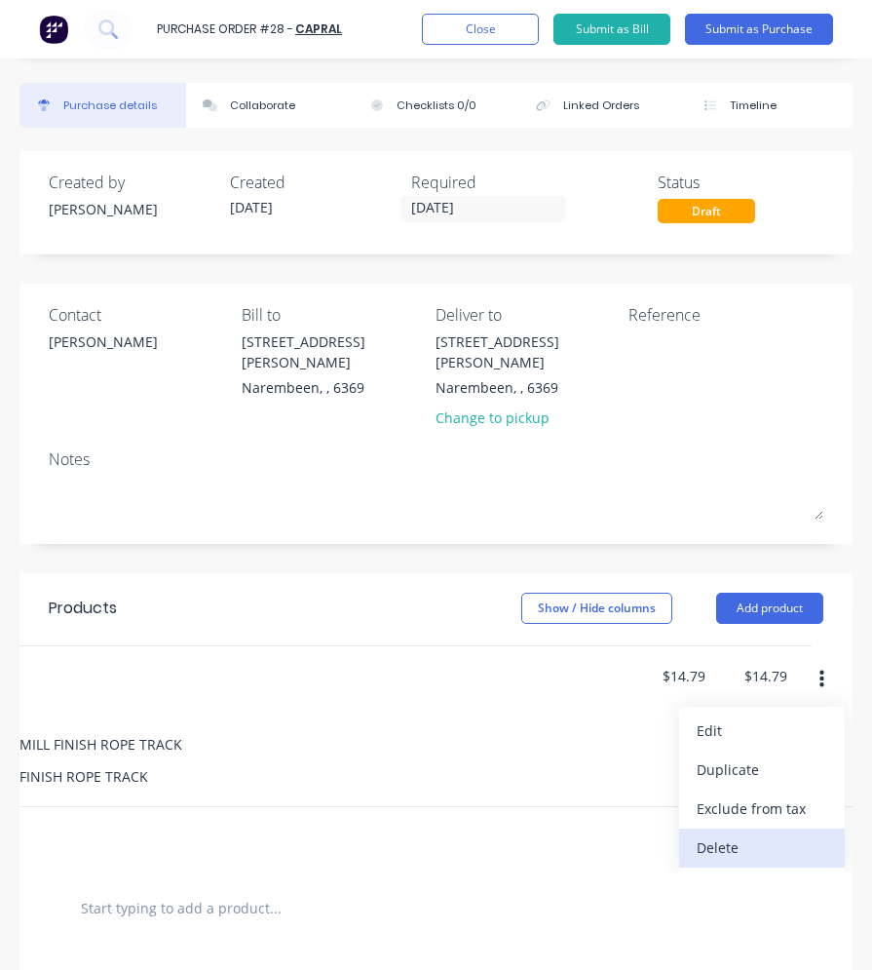
click at [719, 828] on button "Delete" at bounding box center [762, 847] width 166 height 39
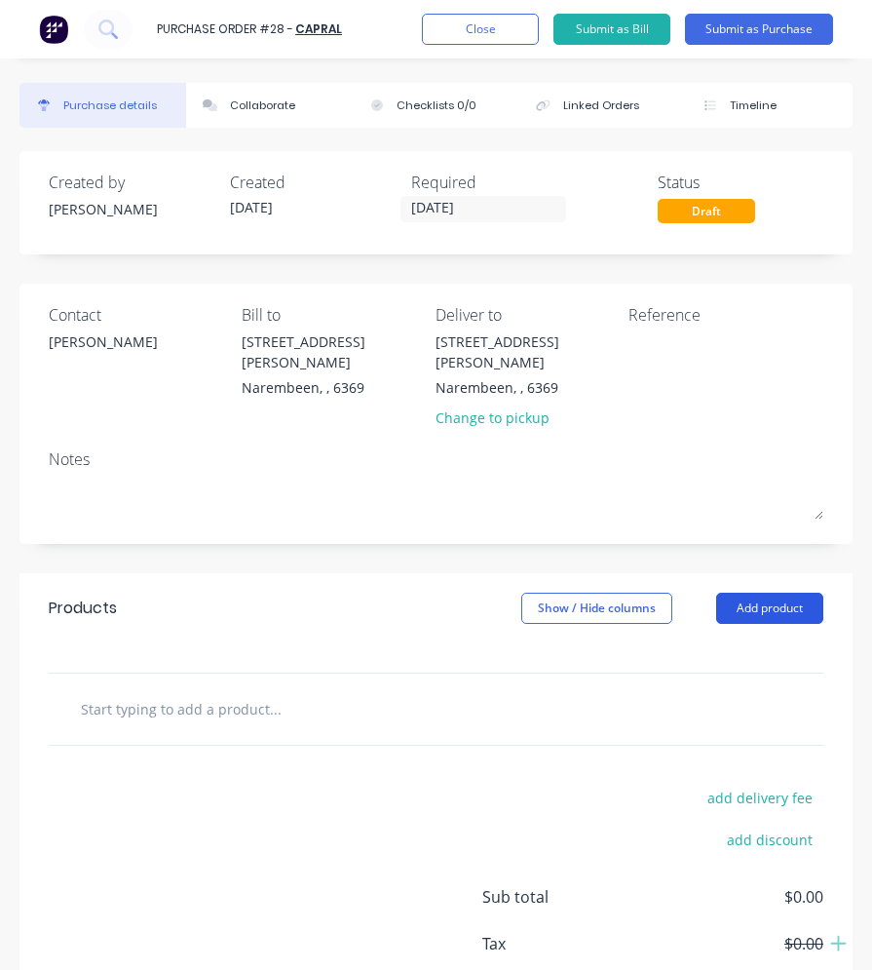
click at [750, 592] on button "Add product" at bounding box center [769, 607] width 107 height 31
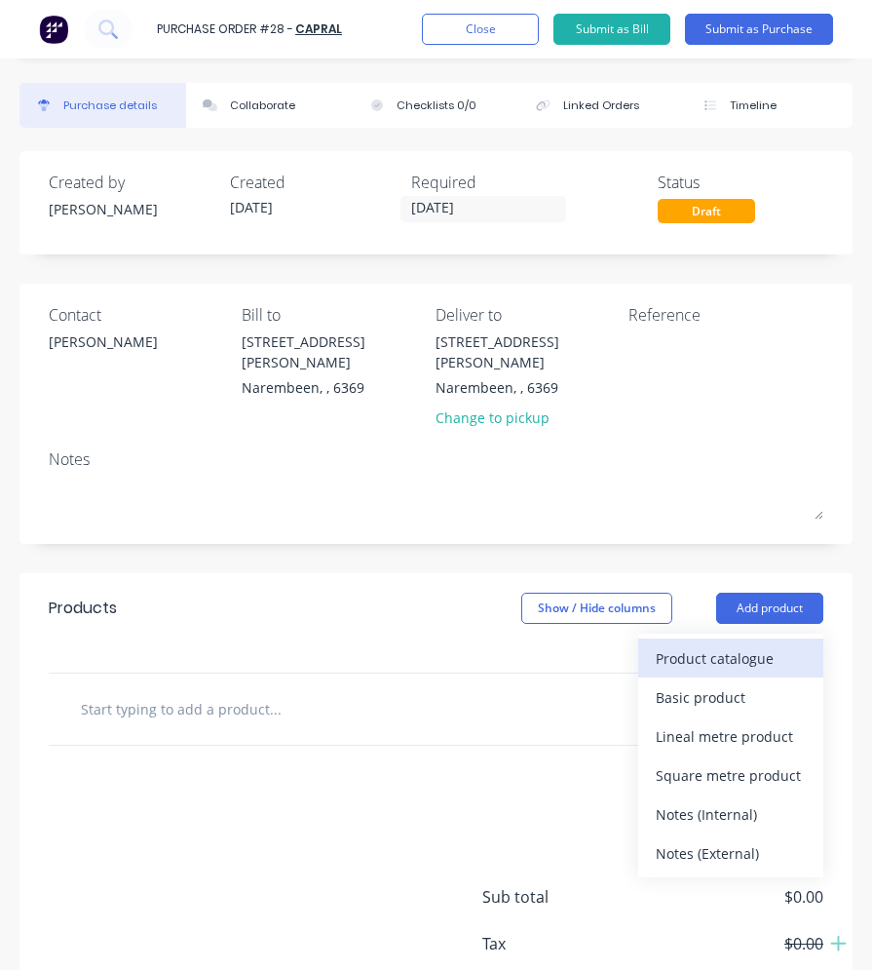
click at [681, 644] on div "Product catalogue" at bounding box center [731, 658] width 150 height 28
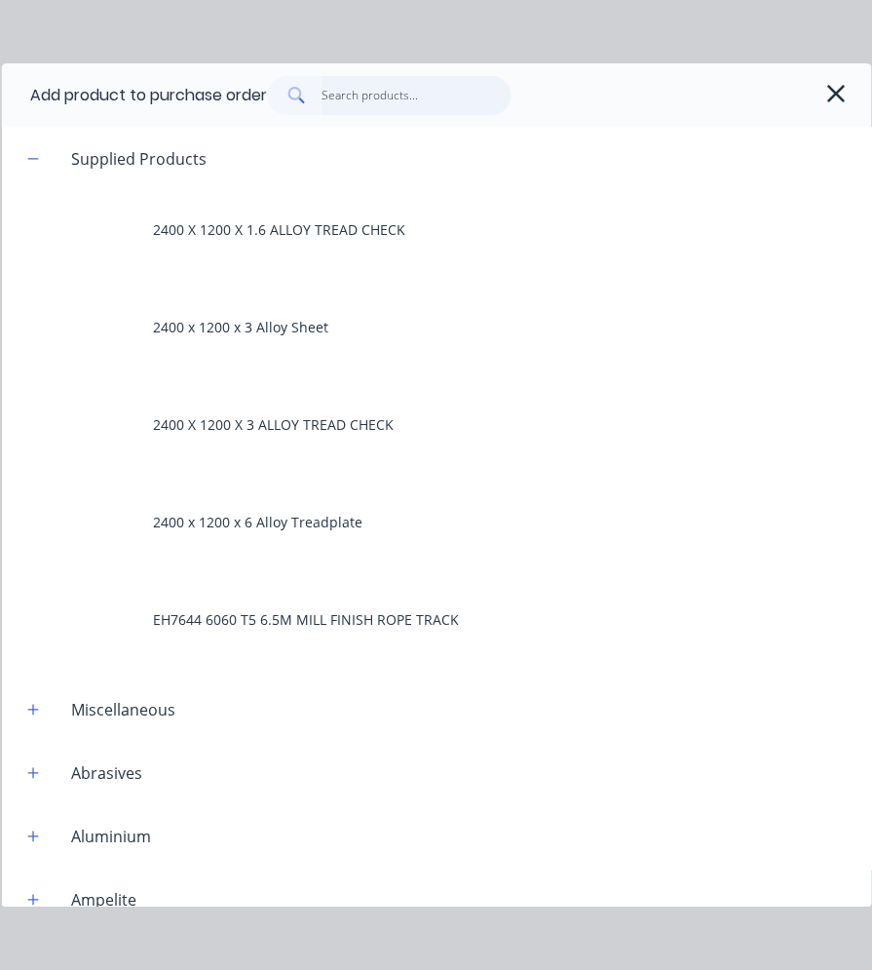
click at [341, 95] on input "text" at bounding box center [417, 95] width 190 height 39
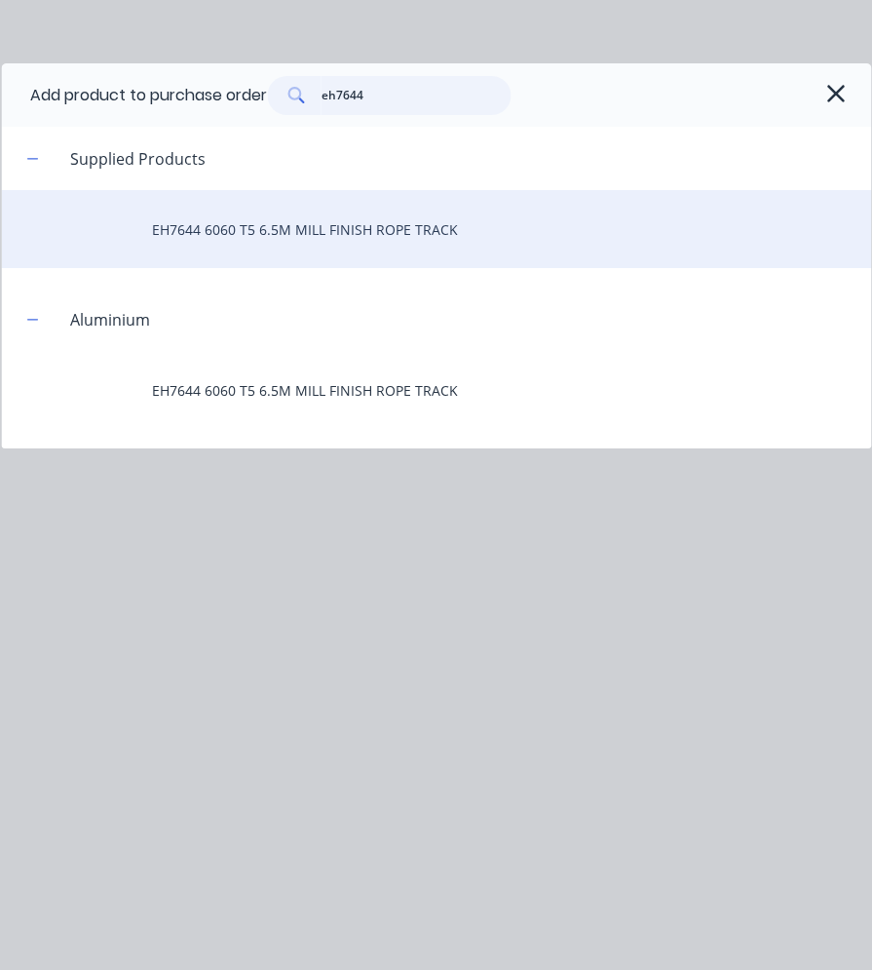
type input "eh7644"
click at [299, 227] on div "EH7644 6060 T5 6.5M MILL FINISH ROPE TRACK" at bounding box center [436, 229] width 870 height 78
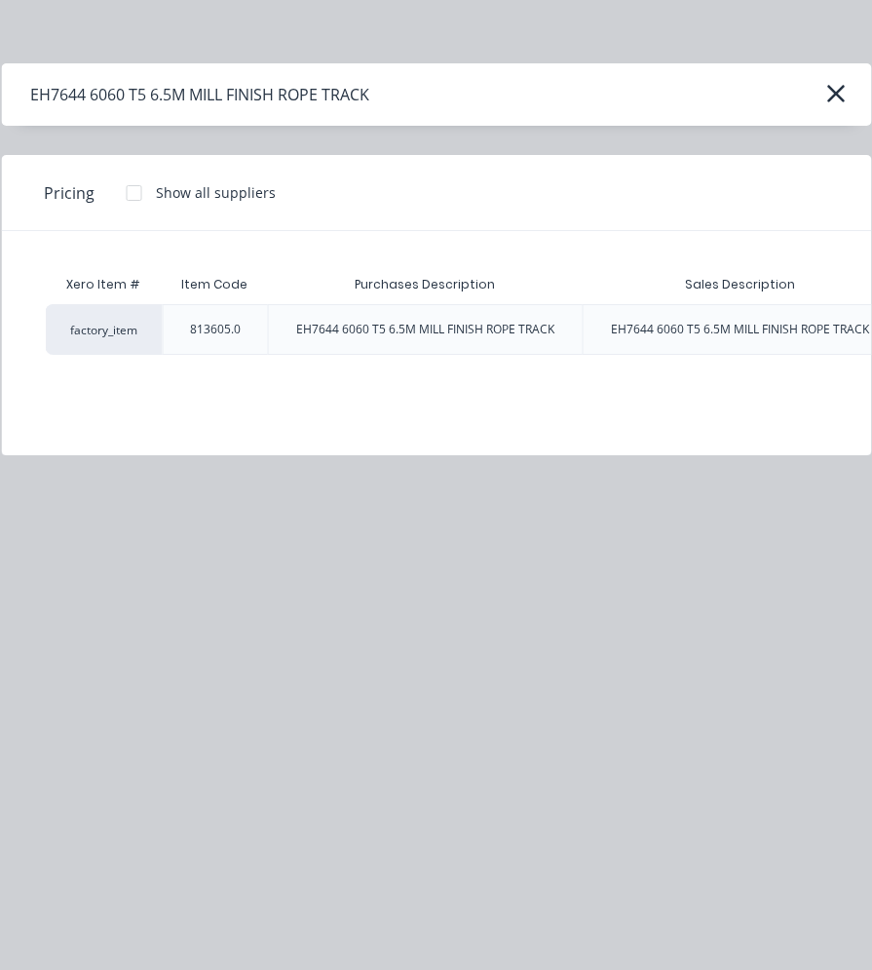
scroll to position [0, 132]
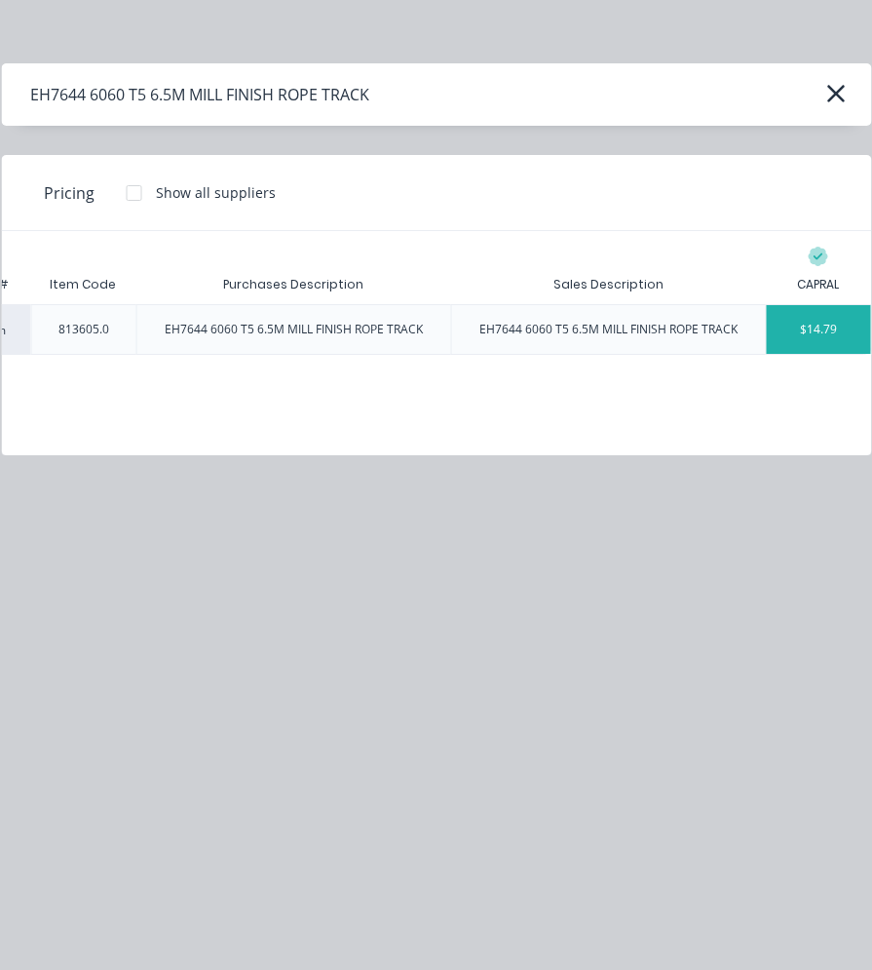
click at [834, 327] on div "$14.79" at bounding box center [819, 329] width 104 height 49
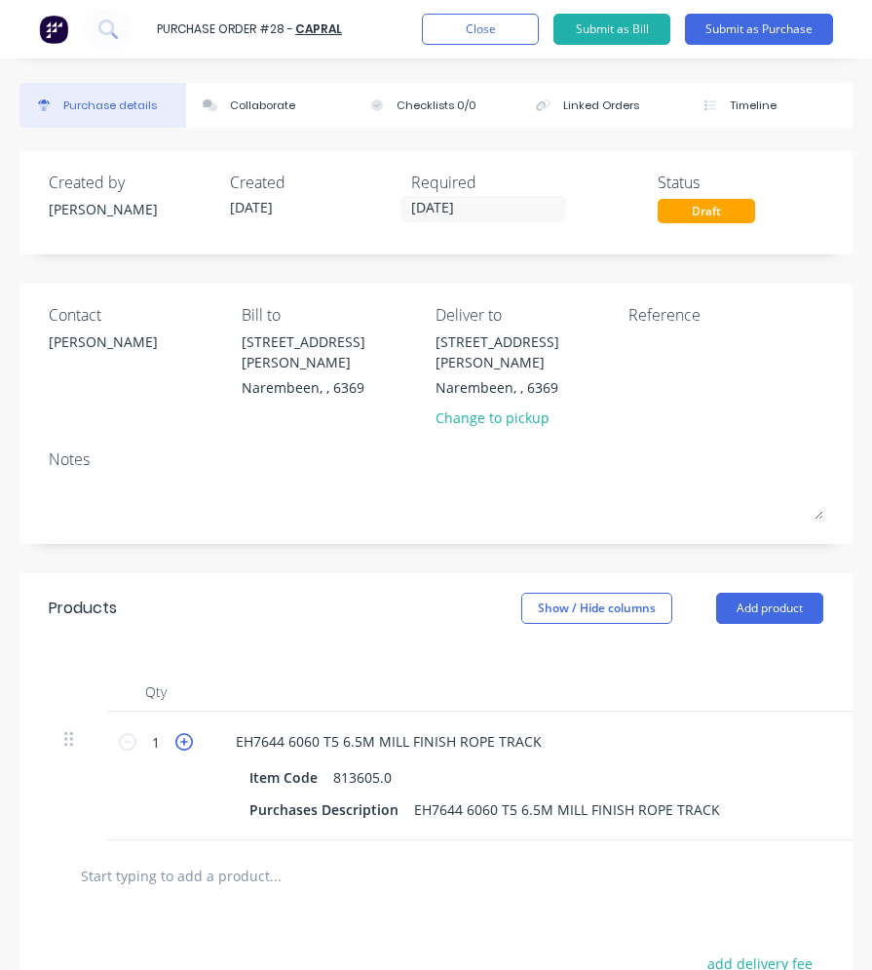
click at [188, 733] on icon at bounding box center [184, 742] width 18 height 18
type input "2"
type input "$29.58"
click at [188, 733] on icon at bounding box center [184, 742] width 18 height 18
type input "3"
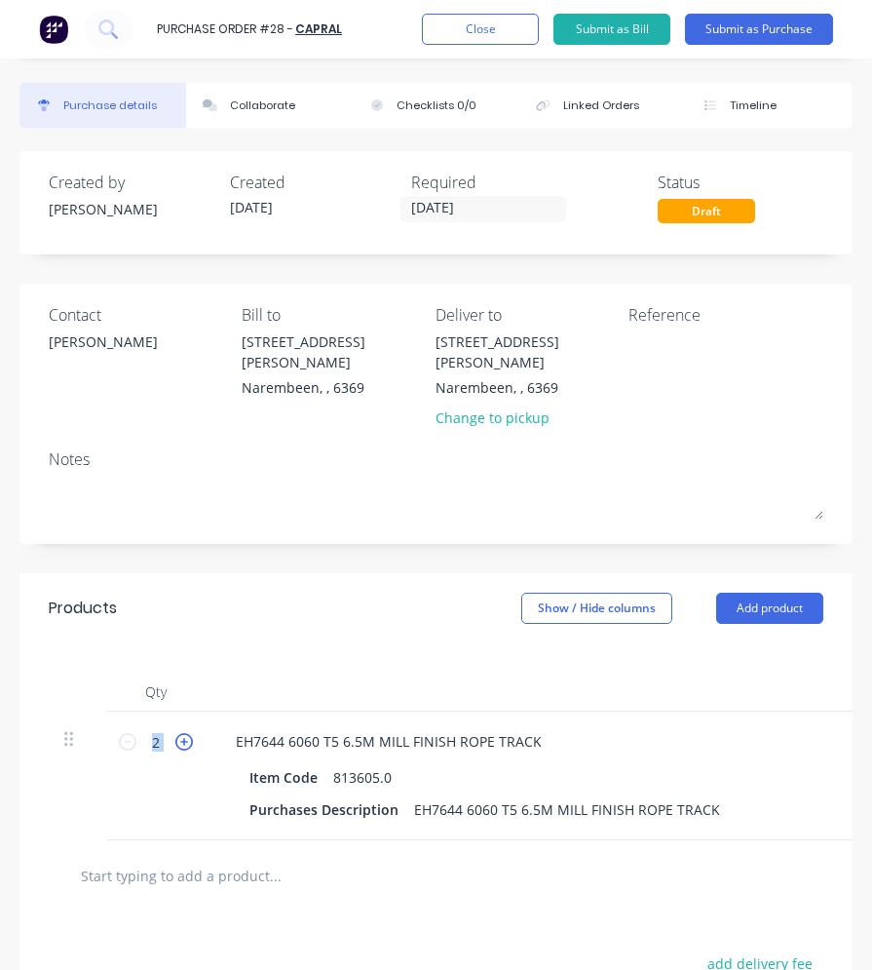
type input "$44.37"
click at [188, 733] on icon at bounding box center [184, 742] width 18 height 18
type input "4"
type input "$59.16"
click at [188, 733] on icon at bounding box center [184, 742] width 18 height 18
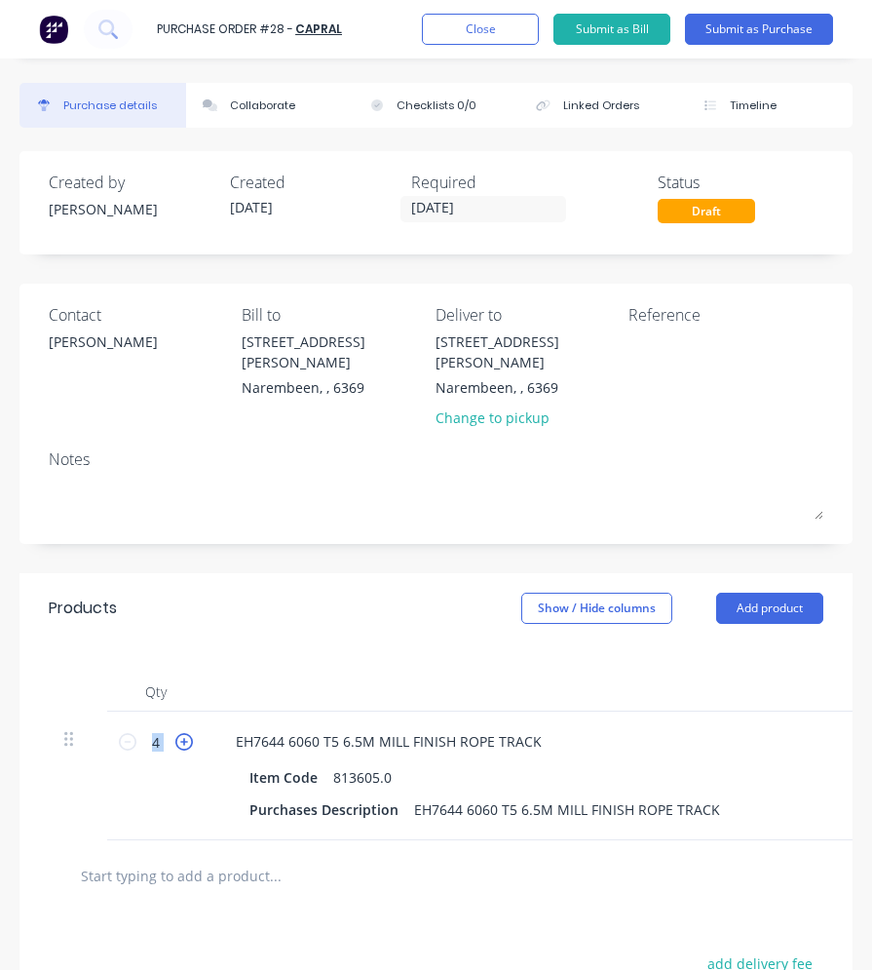
type input "5"
type input "$73.95"
click at [188, 733] on icon at bounding box center [184, 742] width 18 height 18
type input "6"
type input "$88.74"
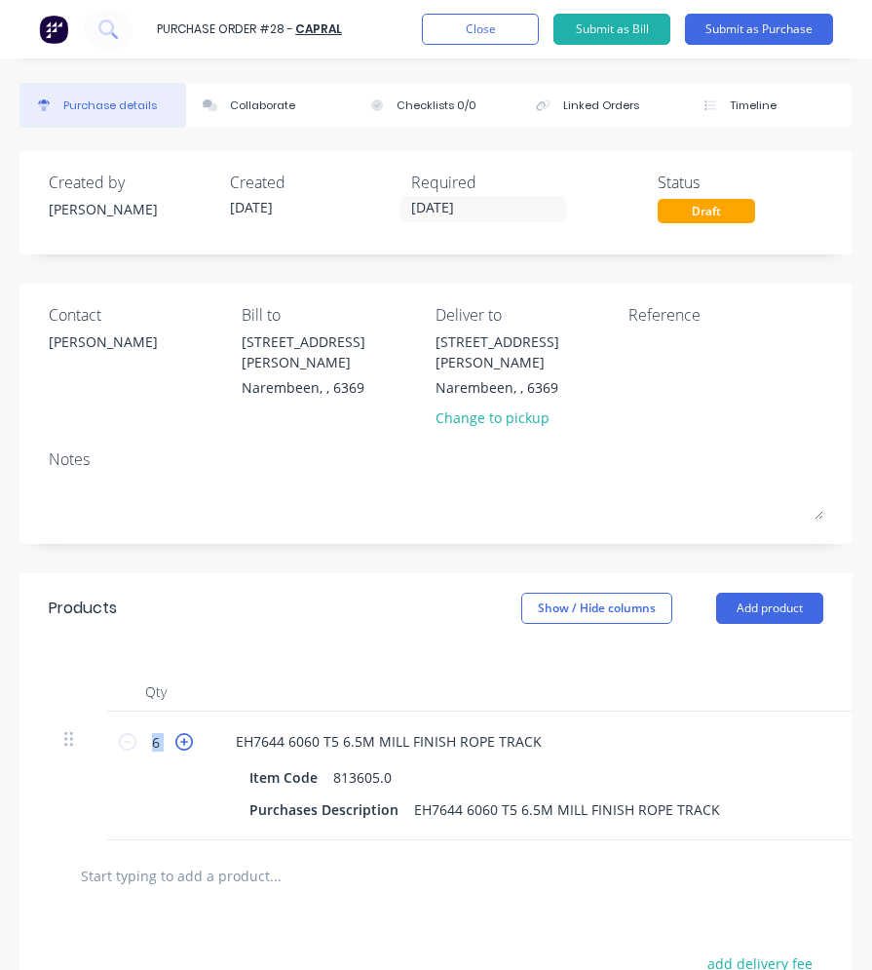
click at [188, 733] on icon at bounding box center [184, 742] width 18 height 18
type input "7"
type input "$103.53"
drag, startPoint x: 188, startPoint y: 717, endPoint x: 124, endPoint y: 718, distance: 64.3
click at [124, 733] on icon at bounding box center [128, 742] width 18 height 18
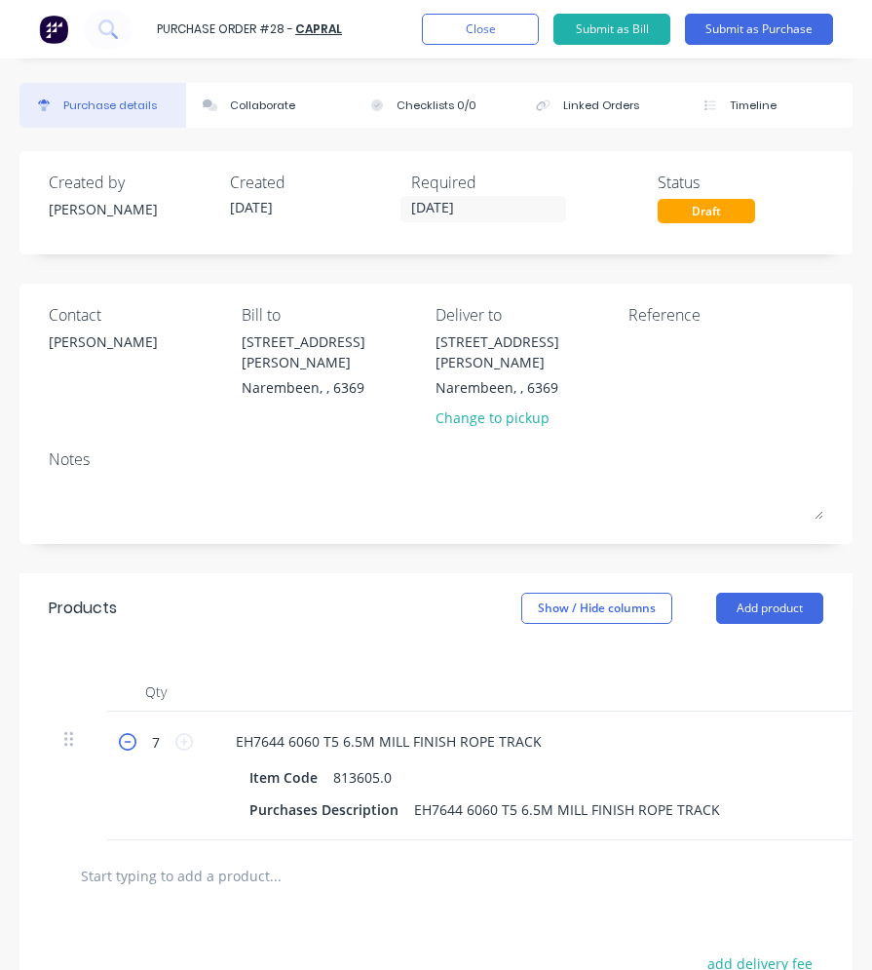
type input "6"
type input "$88.74"
click at [765, 592] on button "Add product" at bounding box center [769, 607] width 107 height 31
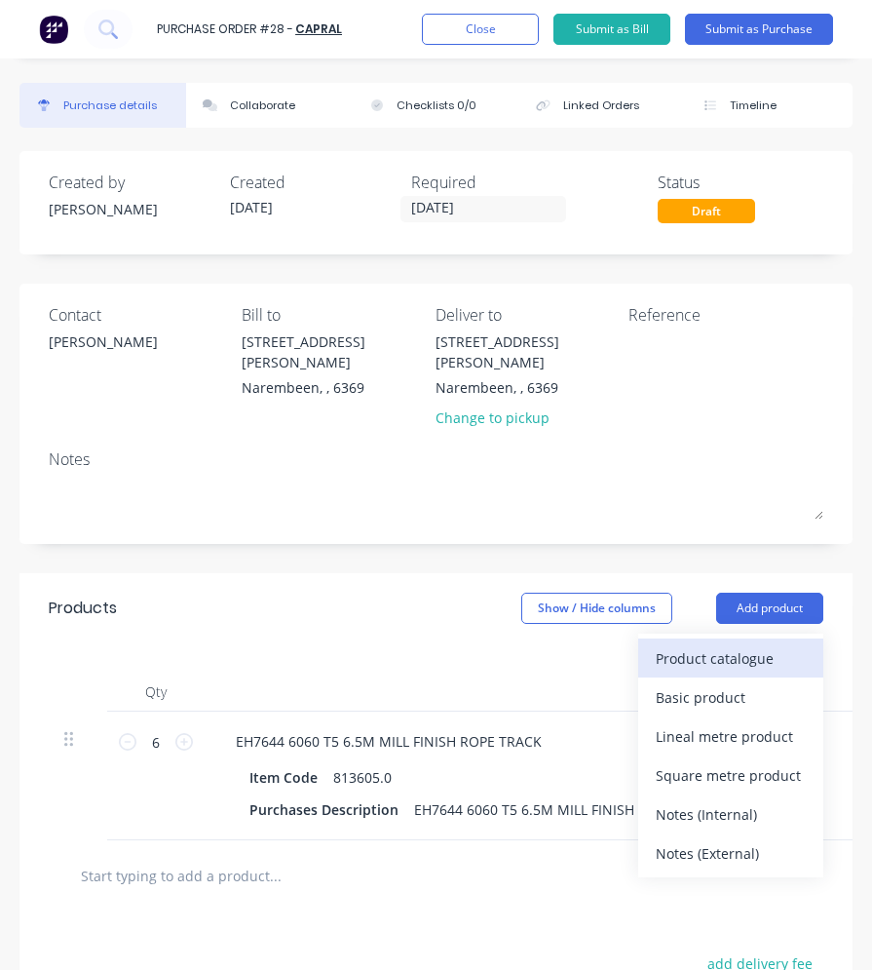
click at [698, 644] on div "Product catalogue" at bounding box center [731, 658] width 150 height 28
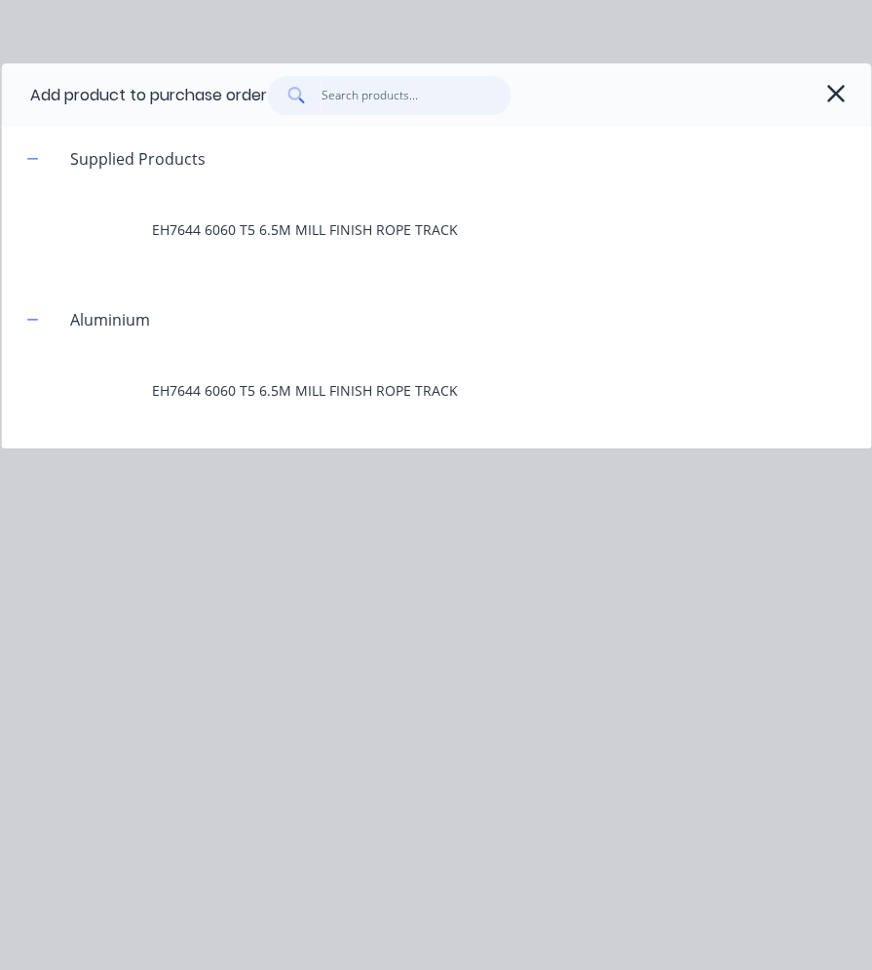
click at [327, 100] on input "text" at bounding box center [417, 95] width 190 height 39
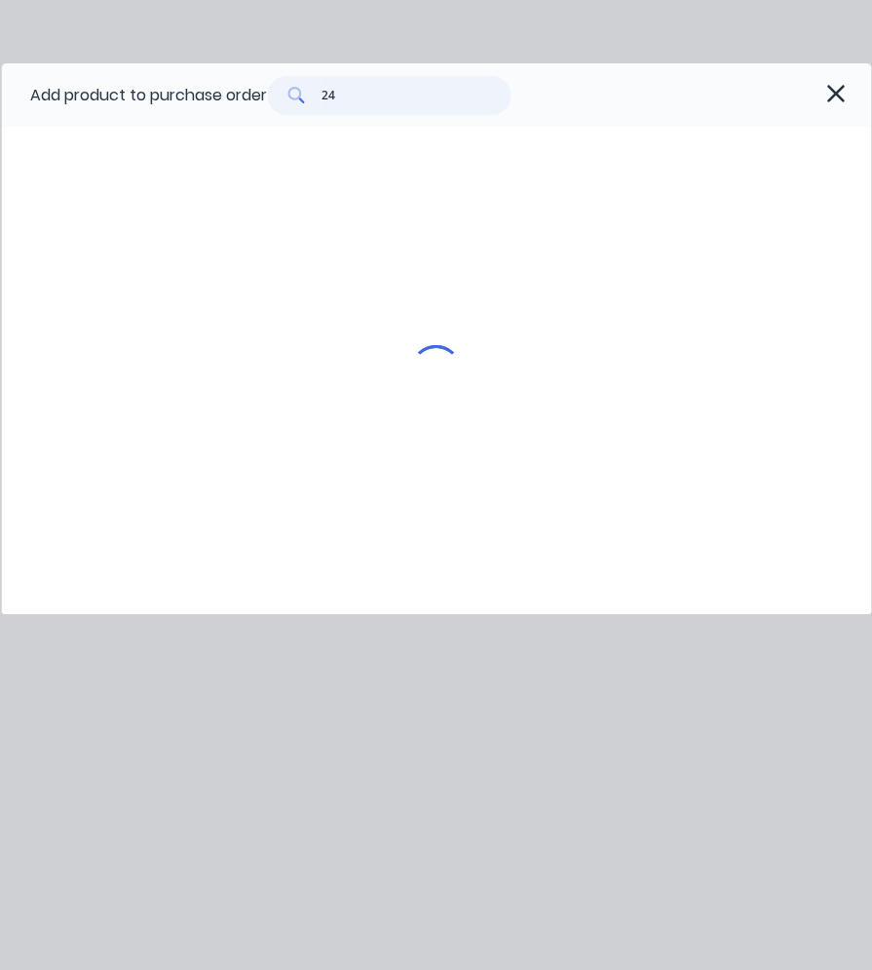
type input "2"
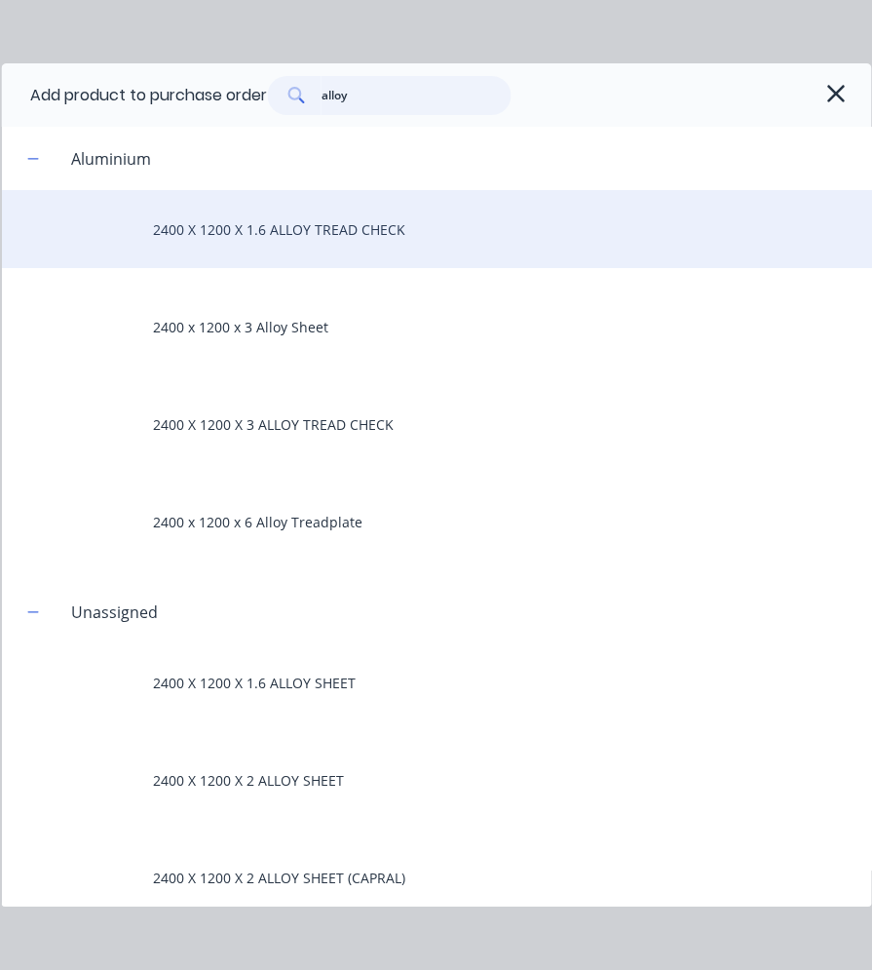
type input "alloy"
click at [328, 222] on div "2400 X 1200 X 1.6 ALLOY TREAD CHECK" at bounding box center [436, 229] width 870 height 78
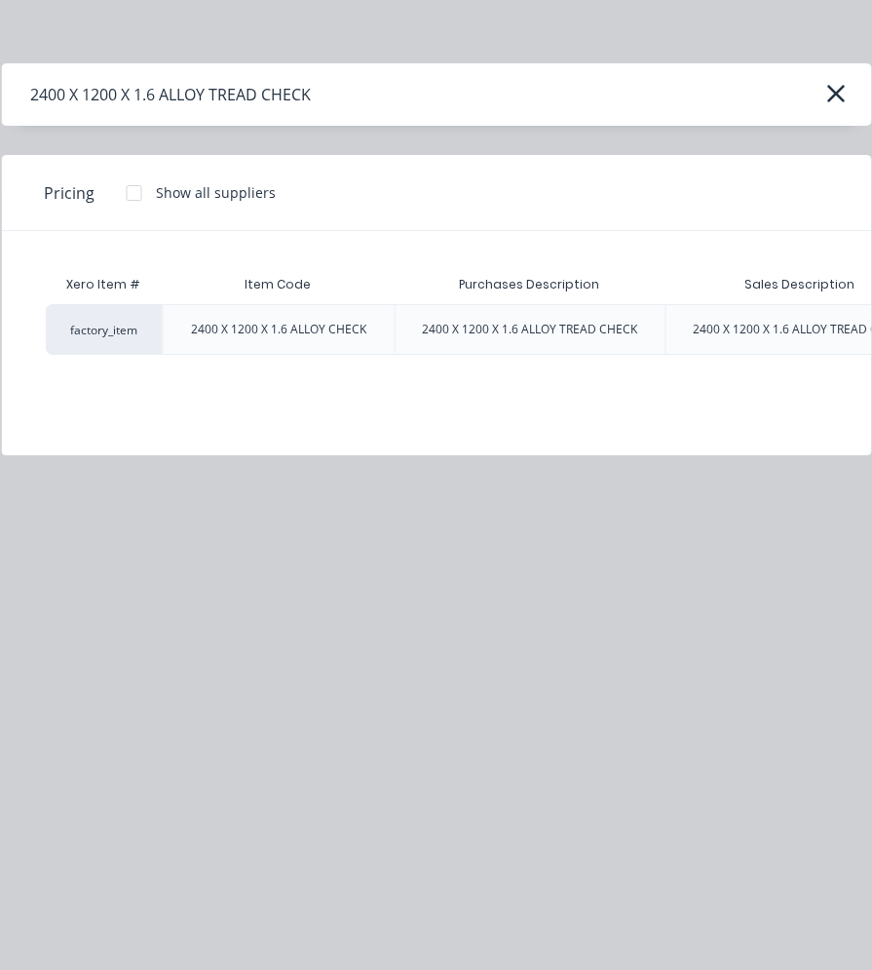
scroll to position [0, 408]
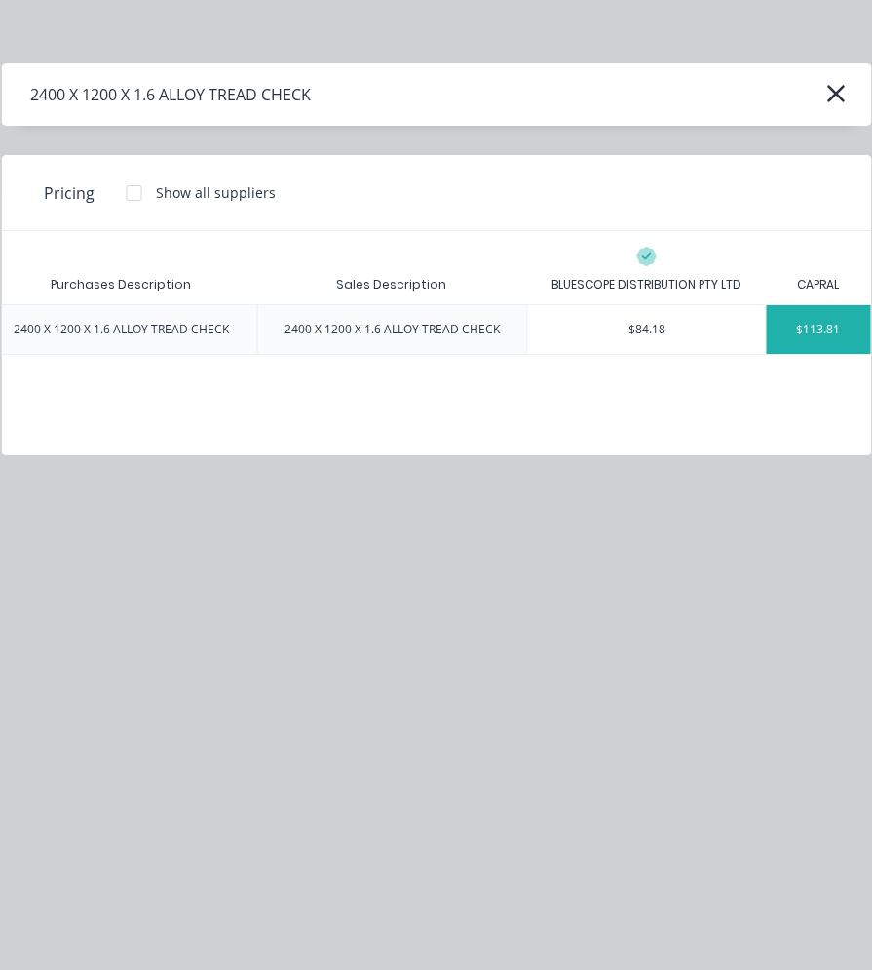
click at [810, 344] on div "$113.81" at bounding box center [819, 329] width 104 height 49
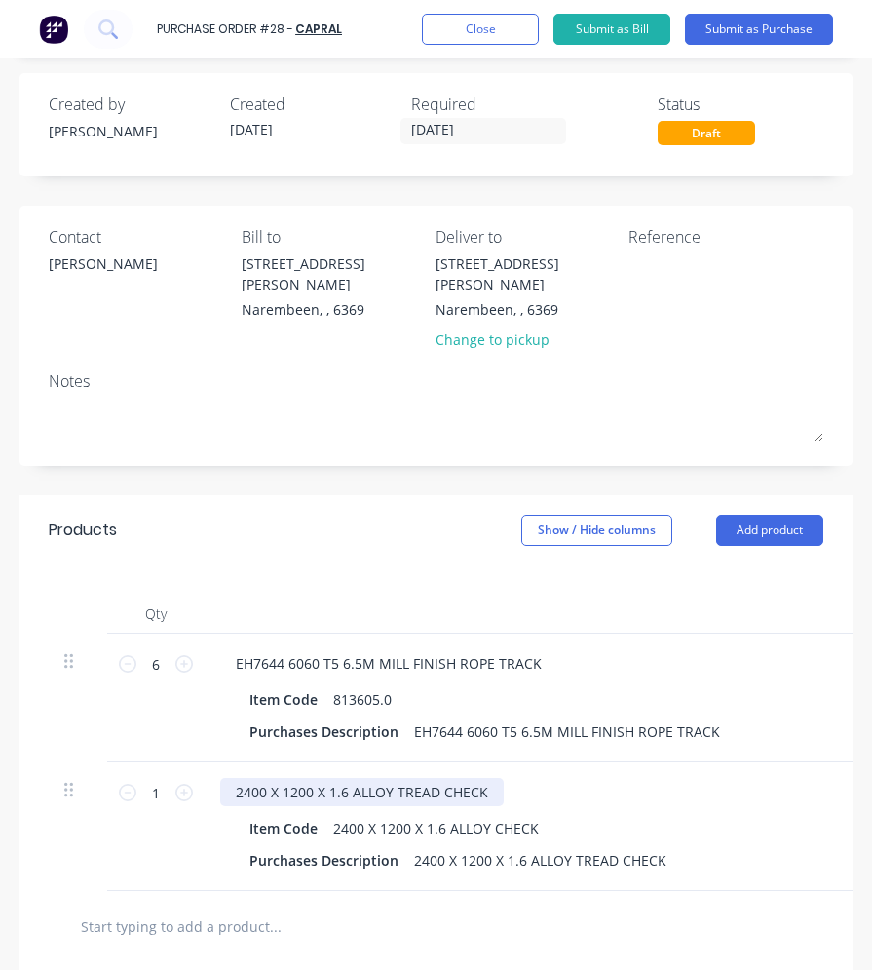
scroll to position [292, 0]
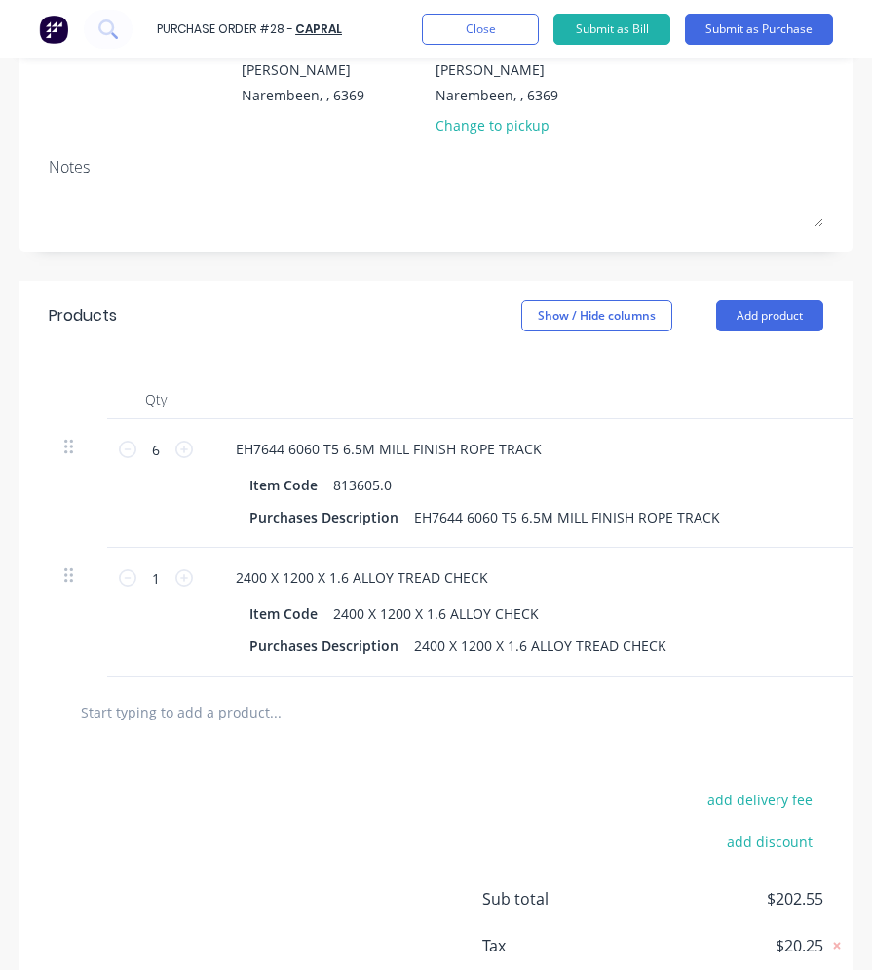
click at [238, 714] on input "text" at bounding box center [226, 711] width 292 height 39
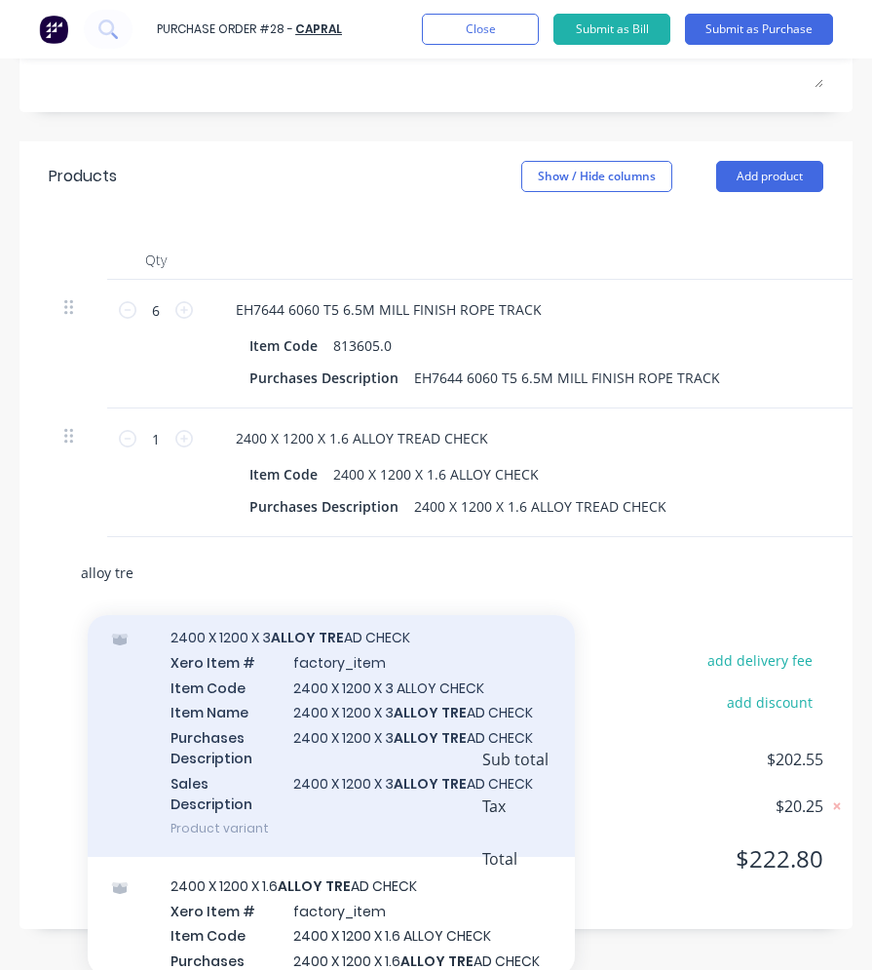
type input "alloy tre"
click at [320, 719] on div "2400 X 1200 X 3 ALLOY TRE AD CHECK Xero Item # factory_item Item Code 2400 X 12…" at bounding box center [331, 732] width 487 height 248
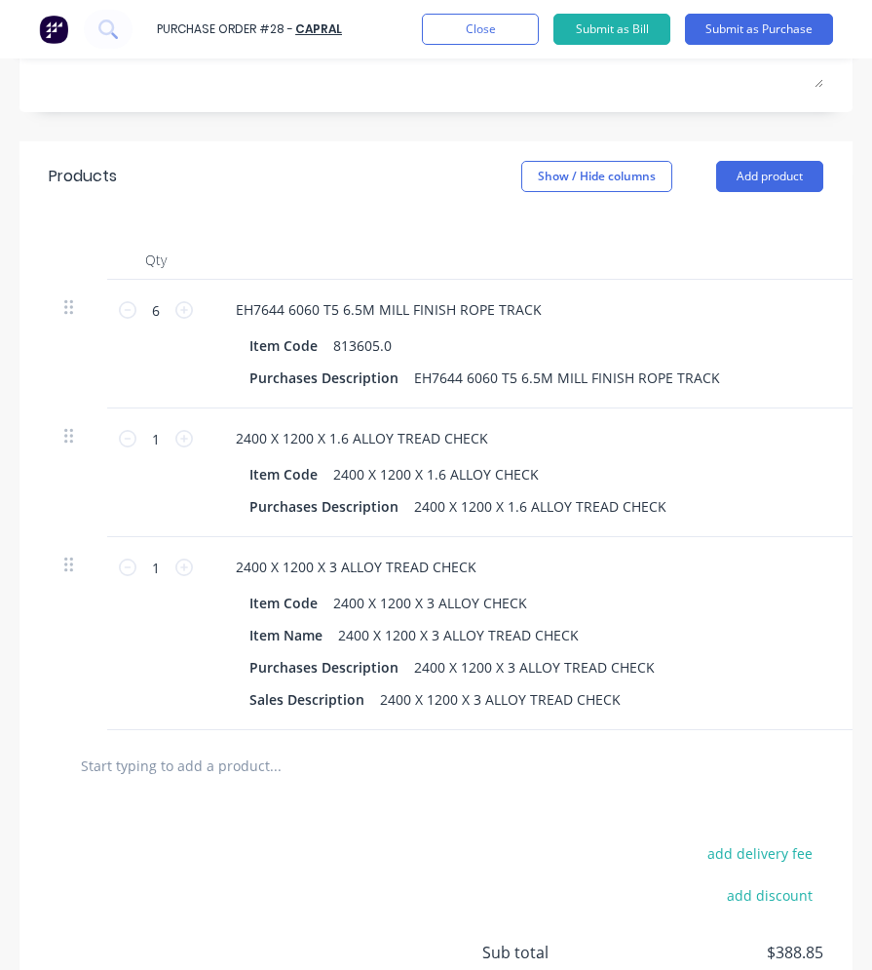
scroll to position [0, 568]
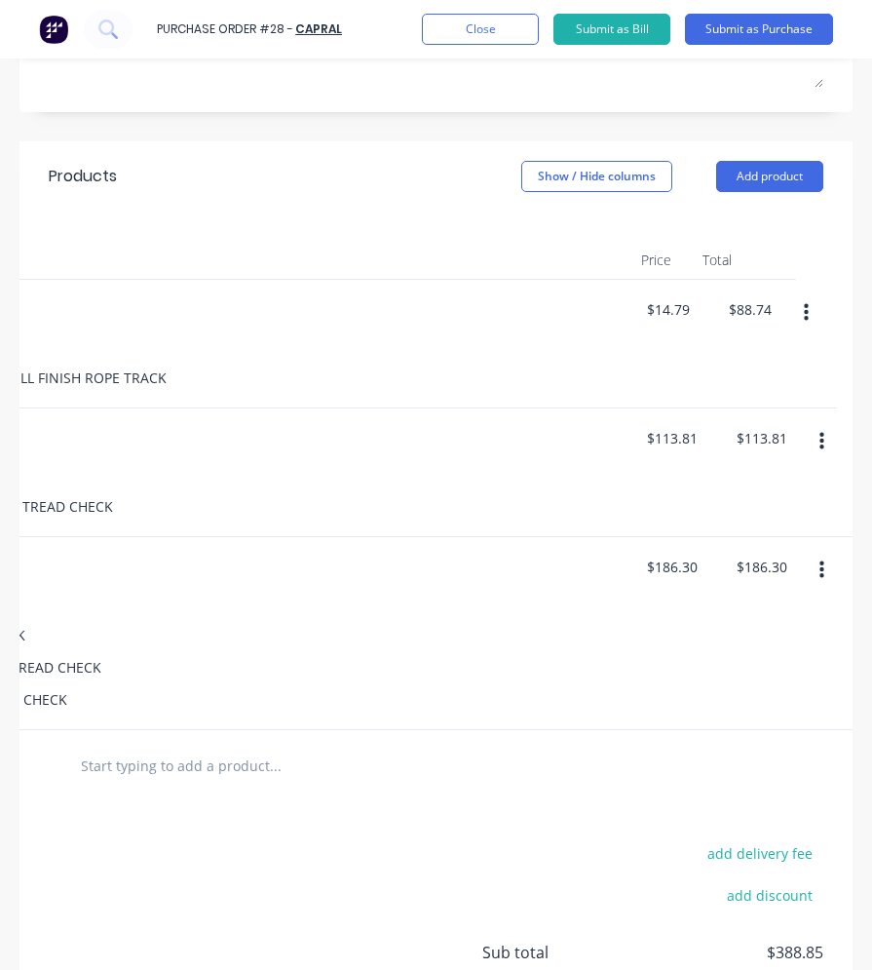
click at [809, 561] on button "button" at bounding box center [822, 569] width 46 height 35
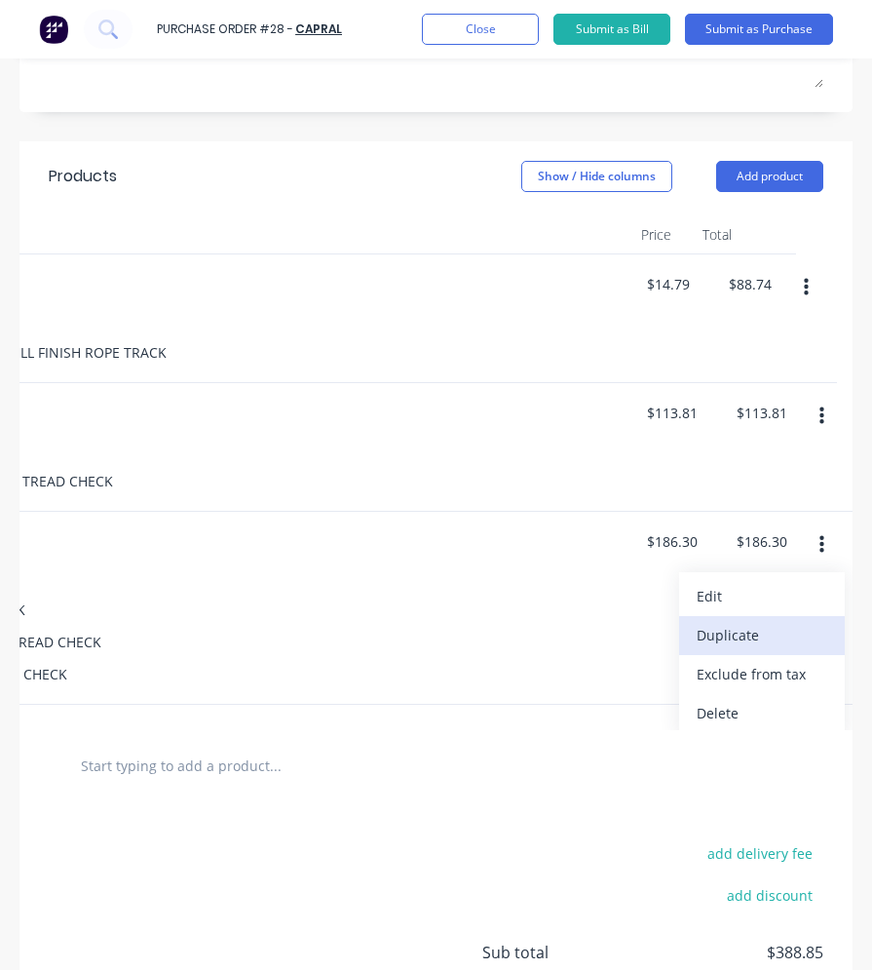
scroll to position [33, 568]
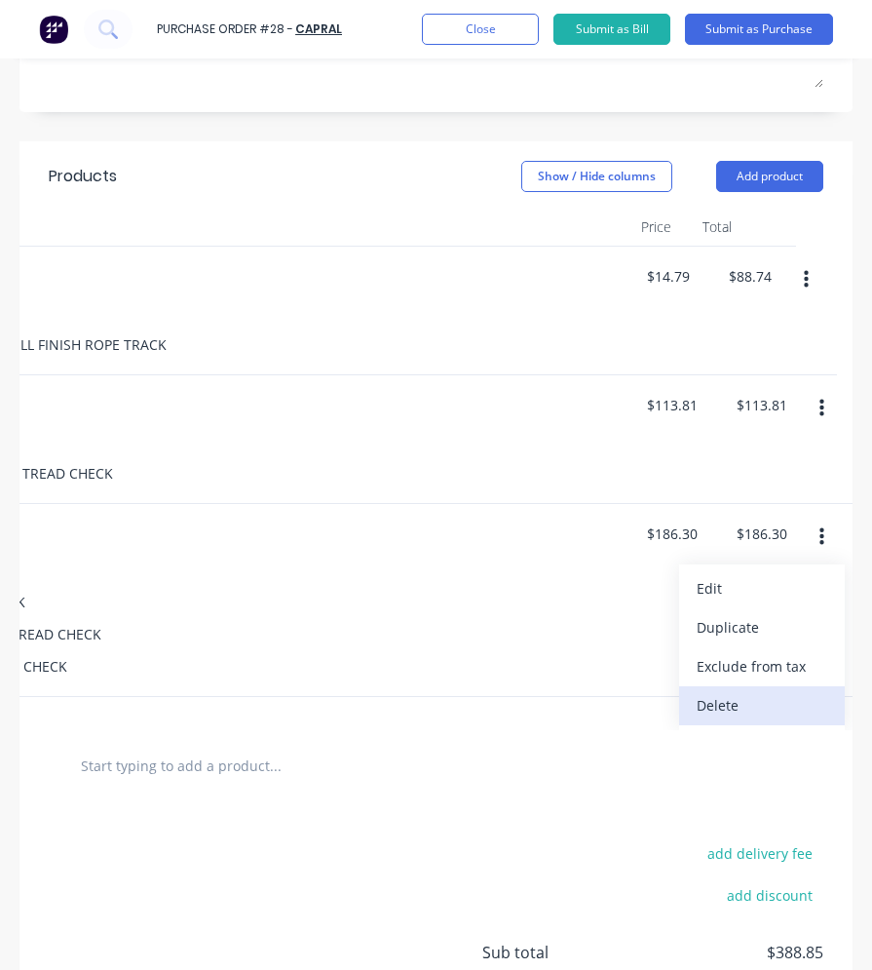
click at [741, 686] on button "Delete" at bounding box center [762, 705] width 166 height 39
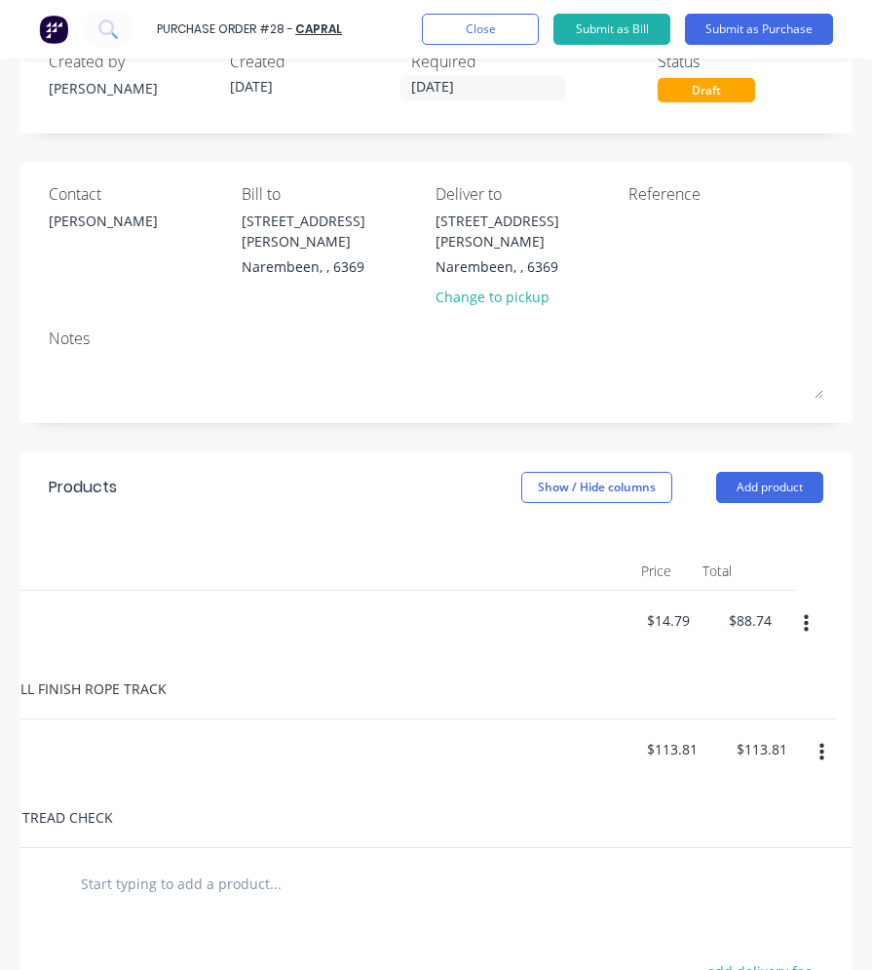
scroll to position [112, 0]
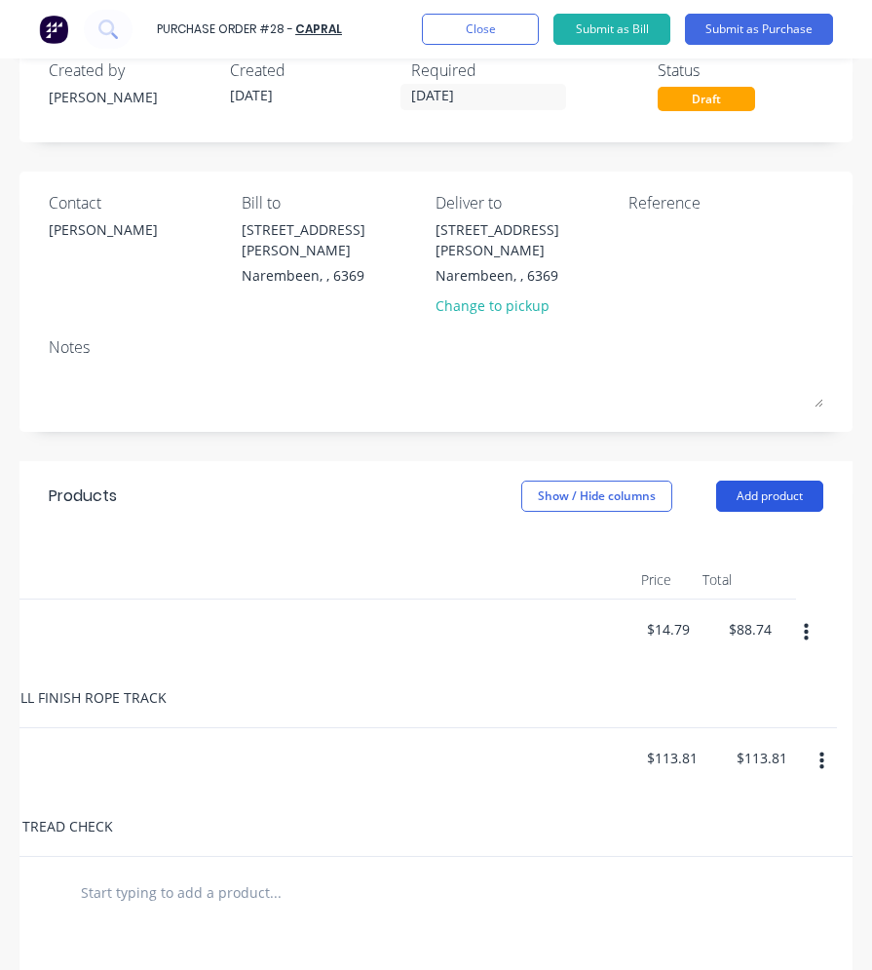
click at [766, 480] on button "Add product" at bounding box center [769, 495] width 107 height 31
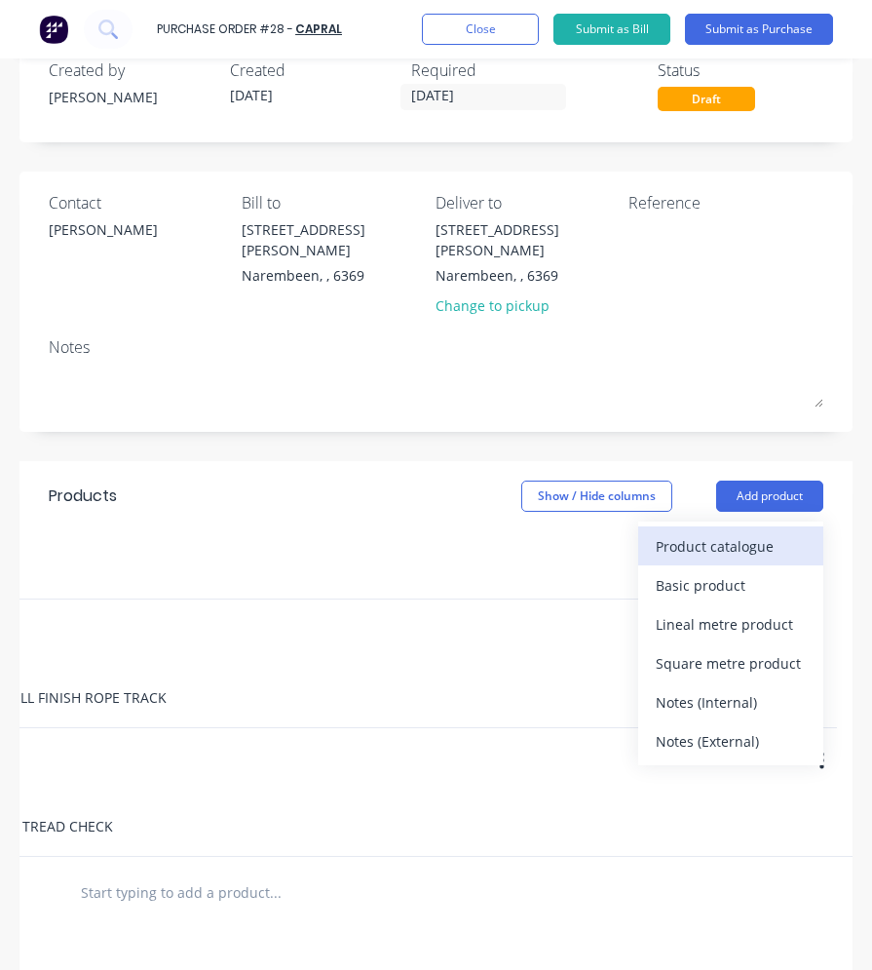
click at [685, 532] on div "Product catalogue" at bounding box center [731, 546] width 150 height 28
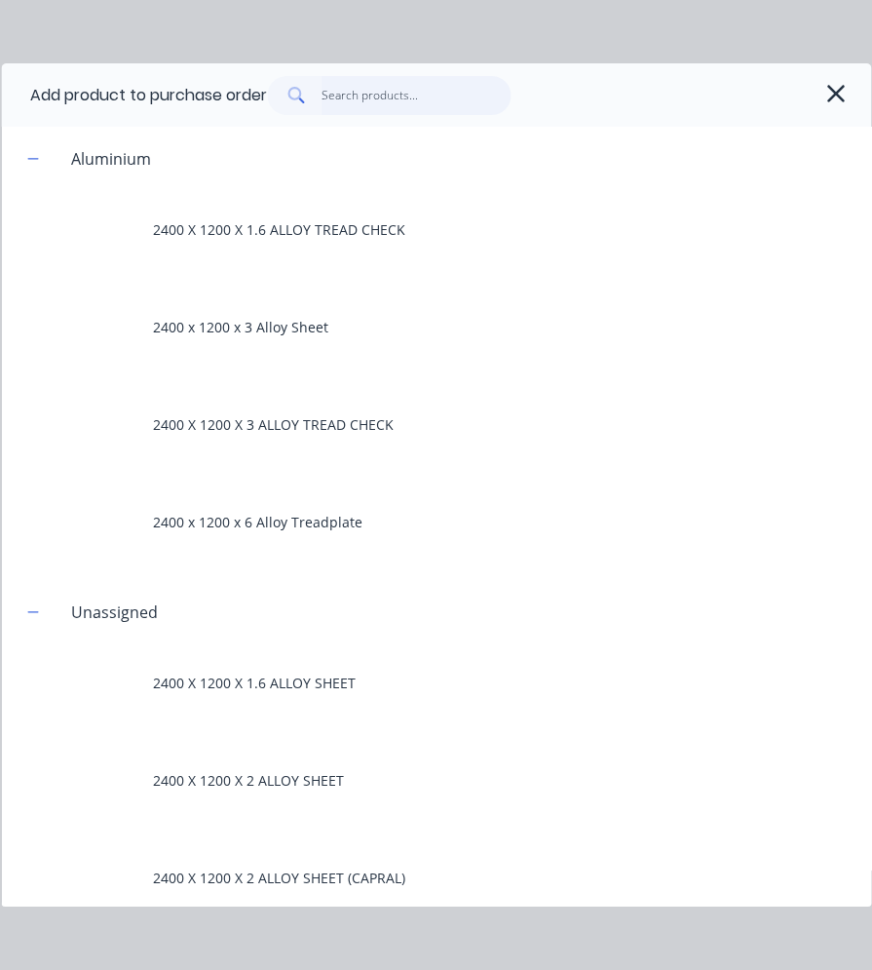
click at [373, 90] on input "text" at bounding box center [417, 95] width 190 height 39
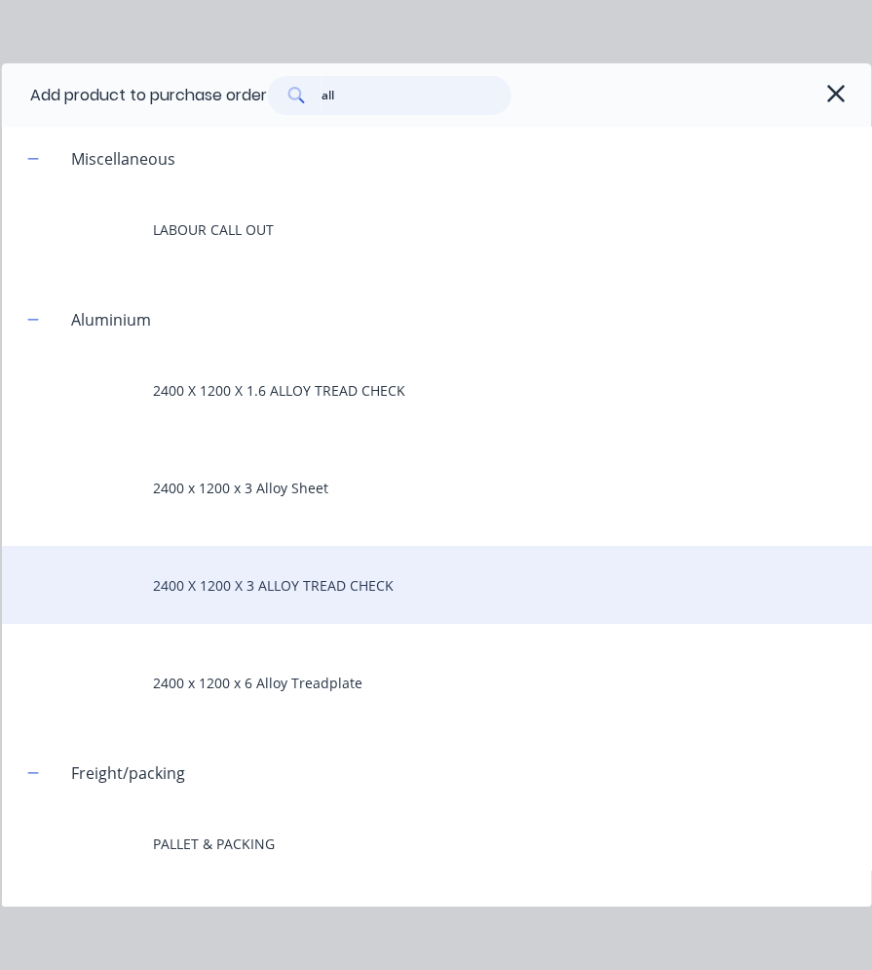
type input "all"
click at [317, 583] on div "2400 X 1200 X 3 ALLOY TREAD CHECK" at bounding box center [436, 585] width 870 height 78
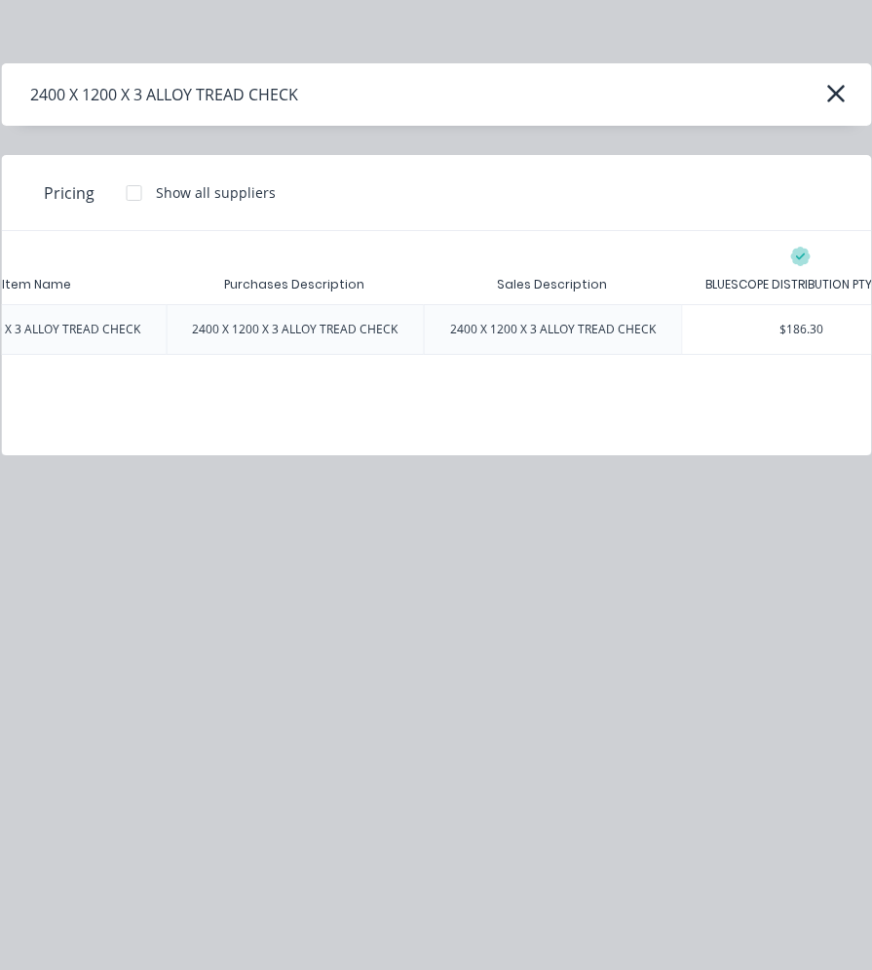
scroll to position [0, 628]
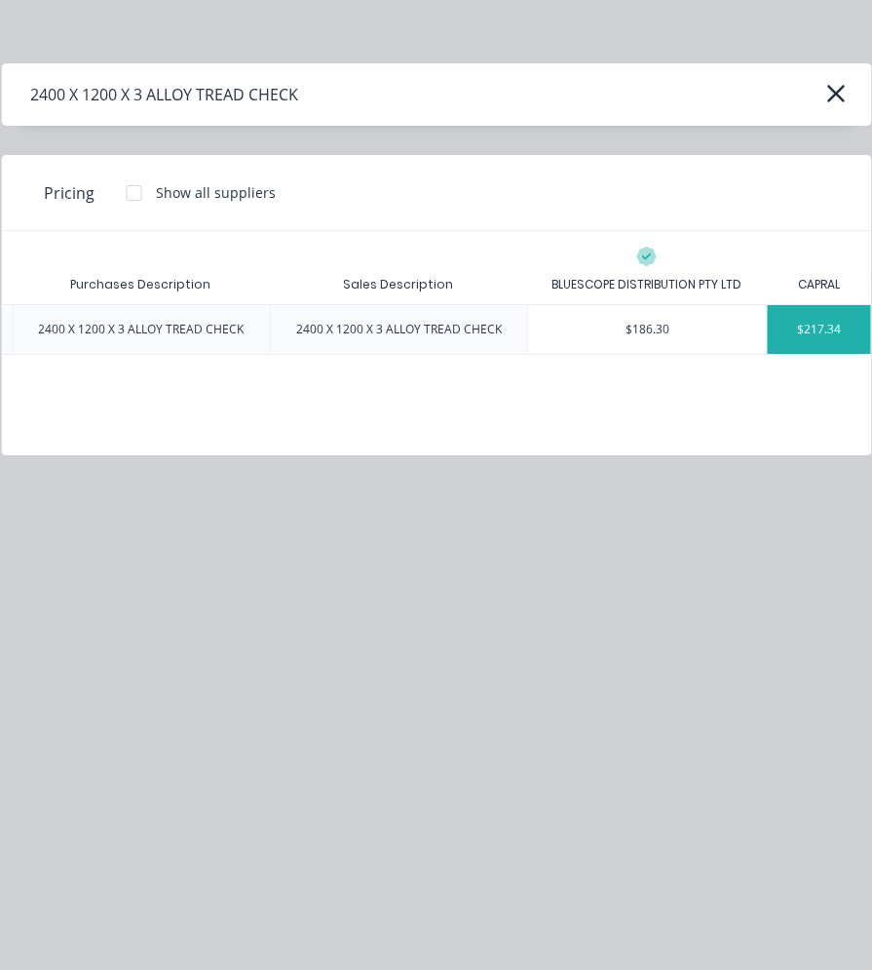
click at [809, 336] on div "$217.34" at bounding box center [819, 329] width 104 height 49
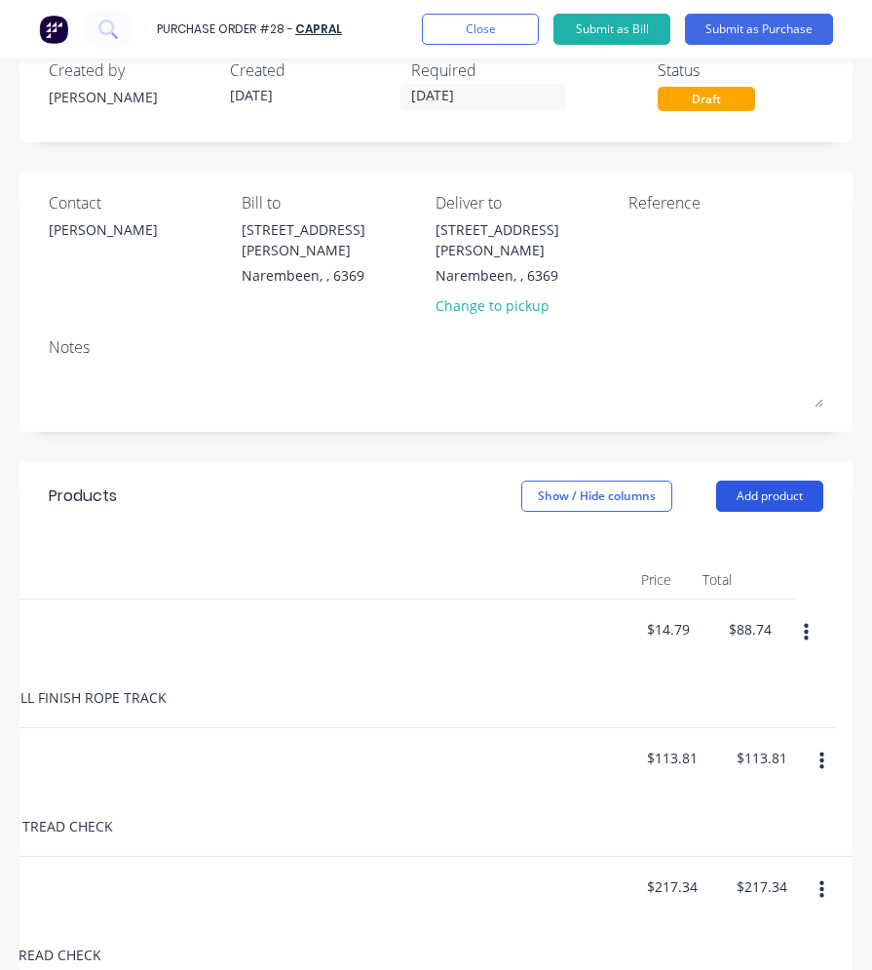
drag, startPoint x: 724, startPoint y: 466, endPoint x: 671, endPoint y: 446, distance: 56.1
click at [724, 480] on button "Add product" at bounding box center [769, 495] width 107 height 31
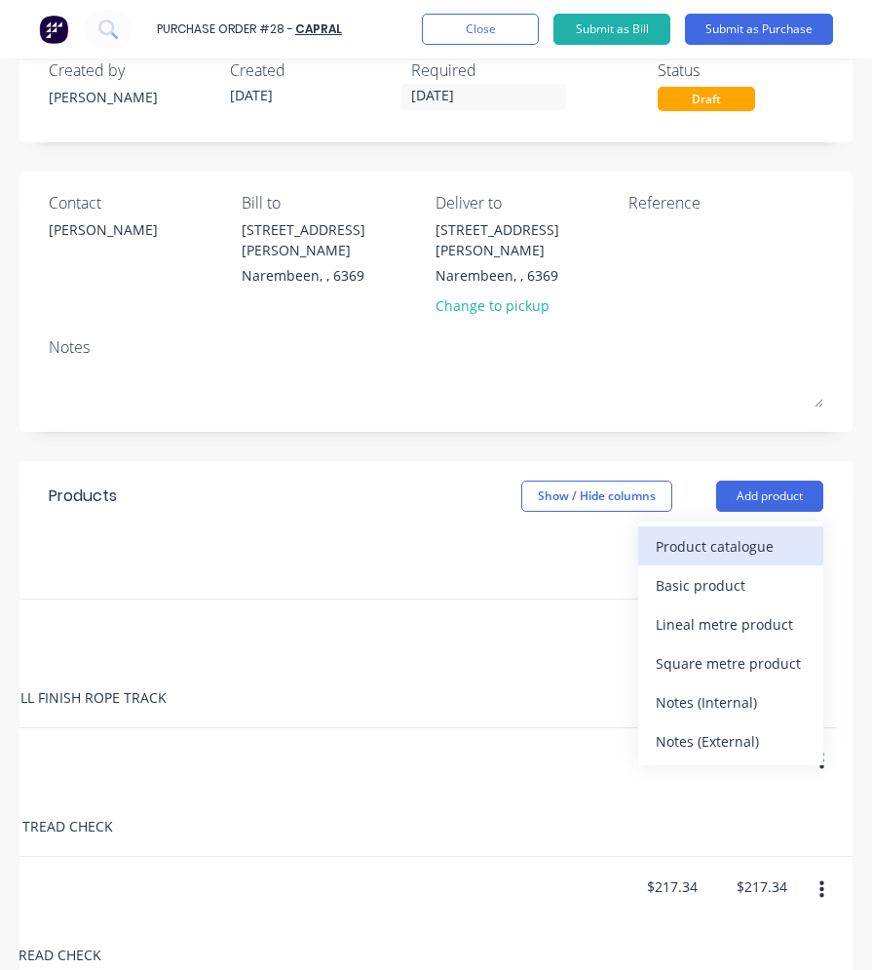
click at [747, 532] on div "Product catalogue" at bounding box center [731, 546] width 150 height 28
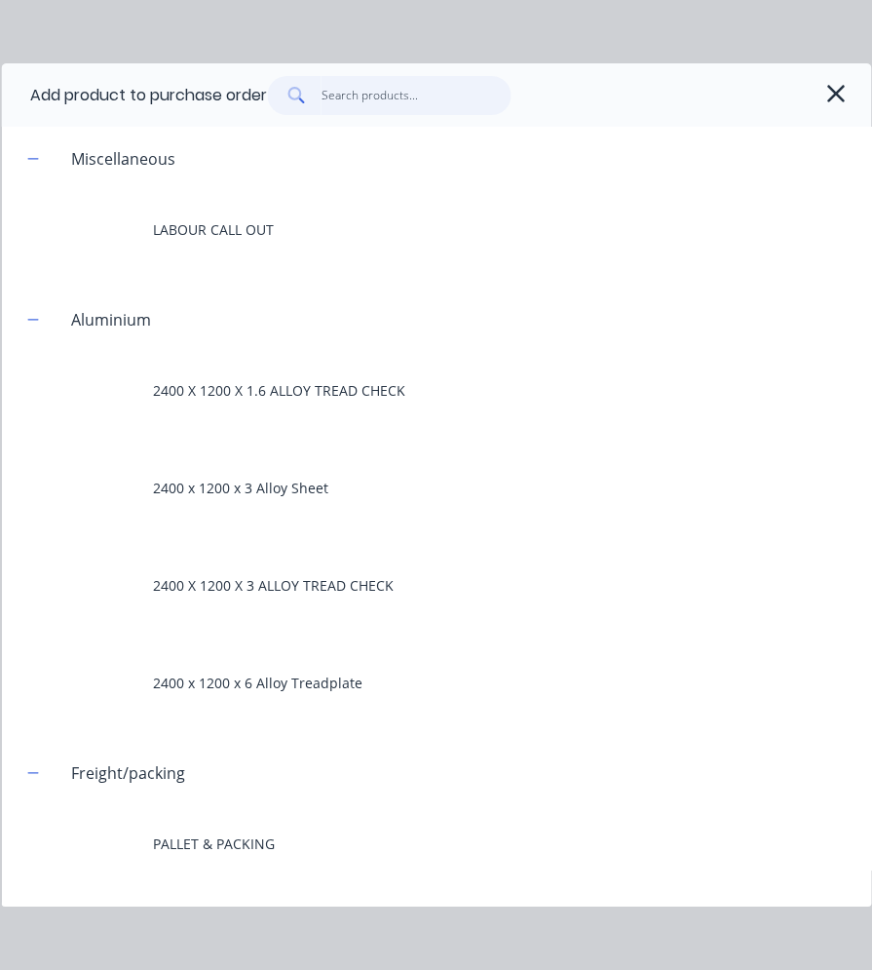
click at [369, 100] on input "text" at bounding box center [417, 95] width 190 height 39
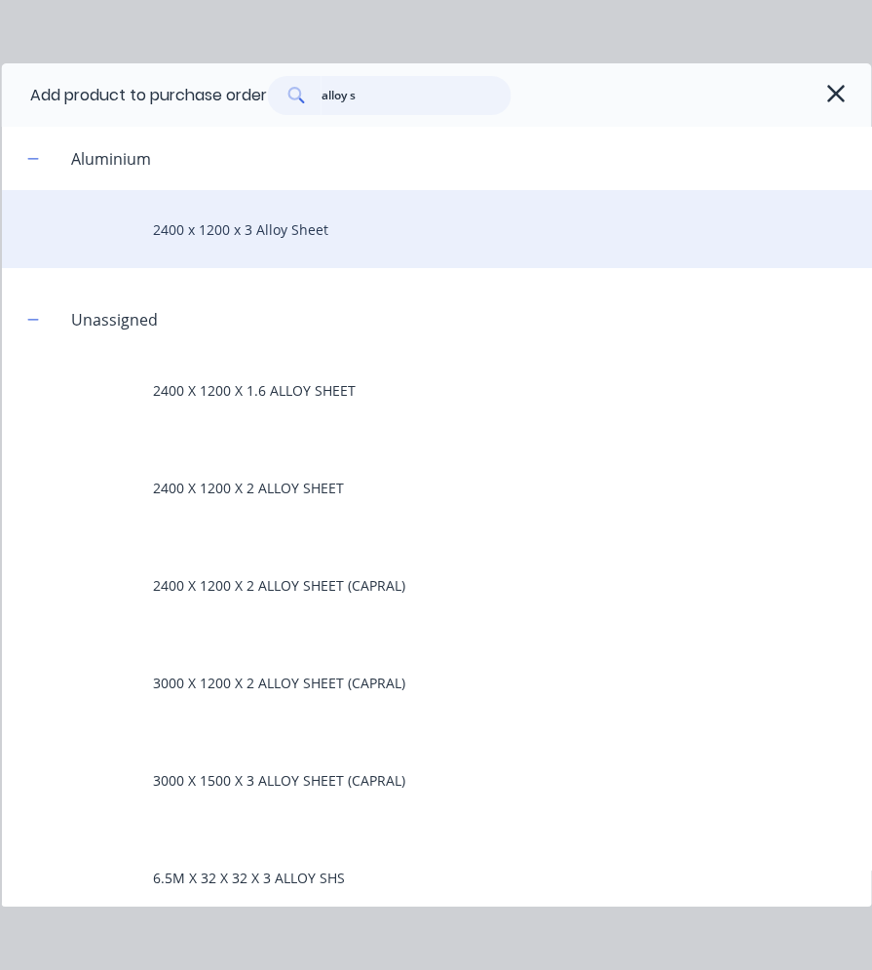
type input "alloy s"
click at [279, 230] on div "2400 x 1200 x 3 Alloy Sheet" at bounding box center [436, 229] width 870 height 78
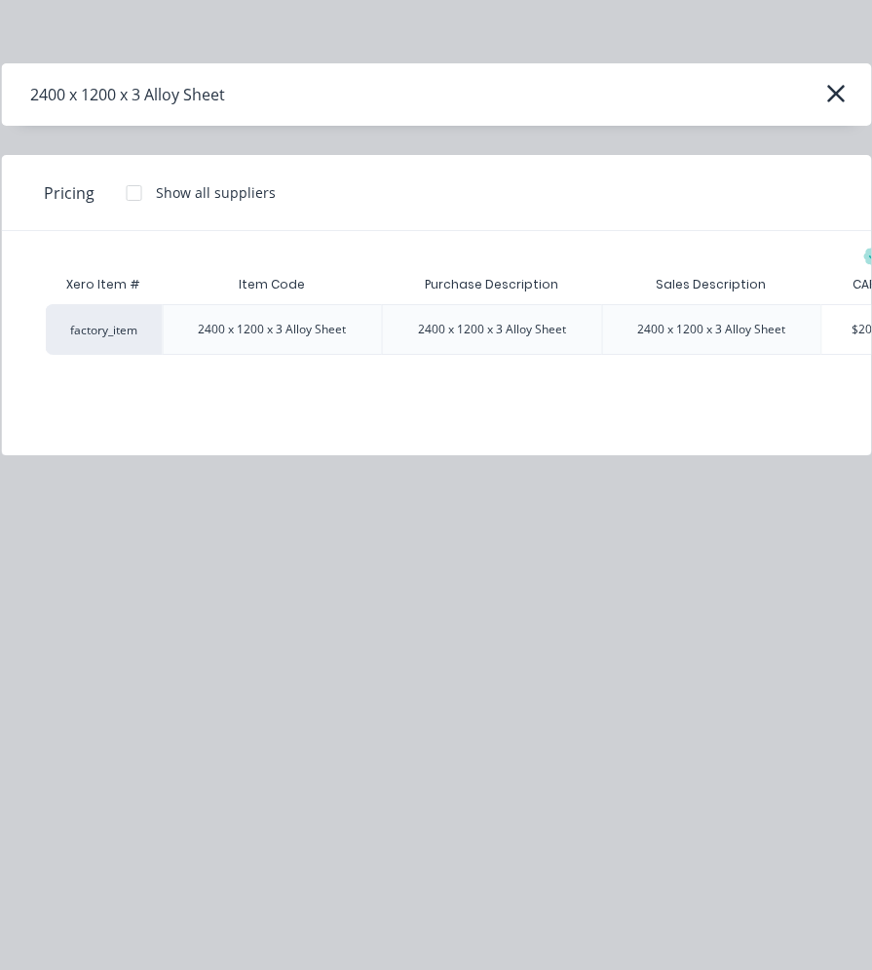
scroll to position [0, 56]
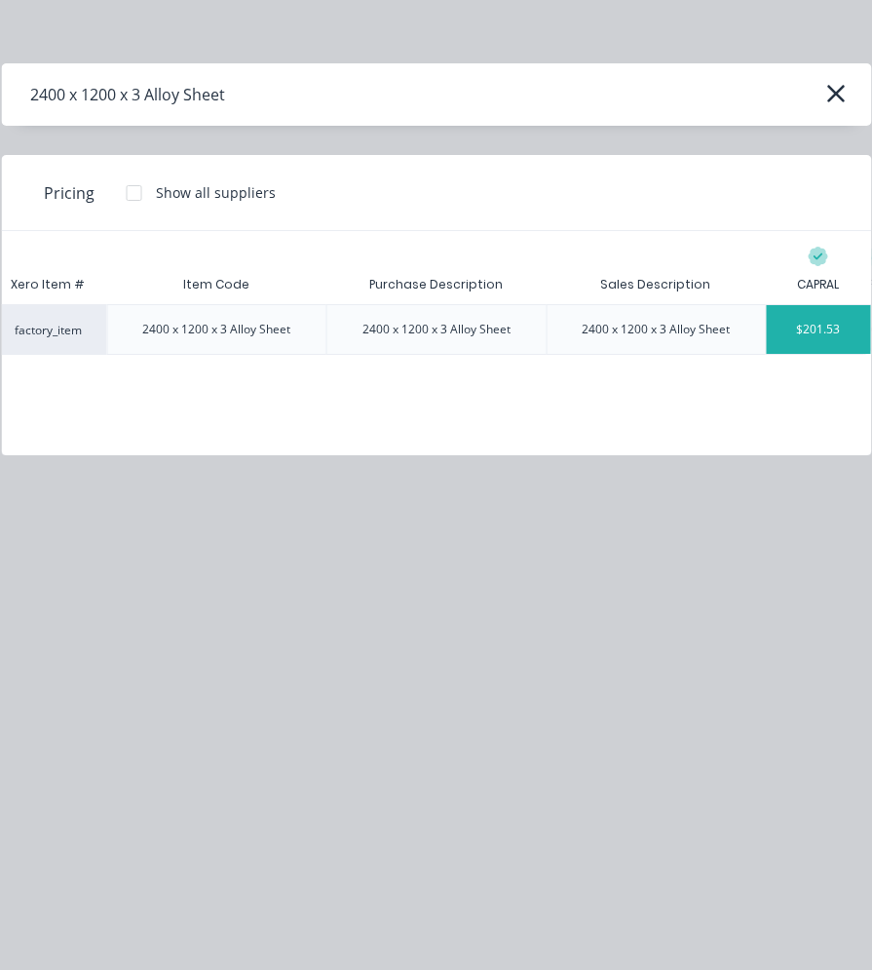
click at [821, 338] on div "$201.53" at bounding box center [819, 329] width 104 height 49
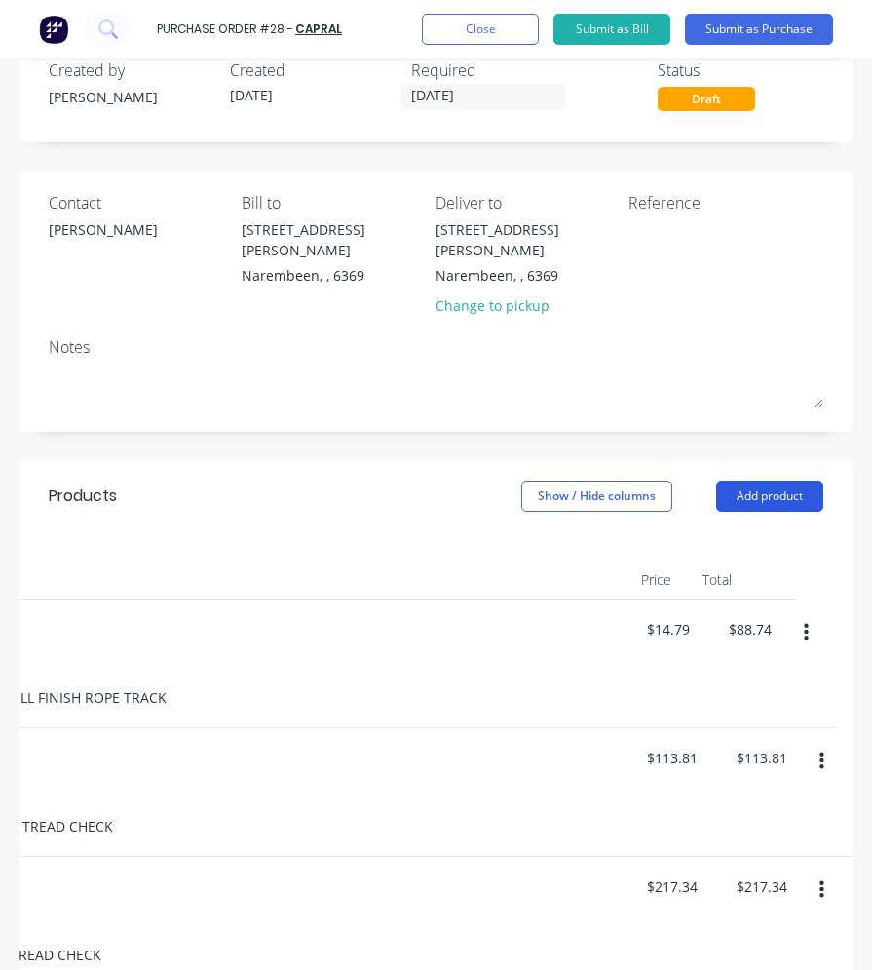
click at [724, 480] on button "Add product" at bounding box center [769, 495] width 107 height 31
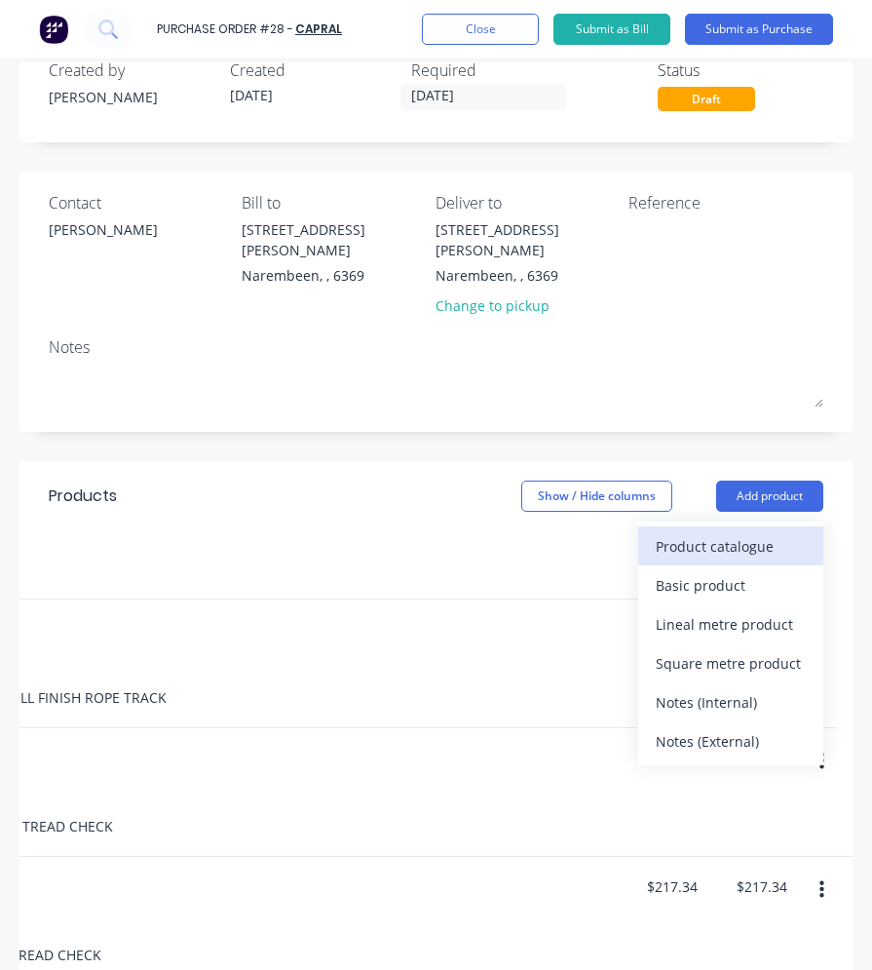
click at [764, 532] on div "Product catalogue" at bounding box center [731, 546] width 150 height 28
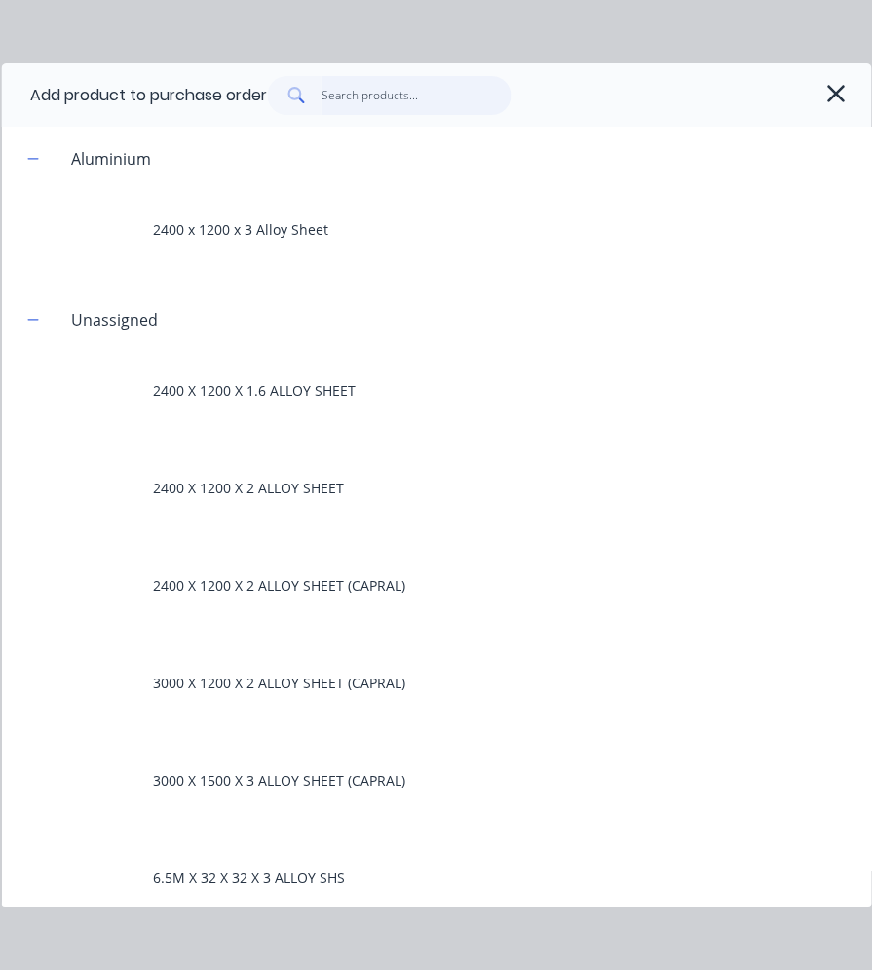
click at [398, 105] on input "text" at bounding box center [417, 95] width 190 height 39
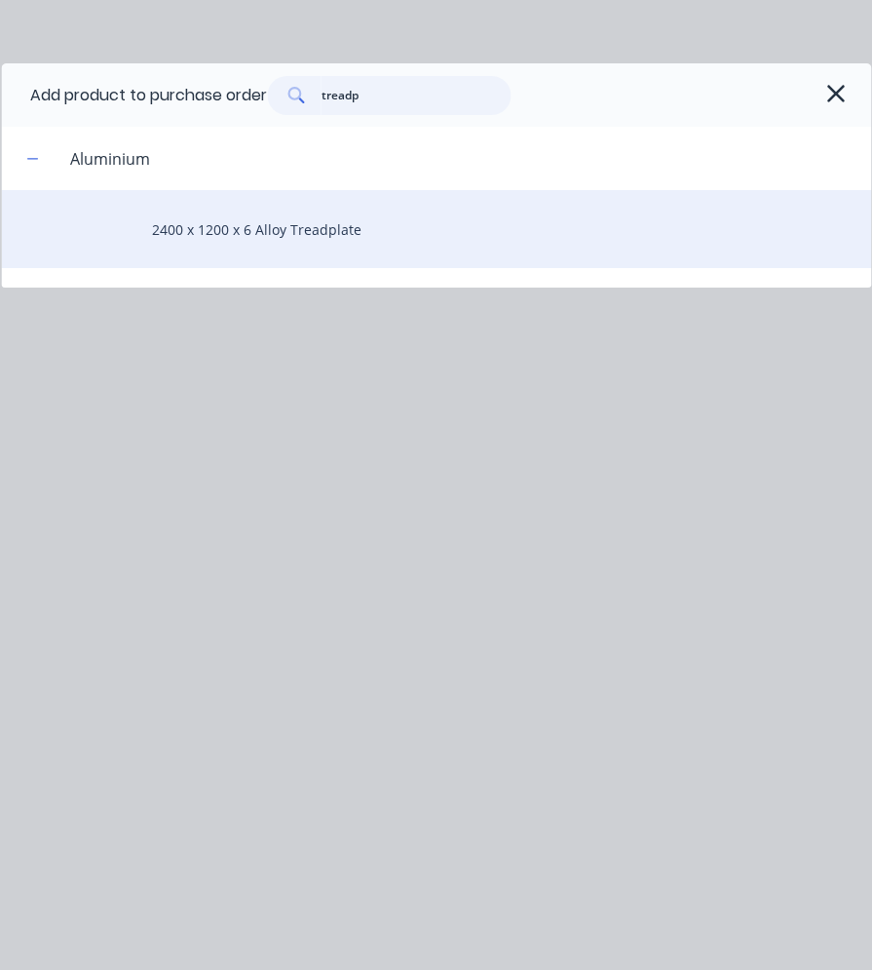
type input "treadp"
click at [367, 226] on div "2400 x 1200 x 6 Alloy Treadplate" at bounding box center [436, 229] width 870 height 78
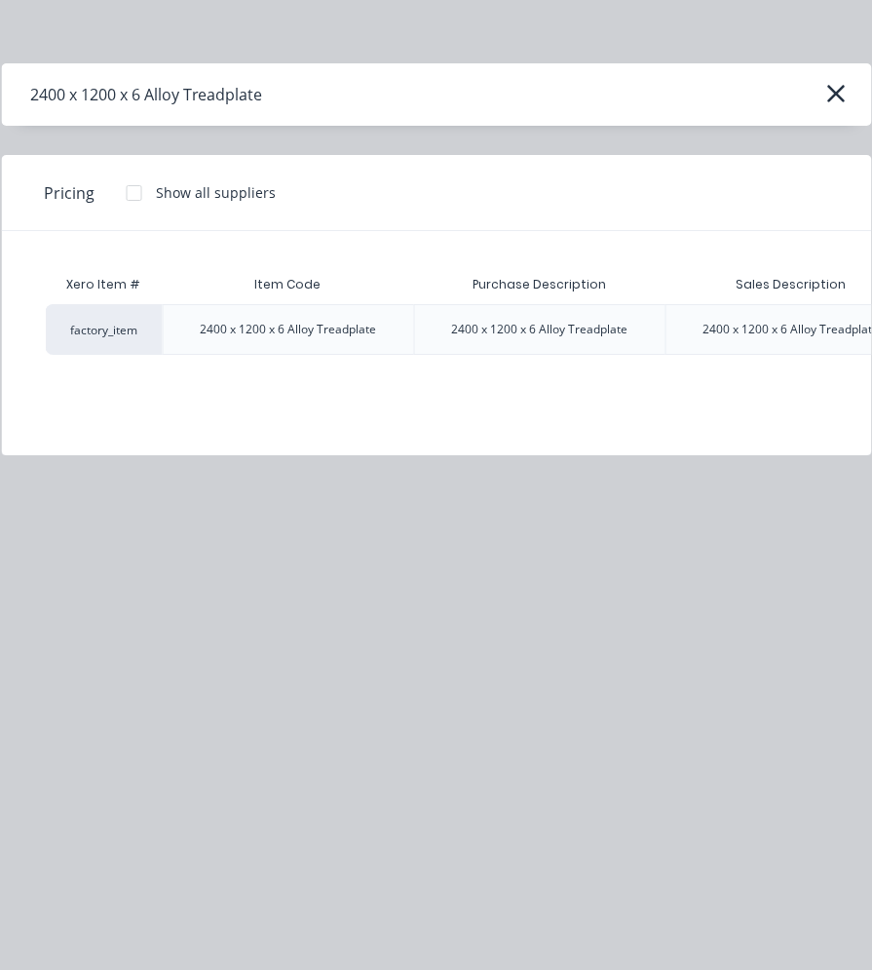
scroll to position [0, 150]
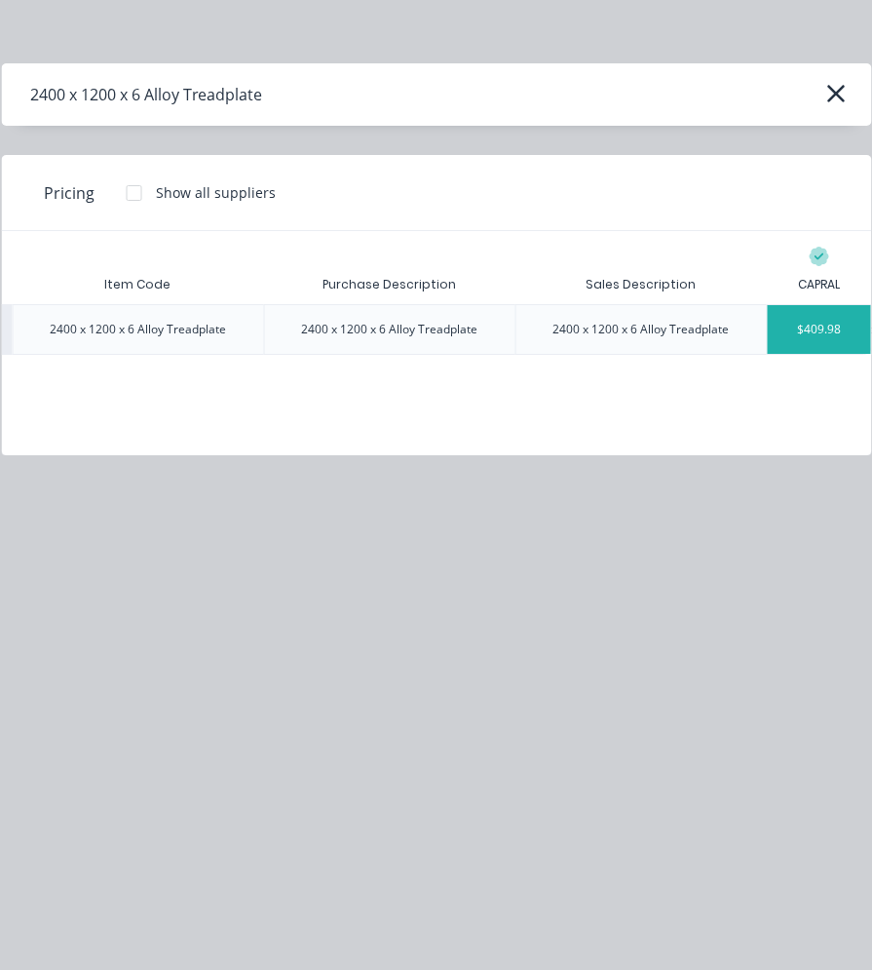
click at [831, 326] on div "$409.98" at bounding box center [819, 329] width 104 height 49
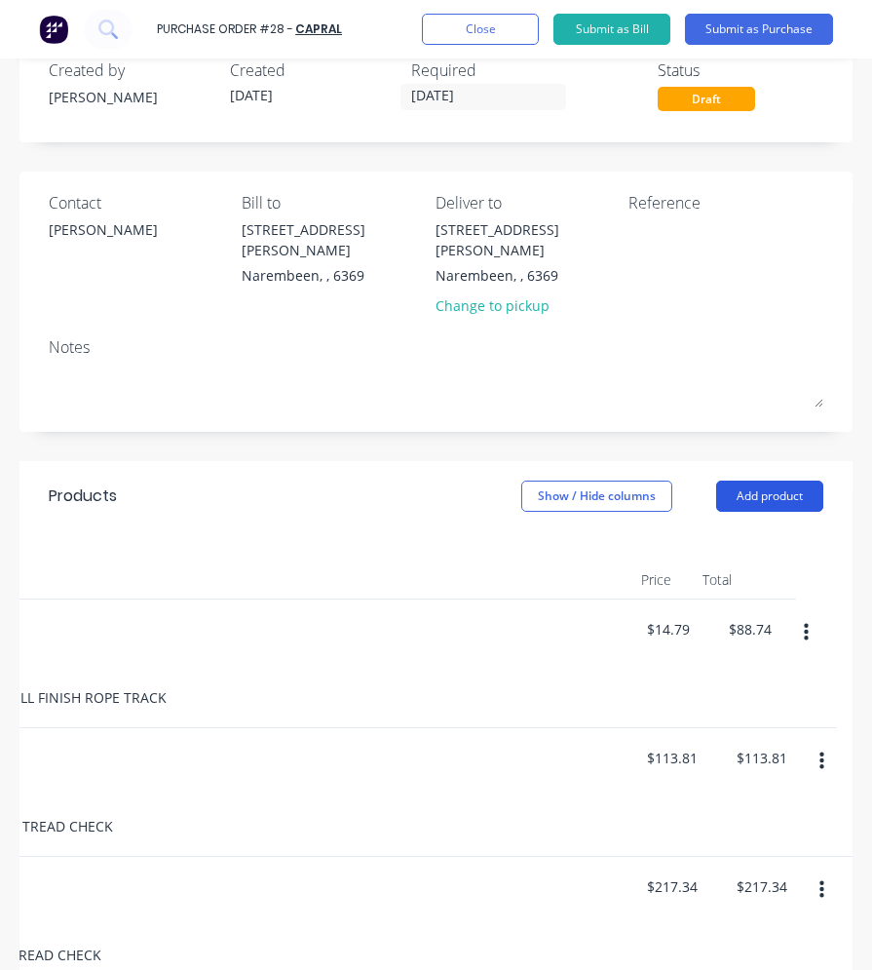
click at [734, 480] on button "Add product" at bounding box center [769, 495] width 107 height 31
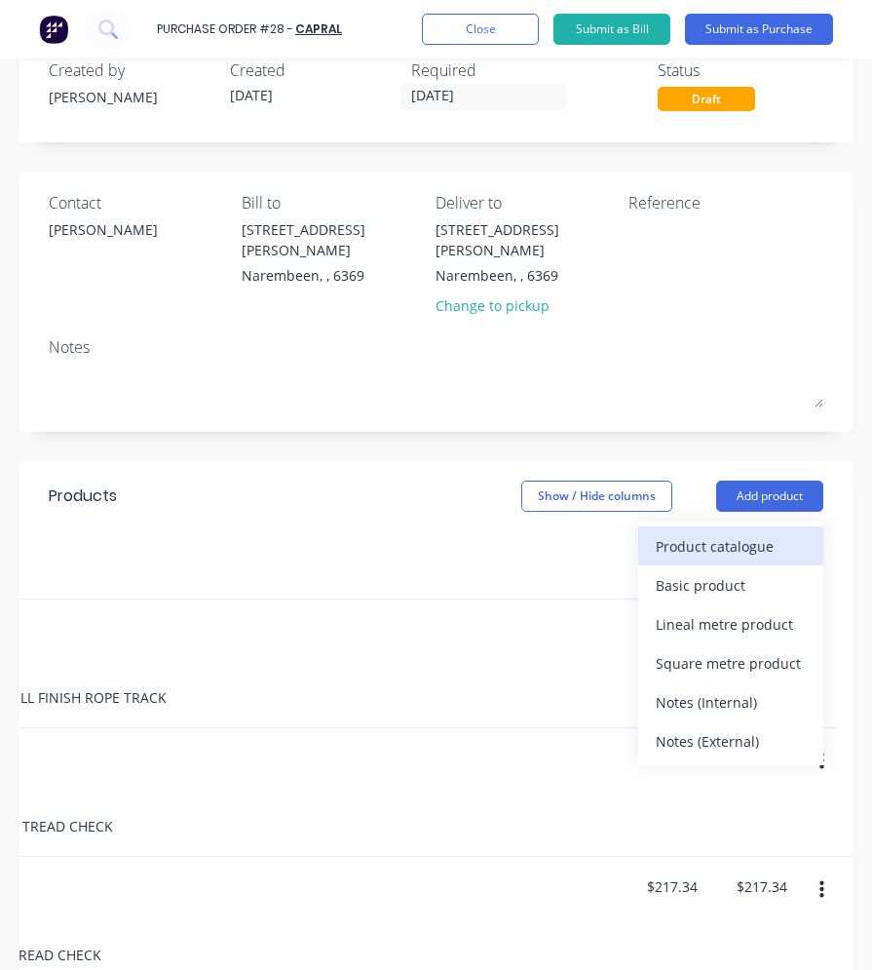
click at [715, 532] on div "Product catalogue" at bounding box center [731, 546] width 150 height 28
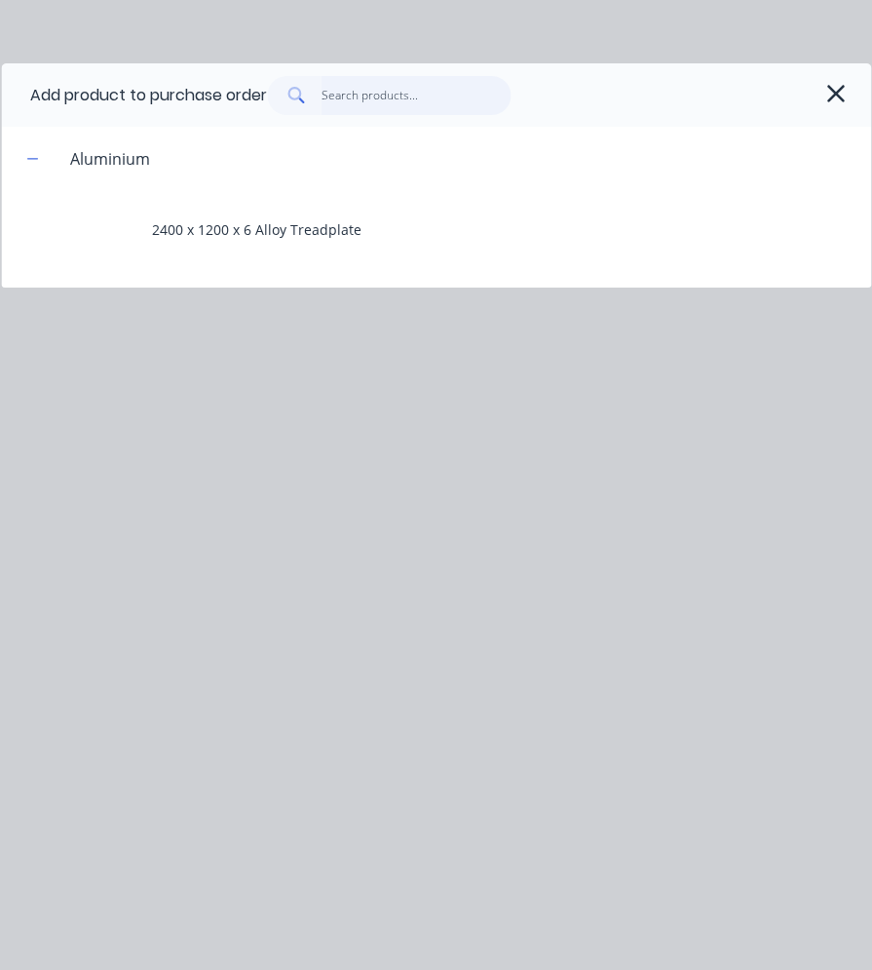
click at [347, 95] on input "text" at bounding box center [417, 95] width 190 height 39
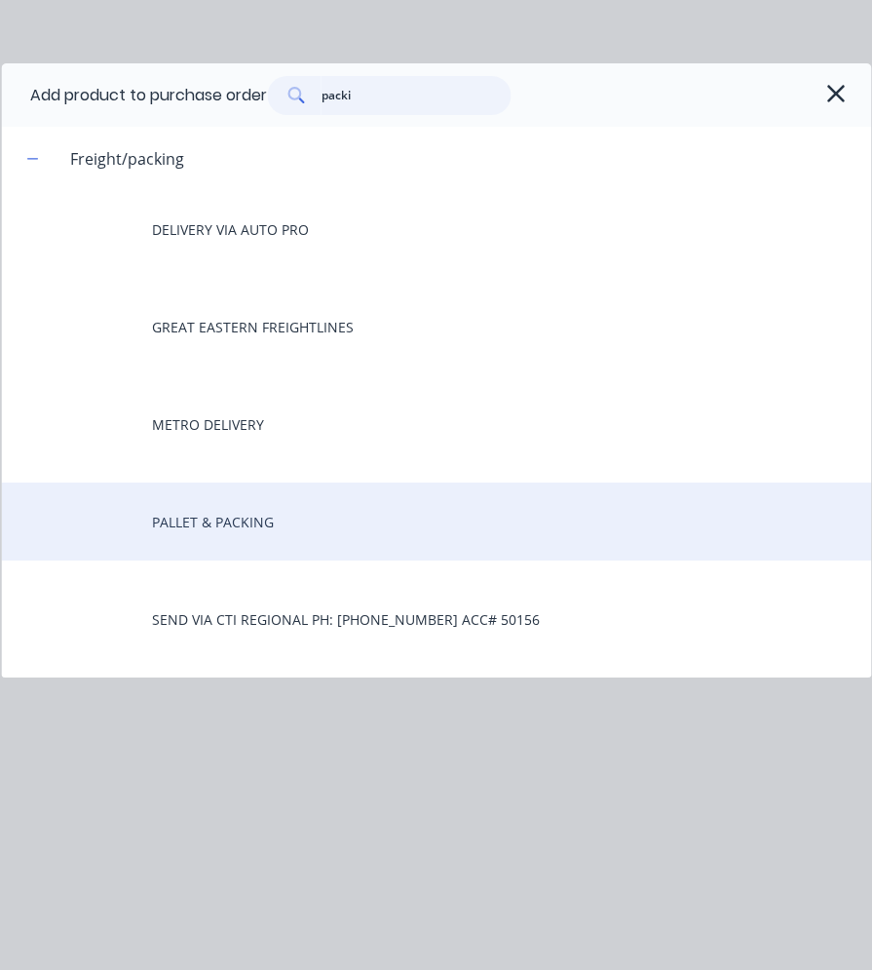
type input "packi"
click at [253, 510] on div "PALLET & PACKING" at bounding box center [436, 521] width 870 height 78
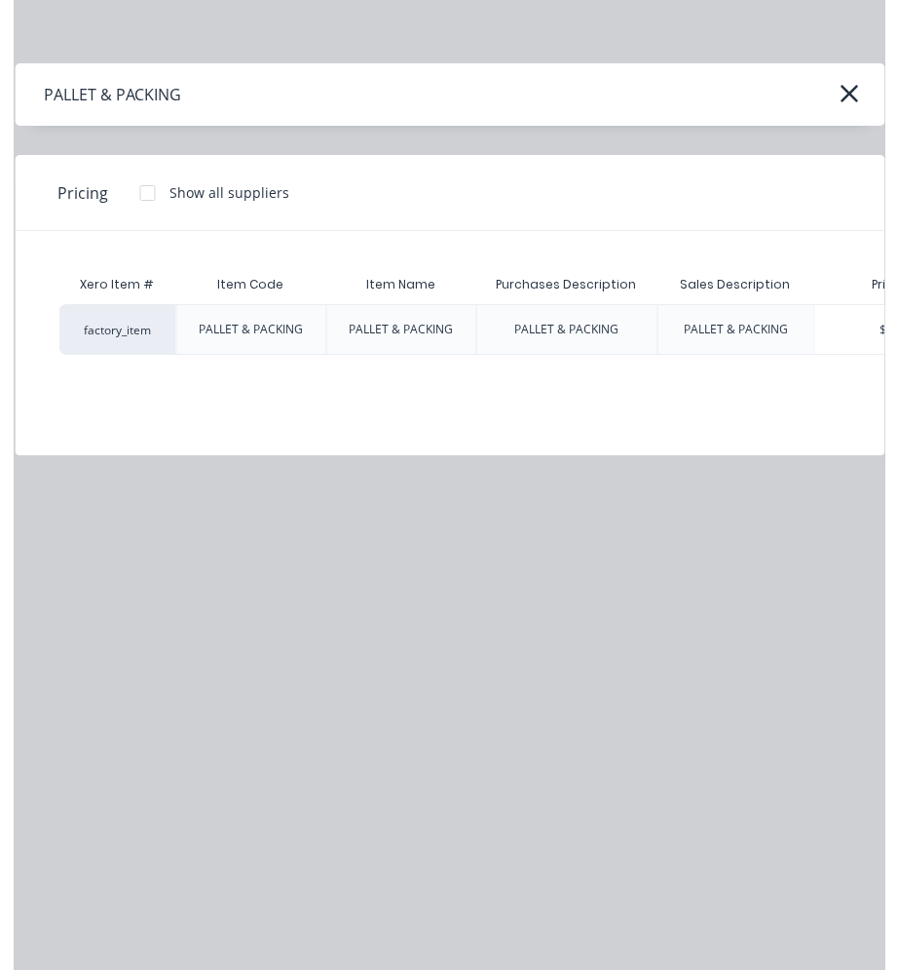
scroll to position [0, 75]
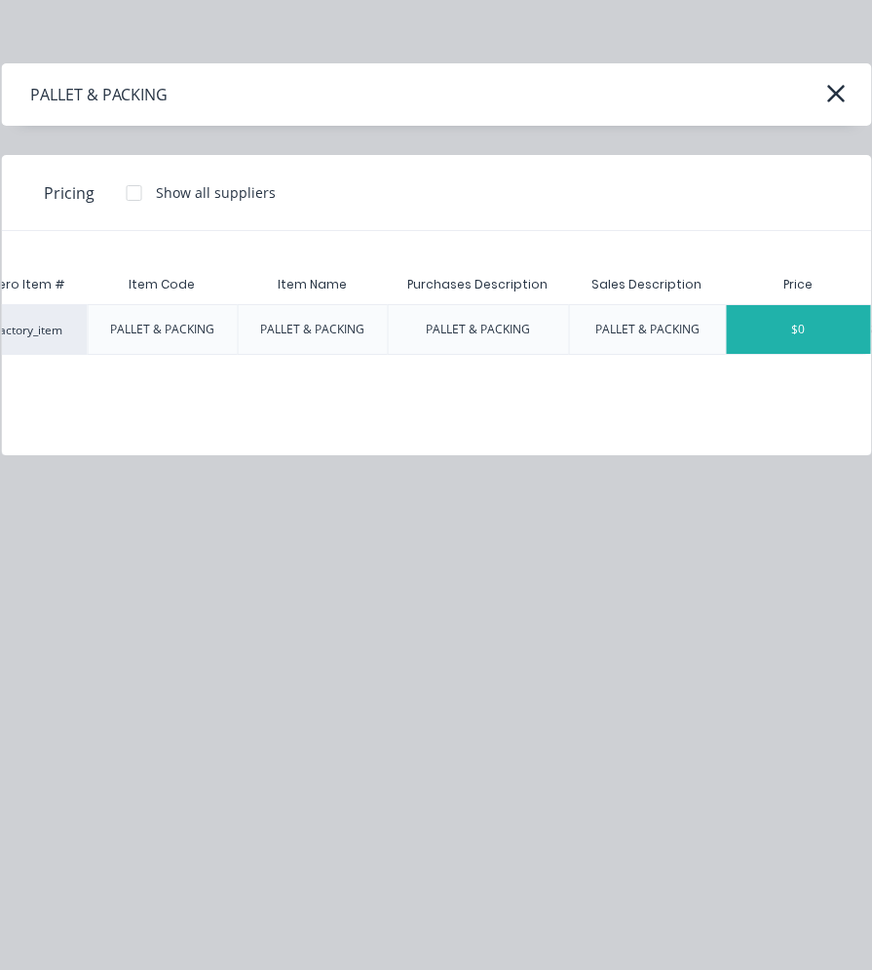
click at [789, 332] on div "$0" at bounding box center [798, 329] width 144 height 49
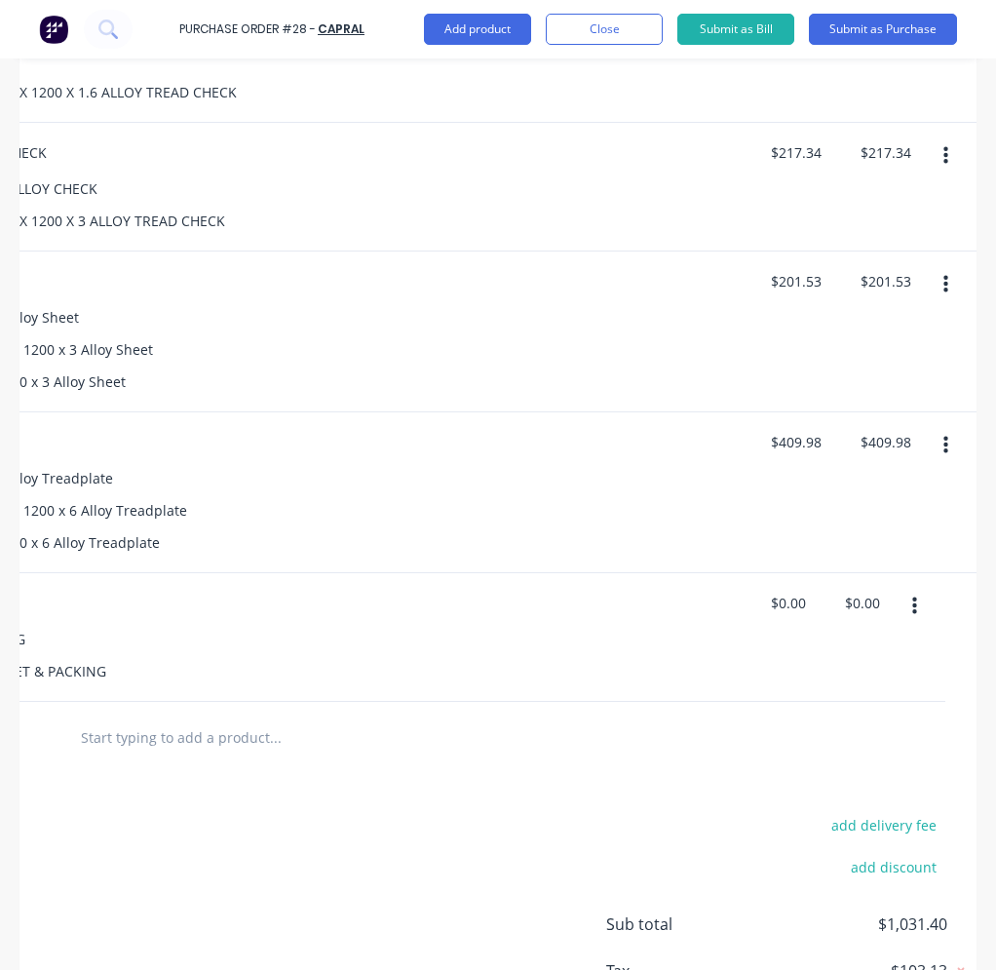
scroll to position [892, 0]
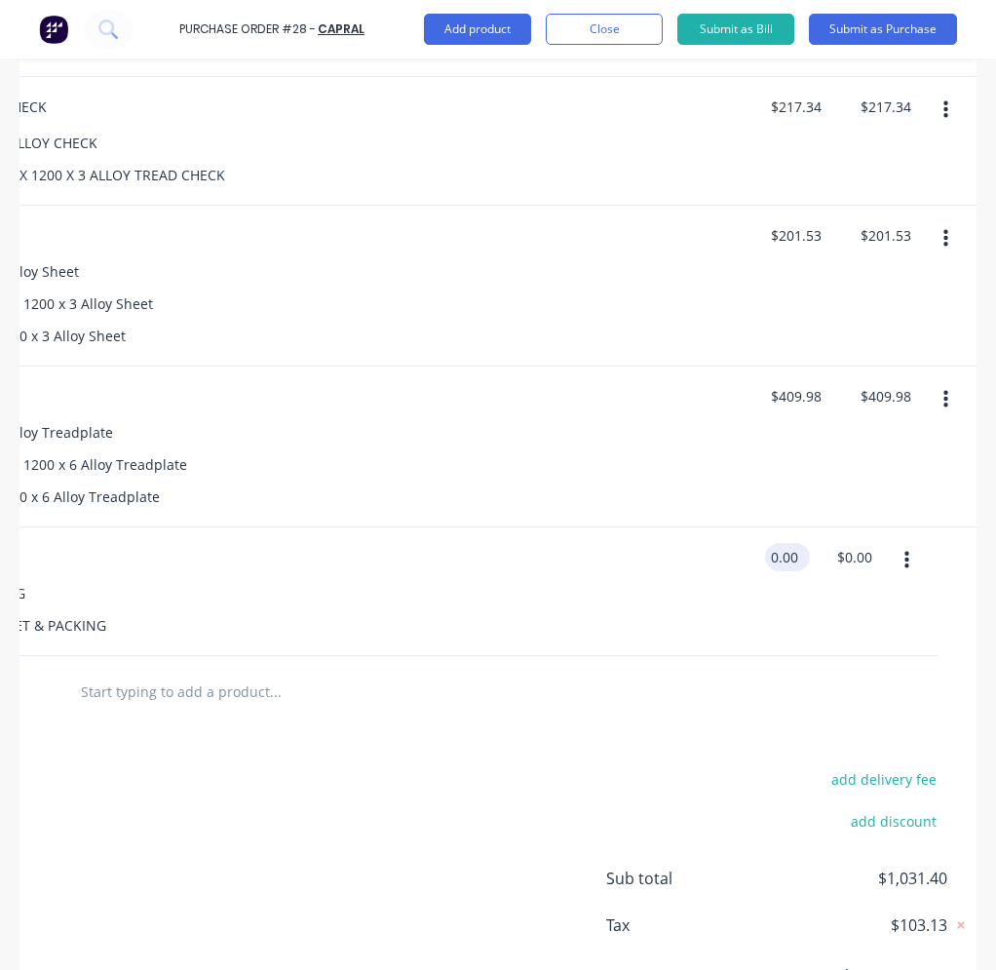
click at [789, 543] on div "0.00 0.00" at bounding box center [787, 557] width 45 height 28
drag, startPoint x: 789, startPoint y: 533, endPoint x: 718, endPoint y: 520, distance: 72.3
click at [517, 530] on div "1 1 PALLET & PACKING Item Code PALLET & PACKING Purchases Description PALLET & …" at bounding box center [68, 591] width 898 height 129
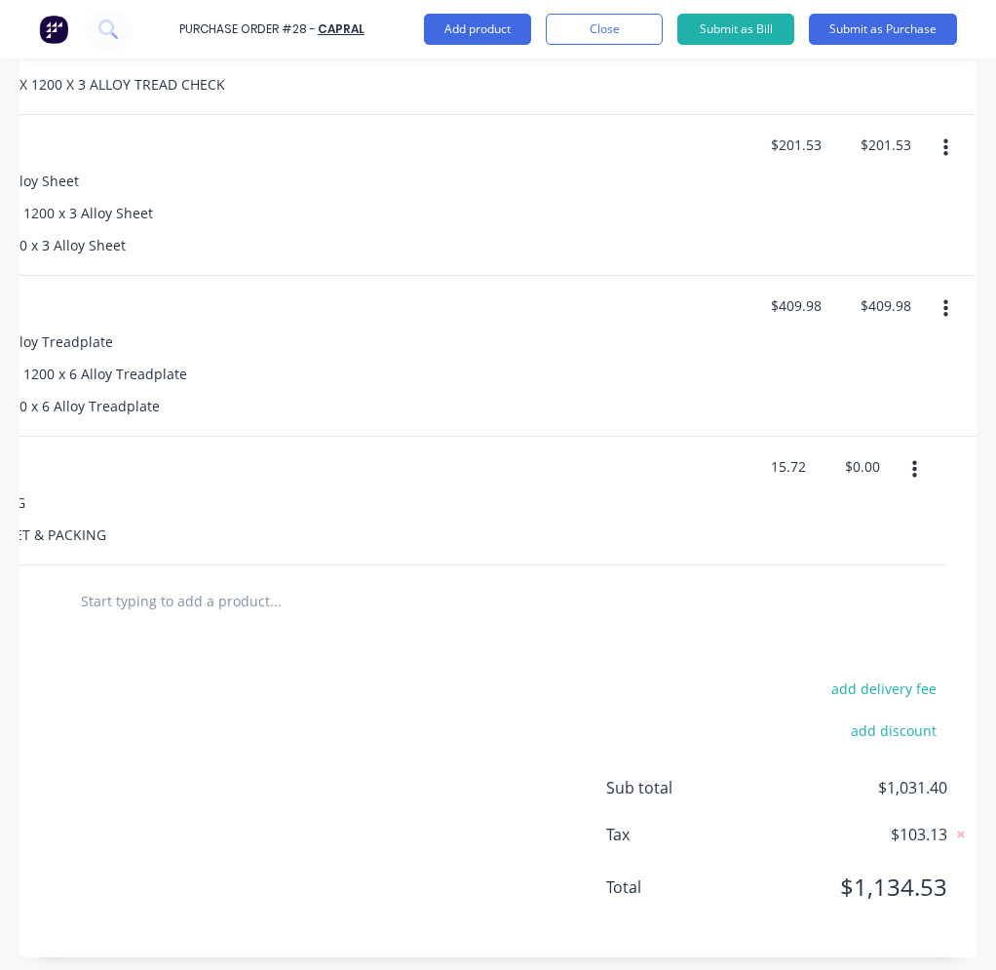
scroll to position [983, 0]
type input "$15.72"
click at [850, 686] on button "add delivery fee" at bounding box center [883, 686] width 128 height 25
type input "$90.00"
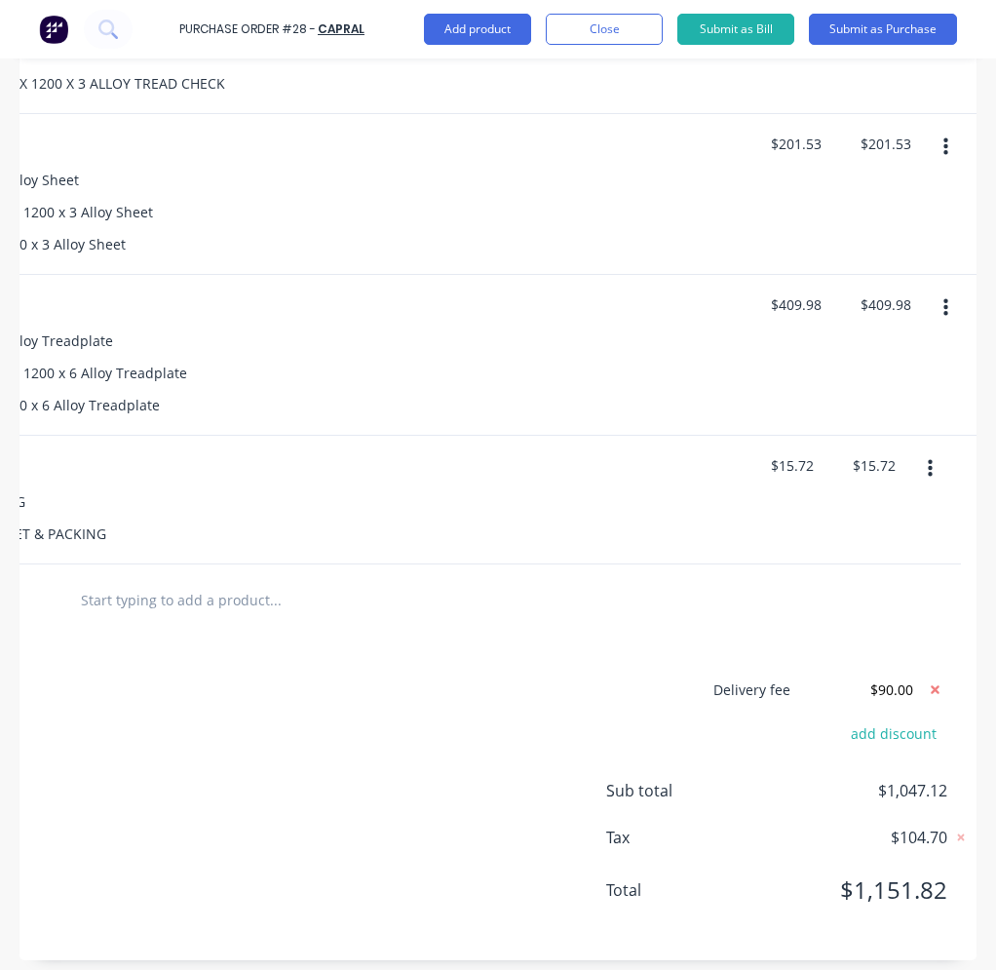
click at [583, 635] on div "Delivery fee $90.00 add discount Sub total $1,047.12 Tax $104.70 Total $1,151.82" at bounding box center [497, 797] width 957 height 324
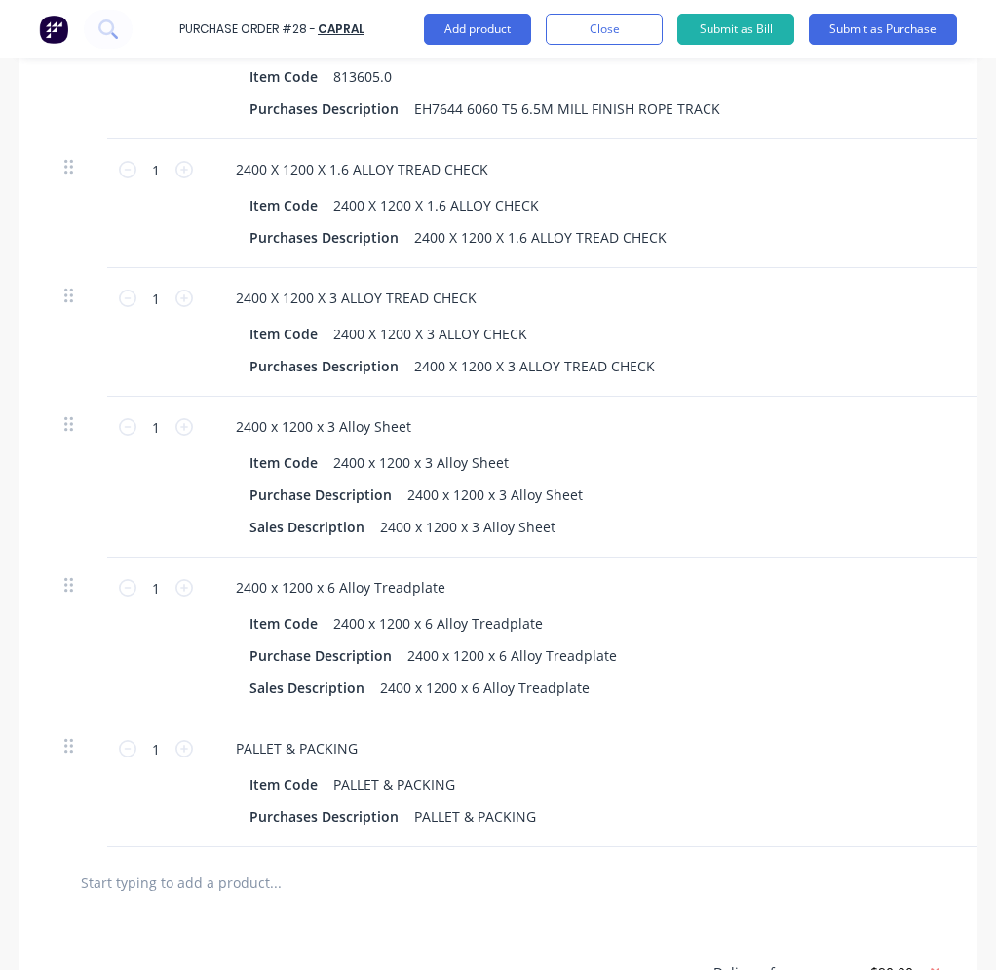
scroll to position [500, 0]
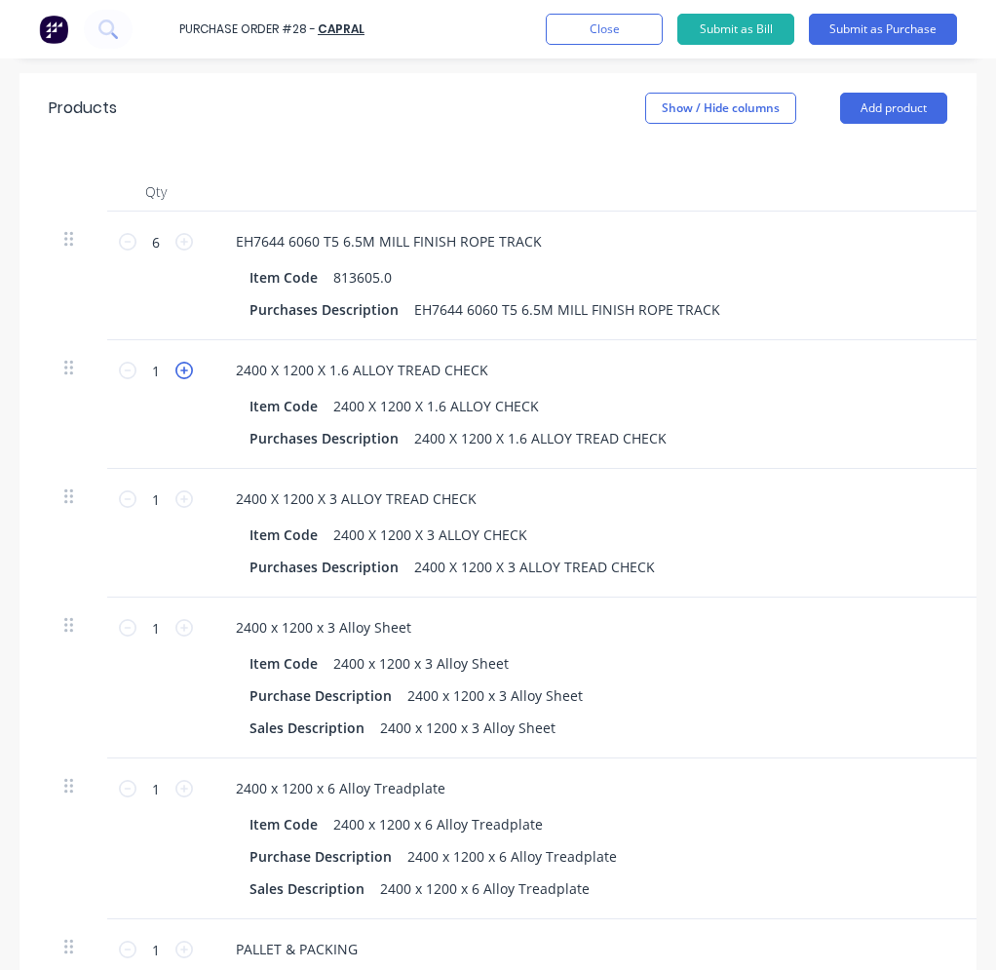
click at [188, 362] on icon at bounding box center [184, 371] width 18 height 18
type input "2"
type input "$227.62"
click at [600, 39] on button "Close" at bounding box center [604, 29] width 117 height 31
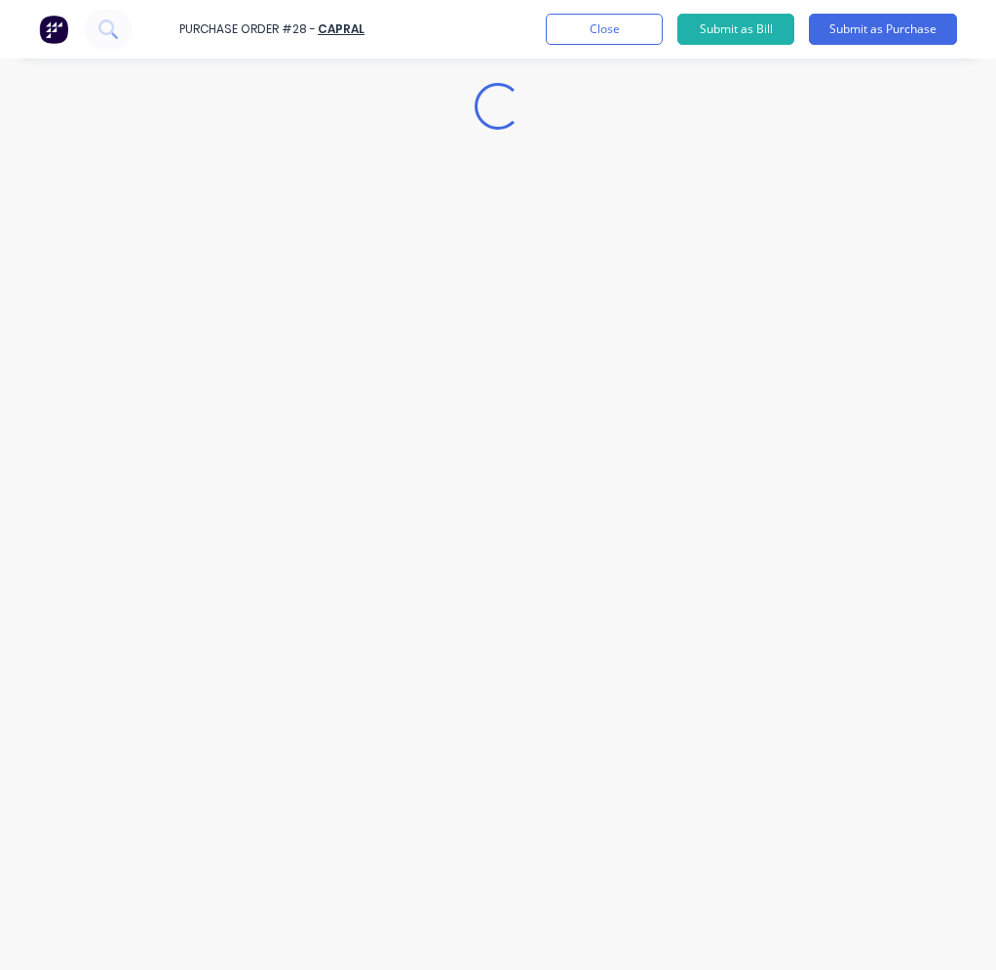
scroll to position [0, 0]
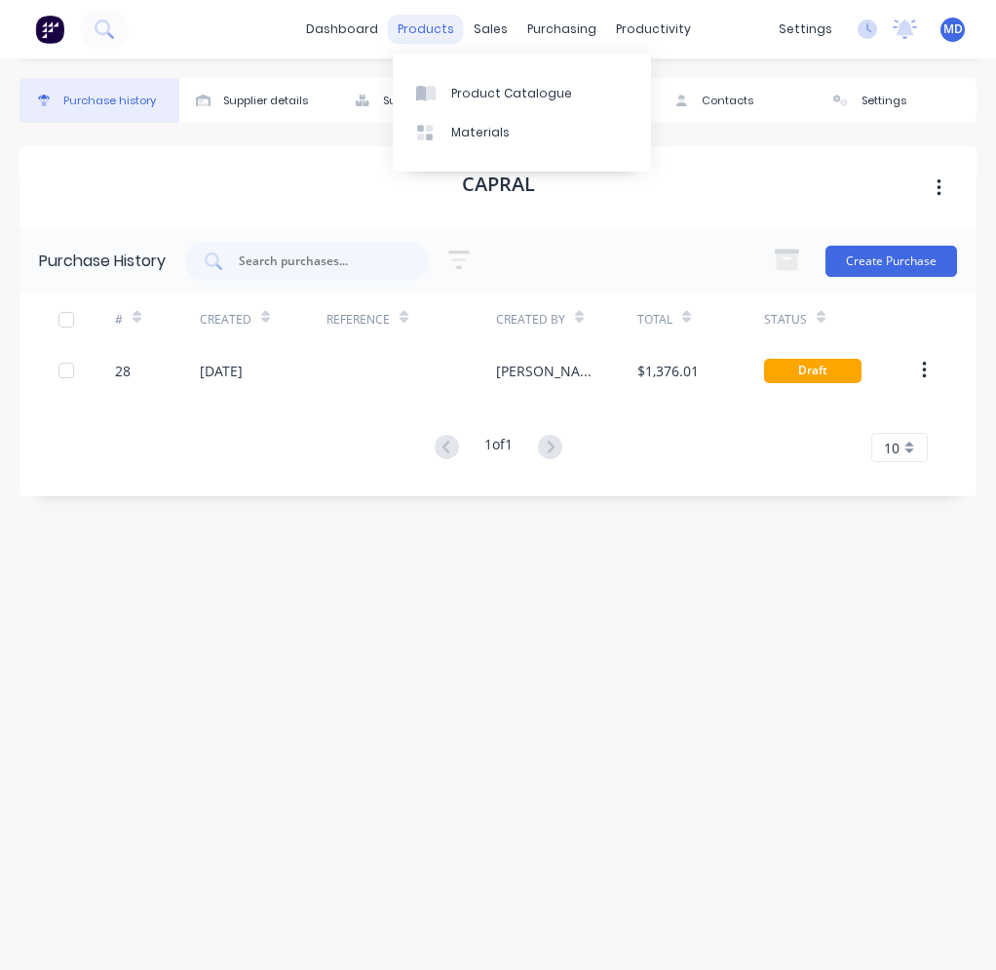
click at [414, 36] on div "products" at bounding box center [426, 29] width 76 height 29
click at [480, 93] on div "Product Catalogue" at bounding box center [511, 94] width 121 height 18
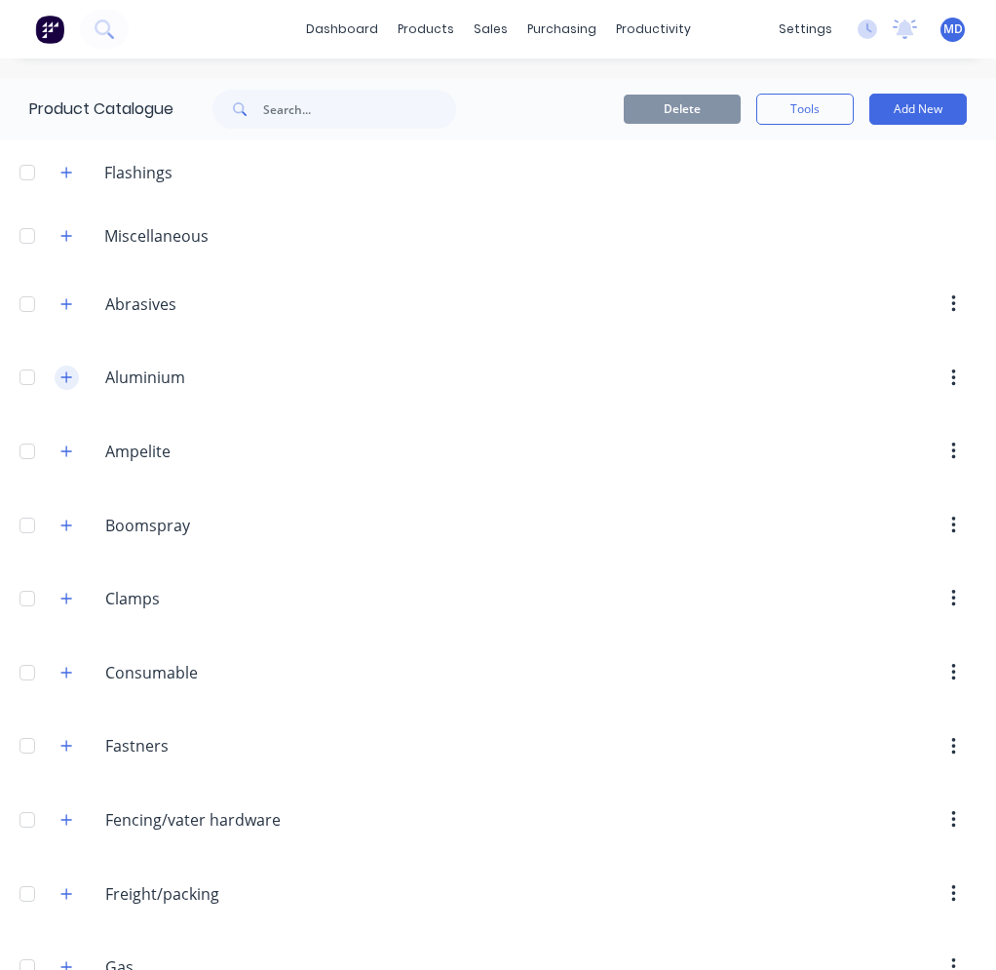
click at [71, 386] on button "button" at bounding box center [67, 377] width 24 height 24
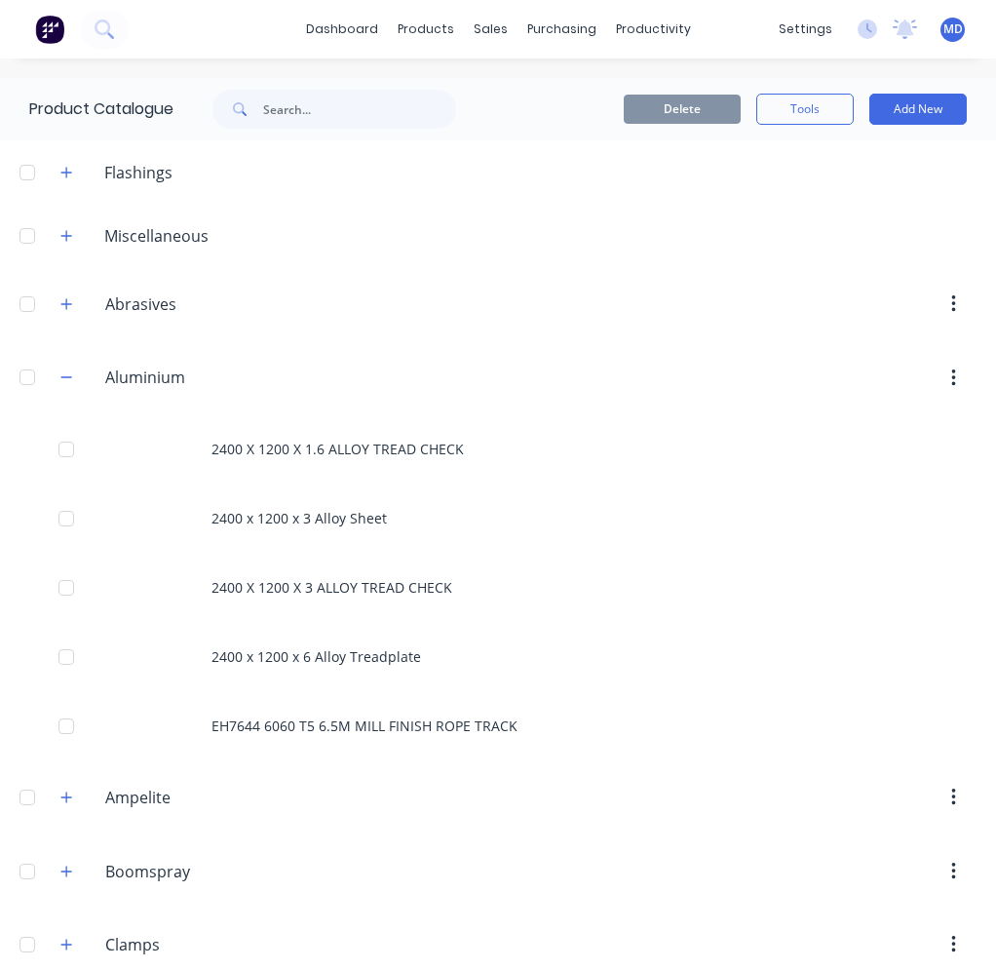
scroll to position [195, 0]
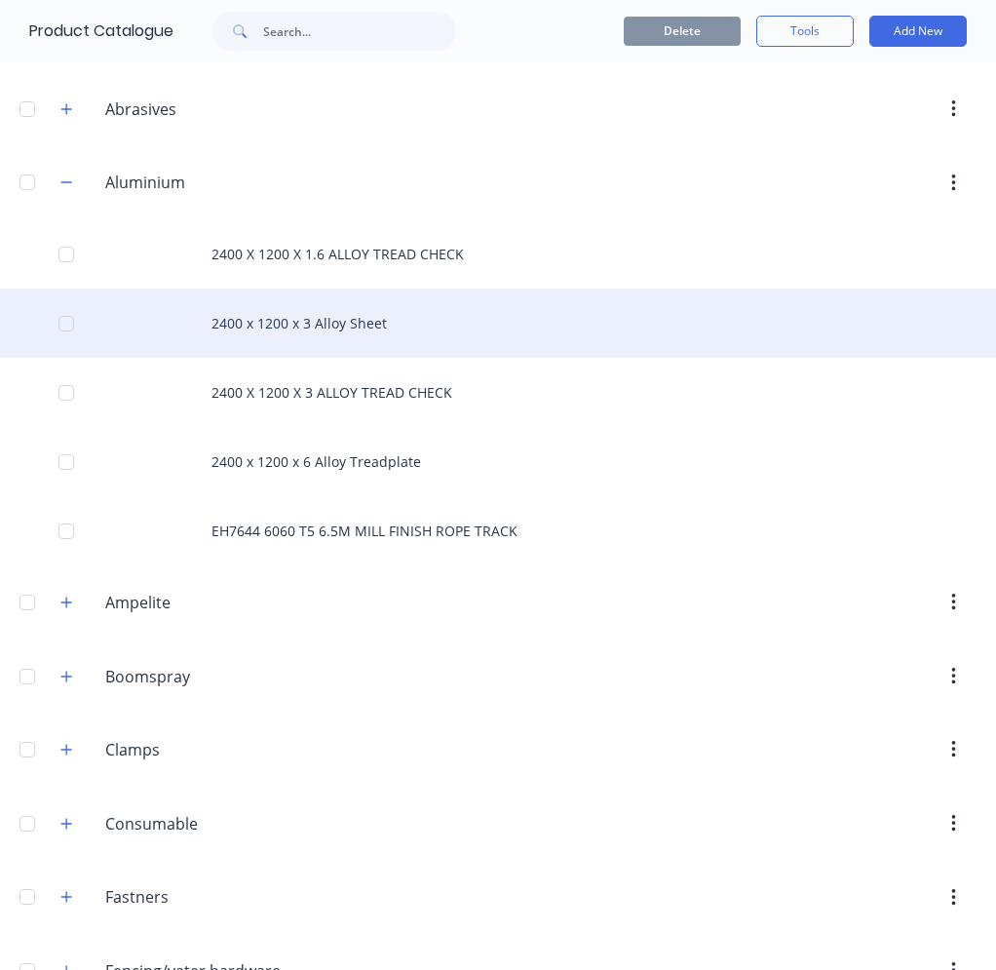
click at [382, 314] on div "2400 x 1200 x 3 Alloy Sheet" at bounding box center [498, 322] width 996 height 69
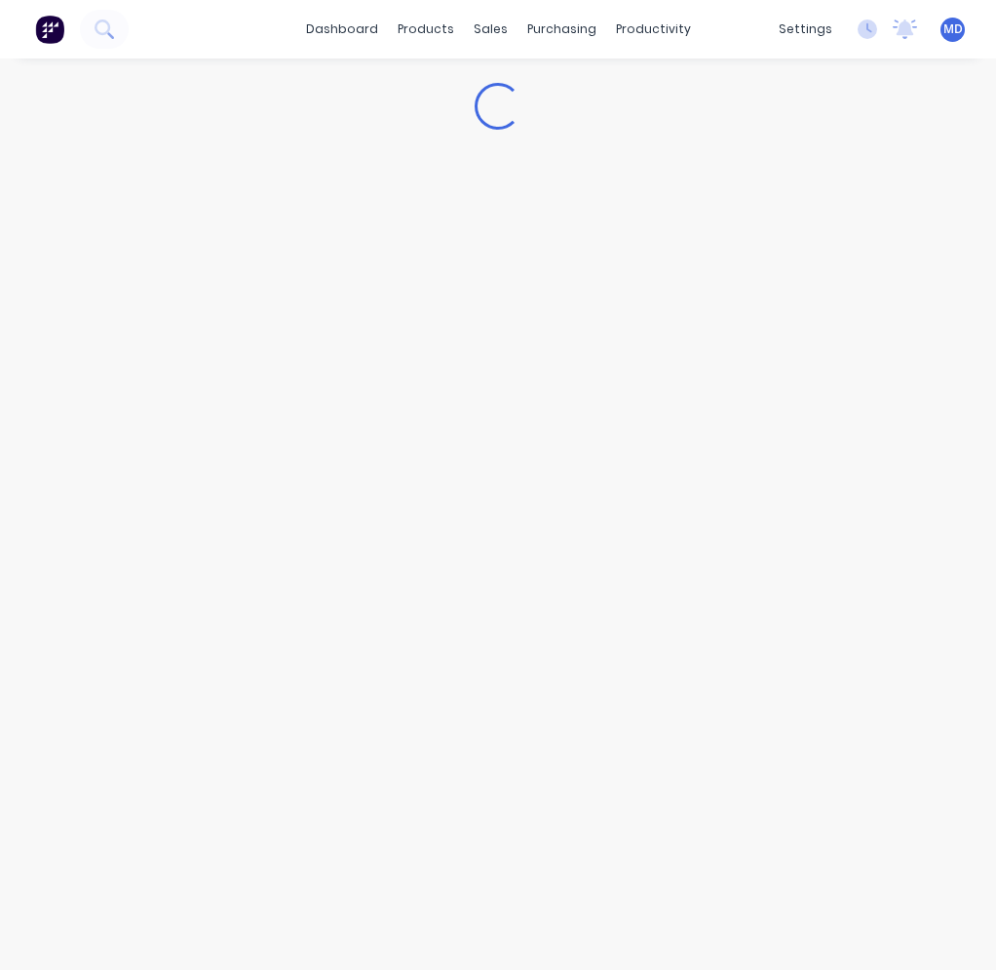
type textarea "x"
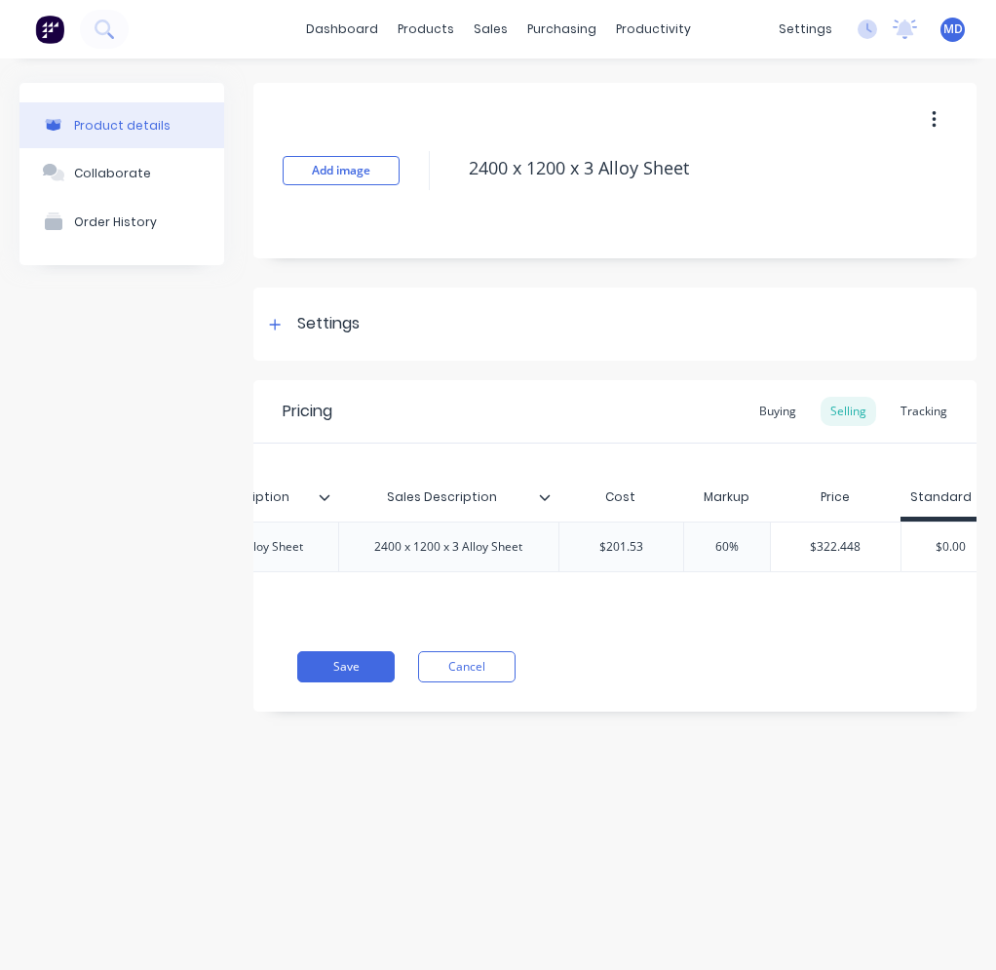
scroll to position [0, 550]
click at [538, 509] on div "Sales Description" at bounding box center [437, 497] width 209 height 49
type input "Sales Description"
click at [542, 504] on div at bounding box center [548, 497] width 12 height 18
click at [535, 499] on icon at bounding box center [540, 497] width 12 height 12
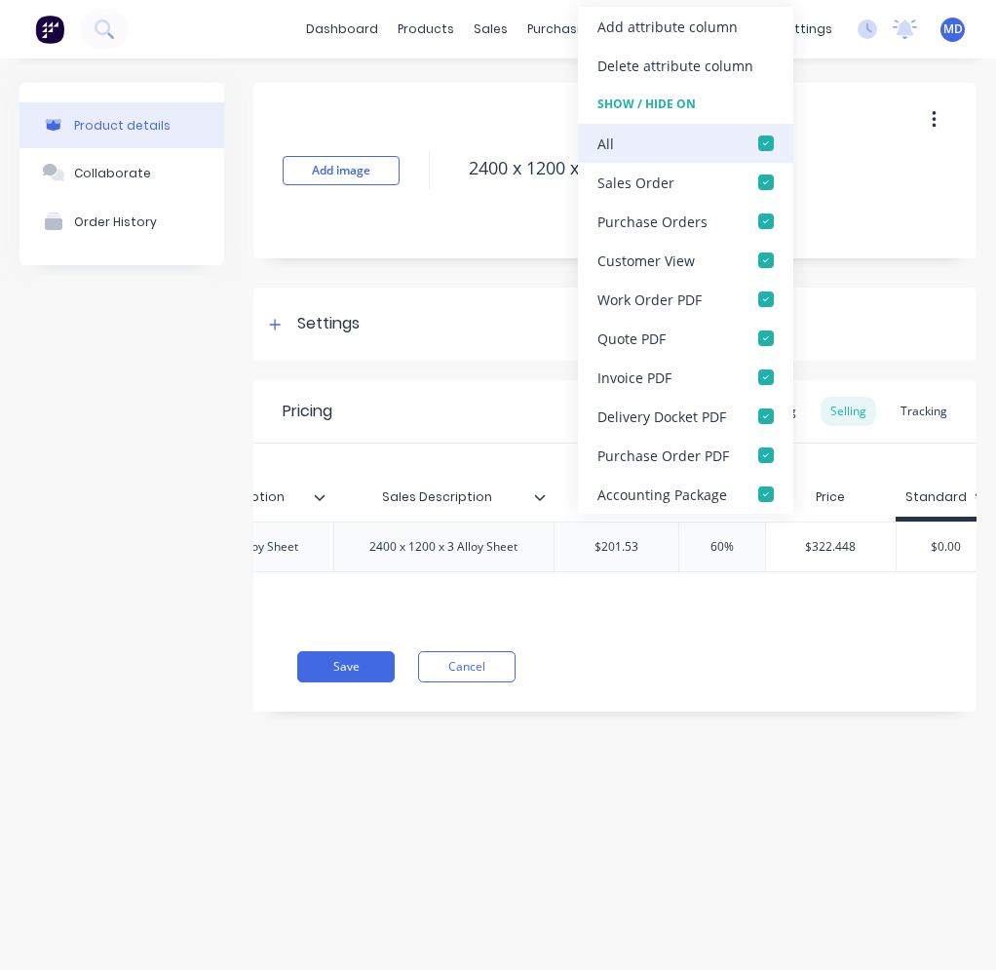
click at [616, 146] on div "All" at bounding box center [685, 143] width 215 height 39
click at [765, 138] on div at bounding box center [765, 143] width 39 height 39
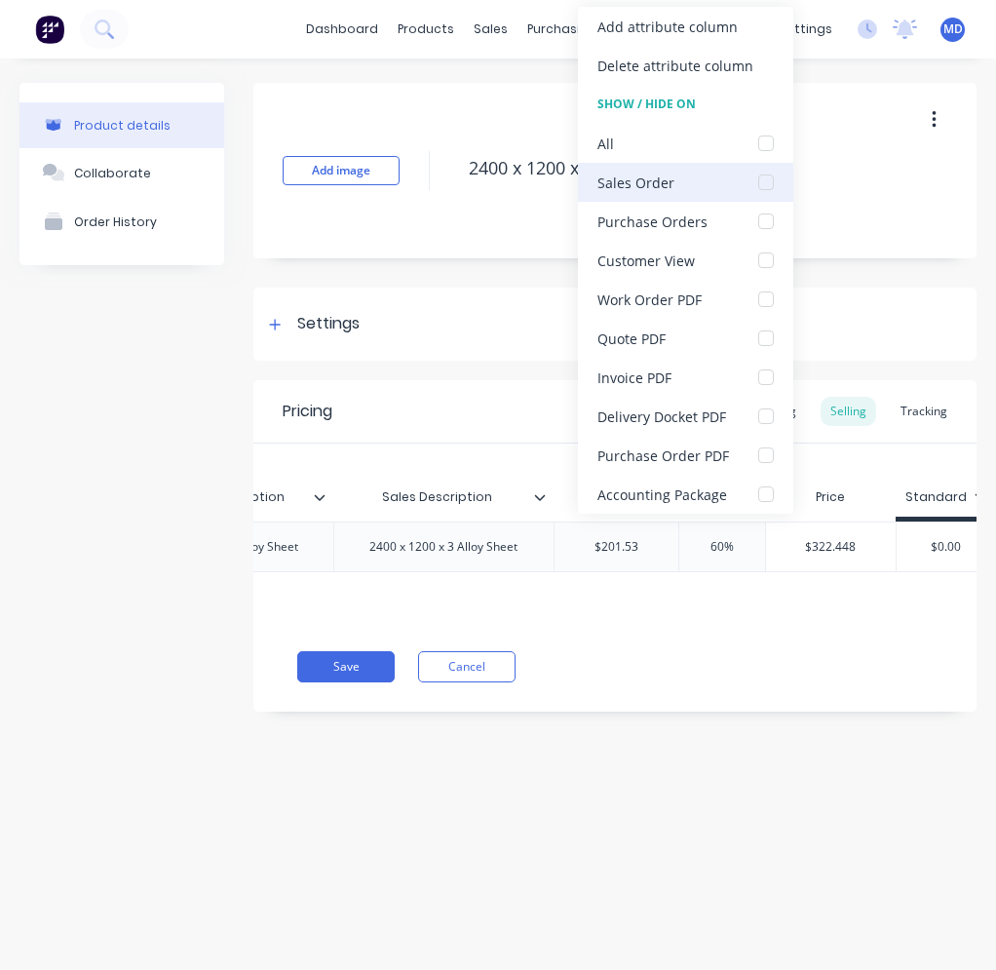
click at [764, 175] on div at bounding box center [765, 182] width 39 height 39
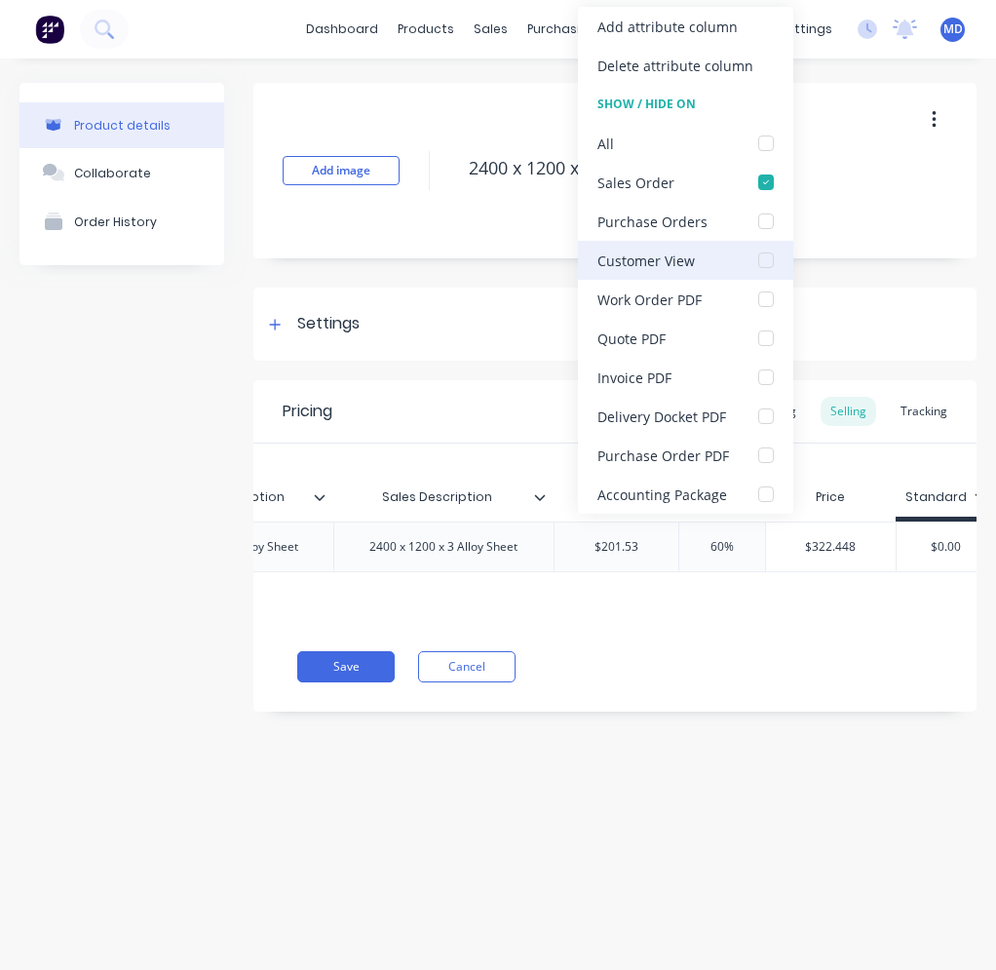
click at [756, 259] on div at bounding box center [765, 260] width 39 height 39
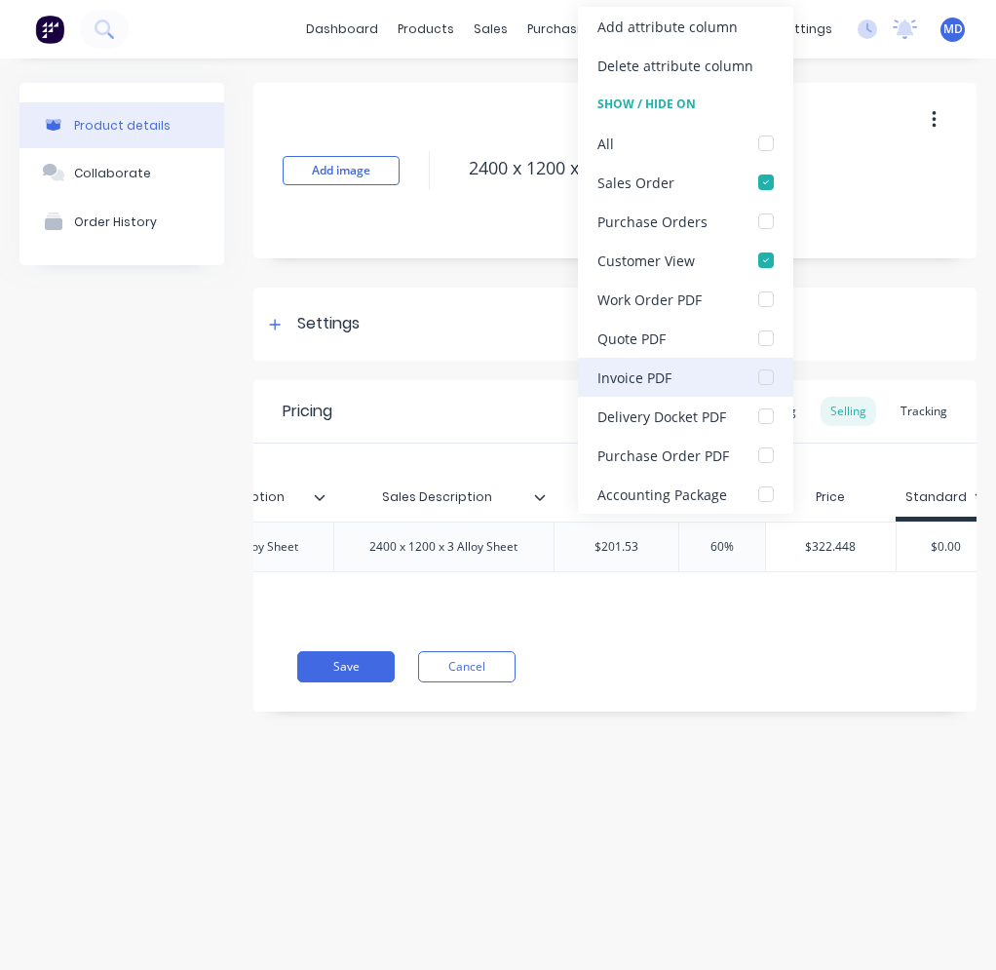
click at [758, 371] on div at bounding box center [765, 377] width 39 height 39
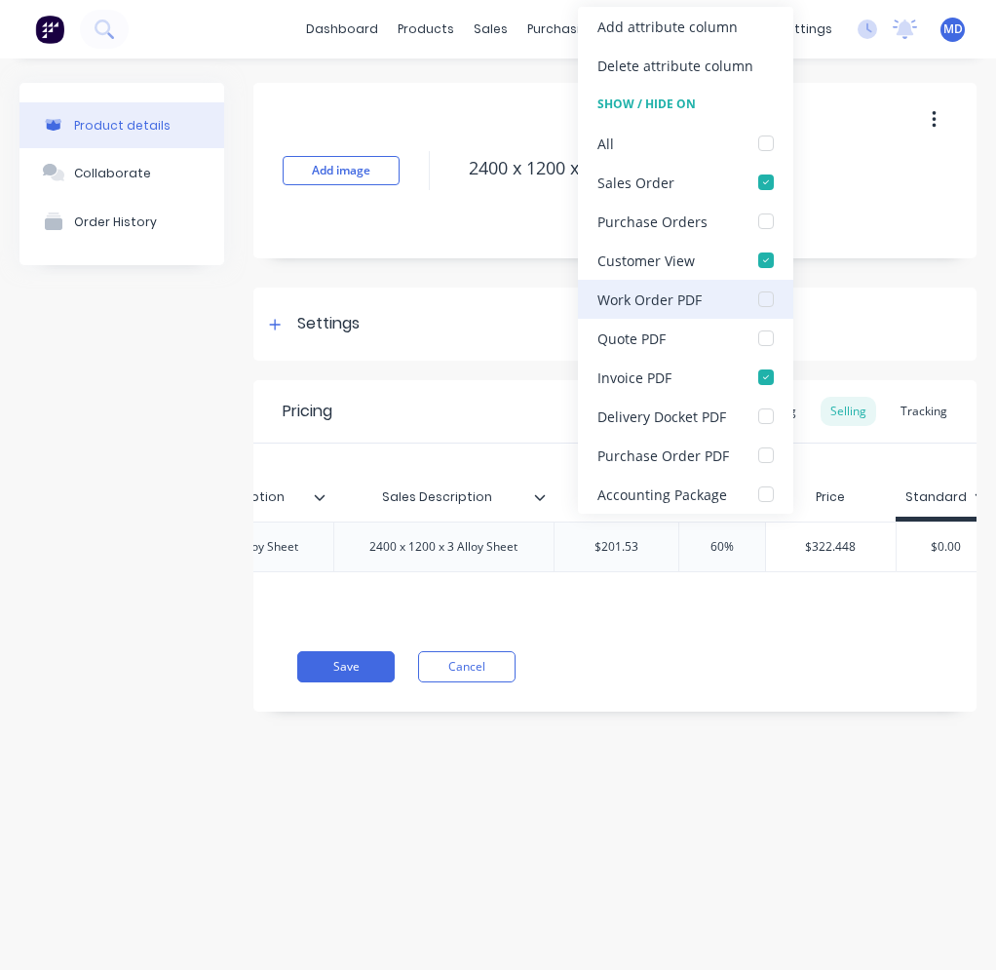
click at [760, 298] on div at bounding box center [765, 299] width 39 height 39
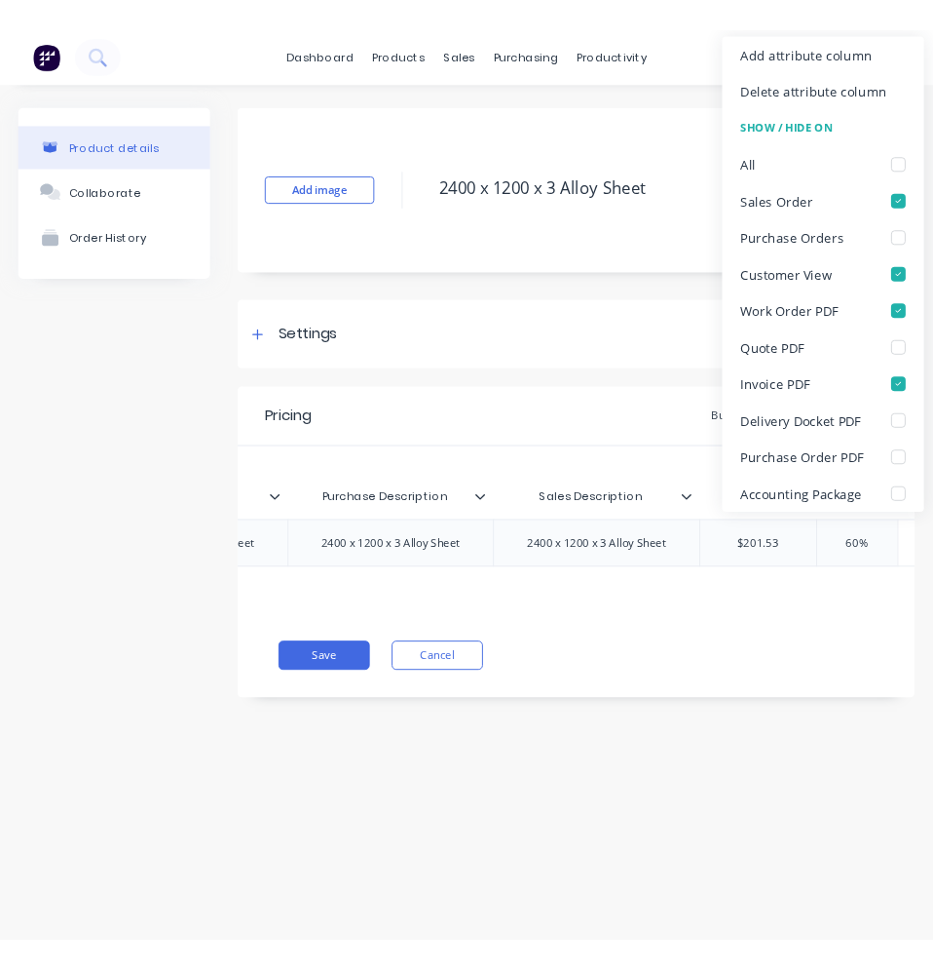
scroll to position [0, 353]
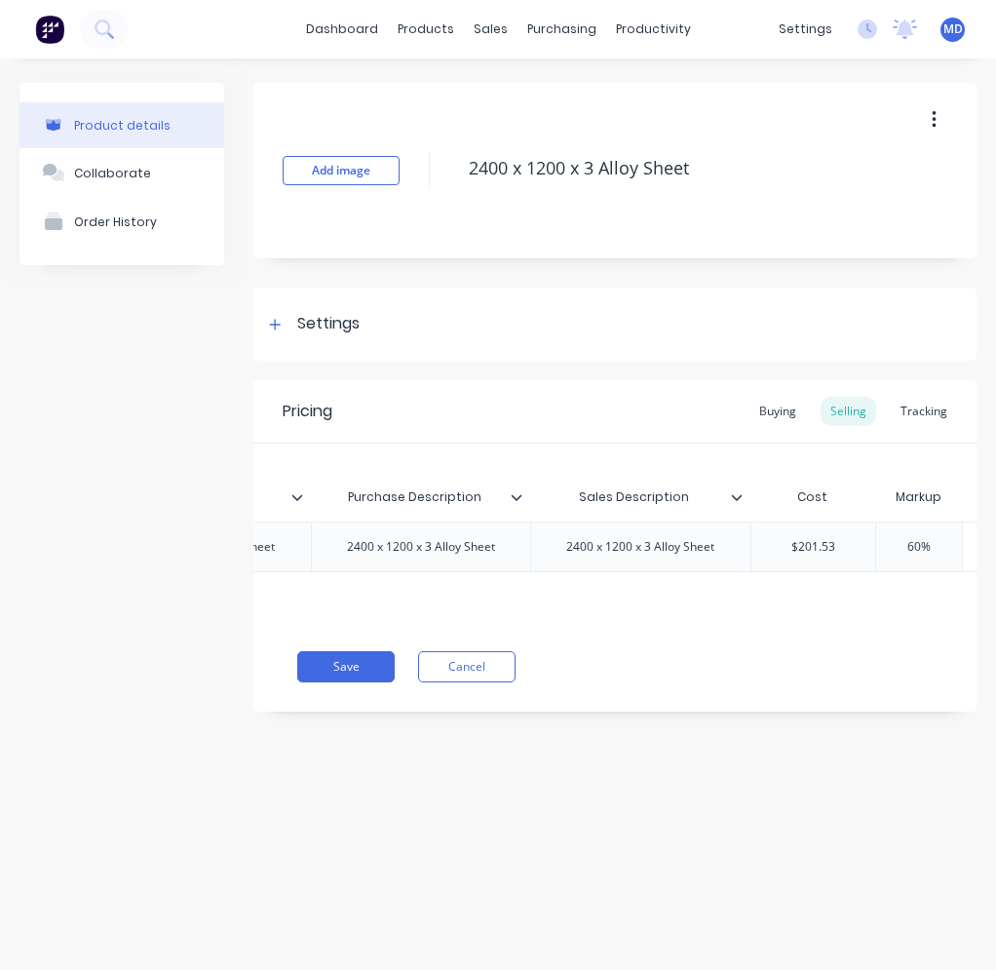
click at [524, 495] on div at bounding box center [524, 497] width 12 height 18
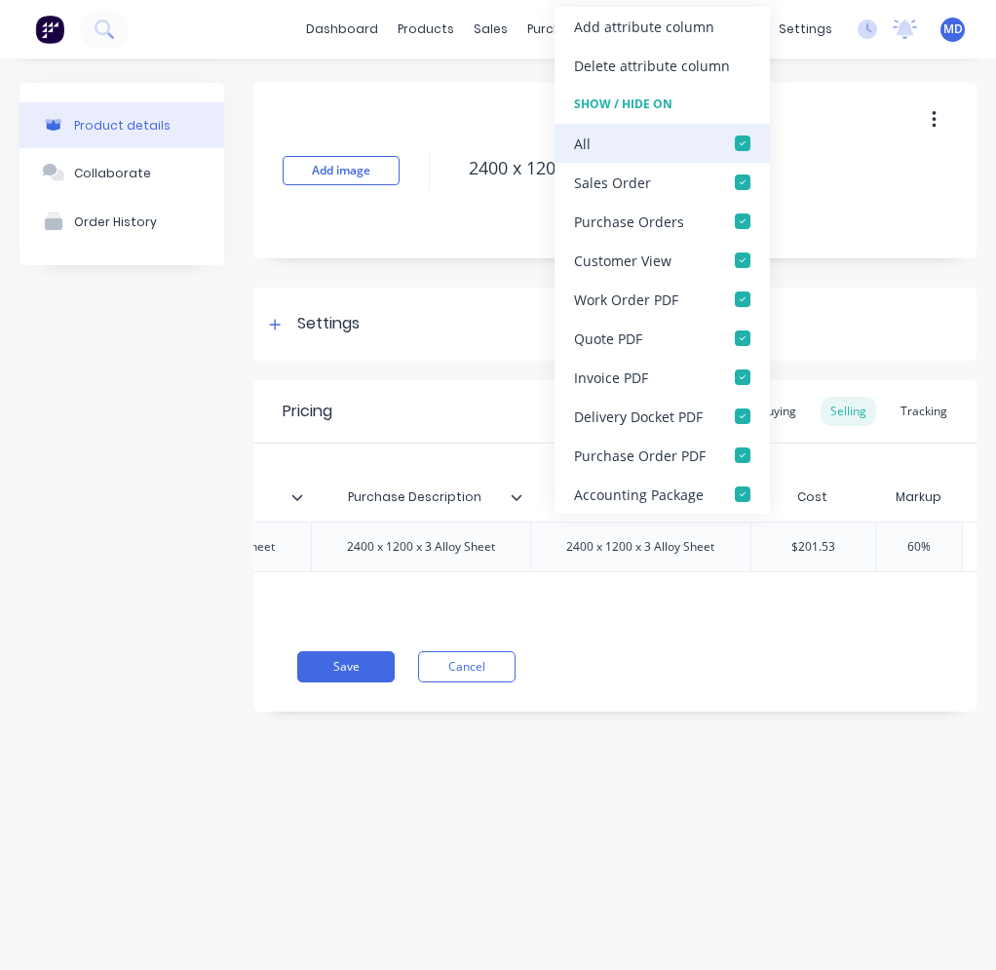
click at [736, 148] on div at bounding box center [742, 143] width 39 height 39
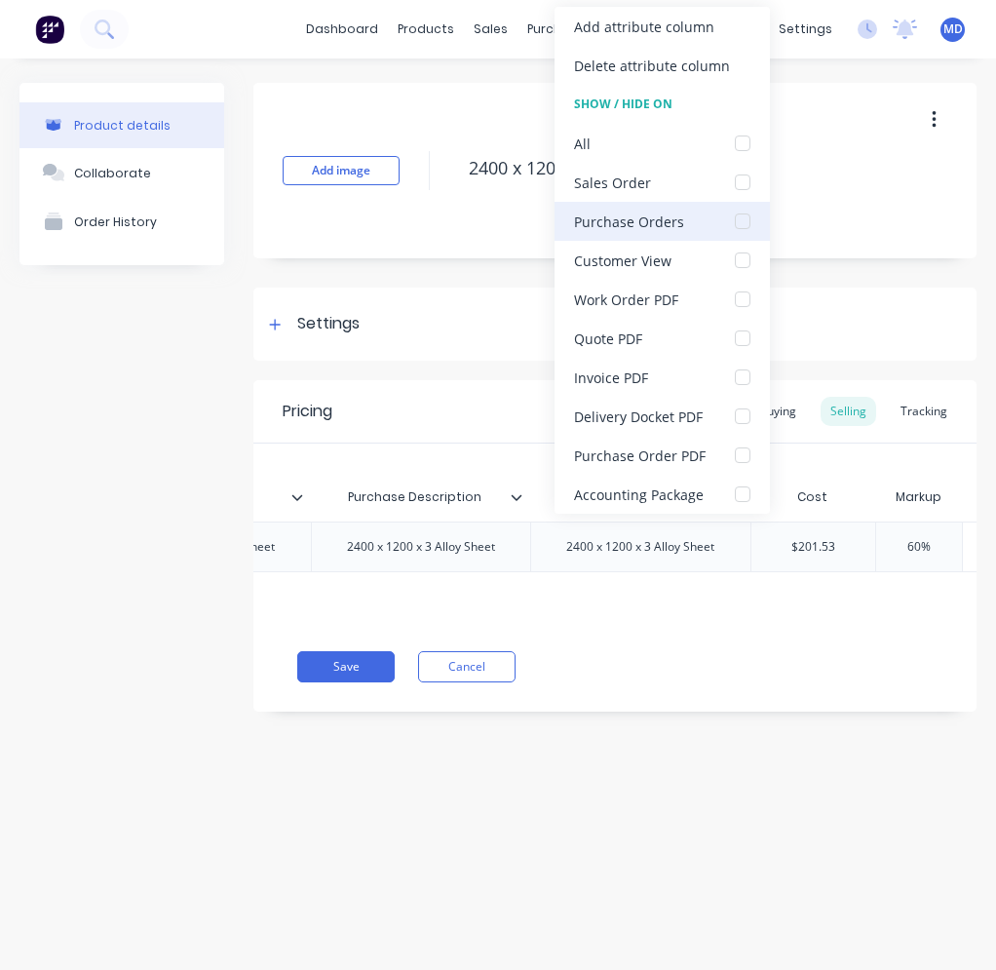
click at [740, 216] on div at bounding box center [742, 221] width 39 height 39
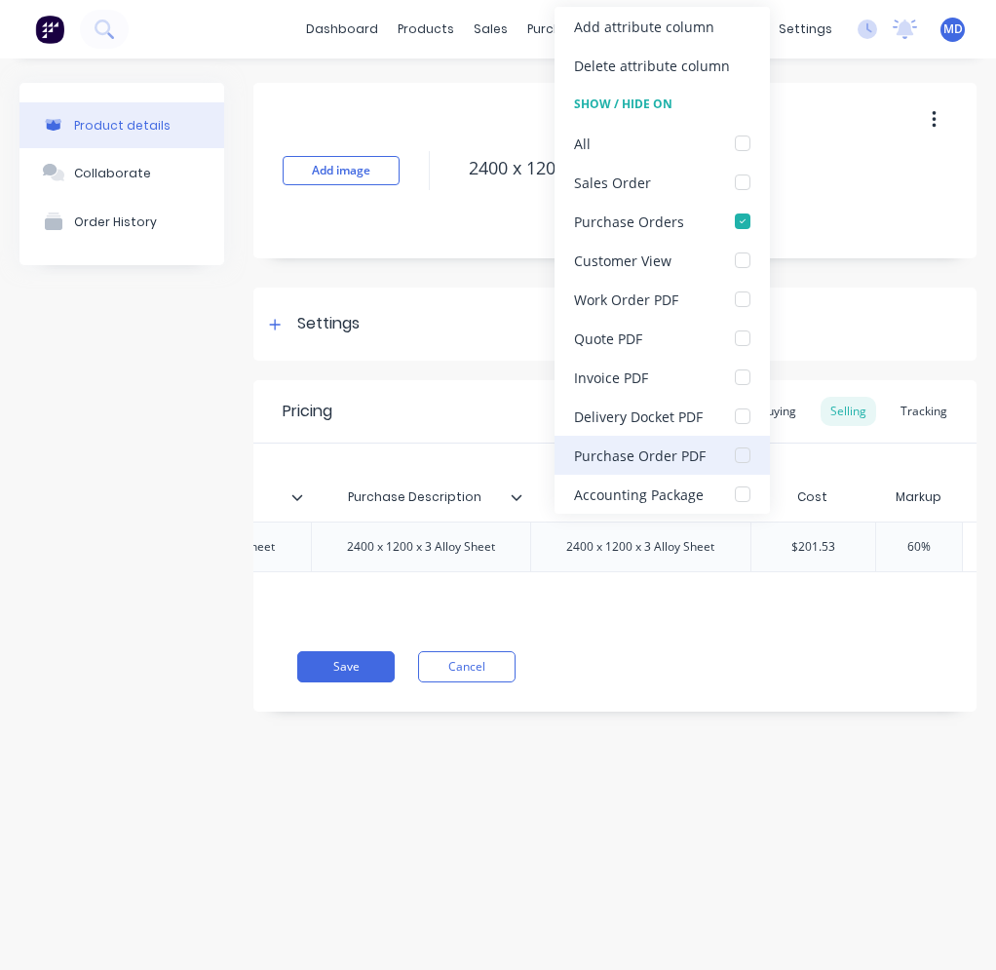
click at [740, 452] on div at bounding box center [742, 455] width 39 height 39
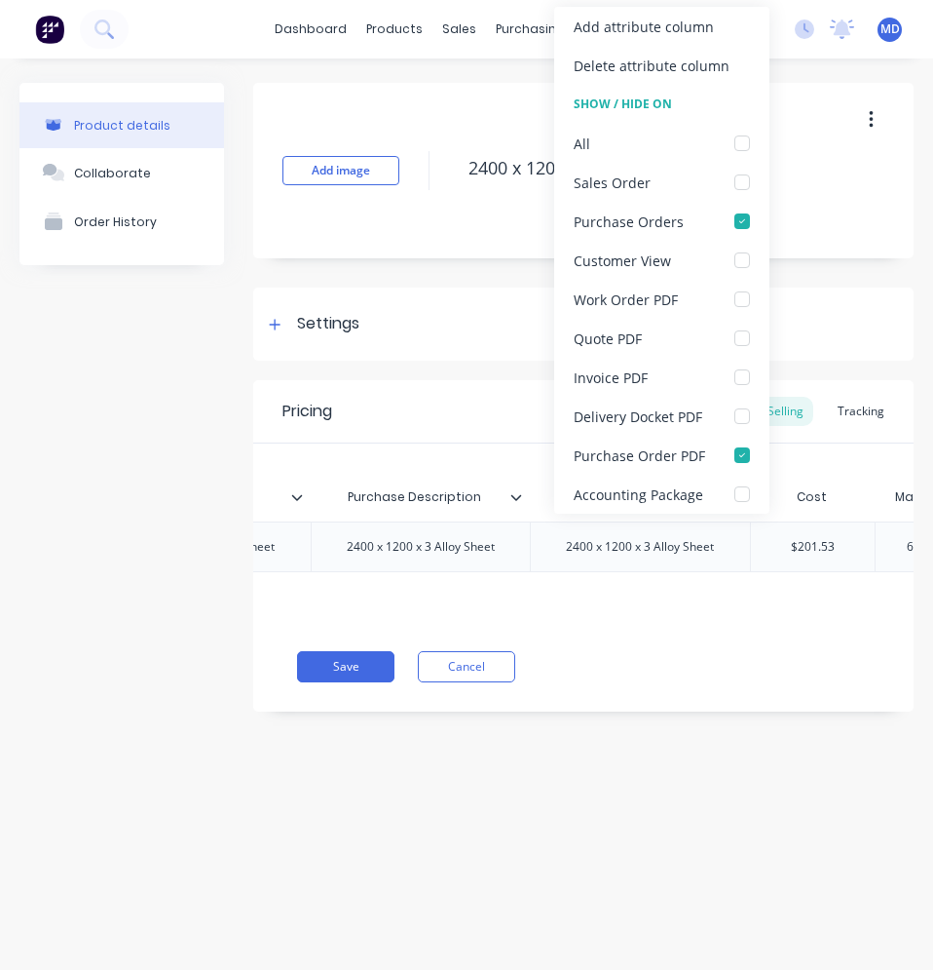
click at [518, 498] on icon at bounding box center [517, 497] width 11 height 6
type textarea "x"
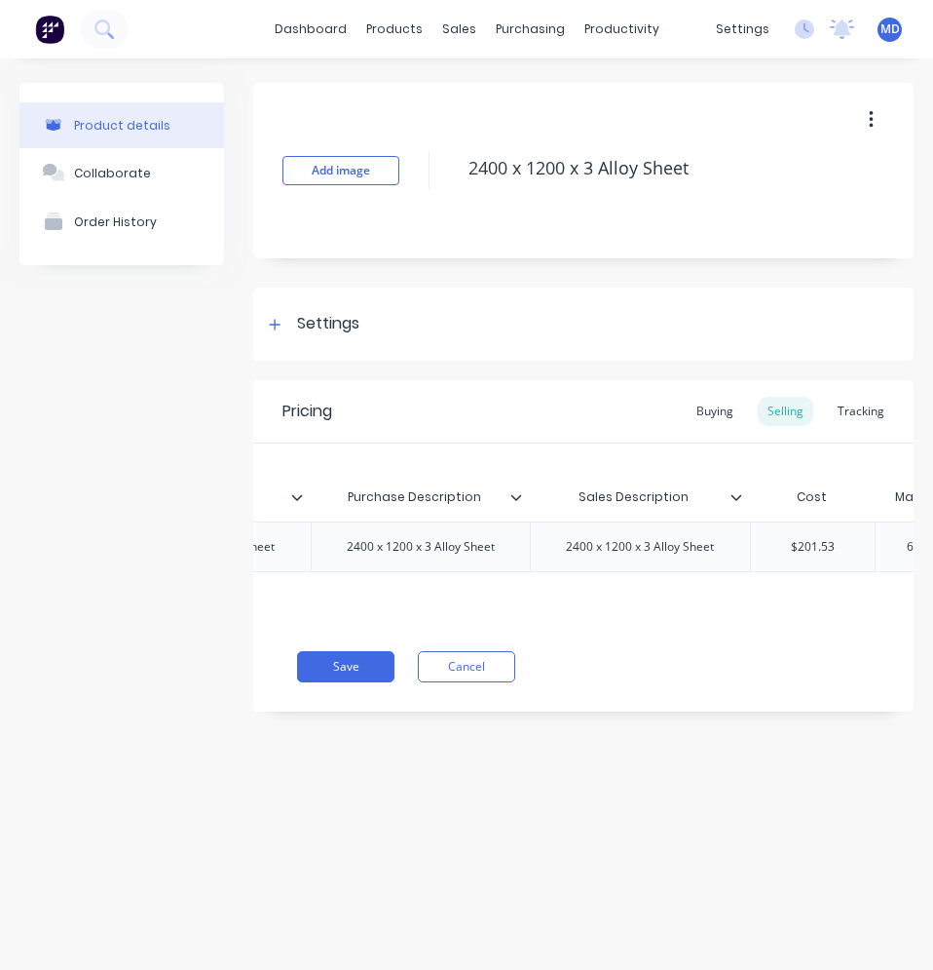
click at [733, 507] on div "Sales Description" at bounding box center [634, 497] width 209 height 49
type input "Sales Description"
click at [736, 501] on icon at bounding box center [737, 497] width 12 height 12
click at [742, 508] on div "Sales Description" at bounding box center [640, 497] width 220 height 49
click at [741, 503] on div at bounding box center [745, 497] width 12 height 18
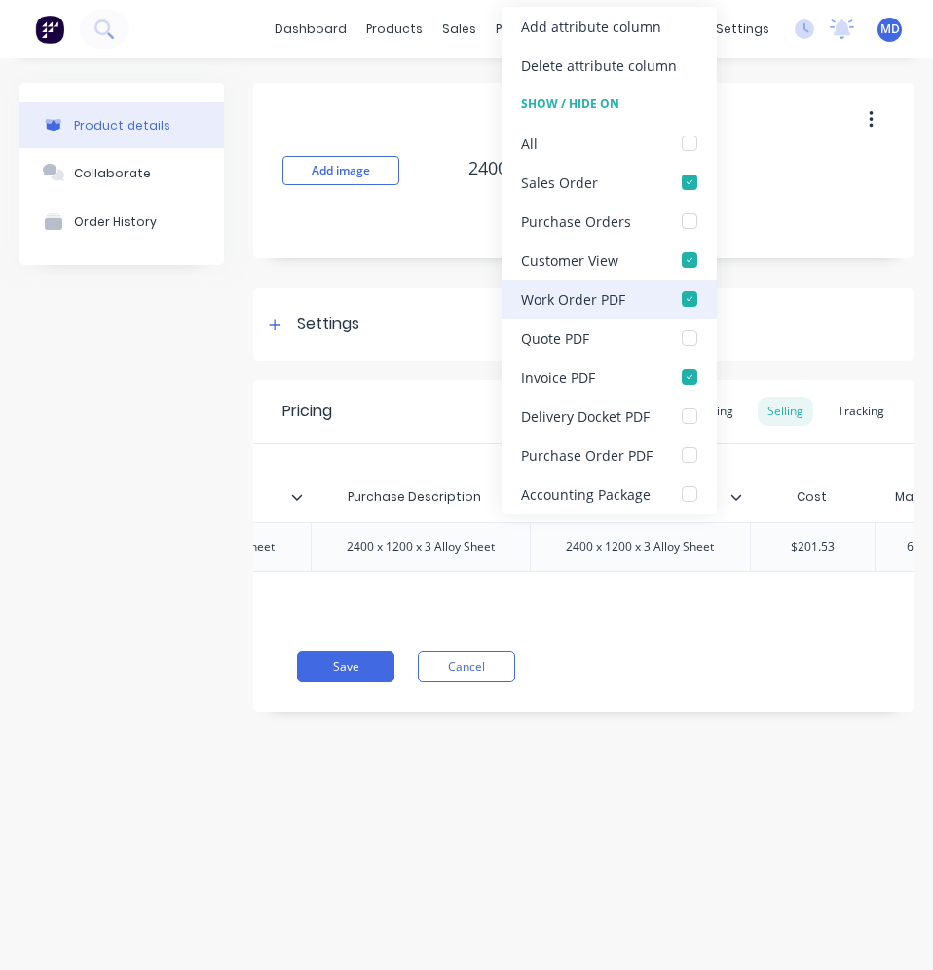
click at [686, 297] on div at bounding box center [689, 299] width 39 height 39
click at [685, 334] on div at bounding box center [689, 338] width 39 height 39
type textarea "x"
click at [521, 610] on div "Xero Item # Item Code Purchase Description Sales Description Cost Markup Price …" at bounding box center [583, 532] width 661 height 178
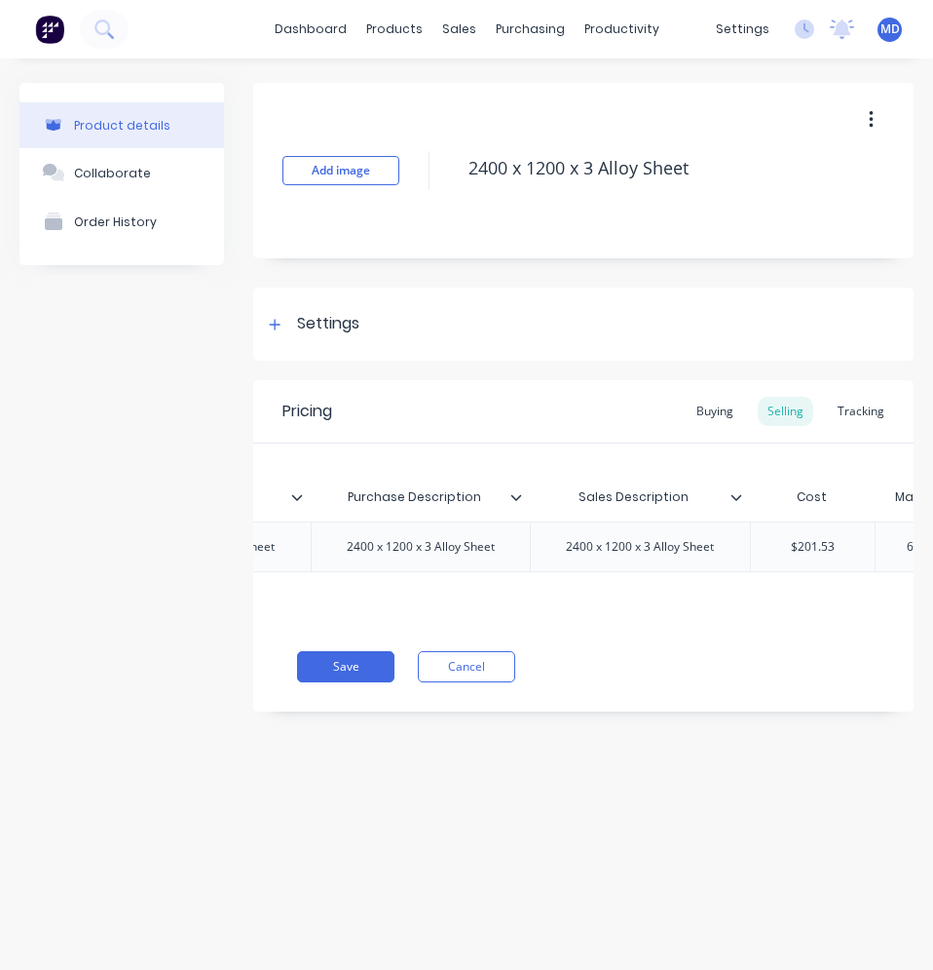
type input "Purchase Description"
click at [516, 504] on input "Purchase Description" at bounding box center [415, 497] width 209 height 18
click at [523, 499] on div at bounding box center [524, 497] width 12 height 18
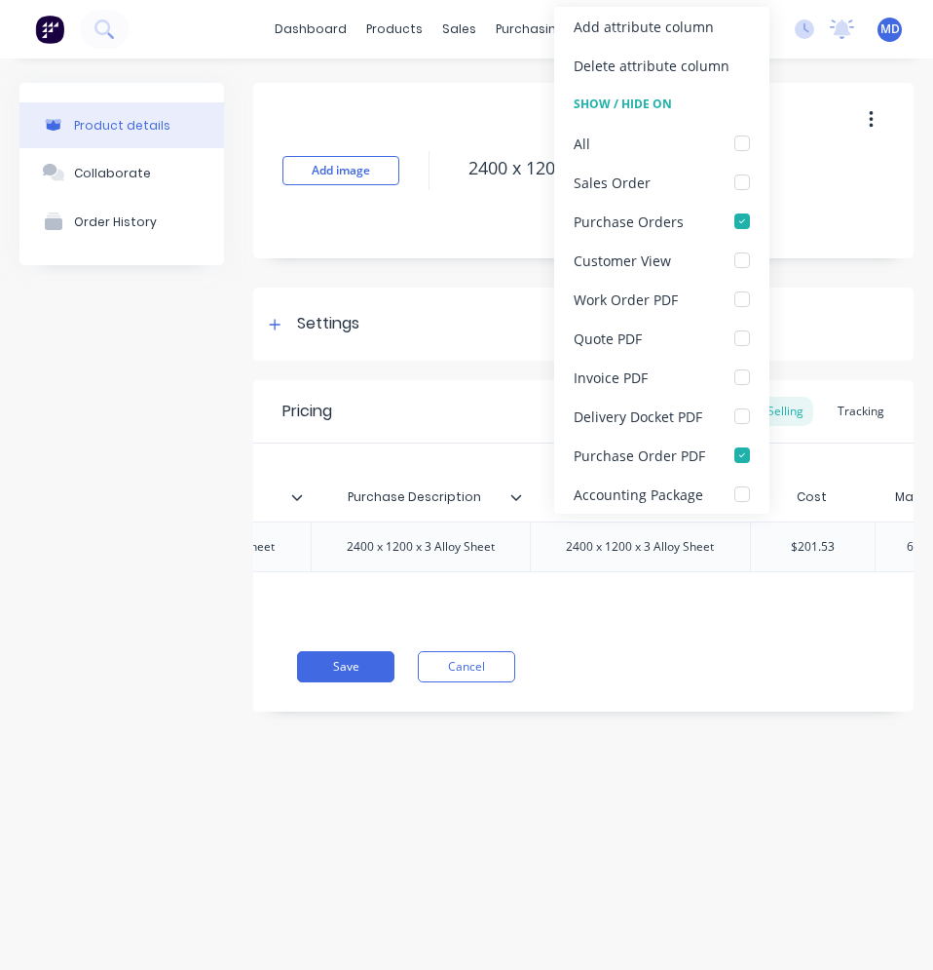
type textarea "x"
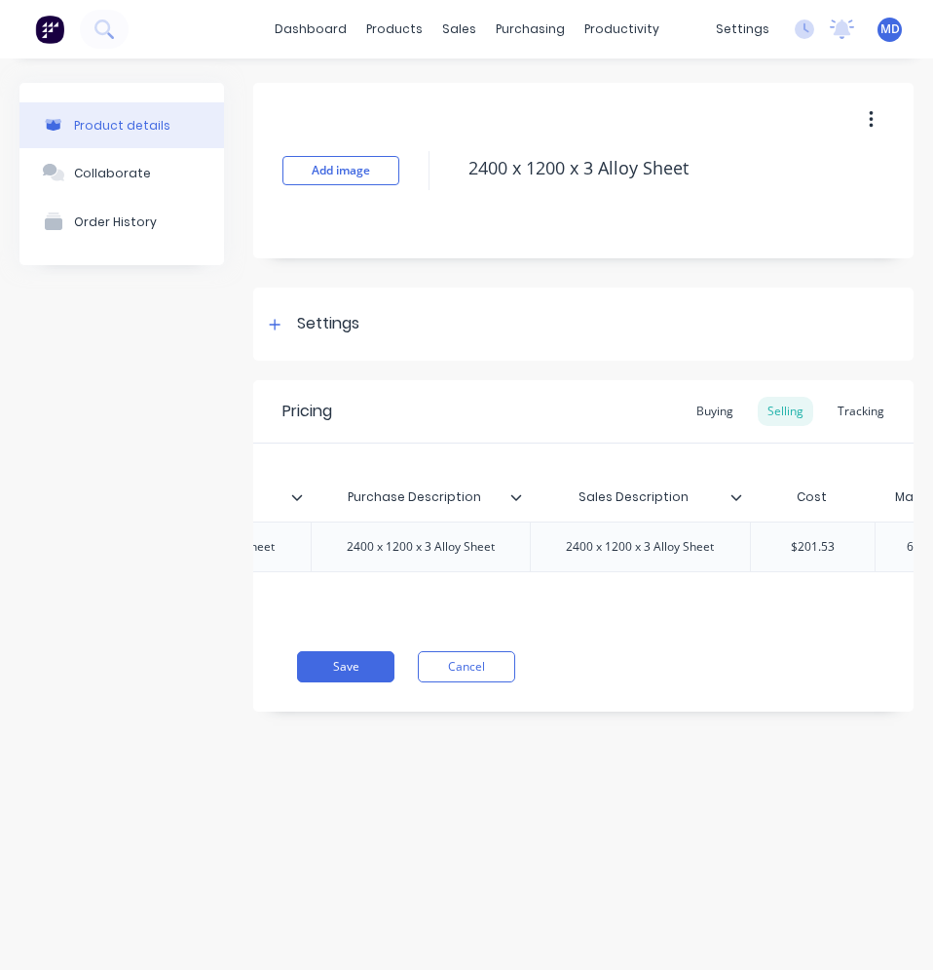
type input "Purchase Description"
click at [508, 501] on input "Purchase Description" at bounding box center [415, 497] width 209 height 18
click at [512, 500] on icon at bounding box center [517, 497] width 12 height 12
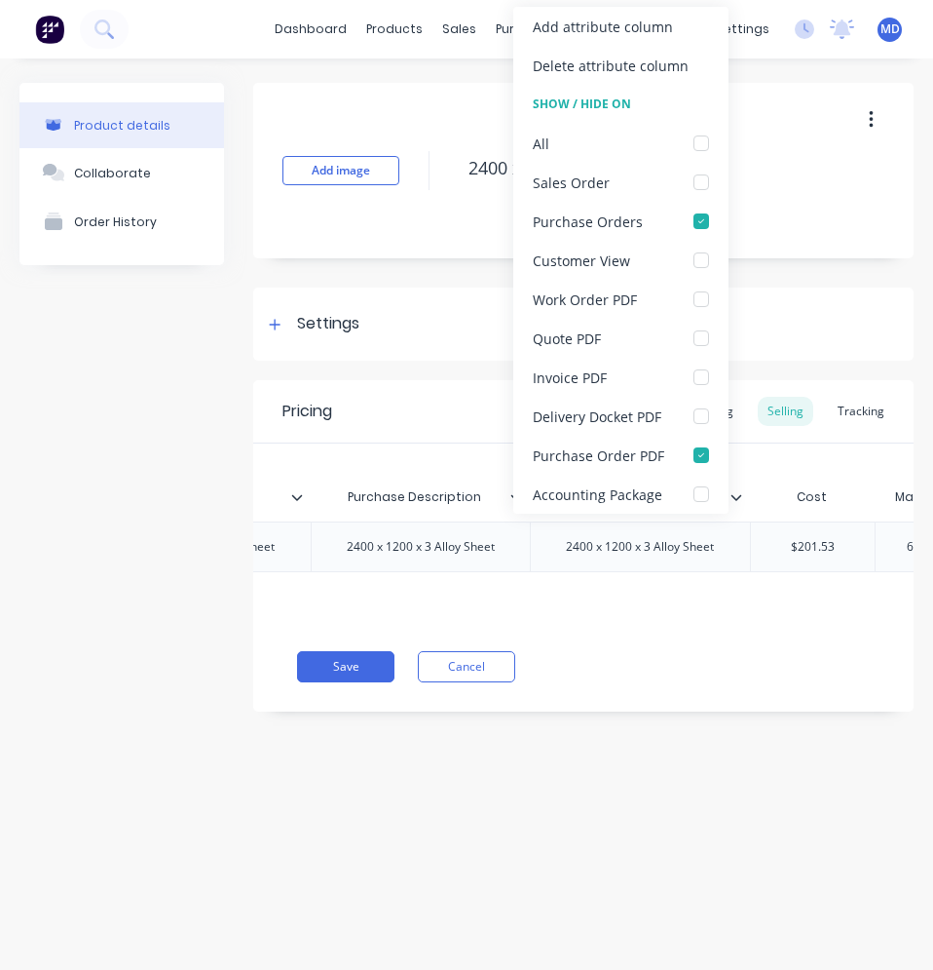
scroll to position [0, 93]
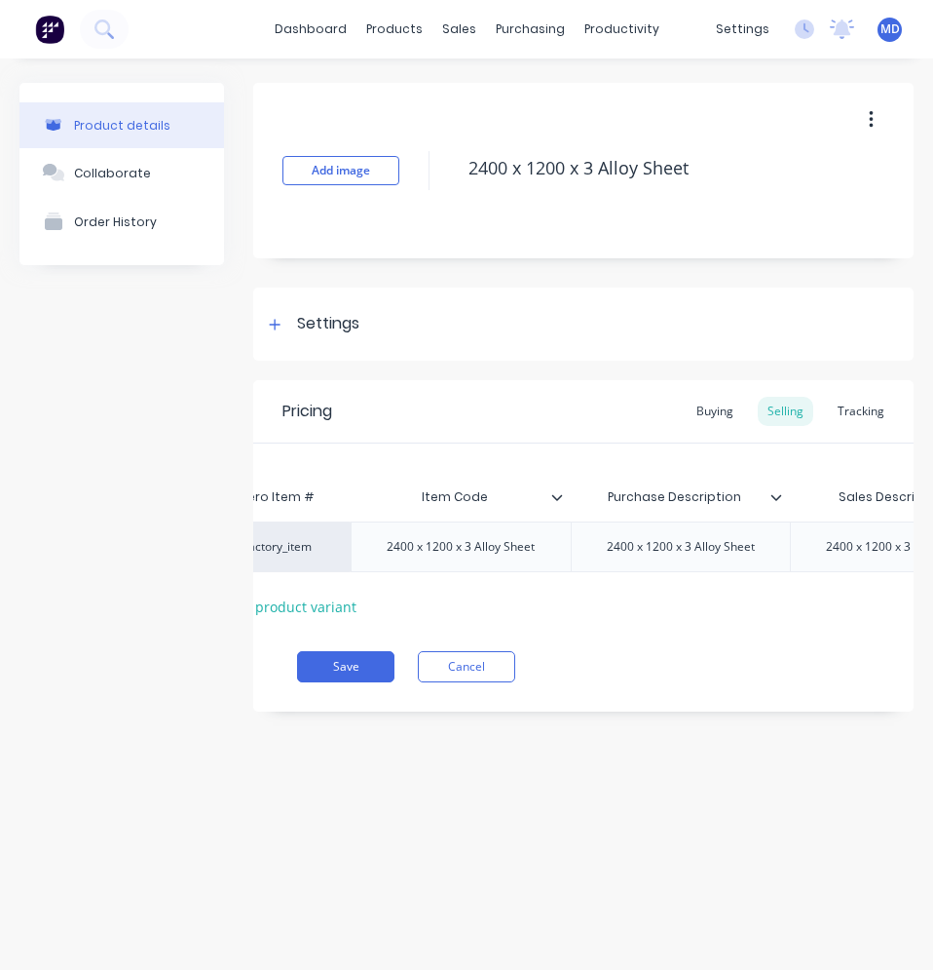
click at [559, 495] on icon at bounding box center [558, 497] width 12 height 12
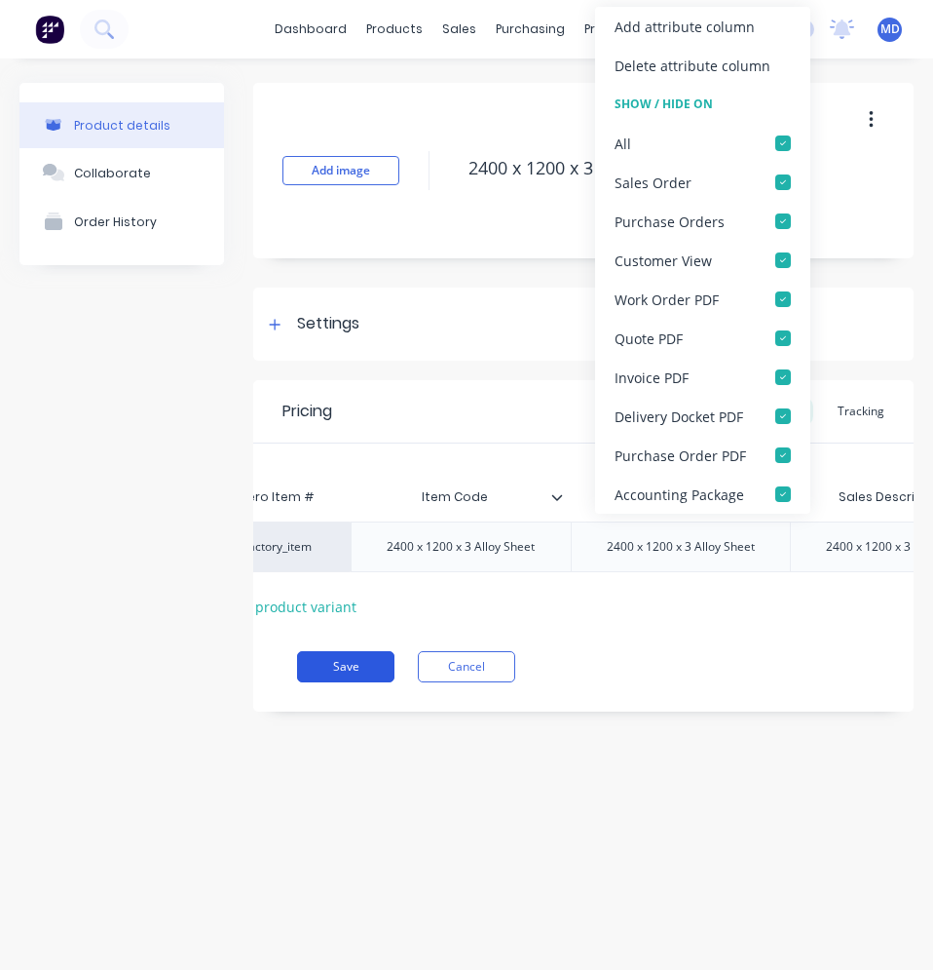
click at [365, 675] on button "Save" at bounding box center [345, 666] width 97 height 31
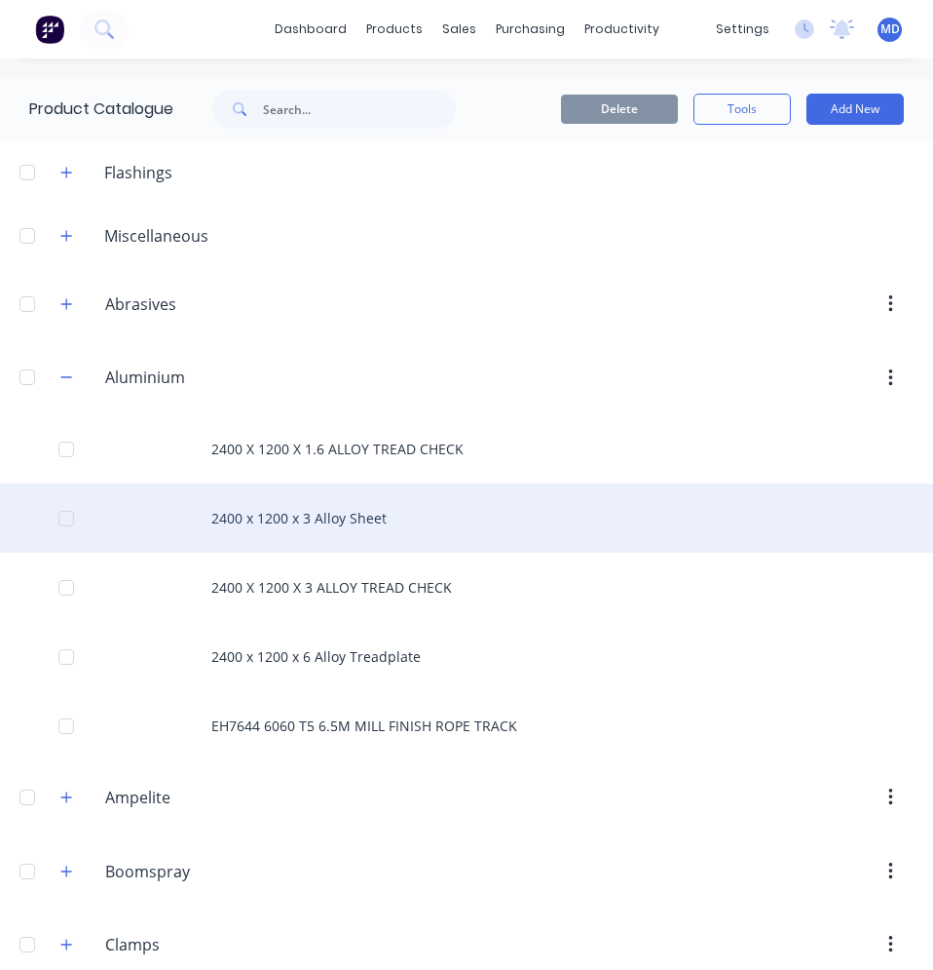
click at [338, 523] on div "2400 x 1200 x 3 Alloy Sheet" at bounding box center [466, 517] width 933 height 69
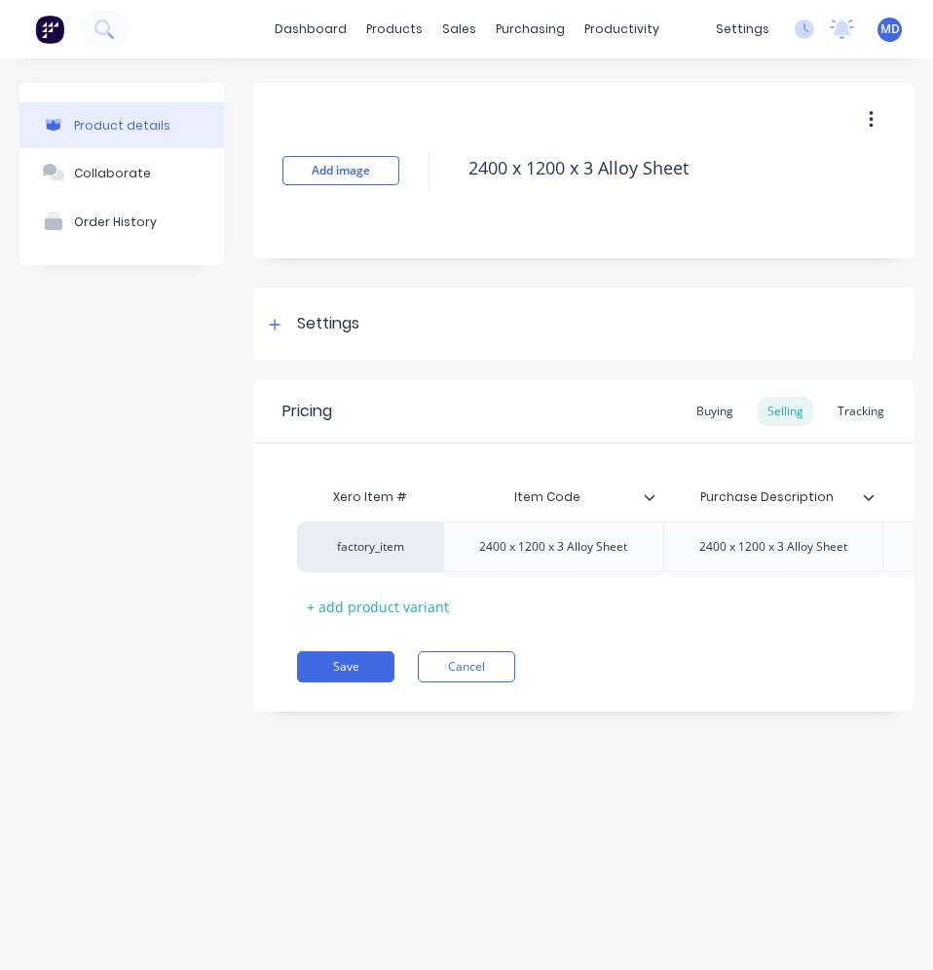
click at [646, 497] on icon at bounding box center [649, 497] width 11 height 6
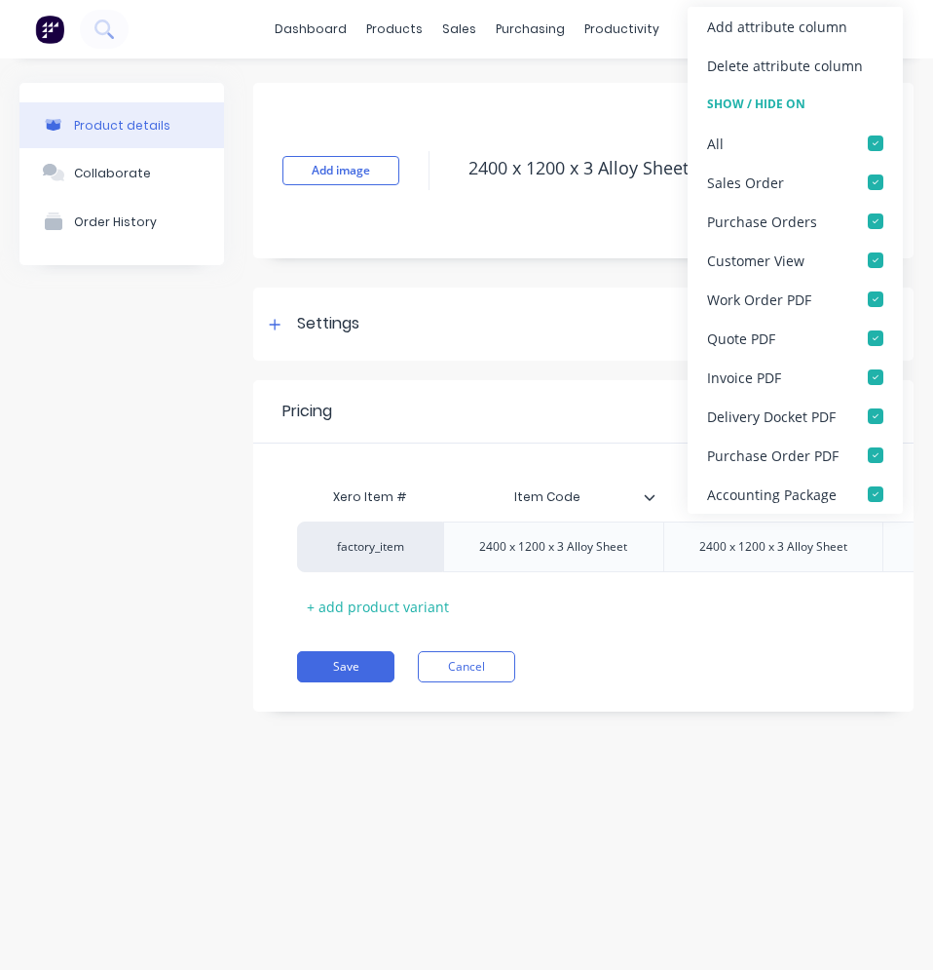
click at [646, 497] on icon at bounding box center [649, 497] width 11 height 6
type textarea "x"
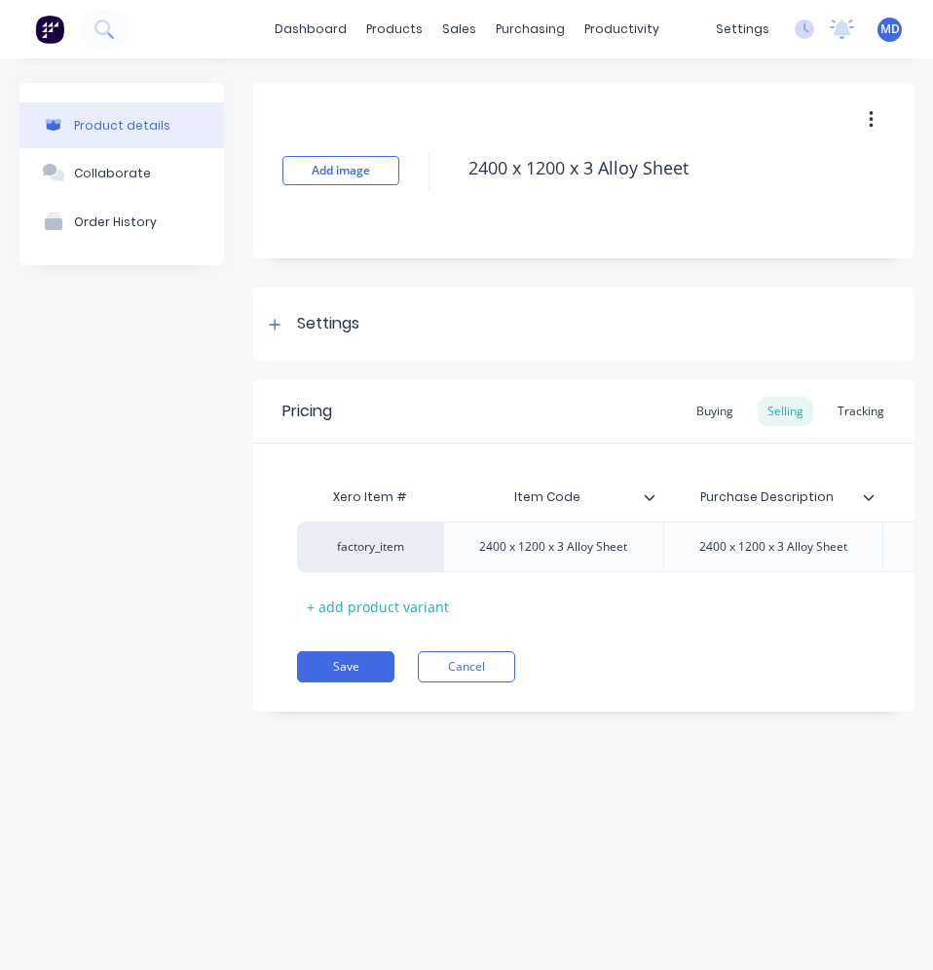
type input "Purchase Description"
click at [861, 501] on input "Purchase Description" at bounding box center [768, 497] width 209 height 18
click at [864, 497] on icon at bounding box center [869, 497] width 12 height 12
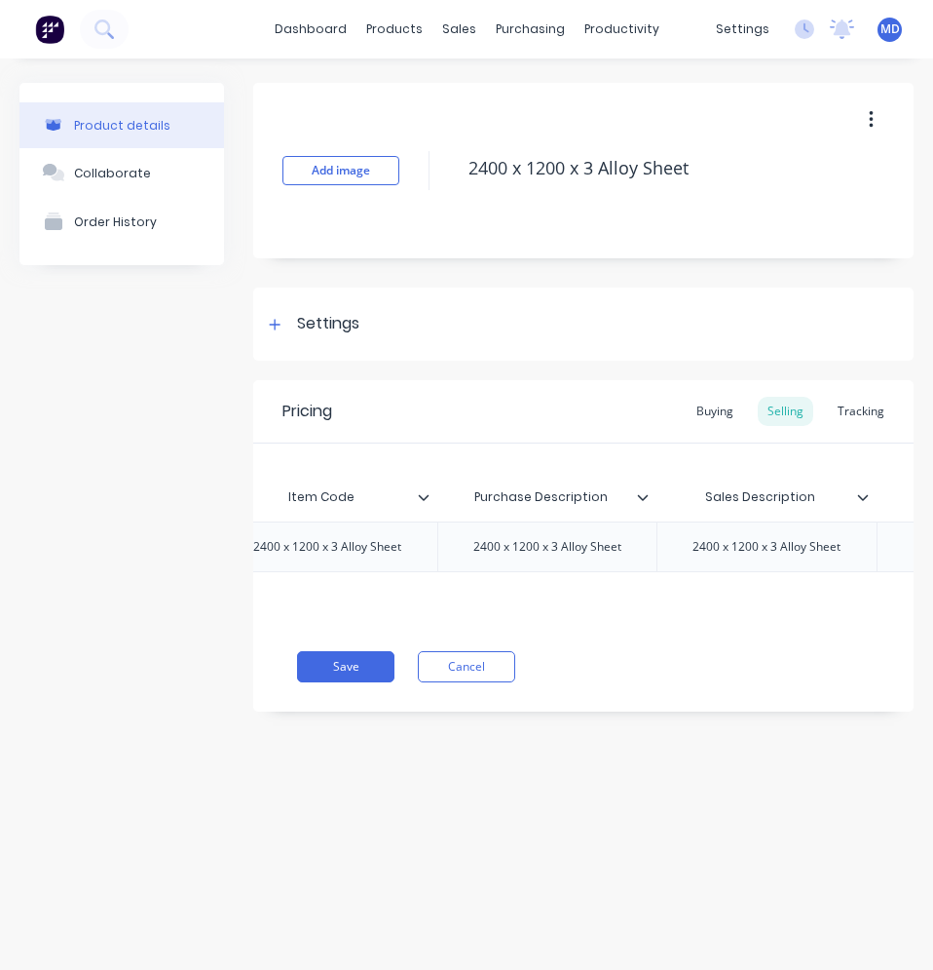
click at [861, 495] on icon at bounding box center [863, 497] width 12 height 12
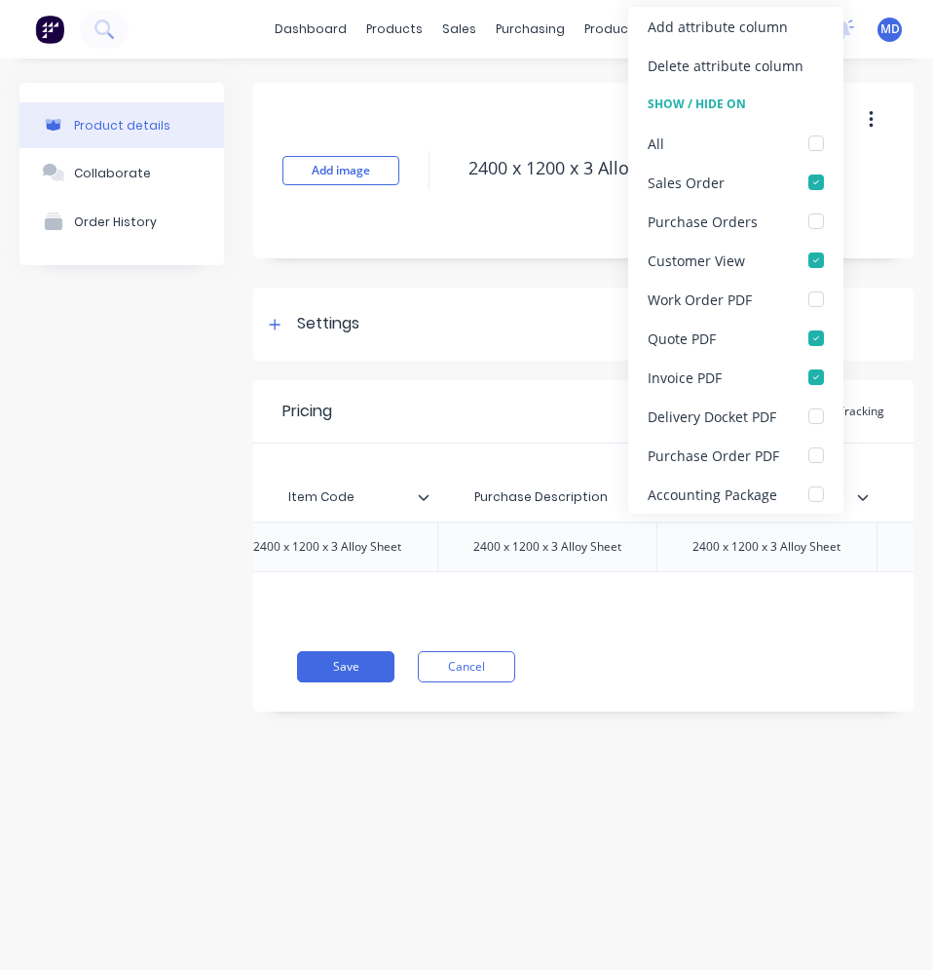
click at [861, 495] on icon at bounding box center [863, 497] width 12 height 12
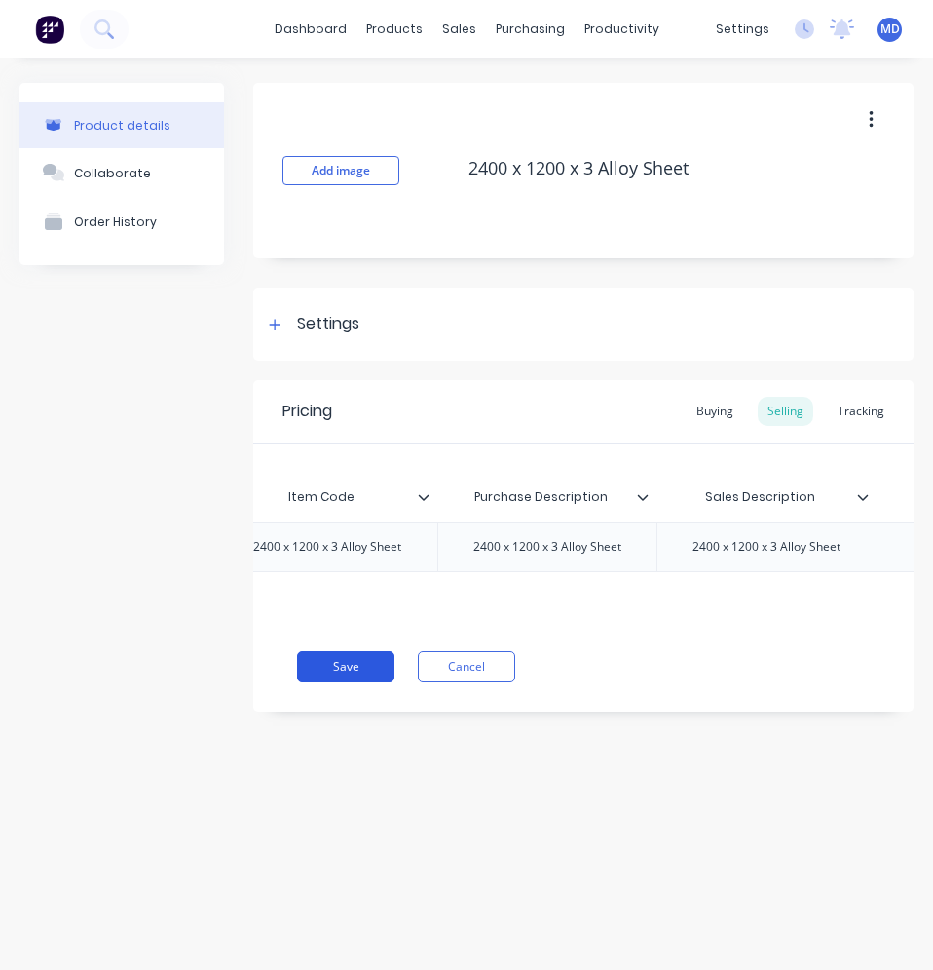
click at [360, 679] on button "Save" at bounding box center [345, 666] width 97 height 31
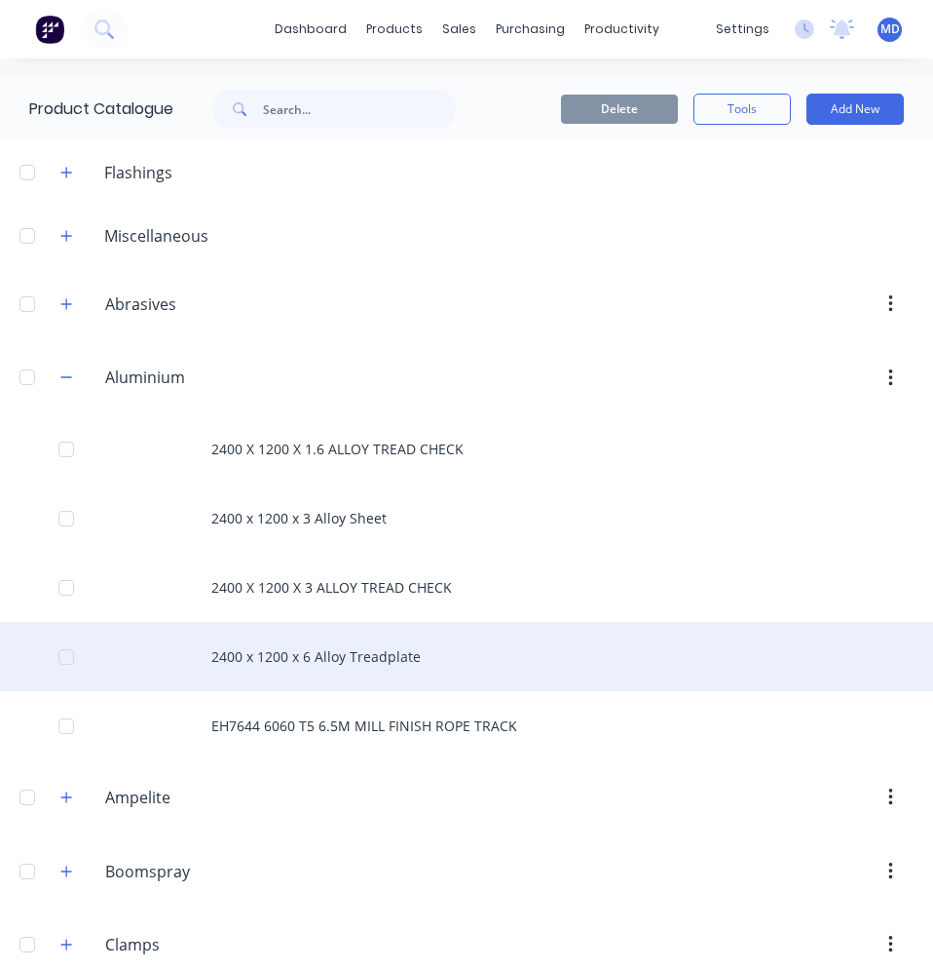
click at [371, 661] on div "2400 x 1200 x 6 Alloy Treadplate" at bounding box center [466, 656] width 933 height 69
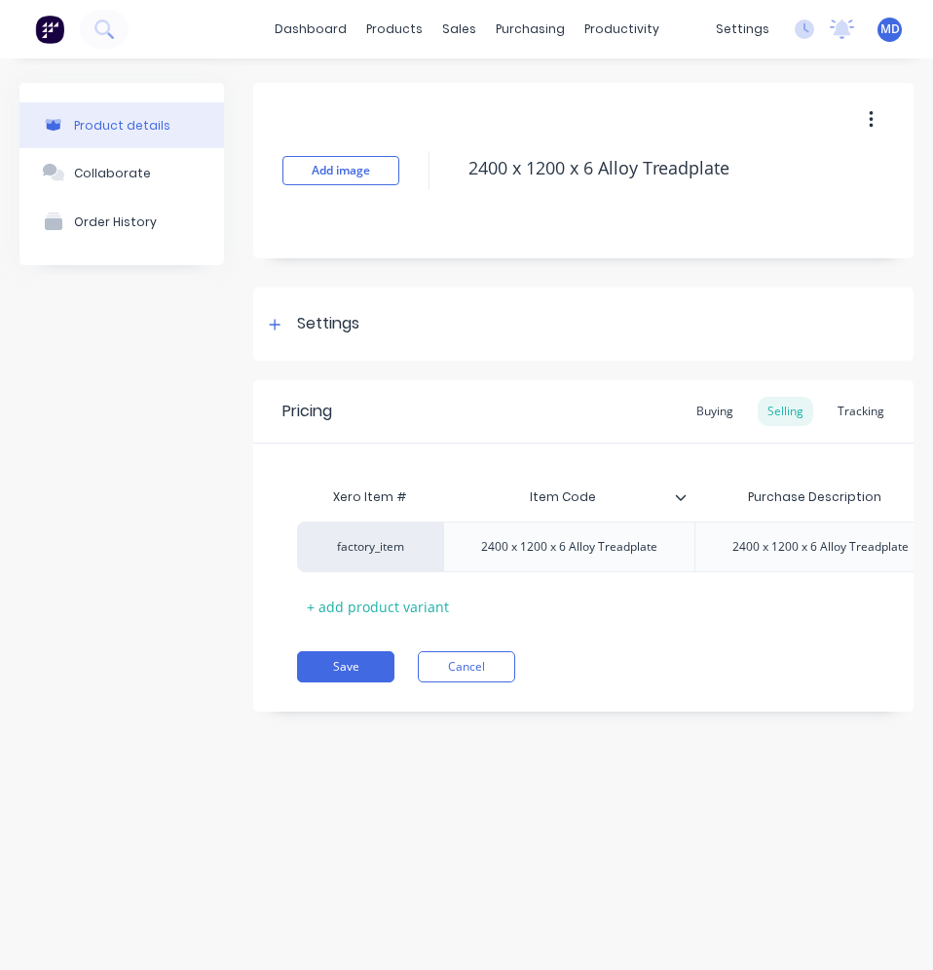
type textarea "x"
type input "Item Code"
click at [680, 504] on input "Item Code" at bounding box center [563, 497] width 240 height 18
click at [681, 498] on icon at bounding box center [681, 497] width 12 height 12
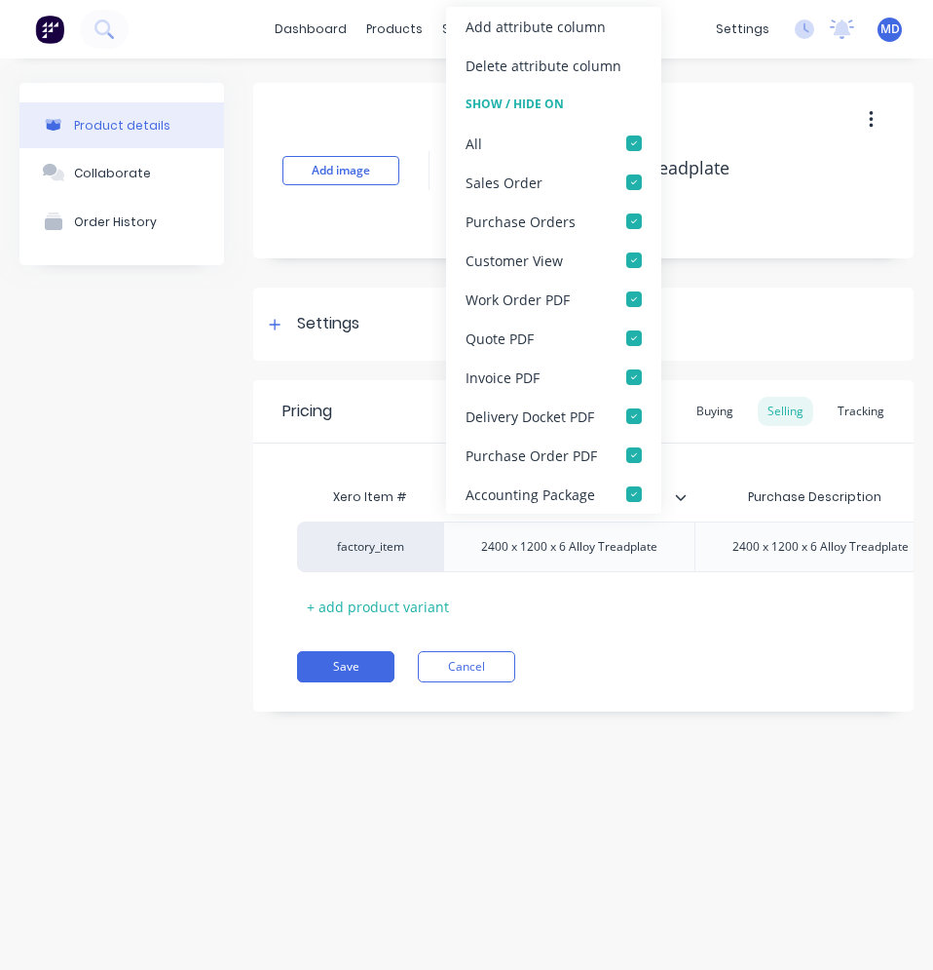
click at [681, 498] on icon at bounding box center [681, 497] width 12 height 12
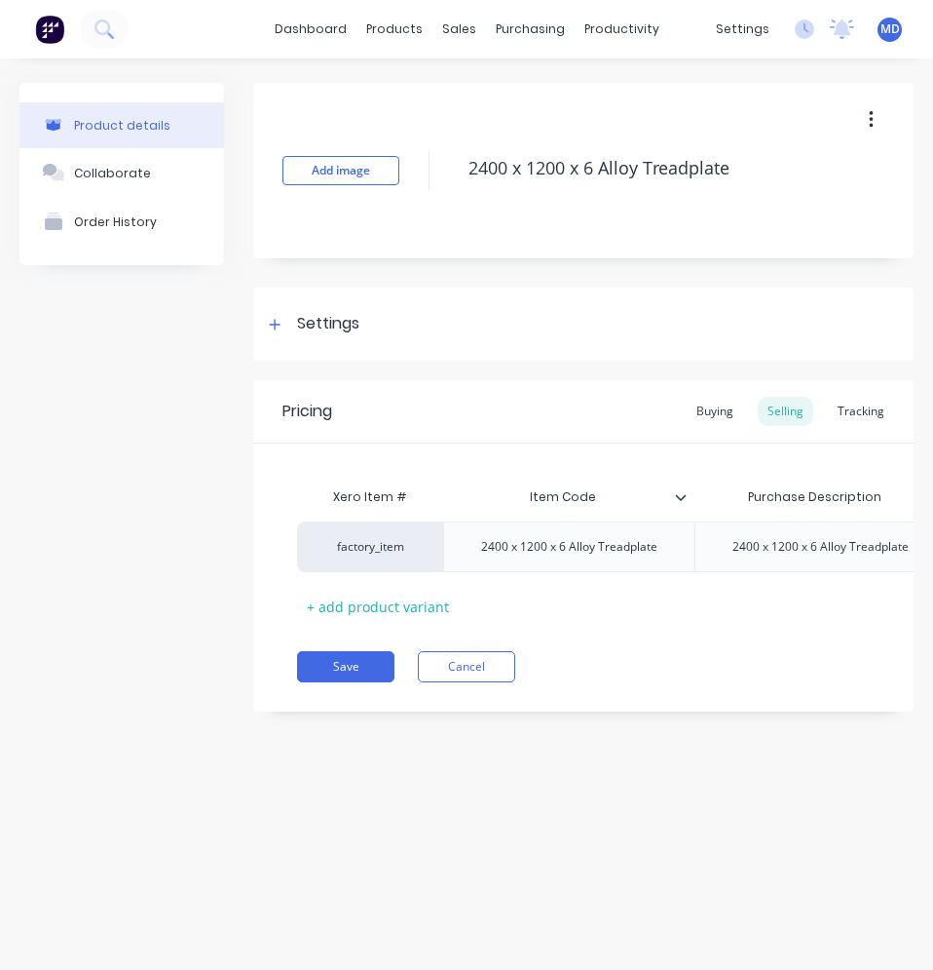
scroll to position [0, 355]
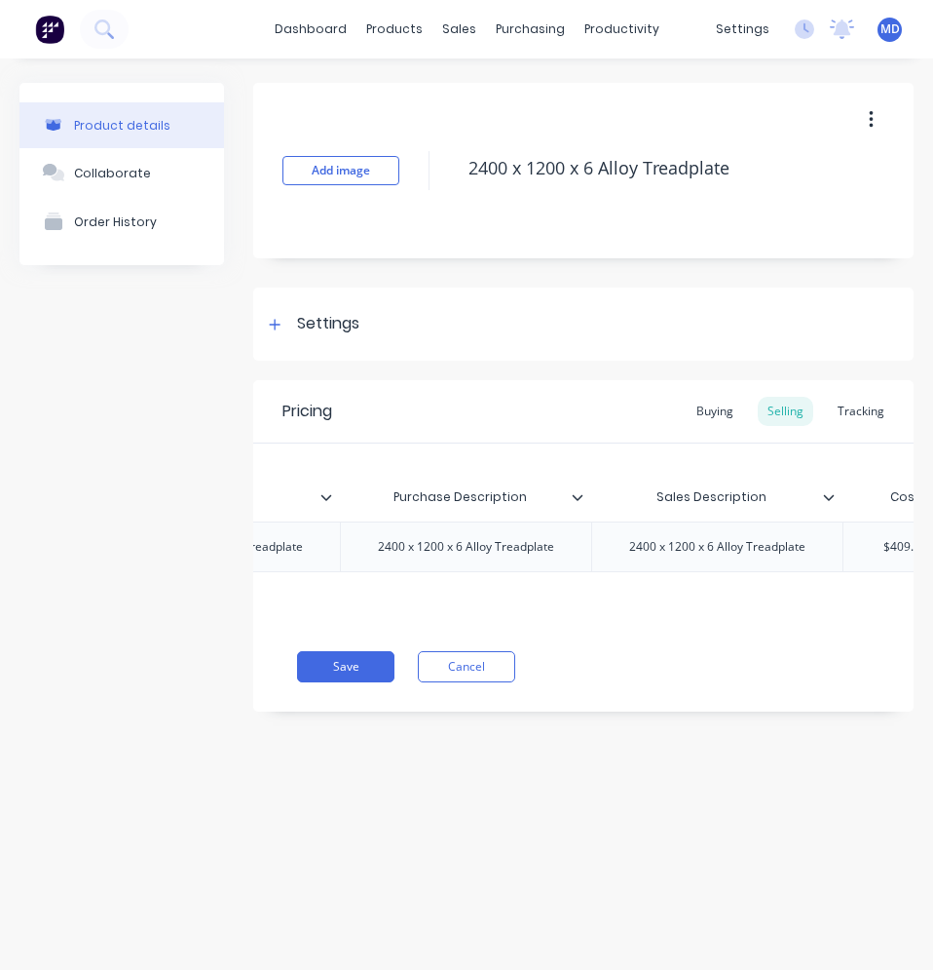
click at [584, 501] on div at bounding box center [586, 497] width 12 height 18
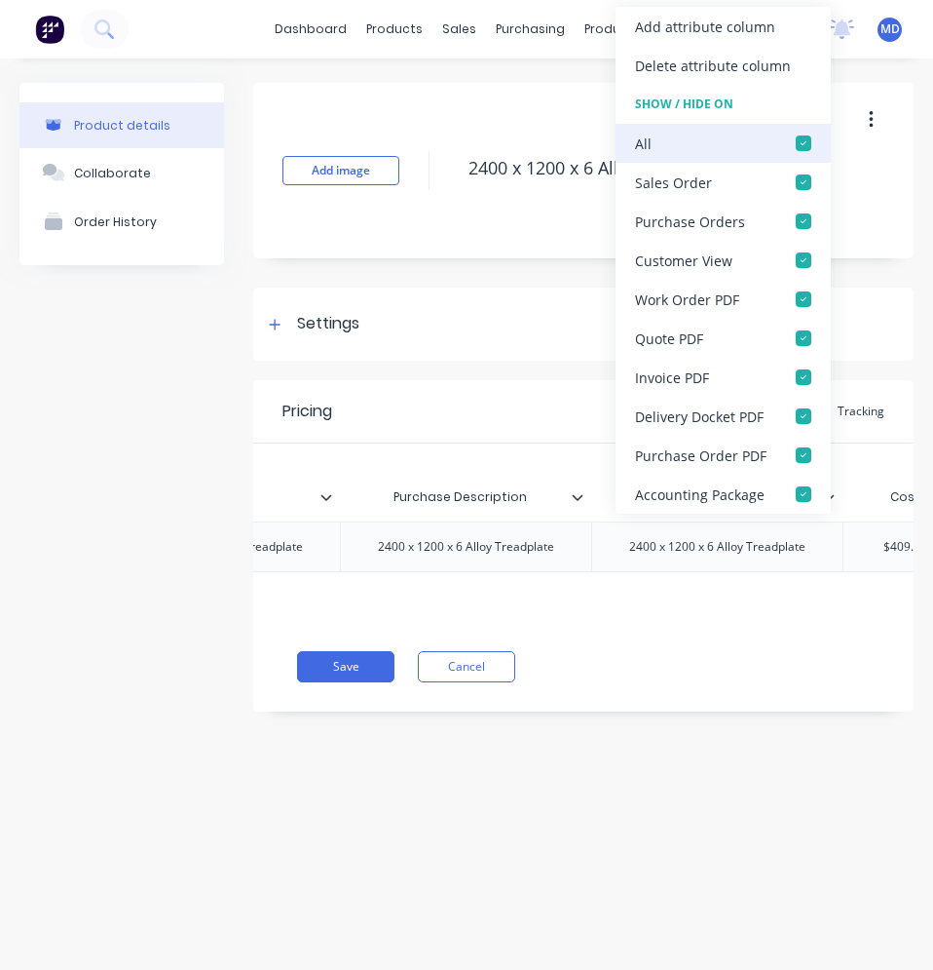
click at [805, 142] on div at bounding box center [803, 143] width 39 height 39
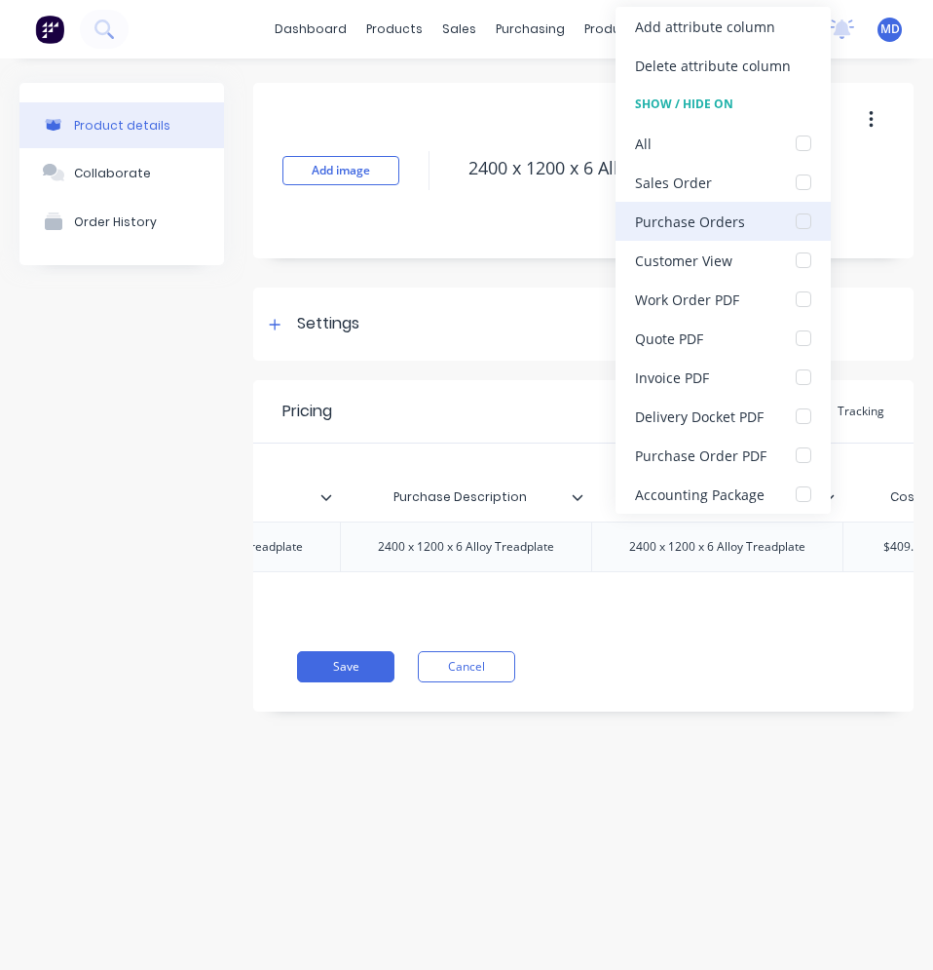
click at [803, 217] on div at bounding box center [803, 221] width 39 height 39
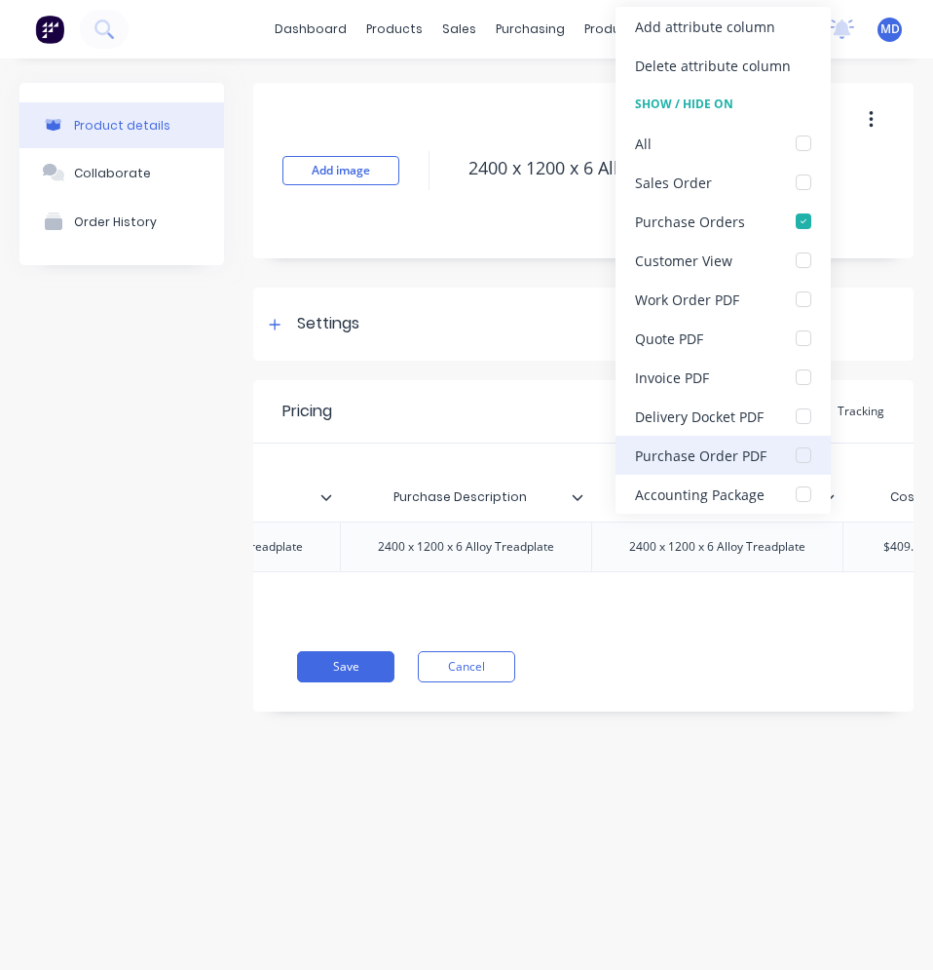
click at [801, 455] on div at bounding box center [803, 455] width 39 height 39
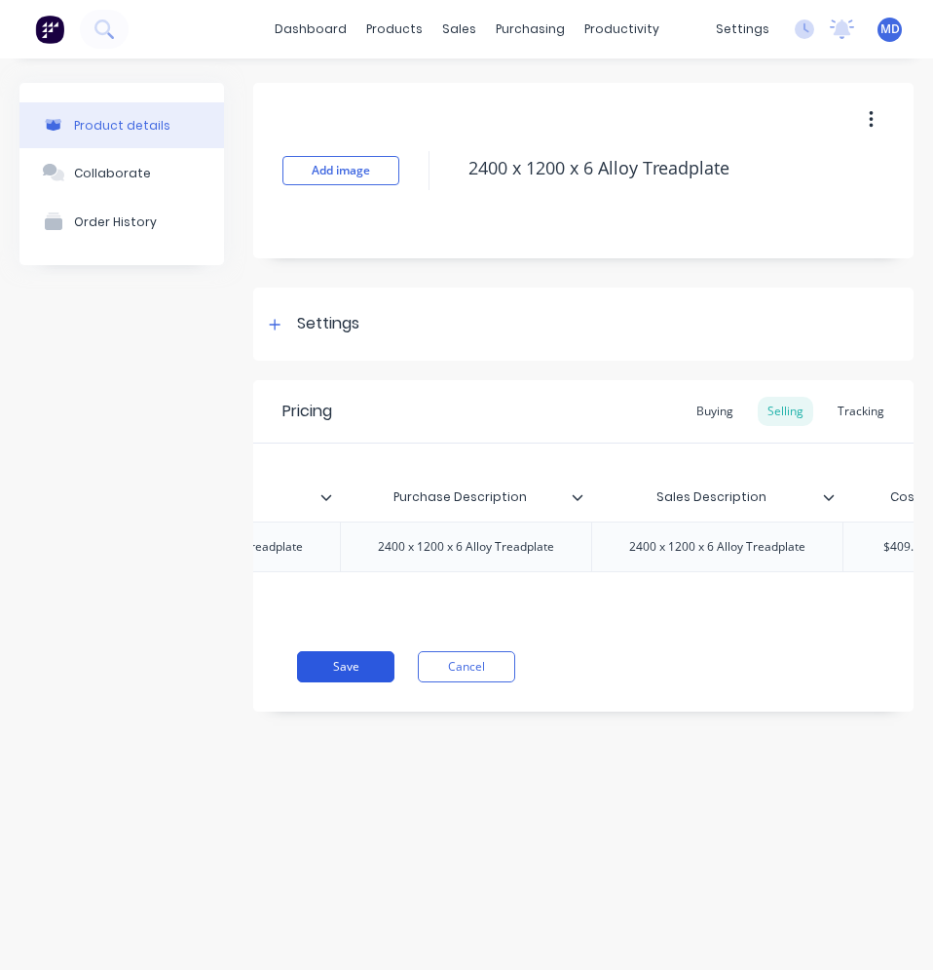
click at [378, 673] on button "Save" at bounding box center [345, 666] width 97 height 31
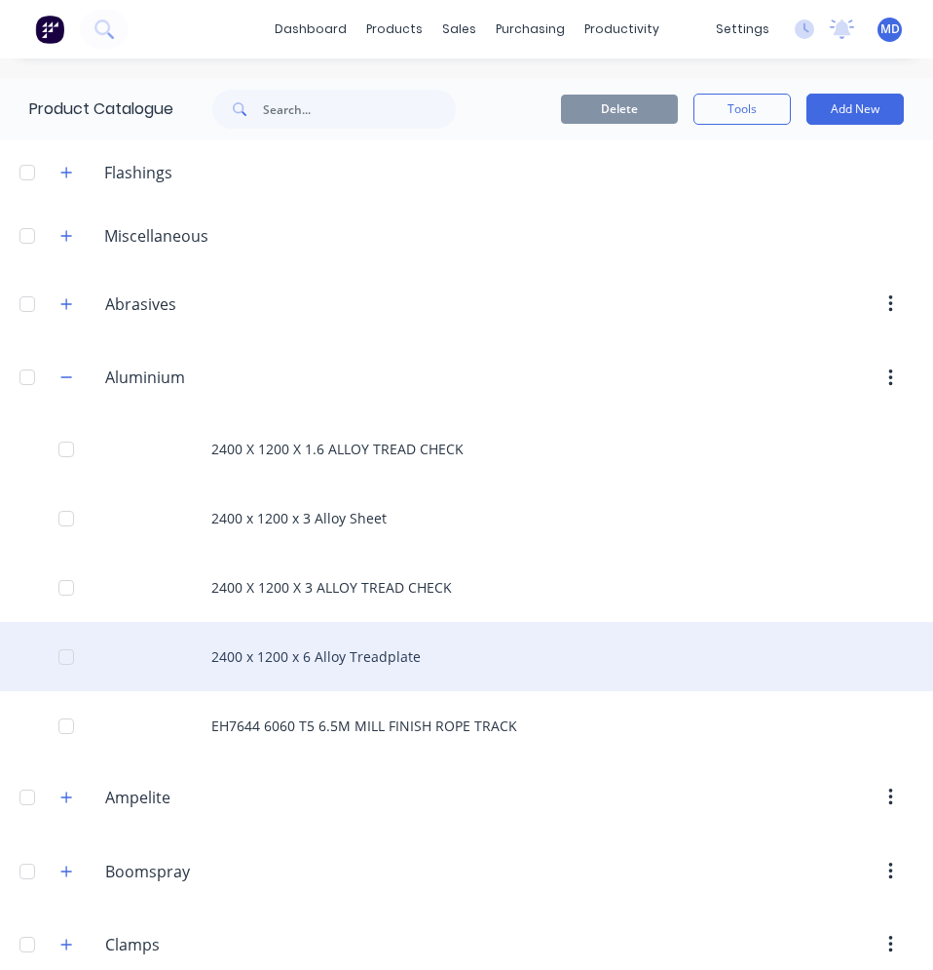
click at [357, 638] on div "2400 x 1200 x 6 Alloy Treadplate" at bounding box center [466, 656] width 933 height 69
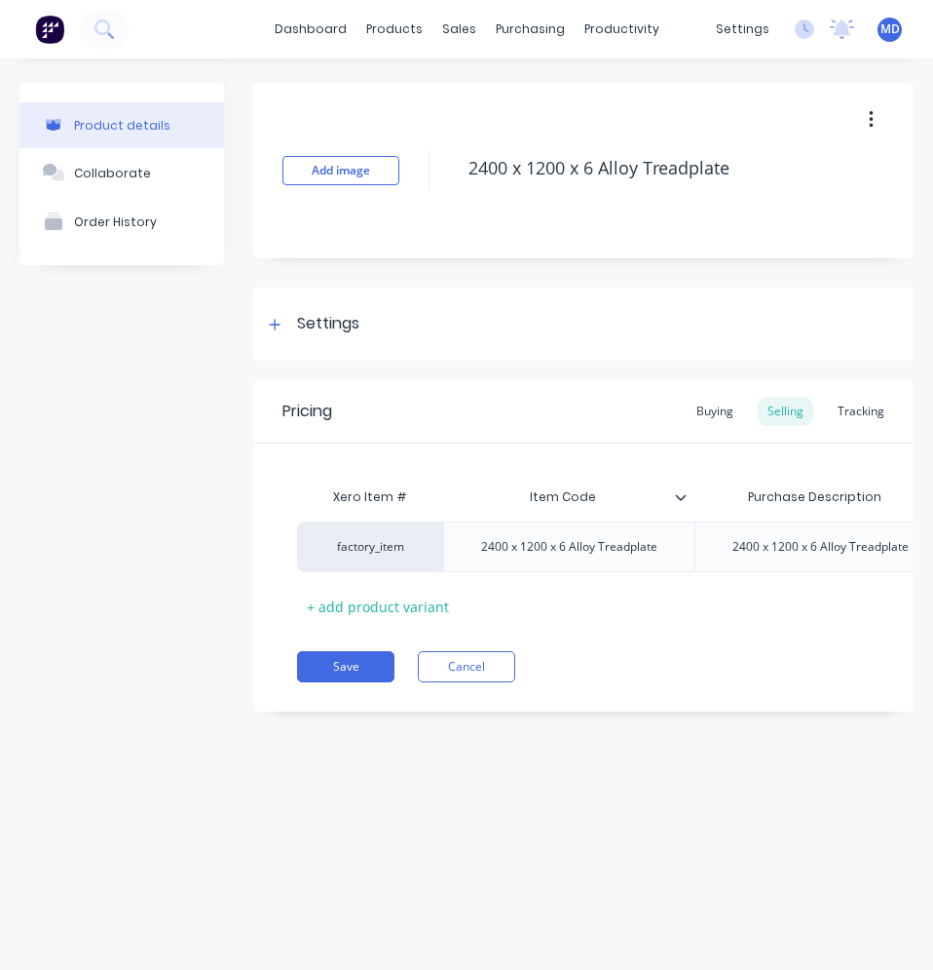
type textarea "x"
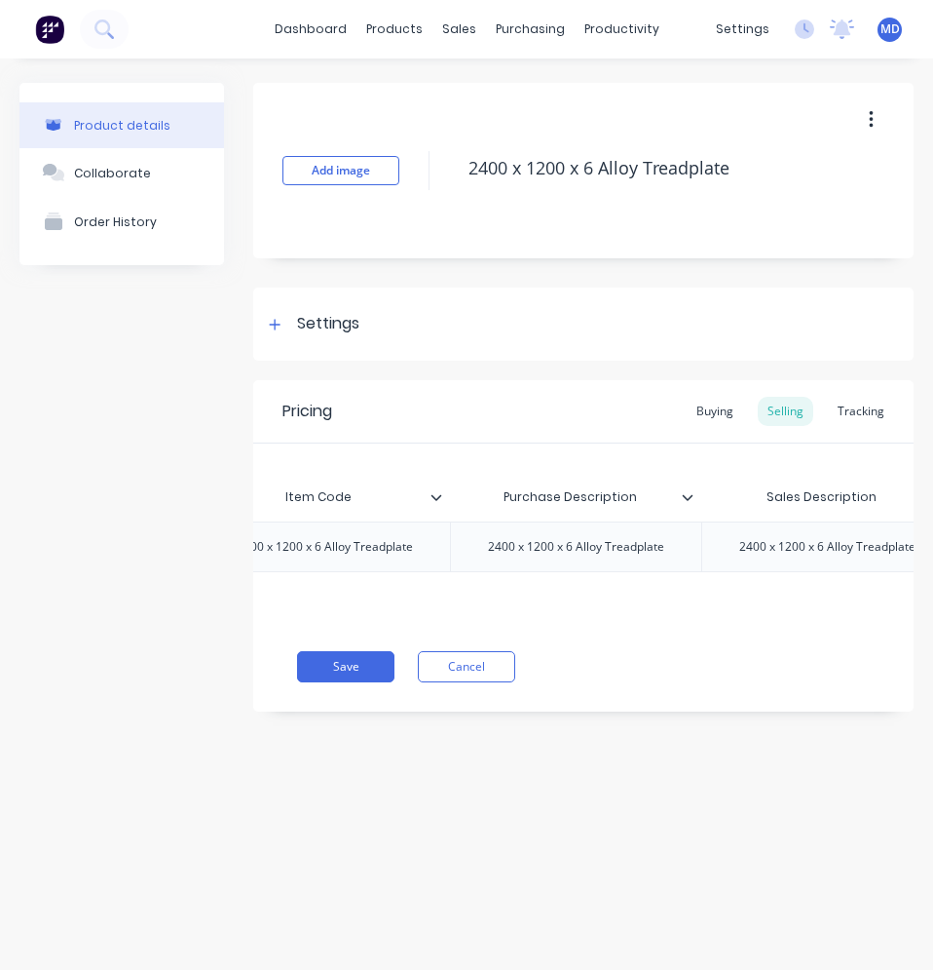
scroll to position [0, 286]
type input "Sales Description"
click at [871, 501] on input "Sales Description" at bounding box center [781, 497] width 240 height 18
click at [871, 498] on input "Sales Description" at bounding box center [781, 497] width 240 height 18
click at [871, 495] on icon at bounding box center [899, 497] width 11 height 6
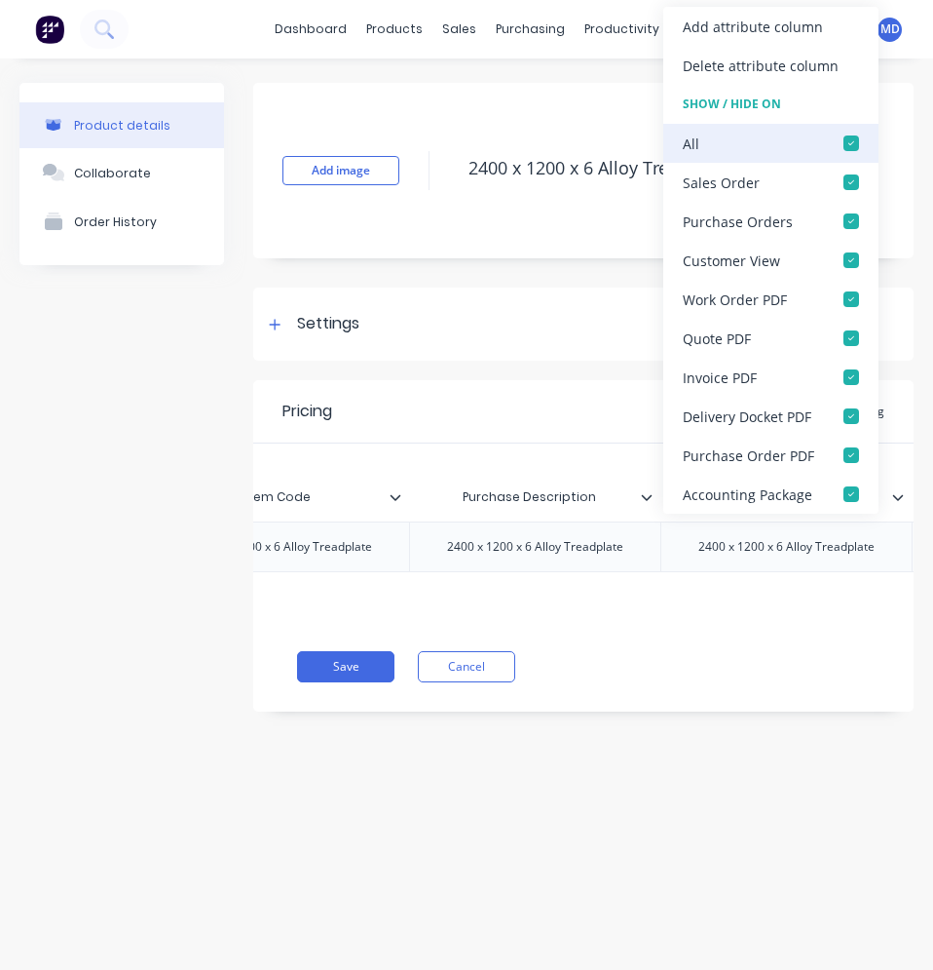
click at [846, 147] on div at bounding box center [851, 143] width 39 height 39
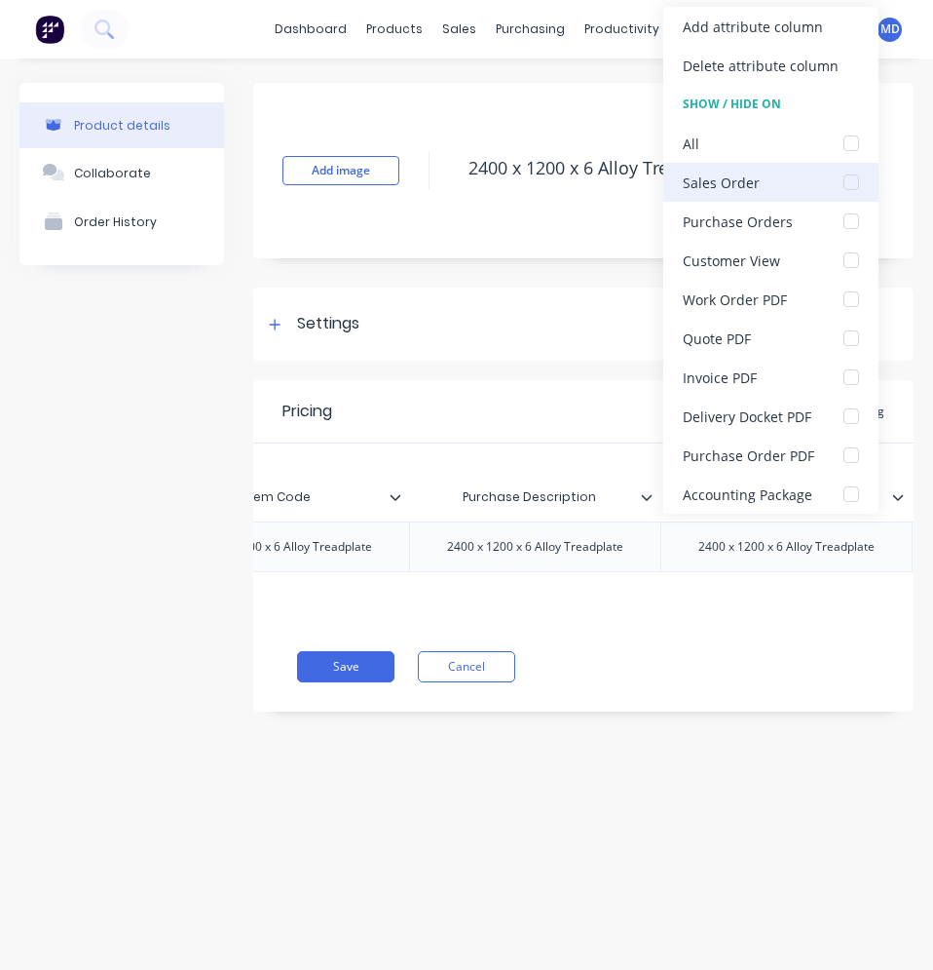
click at [850, 181] on div at bounding box center [851, 182] width 39 height 39
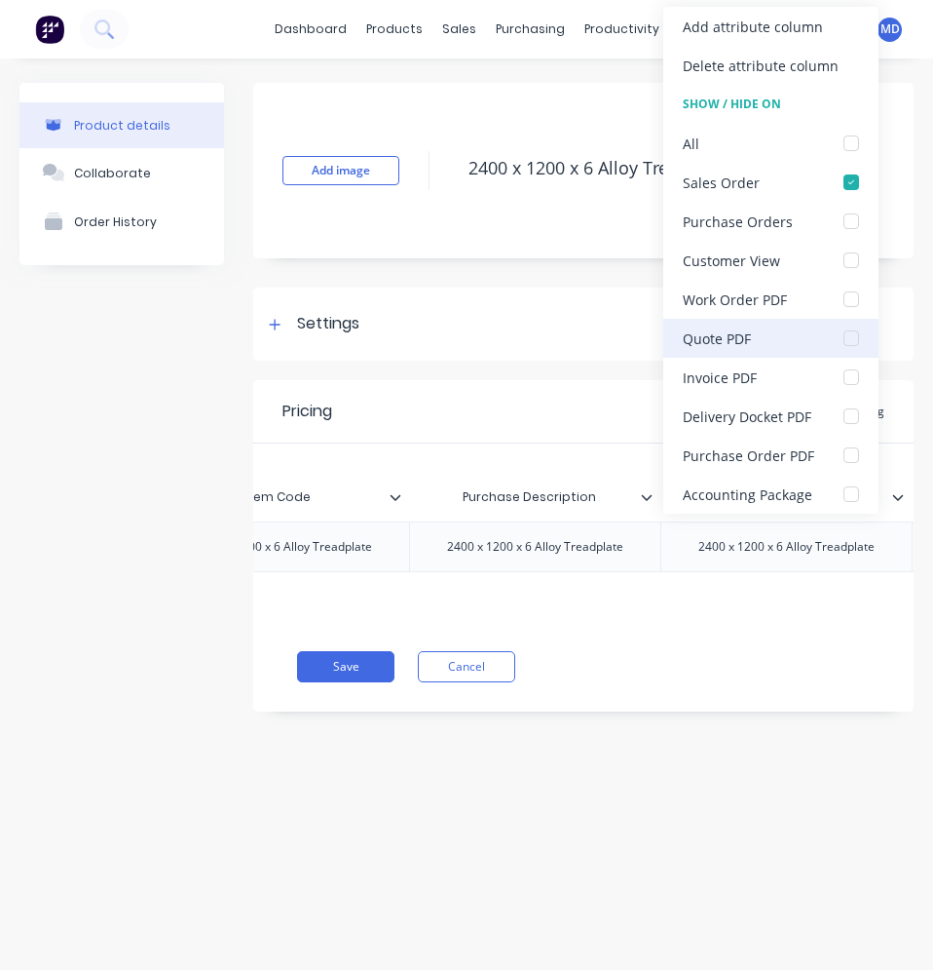
drag, startPoint x: 850, startPoint y: 335, endPoint x: 844, endPoint y: 354, distance: 19.4
click at [850, 336] on div at bounding box center [851, 338] width 39 height 39
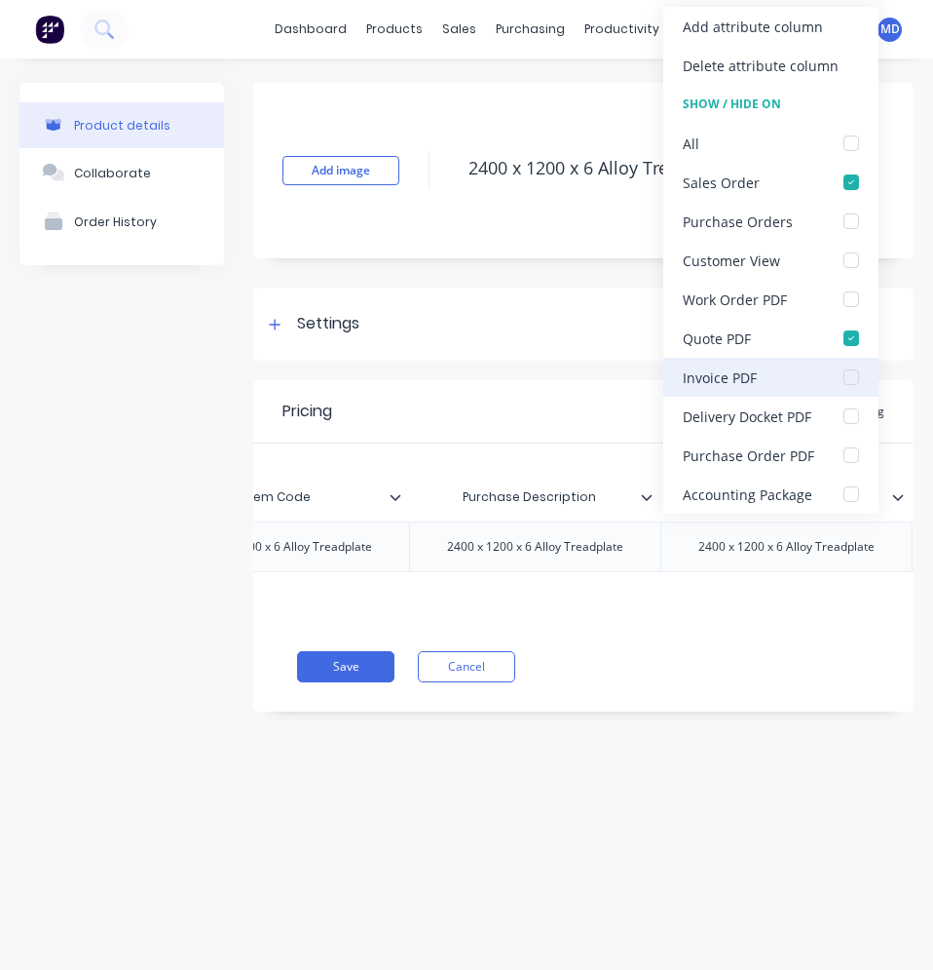
click at [839, 375] on div at bounding box center [851, 377] width 39 height 39
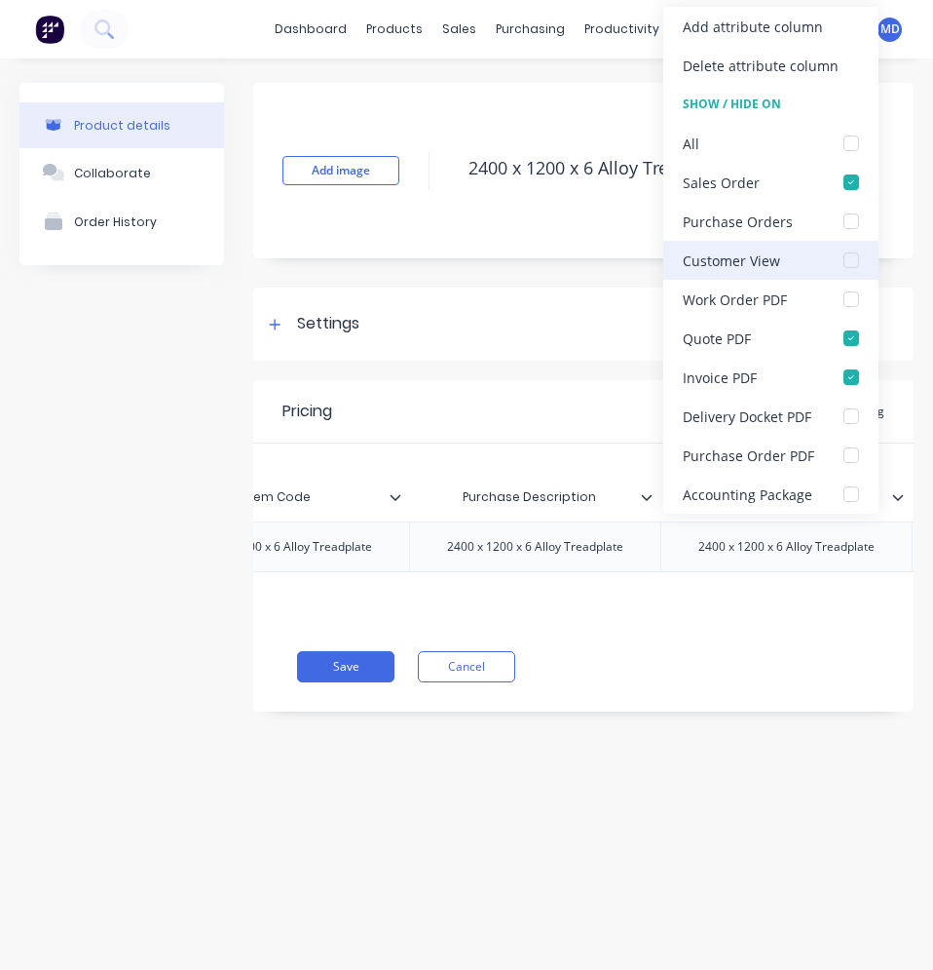
click at [854, 259] on div at bounding box center [851, 260] width 39 height 39
click at [382, 673] on button "Save" at bounding box center [345, 666] width 97 height 31
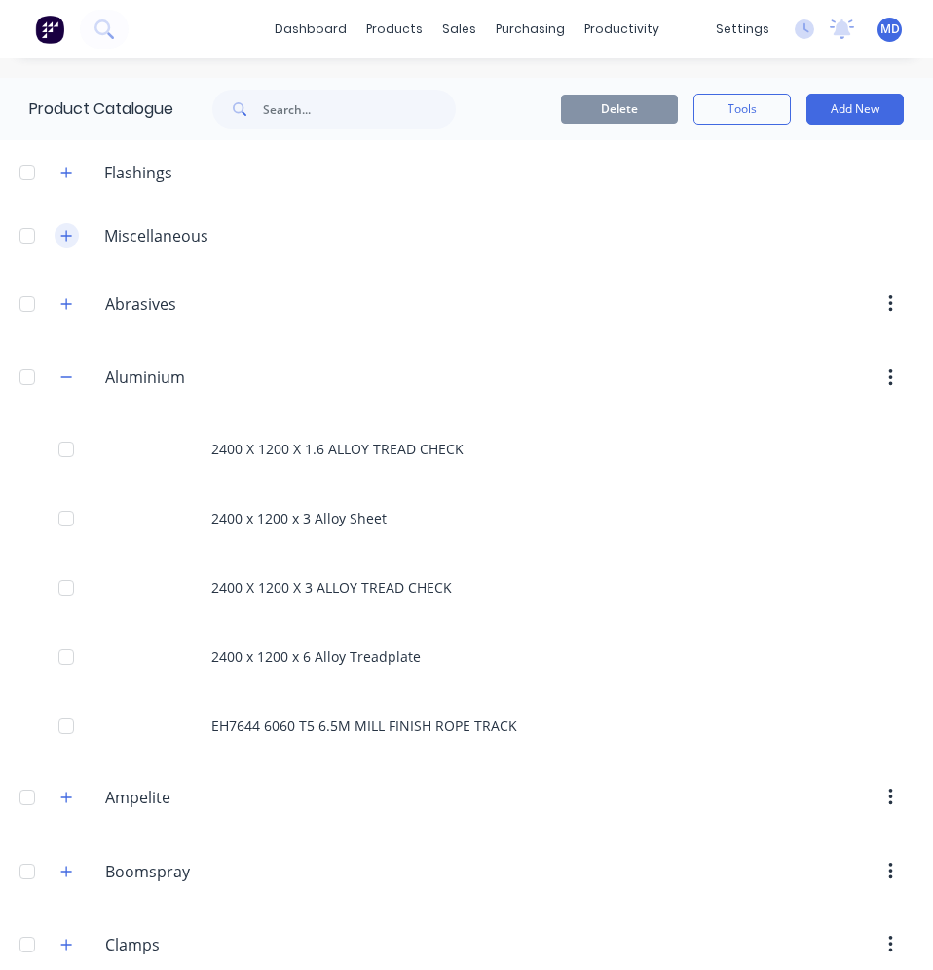
click at [70, 229] on icon "button" at bounding box center [66, 236] width 12 height 14
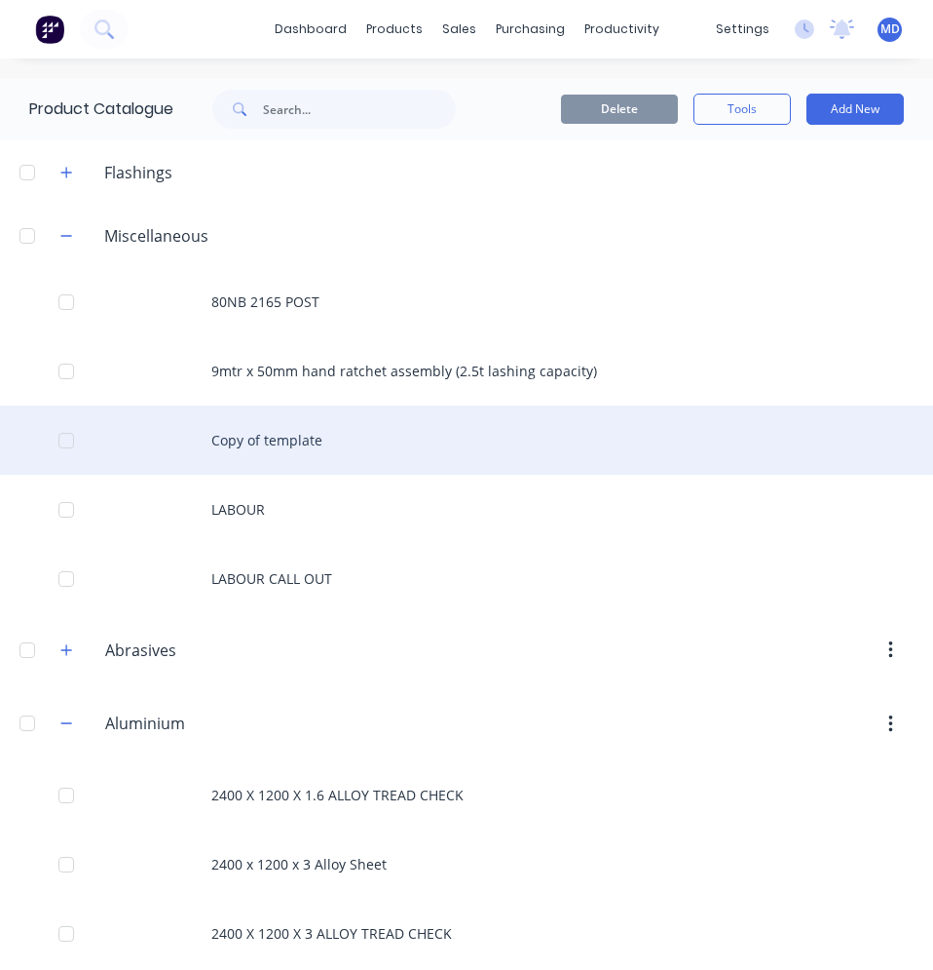
click at [292, 447] on div "Copy of template" at bounding box center [466, 439] width 933 height 69
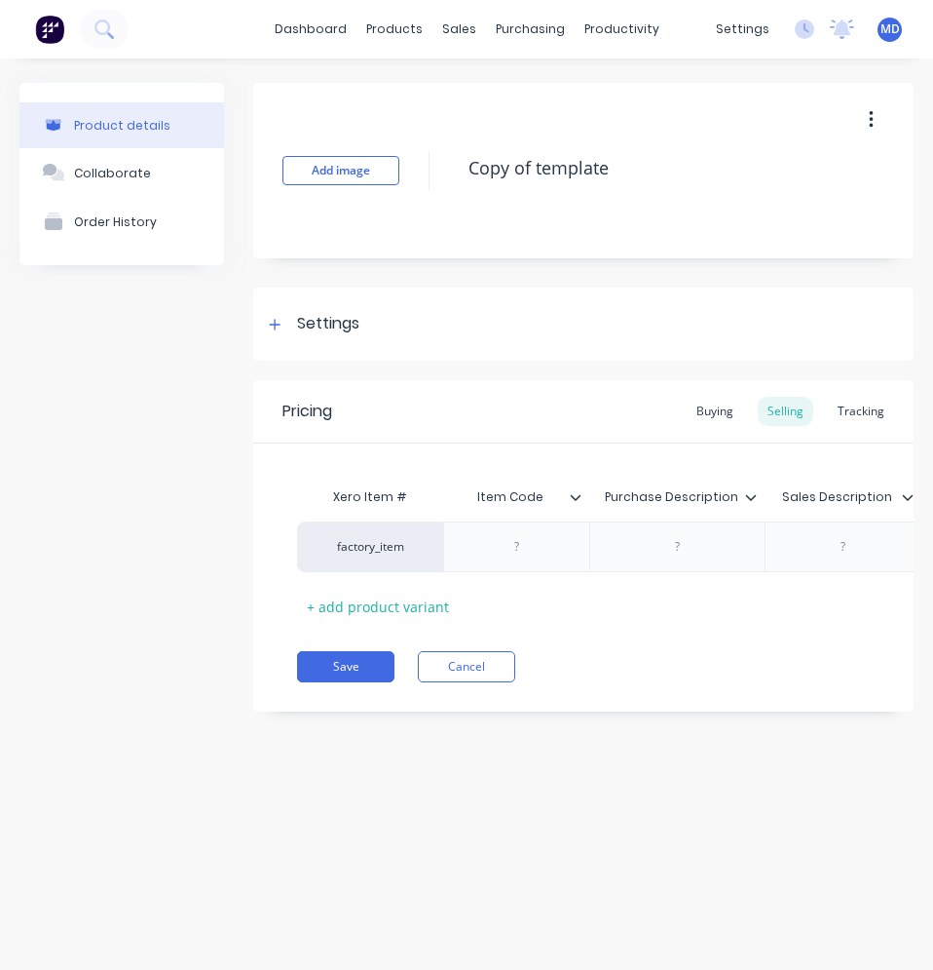
click at [579, 508] on div "Item Code" at bounding box center [516, 497] width 146 height 49
click at [571, 495] on icon at bounding box center [576, 497] width 11 height 6
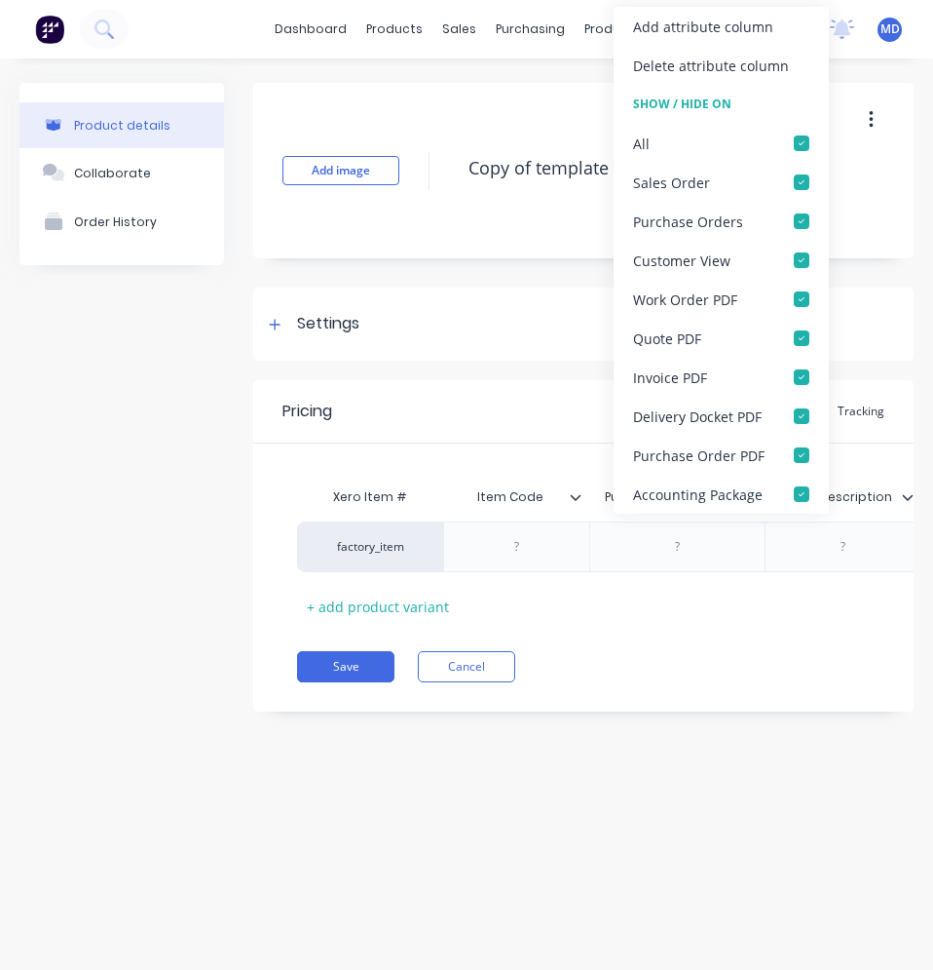
click at [571, 495] on icon at bounding box center [576, 497] width 11 height 6
type textarea "x"
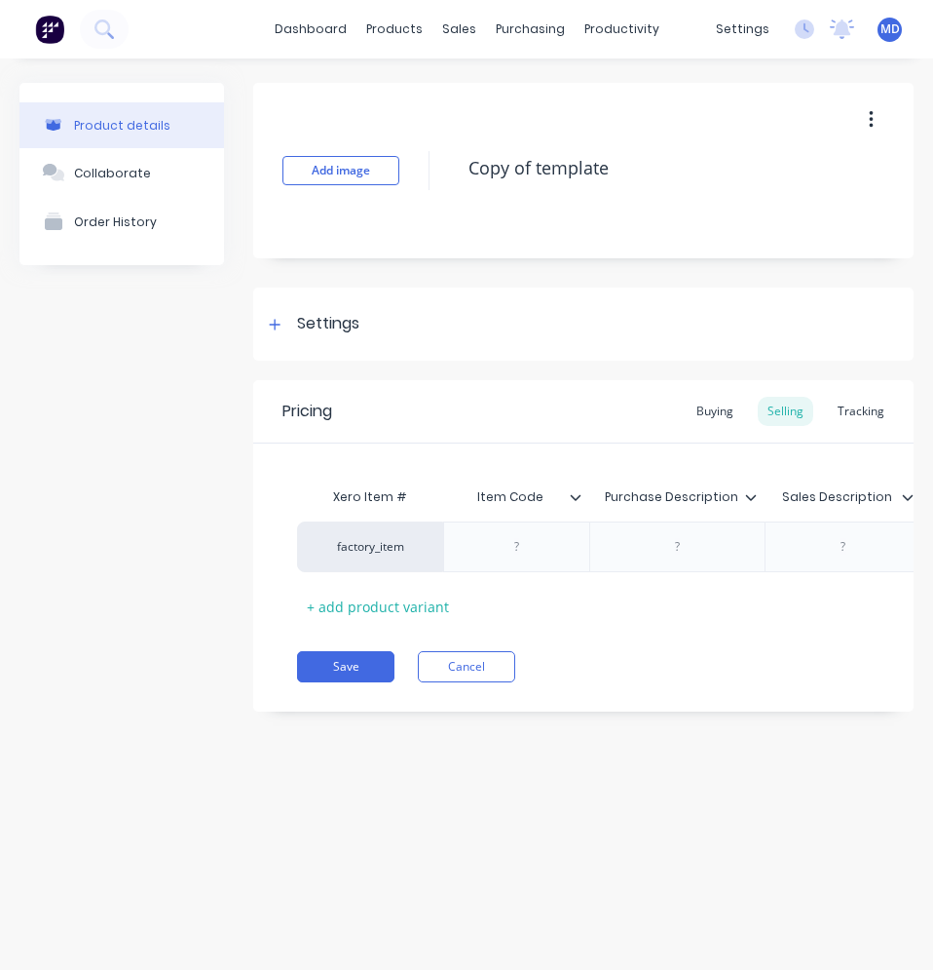
click at [744, 506] on div "Purchase Description" at bounding box center [672, 497] width 164 height 49
type input "Purchase Description"
click at [750, 504] on input "Purchase Description" at bounding box center [672, 497] width 164 height 18
click at [752, 496] on icon at bounding box center [751, 497] width 12 height 12
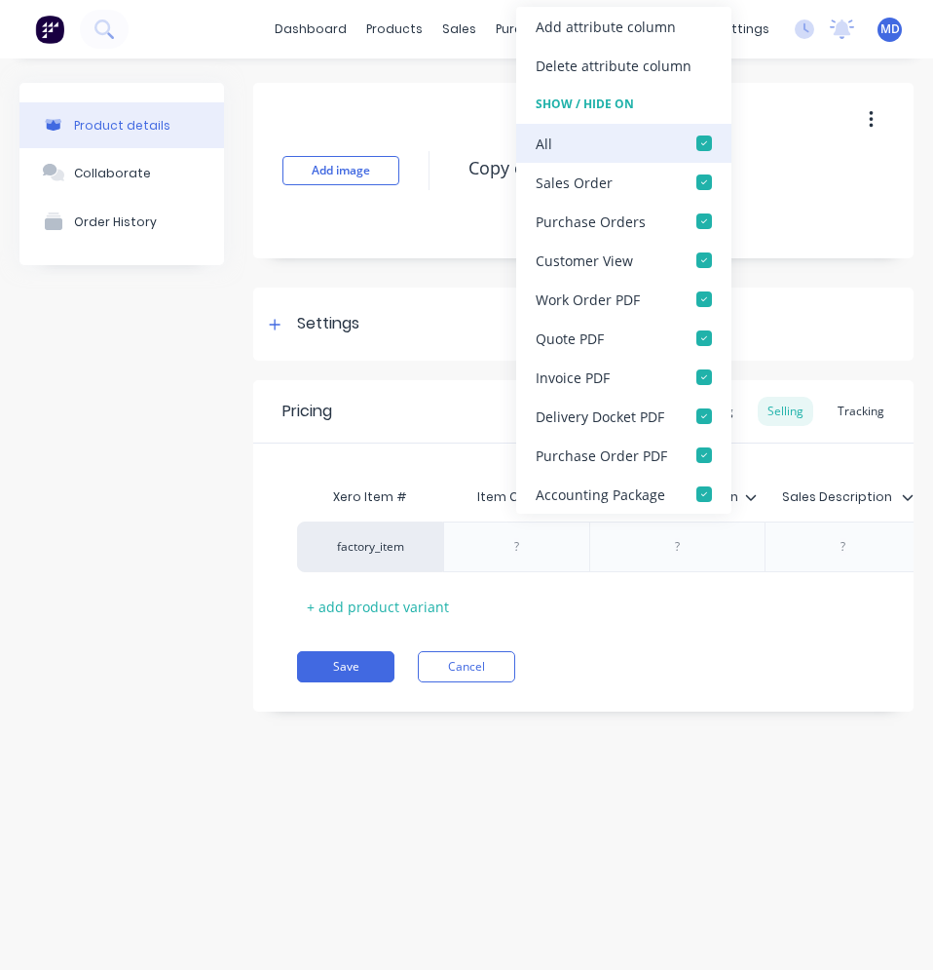
click at [705, 147] on div at bounding box center [704, 143] width 39 height 39
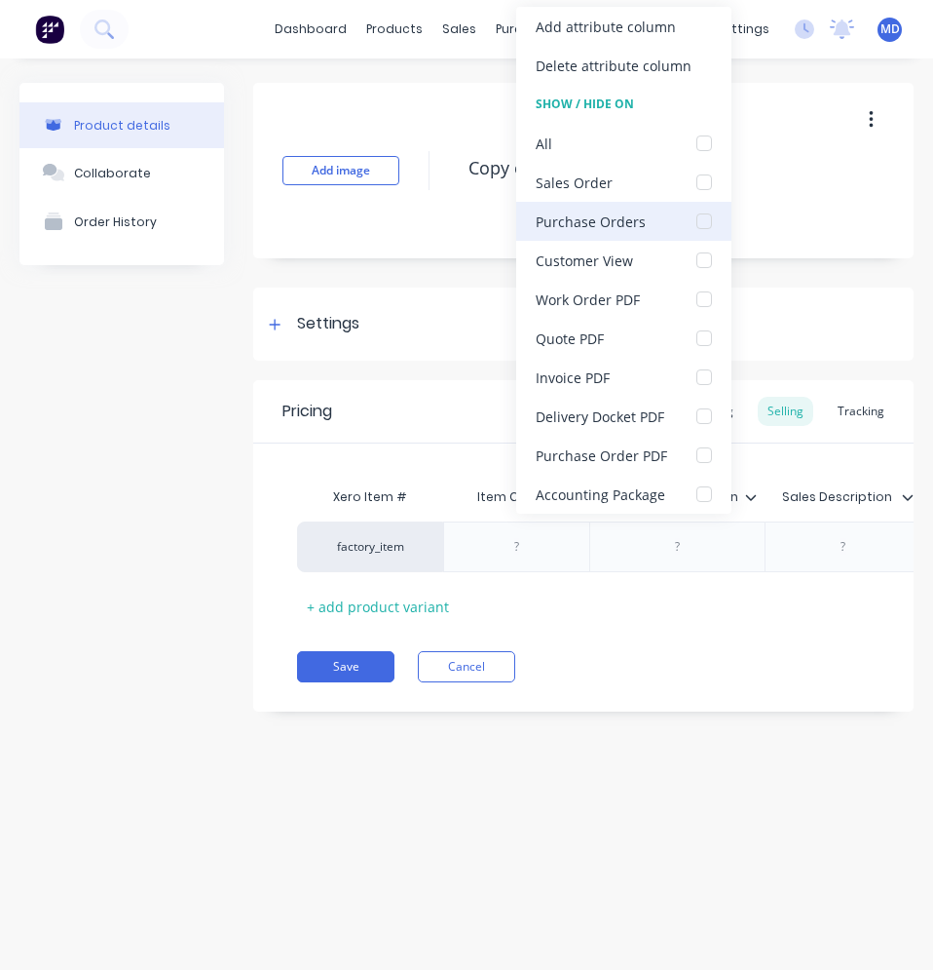
click at [699, 226] on div at bounding box center [704, 221] width 39 height 39
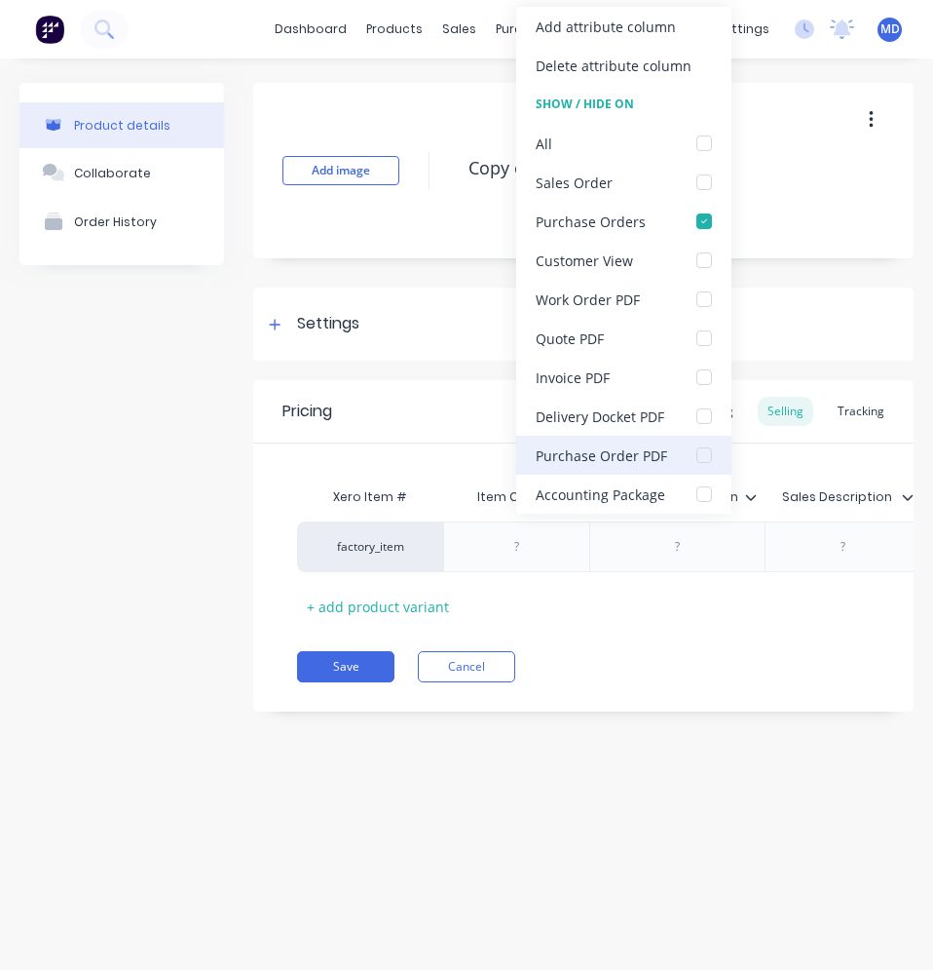
click at [697, 455] on div at bounding box center [704, 455] width 39 height 39
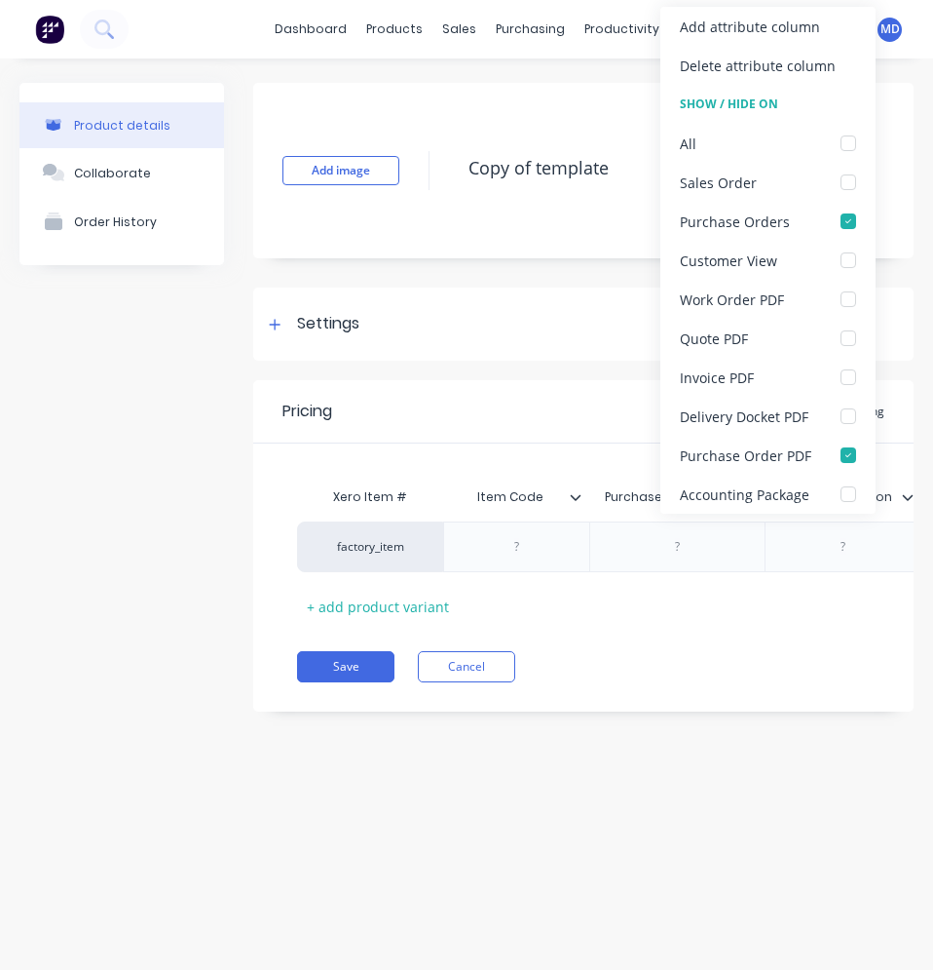
scroll to position [0, 187]
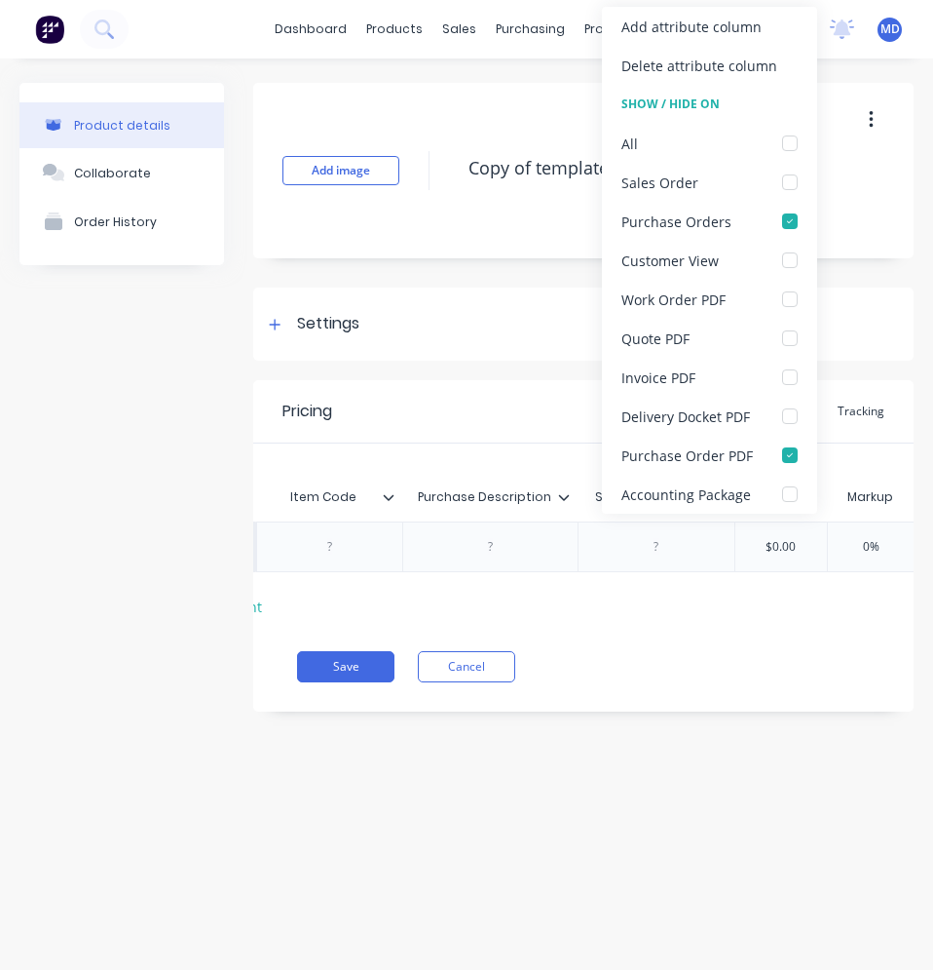
click at [713, 603] on div "Xero Item # Item Code Purchase Description Purchase Description Sales Descripti…" at bounding box center [583, 532] width 661 height 178
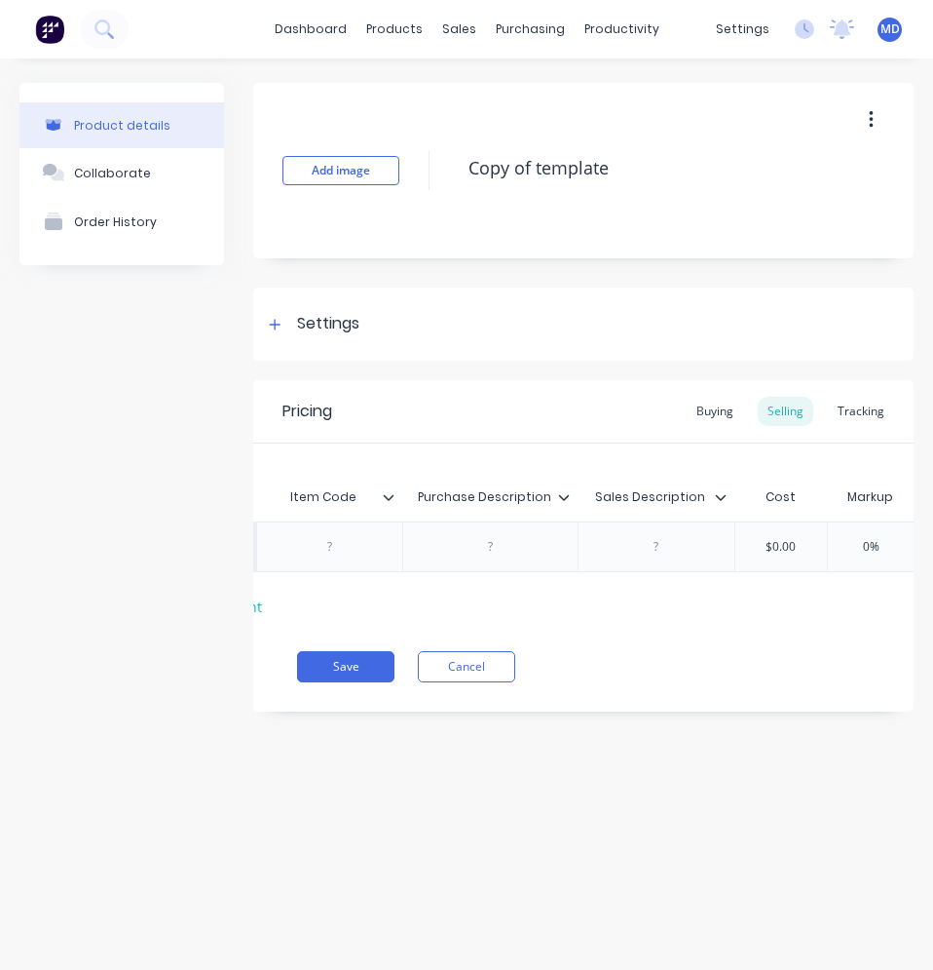
click at [730, 493] on div at bounding box center [729, 497] width 12 height 18
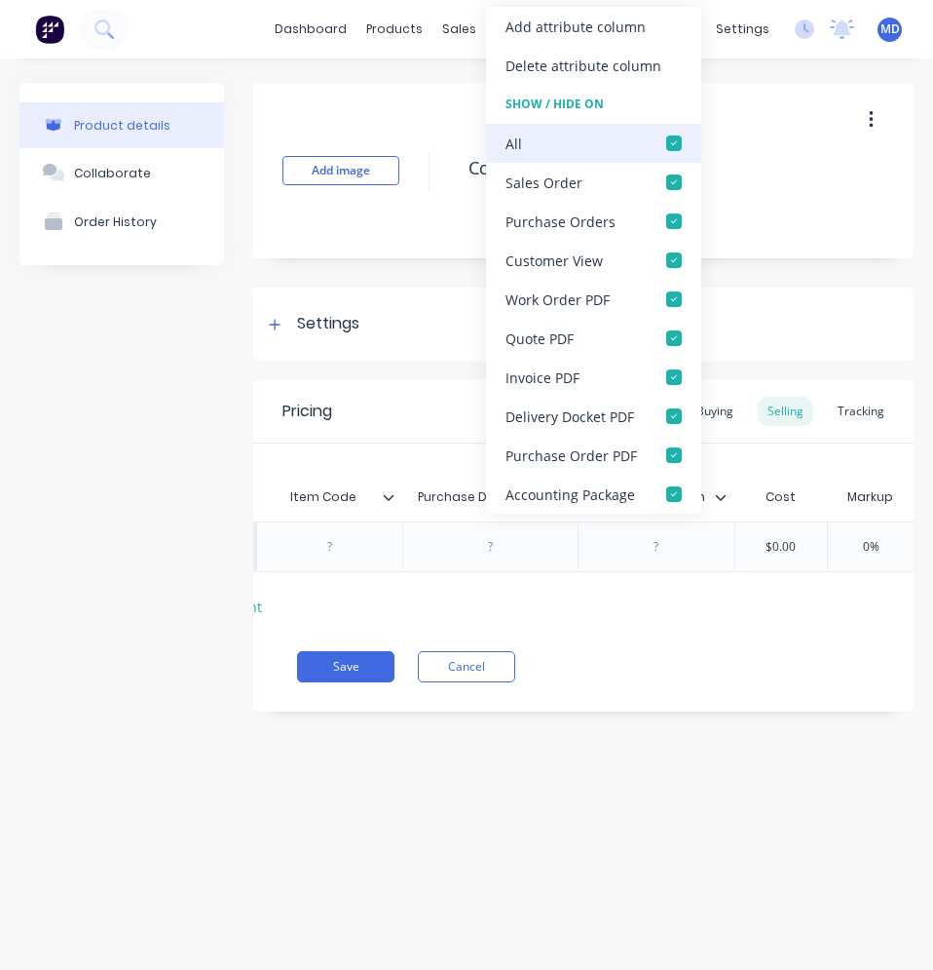
click at [675, 138] on div at bounding box center [674, 143] width 39 height 39
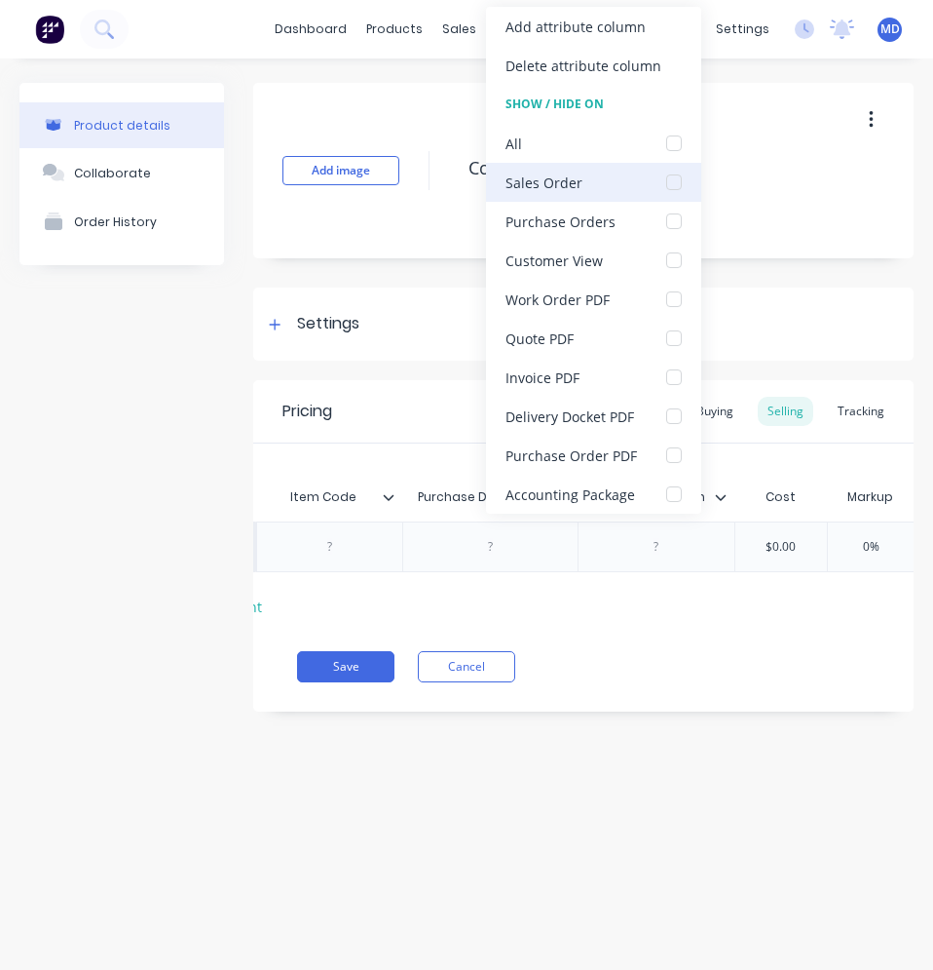
click at [666, 180] on div at bounding box center [674, 182] width 39 height 39
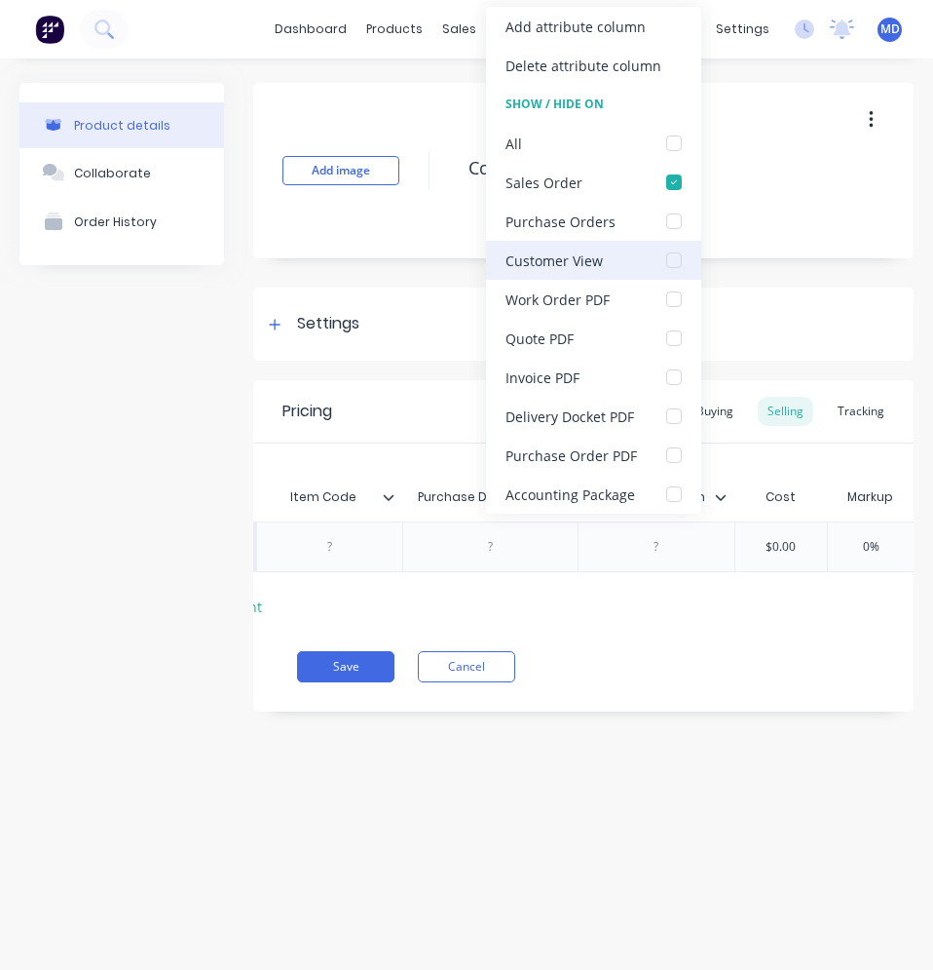
click at [671, 266] on div at bounding box center [674, 260] width 39 height 39
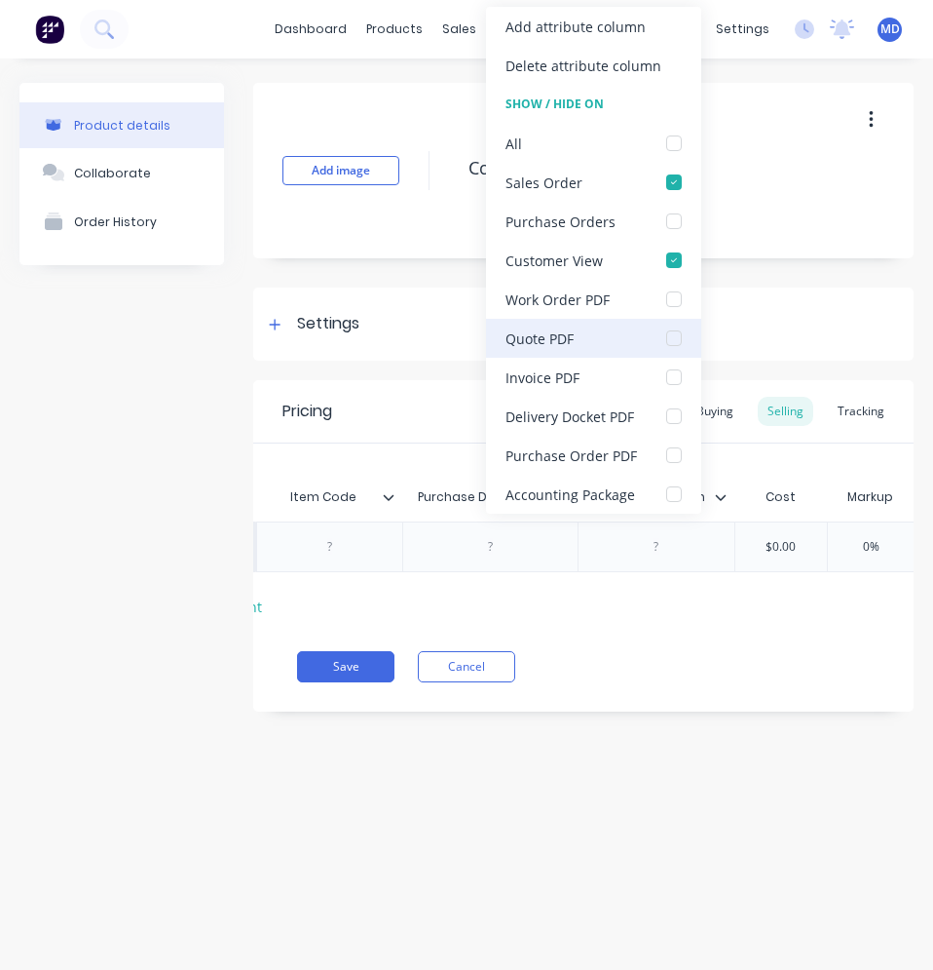
click at [671, 337] on div at bounding box center [674, 338] width 39 height 39
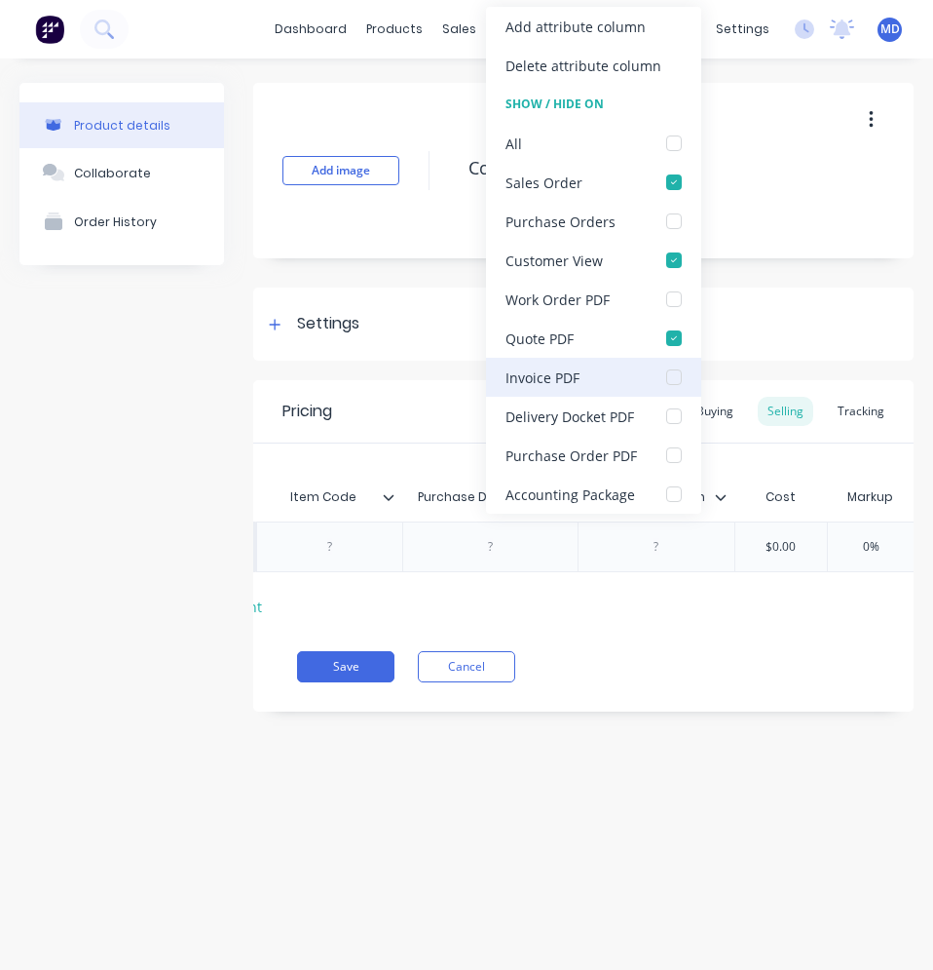
click at [667, 375] on div at bounding box center [674, 377] width 39 height 39
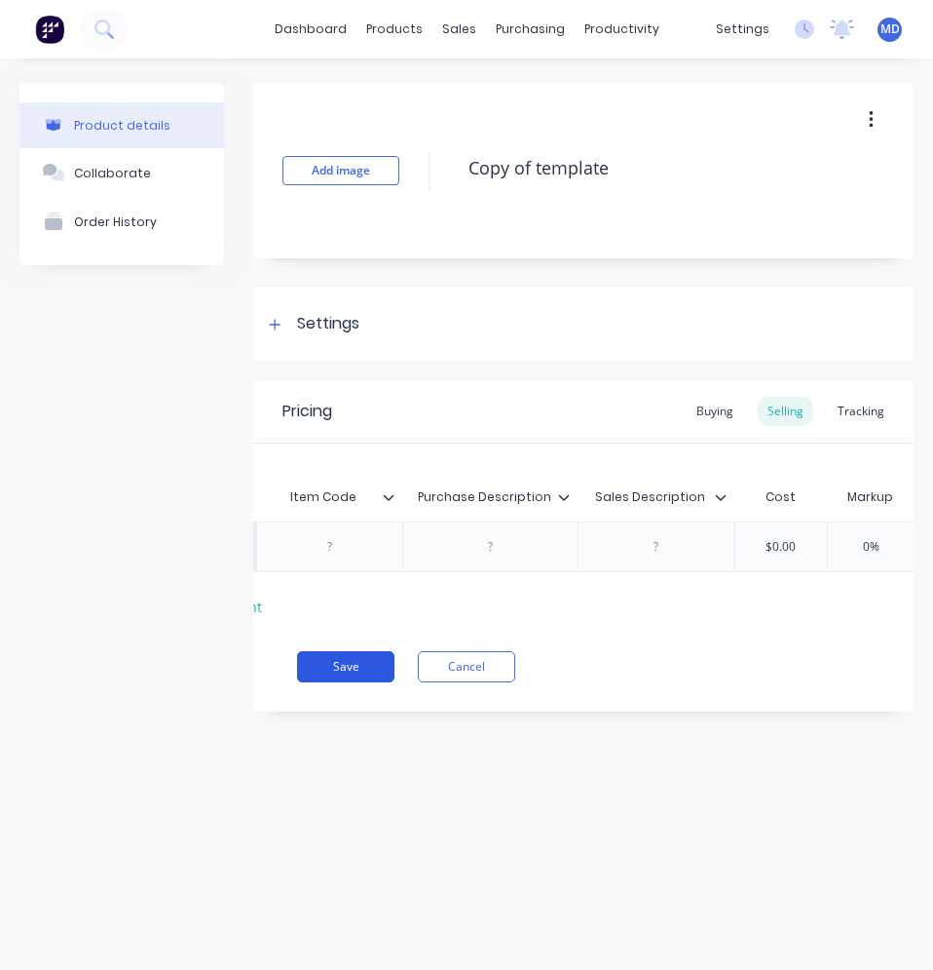
click at [348, 678] on button "Save" at bounding box center [345, 666] width 97 height 31
type textarea "x"
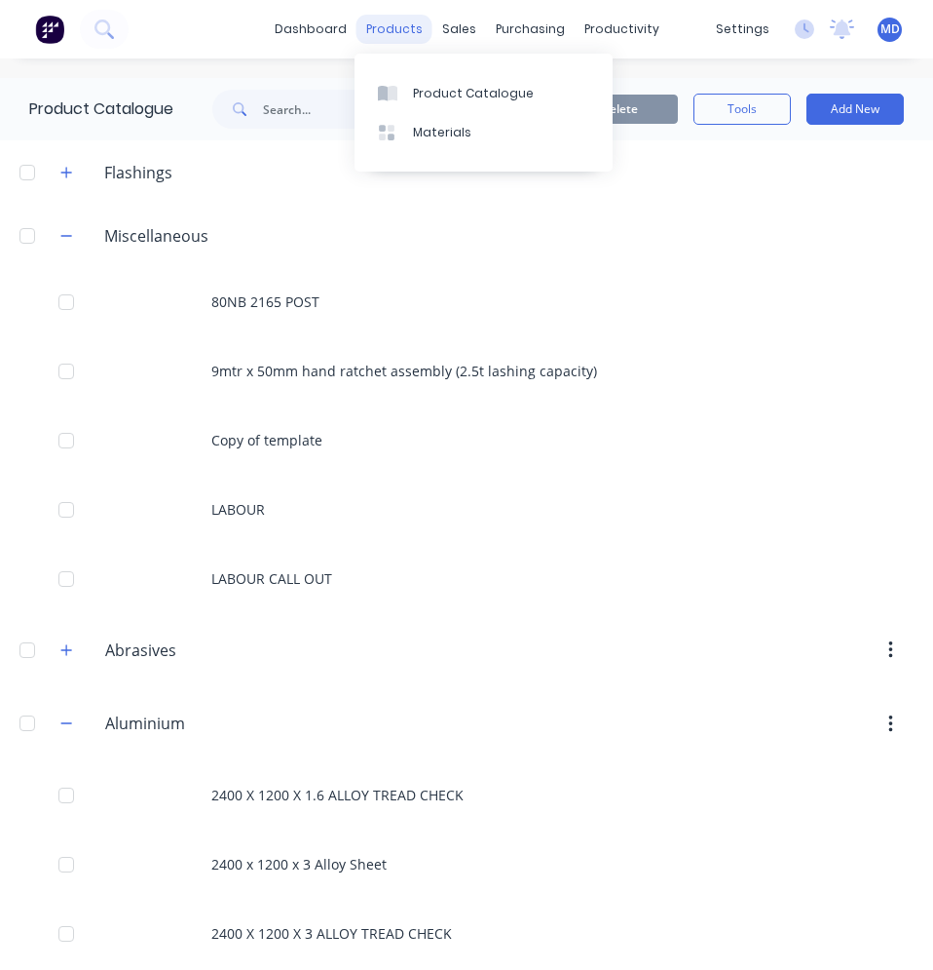
click at [419, 35] on div "products" at bounding box center [395, 29] width 76 height 29
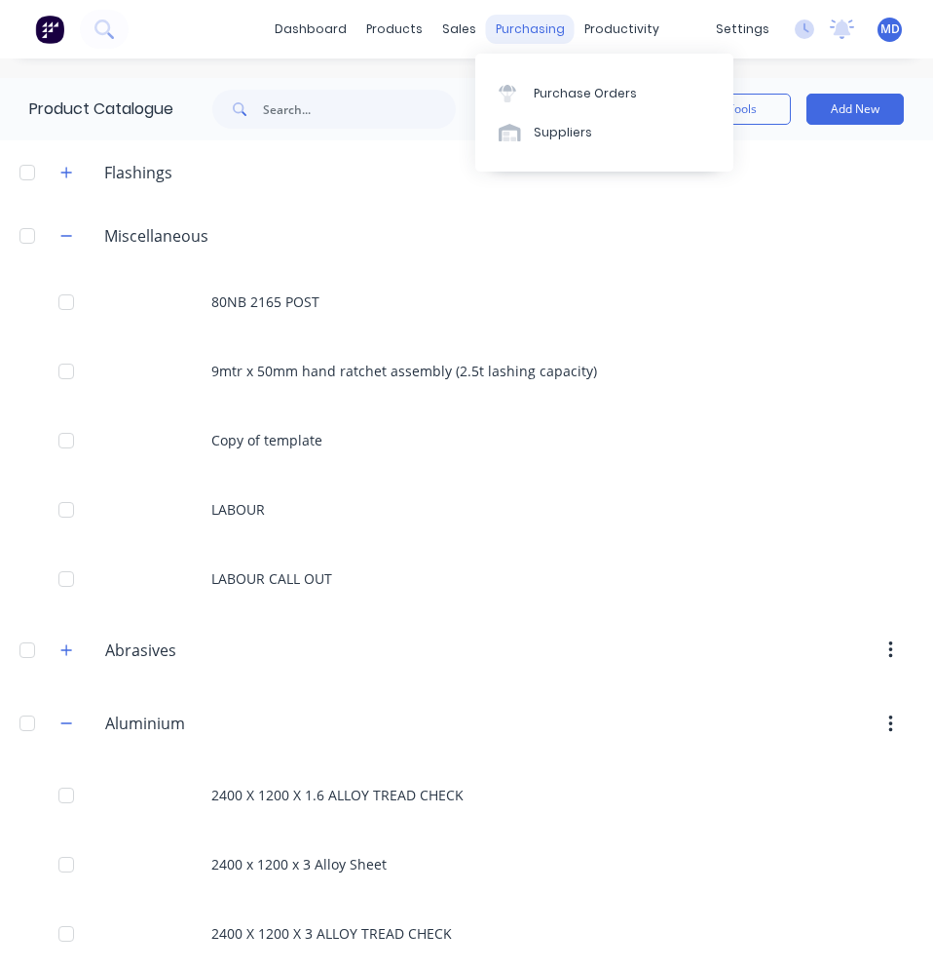
click at [536, 37] on div "purchasing" at bounding box center [530, 29] width 89 height 29
click at [553, 89] on div "Purchase Orders" at bounding box center [585, 94] width 103 height 18
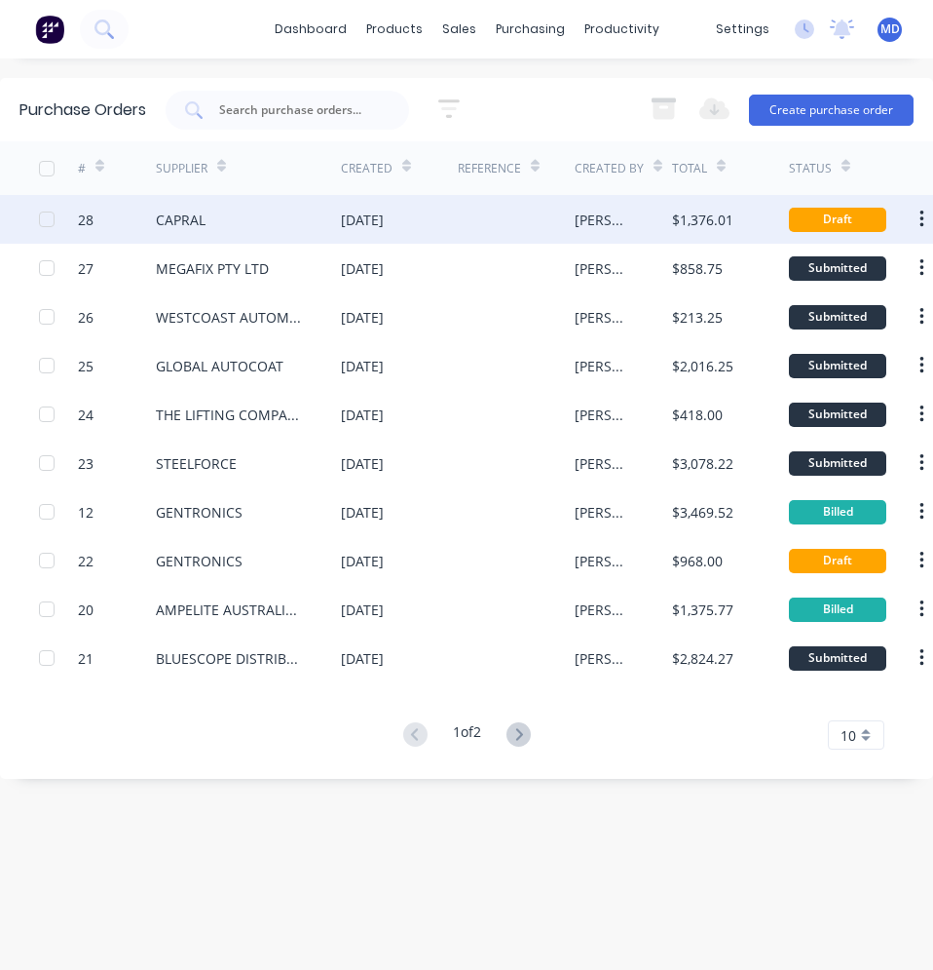
click at [312, 210] on div "CAPRAL" at bounding box center [248, 219] width 185 height 49
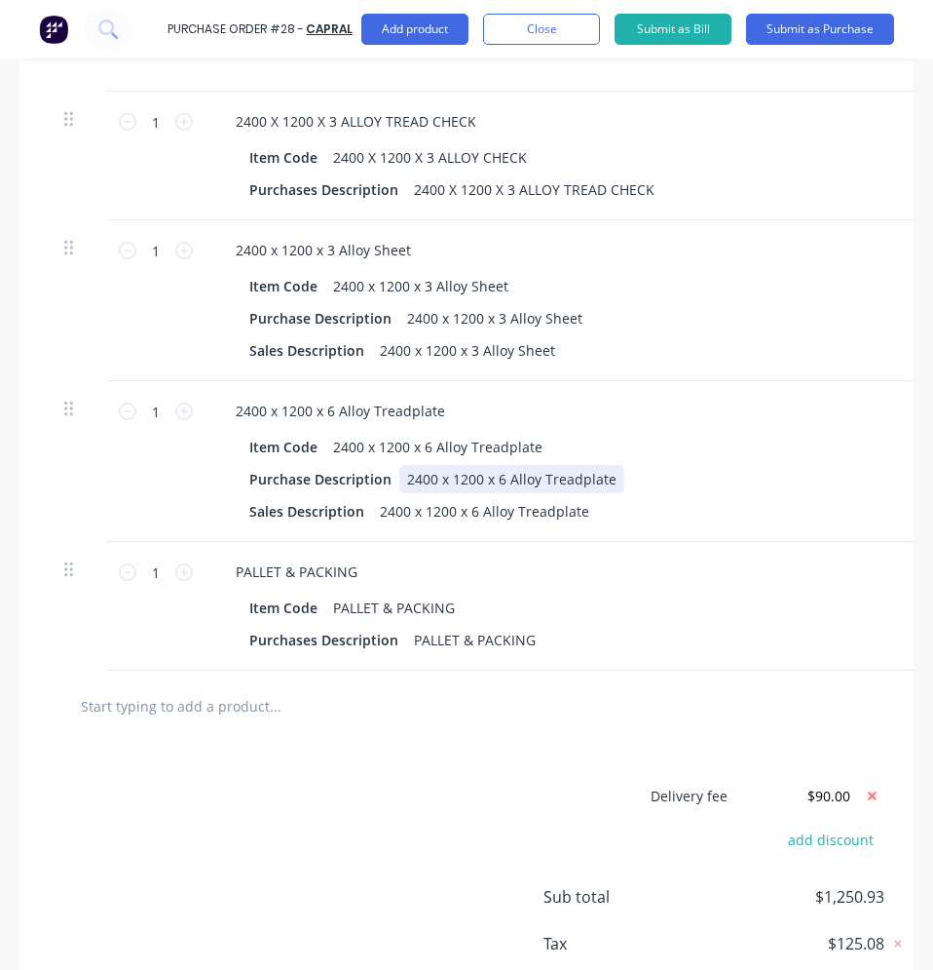
scroll to position [780, 0]
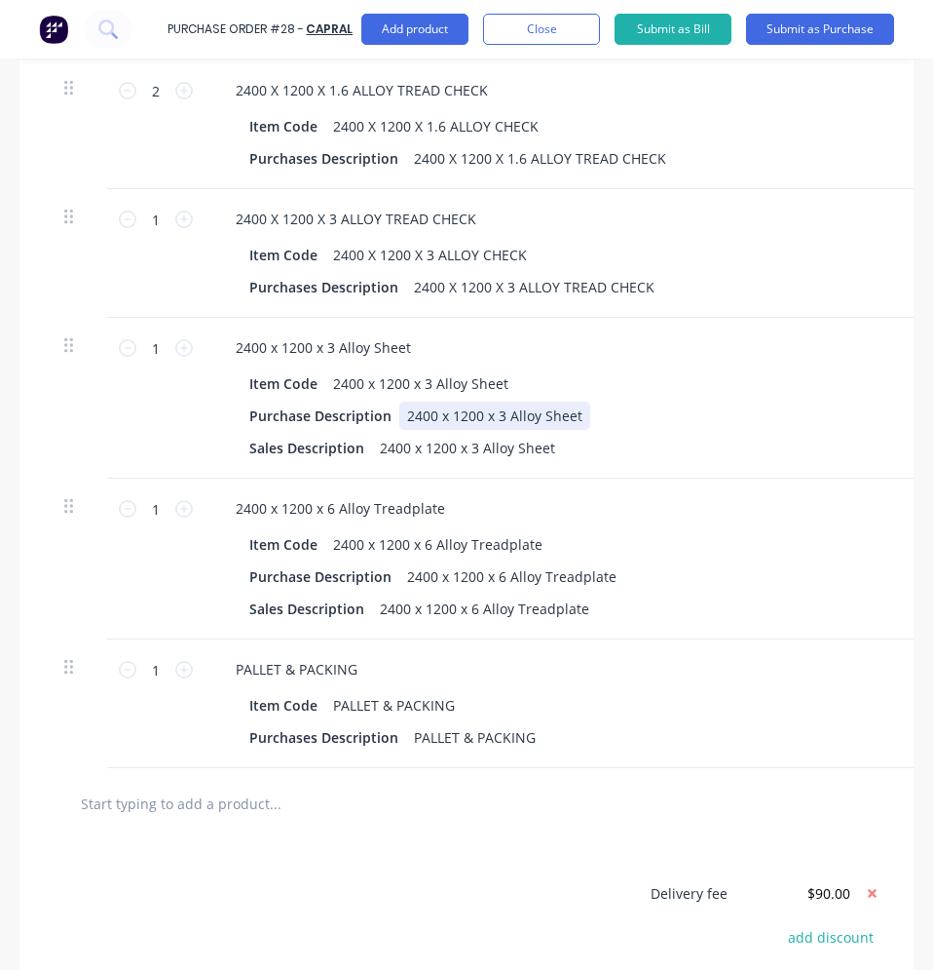
click at [676, 404] on div "Purchase Description 2400 x 1200 x 3 Alloy Sheet" at bounding box center [688, 415] width 893 height 28
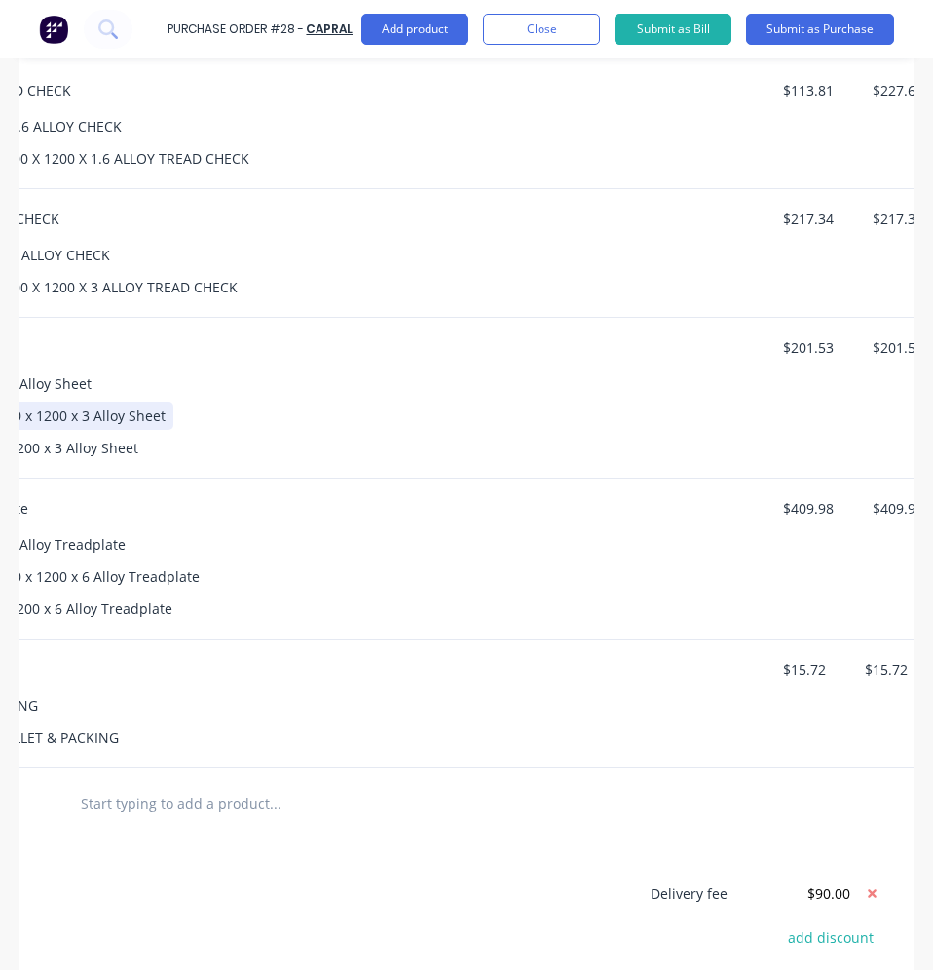
scroll to position [0, 507]
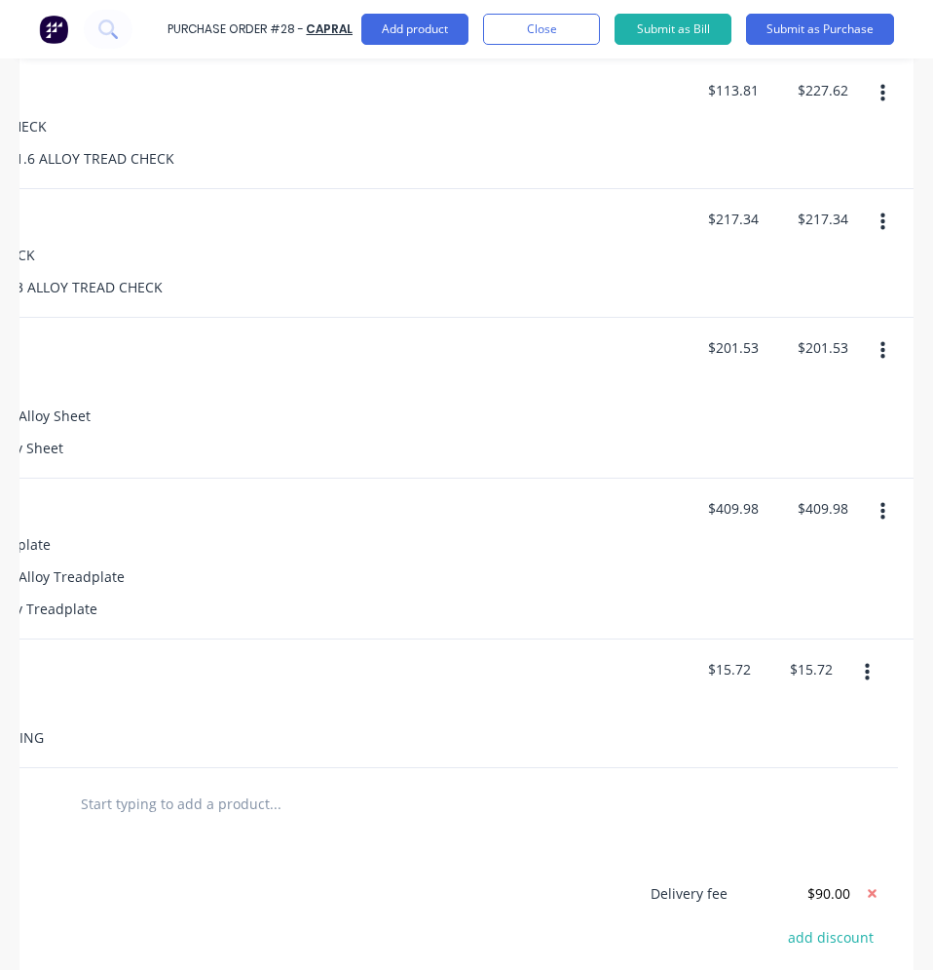
click at [871, 338] on button "button" at bounding box center [883, 350] width 46 height 35
click at [813, 500] on button "Delete" at bounding box center [824, 519] width 166 height 39
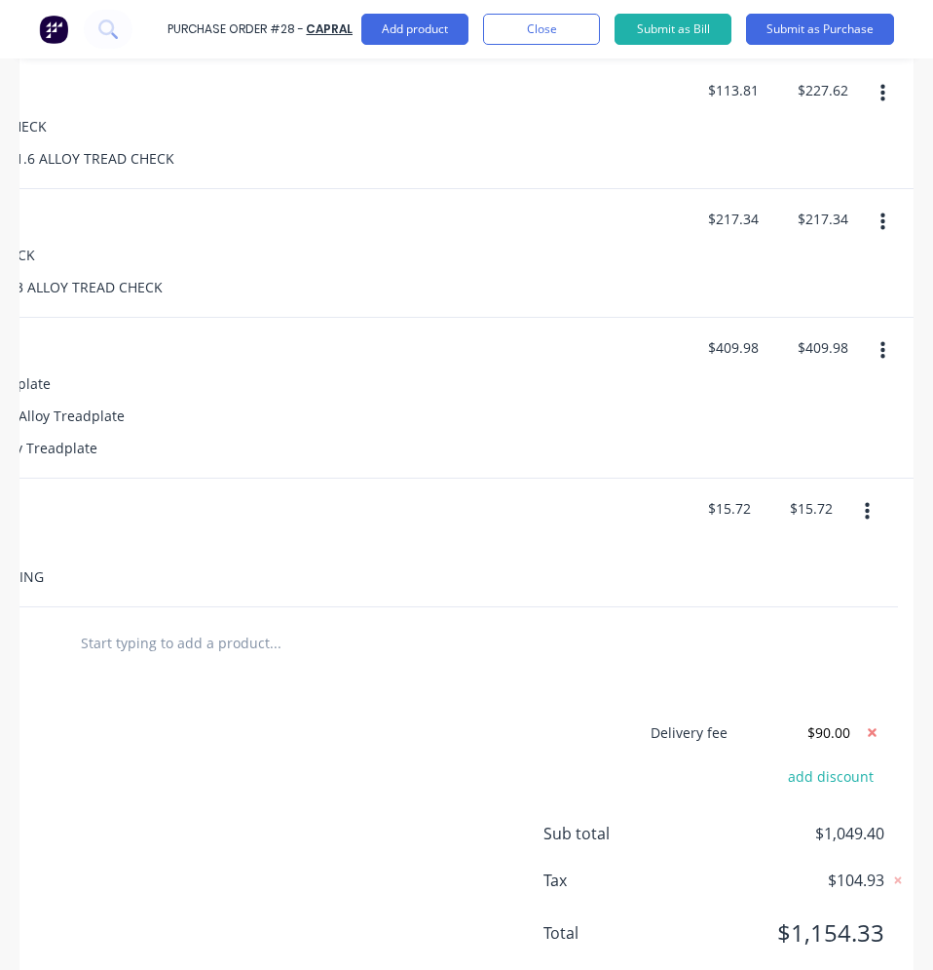
click at [871, 342] on icon "button" at bounding box center [883, 351] width 5 height 18
click at [832, 500] on button "Delete" at bounding box center [824, 519] width 166 height 39
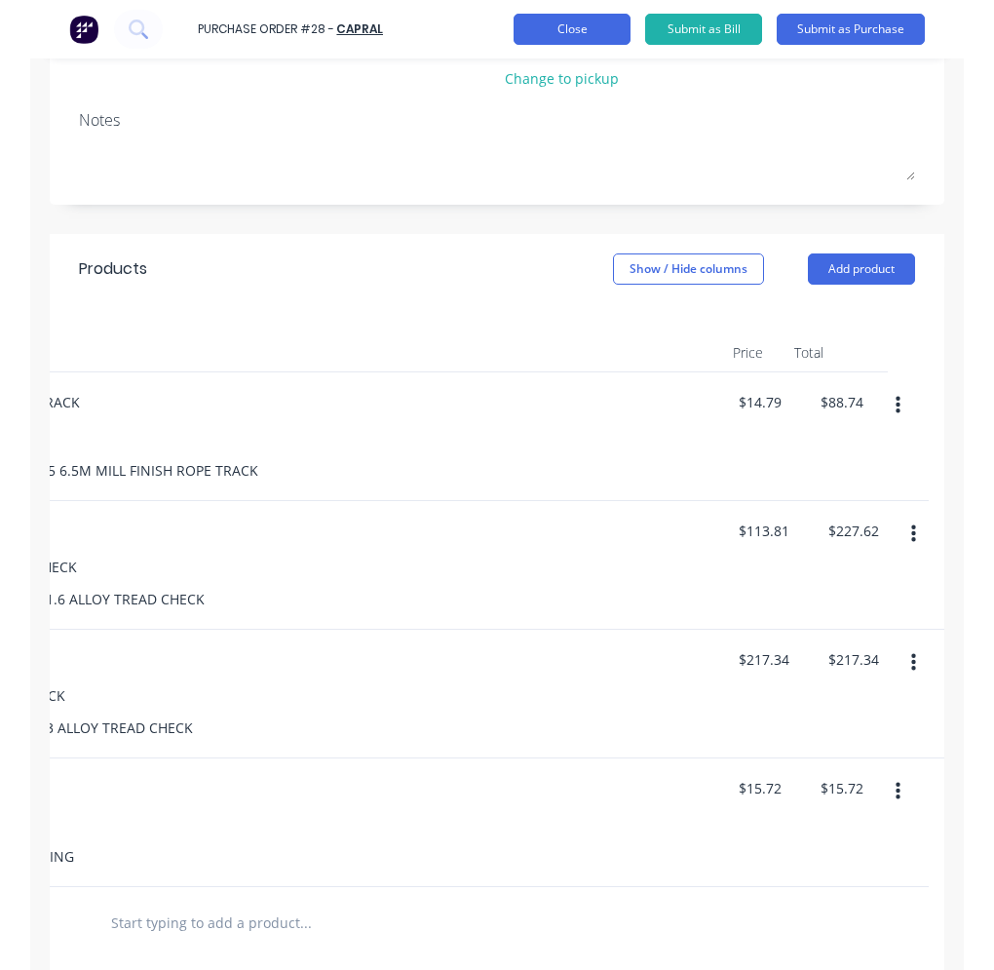
scroll to position [276, 0]
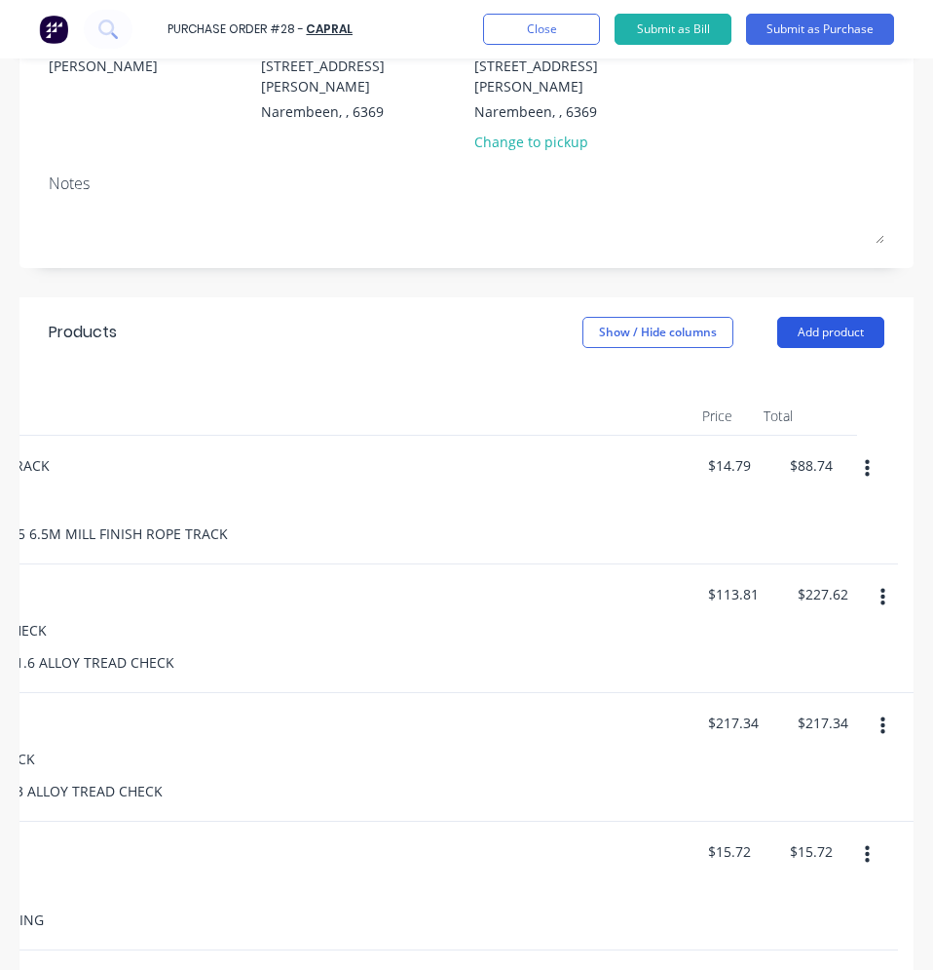
click at [808, 317] on button "Add product" at bounding box center [831, 332] width 107 height 31
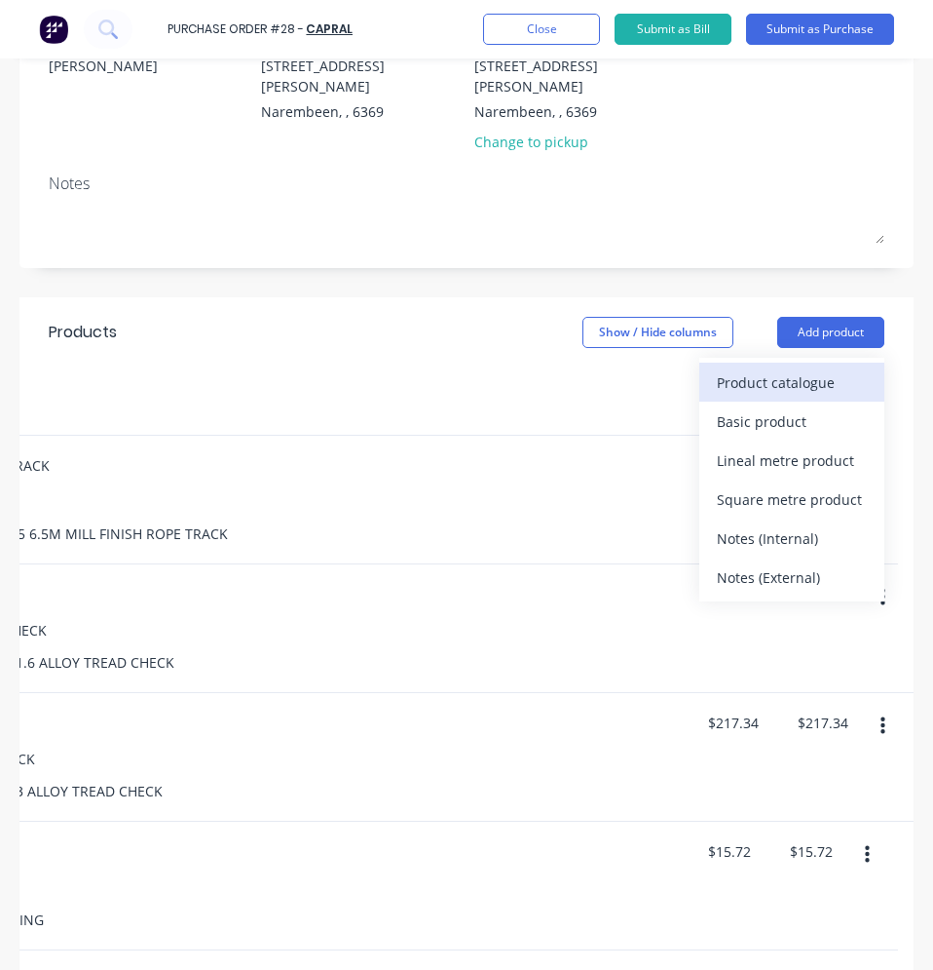
click at [746, 368] on div "Product catalogue" at bounding box center [792, 382] width 150 height 28
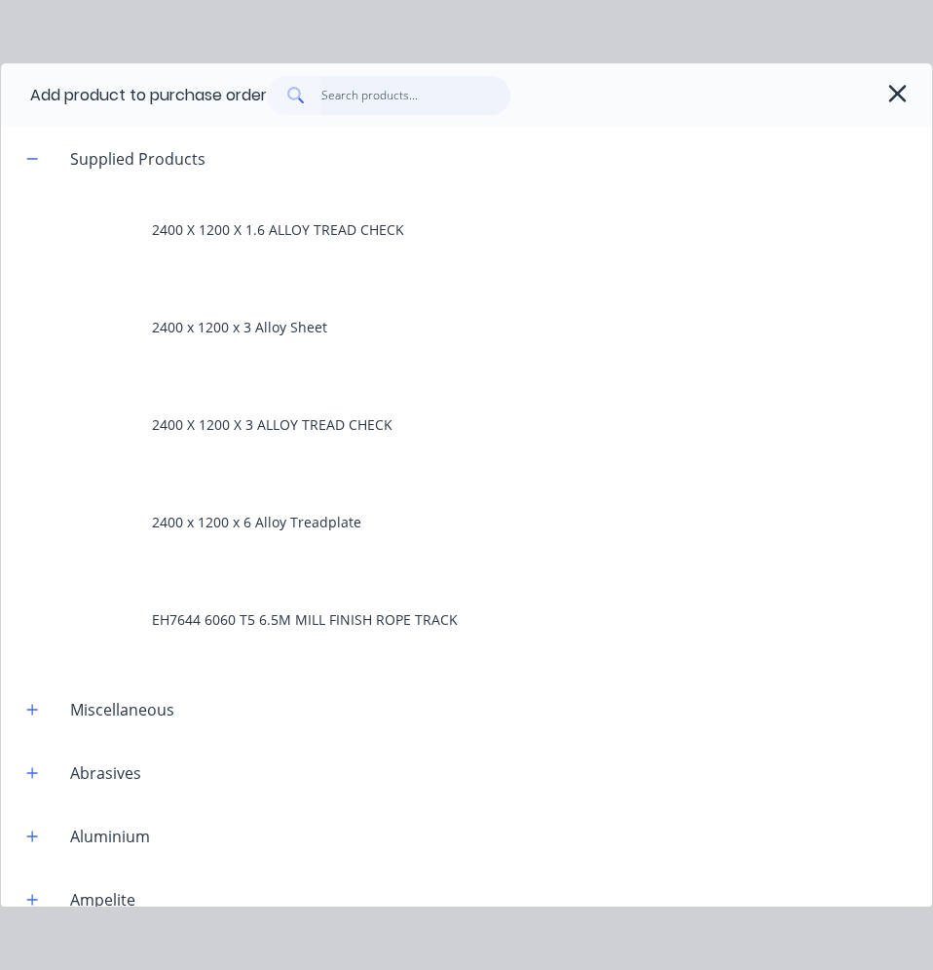
click at [363, 91] on input "text" at bounding box center [417, 95] width 190 height 39
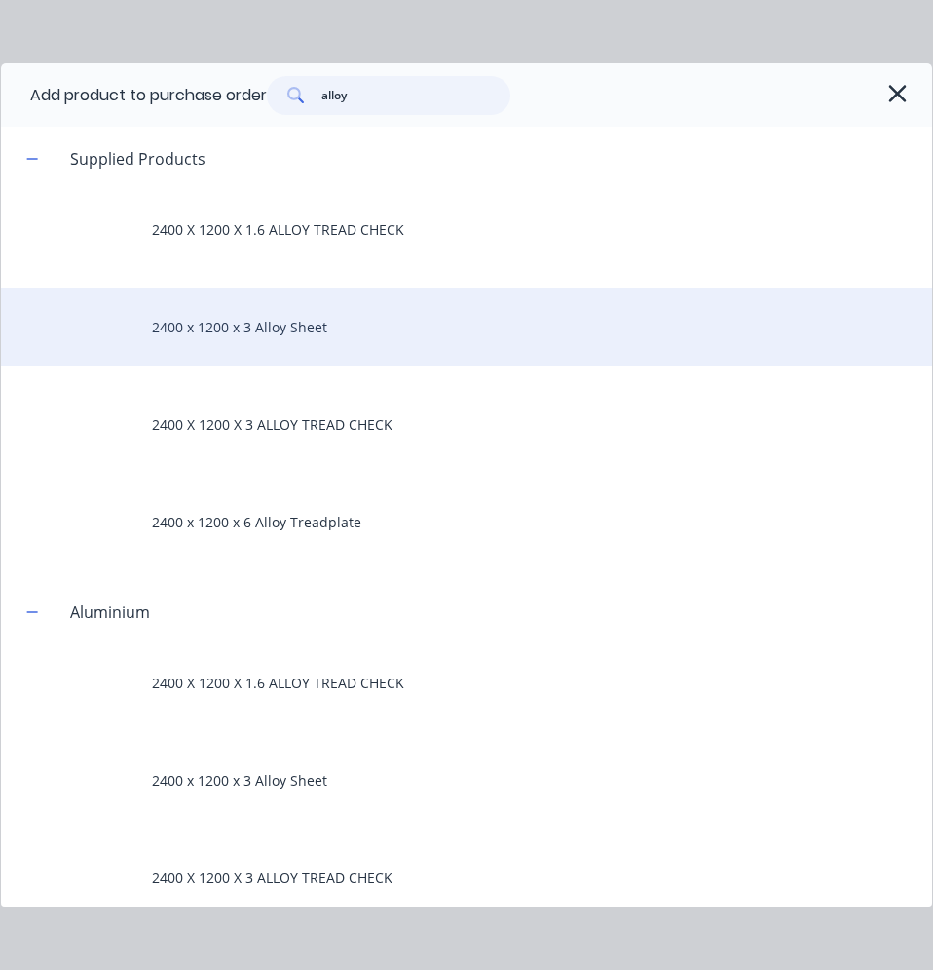
type input "alloy"
click at [362, 322] on div "2400 x 1200 x 3 Alloy Sheet" at bounding box center [467, 326] width 932 height 78
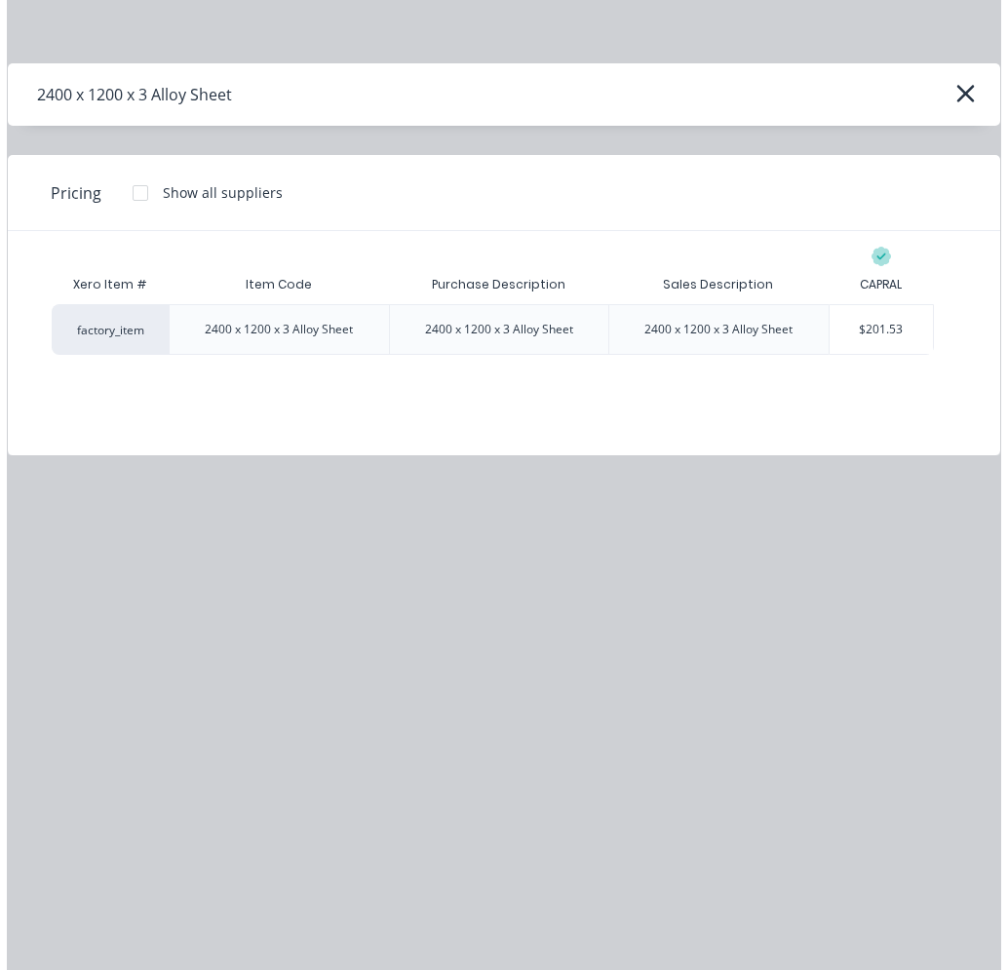
scroll to position [0, 0]
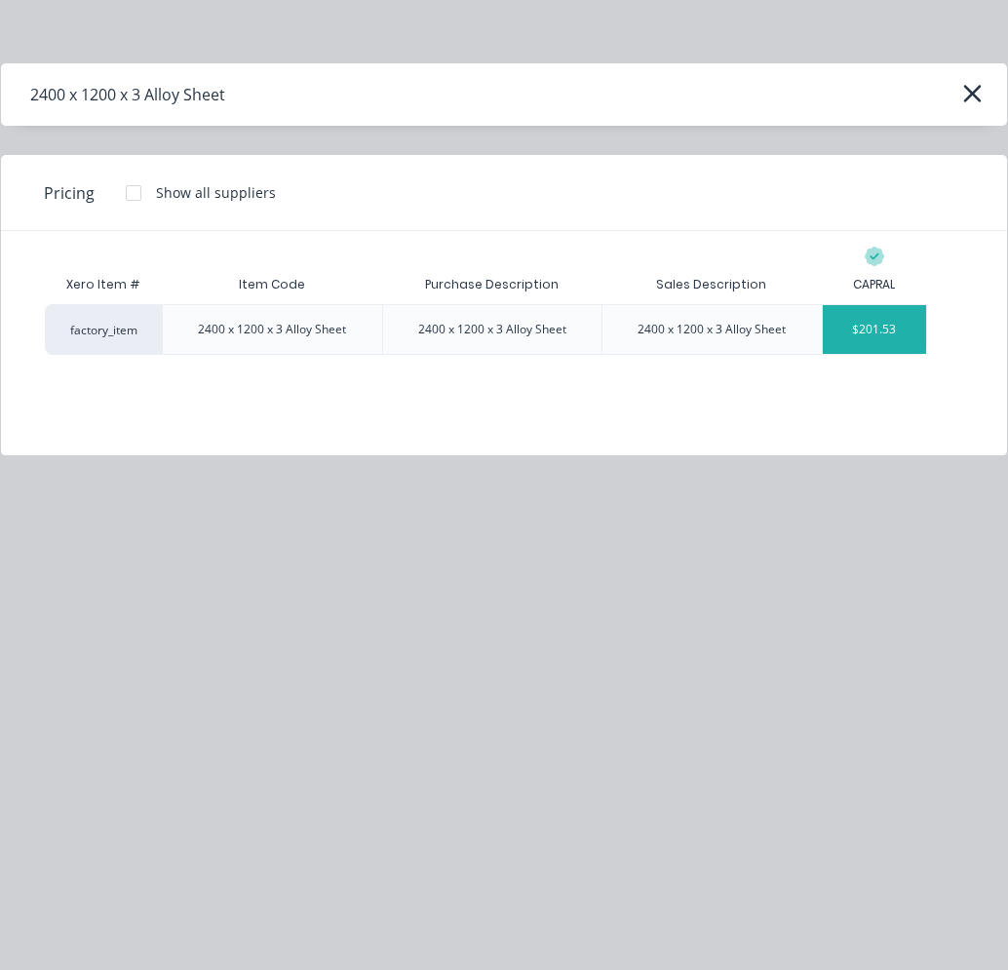
click at [871, 325] on div "$201.53" at bounding box center [874, 329] width 104 height 49
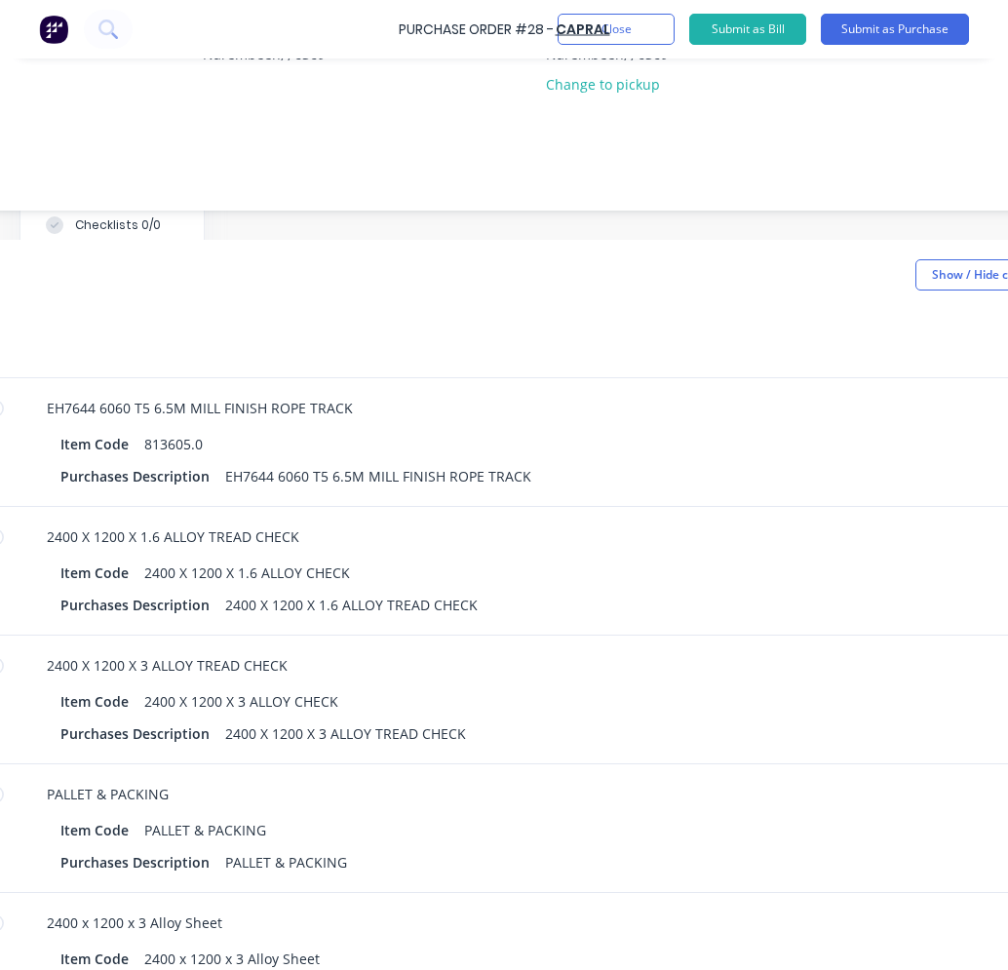
scroll to position [487, 403]
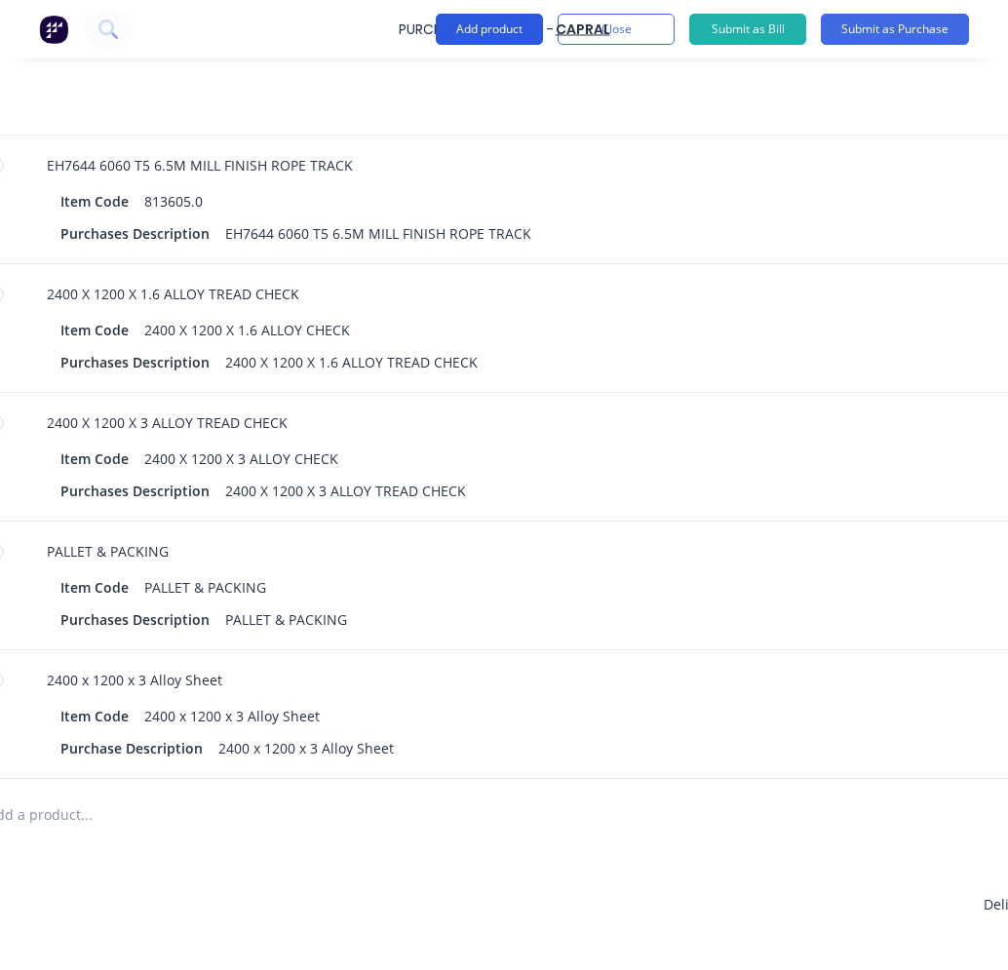
click at [518, 35] on button "Add product" at bounding box center [489, 29] width 107 height 31
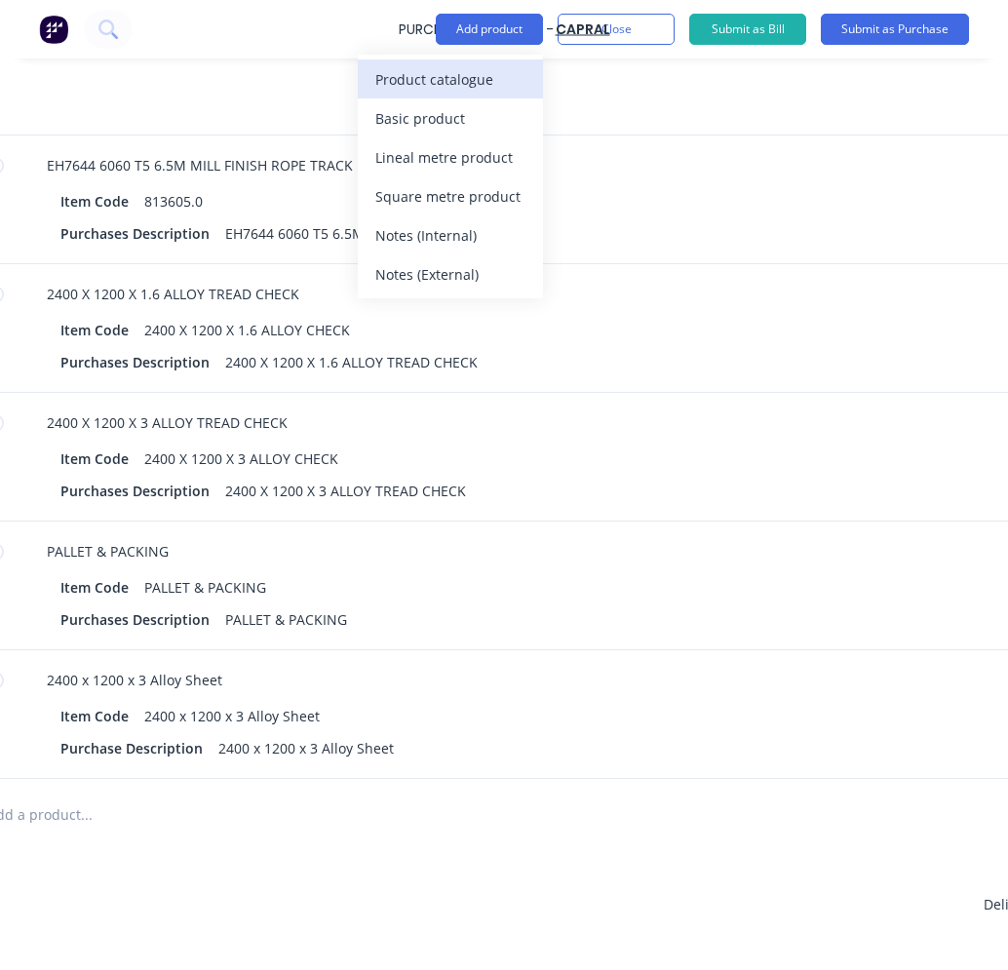
click at [498, 86] on div "Product catalogue" at bounding box center [450, 79] width 150 height 28
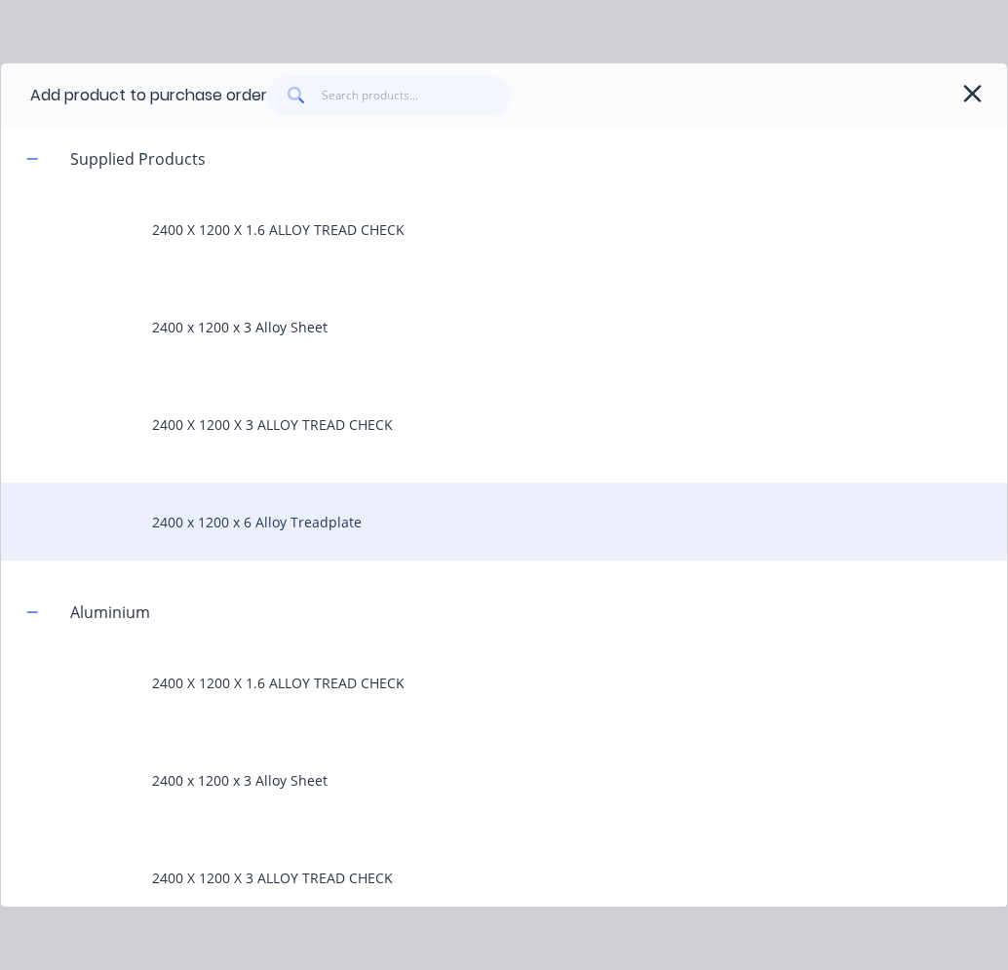
click at [292, 531] on div "2400 x 1200 x 6 Alloy Treadplate" at bounding box center [504, 521] width 1006 height 78
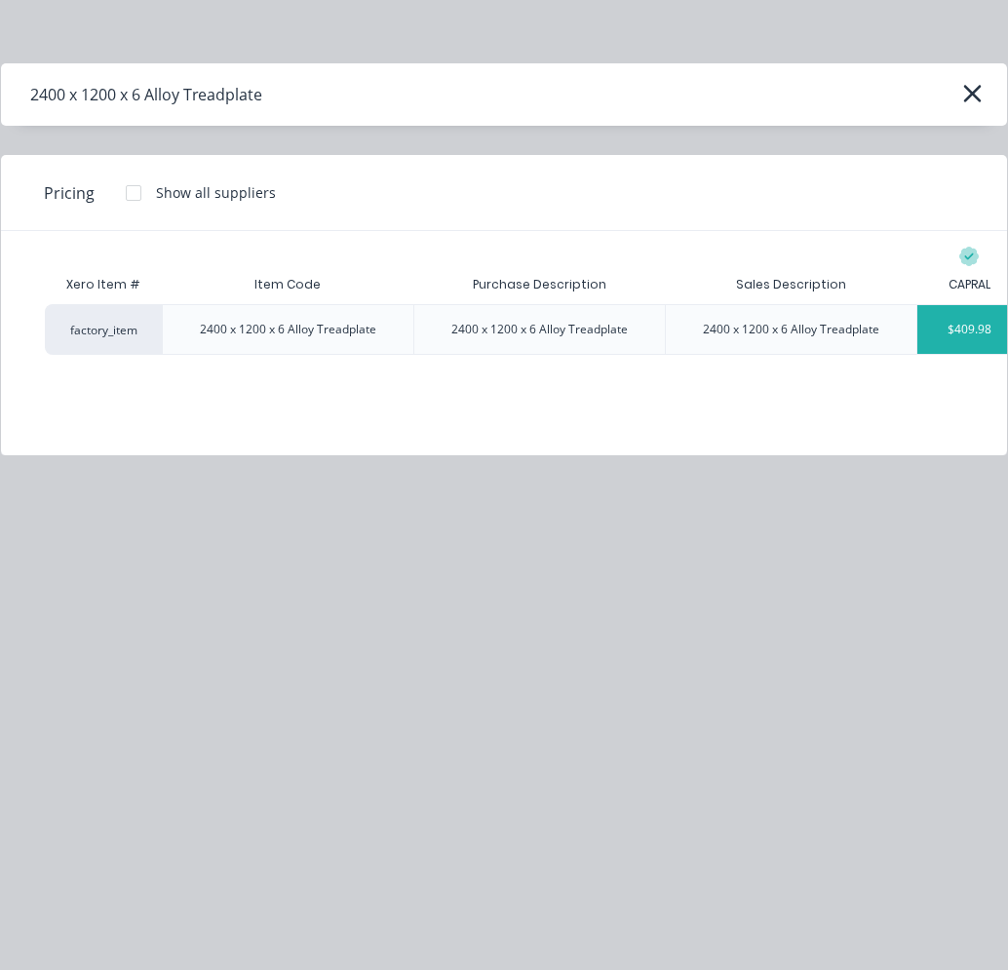
click at [871, 331] on div "$409.98" at bounding box center [969, 329] width 104 height 49
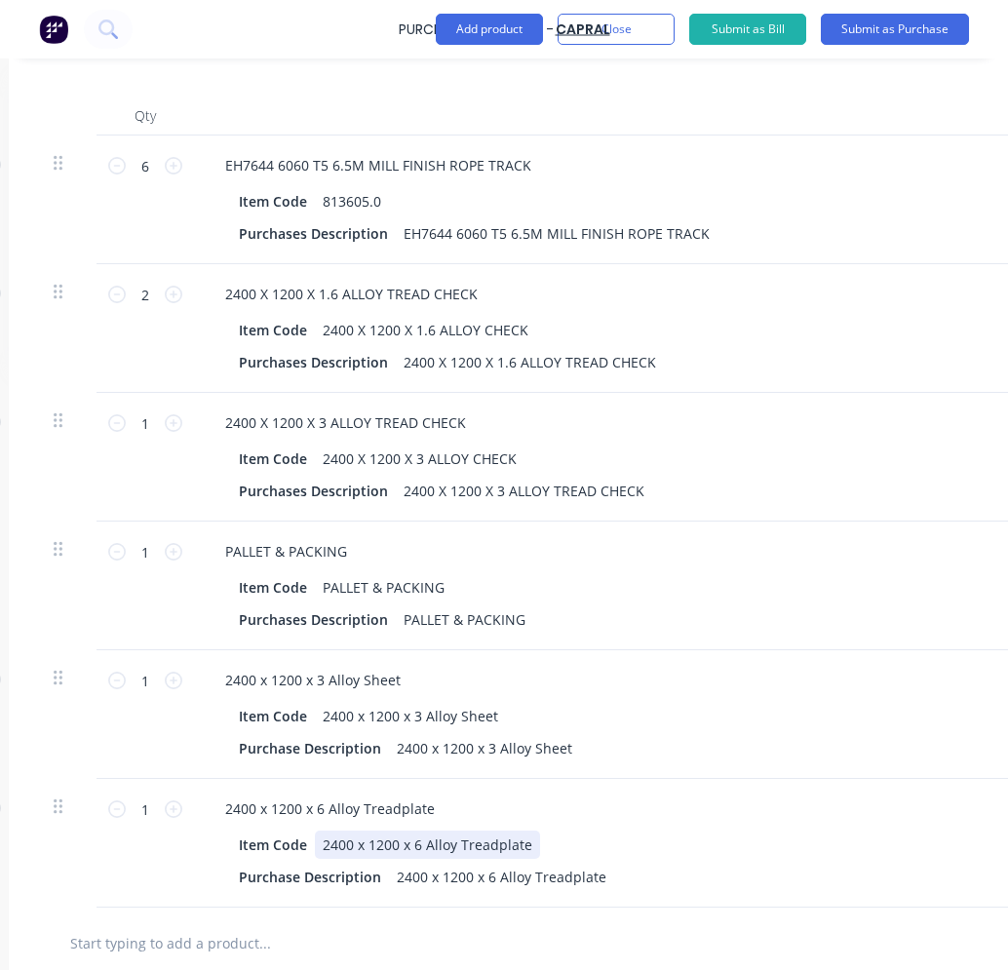
scroll to position [487, 216]
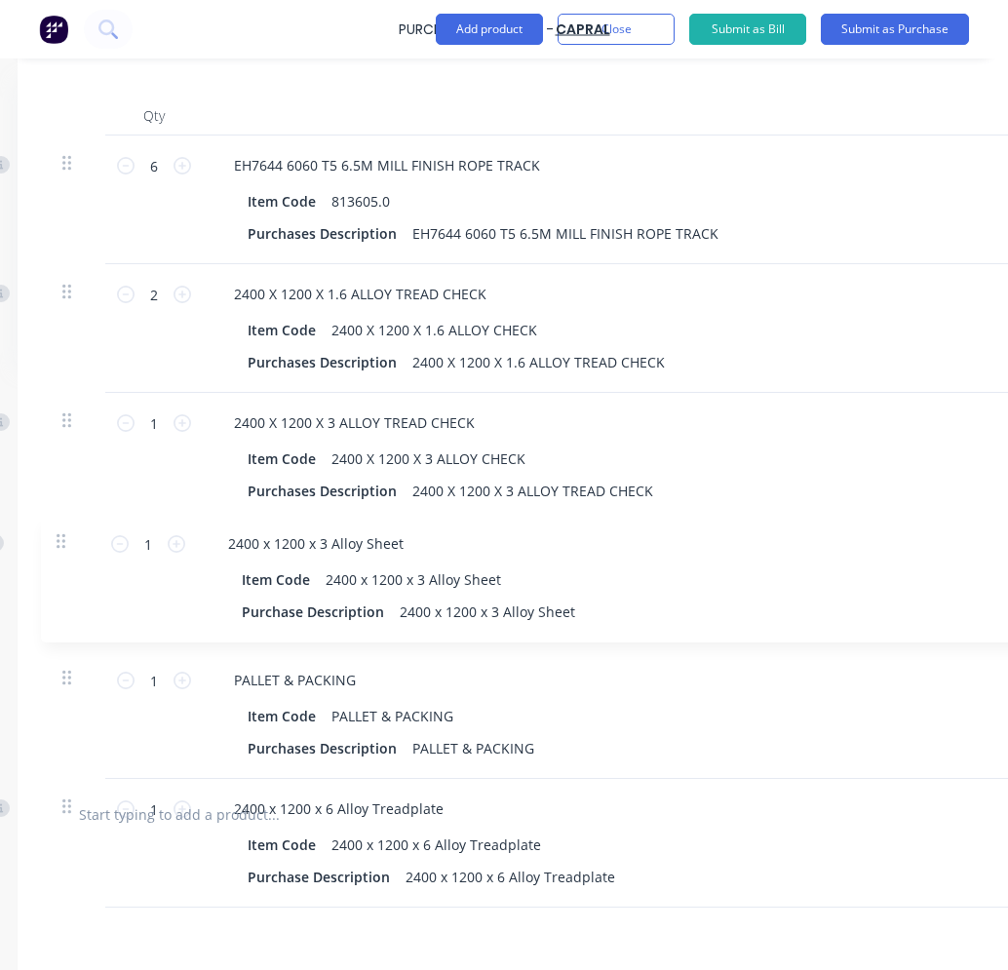
drag, startPoint x: 71, startPoint y: 687, endPoint x: 72, endPoint y: 546, distance: 141.3
click at [72, 546] on div "6 6 EH7644 6060 T5 6.5M MILL FINISH ROPE TRACK Item Code 813605.0 Purchases Des…" at bounding box center [725, 456] width 1357 height 643
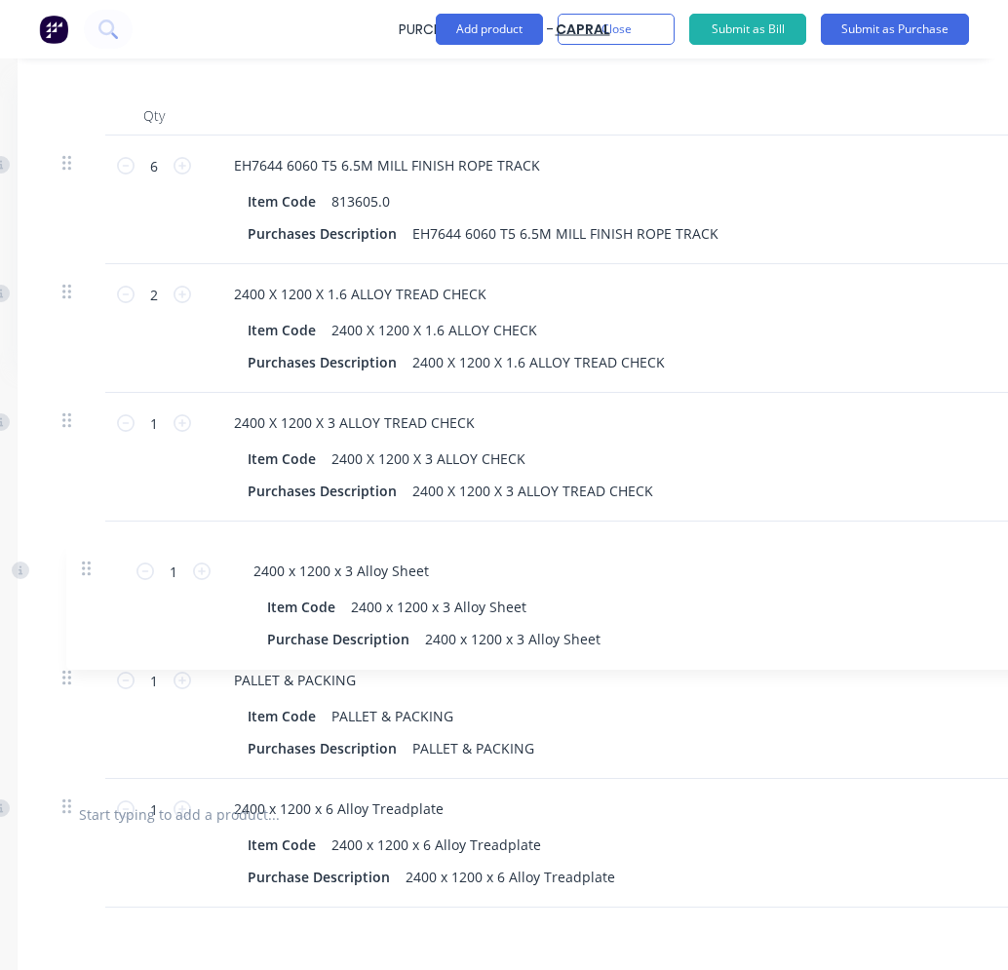
drag, startPoint x: 66, startPoint y: 676, endPoint x: 92, endPoint y: 558, distance: 120.6
click at [92, 558] on div "6 6 EH7644 6060 T5 6.5M MILL FINISH ROPE TRACK Item Code 813605.0 Purchases Des…" at bounding box center [725, 456] width 1357 height 643
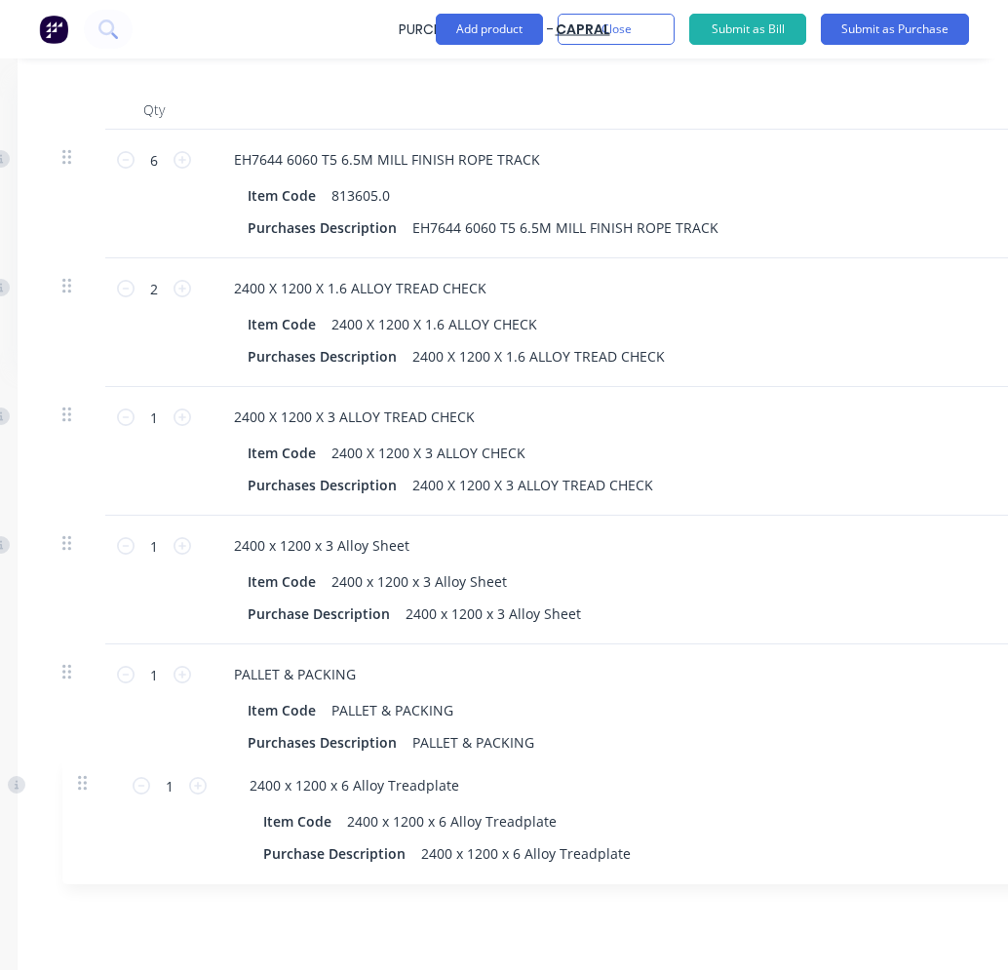
scroll to position [499, 216]
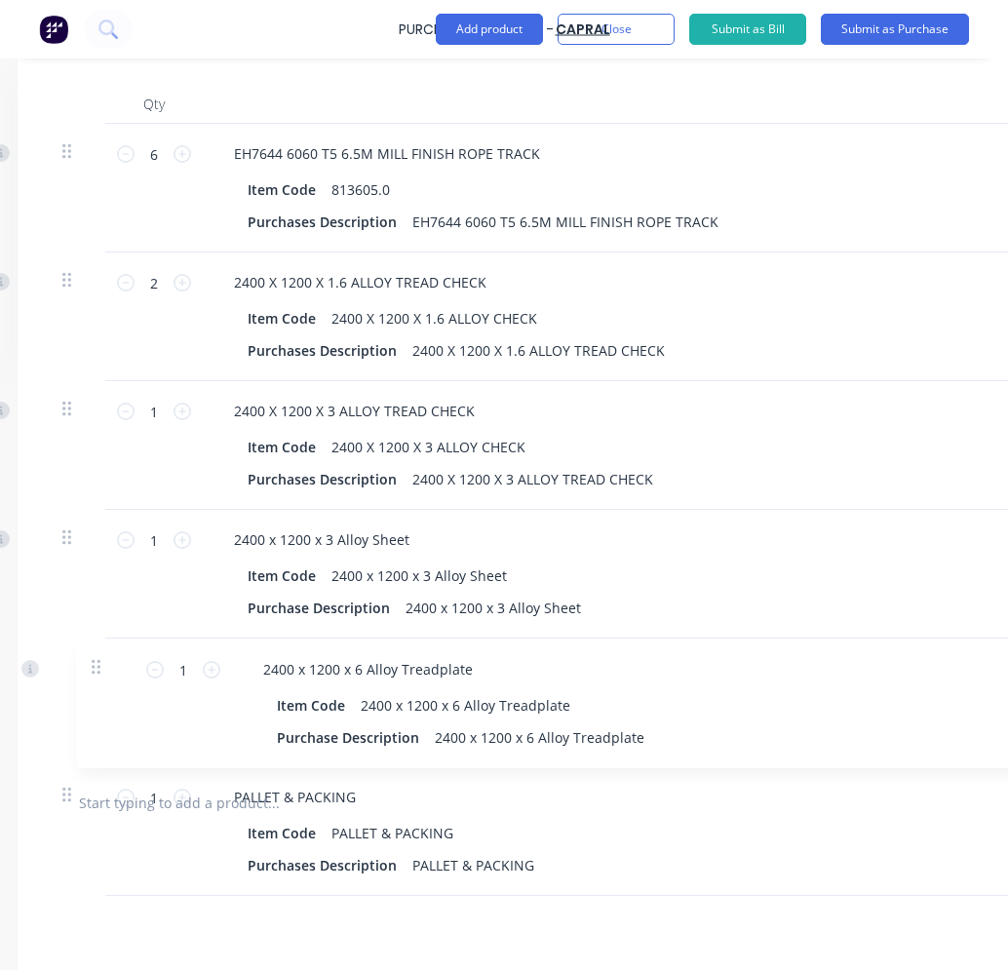
drag, startPoint x: 72, startPoint y: 803, endPoint x: 112, endPoint y: 645, distance: 162.8
click at [112, 645] on div "6 6 EH7644 6060 T5 6.5M MILL FINISH ROPE TRACK Item Code 813605.0 Purchases Des…" at bounding box center [725, 445] width 1357 height 643
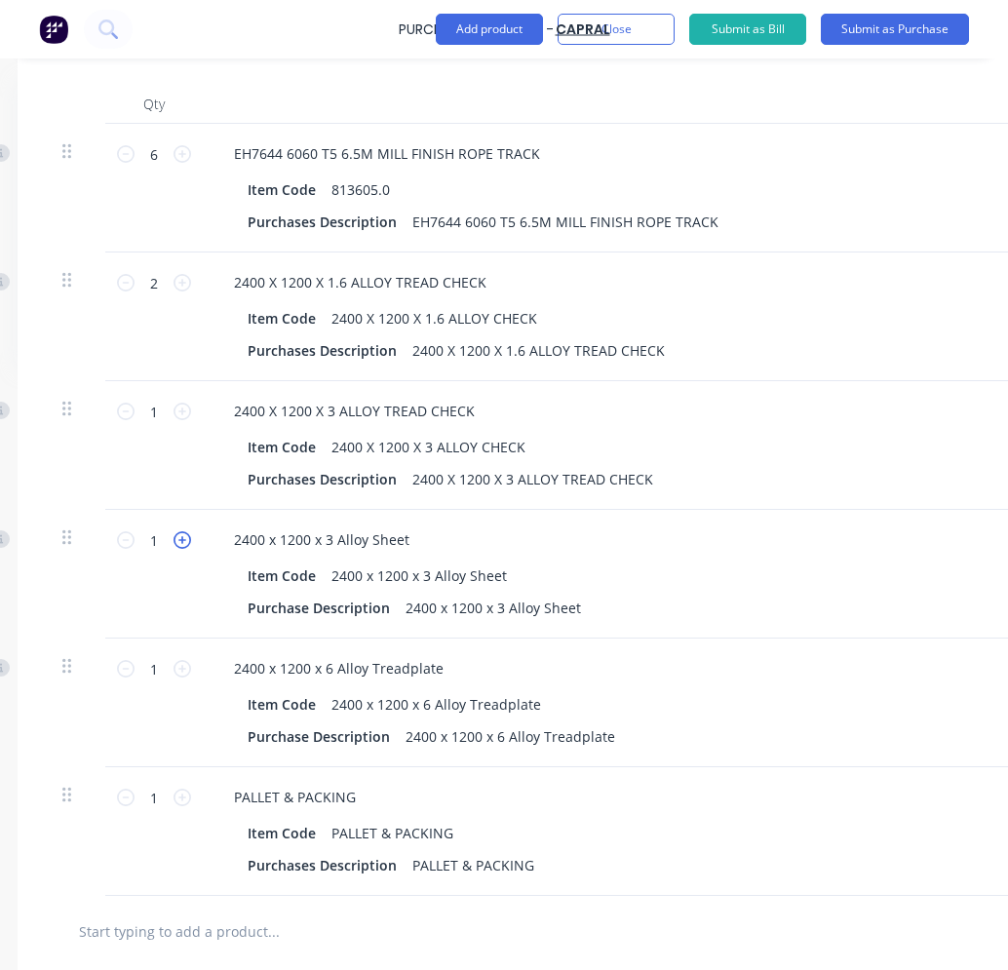
click at [178, 545] on icon at bounding box center [182, 540] width 18 height 18
type input "2"
type input "$403.06"
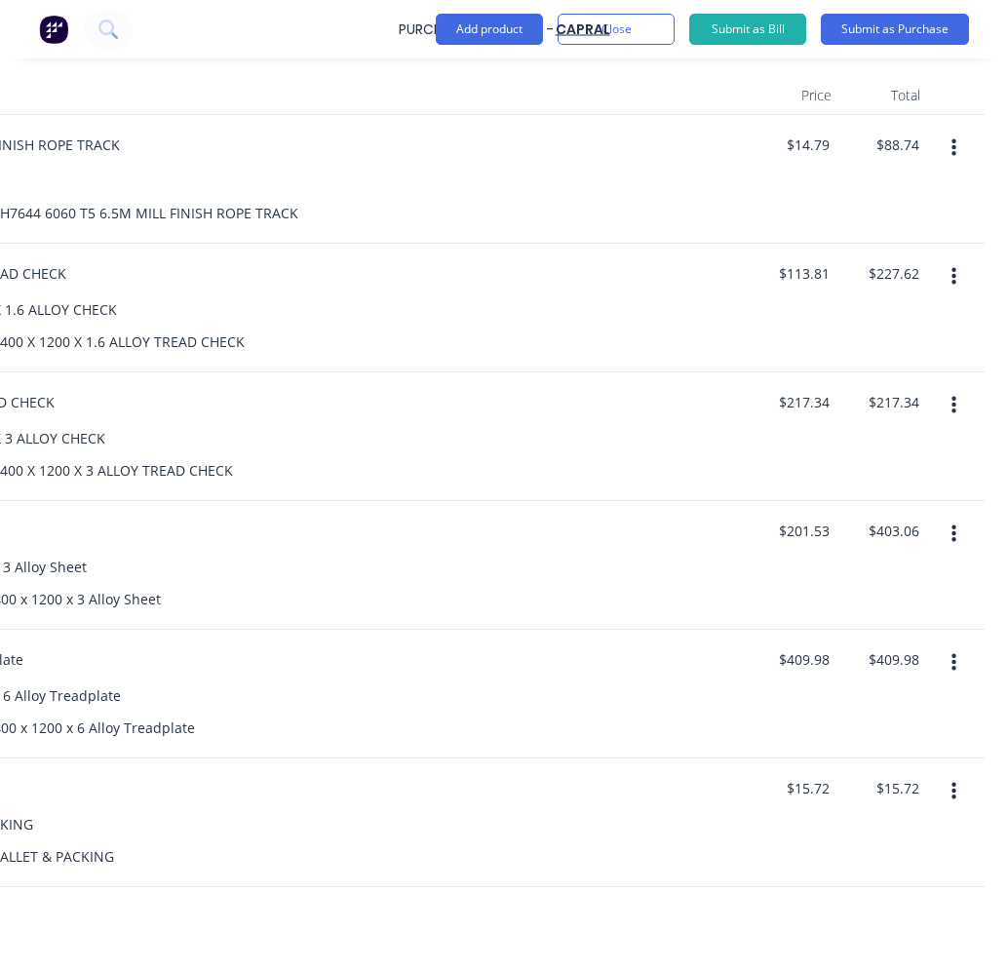
scroll to position [465, 636]
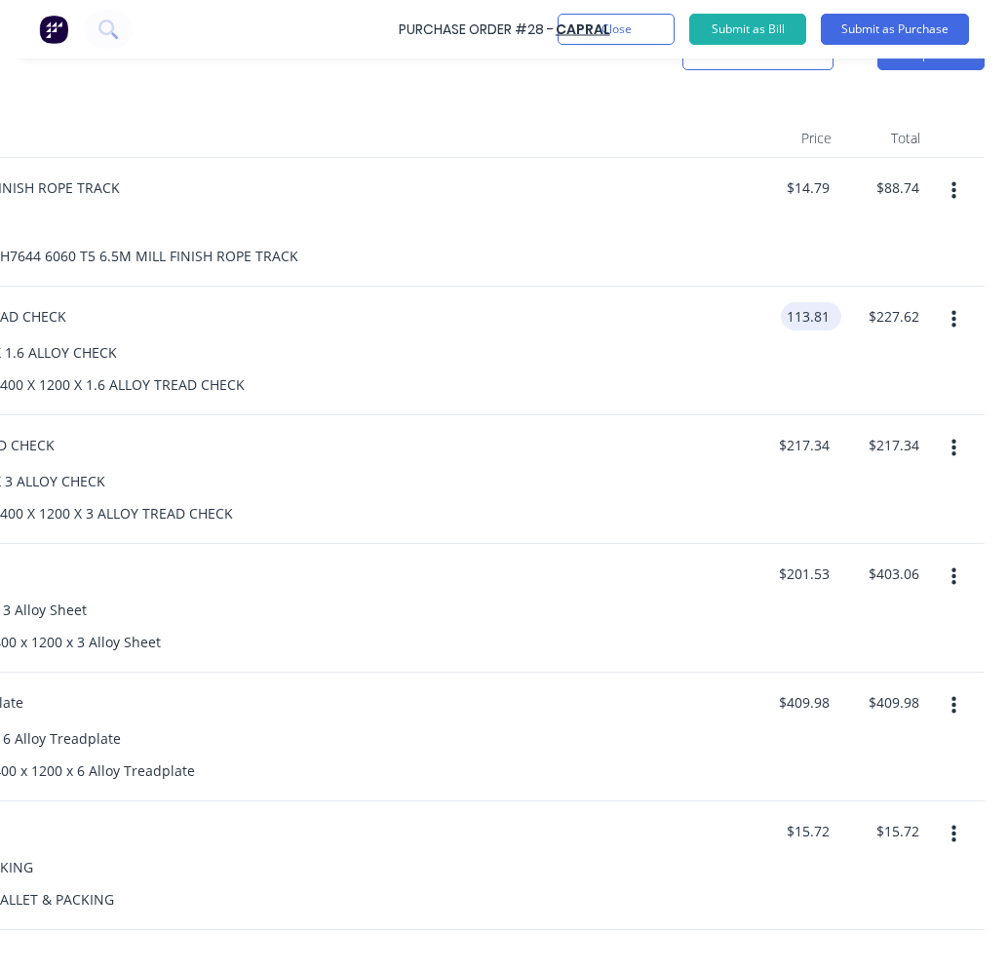
click at [821, 316] on input "113.81" at bounding box center [807, 316] width 53 height 28
click at [817, 317] on input "113.81" at bounding box center [807, 316] width 53 height 28
type input "$113.61"
type input "$227.22"
click at [705, 340] on div "Item Code 2400 X 1200 X 1.6 ALLOY CHECK" at bounding box center [266, 352] width 893 height 28
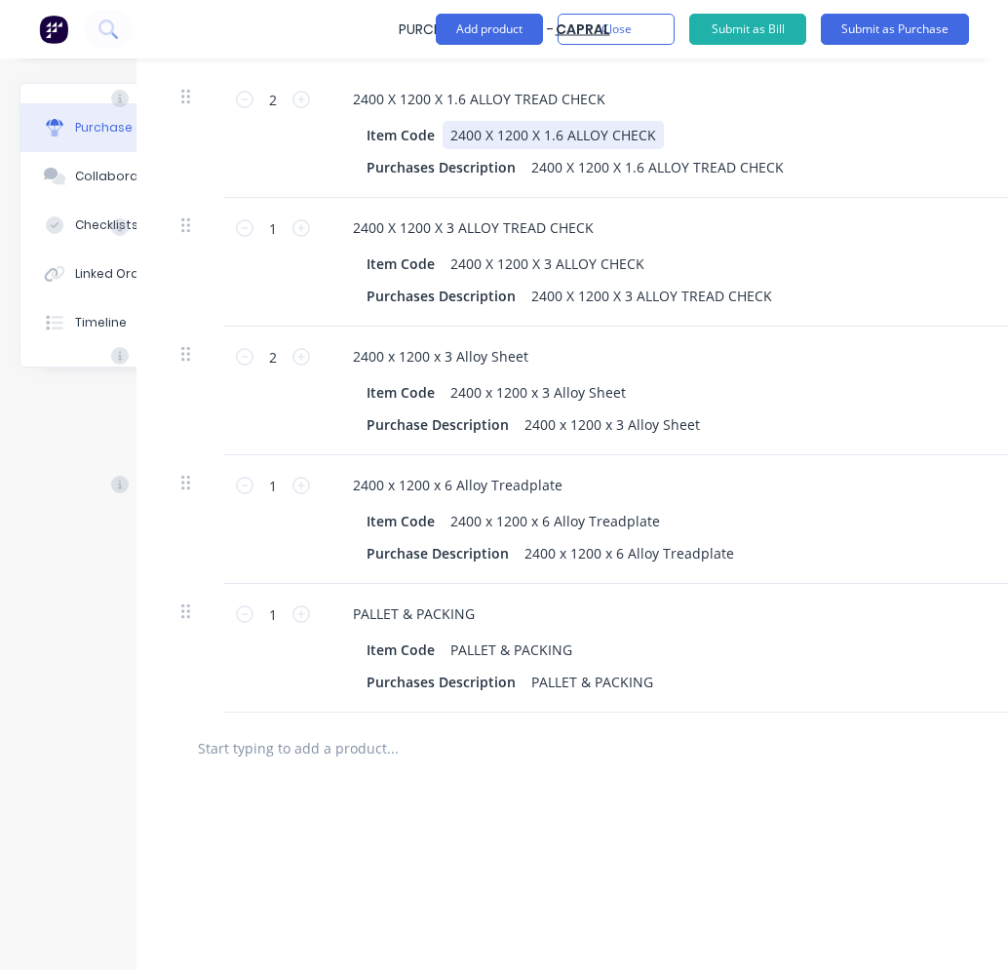
scroll to position [780, 97]
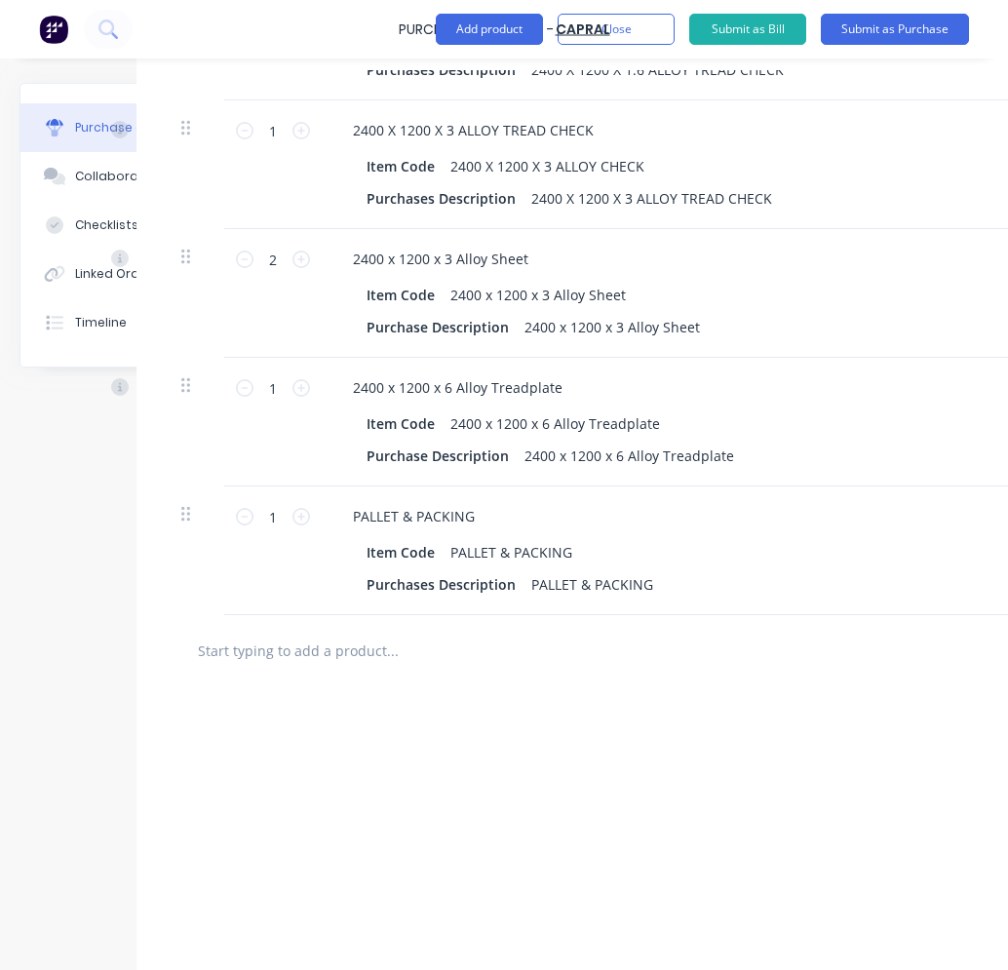
click at [301, 653] on input "text" at bounding box center [392, 649] width 390 height 39
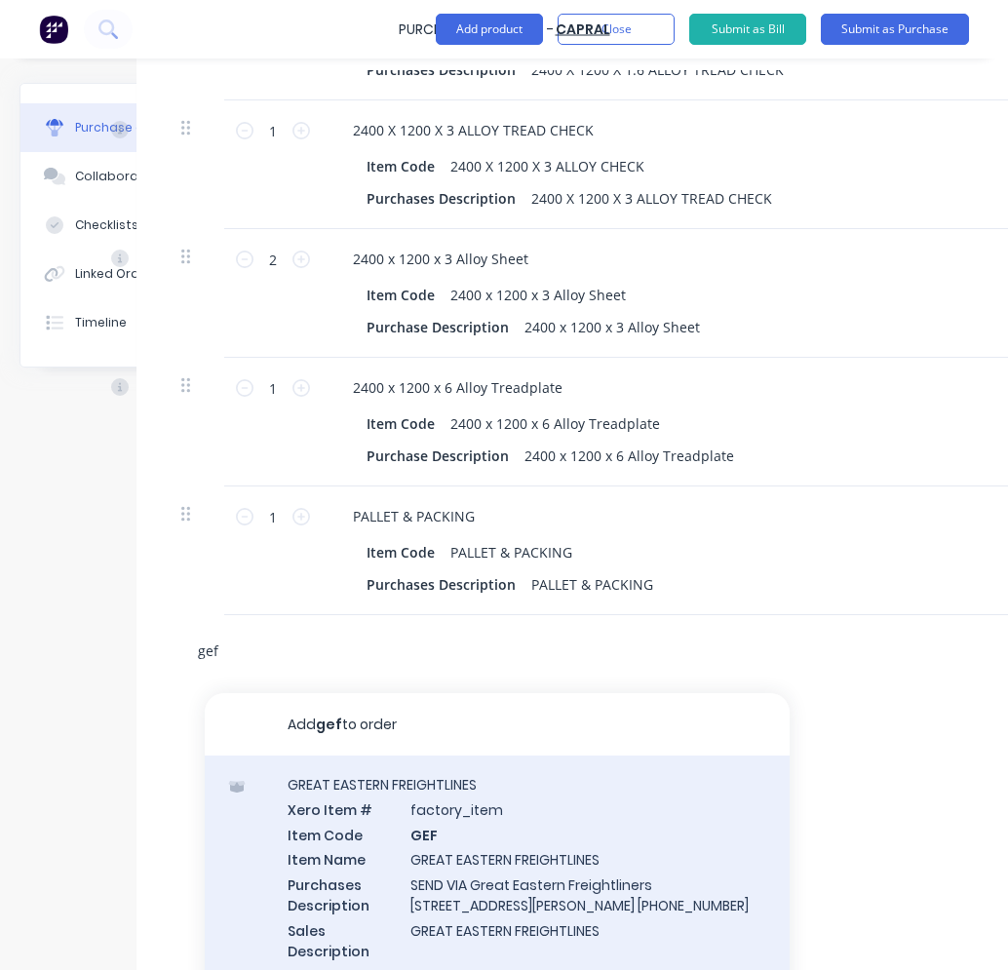
type input "gef"
click at [427, 862] on div "GREAT EASTERN FREIGHTLINES Xero Item # factory_item Item Code GEF Item Name GRE…" at bounding box center [497, 879] width 585 height 248
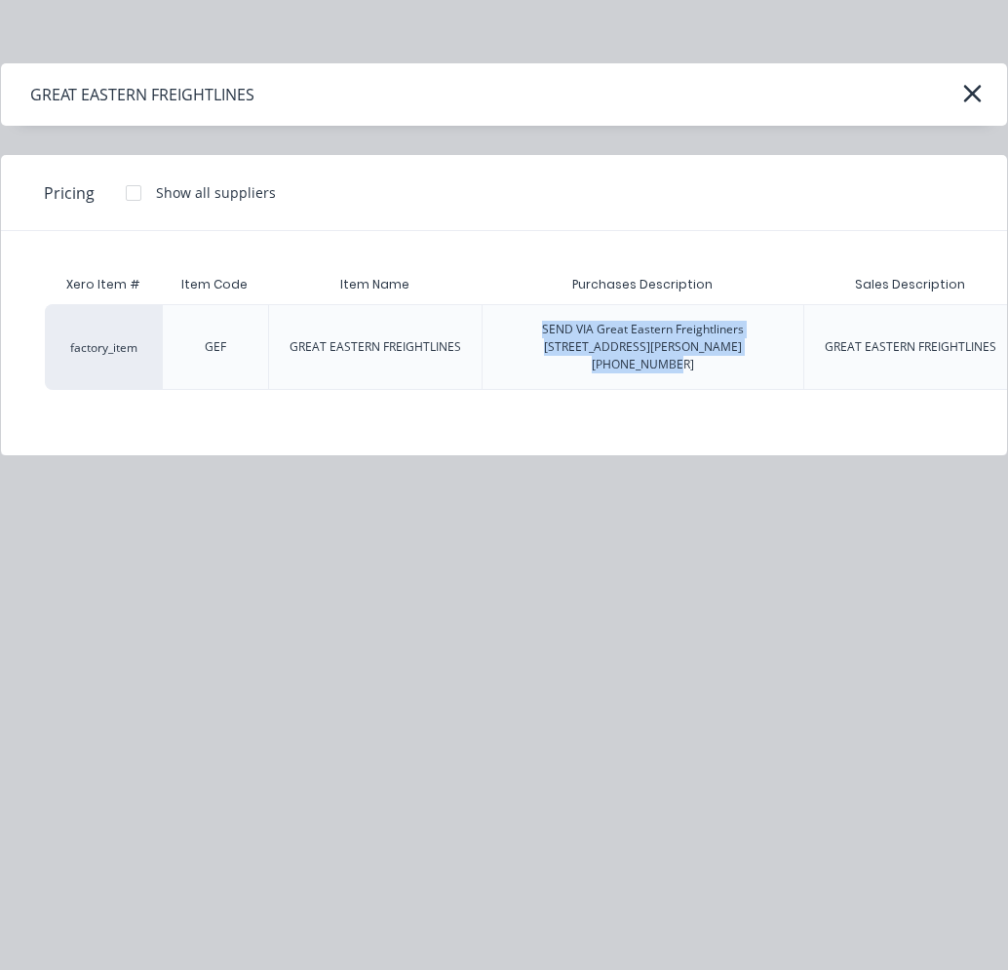
drag, startPoint x: 732, startPoint y: 345, endPoint x: 504, endPoint y: 326, distance: 228.8
click at [504, 326] on div "SEND VIA Great Eastern Freightliners [STREET_ADDRESS][PERSON_NAME] [PHONE_NUMBE…" at bounding box center [642, 347] width 289 height 53
drag, startPoint x: 504, startPoint y: 326, endPoint x: 557, endPoint y: 334, distance: 54.2
copy div "SEND VIA Great Eastern Freightliners [STREET_ADDRESS][PERSON_NAME] [PHONE_NUMBE…"
click at [871, 87] on button "button" at bounding box center [971, 93] width 31 height 31
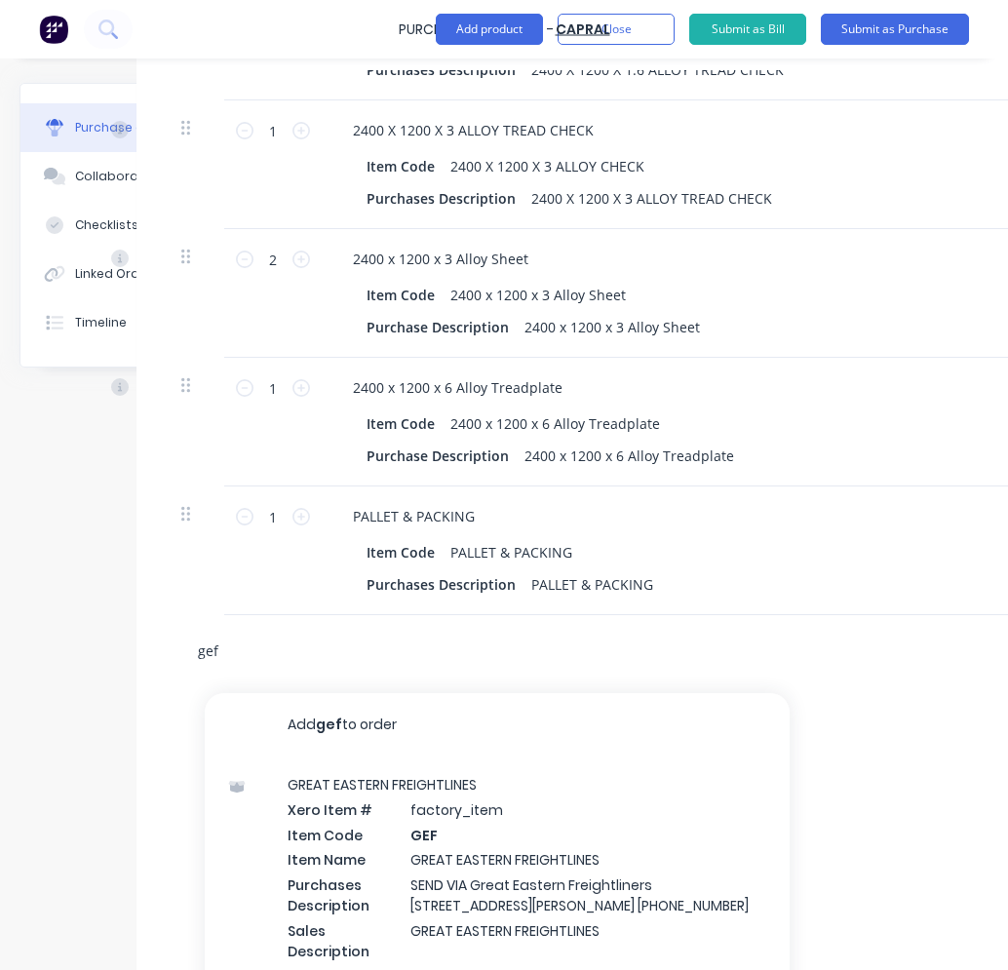
drag, startPoint x: 217, startPoint y: 657, endPoint x: 167, endPoint y: 657, distance: 50.7
click at [169, 657] on div "gef Add gef to order GREAT EASTERN FREIGHTLINES Xero Item # factory_item Item C…" at bounding box center [844, 650] width 1357 height 71
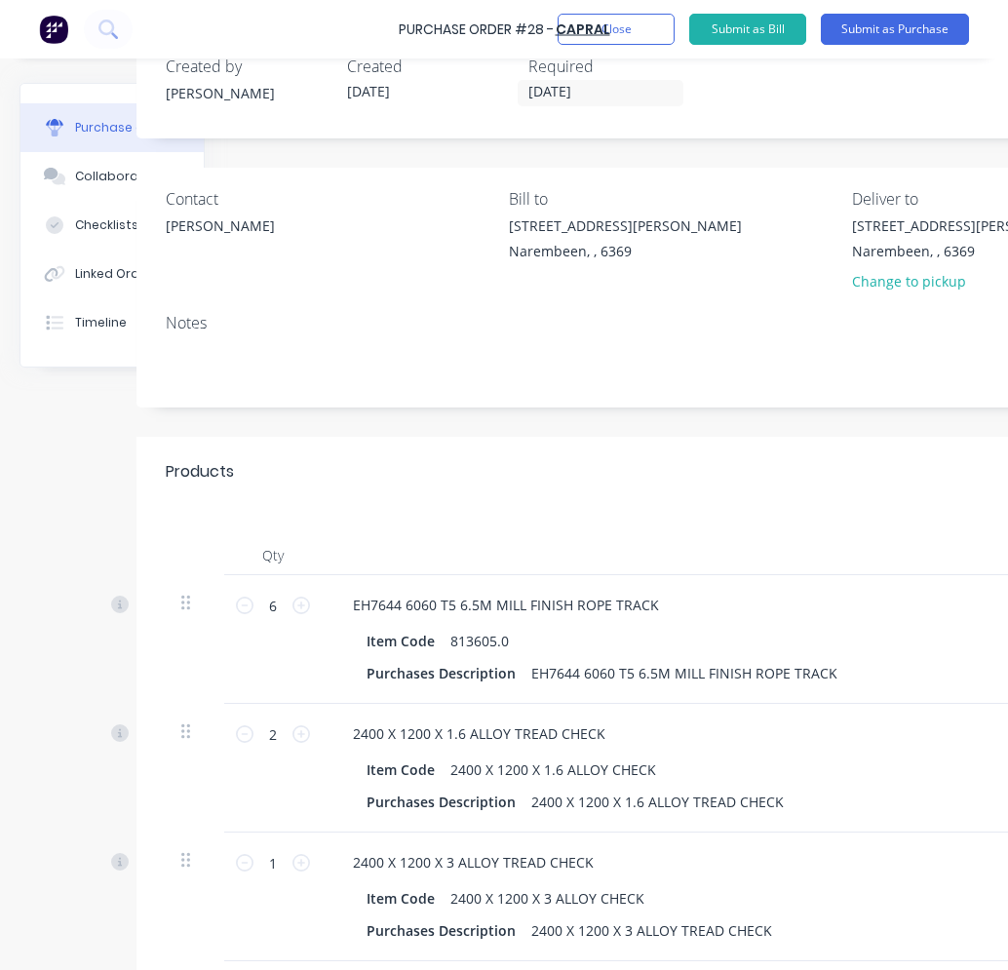
scroll to position [0, 97]
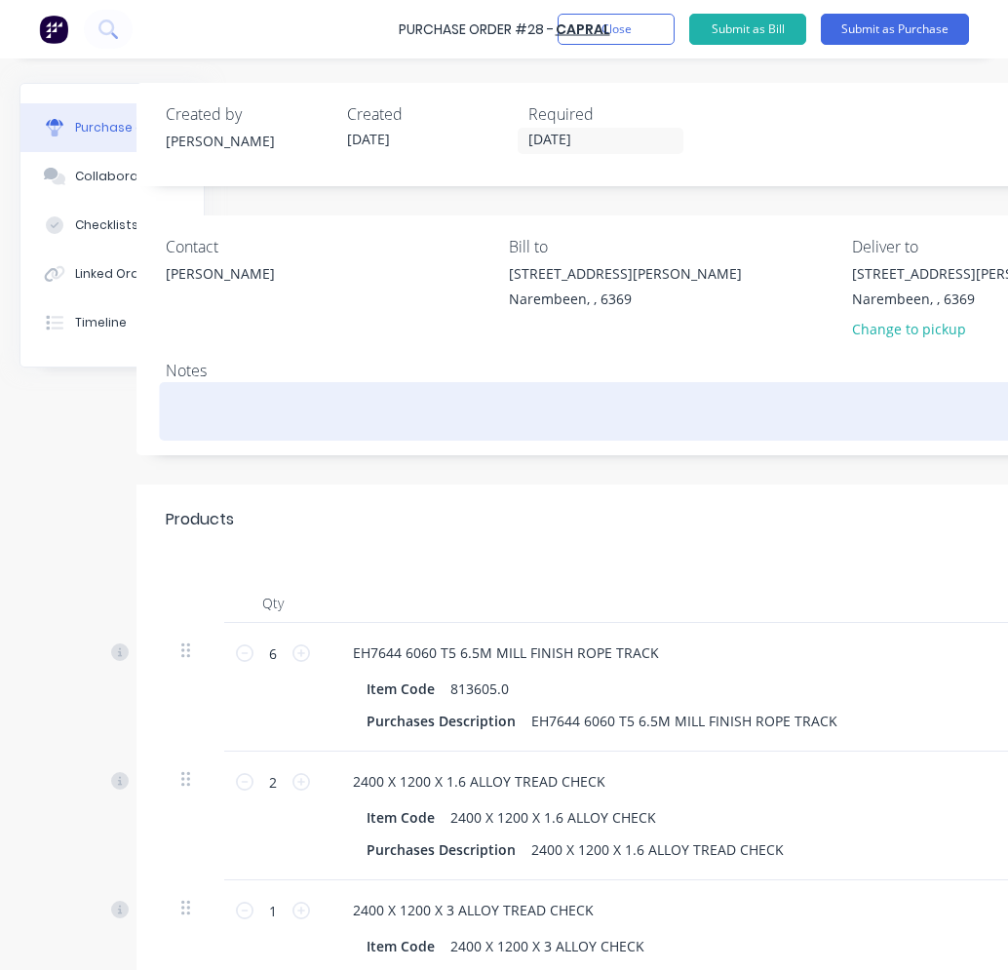
paste textarea "SEND VIA Great Eastern Freightliners [STREET_ADDRESS][PERSON_NAME] [PHONE_NUMBE…"
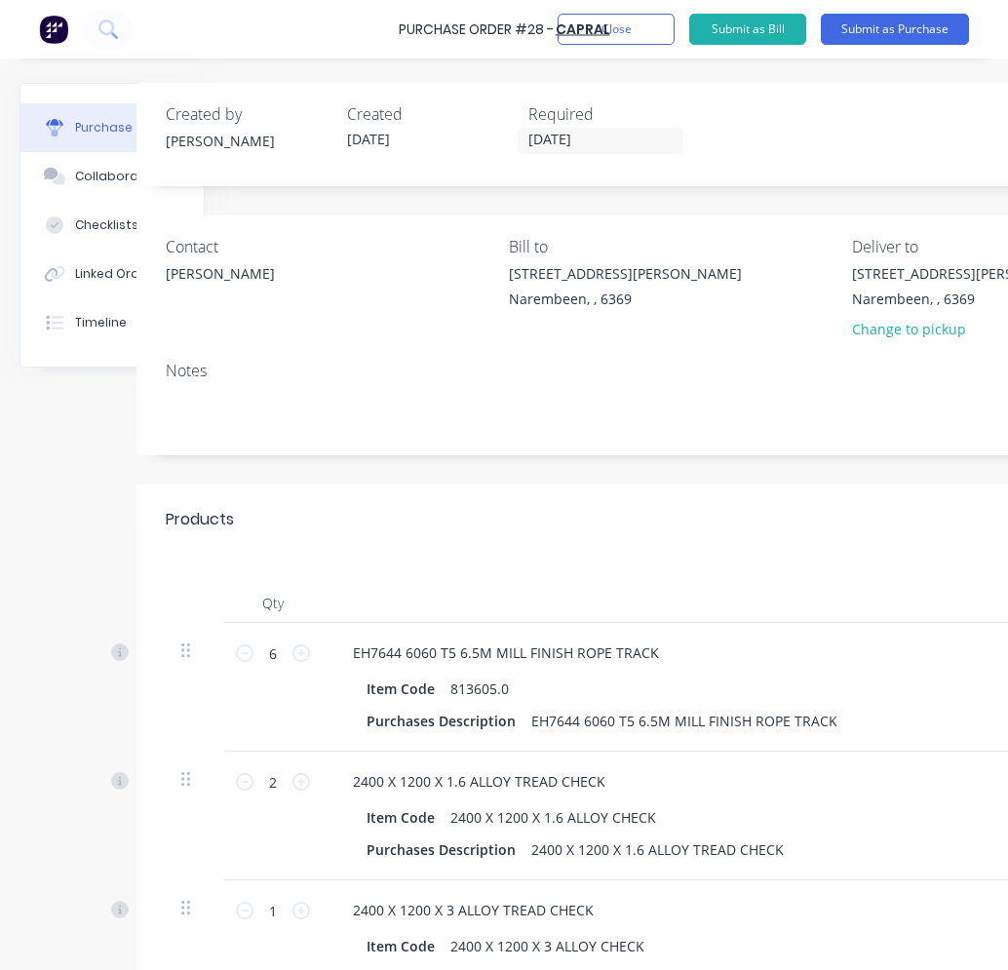
type textarea "x"
type textarea "SEND VIA Great Eastern Freightliners [STREET_ADDRESS][PERSON_NAME] [PHONE_NUMBE…"
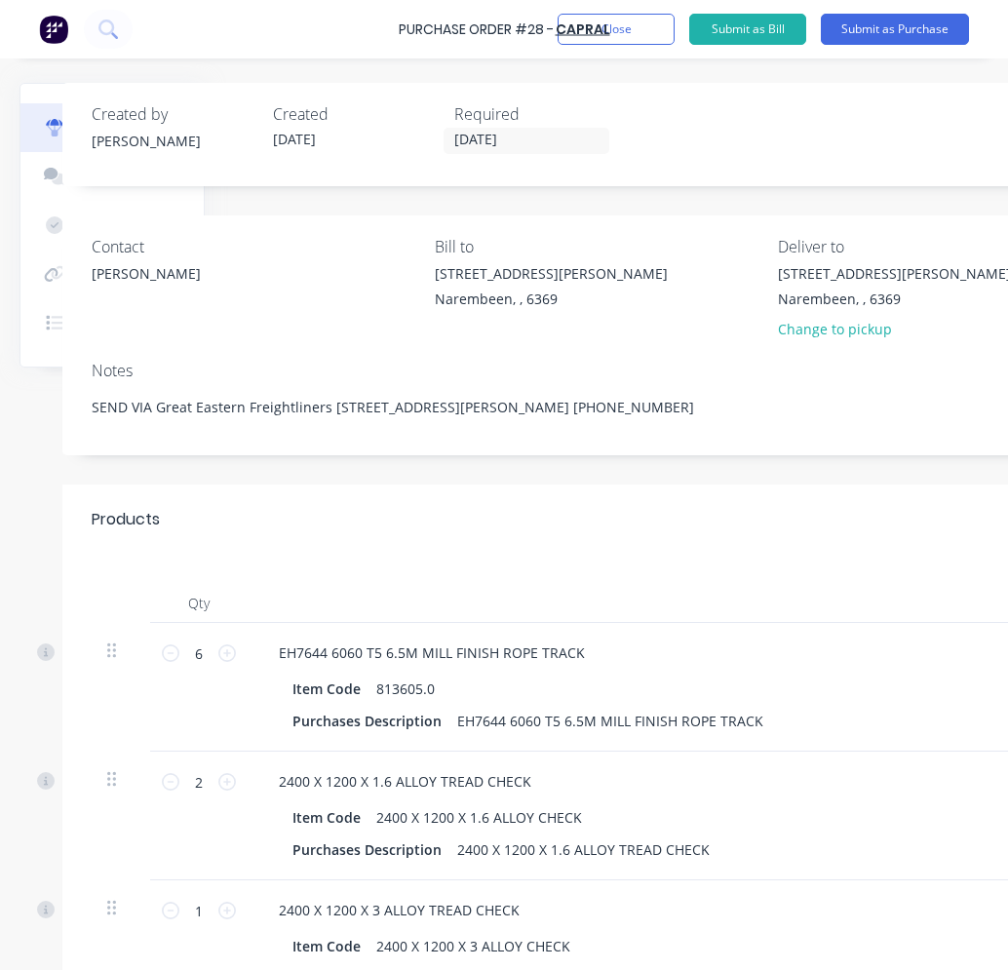
scroll to position [0, 23]
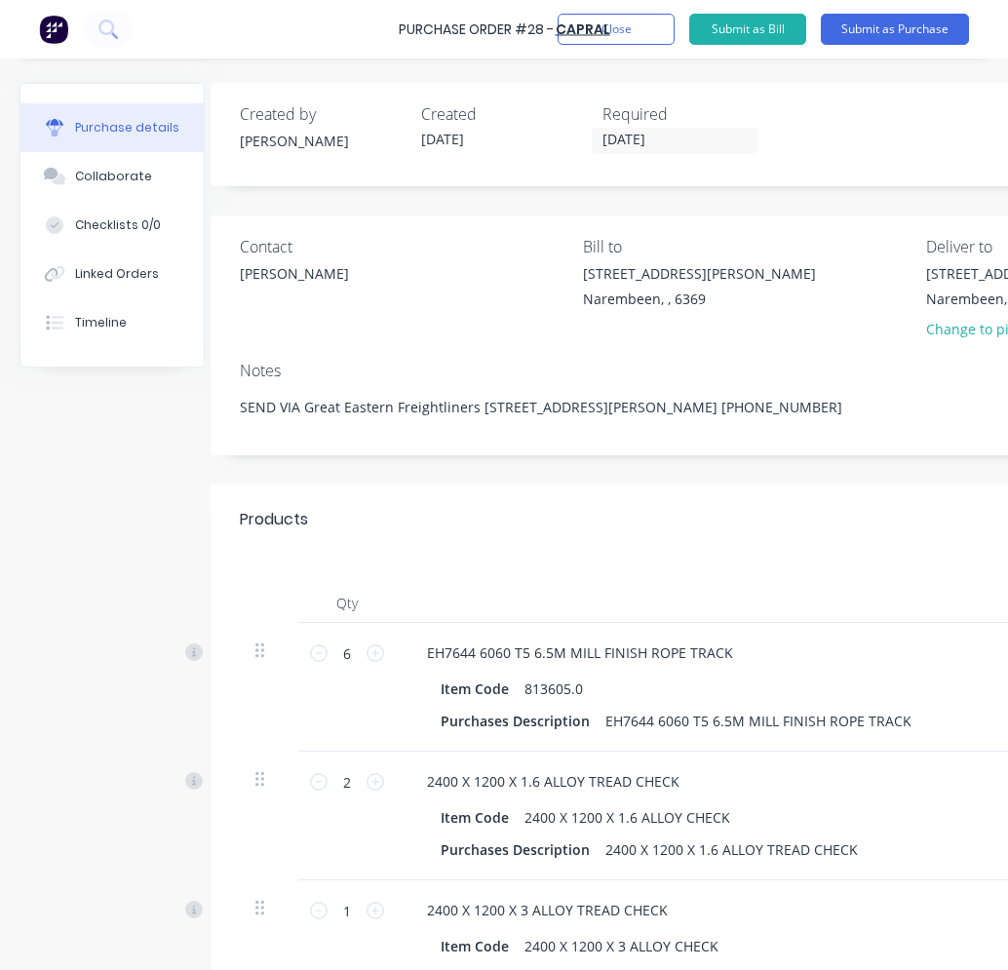
type textarea "x"
type textarea "SEND VIA Great Eastern Freightliners [STREET_ADDRESS][PERSON_NAME] [PHONE_NUMBE…"
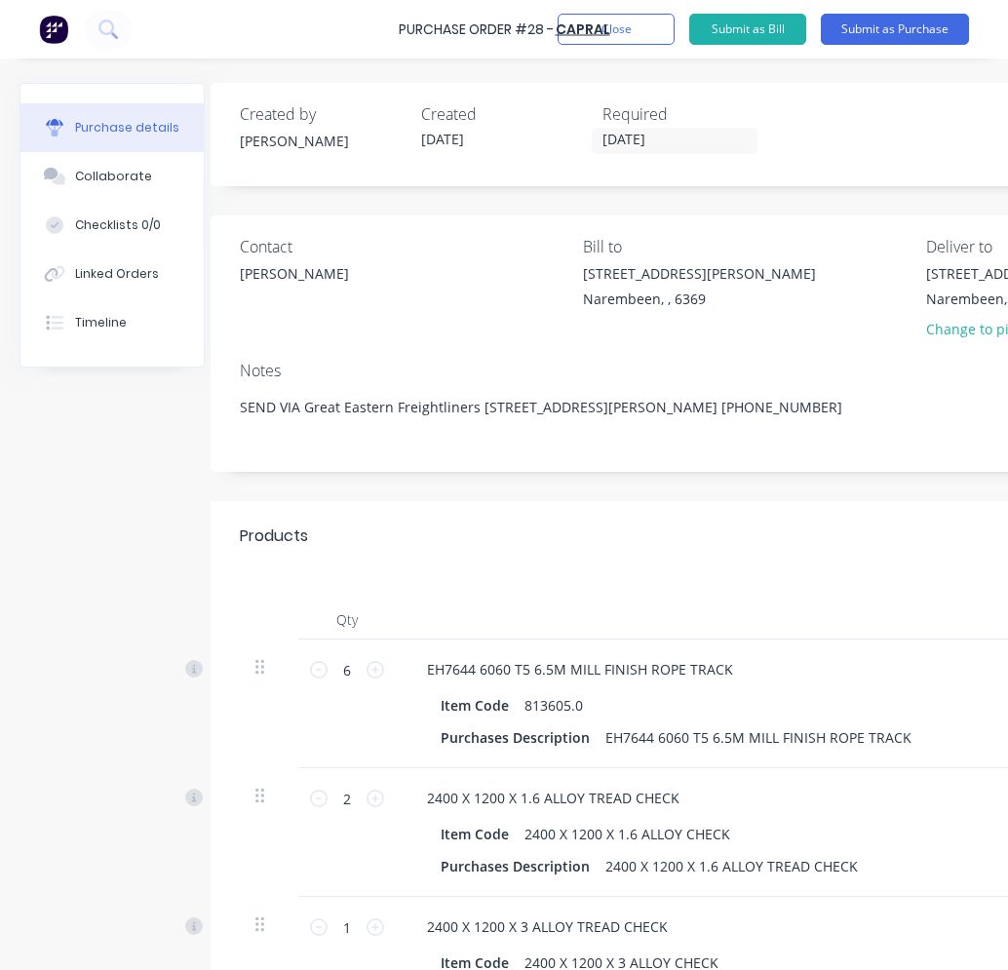
type textarea "x"
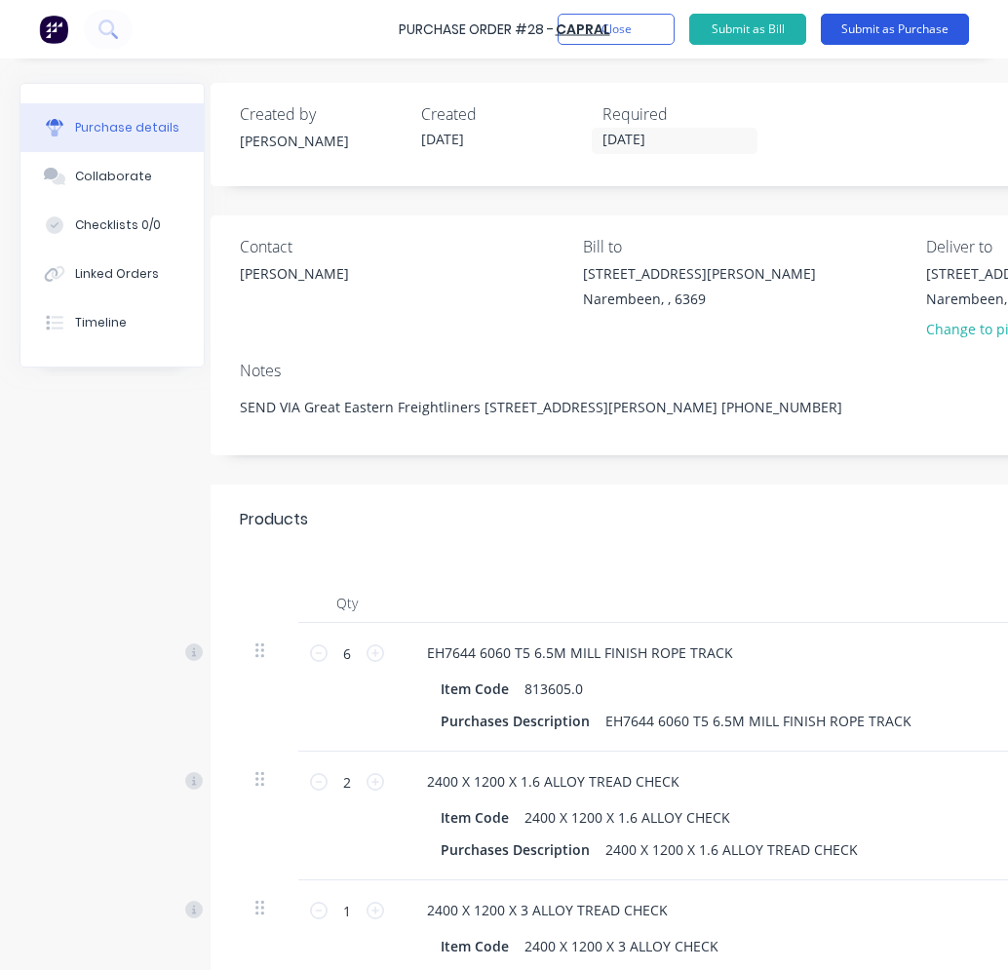
type textarea "SEND VIA Great Eastern Freightliners [STREET_ADDRESS][PERSON_NAME] [PHONE_NUMBE…"
type textarea "x"
type textarea "SEND VIA Great Eastern Freightliners [STREET_ADDRESS][PERSON_NAME] [PHONE_NUMBE…"
click at [871, 19] on button "Submit as Purchase" at bounding box center [894, 29] width 148 height 31
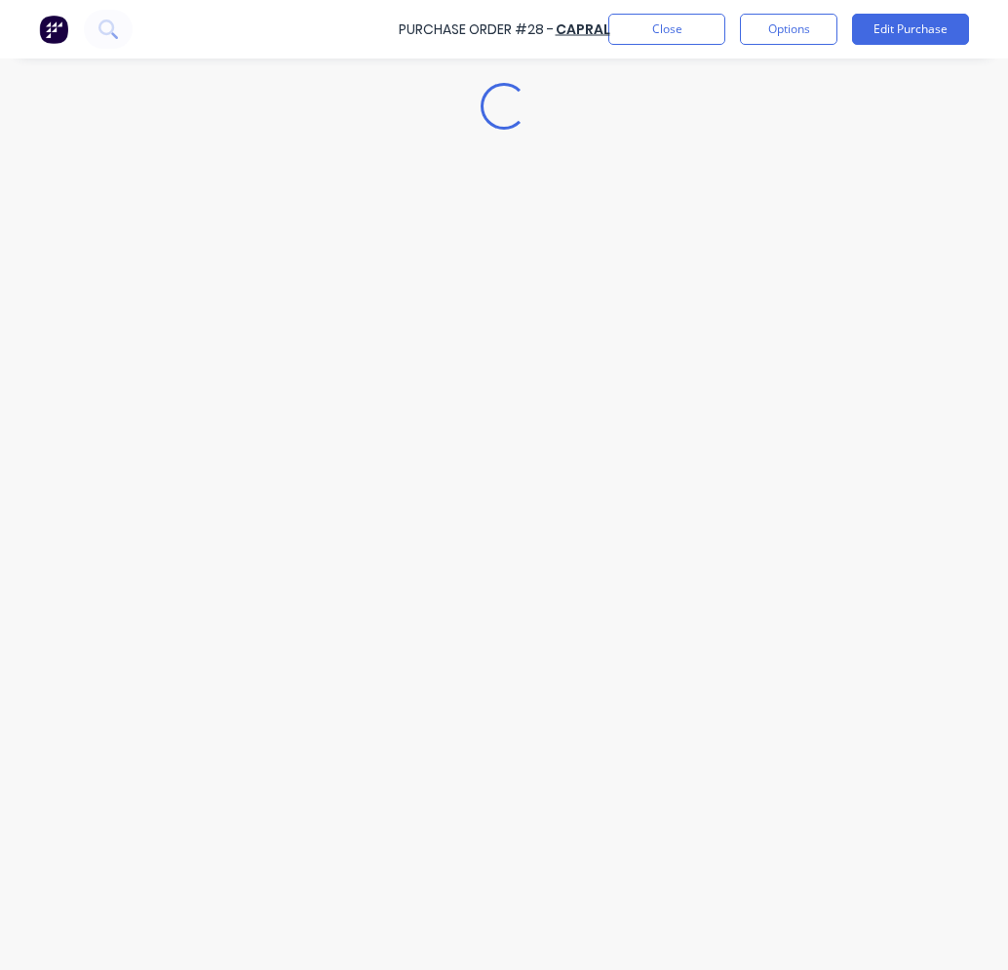
scroll to position [0, 0]
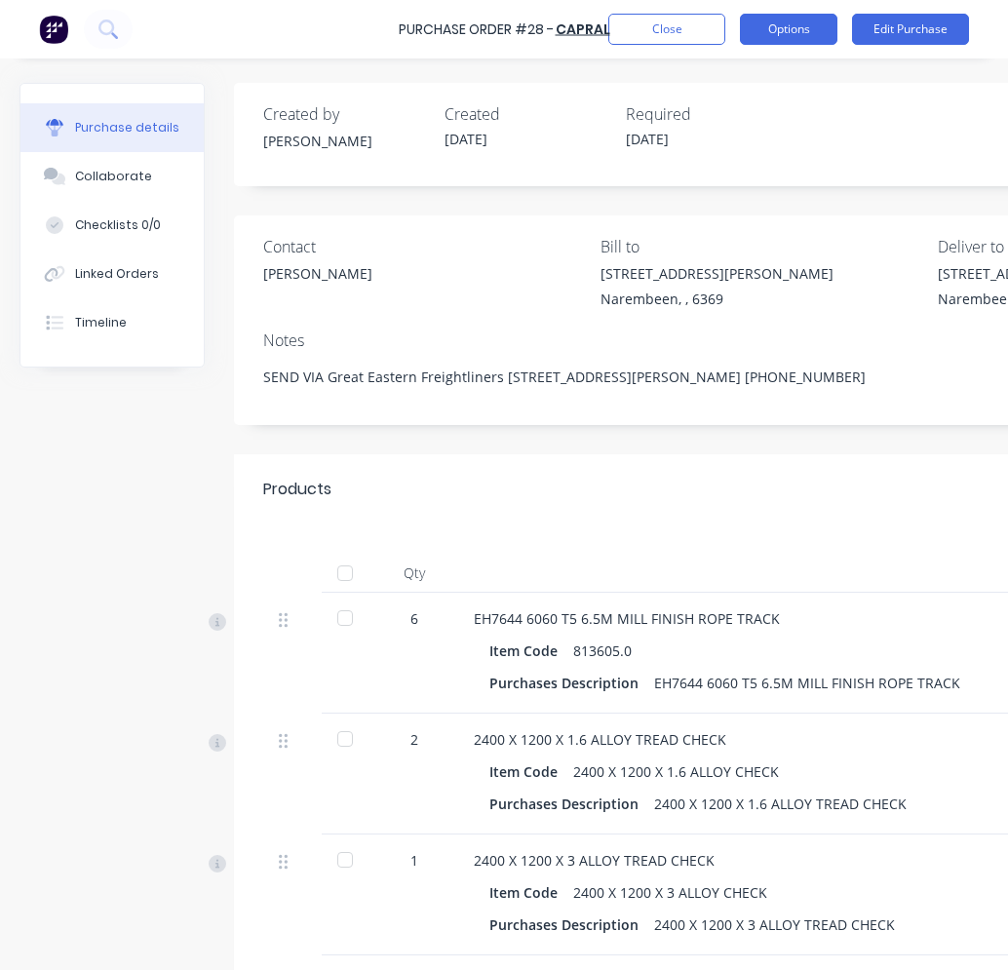
click at [831, 30] on button "Options" at bounding box center [788, 29] width 97 height 31
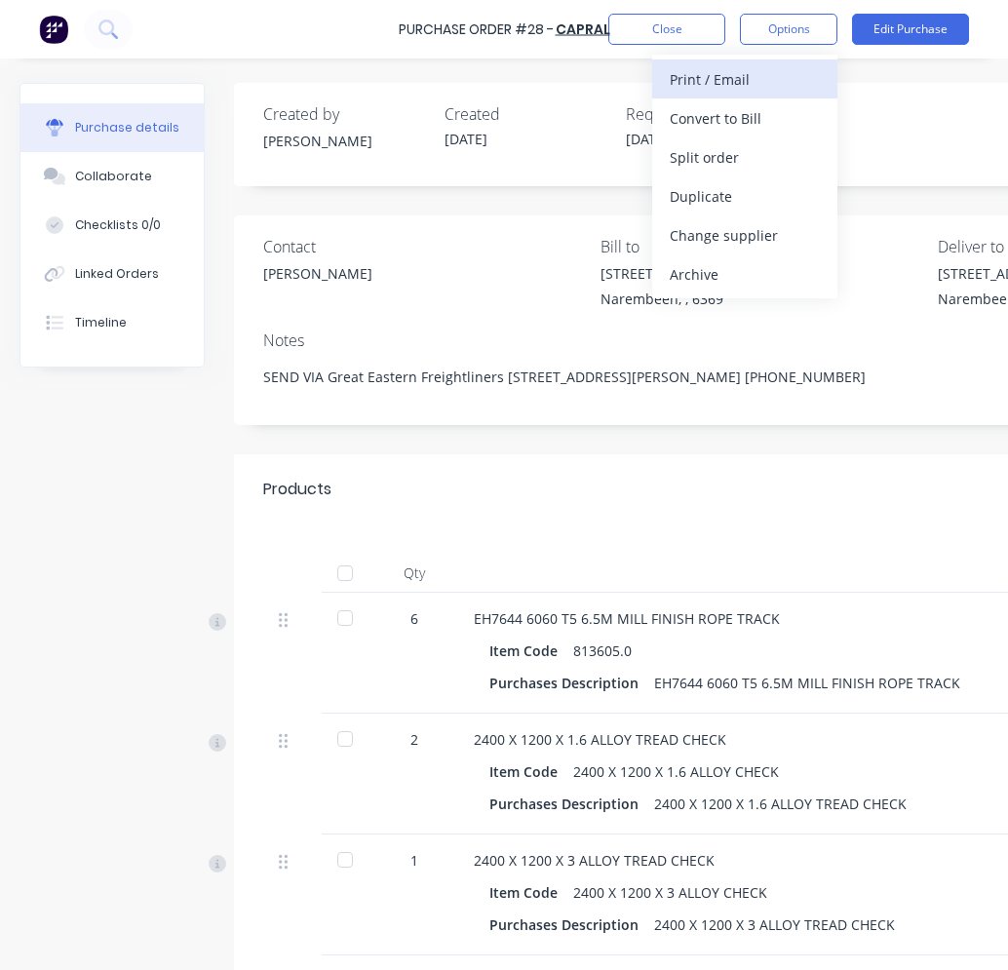
click at [780, 69] on div "Print / Email" at bounding box center [744, 79] width 150 height 28
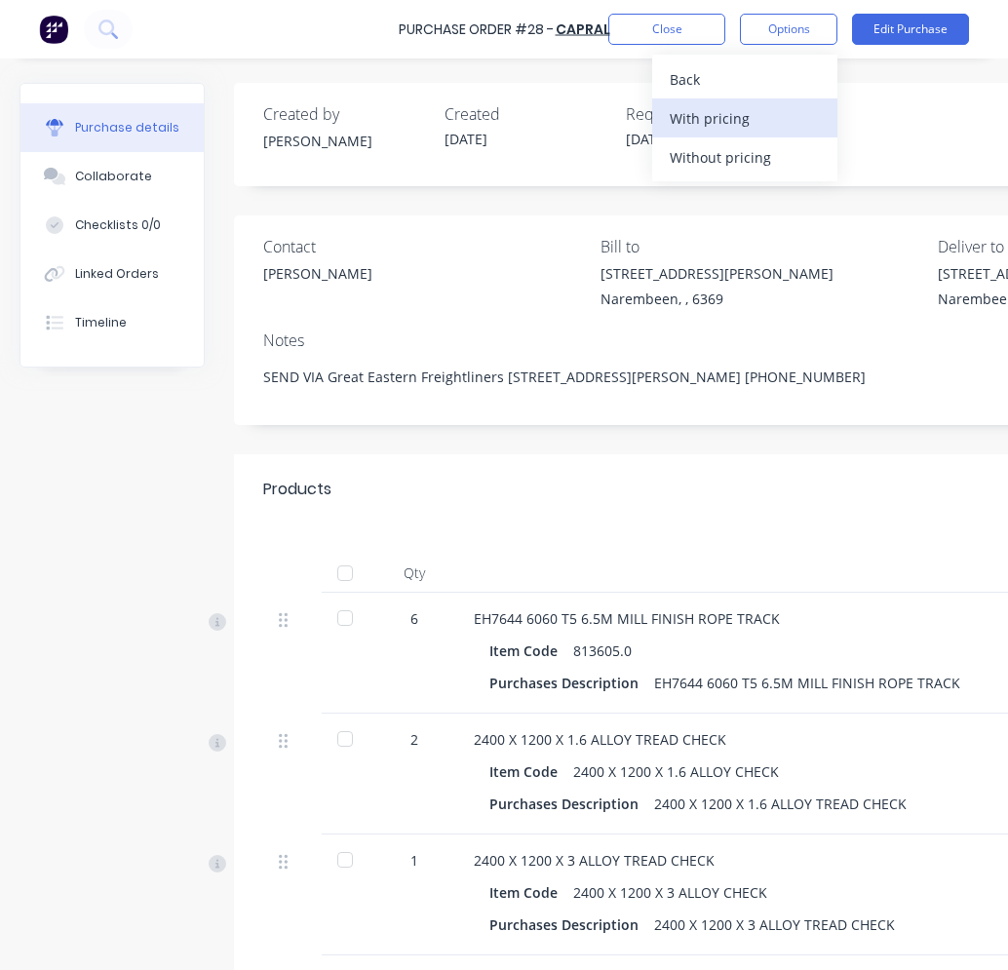
click at [760, 114] on div "With pricing" at bounding box center [744, 118] width 150 height 28
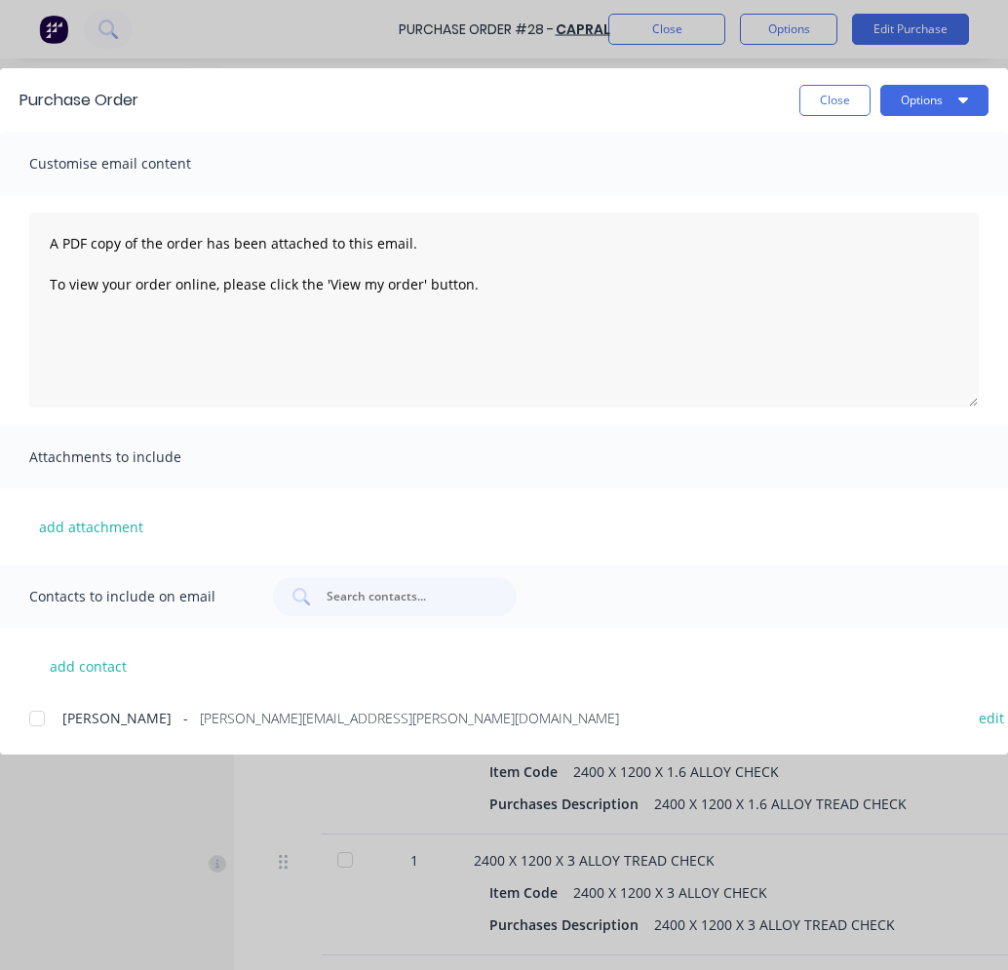
click at [296, 721] on span "nigel.matthews@capral.com.au" at bounding box center [409, 717] width 419 height 20
click at [871, 103] on button "Options" at bounding box center [934, 100] width 108 height 31
click at [852, 223] on div "Email" at bounding box center [895, 227] width 150 height 28
click at [846, 111] on button "Close" at bounding box center [834, 100] width 71 height 31
type textarea "x"
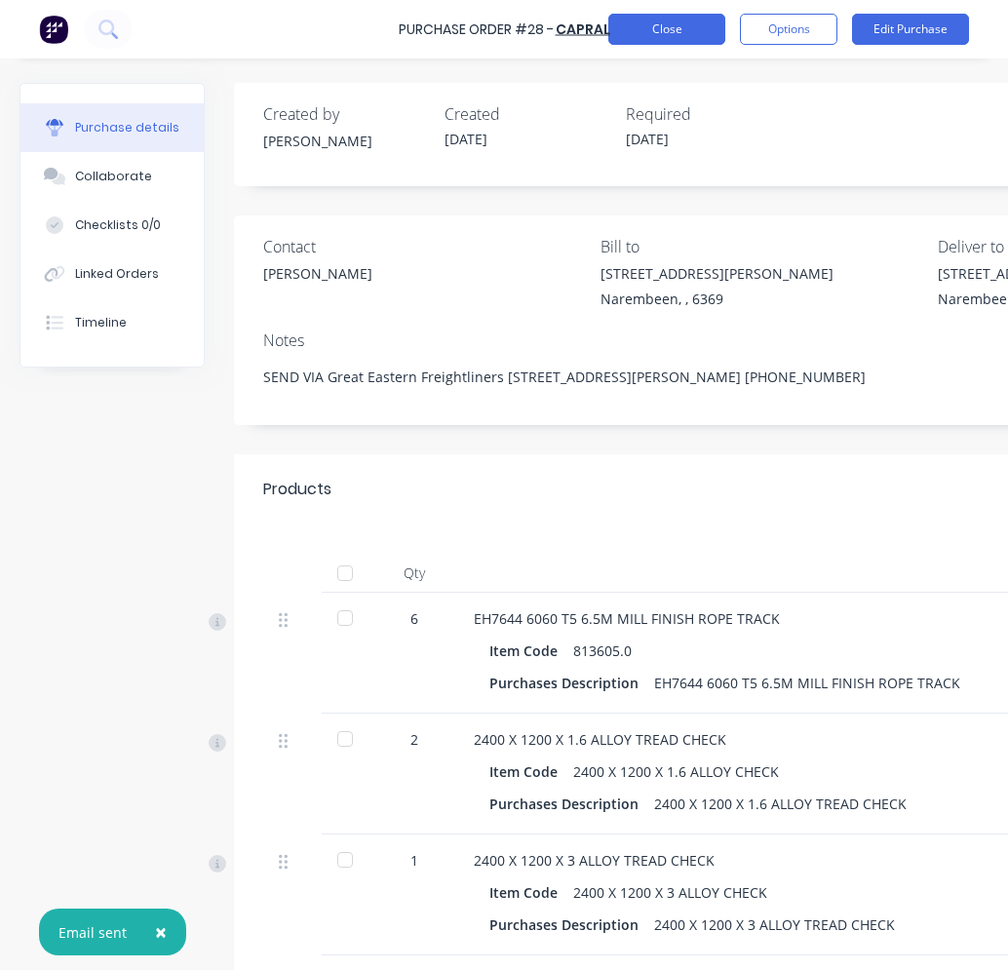
click at [701, 43] on button "Close" at bounding box center [666, 29] width 117 height 31
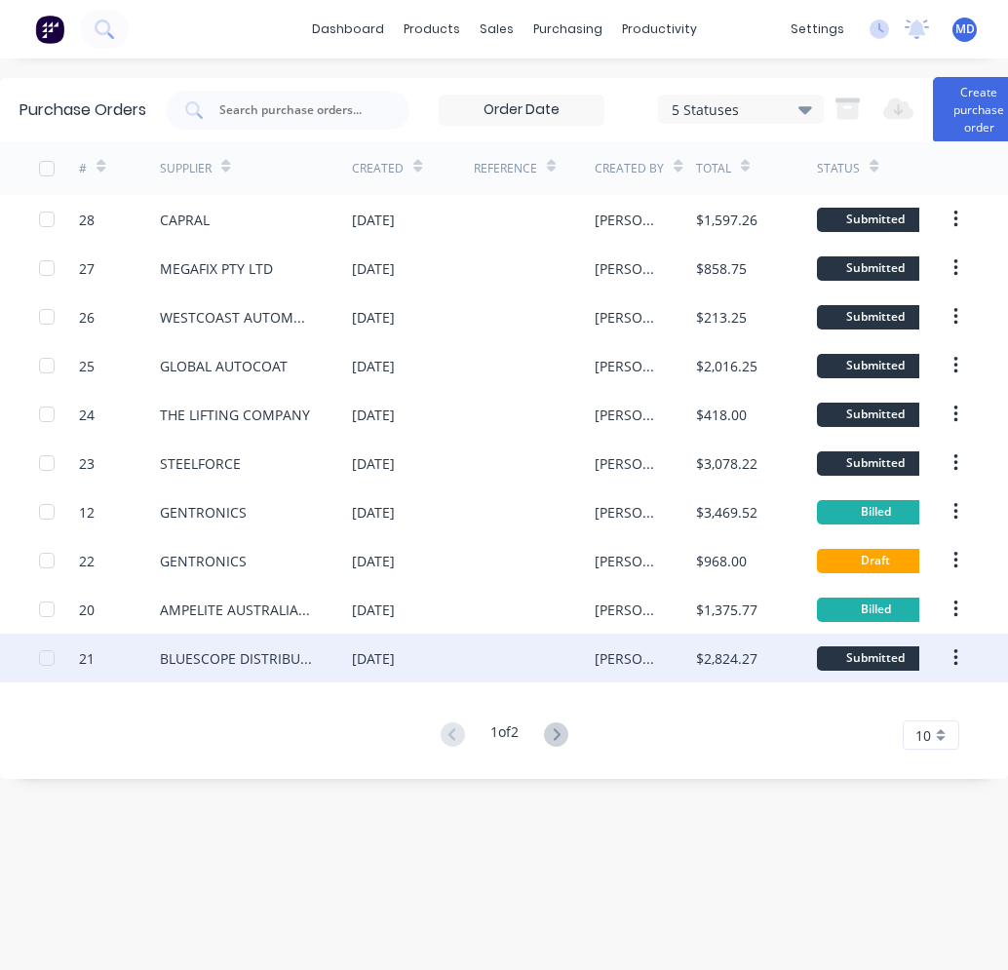
click at [871, 656] on button "button" at bounding box center [956, 657] width 46 height 35
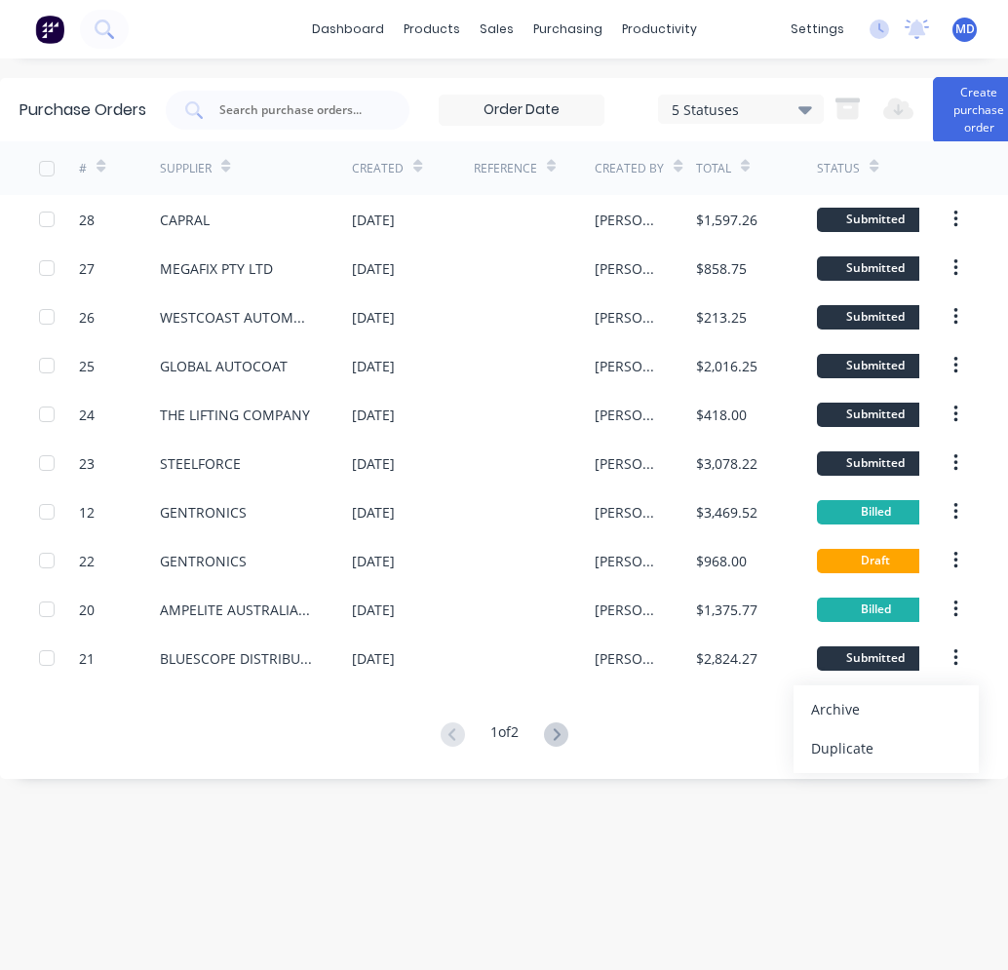
scroll to position [15, 0]
click at [563, 722] on icon at bounding box center [556, 734] width 24 height 24
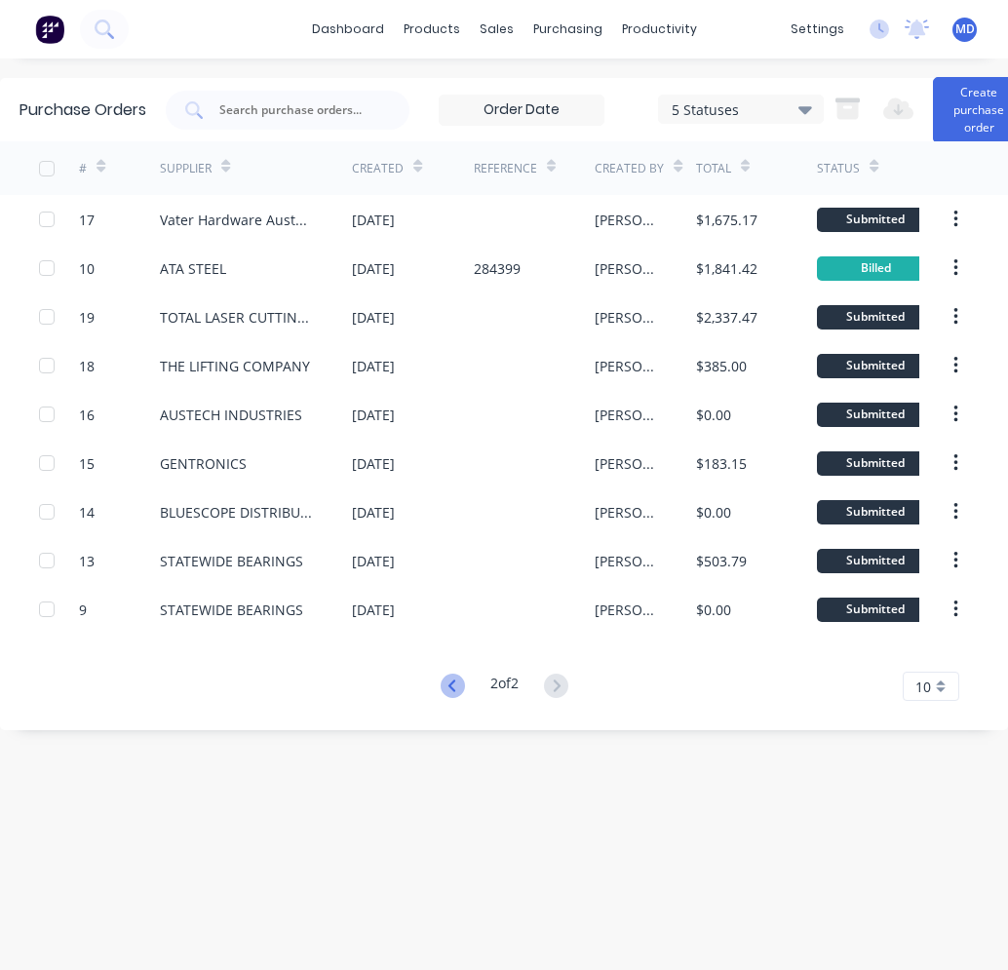
click at [442, 673] on icon at bounding box center [452, 685] width 24 height 24
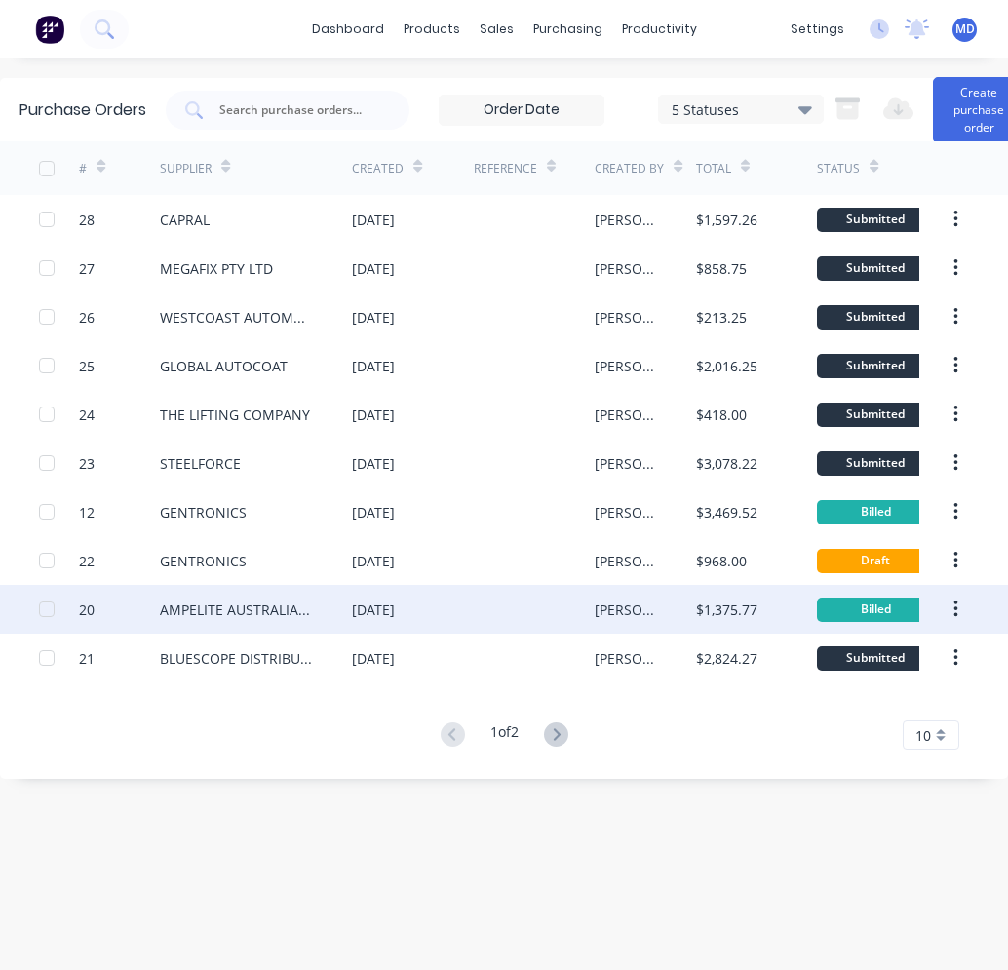
click at [871, 600] on icon "button" at bounding box center [955, 609] width 4 height 18
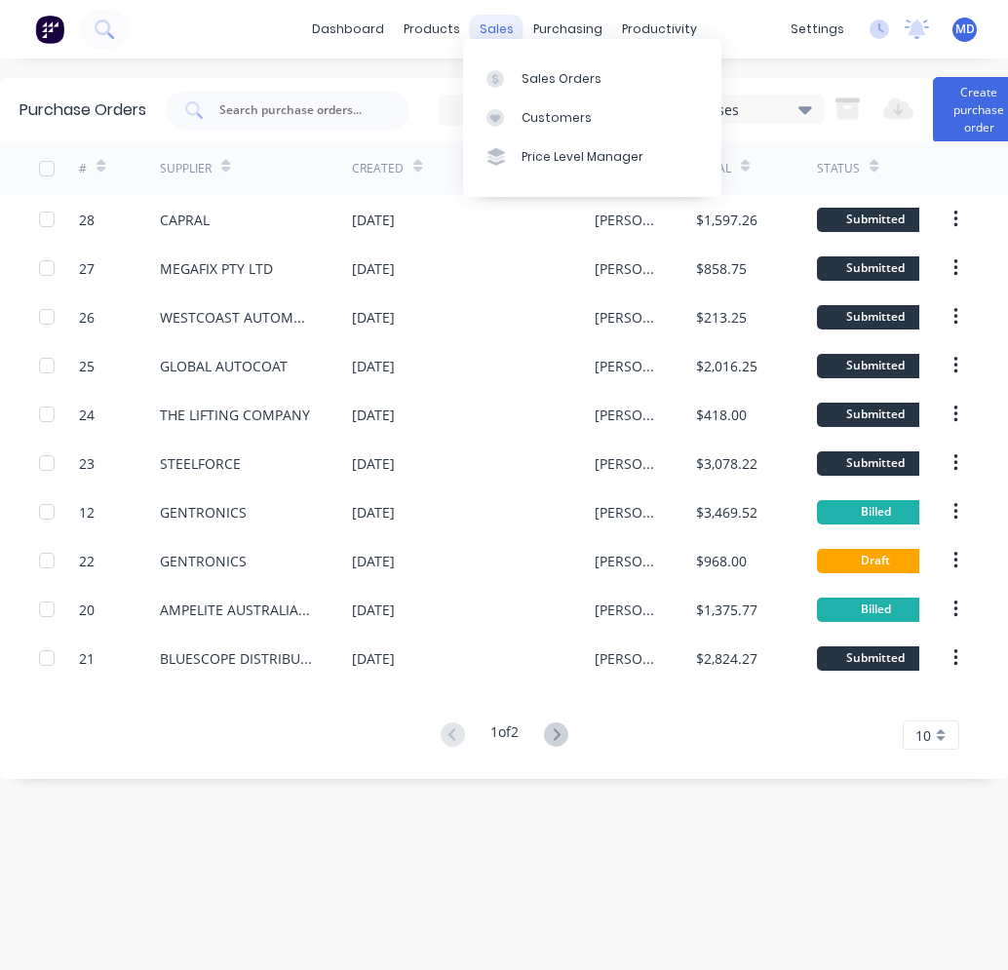
click at [496, 20] on div "sales" at bounding box center [497, 29] width 54 height 29
click at [525, 75] on div "Sales Orders" at bounding box center [561, 79] width 80 height 18
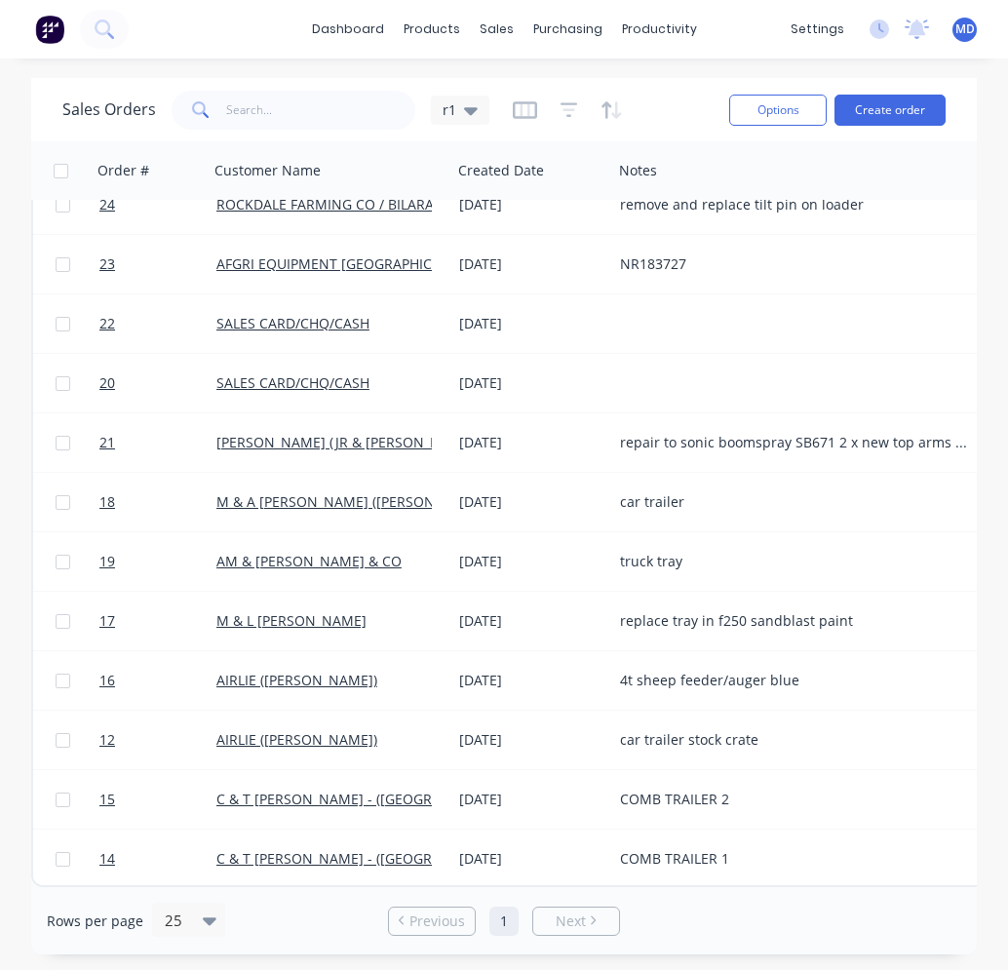
scroll to position [690, 793]
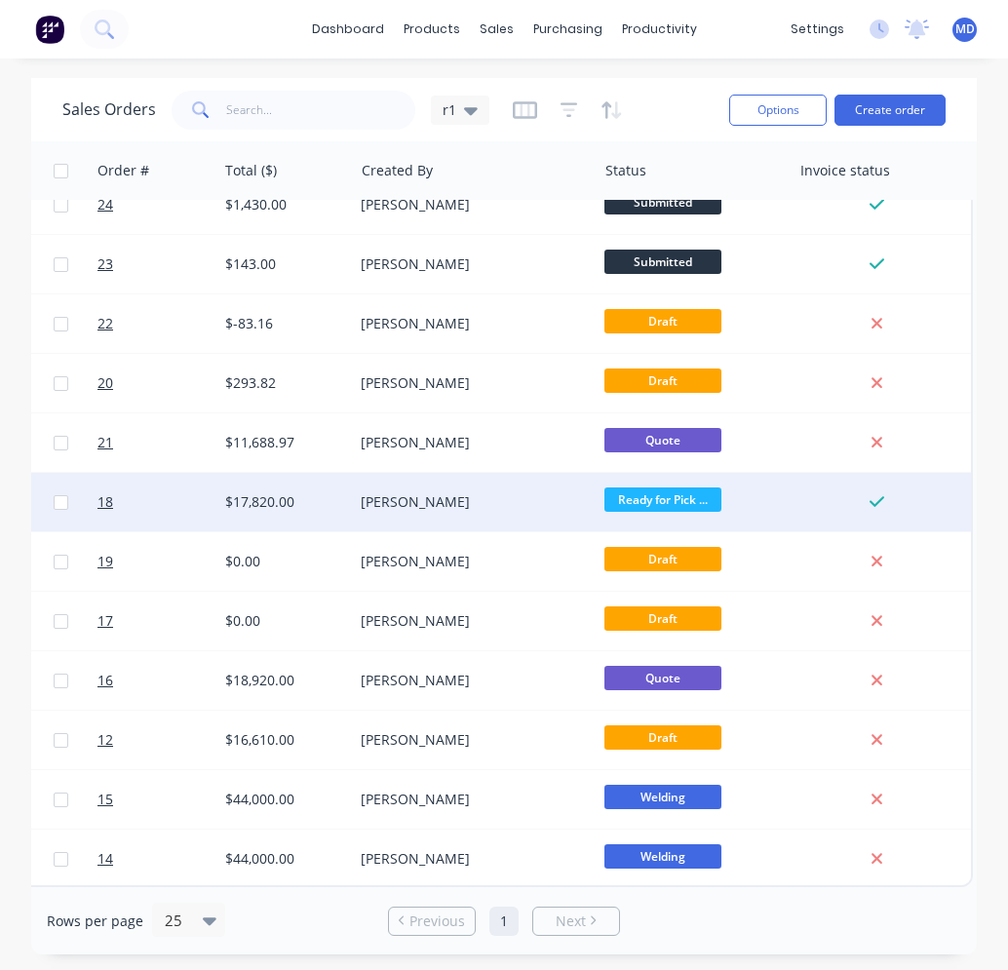
click at [476, 492] on div "[PERSON_NAME]" at bounding box center [469, 501] width 216 height 19
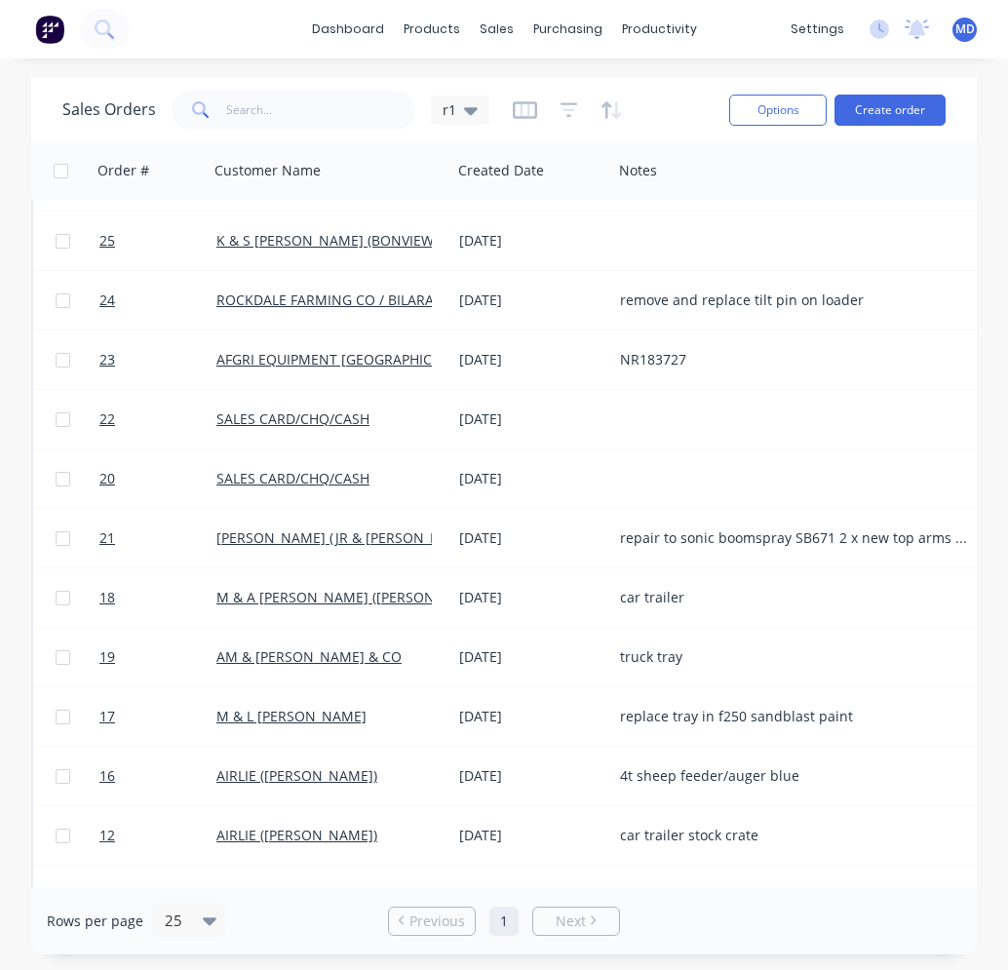
scroll to position [690, 0]
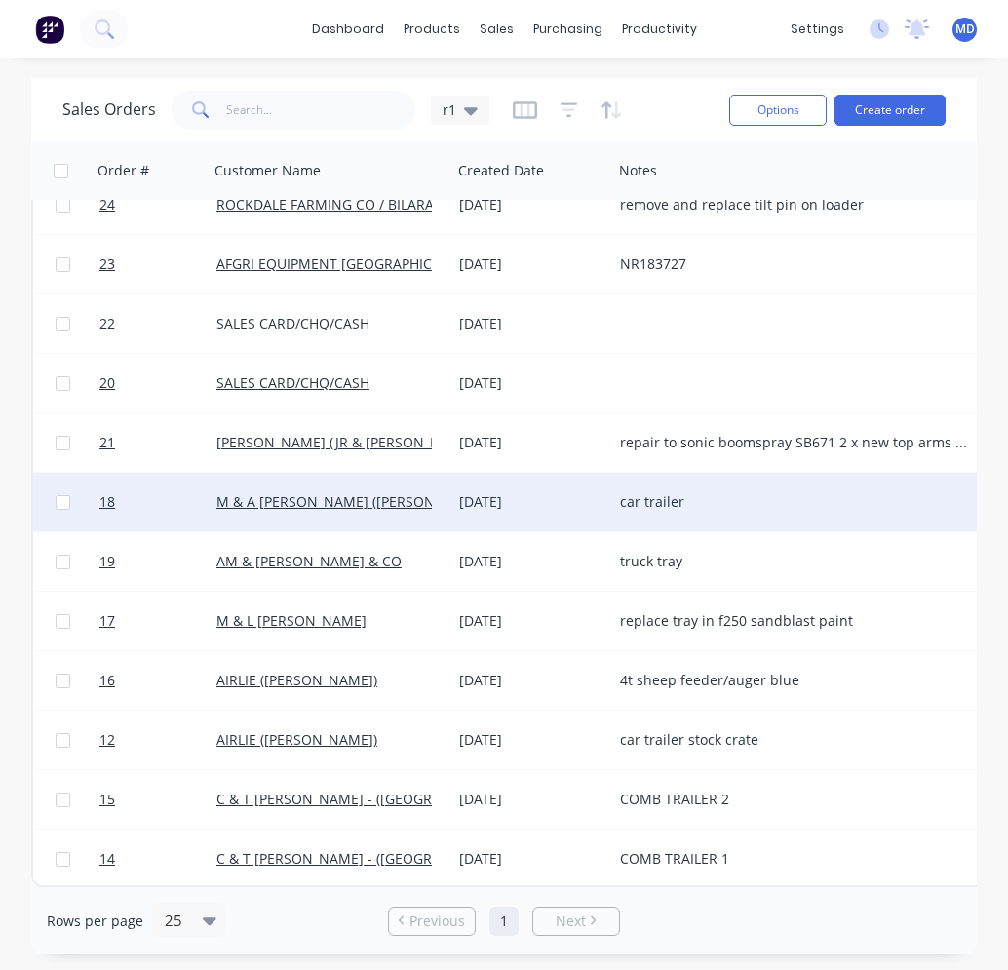
click at [64, 495] on input "checkbox" at bounding box center [63, 502] width 15 height 15
click at [767, 117] on button "Options" at bounding box center [777, 110] width 97 height 31
click at [63, 497] on input "checkbox" at bounding box center [63, 502] width 15 height 15
checkbox input "false"
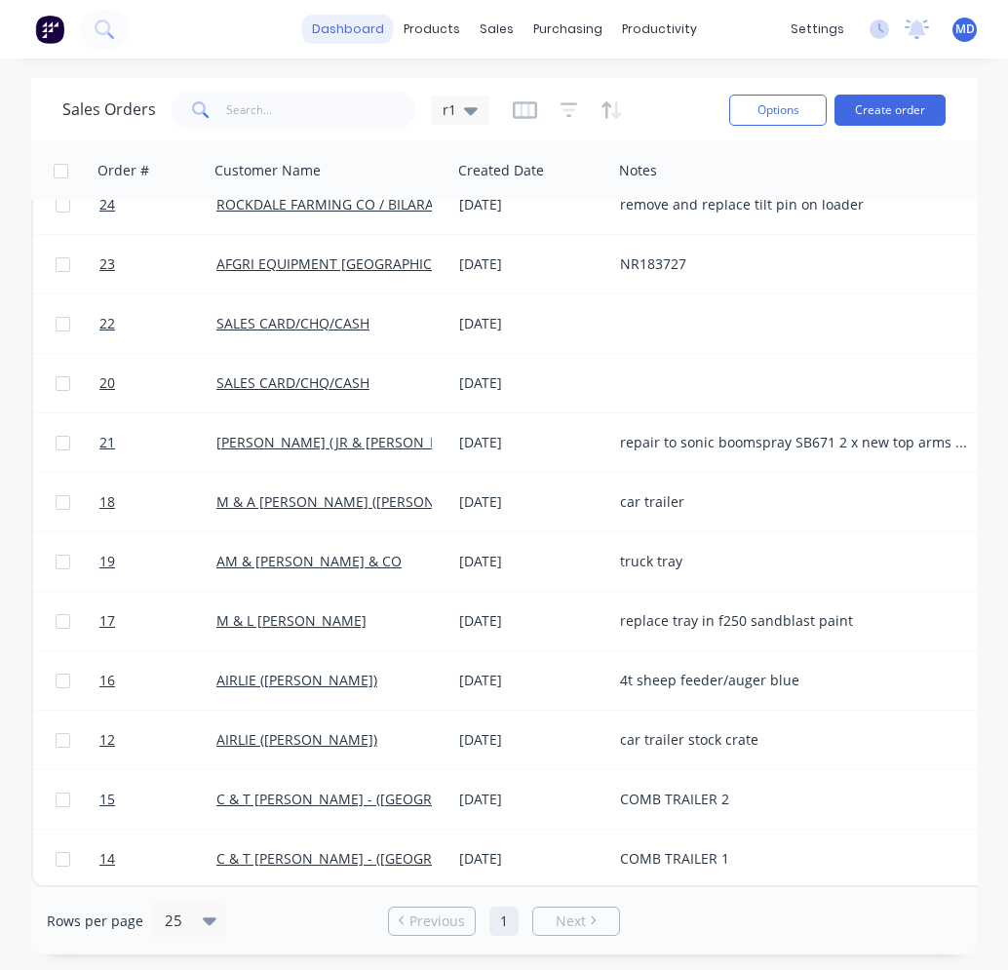
click at [374, 19] on link "dashboard" at bounding box center [348, 29] width 92 height 29
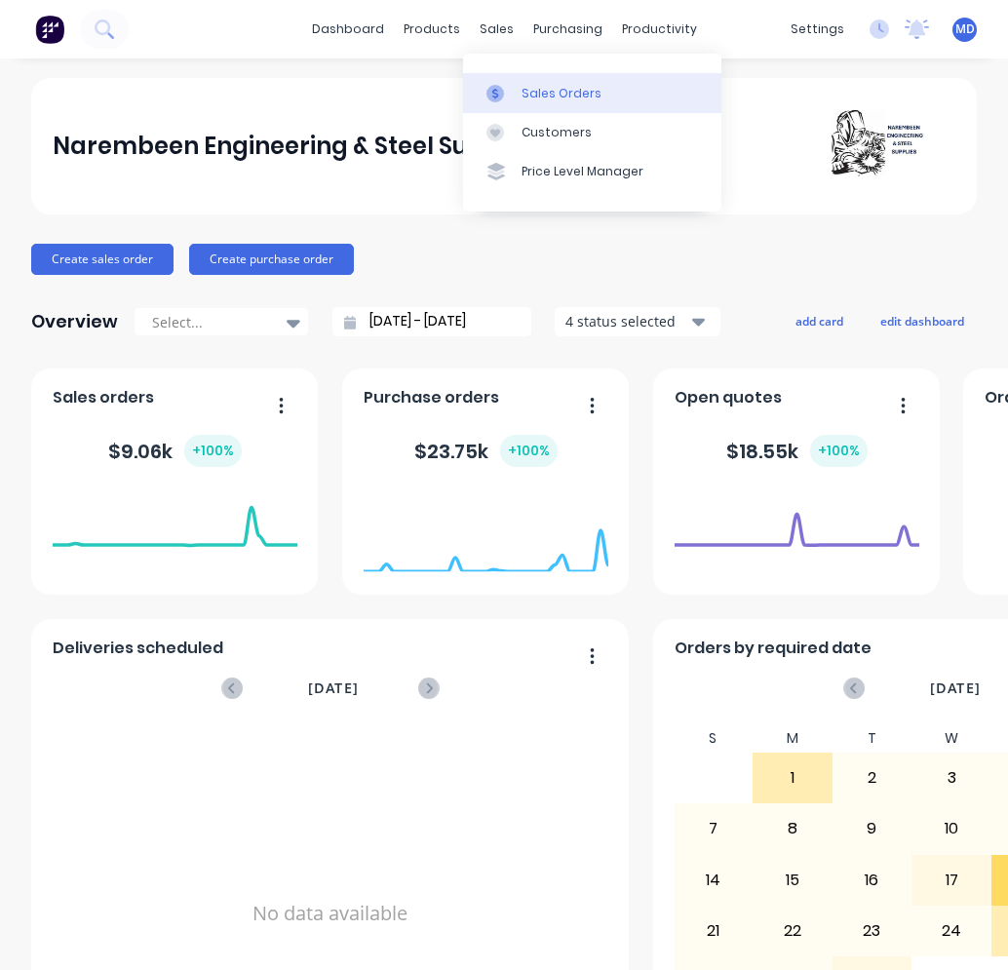
click at [529, 95] on div "Sales Orders" at bounding box center [561, 94] width 80 height 18
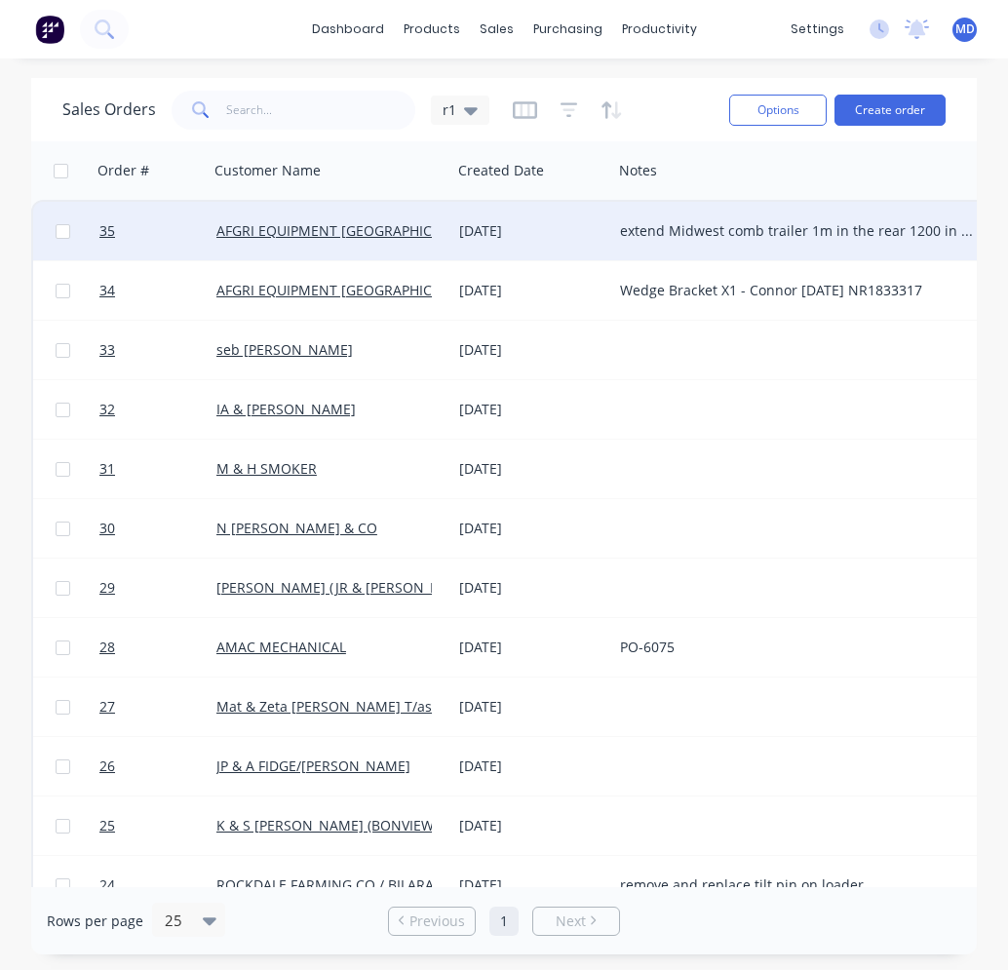
click at [435, 226] on div "AFGRI EQUIPMENT [GEOGRAPHIC_DATA]" at bounding box center [329, 230] width 227 height 19
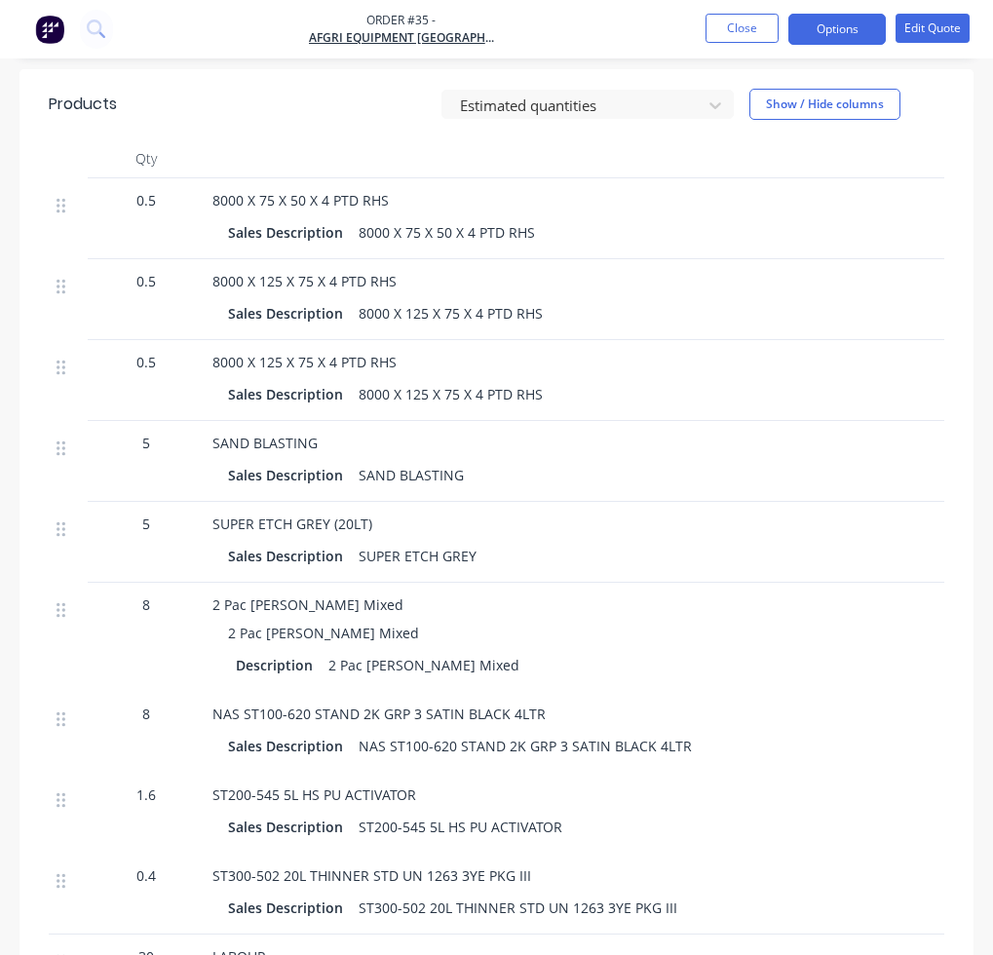
scroll to position [501, 477]
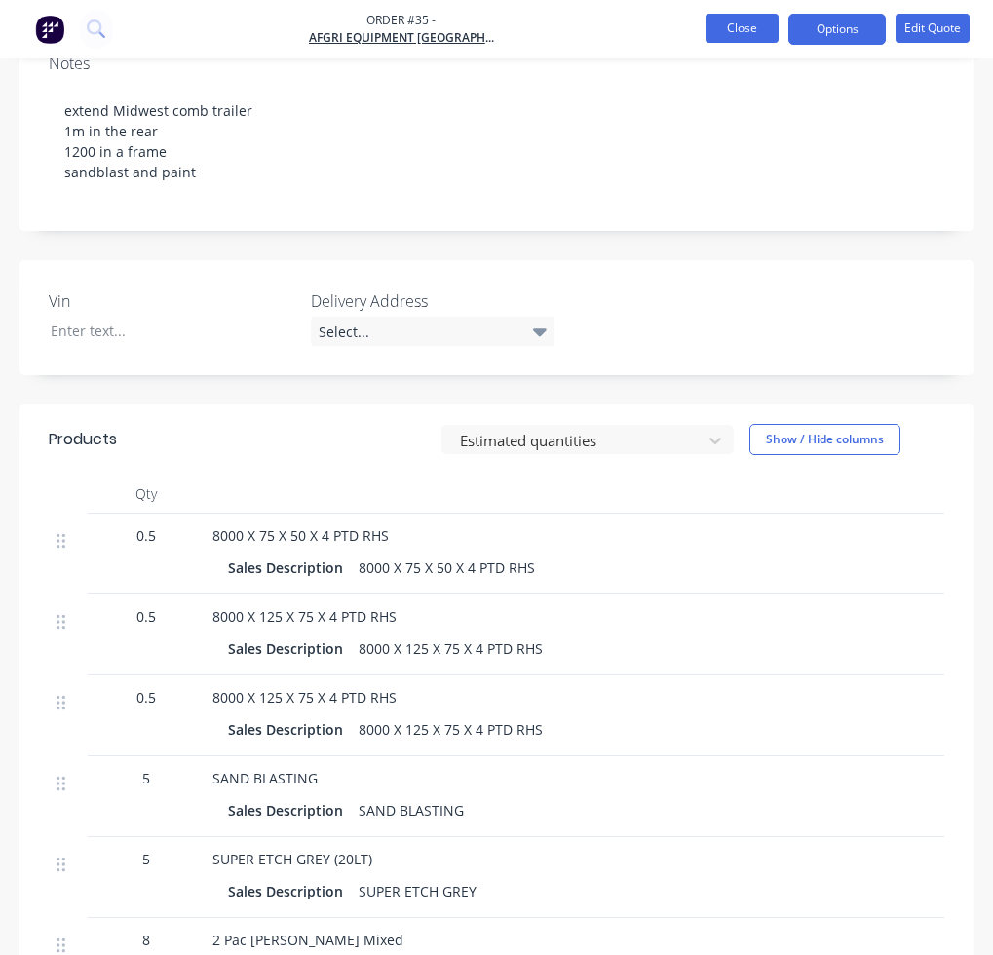
click at [723, 38] on button "Close" at bounding box center [741, 28] width 73 height 29
